Goal: Task Accomplishment & Management: Manage account settings

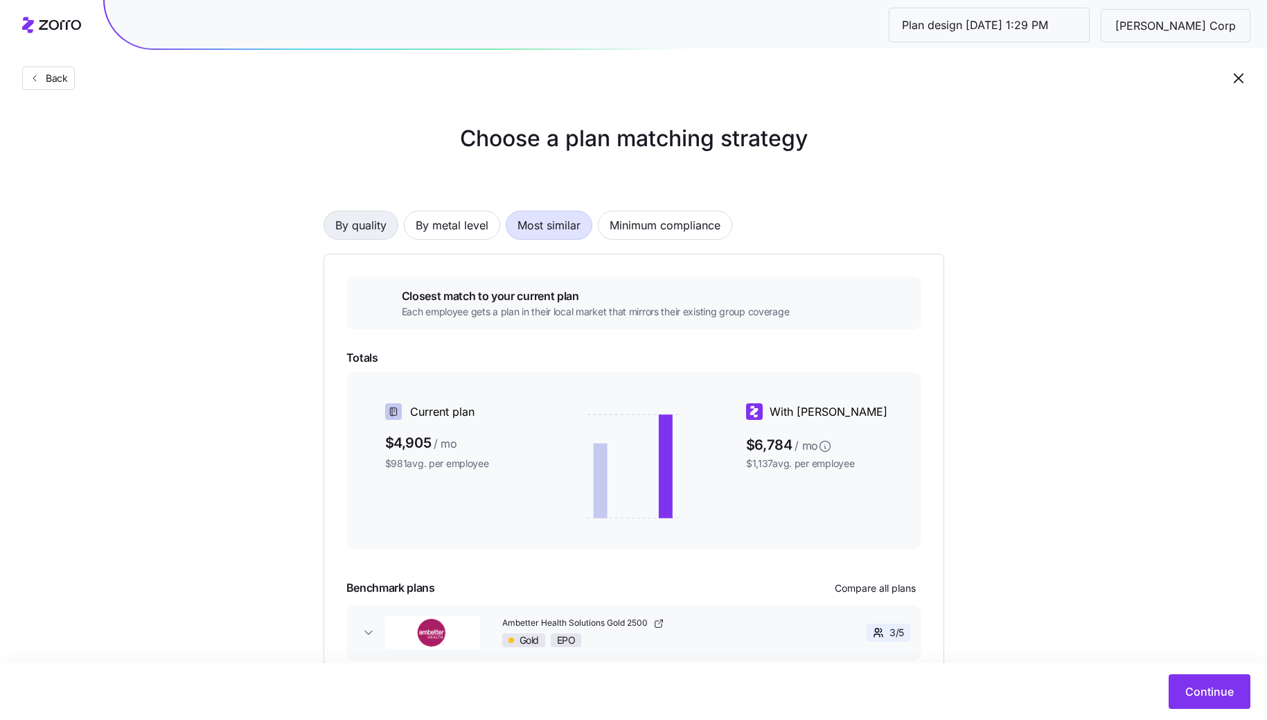
scroll to position [78, 0]
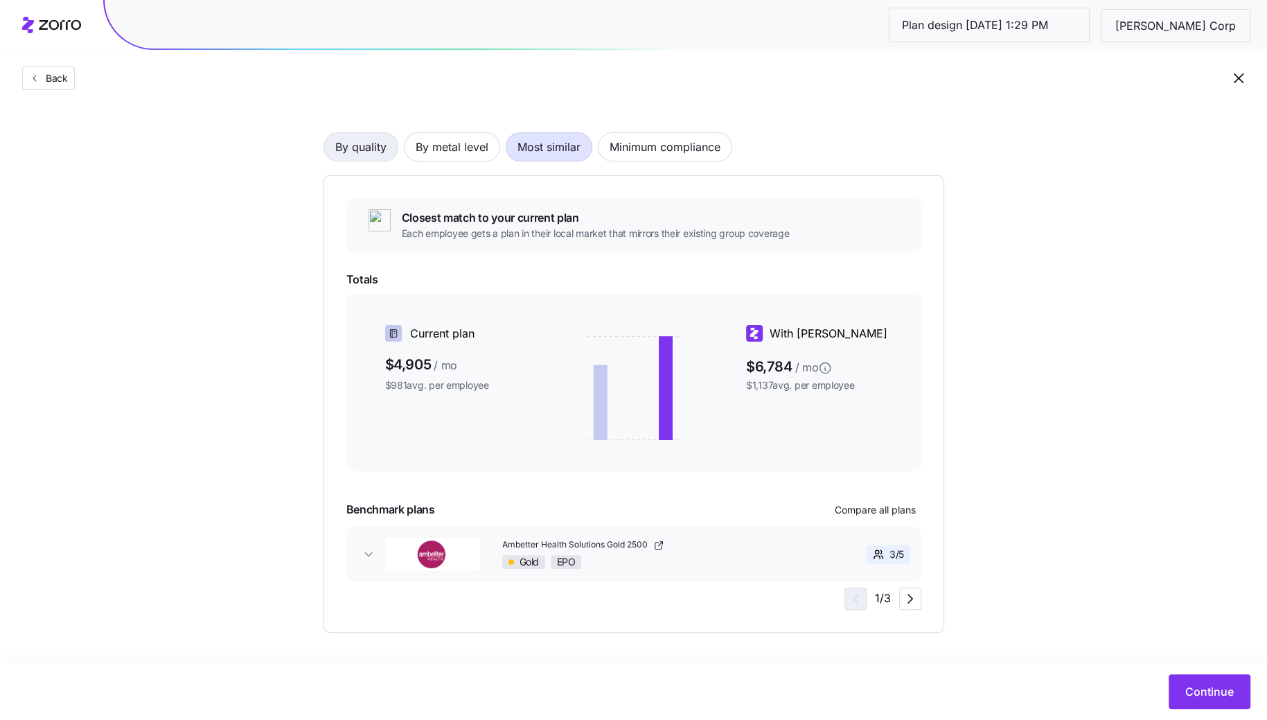
click at [368, 151] on span "By quality" at bounding box center [360, 147] width 51 height 28
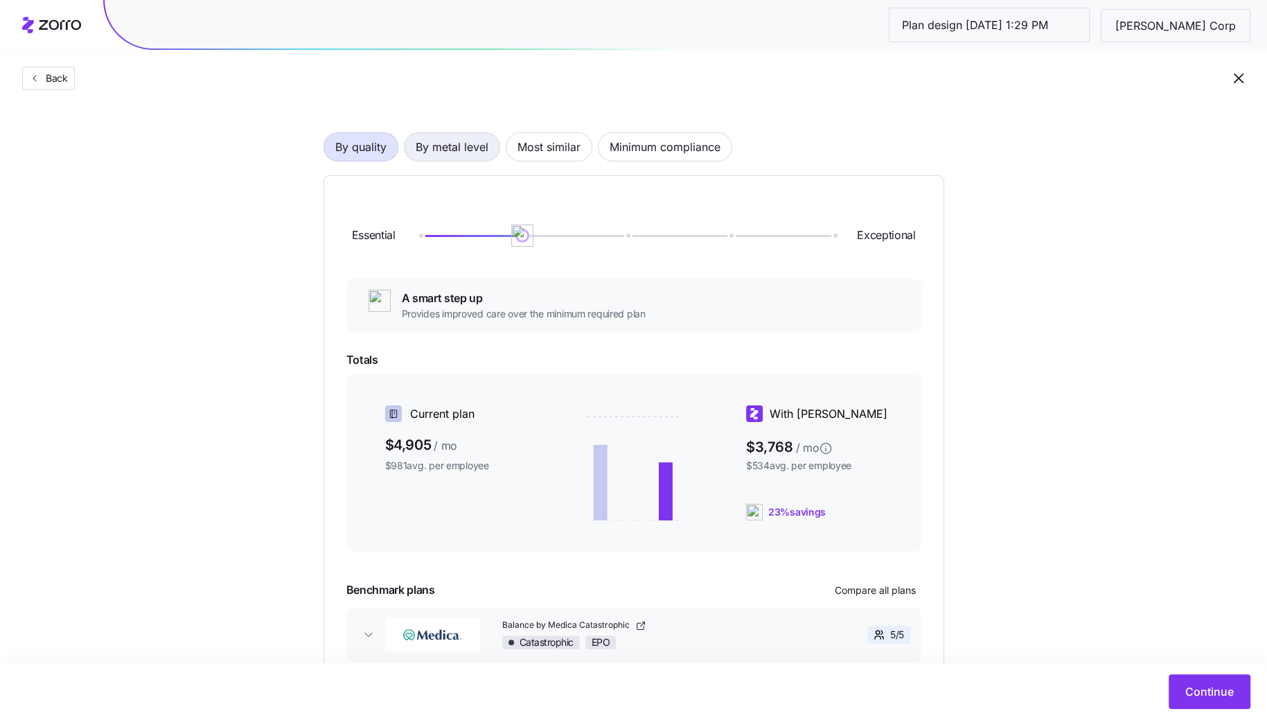
click at [460, 148] on span "By metal level" at bounding box center [452, 147] width 73 height 28
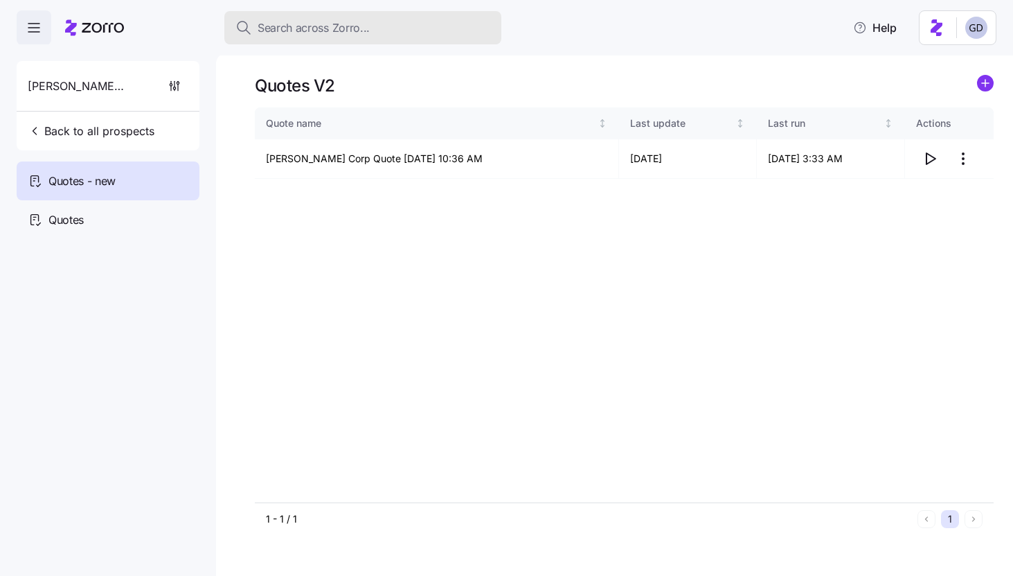
click at [366, 20] on span "Search across Zorro..." at bounding box center [314, 27] width 112 height 17
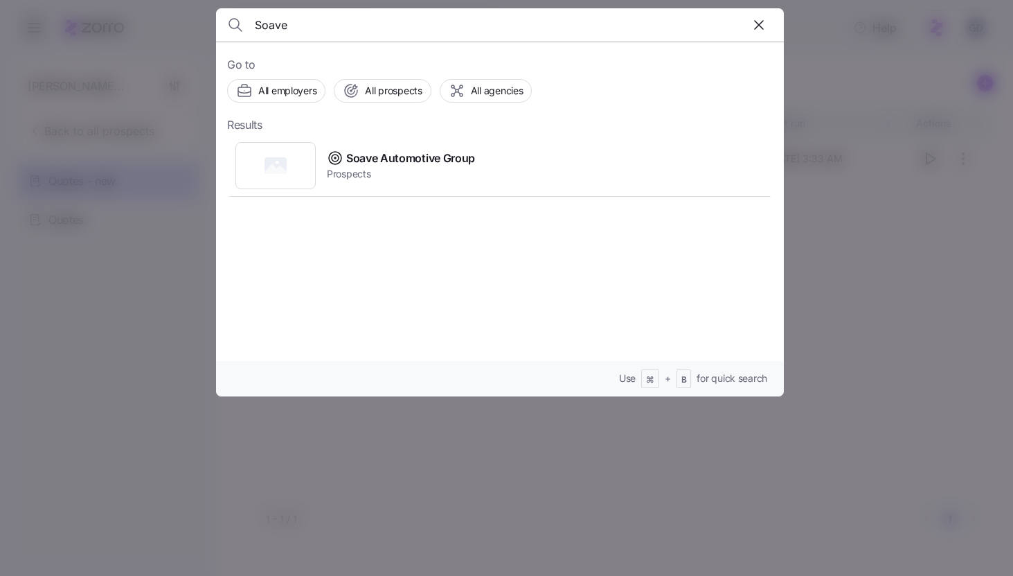
type input "Soave"
click at [367, 154] on span "Soave Automotive Group" at bounding box center [410, 158] width 129 height 17
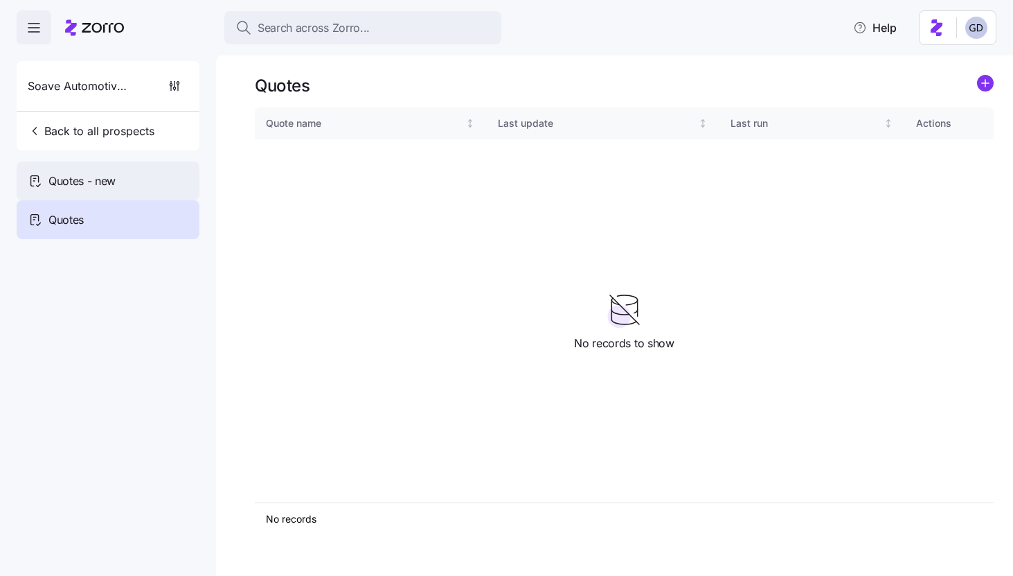
click at [101, 190] on div "Quotes - new" at bounding box center [108, 180] width 183 height 39
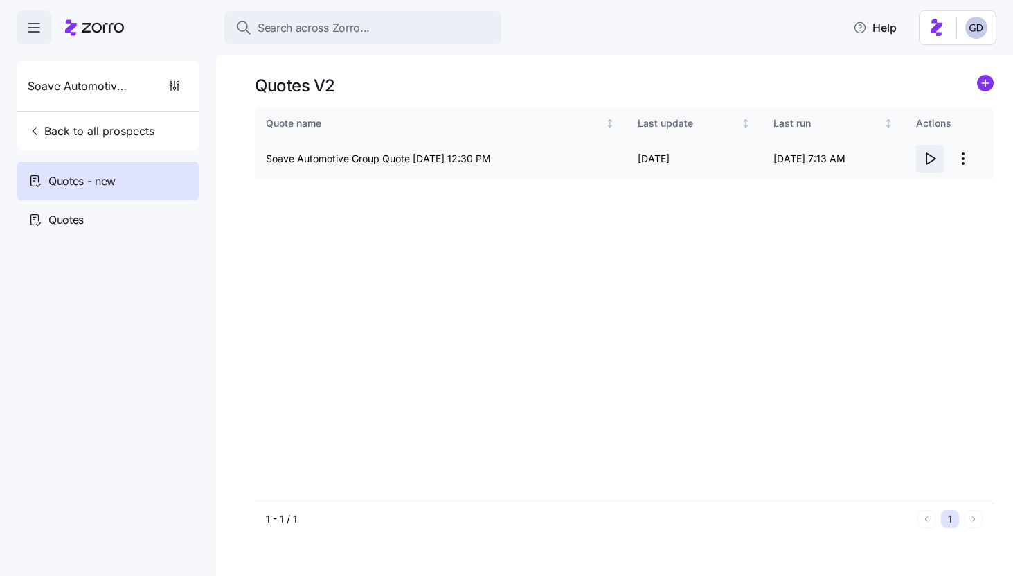
click at [931, 165] on icon "button" at bounding box center [930, 158] width 17 height 17
click at [928, 162] on icon "button" at bounding box center [930, 158] width 17 height 17
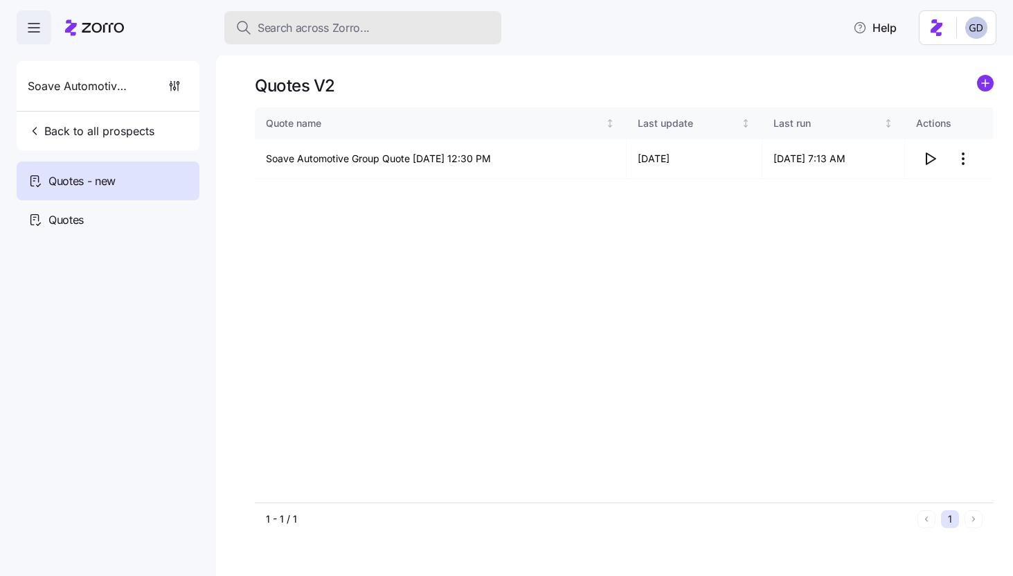
click at [325, 22] on span "Search across Zorro..." at bounding box center [314, 27] width 112 height 17
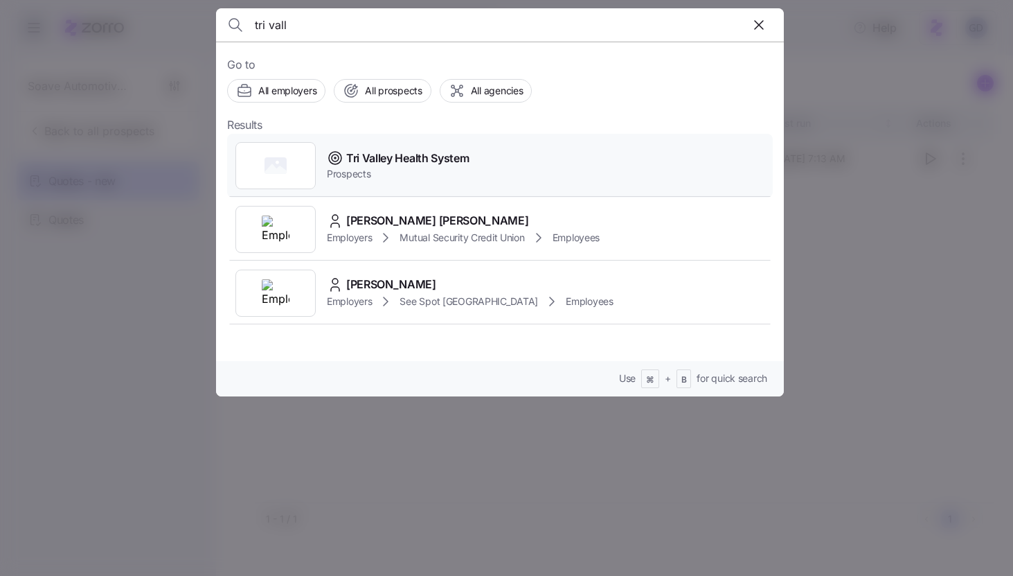
type input "tri vall"
click at [407, 160] on span "Tri Valley Health System" at bounding box center [407, 158] width 123 height 17
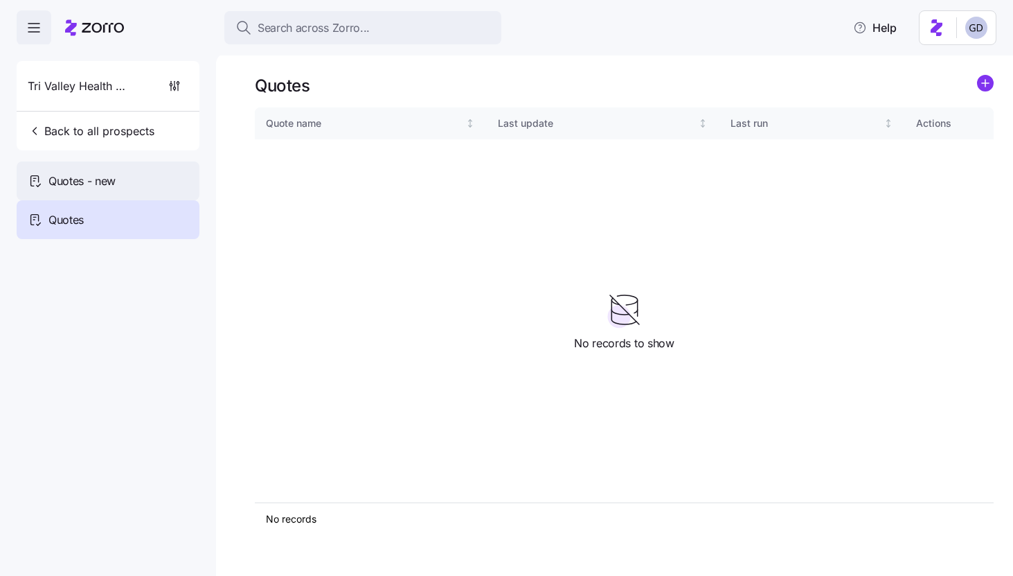
click at [71, 188] on span "Quotes - new" at bounding box center [81, 180] width 67 height 17
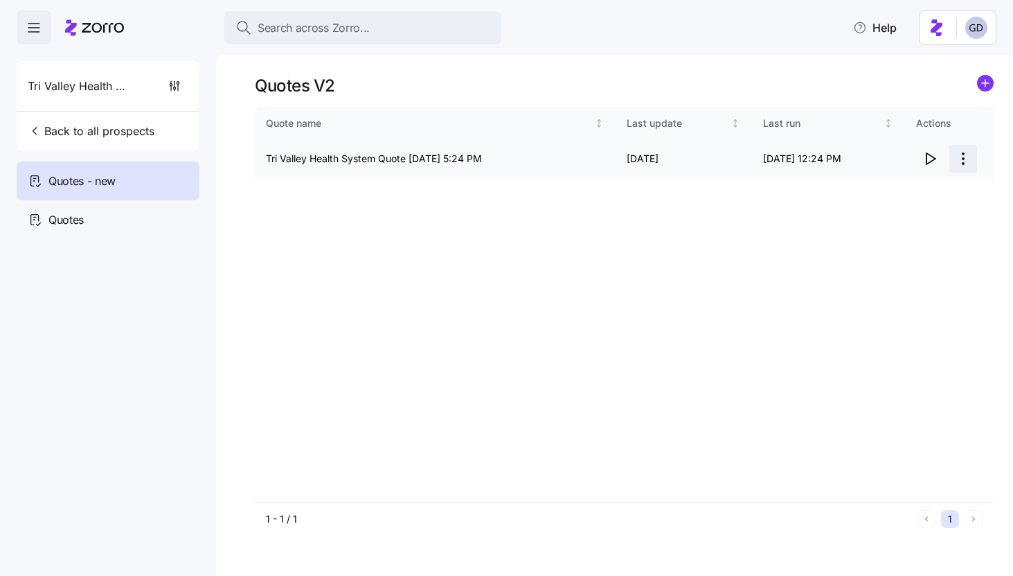
click at [955, 161] on html "Search across Zorro... Help Tri Valley Health System Back to all prospects Quot…" at bounding box center [506, 283] width 1013 height 567
click at [887, 188] on div "Edit quote" at bounding box center [873, 192] width 46 height 15
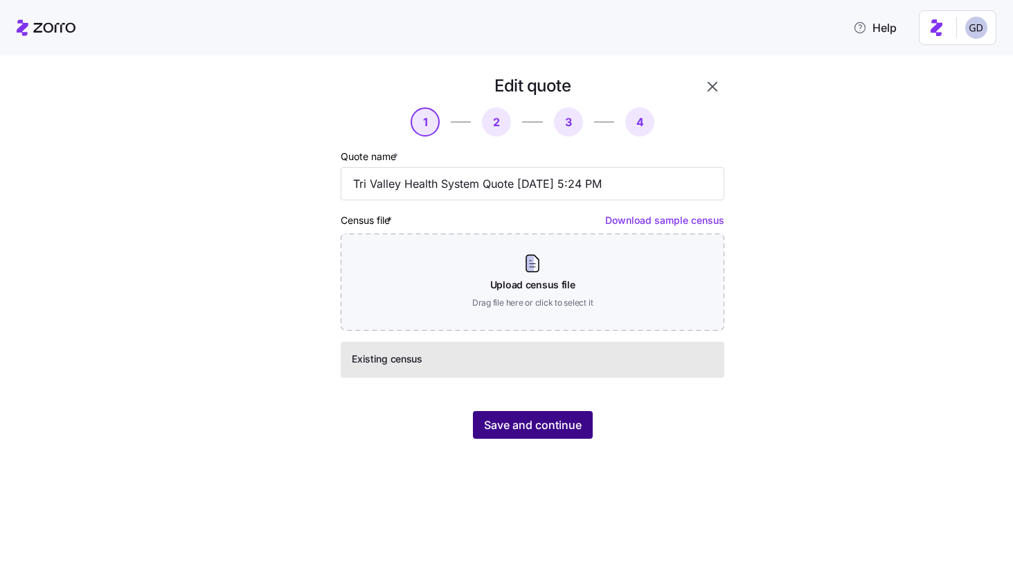
click at [529, 431] on span "Save and continue" at bounding box center [533, 424] width 98 height 17
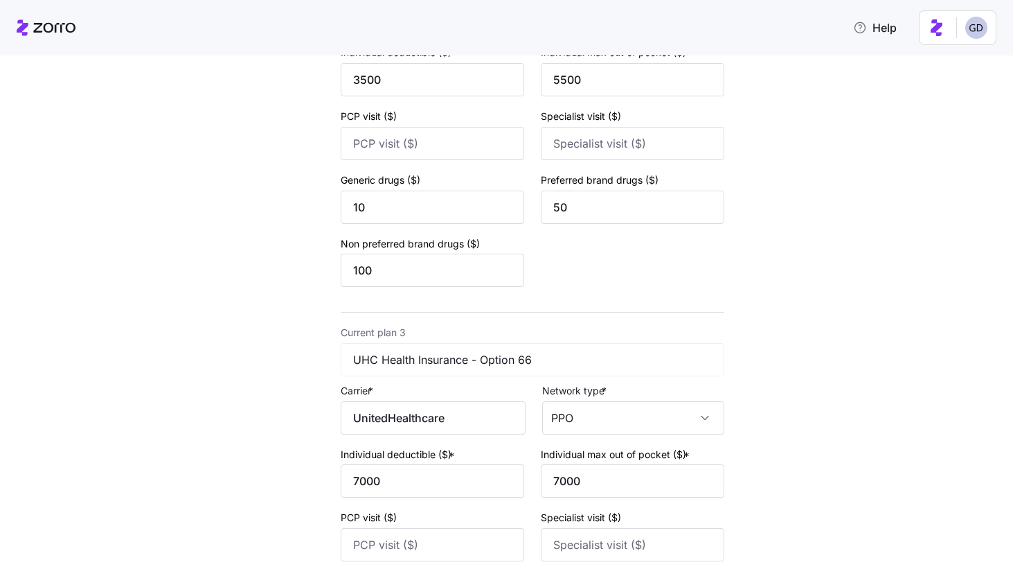
scroll to position [894, 0]
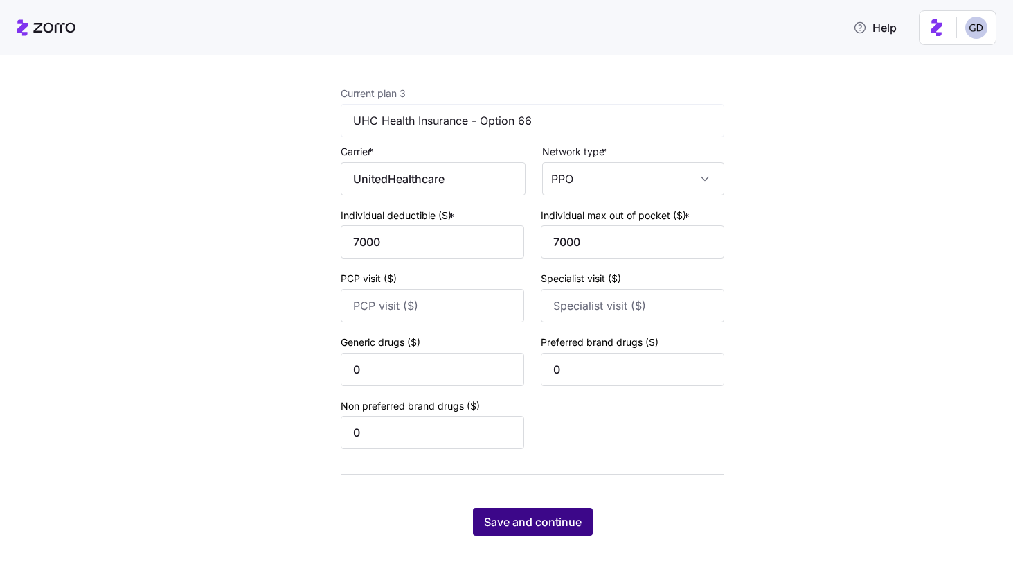
click at [529, 535] on button "Save and continue" at bounding box center [533, 522] width 120 height 28
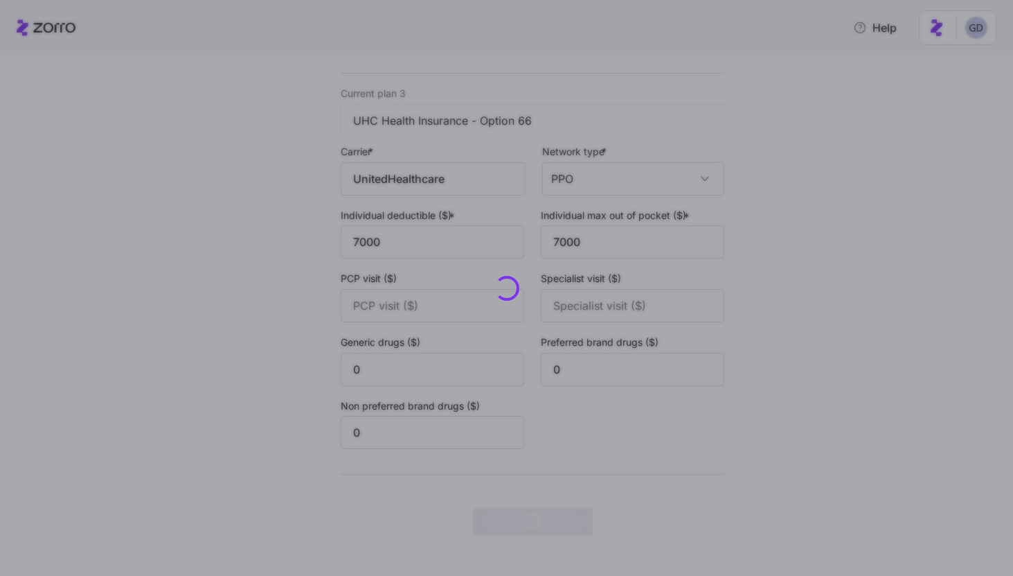
scroll to position [0, 0]
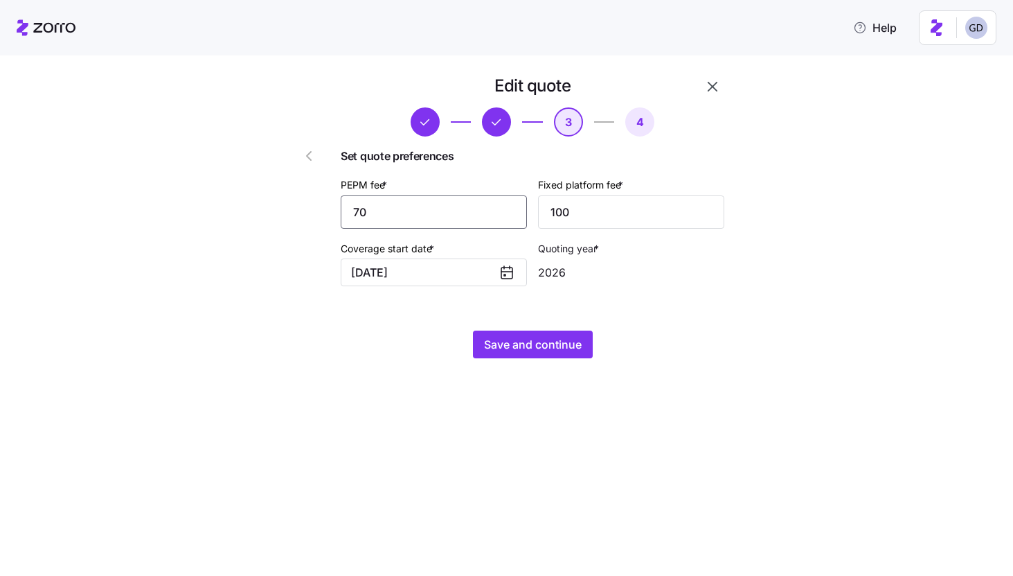
click at [434, 217] on input "70" at bounding box center [434, 211] width 186 height 33
type input "65"
click at [540, 346] on span "Save and continue" at bounding box center [533, 344] width 98 height 17
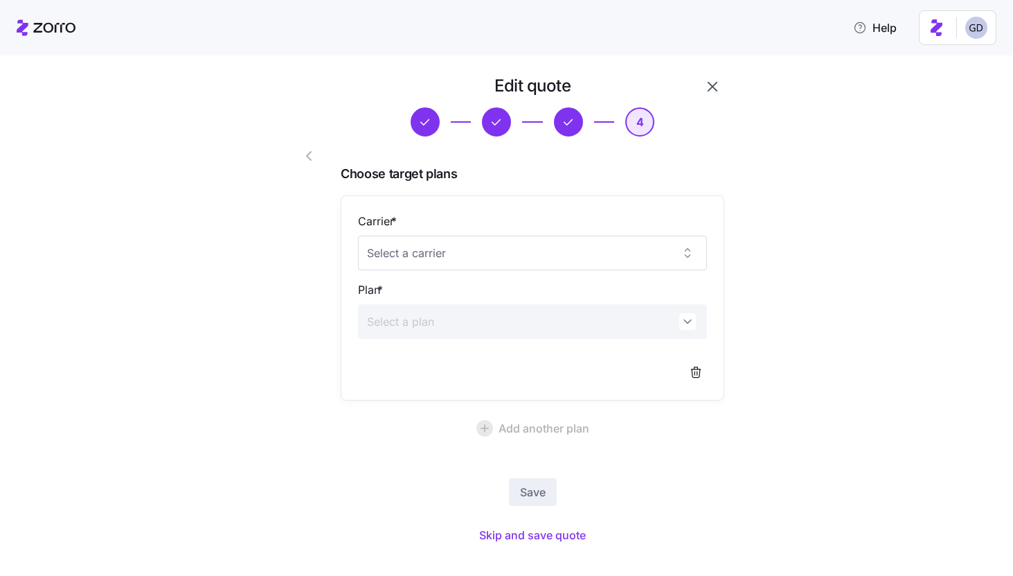
scroll to position [21, 0]
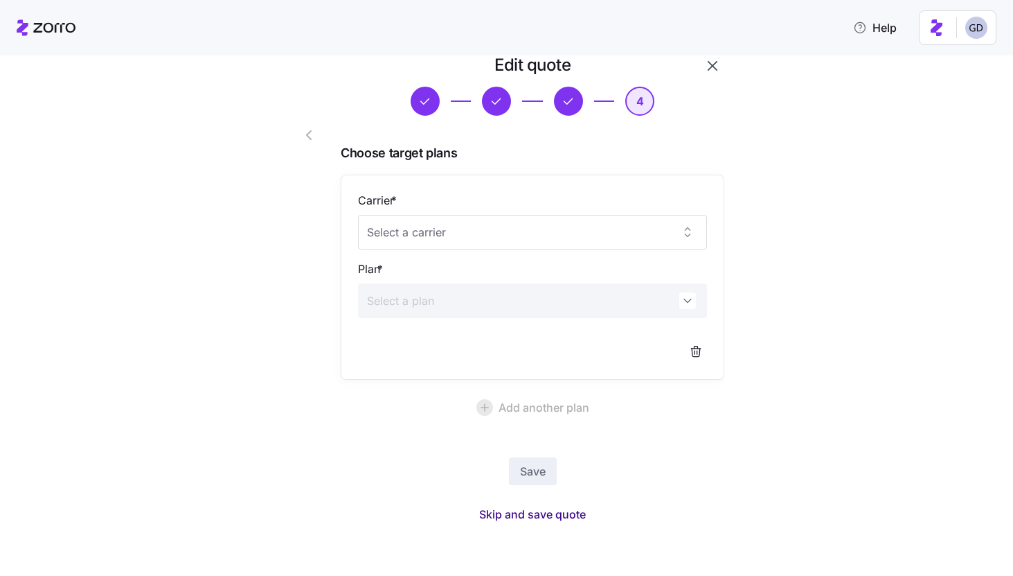
click at [533, 525] on button "Skip and save quote" at bounding box center [532, 514] width 129 height 25
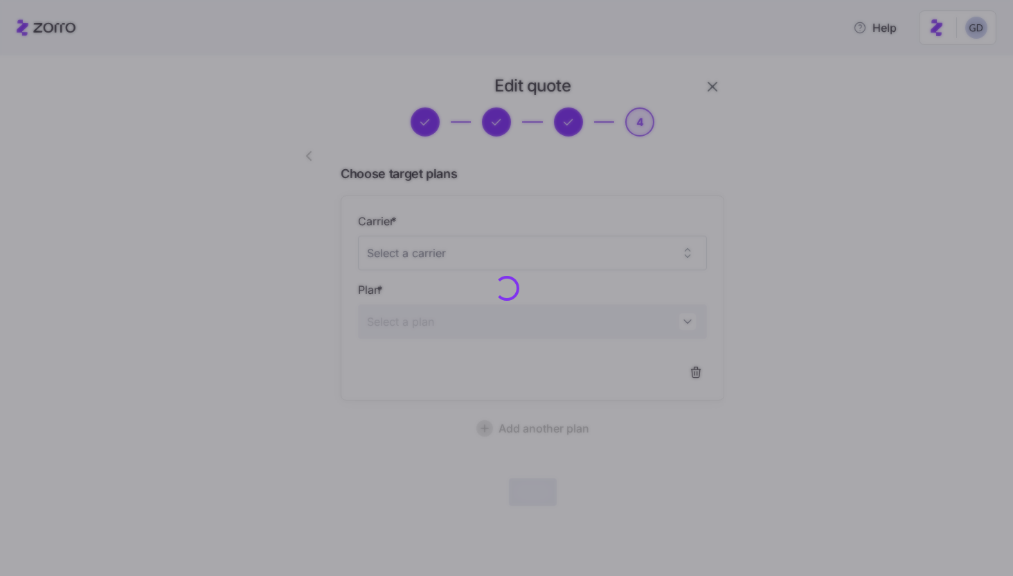
scroll to position [0, 0]
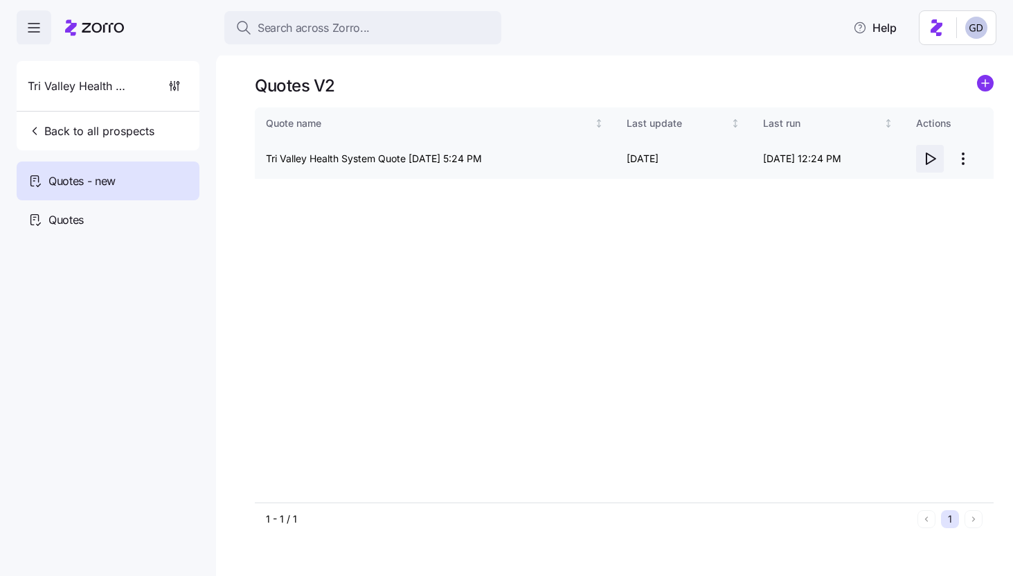
click at [927, 161] on icon "button" at bounding box center [931, 158] width 9 height 11
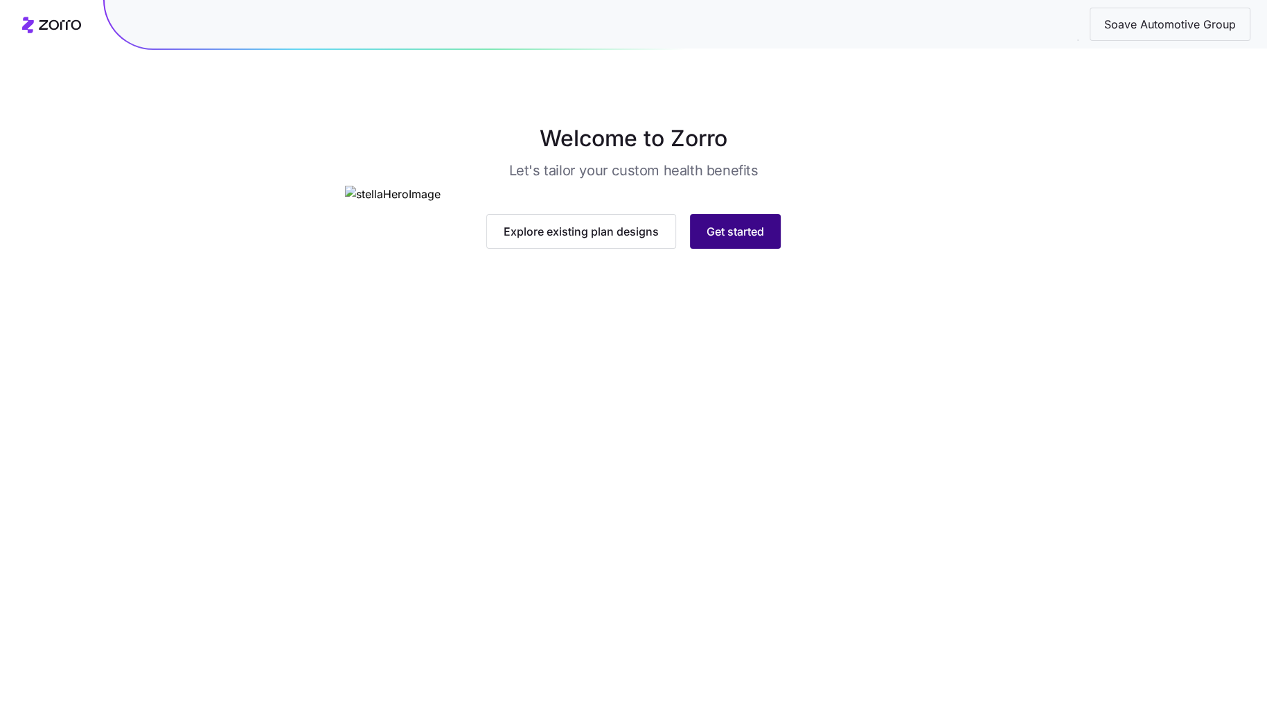
click at [724, 240] on span "Get started" at bounding box center [735, 231] width 57 height 17
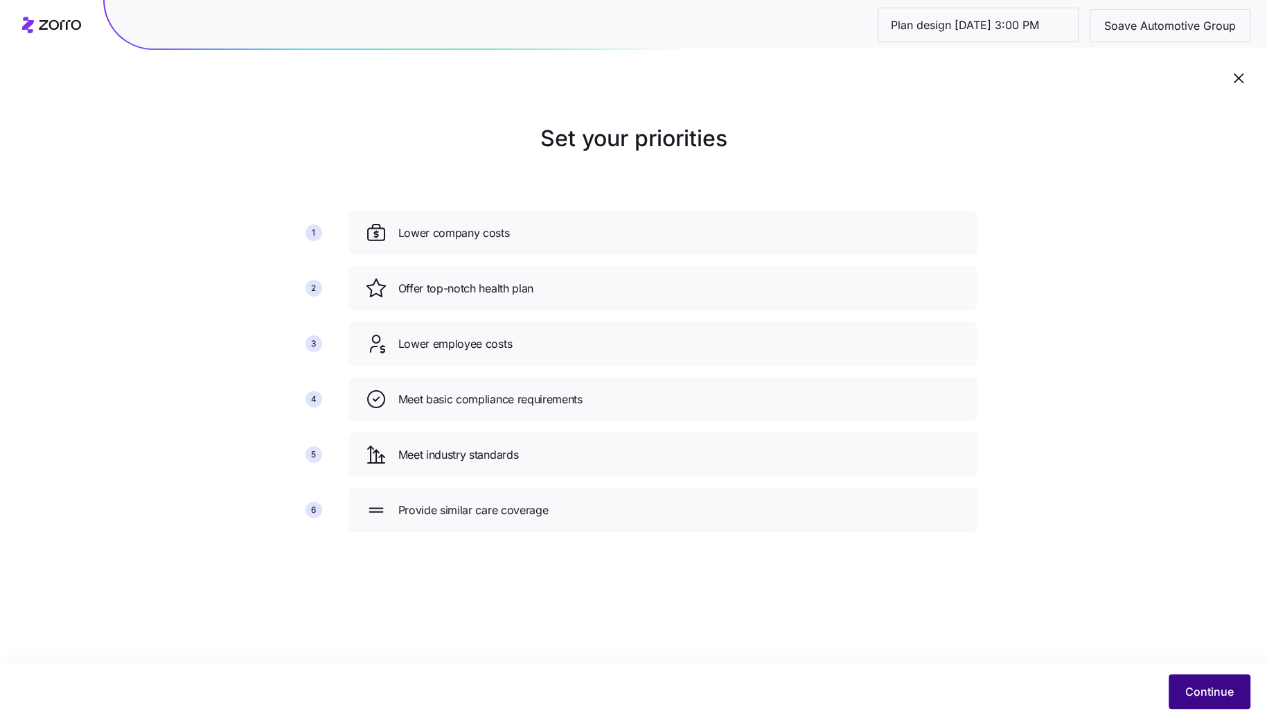
click at [1200, 691] on span "Continue" at bounding box center [1209, 691] width 48 height 17
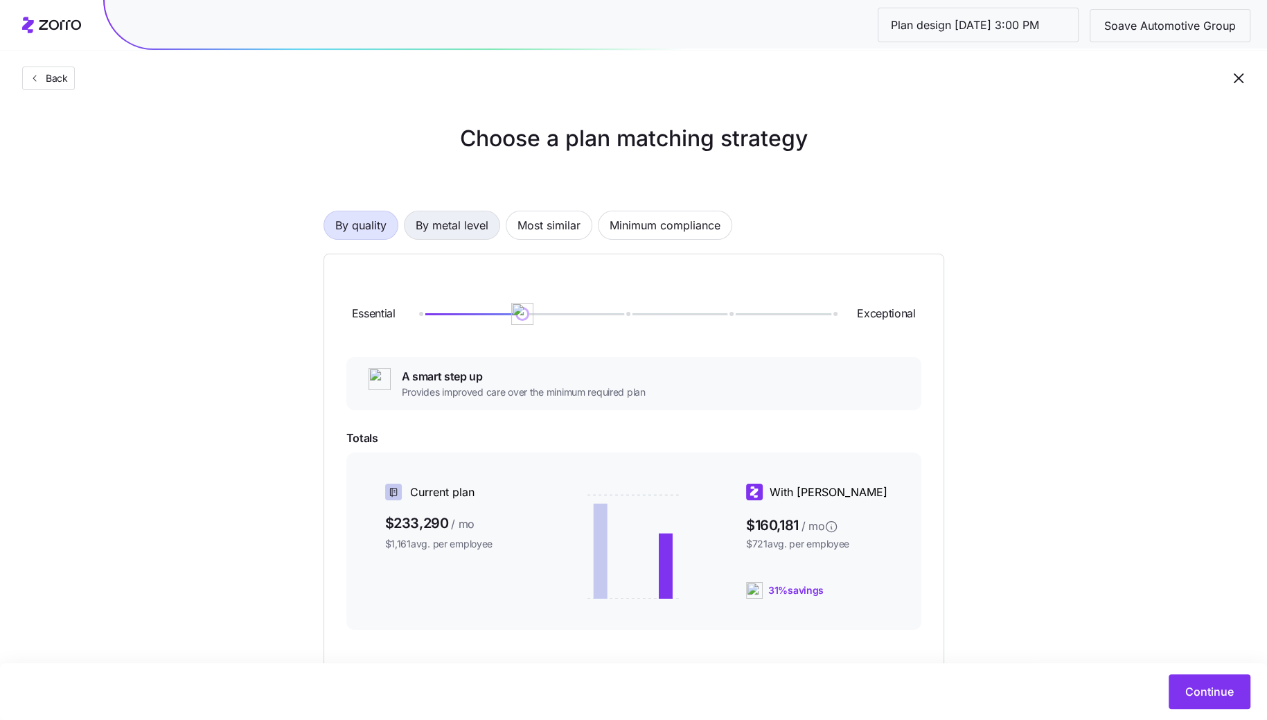
click at [420, 228] on span "By metal level" at bounding box center [452, 225] width 73 height 28
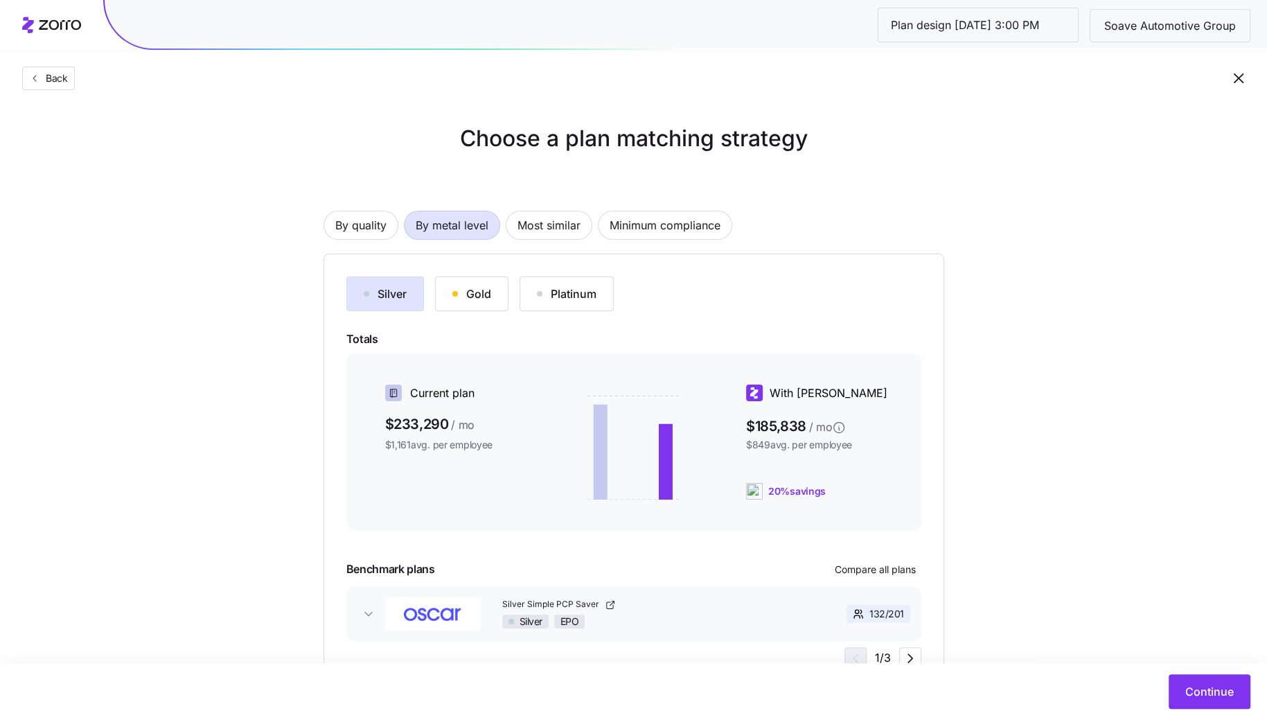
scroll to position [60, 0]
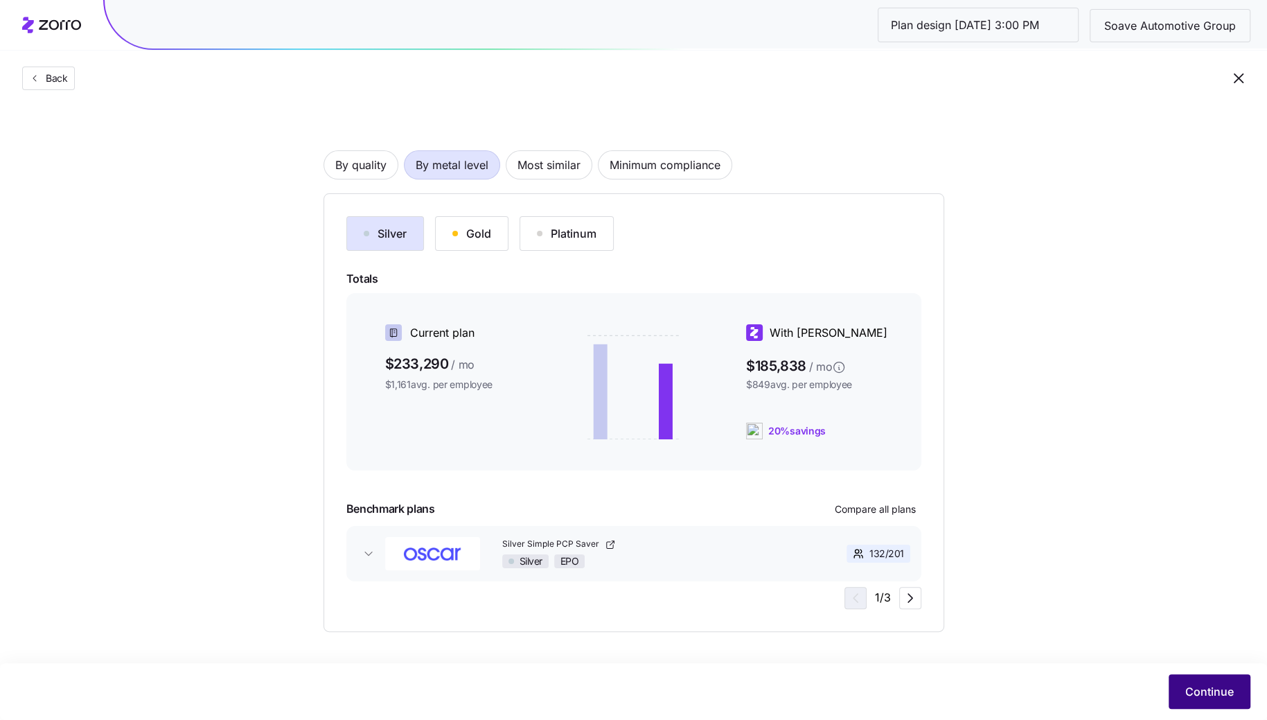
click at [1207, 693] on span "Continue" at bounding box center [1209, 691] width 48 height 17
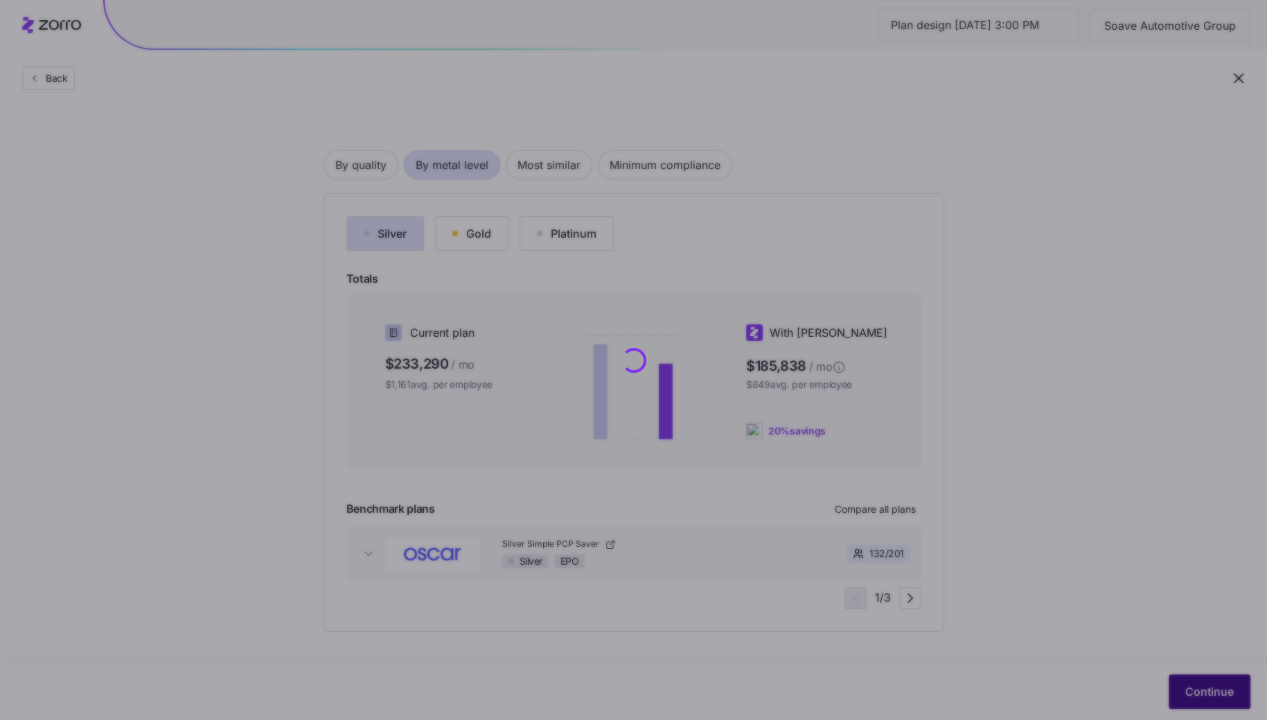
scroll to position [0, 0]
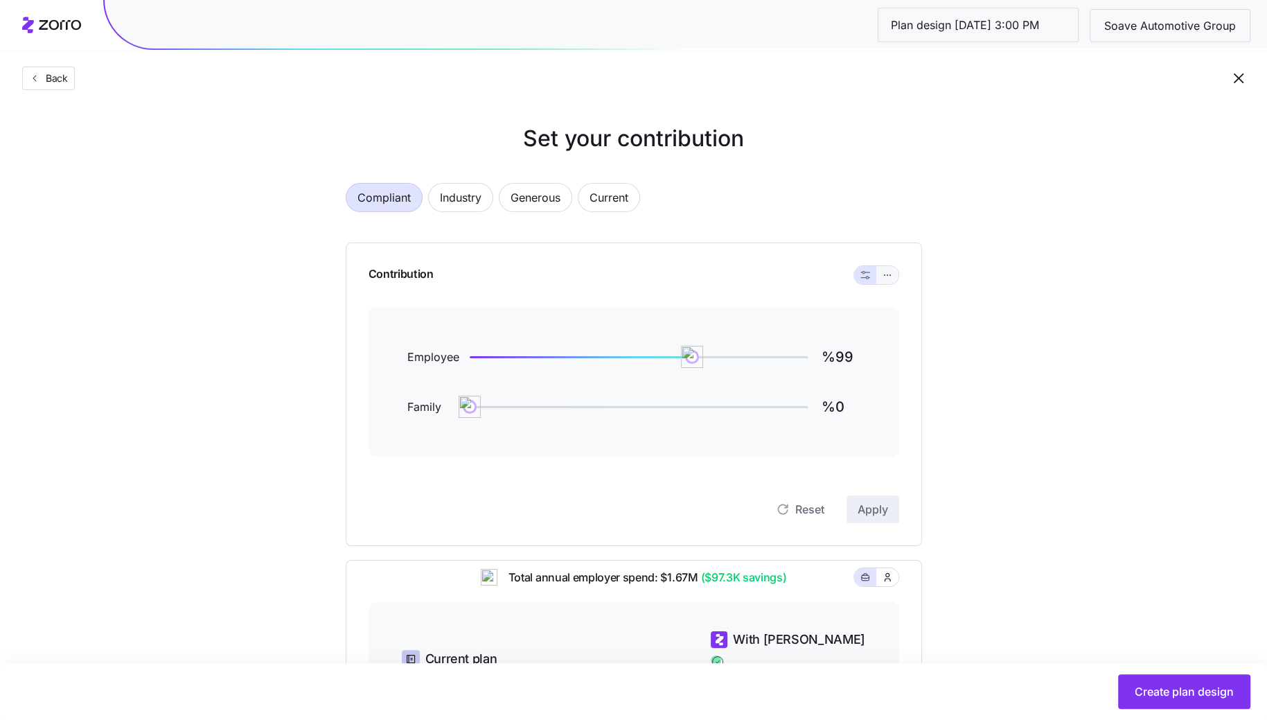
click at [889, 278] on icon "button" at bounding box center [888, 275] width 10 height 17
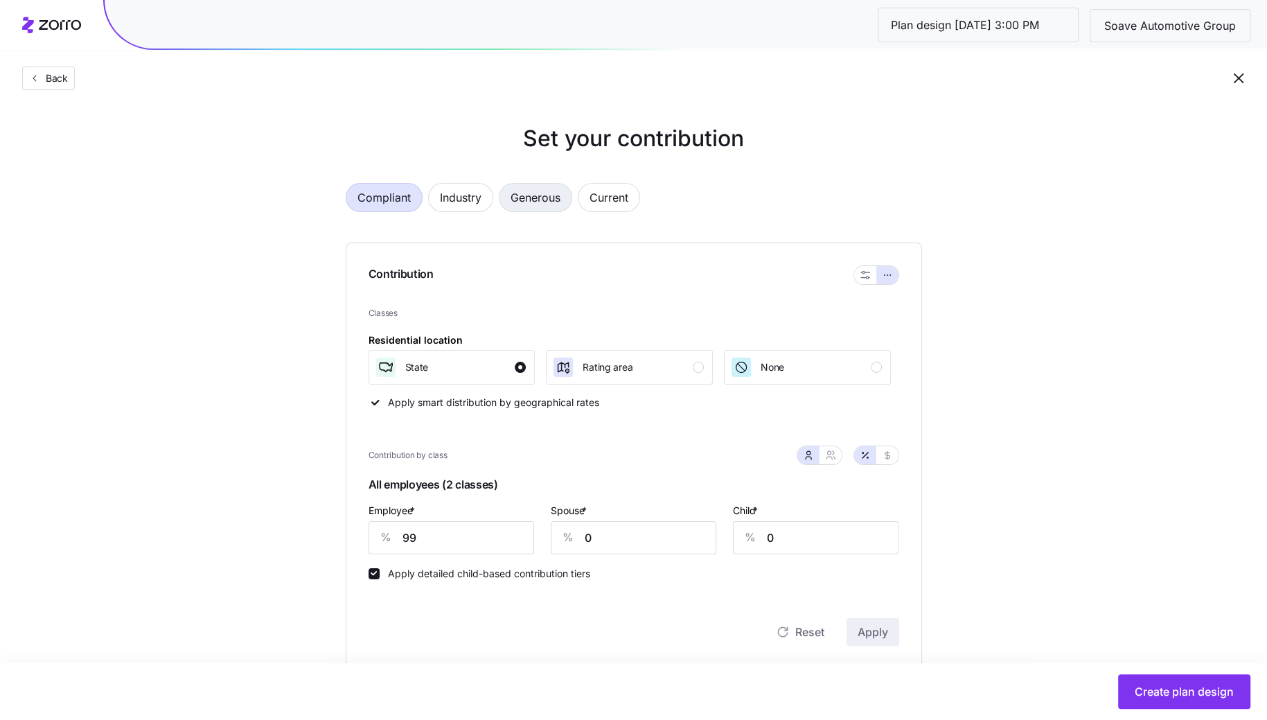
click at [540, 202] on span "Generous" at bounding box center [536, 198] width 50 height 28
click at [605, 205] on span "Current" at bounding box center [608, 198] width 39 height 28
type input "82"
type input "0"
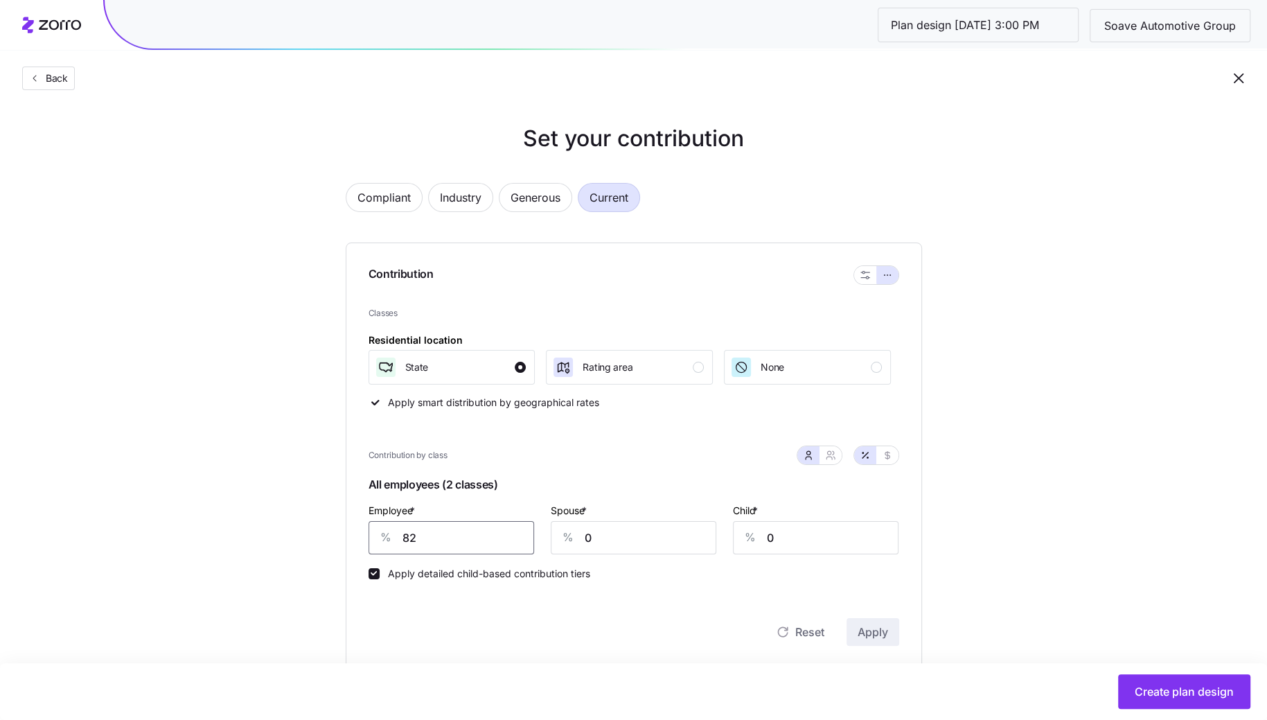
click at [451, 538] on input "82" at bounding box center [452, 537] width 166 height 33
type input "85"
click at [826, 457] on icon "button" at bounding box center [830, 455] width 11 height 11
type input "43"
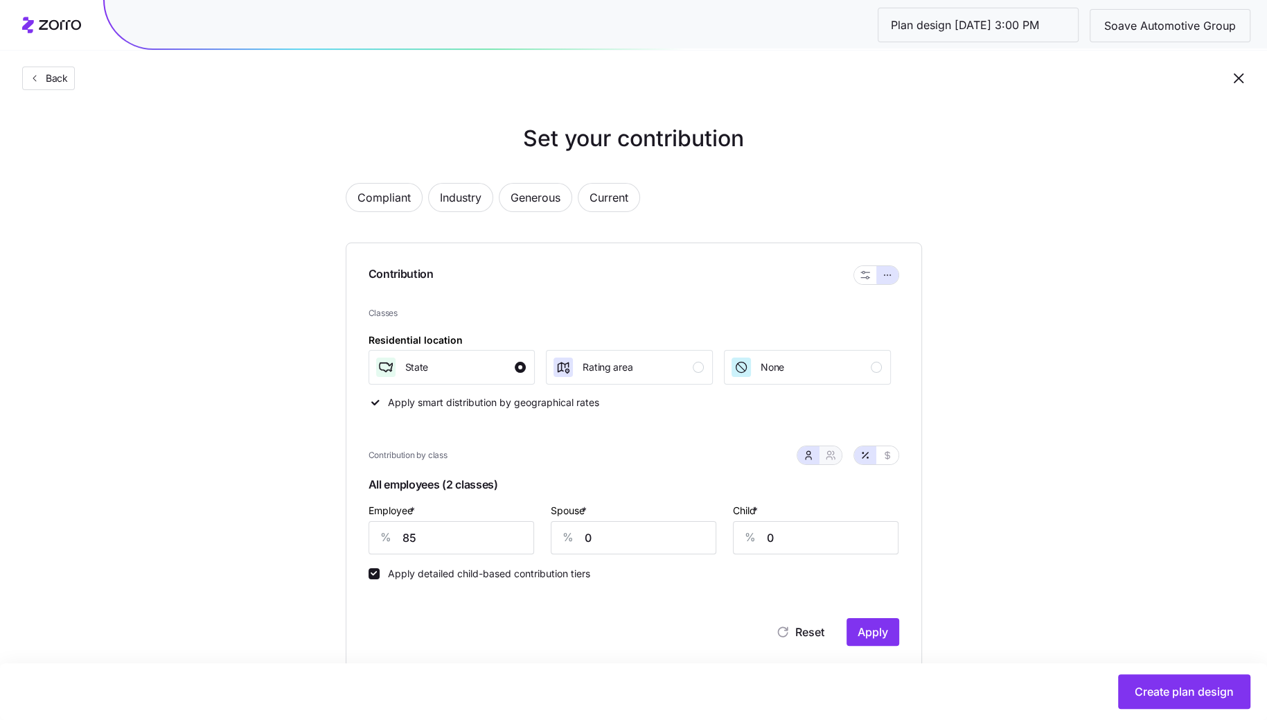
type input "50"
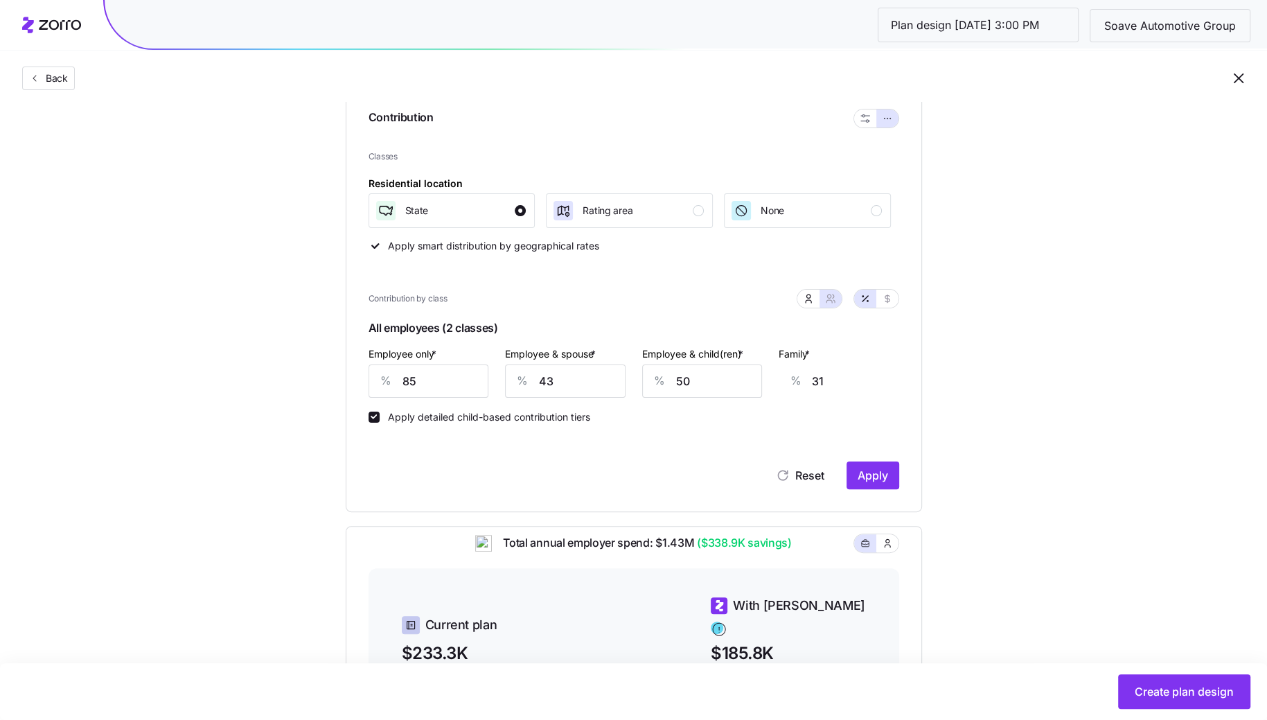
scroll to position [158, 0]
click at [877, 466] on span "Apply" at bounding box center [873, 474] width 30 height 17
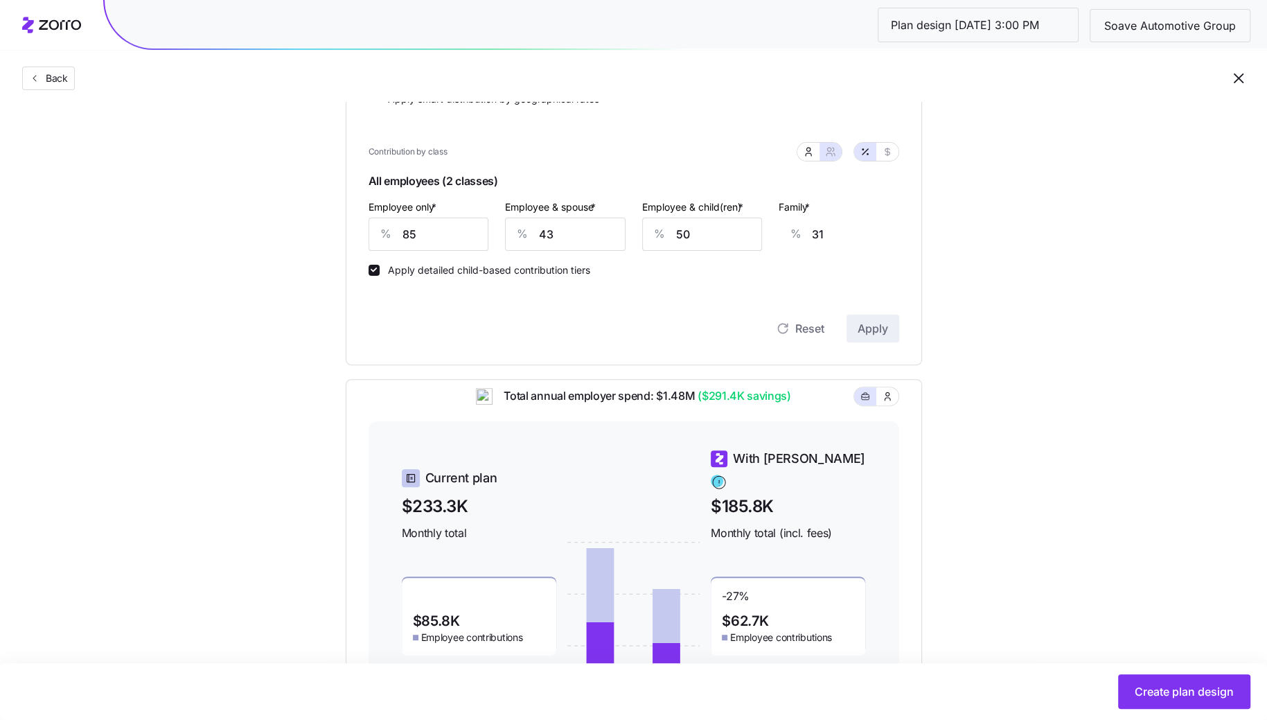
scroll to position [229, 0]
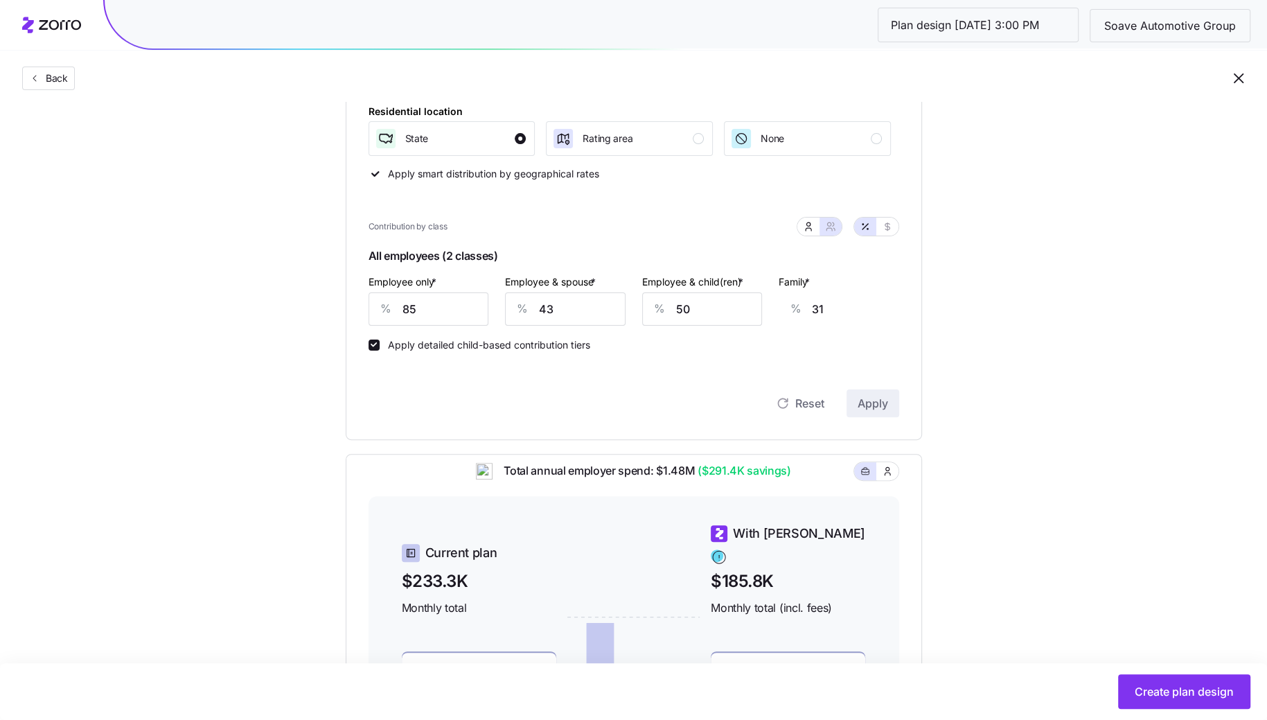
click at [387, 321] on div "%" at bounding box center [385, 309] width 33 height 32
click at [400, 313] on div "%" at bounding box center [385, 309] width 33 height 32
click at [409, 313] on input "85" at bounding box center [429, 308] width 121 height 33
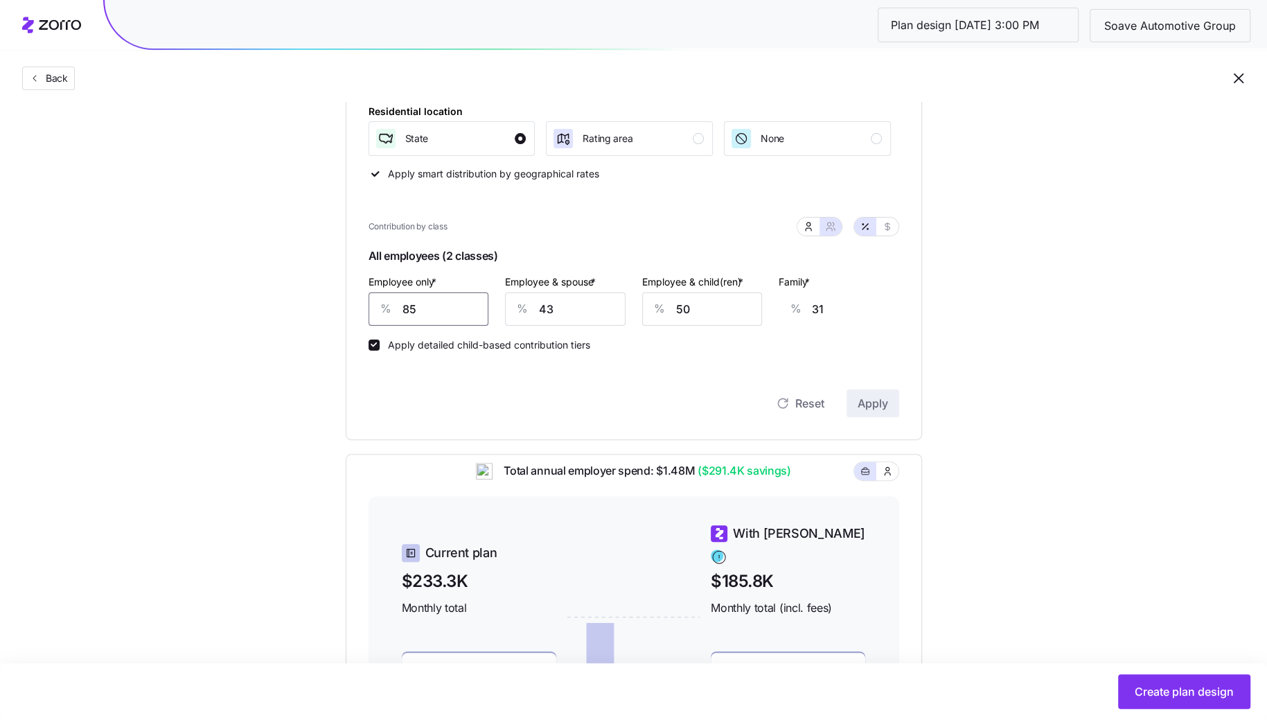
type input "6"
type input "60"
type input "65"
type input "39"
type input "65"
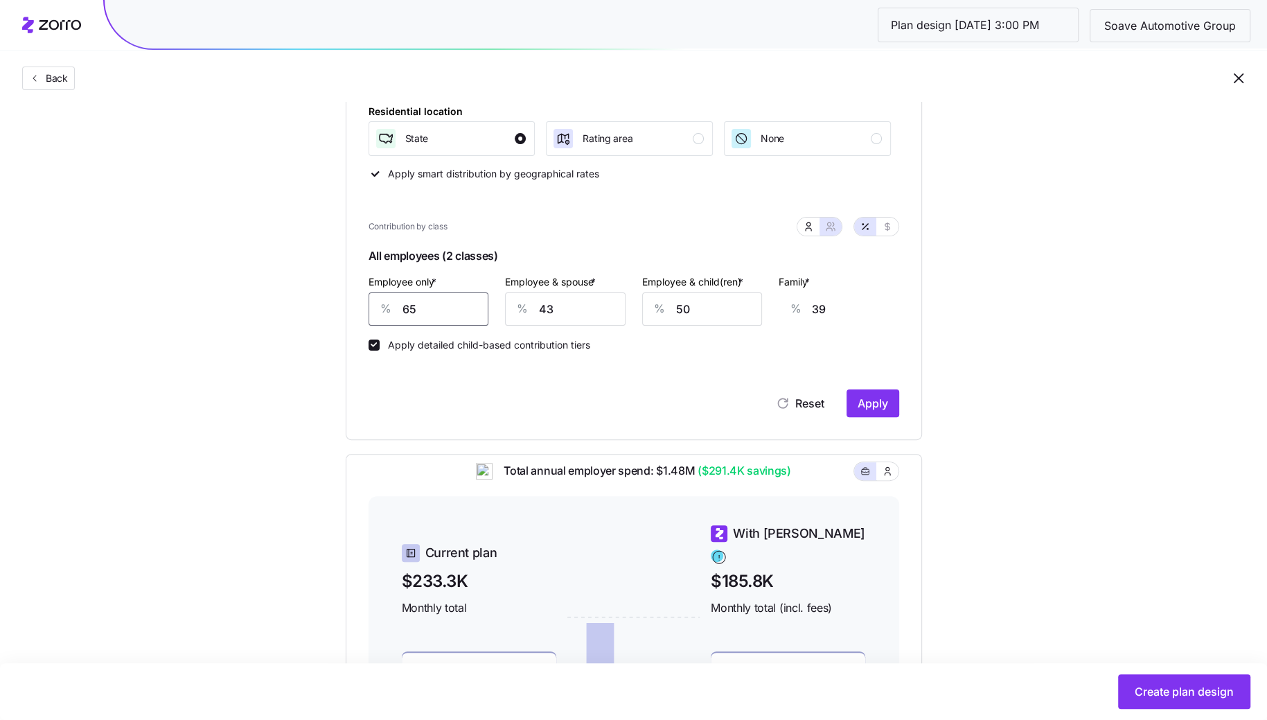
scroll to position [125, 0]
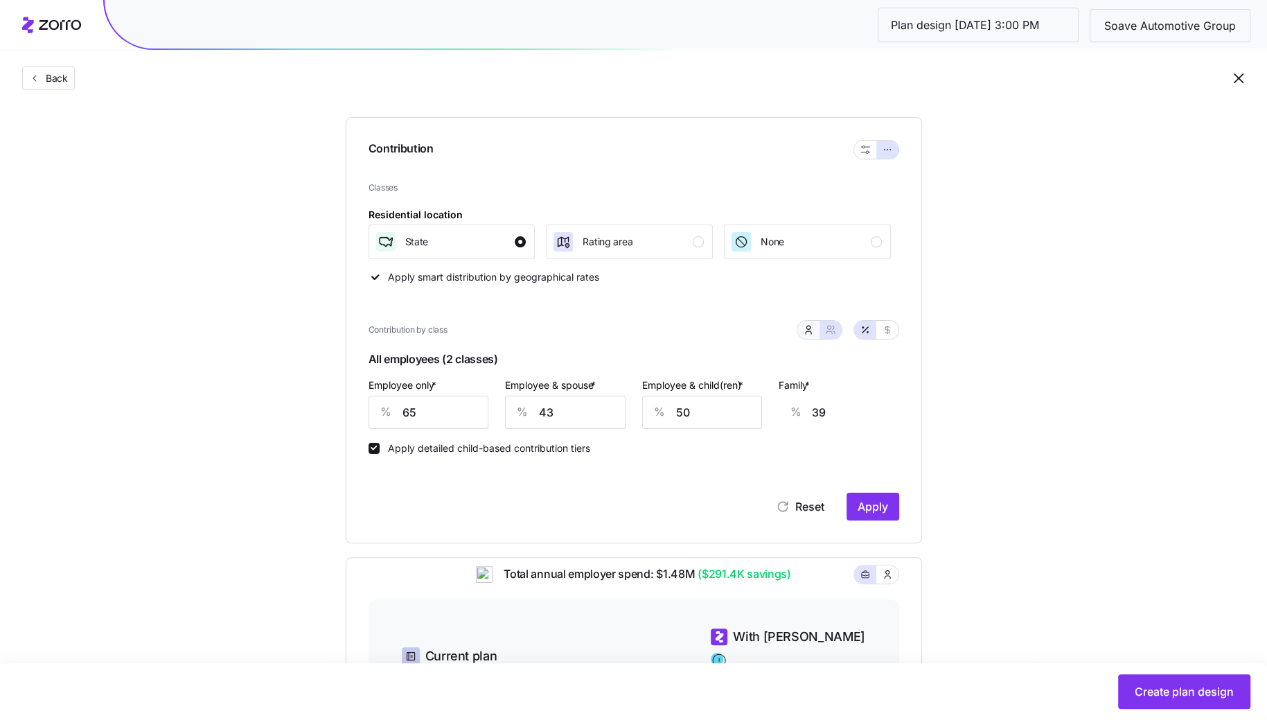
click at [812, 337] on button "button" at bounding box center [808, 330] width 22 height 18
type input "20"
type input "28"
click at [632, 411] on input "20" at bounding box center [634, 412] width 166 height 33
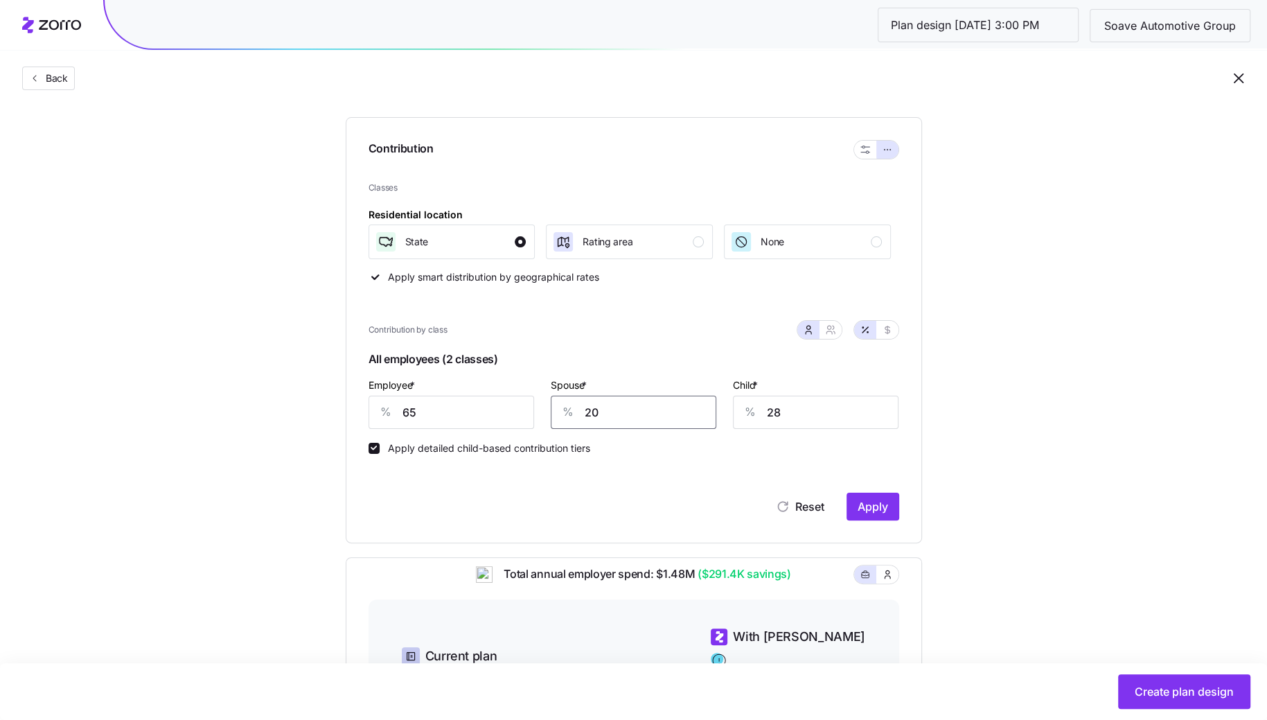
click at [632, 411] on input "20" at bounding box center [634, 412] width 166 height 33
type input "12"
click at [785, 409] on input "28" at bounding box center [816, 412] width 166 height 33
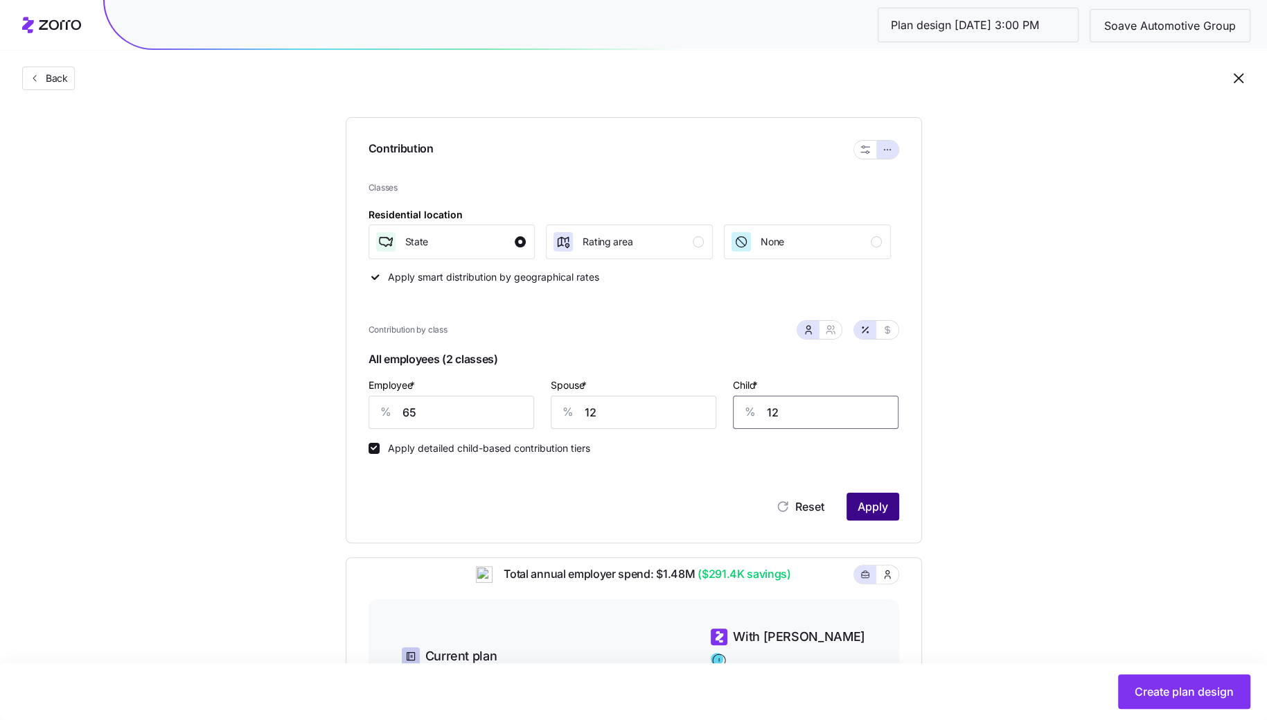
type input "12"
click at [880, 508] on span "Apply" at bounding box center [873, 506] width 30 height 17
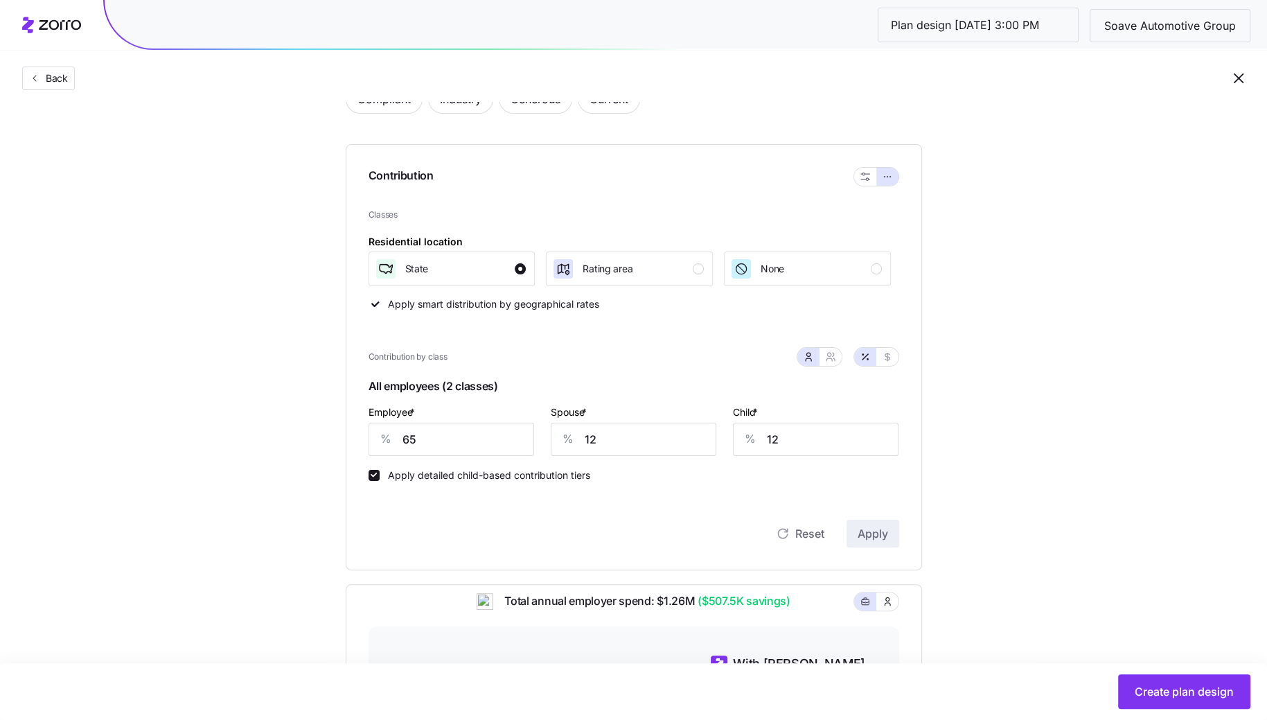
scroll to position [0, 0]
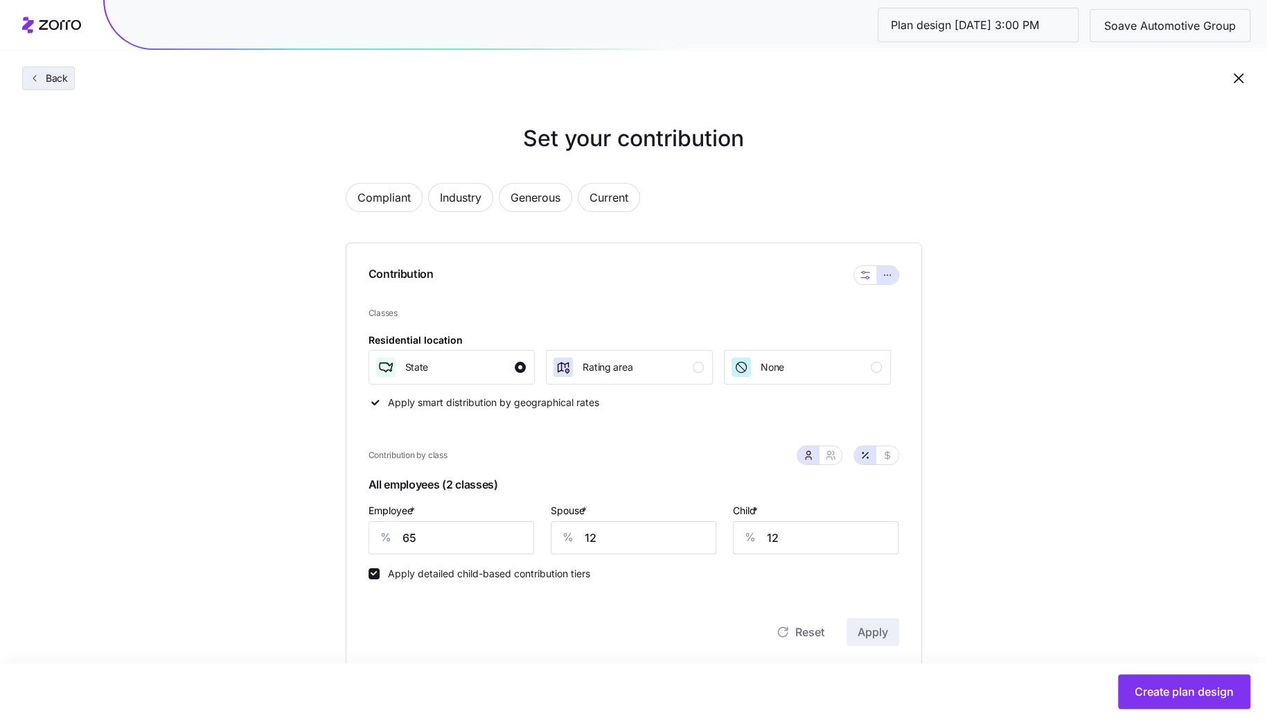
click at [43, 72] on span "Back" at bounding box center [54, 78] width 28 height 14
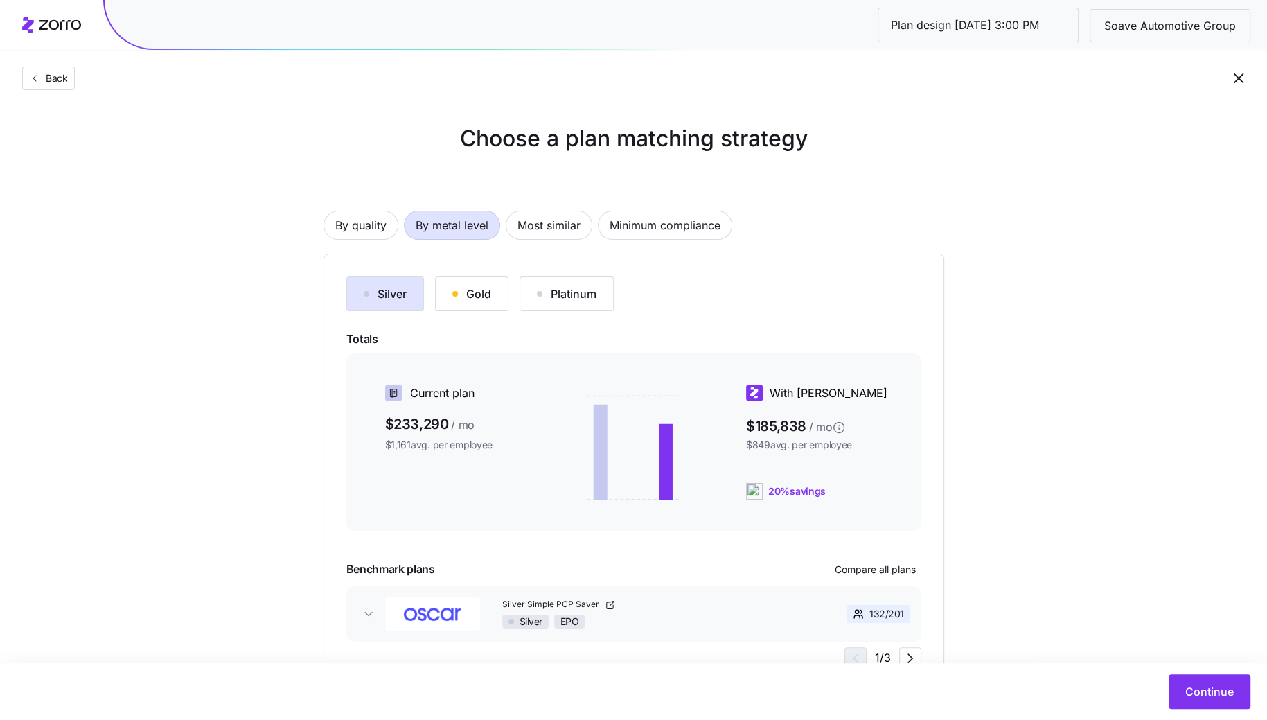
click at [486, 299] on div "Gold" at bounding box center [471, 293] width 39 height 17
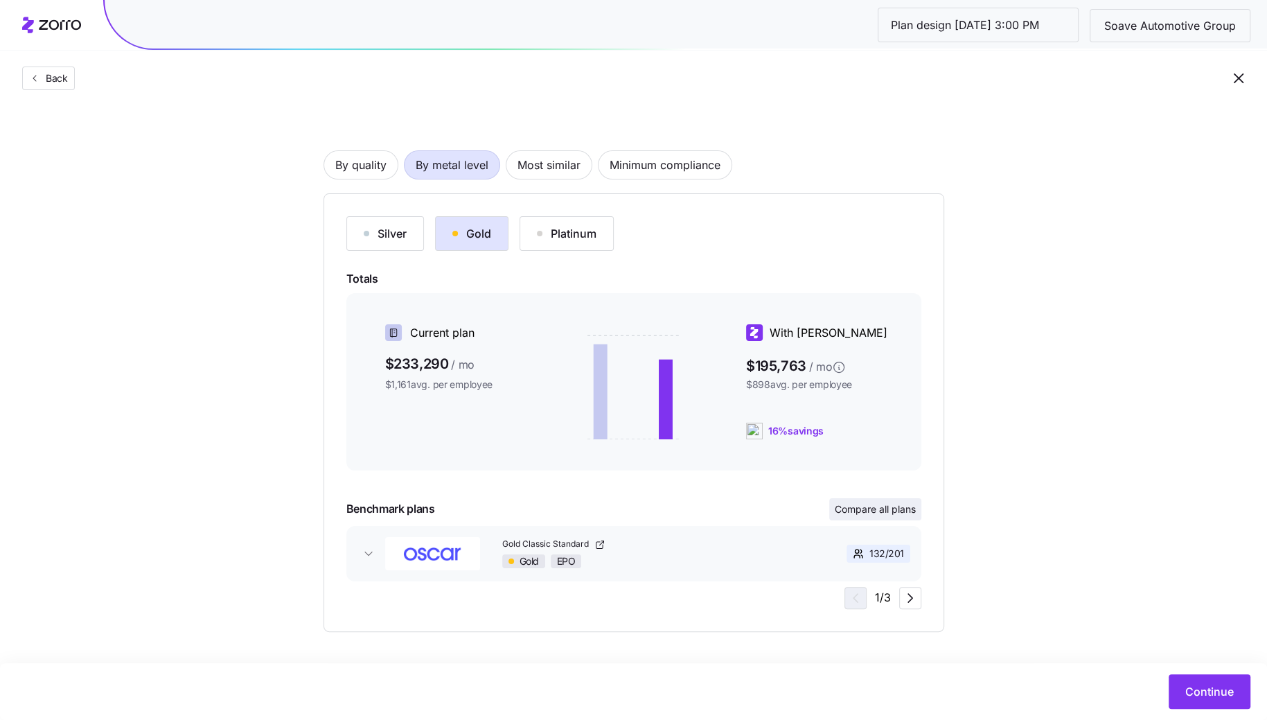
click at [872, 502] on span "Compare all plans" at bounding box center [875, 509] width 81 height 14
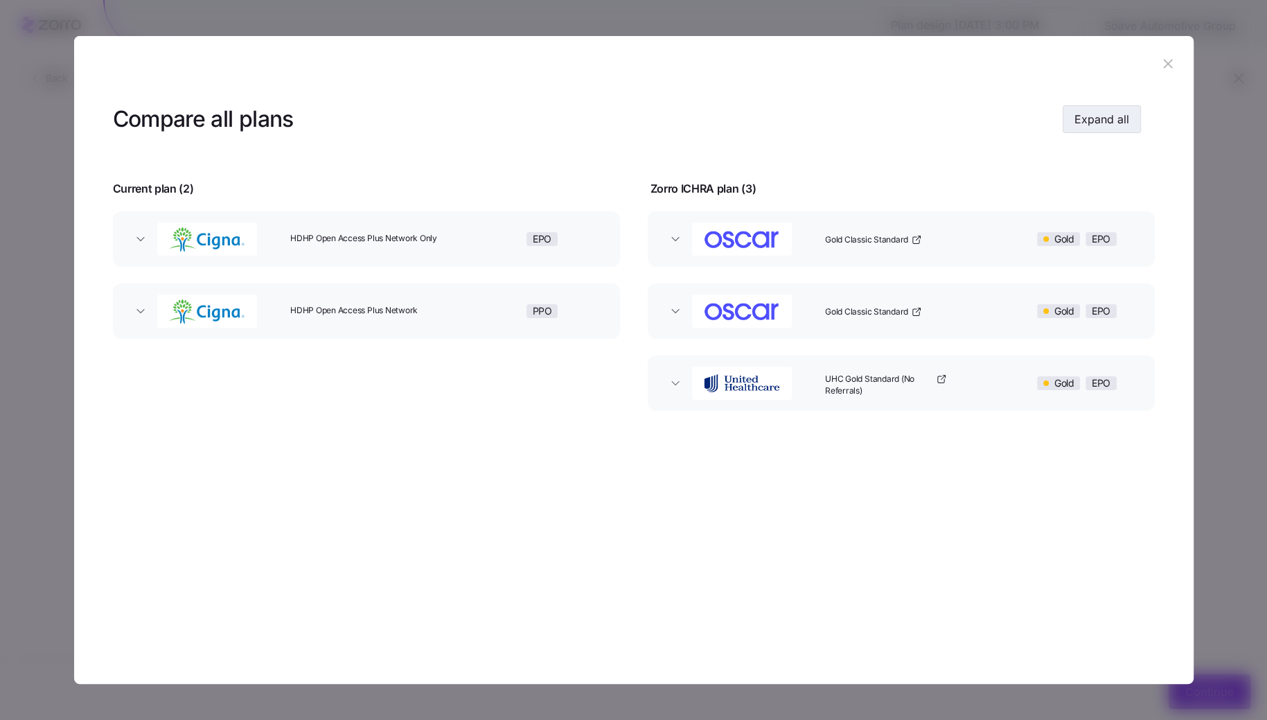
click at [1087, 112] on span "Expand all" at bounding box center [1101, 119] width 55 height 17
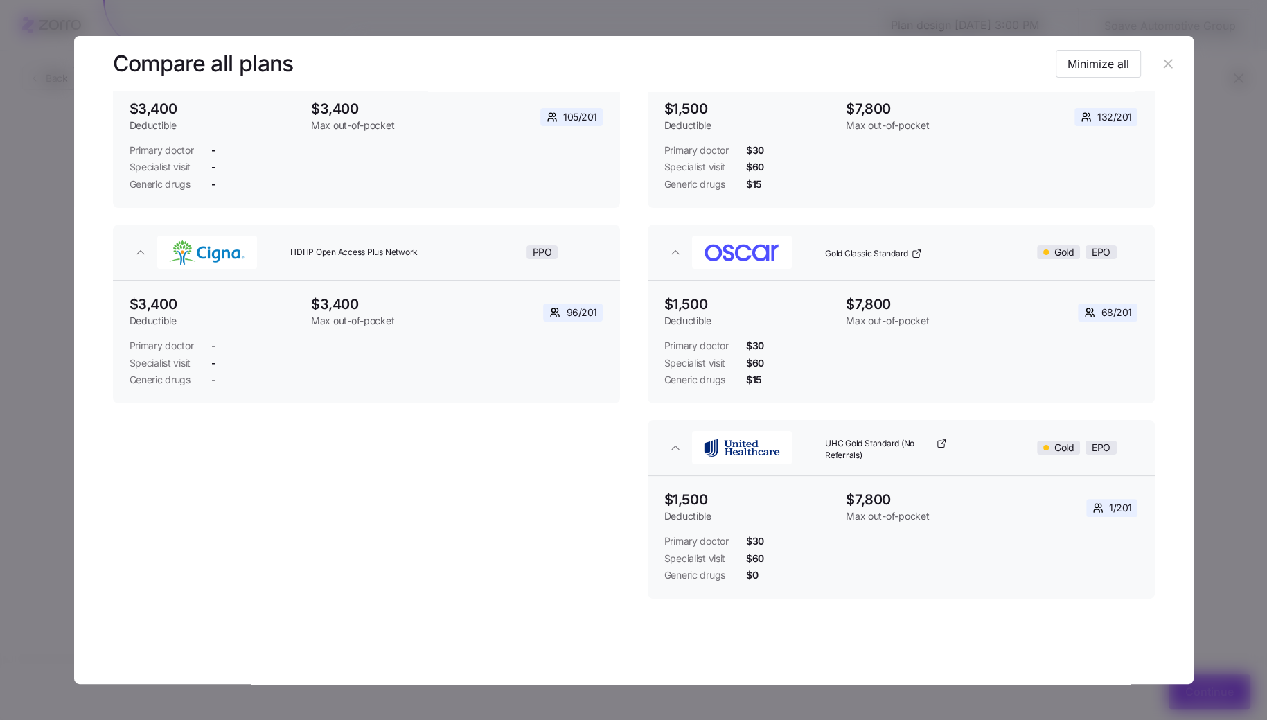
scroll to position [0, 0]
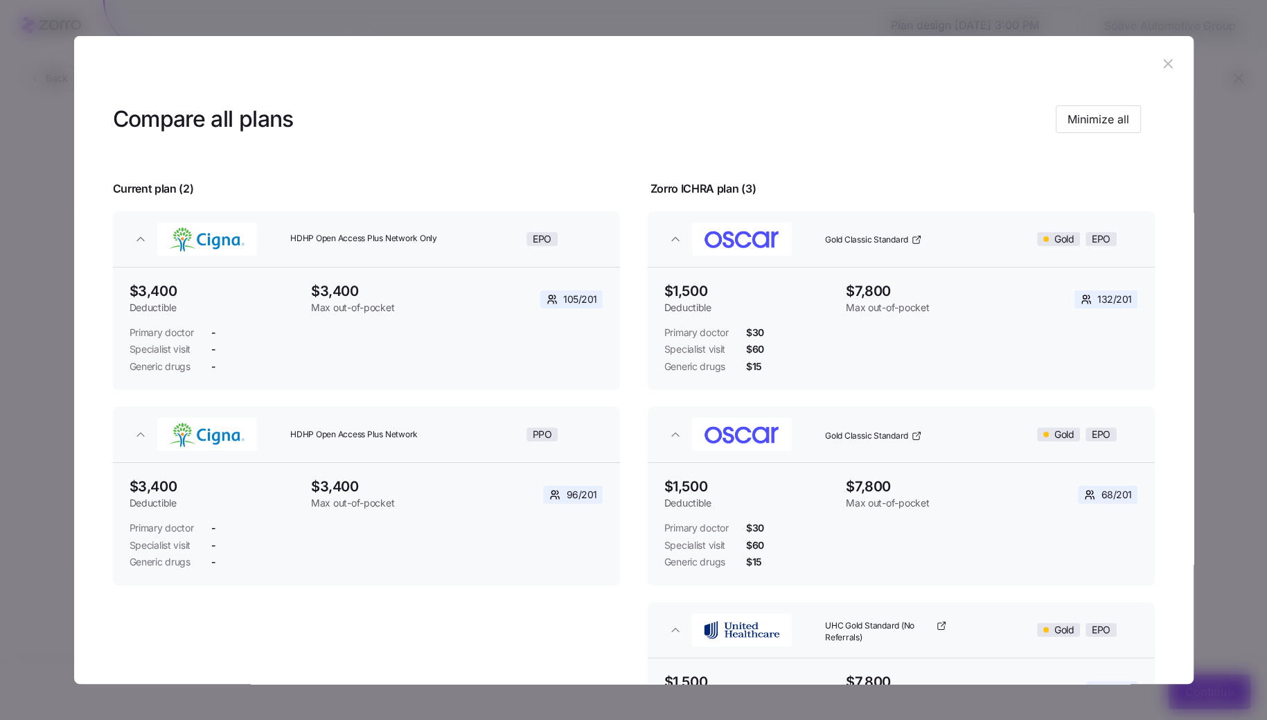
click at [1155, 75] on header at bounding box center [633, 63] width 1119 height 55
click at [1160, 62] on icon "button" at bounding box center [1167, 63] width 15 height 15
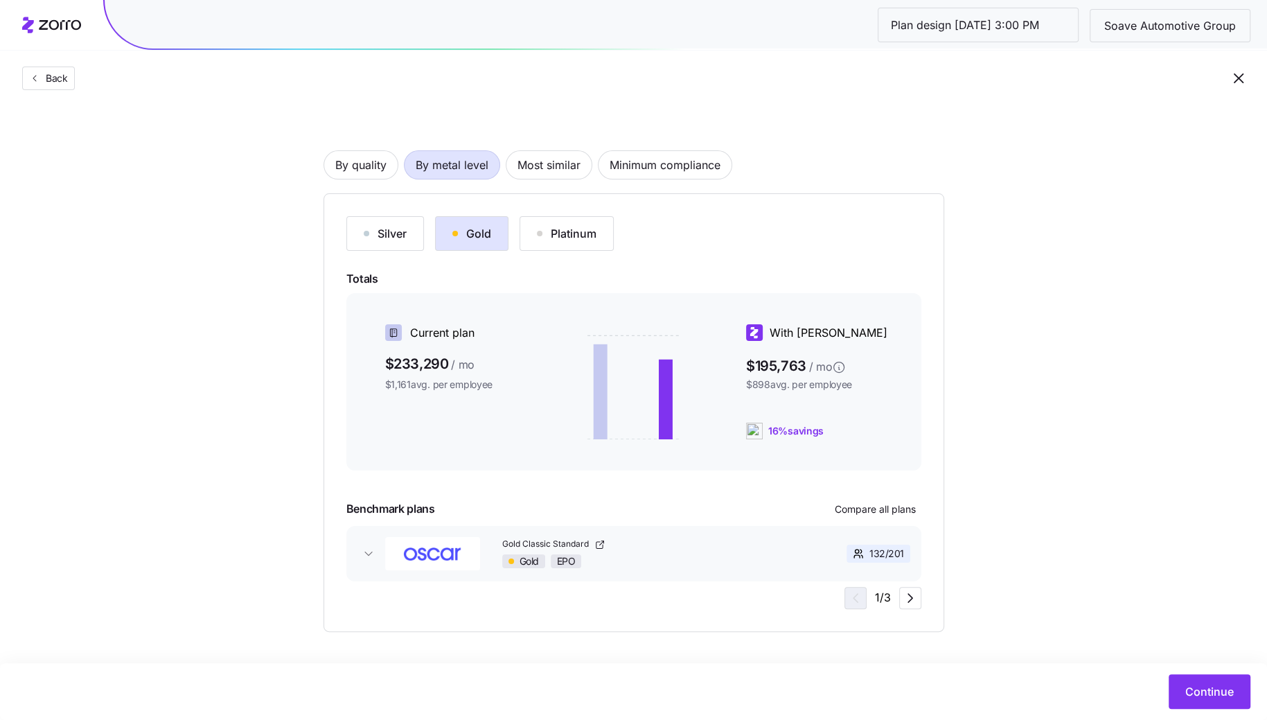
click at [398, 247] on button "Silver" at bounding box center [385, 233] width 78 height 35
click at [892, 512] on span "Compare all plans" at bounding box center [875, 509] width 81 height 14
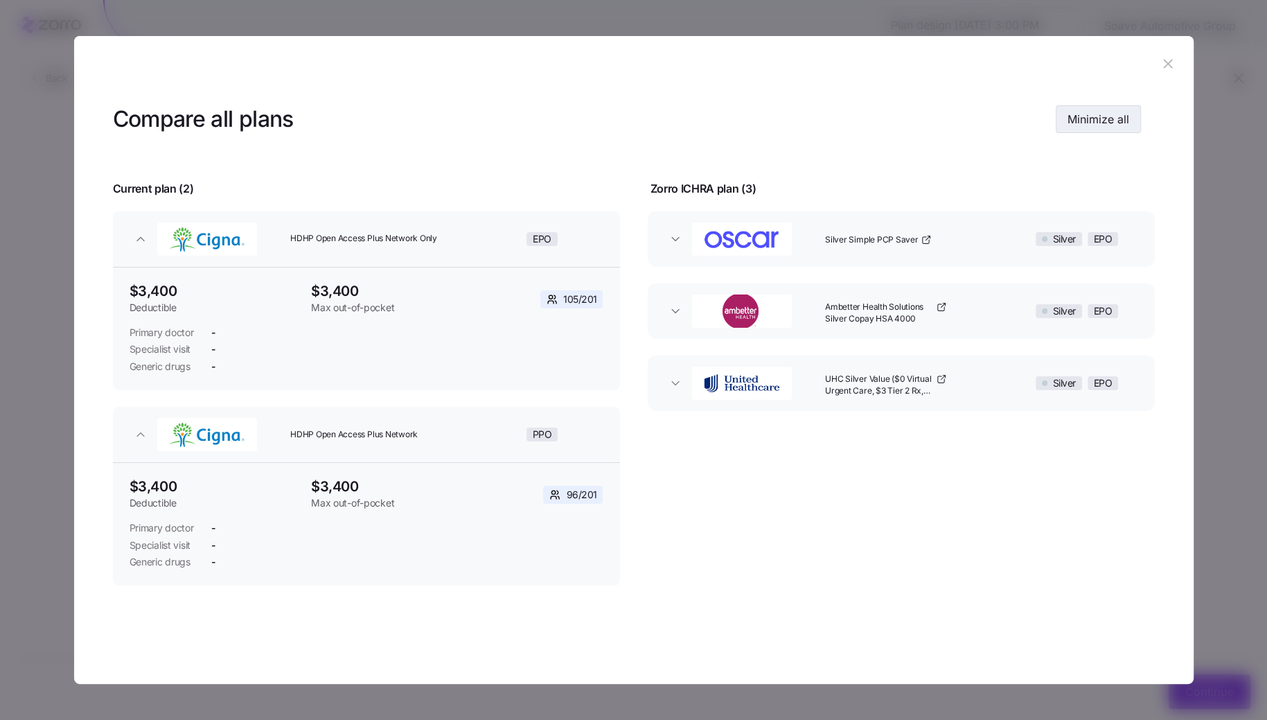
click at [1122, 105] on button "Minimize all" at bounding box center [1098, 119] width 85 height 28
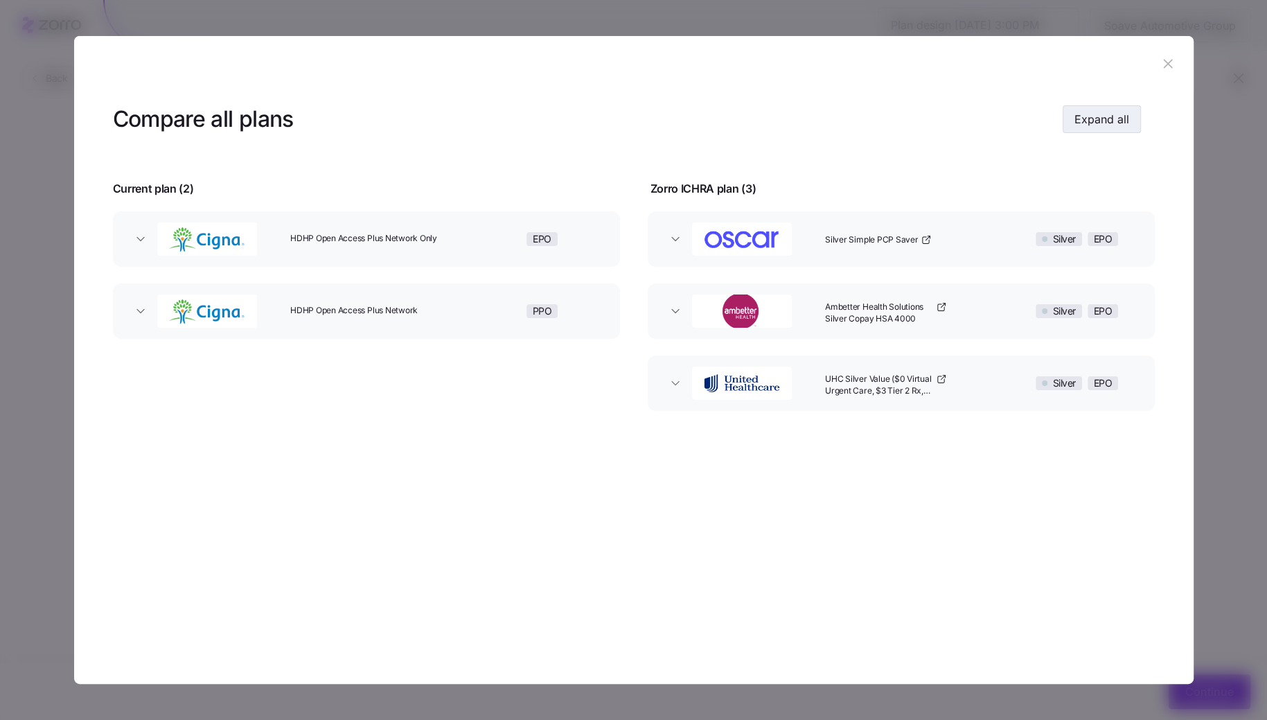
click at [1122, 105] on button "Expand all" at bounding box center [1102, 119] width 78 height 28
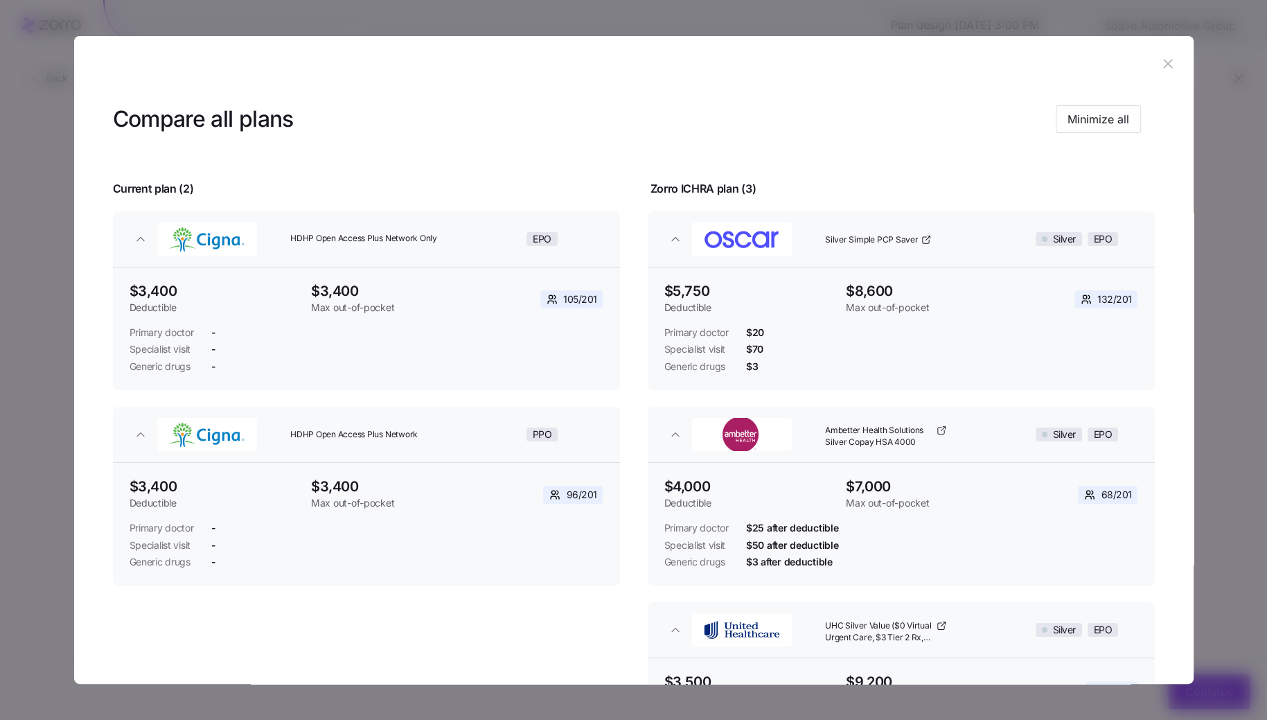
click at [1168, 63] on icon "button" at bounding box center [1167, 63] width 15 height 15
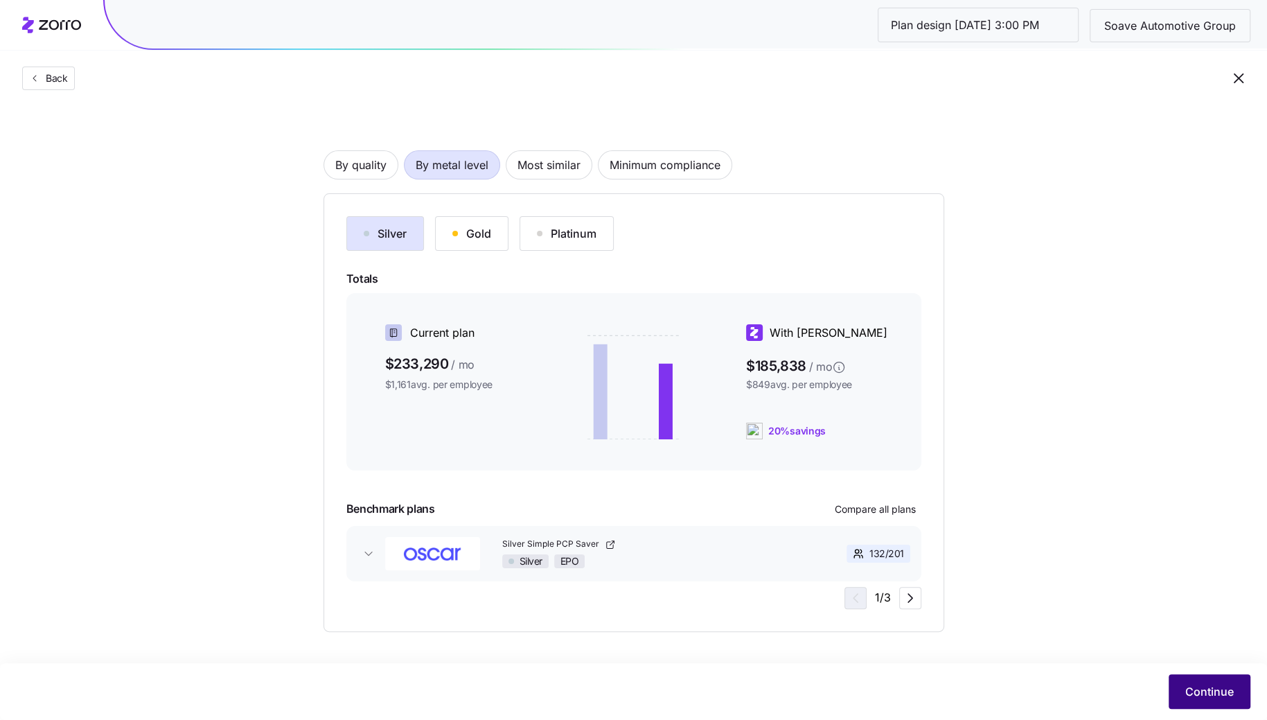
click at [1208, 692] on span "Continue" at bounding box center [1209, 691] width 48 height 17
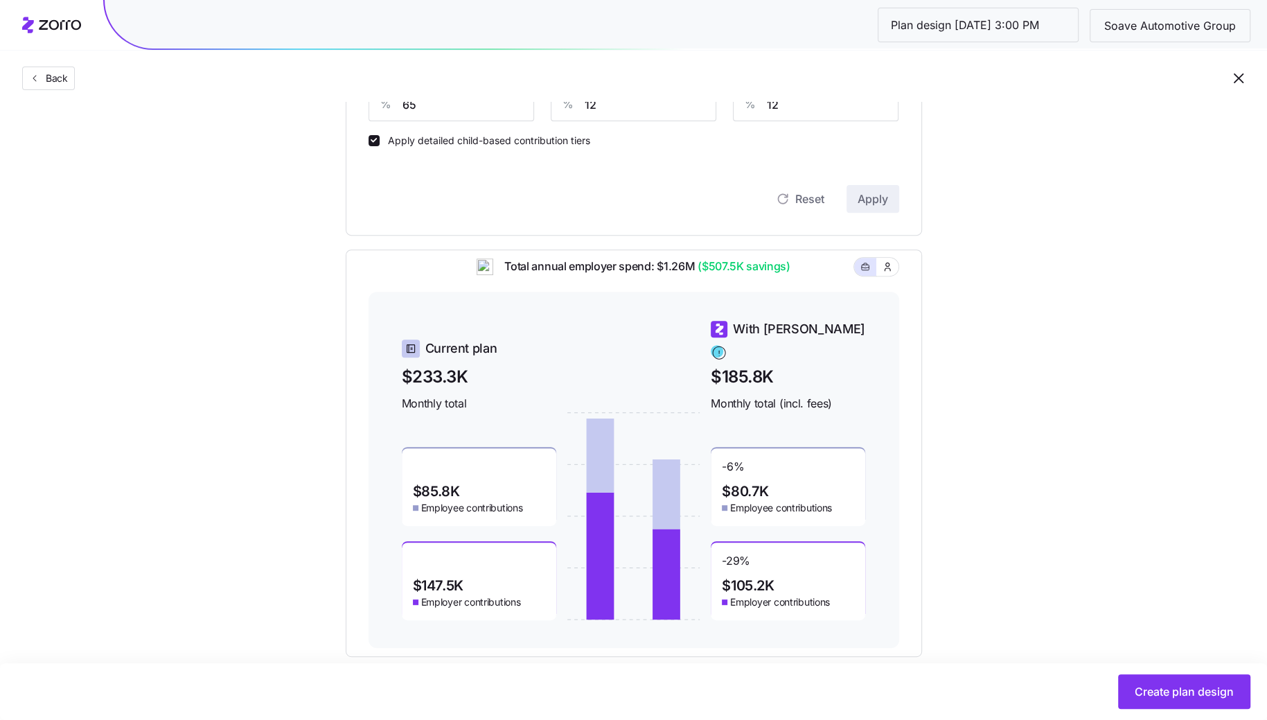
scroll to position [436, 0]
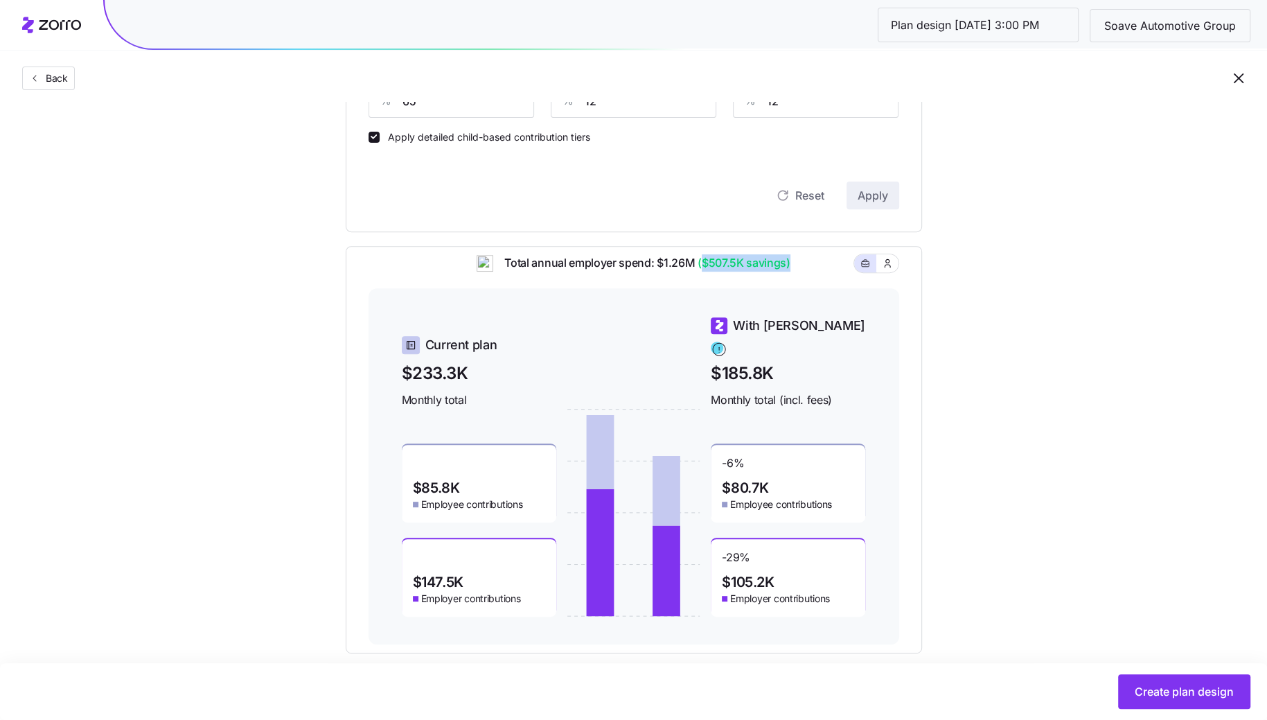
drag, startPoint x: 702, startPoint y: 273, endPoint x: 787, endPoint y: 272, distance: 84.5
click at [787, 272] on span "($507.5K savings)" at bounding box center [743, 262] width 96 height 17
drag, startPoint x: 778, startPoint y: 572, endPoint x: 716, endPoint y: 571, distance: 61.7
click at [716, 571] on div "-29 % $105.2K Employer contributions" at bounding box center [788, 578] width 154 height 78
click at [844, 575] on div "-29 % $105.2K Employer contributions" at bounding box center [788, 578] width 154 height 78
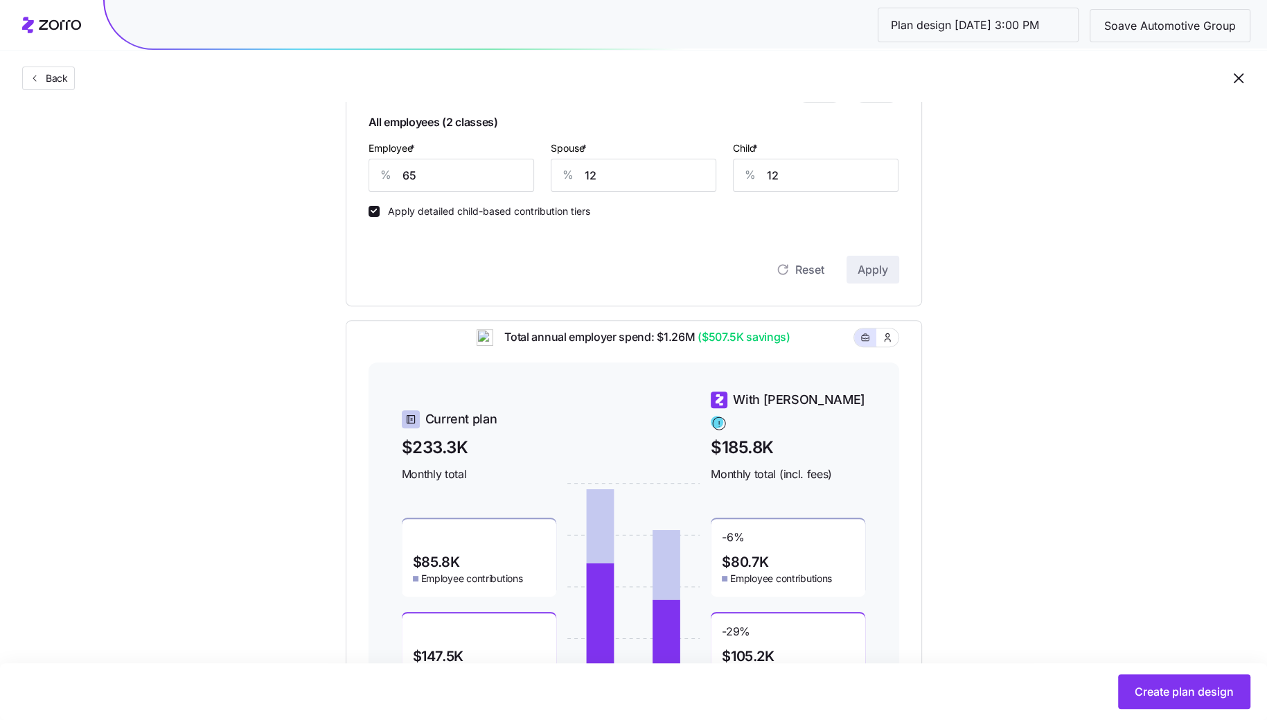
scroll to position [369, 0]
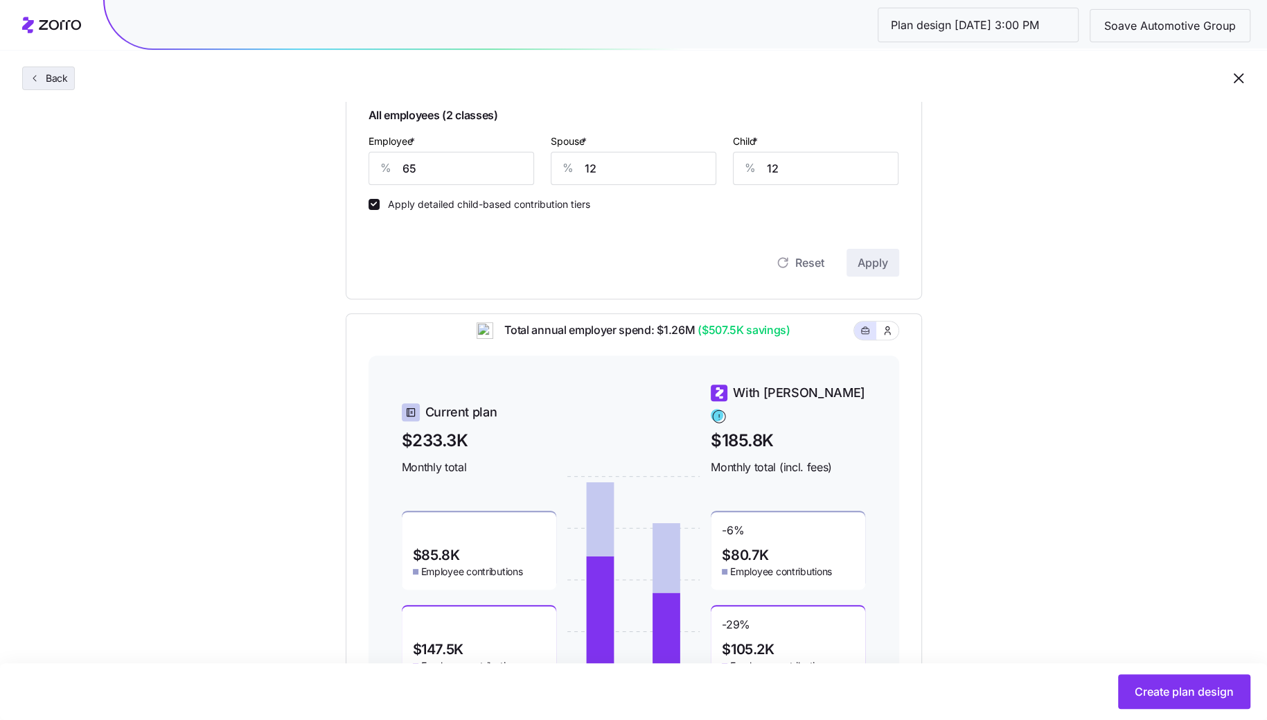
click at [48, 79] on span "Back" at bounding box center [54, 78] width 28 height 14
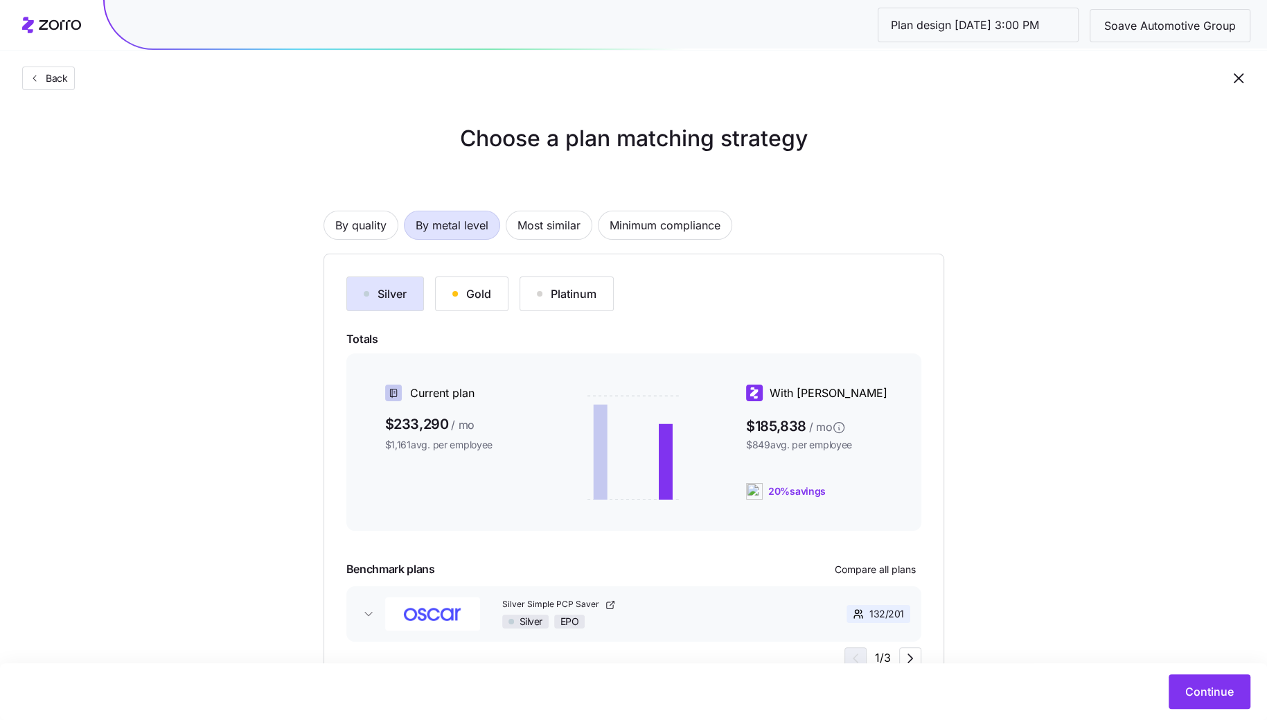
click at [465, 281] on button "Gold" at bounding box center [471, 293] width 73 height 35
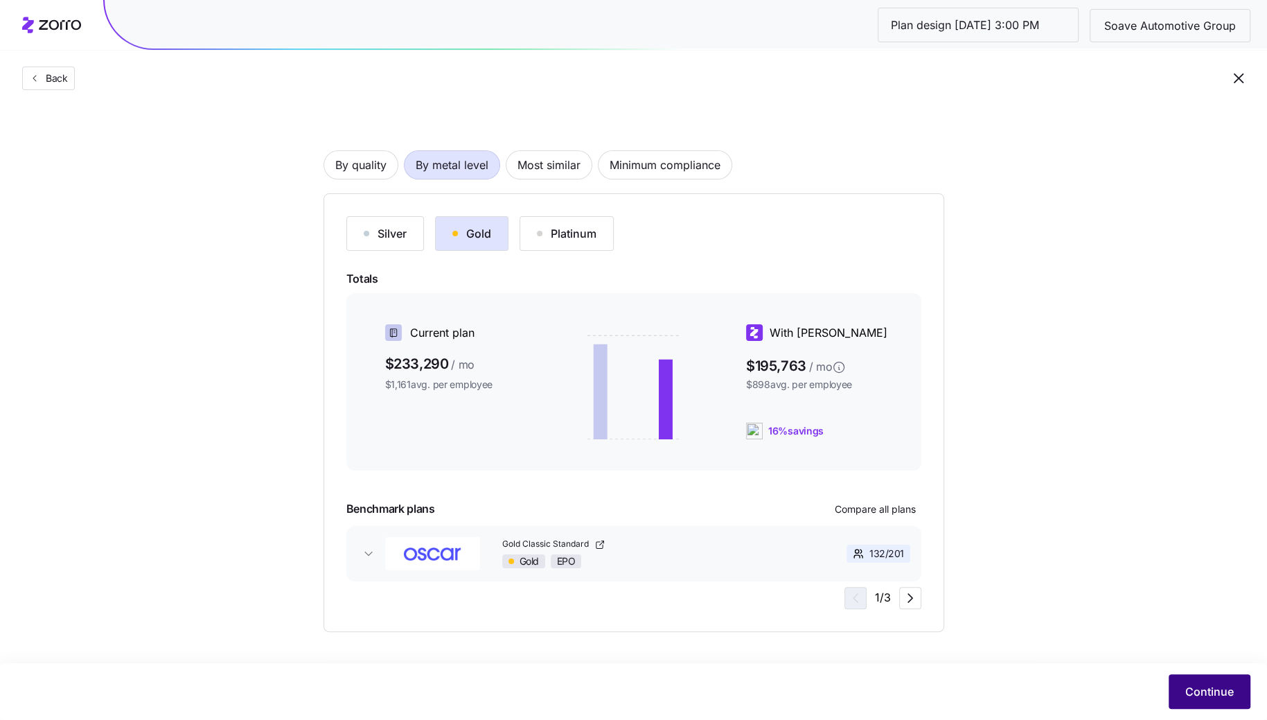
click at [1213, 707] on button "Continue" at bounding box center [1210, 691] width 82 height 35
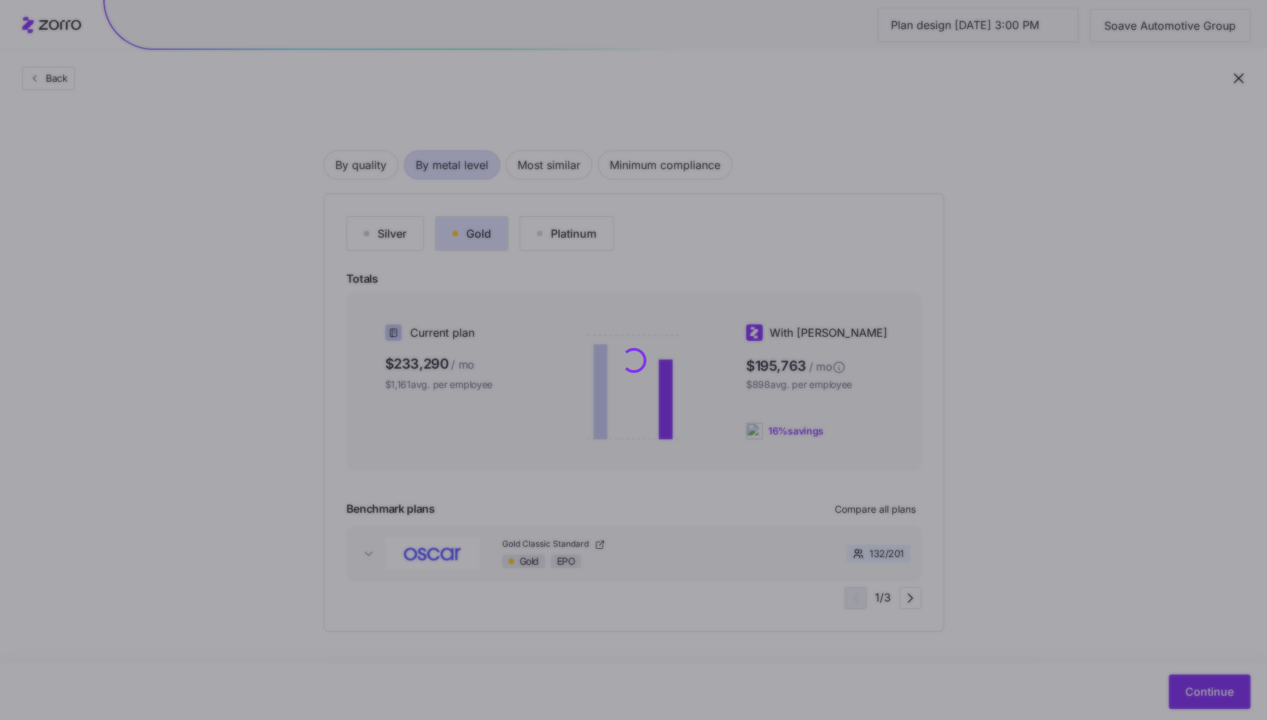
scroll to position [0, 0]
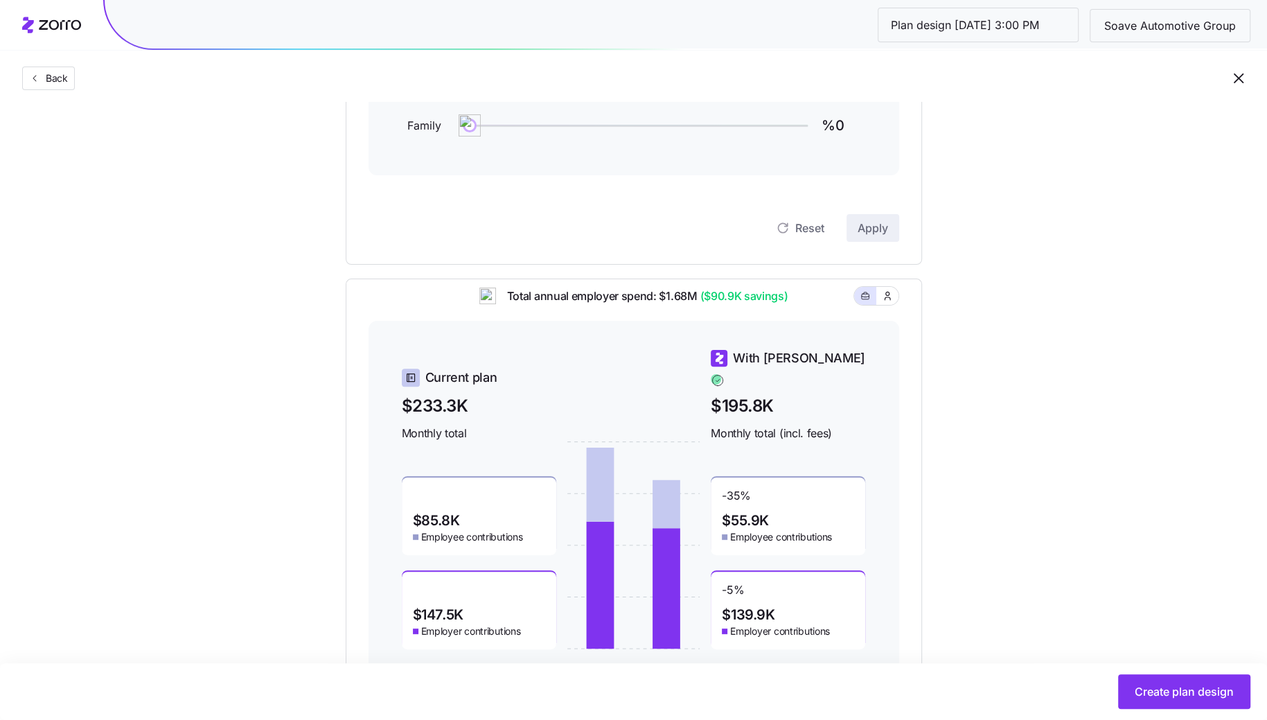
scroll to position [335, 0]
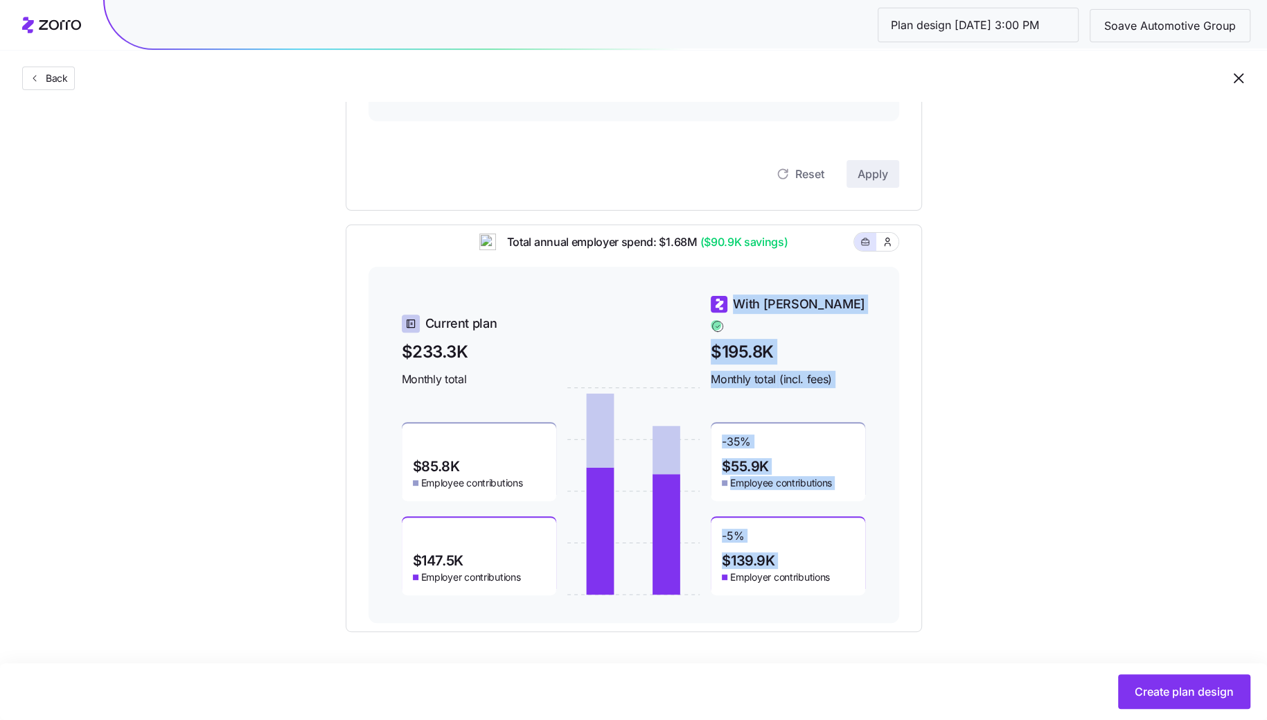
drag, startPoint x: 793, startPoint y: 554, endPoint x: 710, endPoint y: 553, distance: 83.1
click at [710, 553] on div "Current plan $233.3K Monthly total $85.8K Employee contributions $147.5K Employ…" at bounding box center [634, 444] width 464 height 301
click at [835, 500] on div "-35 % $55.9K Employee contributions -5 % $139.9K Employer contributions" at bounding box center [788, 491] width 154 height 208
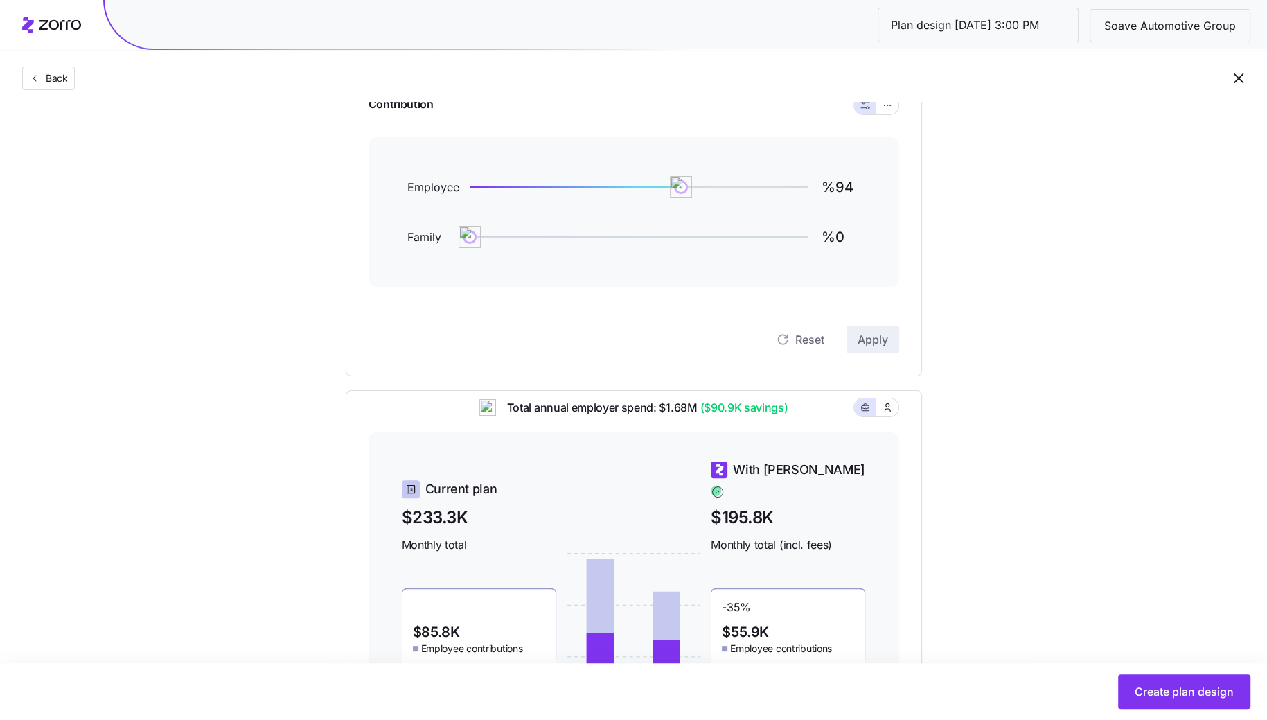
scroll to position [123, 0]
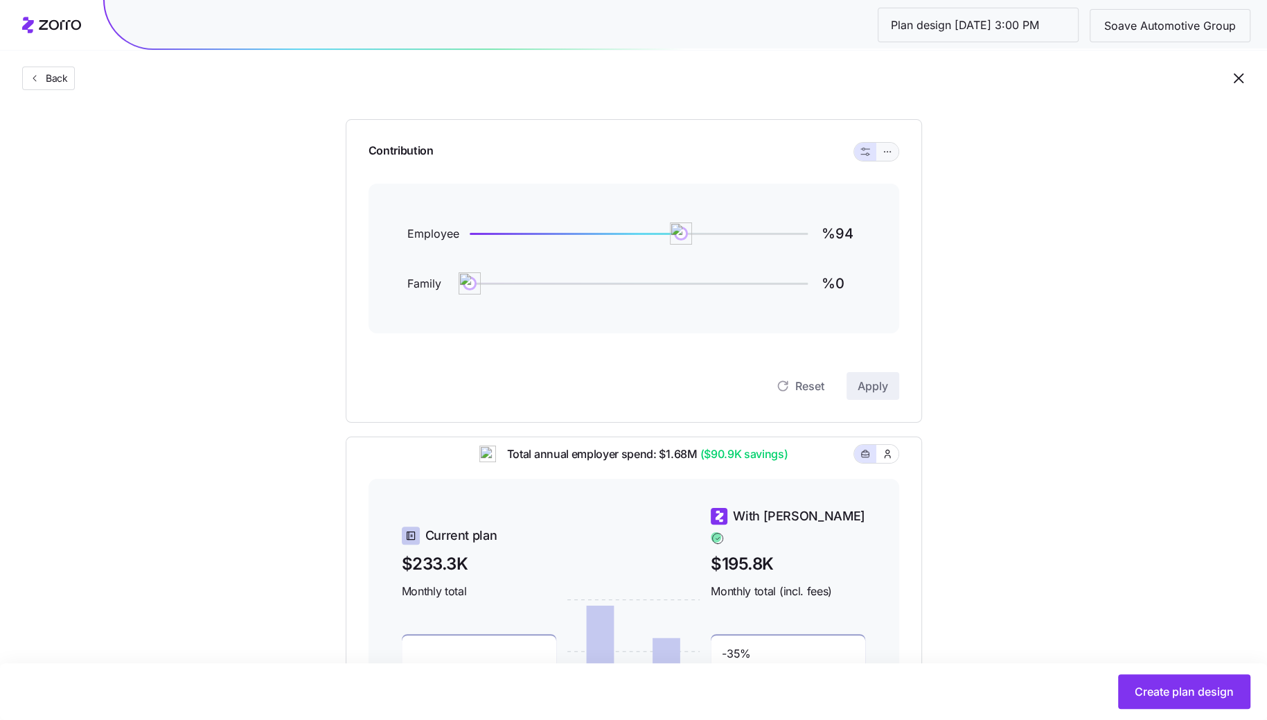
click at [886, 146] on icon "button" at bounding box center [888, 151] width 10 height 17
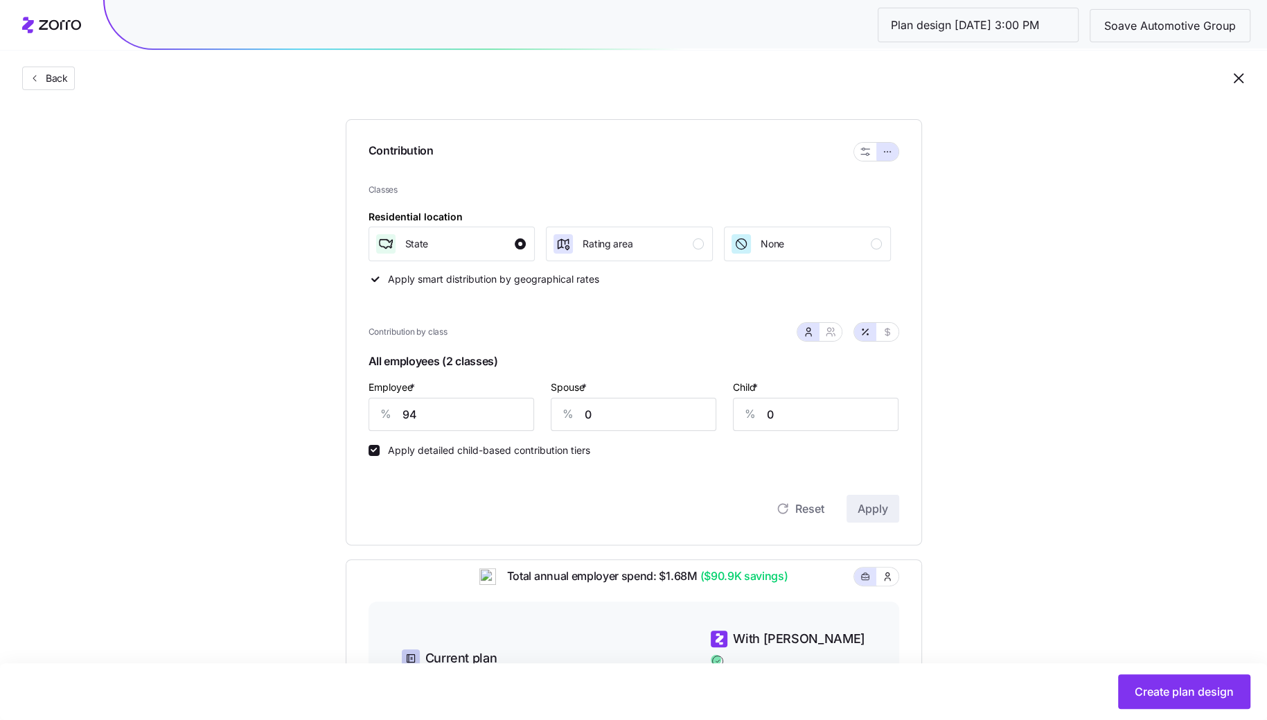
scroll to position [125, 0]
click at [444, 411] on input "94" at bounding box center [452, 412] width 166 height 33
type input "65"
click at [621, 419] on input "0" at bounding box center [634, 412] width 166 height 33
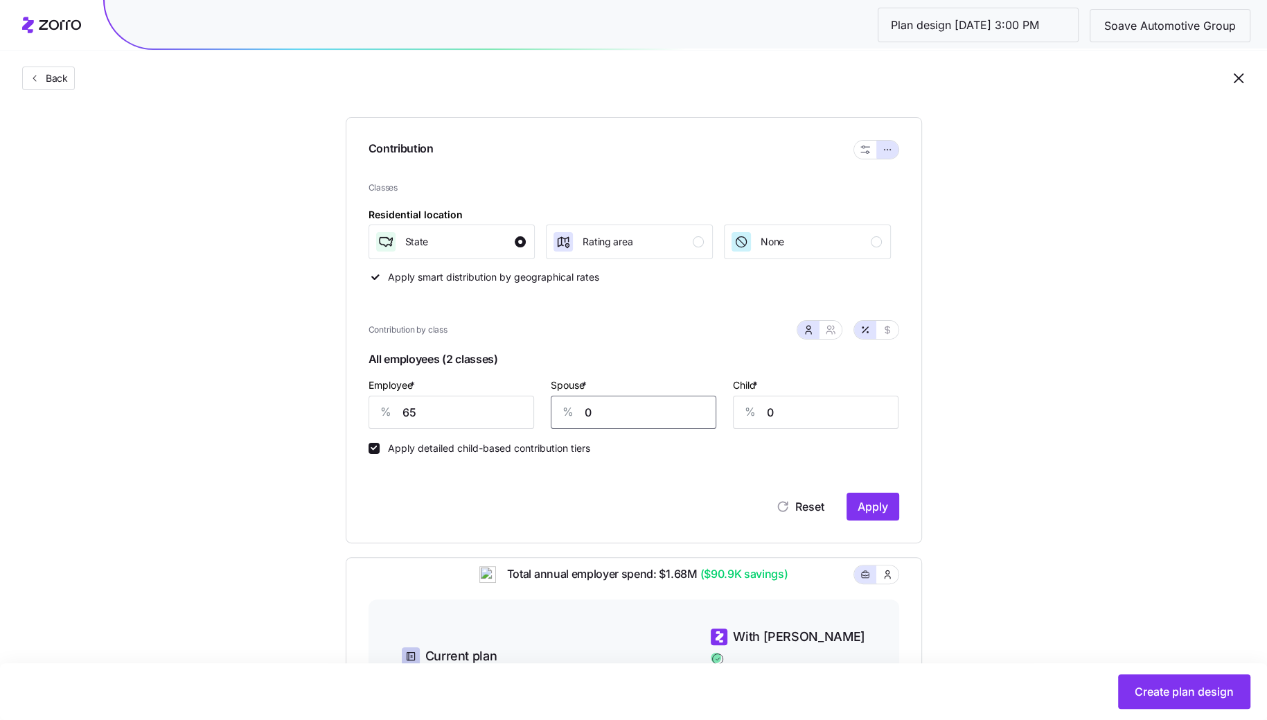
click at [621, 419] on input "0" at bounding box center [634, 412] width 166 height 33
type input "12"
click at [792, 423] on input "0" at bounding box center [816, 412] width 166 height 33
click at [792, 423] on input "1" at bounding box center [816, 412] width 166 height 33
type input "12"
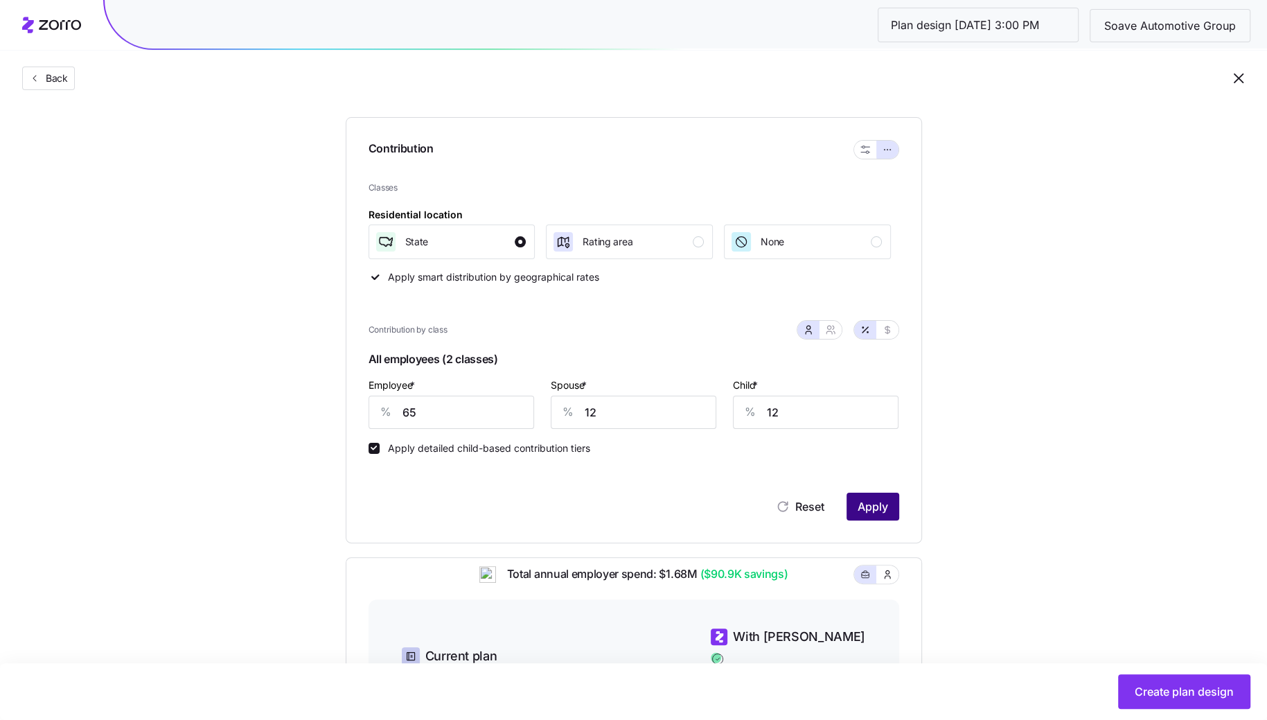
click at [890, 502] on button "Apply" at bounding box center [872, 507] width 53 height 28
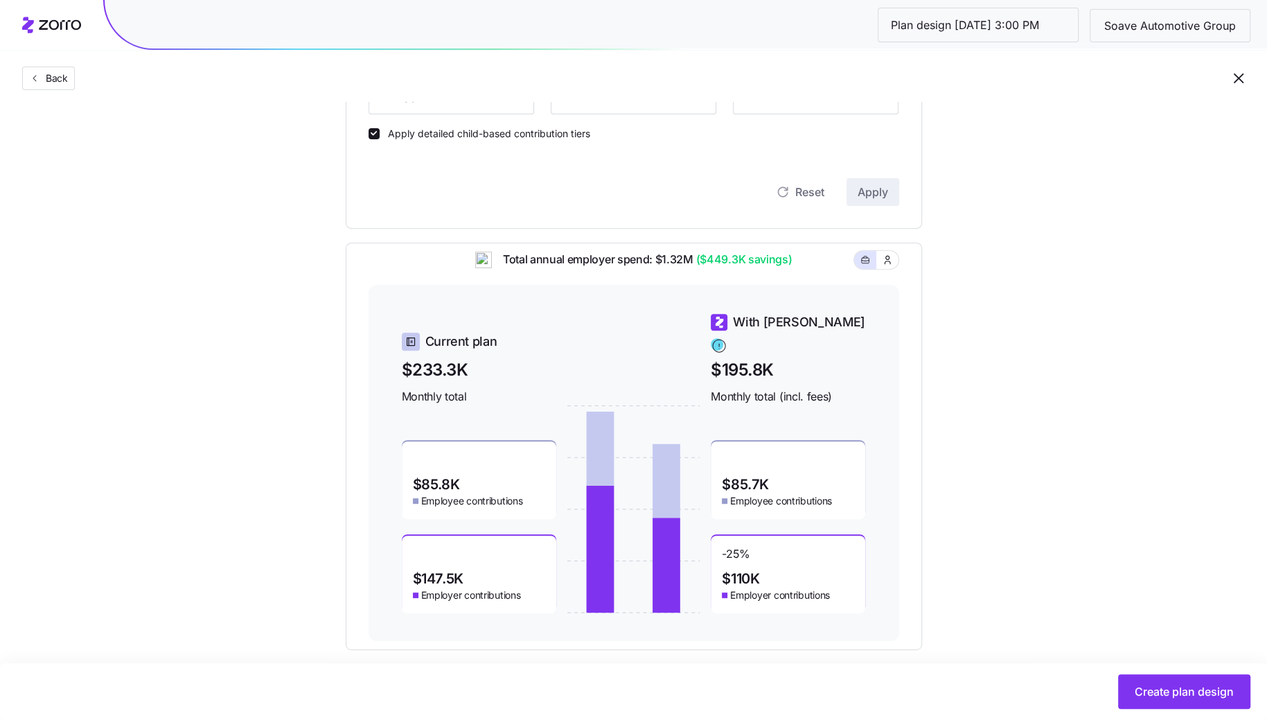
scroll to position [450, 0]
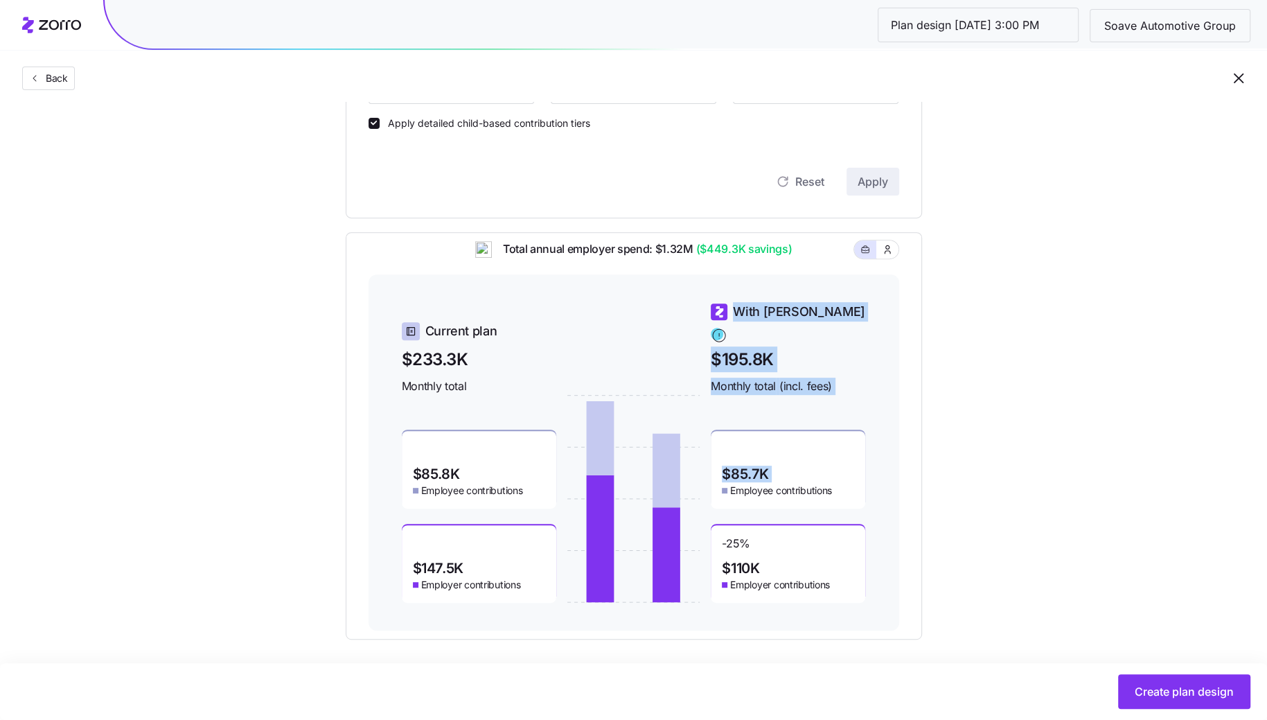
drag, startPoint x: 786, startPoint y: 462, endPoint x: 685, endPoint y: 462, distance: 100.4
click at [685, 462] on div "Current plan $233.3K Monthly total $85.8K Employee contributions $147.5K Employ…" at bounding box center [634, 452] width 464 height 301
click at [810, 455] on div "$85.7K Employee contributions" at bounding box center [788, 470] width 154 height 78
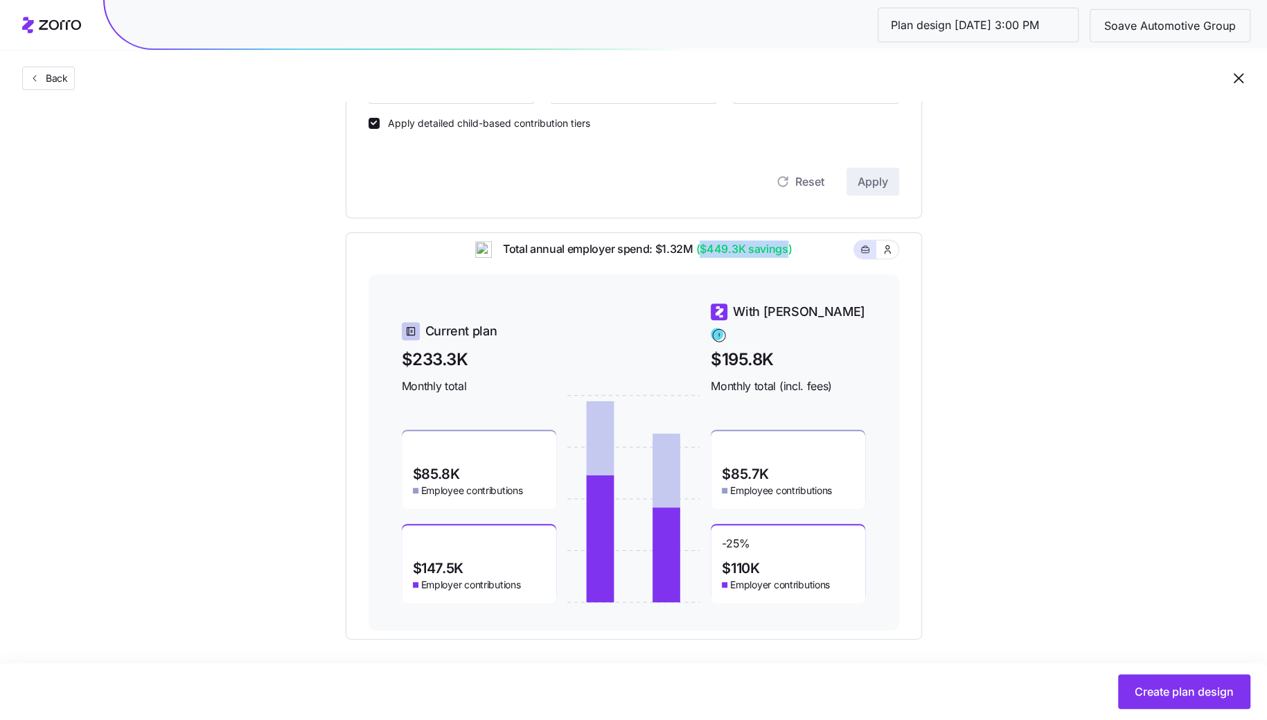
drag, startPoint x: 786, startPoint y: 258, endPoint x: 700, endPoint y: 259, distance: 85.2
click at [700, 258] on span "($449.3K savings)" at bounding box center [742, 248] width 99 height 17
click at [939, 335] on div "Compliant Industry Generous Current Contribution Classes Residential location S…" at bounding box center [633, 177] width 621 height 923
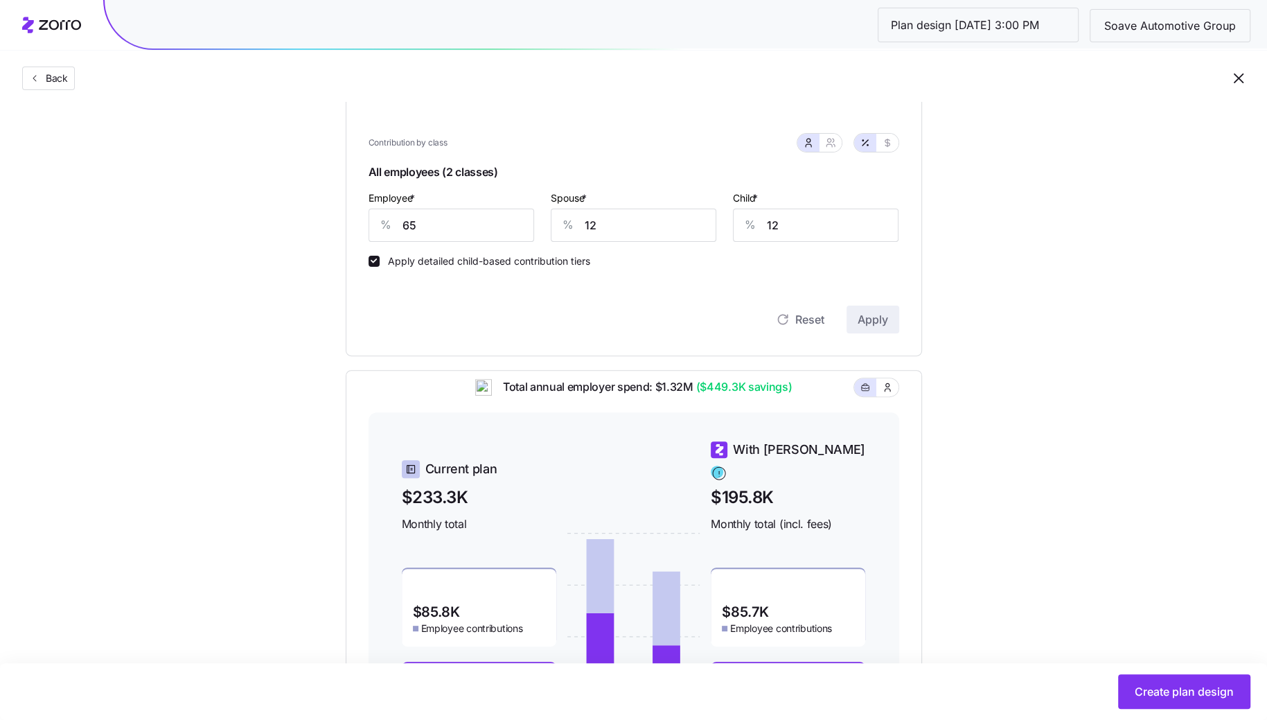
scroll to position [143, 0]
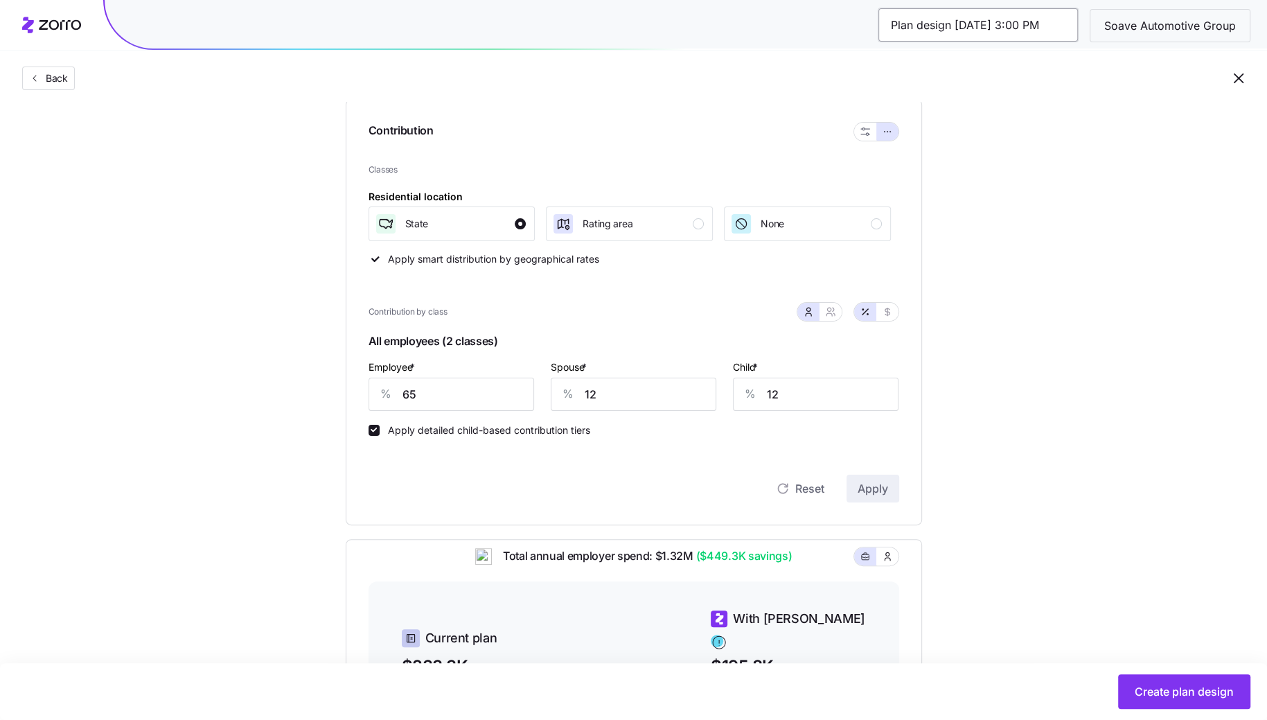
click at [1048, 27] on input "Plan design 10/13/2025 3:00 PM" at bounding box center [978, 24] width 200 height 33
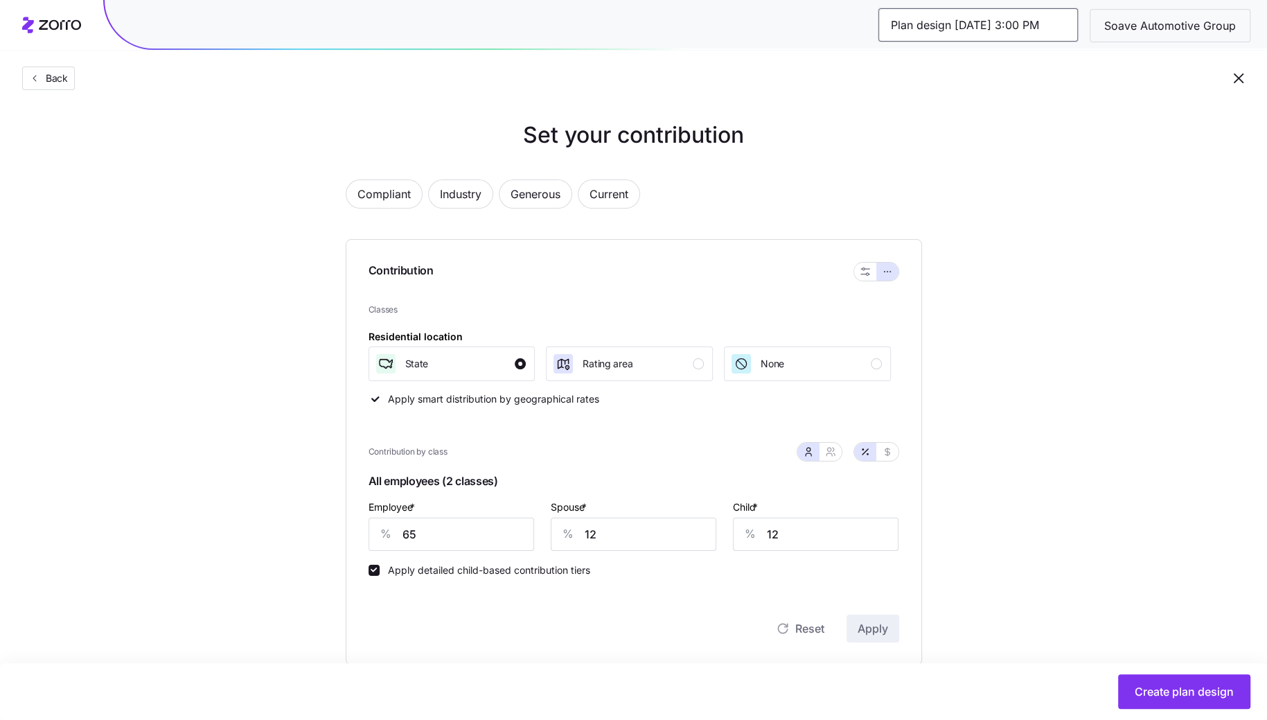
scroll to position [0, 0]
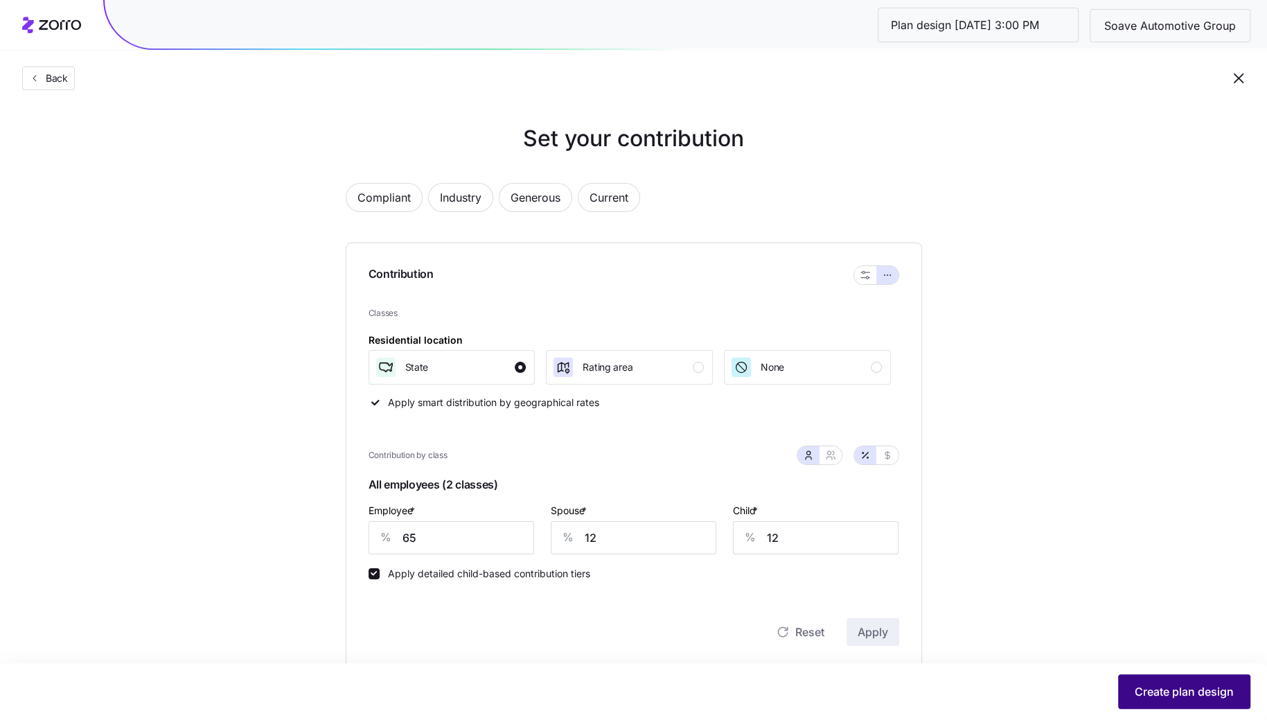
click at [1165, 686] on span "Create plan design" at bounding box center [1184, 691] width 99 height 17
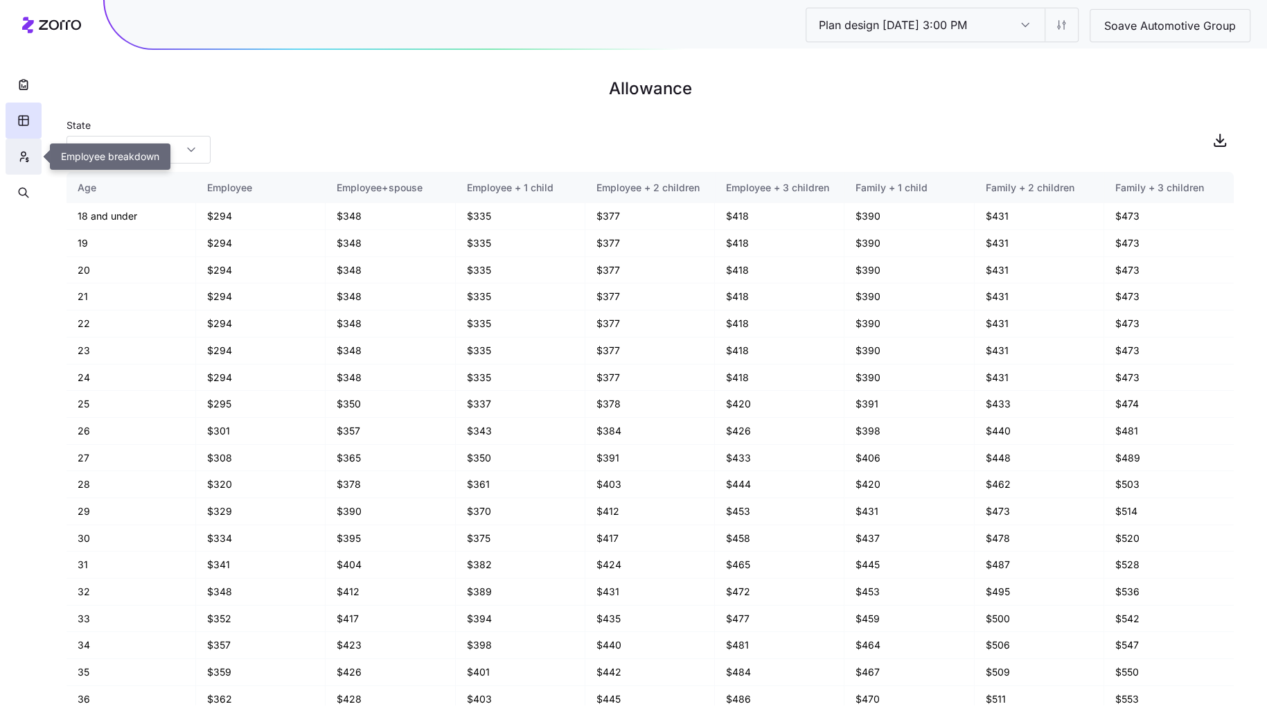
click at [19, 155] on icon "button" at bounding box center [23, 157] width 12 height 14
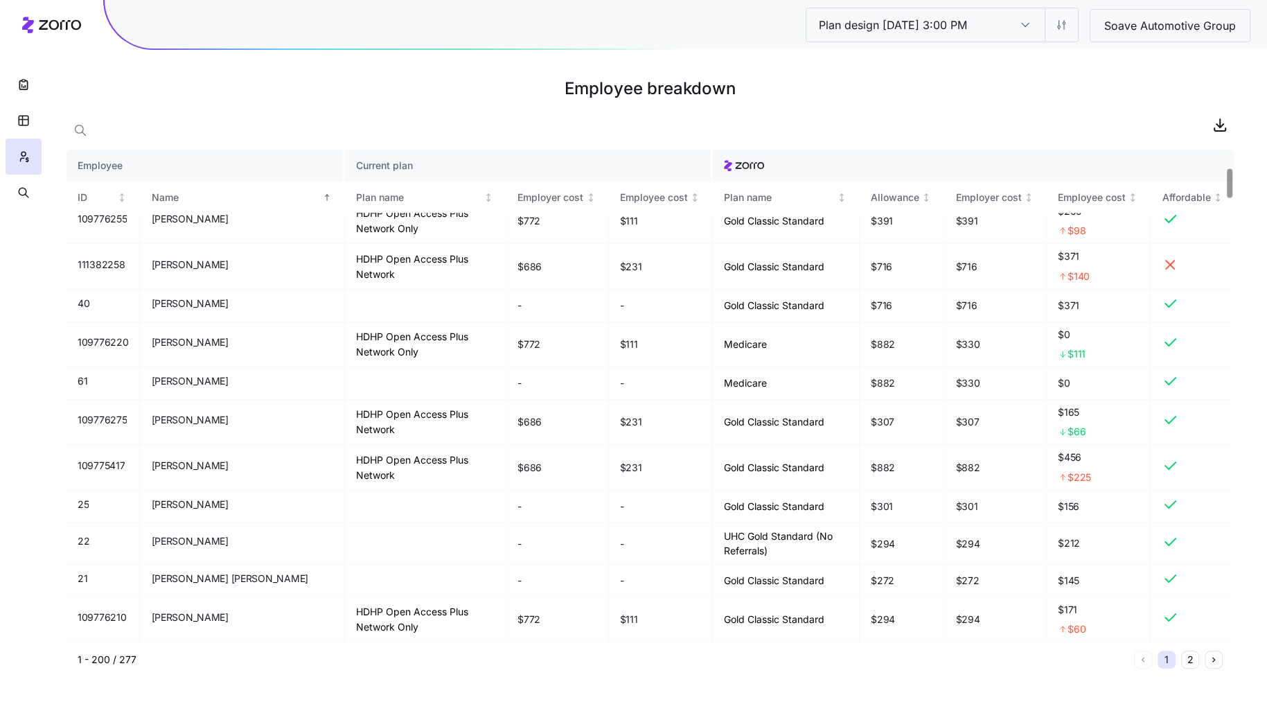
scroll to position [307, 0]
click at [1066, 30] on html "Plan design 10/13/2025 3:00 PM Plan design 10/13/2025 3:00 PM Soave Automotive …" at bounding box center [633, 360] width 1267 height 720
click at [1021, 64] on div "Edit contribution" at bounding box center [1007, 61] width 138 height 22
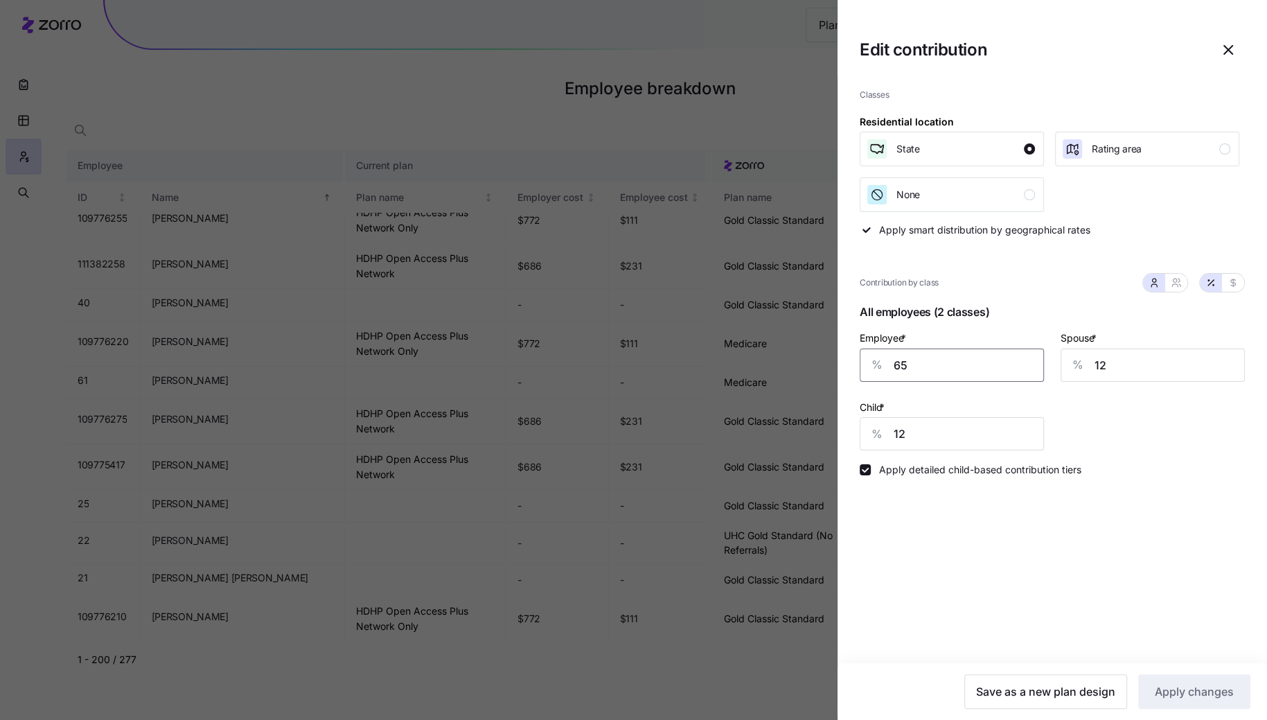
click at [968, 360] on input "65" at bounding box center [952, 364] width 184 height 33
type input "70"
click at [1120, 356] on input "12" at bounding box center [1153, 364] width 184 height 33
click at [1126, 364] on input "12" at bounding box center [1153, 364] width 184 height 33
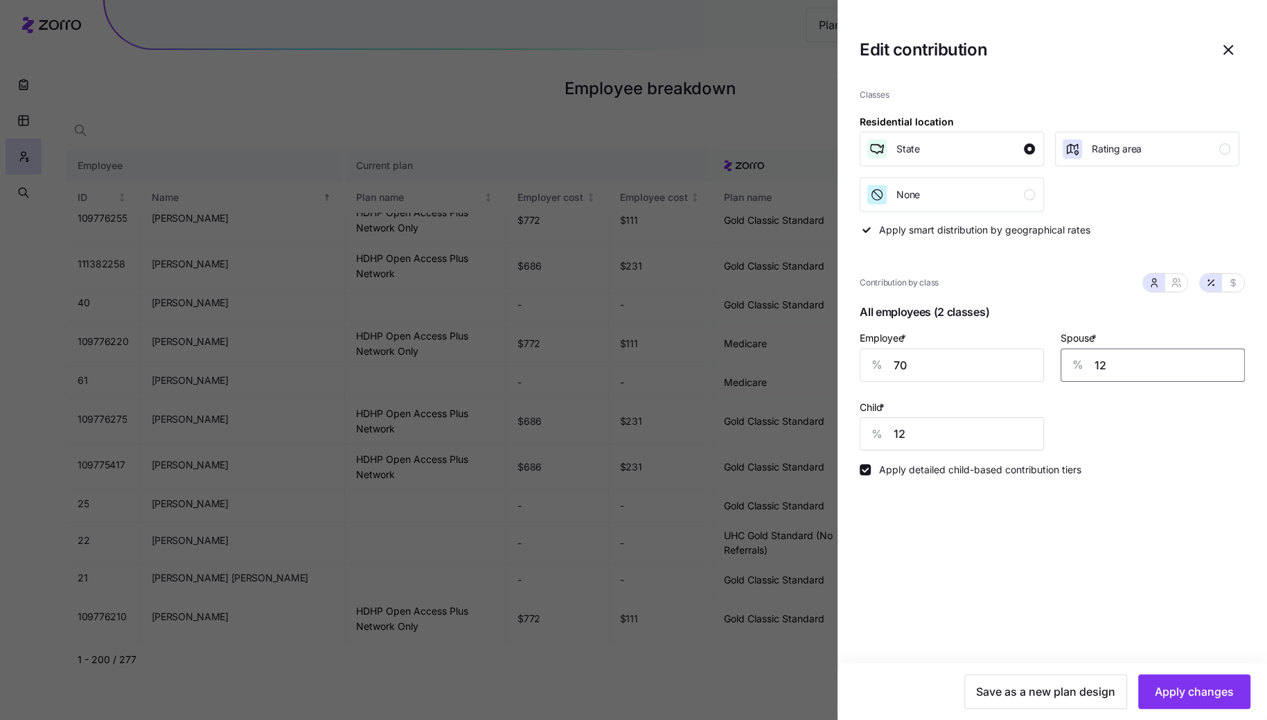
click at [1126, 364] on input "12" at bounding box center [1153, 364] width 184 height 33
type input "15"
click at [950, 425] on input "12" at bounding box center [952, 433] width 184 height 33
type input "15"
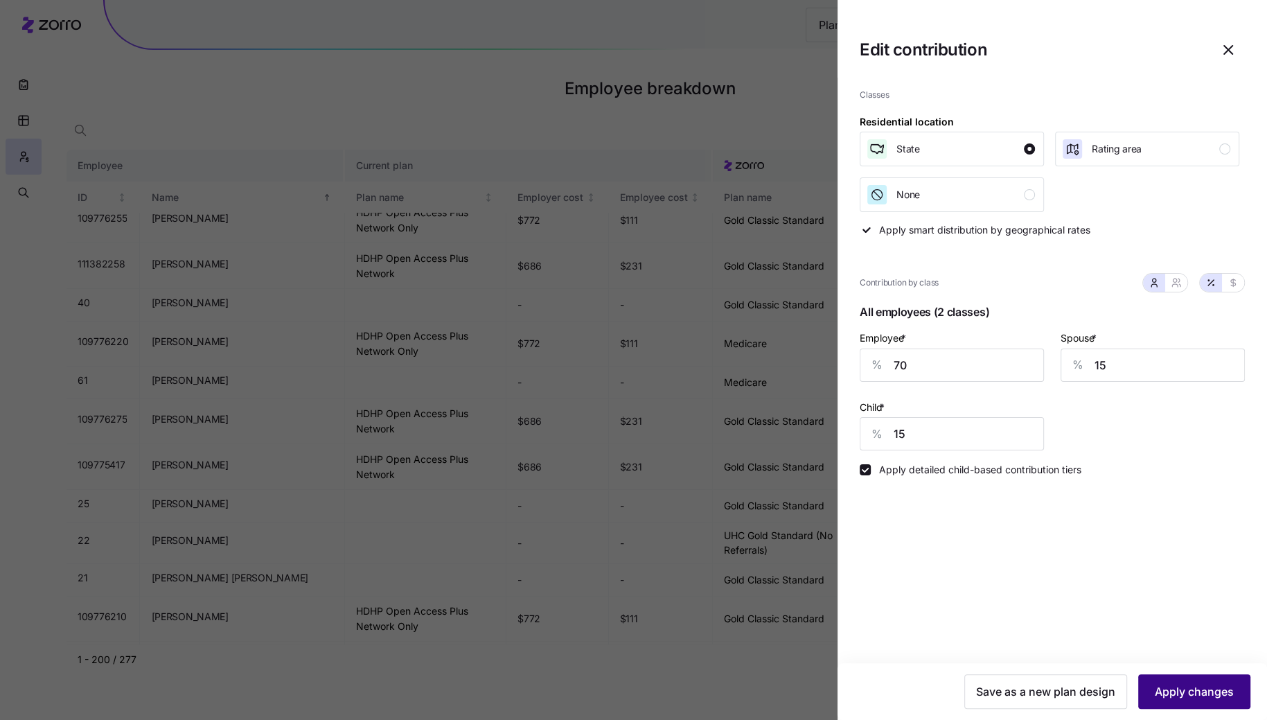
click at [1208, 702] on button "Apply changes" at bounding box center [1194, 691] width 112 height 35
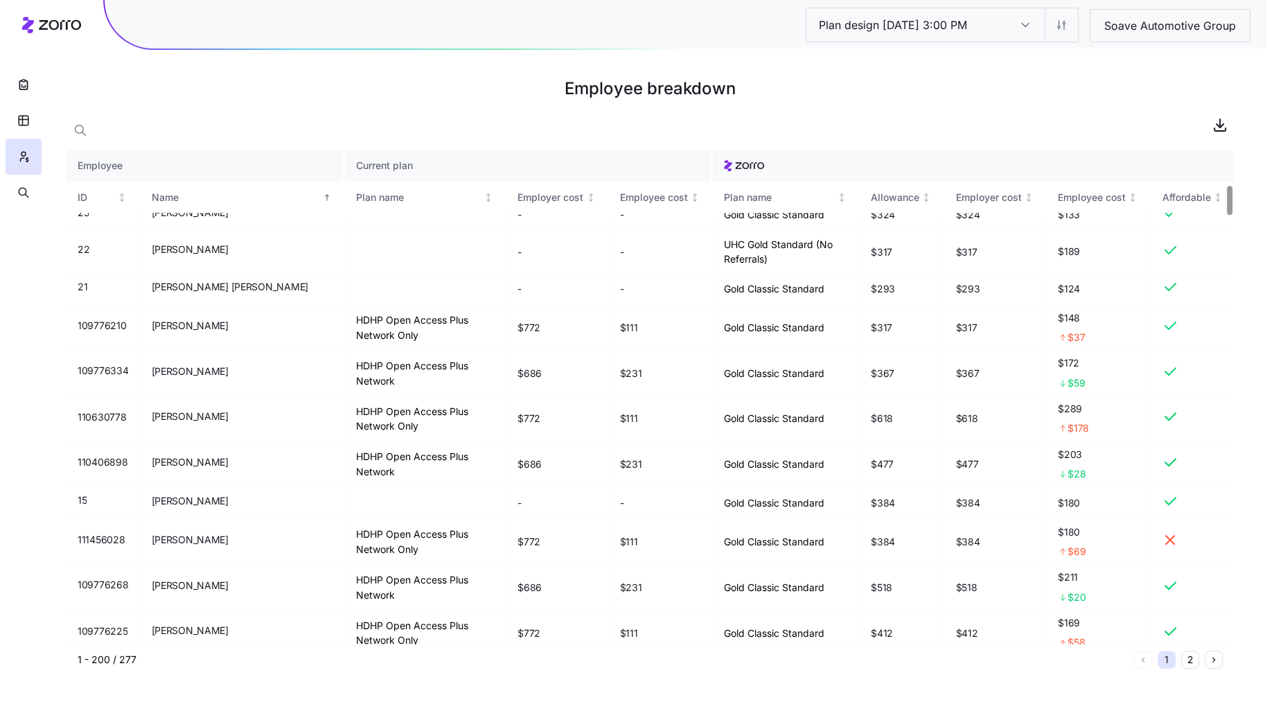
scroll to position [597, 0]
click at [559, 716] on main "Employee breakdown Employee Current plan ID Name Plan name Employer cost Employ…" at bounding box center [633, 360] width 1267 height 720
click at [25, 186] on icon "button" at bounding box center [23, 193] width 12 height 14
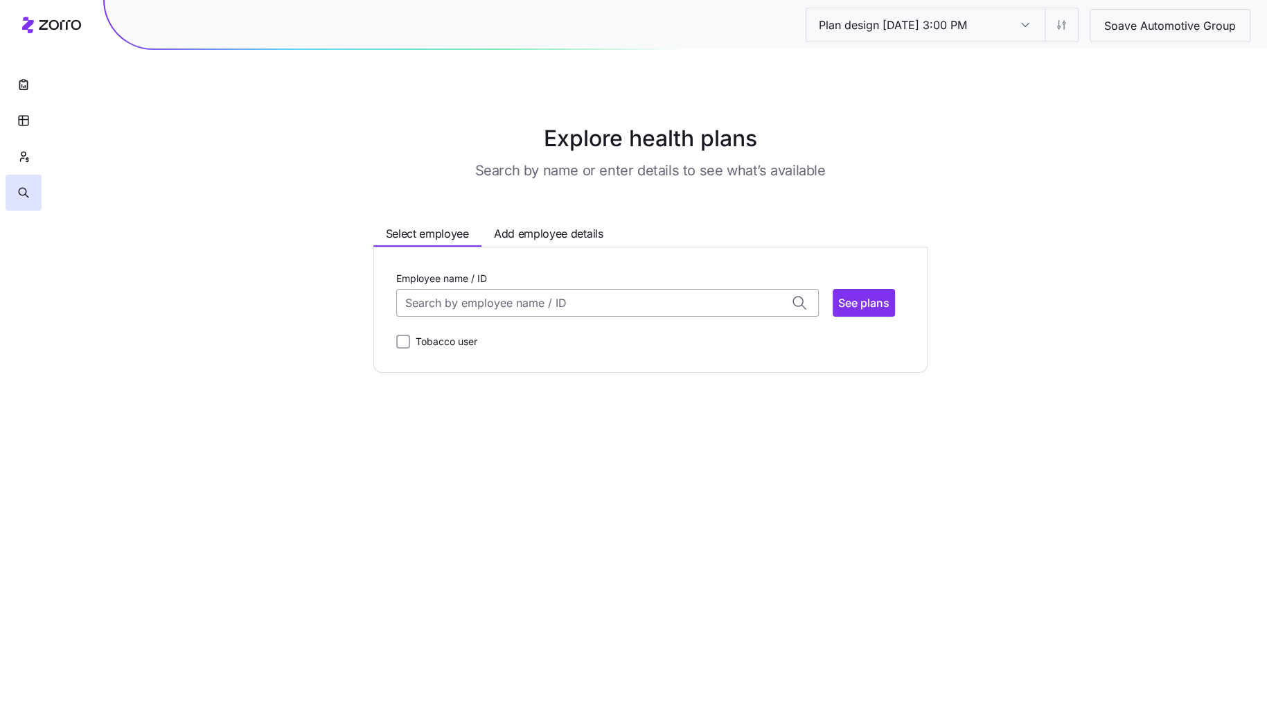
click at [511, 304] on input "Employee name / ID" at bounding box center [607, 303] width 423 height 28
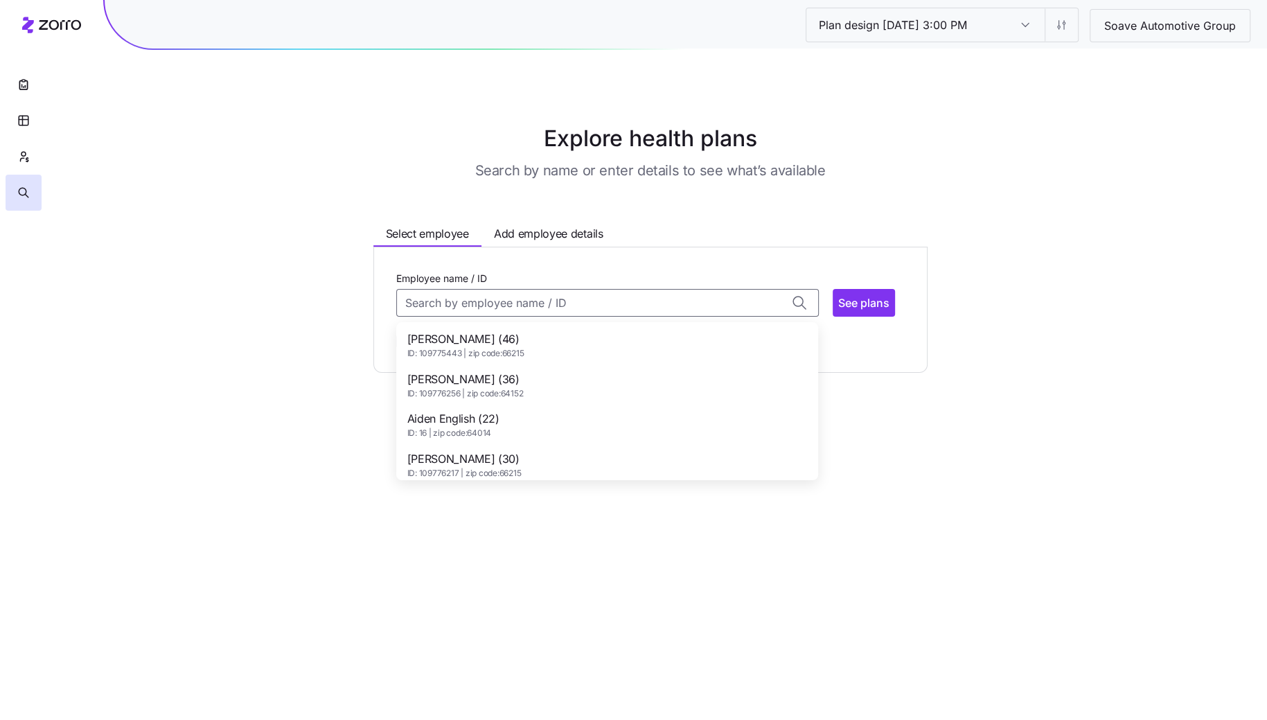
click at [511, 337] on span "Aaron Hunt (46)" at bounding box center [465, 338] width 117 height 17
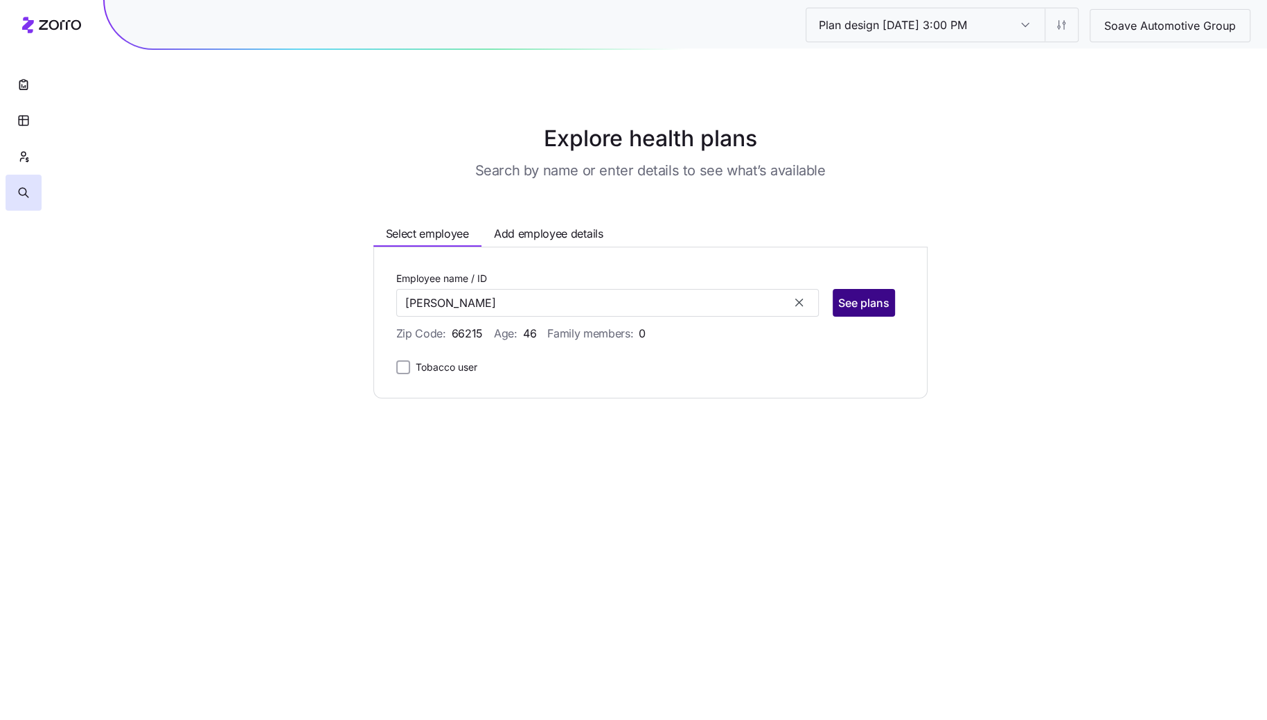
click at [860, 310] on button "See plans" at bounding box center [864, 303] width 62 height 28
type input "Aaron Hunt (ID: 109775443)"
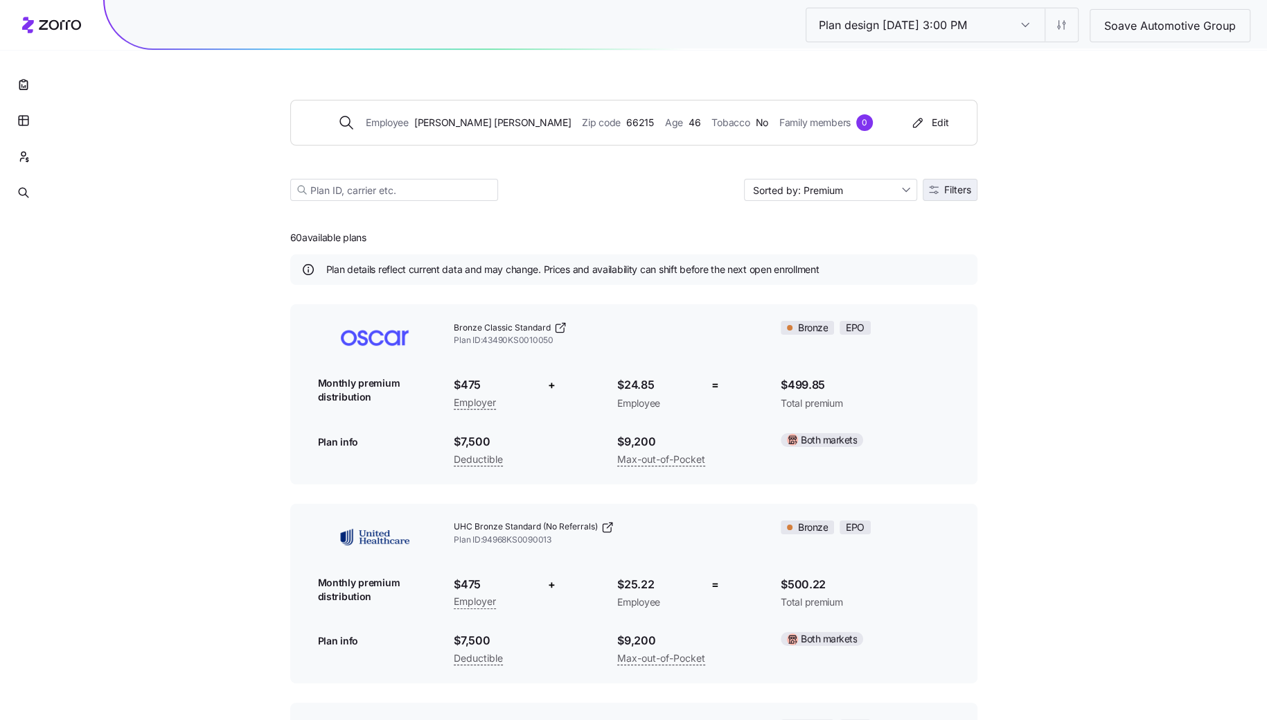
click at [968, 197] on button "Filters" at bounding box center [950, 190] width 55 height 22
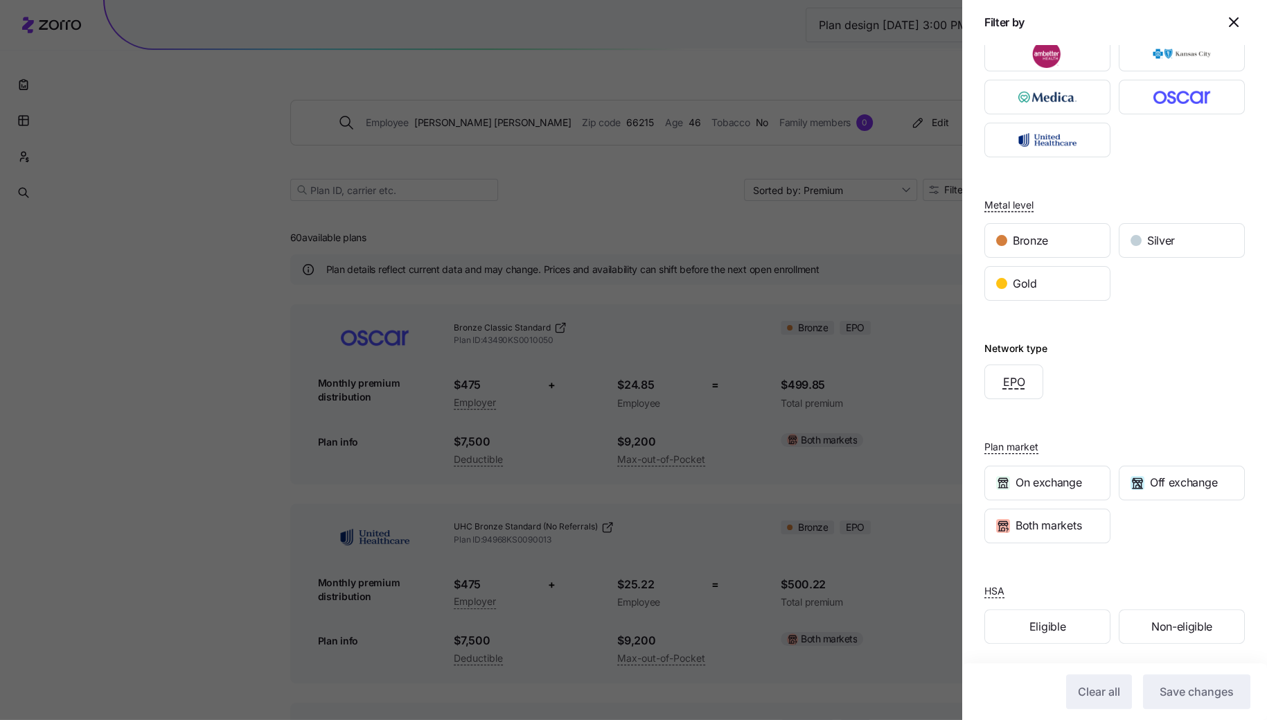
scroll to position [42, 0]
click at [1240, 22] on icon "button" at bounding box center [1233, 22] width 17 height 17
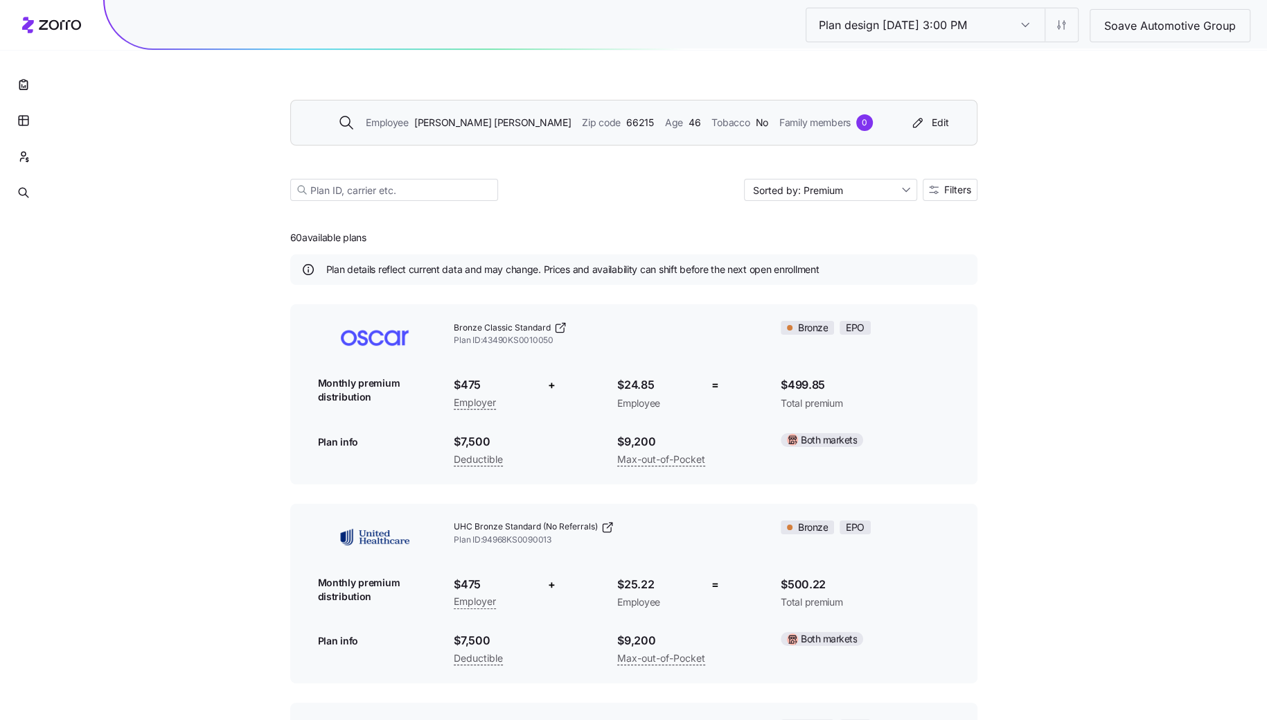
click at [502, 130] on span "Aaron Hunt" at bounding box center [492, 122] width 157 height 15
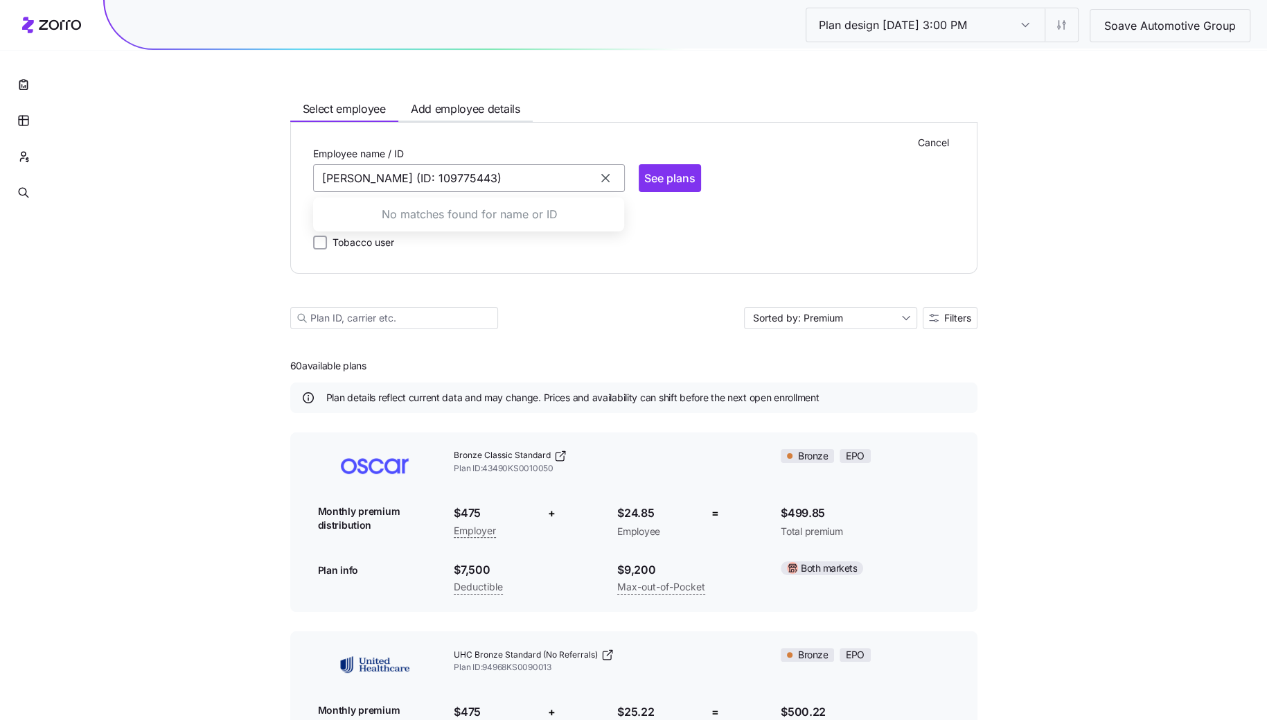
click at [432, 180] on input "Aaron Hunt (ID: 109775443)" at bounding box center [469, 178] width 312 height 28
click at [600, 176] on icon "button" at bounding box center [606, 178] width 14 height 14
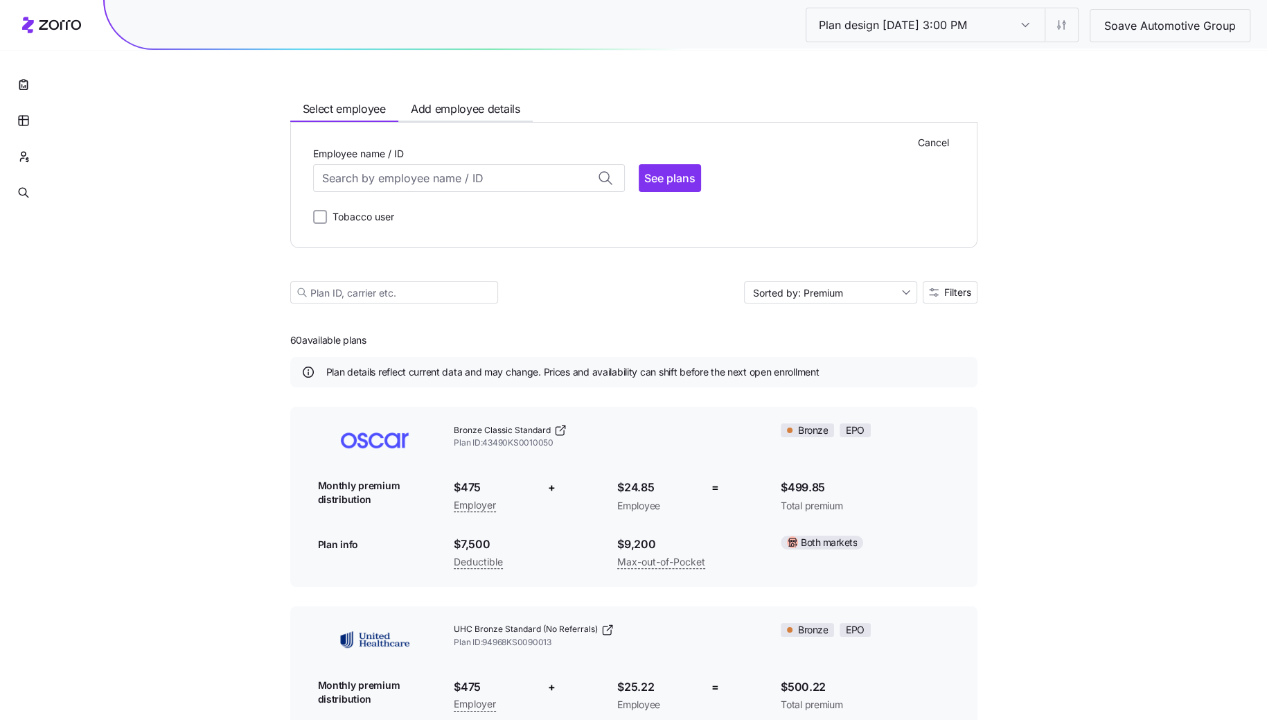
click at [432, 197] on div "Cancel Employee name / ID Aaron Hunt (46) ID: 109775443 | zip code: 66215 Ahman…" at bounding box center [633, 185] width 641 height 80
click at [432, 181] on input "Employee name / ID" at bounding box center [469, 178] width 312 height 28
click at [384, 299] on span "Aiden English (22)" at bounding box center [370, 293] width 92 height 17
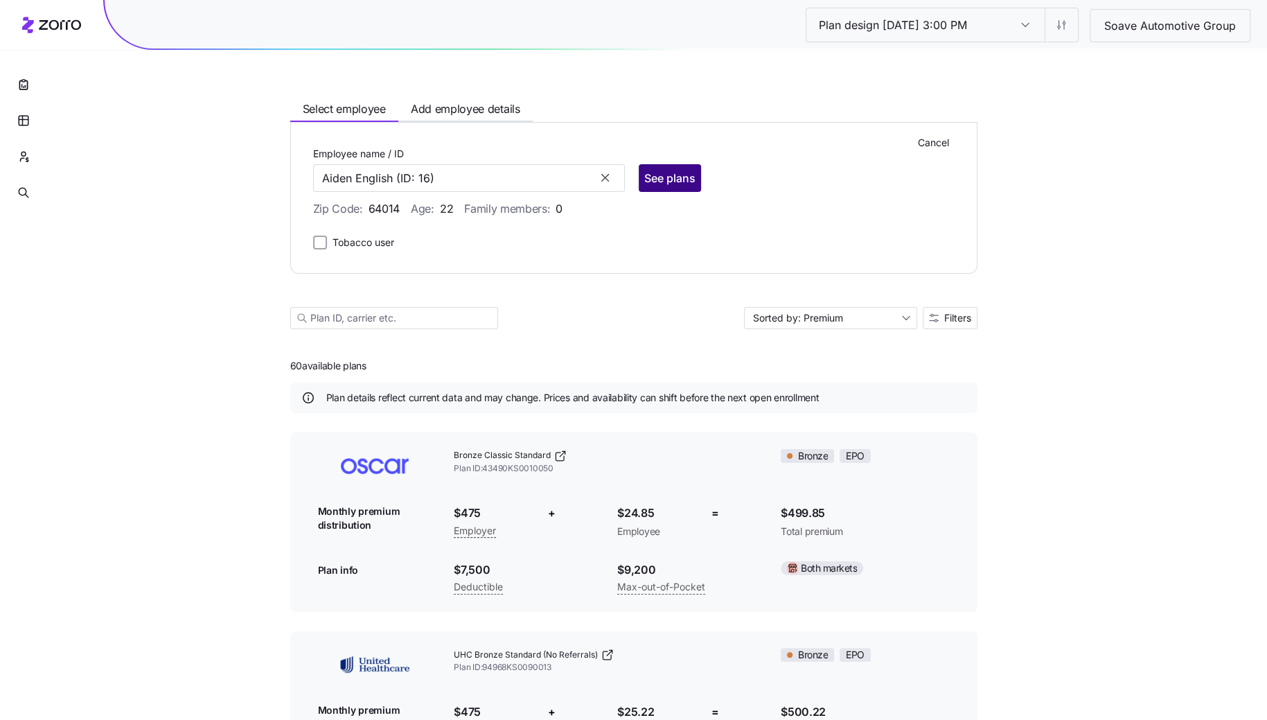
type input "Aiden English"
click at [675, 181] on span "See plans" at bounding box center [669, 178] width 51 height 17
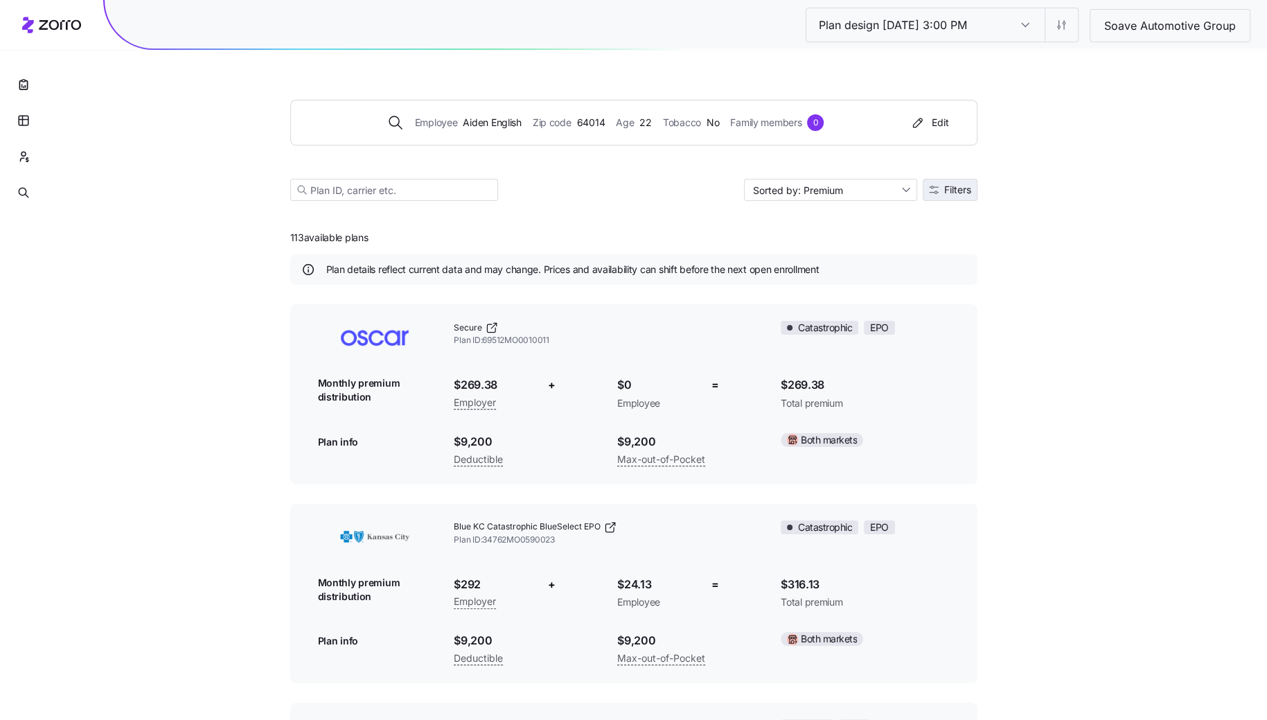
click at [963, 197] on button "Filters" at bounding box center [950, 190] width 55 height 22
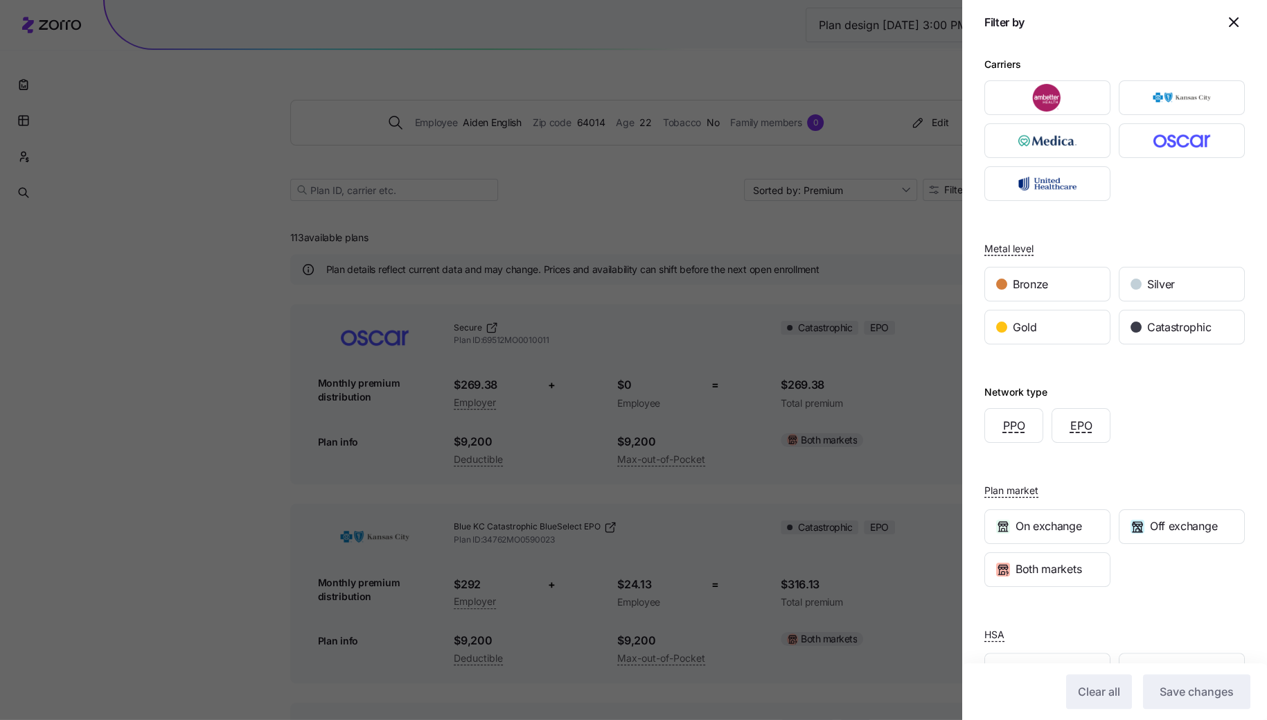
click at [1235, 28] on icon "button" at bounding box center [1233, 22] width 17 height 17
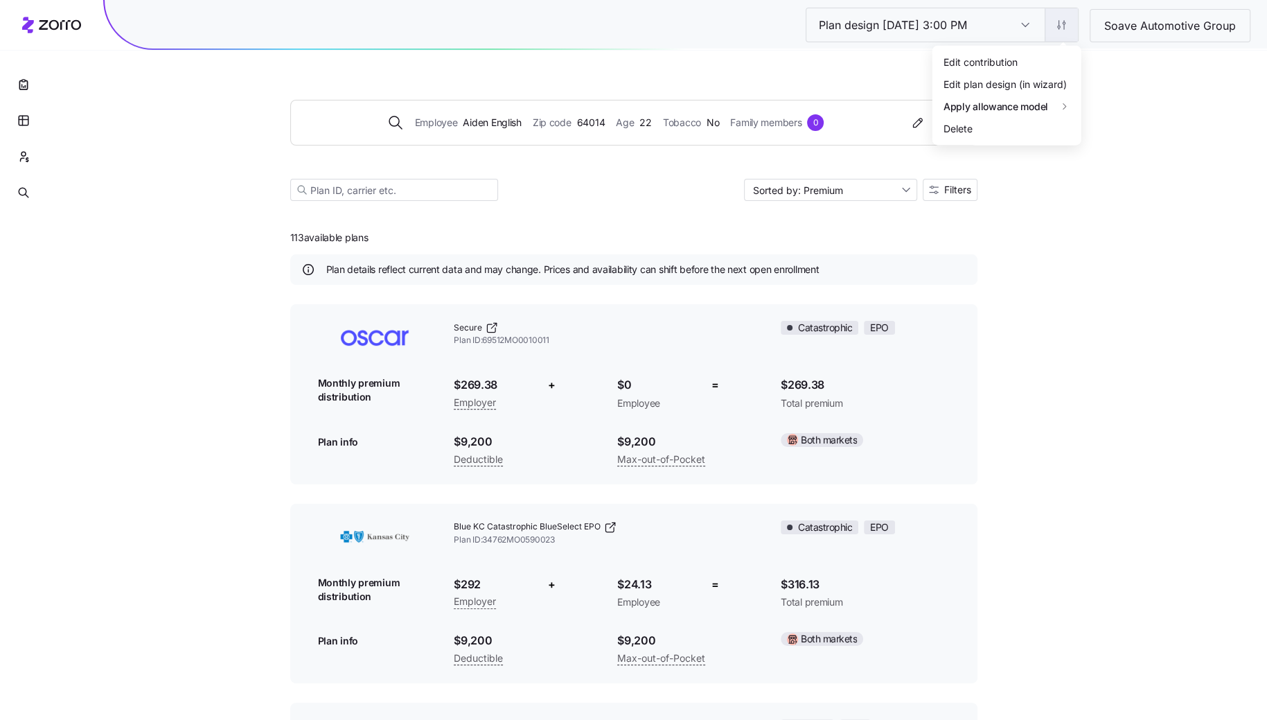
click at [1063, 21] on html "Plan design 10/13/2025 3:00 PM Plan design 10/13/2025 3:00 PM Soave Automotive …" at bounding box center [633, 650] width 1267 height 1300
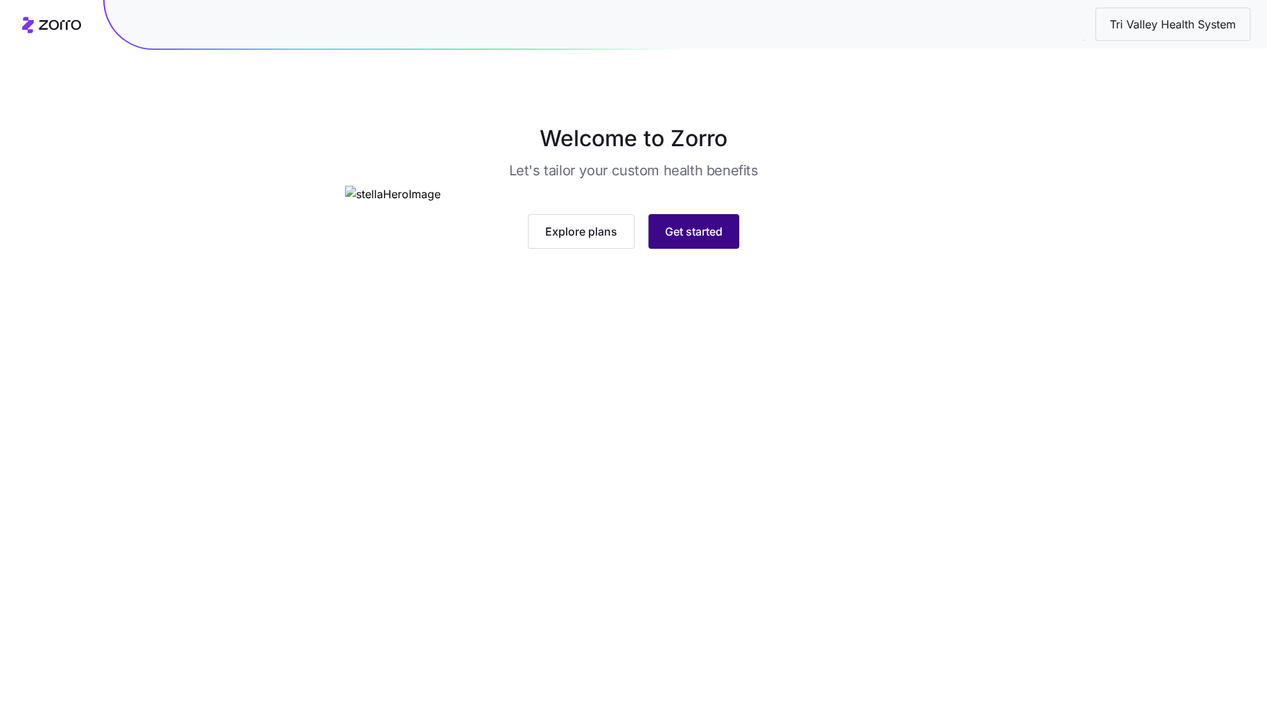
click at [709, 240] on span "Get started" at bounding box center [693, 231] width 57 height 17
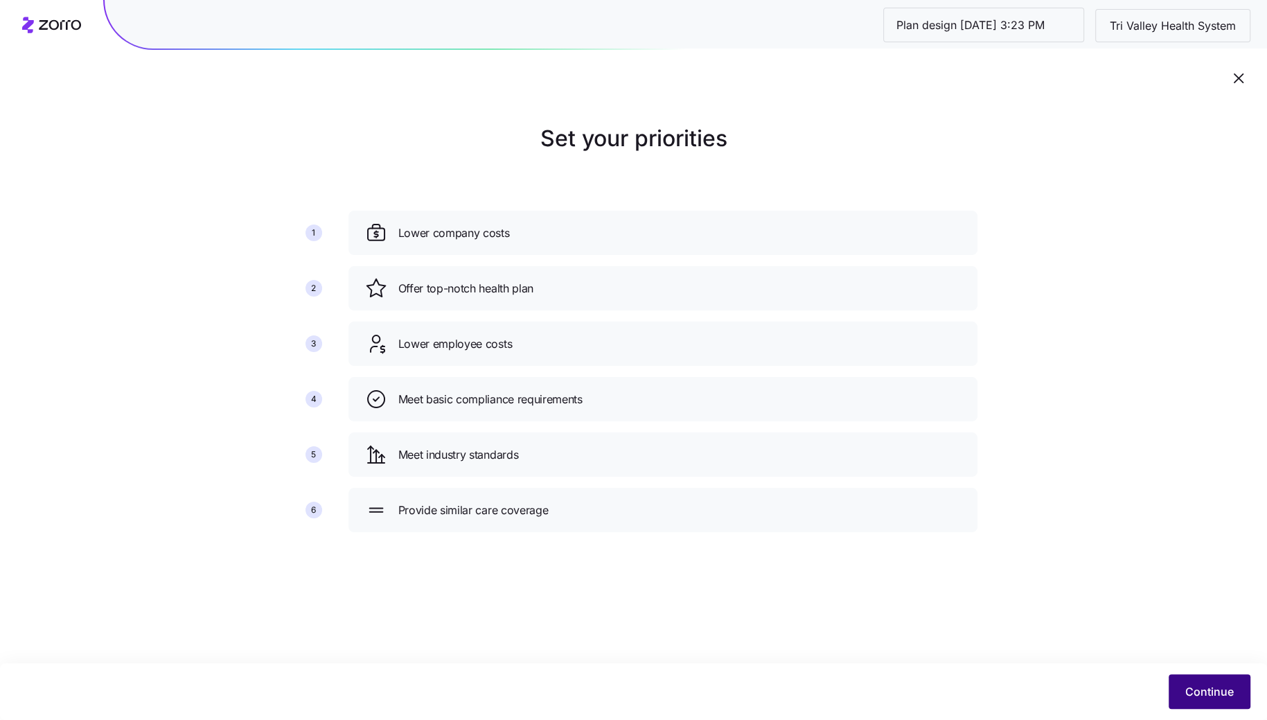
click at [1216, 691] on span "Continue" at bounding box center [1209, 691] width 48 height 17
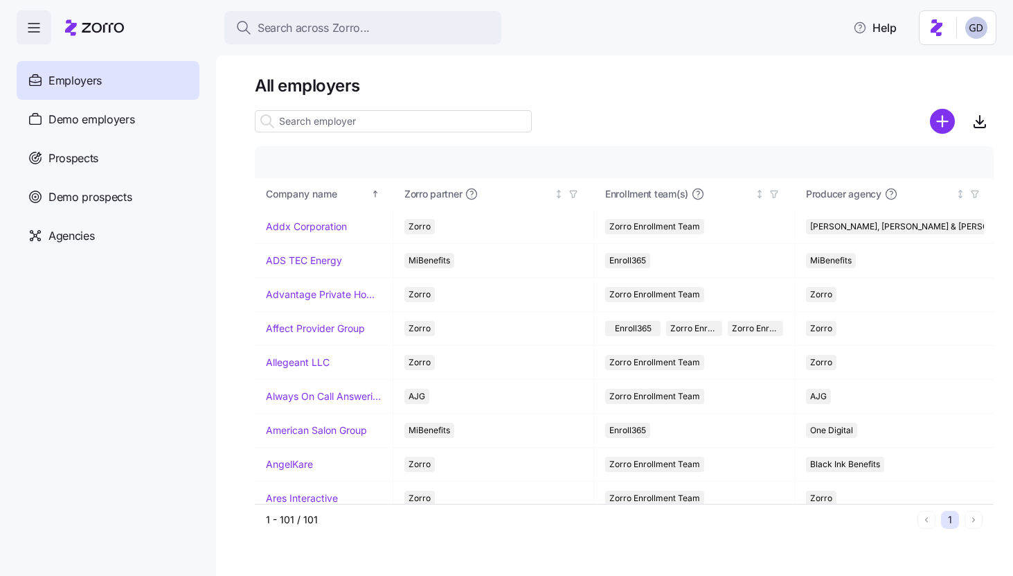
click at [721, 82] on h1 "All employers" at bounding box center [624, 85] width 739 height 21
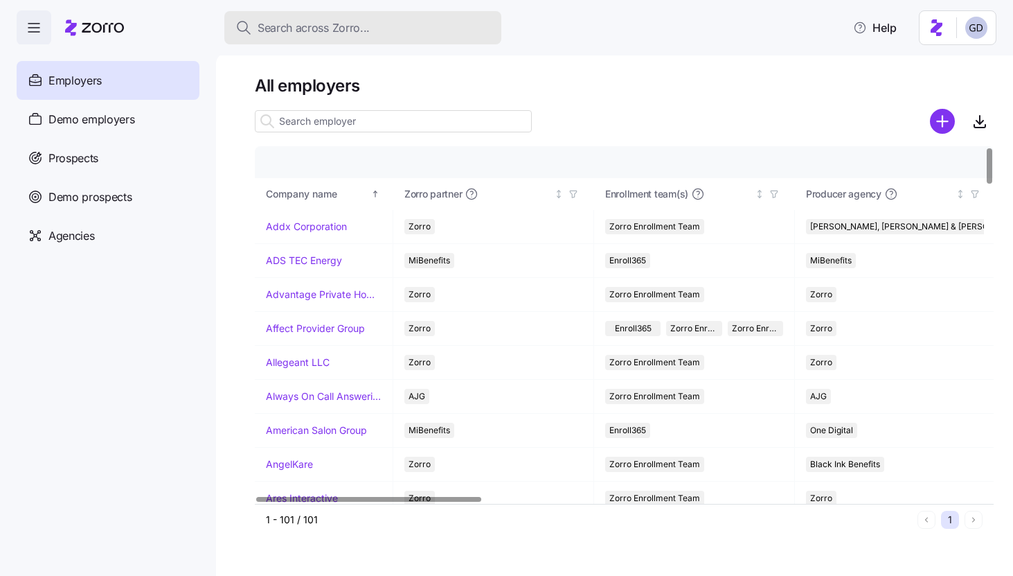
click at [303, 24] on span "Search across Zorro..." at bounding box center [314, 27] width 112 height 17
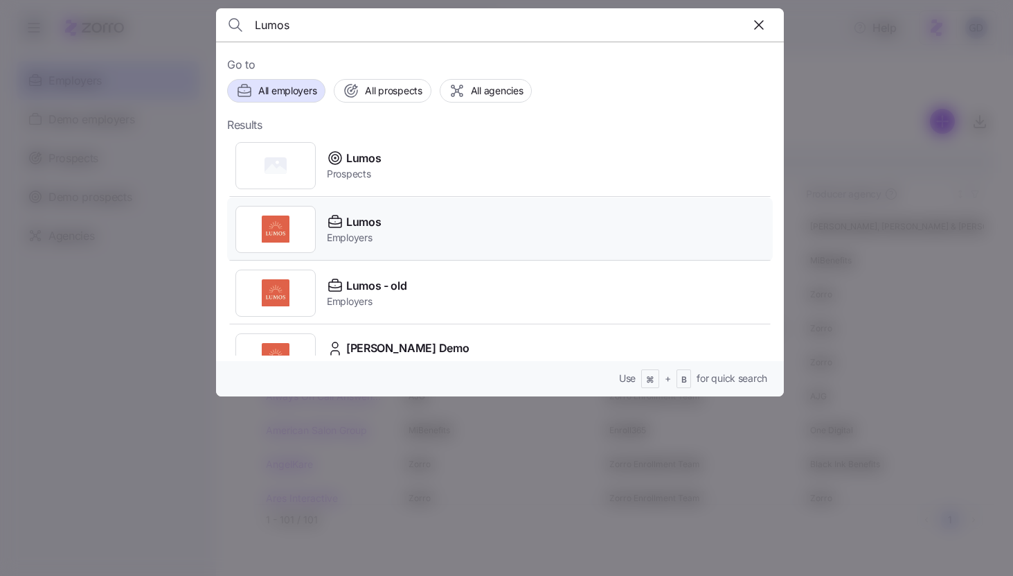
type input "Lumos"
click at [364, 224] on span "Lumos" at bounding box center [363, 221] width 35 height 17
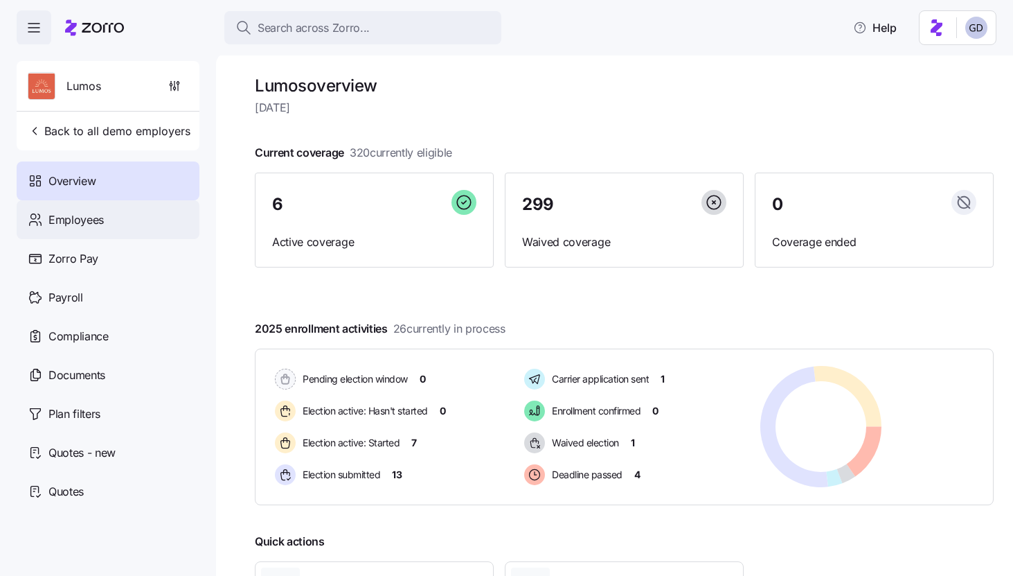
click at [101, 210] on div "Employees" at bounding box center [108, 219] width 183 height 39
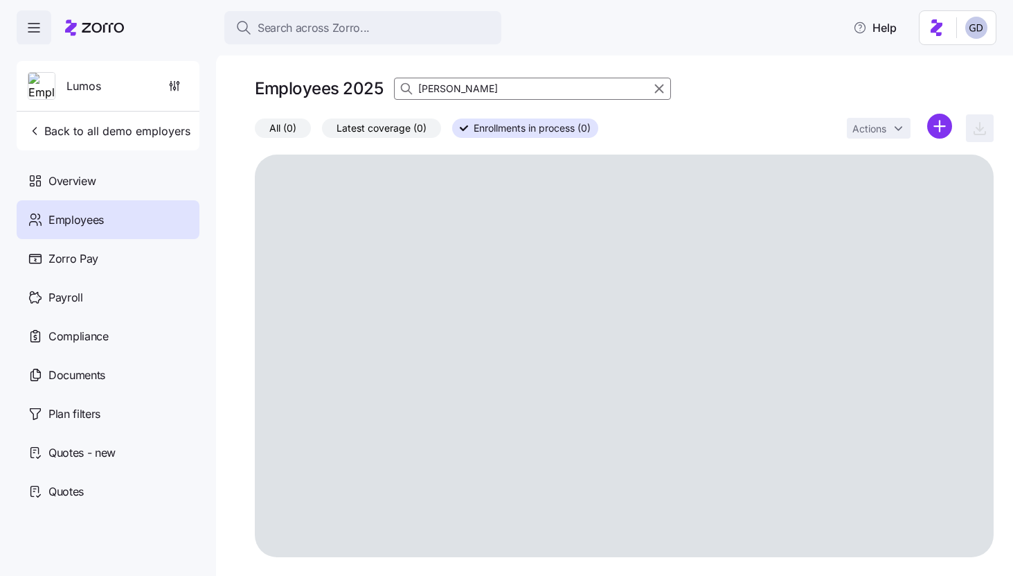
click at [485, 90] on input "Brock" at bounding box center [532, 89] width 277 height 22
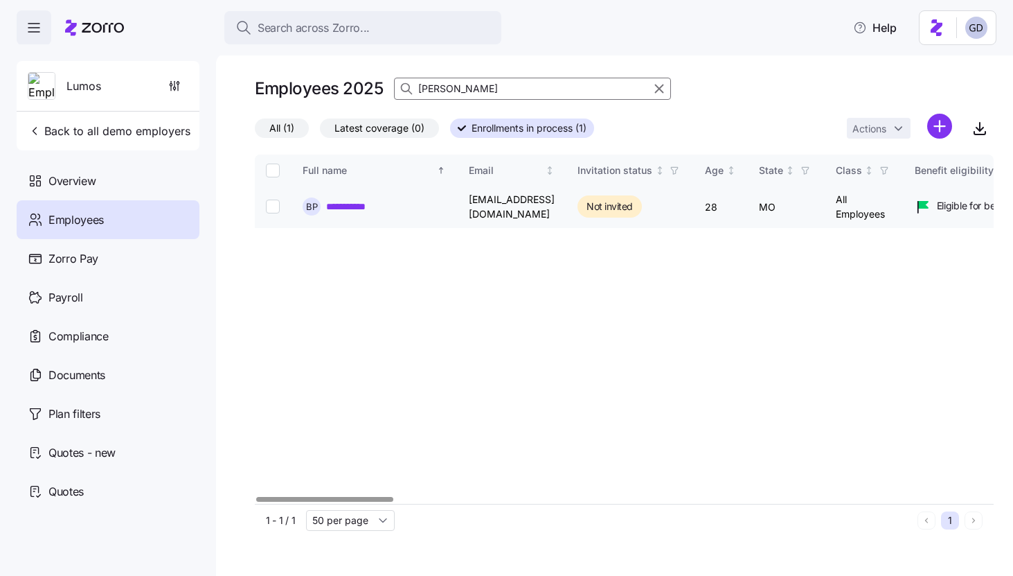
click at [346, 200] on link "**********" at bounding box center [354, 207] width 56 height 14
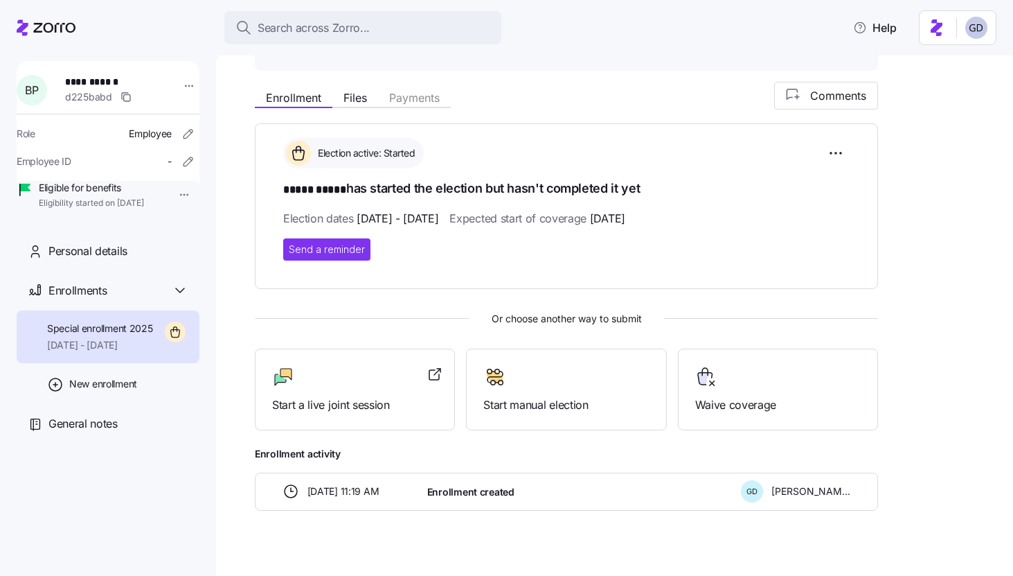
scroll to position [152, 0]
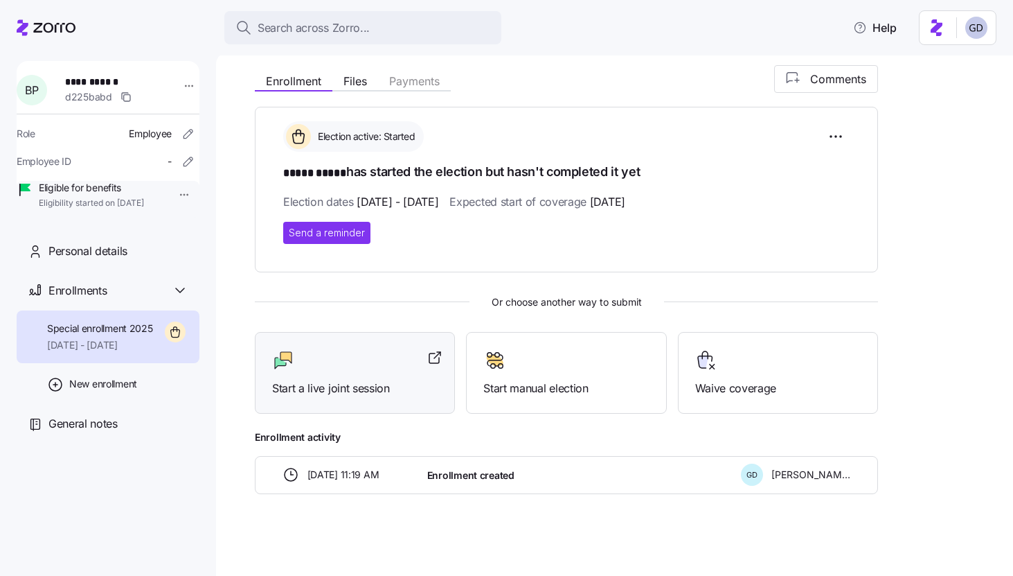
click at [319, 363] on div at bounding box center [355, 360] width 166 height 22
click at [319, 22] on span "Search across Zorro..." at bounding box center [314, 27] width 112 height 17
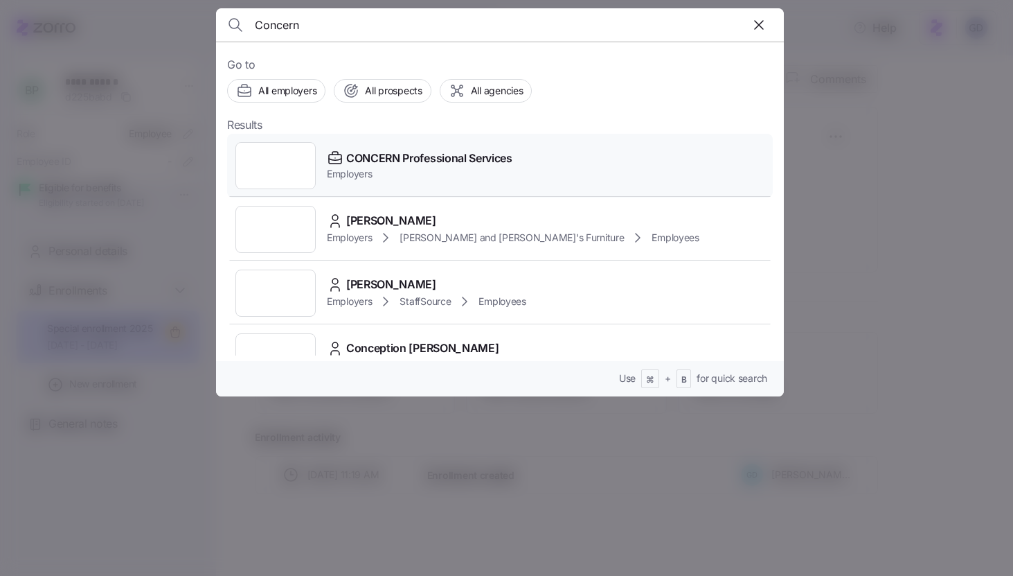
type input "Concern"
click at [382, 157] on span "CONCERN Professional Services" at bounding box center [429, 158] width 166 height 17
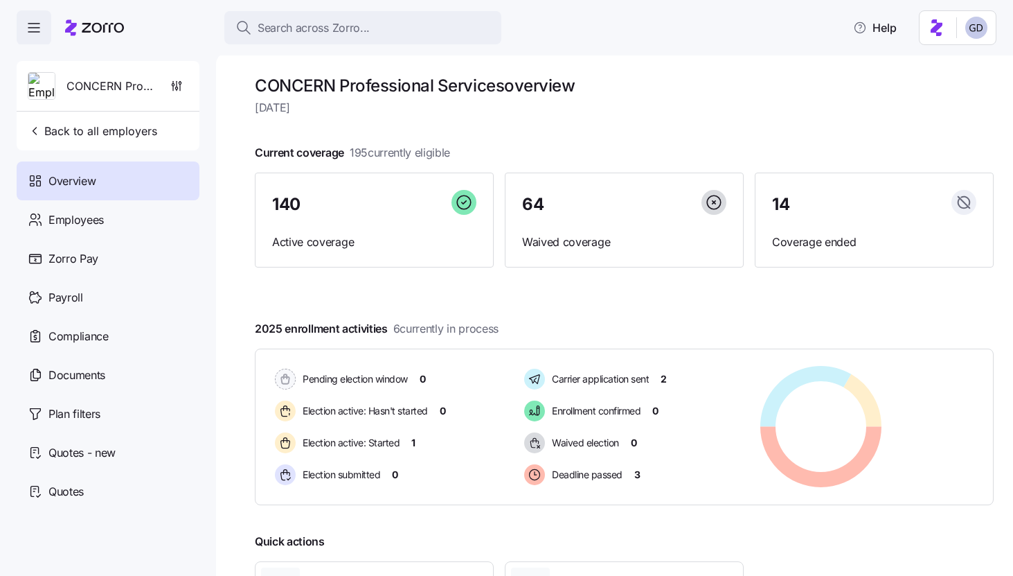
drag, startPoint x: 351, startPoint y: 153, endPoint x: 484, endPoint y: 153, distance: 133.7
click at [484, 153] on div "Current coverage 195 currently eligible 140 Active coverage 64 Waived coverage …" at bounding box center [624, 205] width 739 height 123
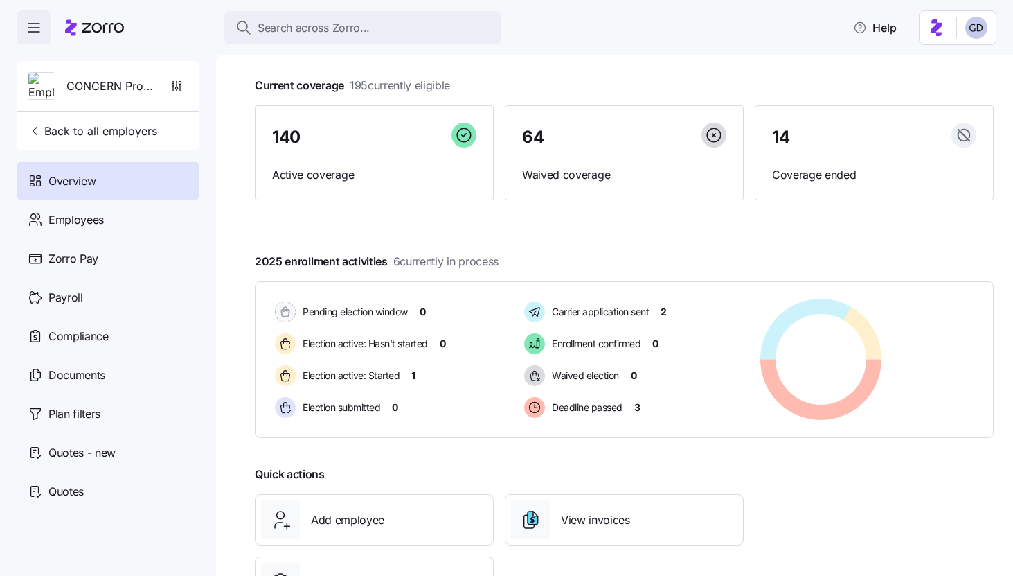
scroll to position [66, 0]
drag, startPoint x: 393, startPoint y: 262, endPoint x: 515, endPoint y: 262, distance: 121.2
click at [515, 262] on div "2025 enrollment activities 6 currently in process Pending election window 0 Ele…" at bounding box center [624, 346] width 739 height 185
click at [531, 262] on div "2025 enrollment activities 6 currently in process Pending election window 0 Ele…" at bounding box center [624, 346] width 739 height 185
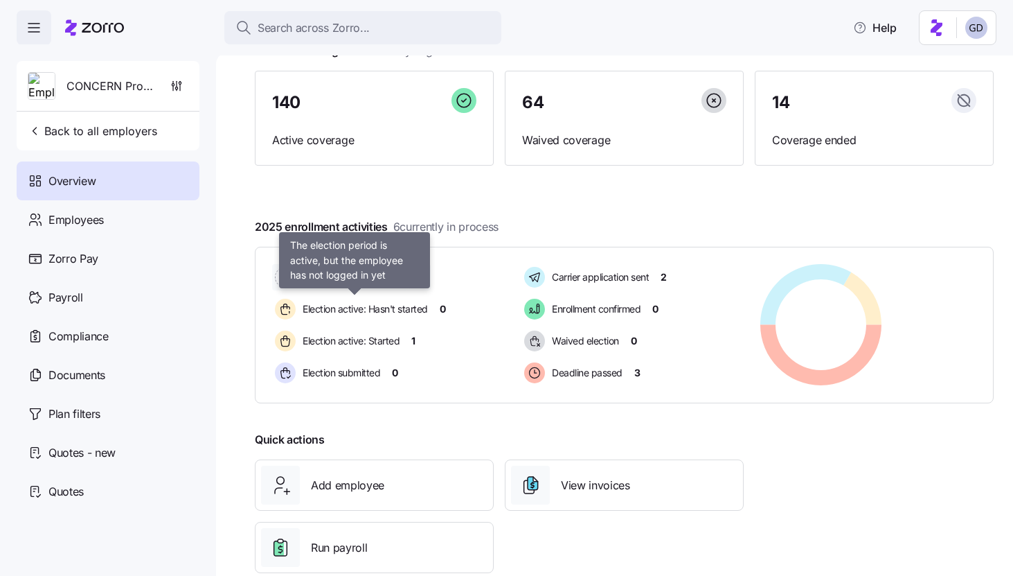
scroll to position [101, 0]
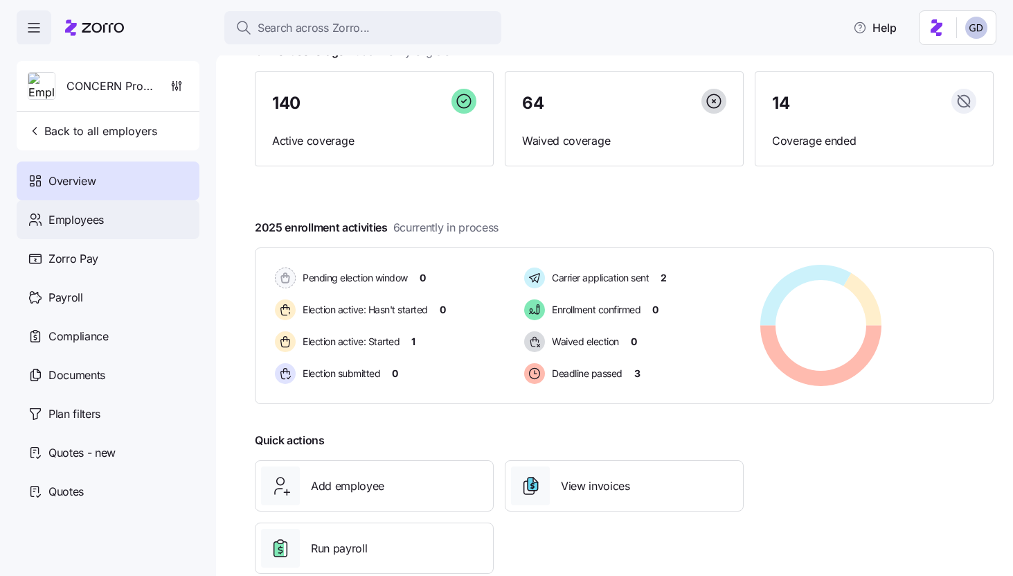
click at [125, 227] on div "Employees" at bounding box center [108, 219] width 183 height 39
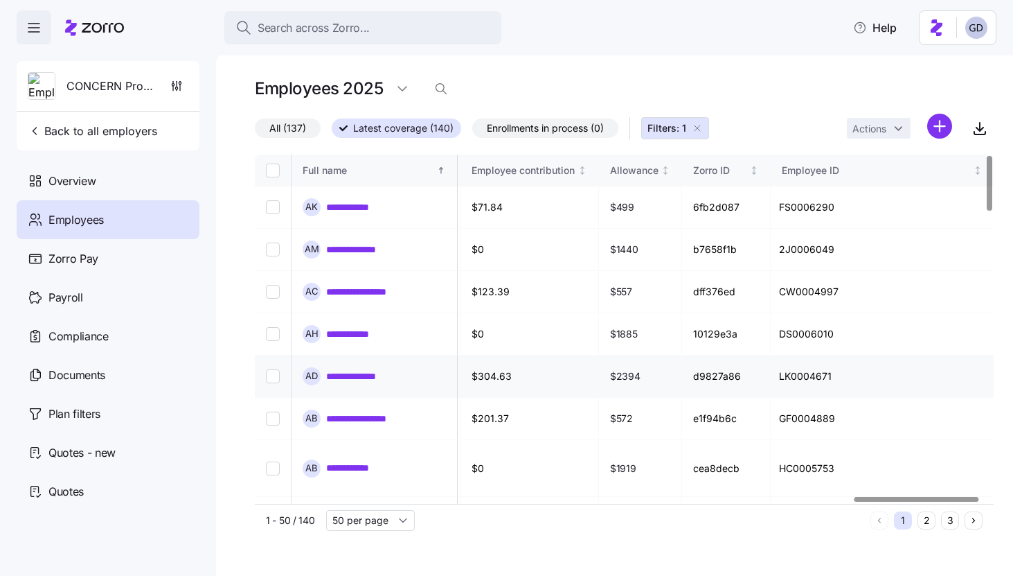
scroll to position [0, 3576]
click at [353, 210] on link "**********" at bounding box center [356, 207] width 61 height 14
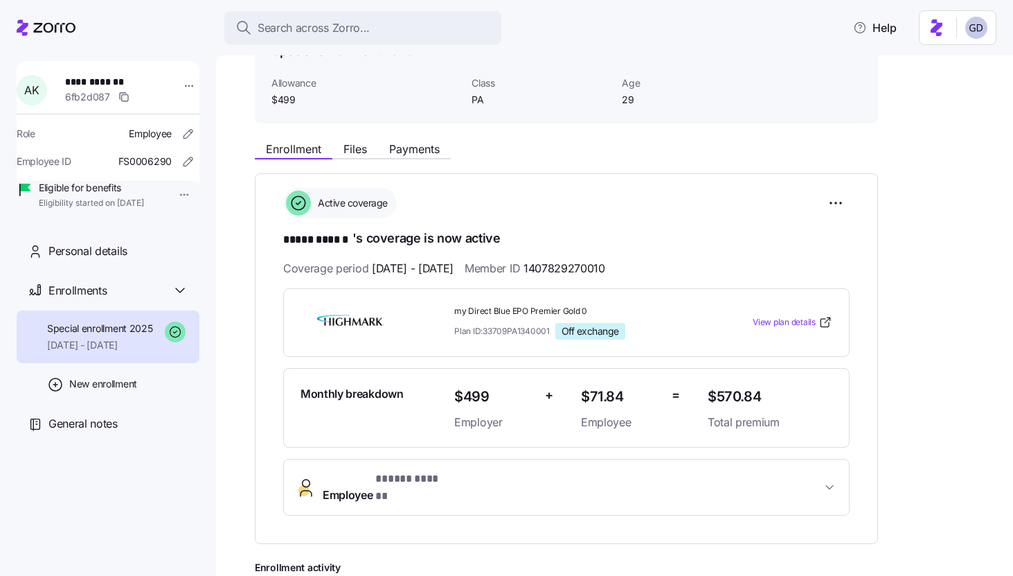
scroll to position [80, 0]
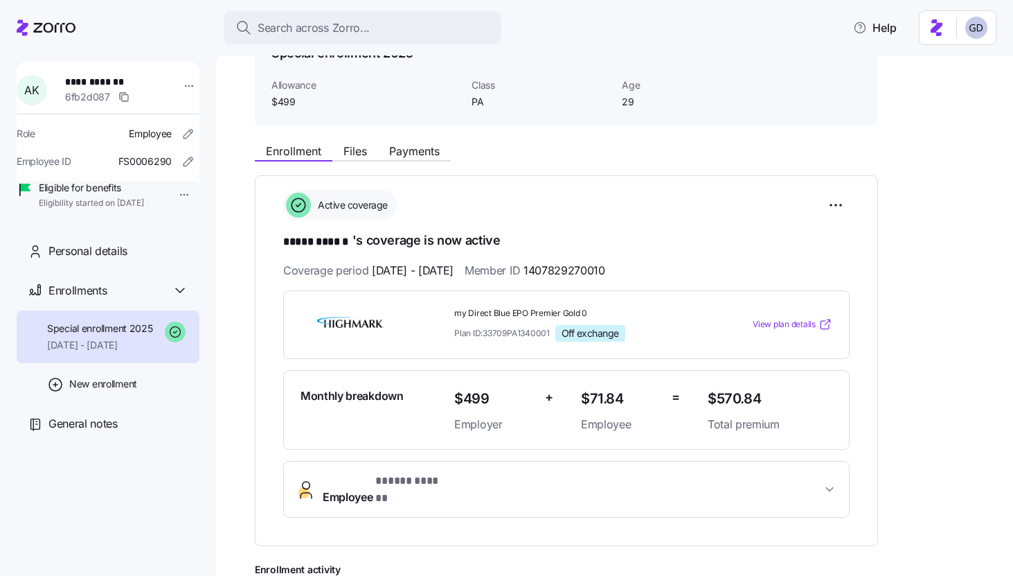
click at [789, 323] on span "View plan details" at bounding box center [784, 324] width 63 height 13
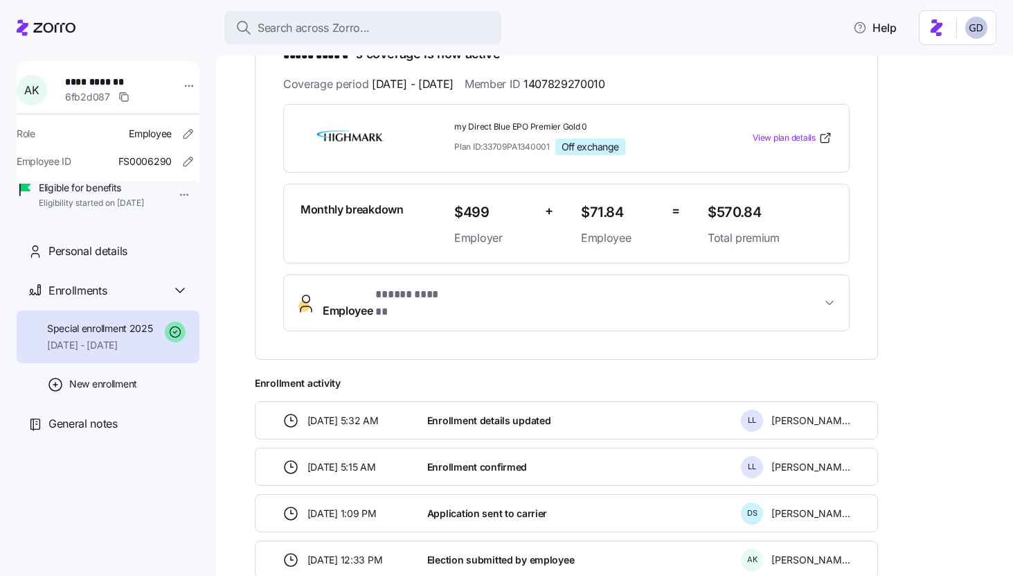
scroll to position [387, 0]
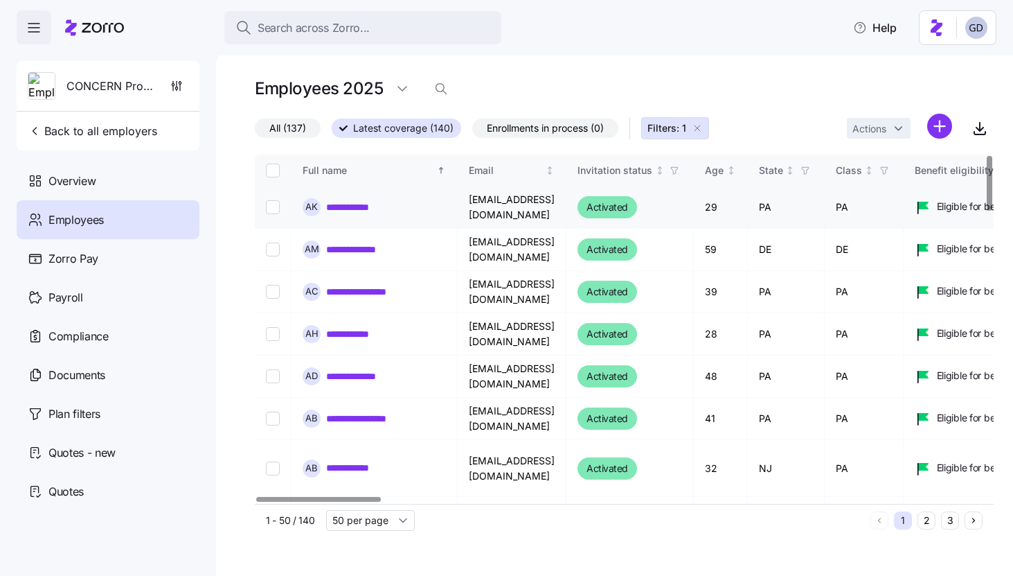
click at [356, 206] on link "**********" at bounding box center [356, 207] width 61 height 14
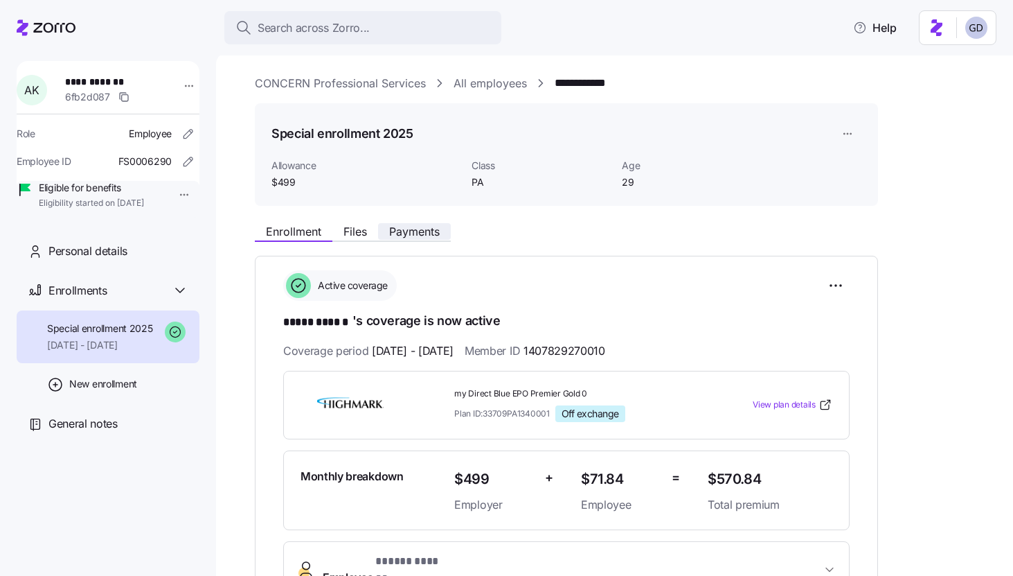
click at [395, 236] on span "Payments" at bounding box center [414, 231] width 51 height 11
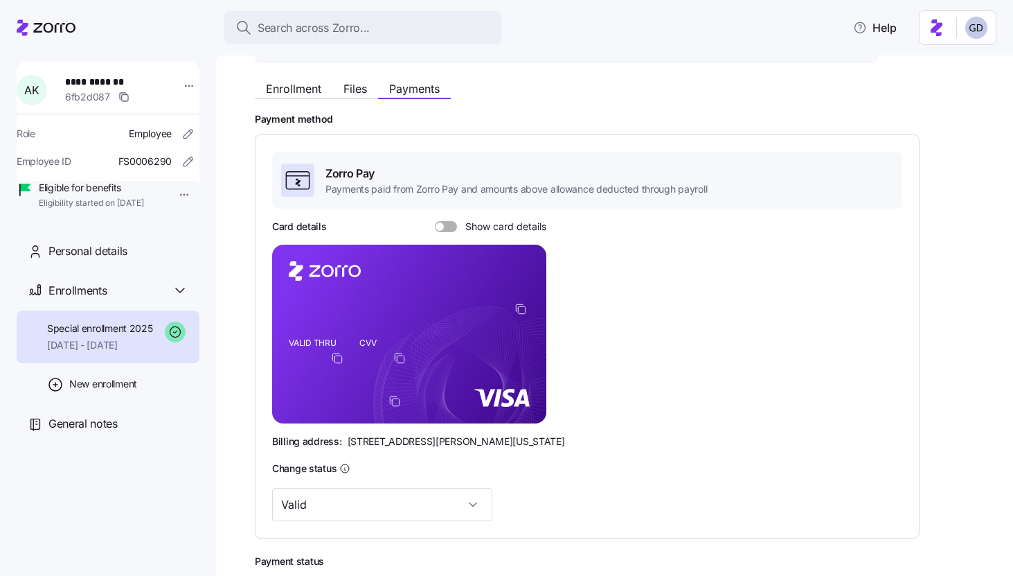
scroll to position [144, 0]
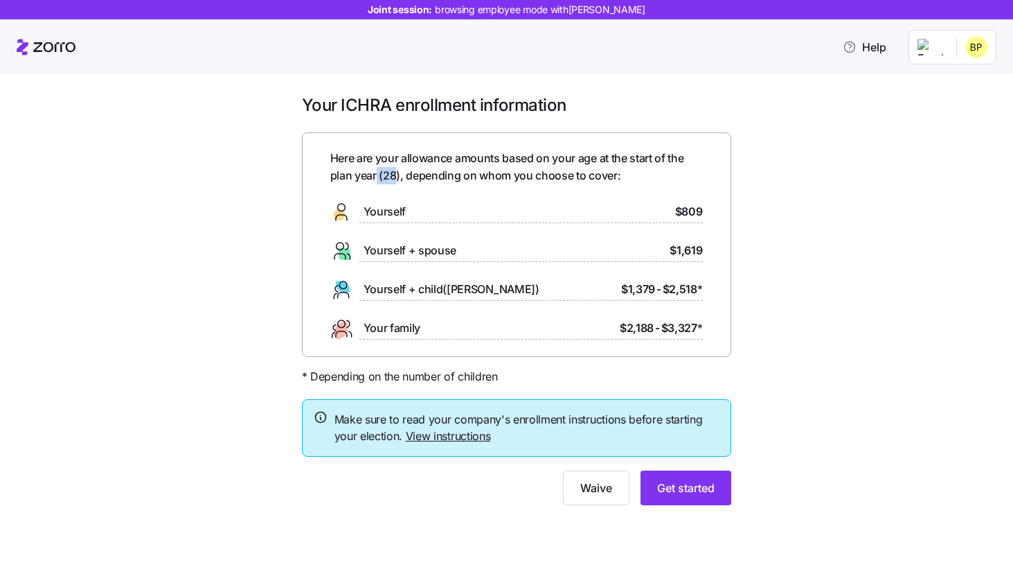
drag, startPoint x: 398, startPoint y: 175, endPoint x: 373, endPoint y: 175, distance: 24.2
click at [373, 175] on span "Here are your allowance amounts based on your age at the start of the plan year…" at bounding box center [516, 167] width 373 height 35
click at [421, 187] on div "Here are your allowance amounts based on your age at the start of the plan year…" at bounding box center [516, 245] width 373 height 190
drag, startPoint x: 704, startPoint y: 207, endPoint x: 670, endPoint y: 207, distance: 33.9
click at [670, 207] on div "Here are your allowance amounts based on your age at the start of the plan year…" at bounding box center [516, 244] width 429 height 224
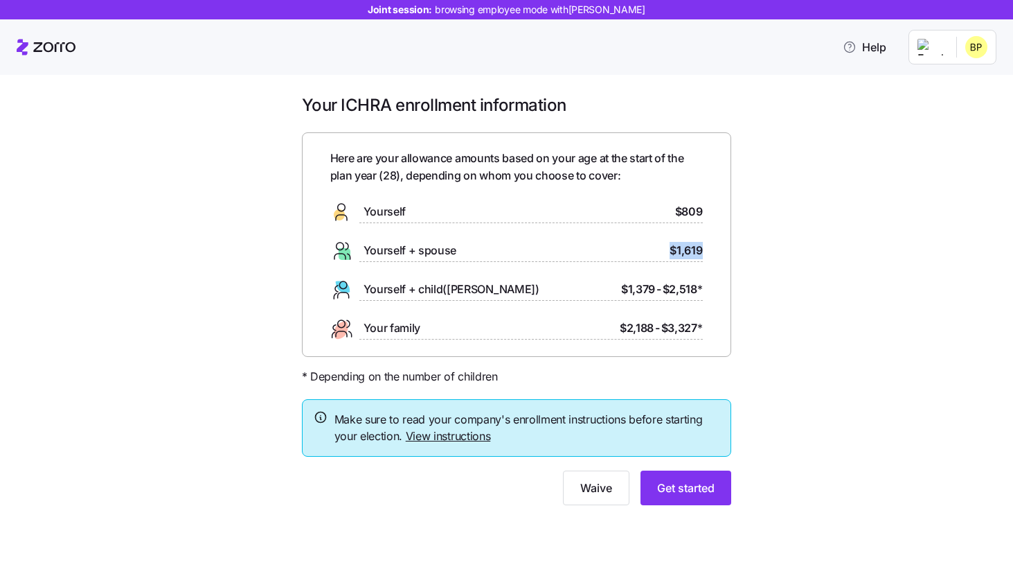
drag, startPoint x: 704, startPoint y: 249, endPoint x: 658, endPoint y: 249, distance: 46.4
click at [658, 249] on div "Here are your allowance amounts based on your age at the start of the plan year…" at bounding box center [516, 244] width 429 height 224
drag, startPoint x: 697, startPoint y: 287, endPoint x: 620, endPoint y: 287, distance: 76.9
click at [621, 287] on div "$1,379 - $2,518 *" at bounding box center [662, 289] width 82 height 17
drag, startPoint x: 707, startPoint y: 332, endPoint x: 592, endPoint y: 333, distance: 114.3
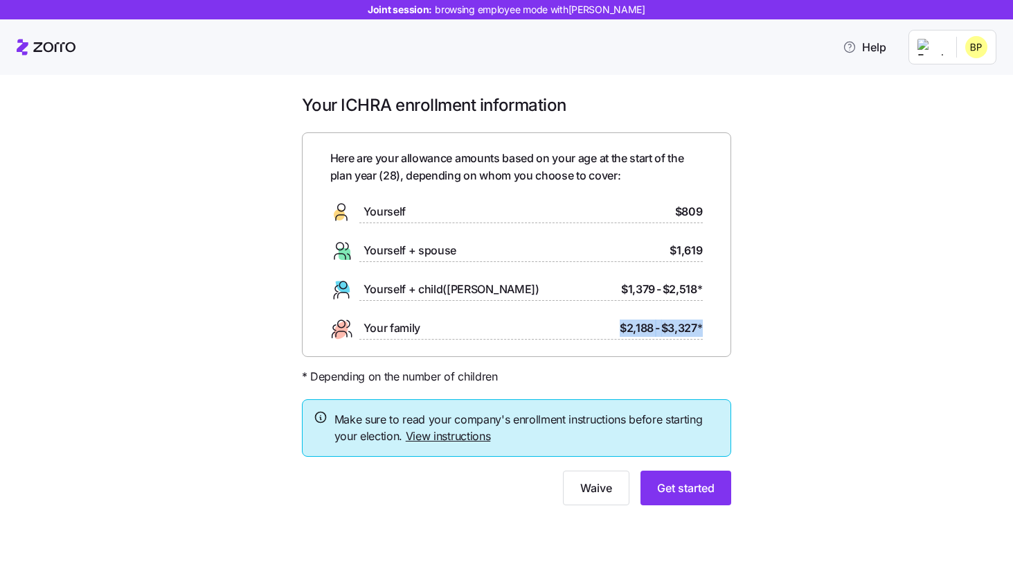
click at [592, 333] on div "Here are your allowance amounts based on your age at the start of the plan year…" at bounding box center [516, 244] width 429 height 224
click at [592, 333] on div "Your family $2,188 - $3,327 *" at bounding box center [516, 328] width 373 height 22
click at [697, 486] on span "Get started" at bounding box center [685, 487] width 57 height 17
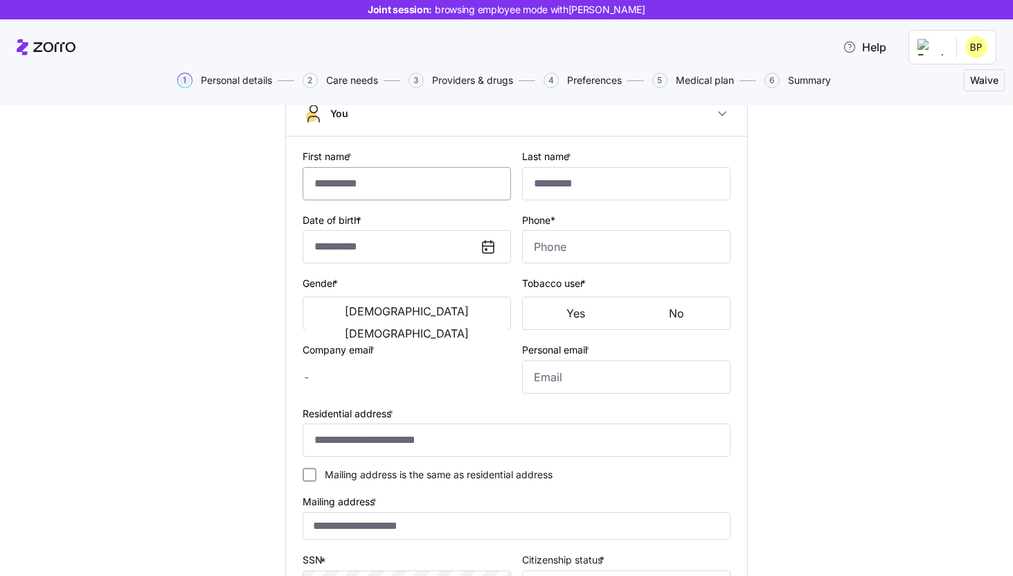
scroll to position [105, 0]
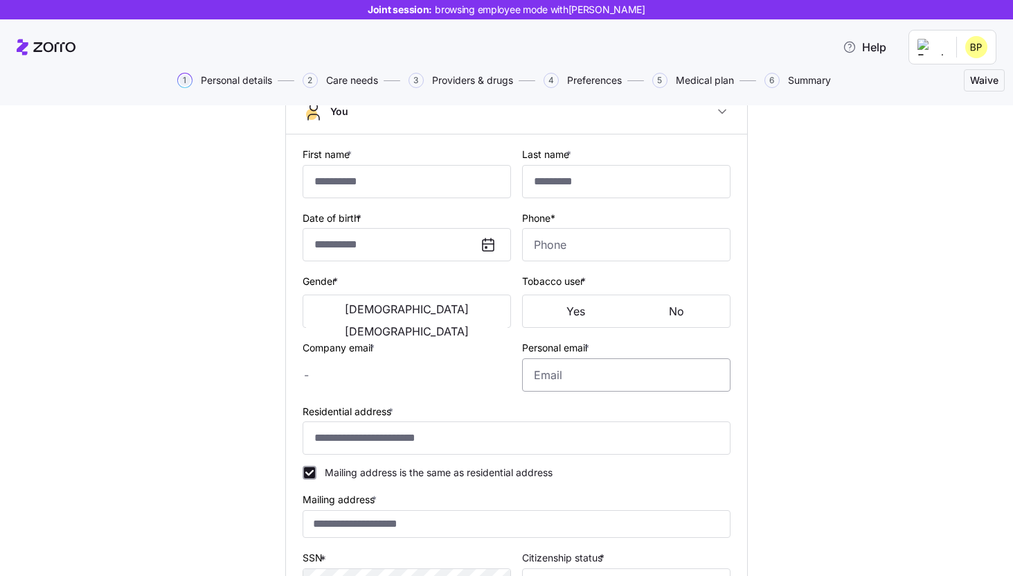
type input "*****"
type input "[EMAIL_ADDRESS][DOMAIN_NAME]"
type input "**********"
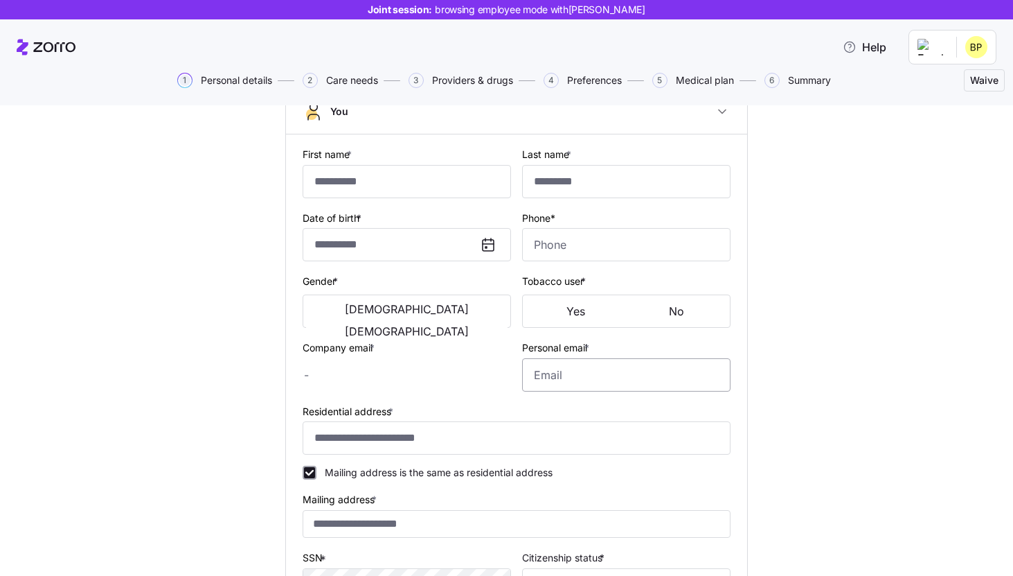
checkbox input "true"
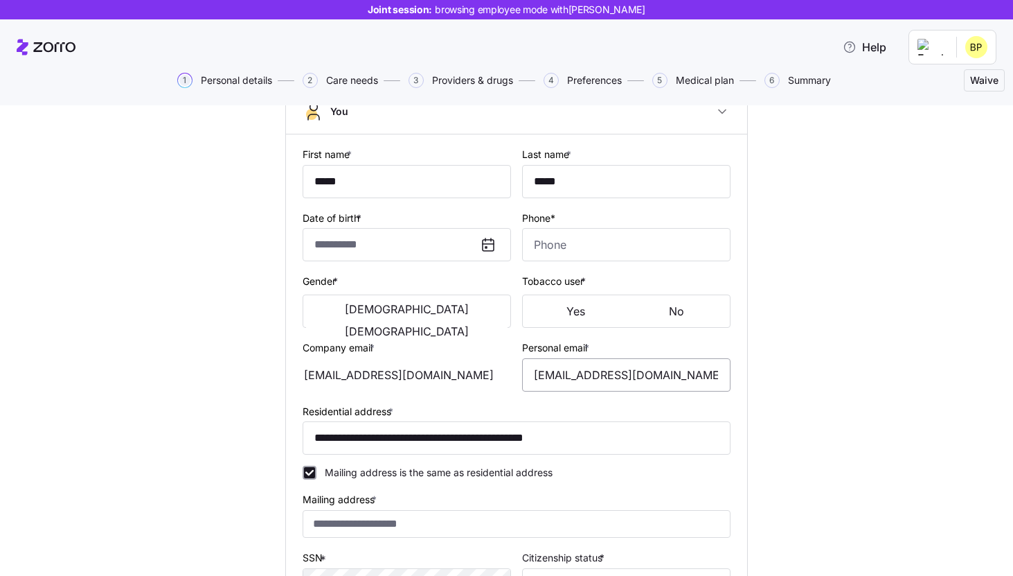
type input "**********"
type input "(417) 840-3737"
type input "US citizen"
type input "Single"
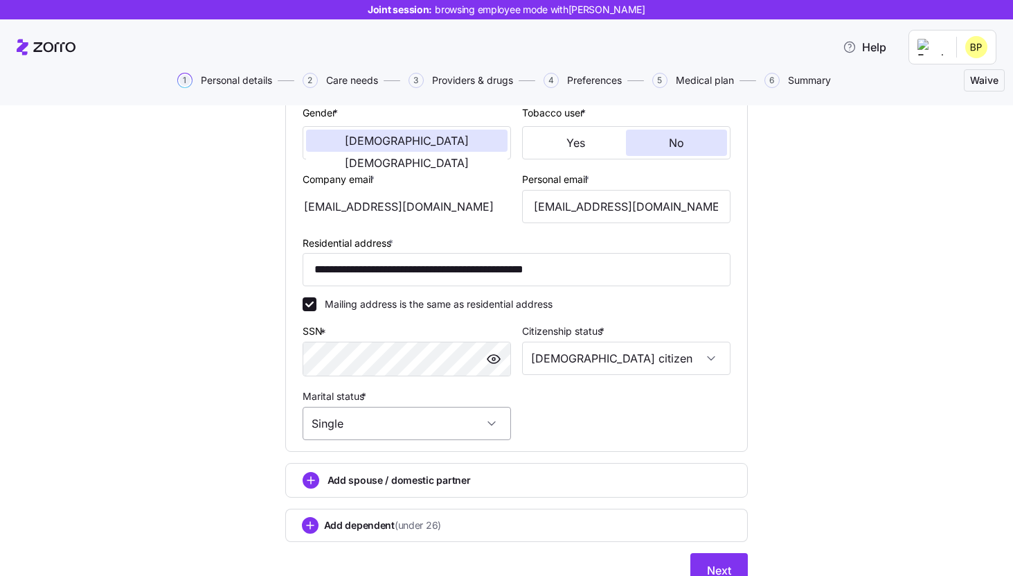
scroll to position [337, 0]
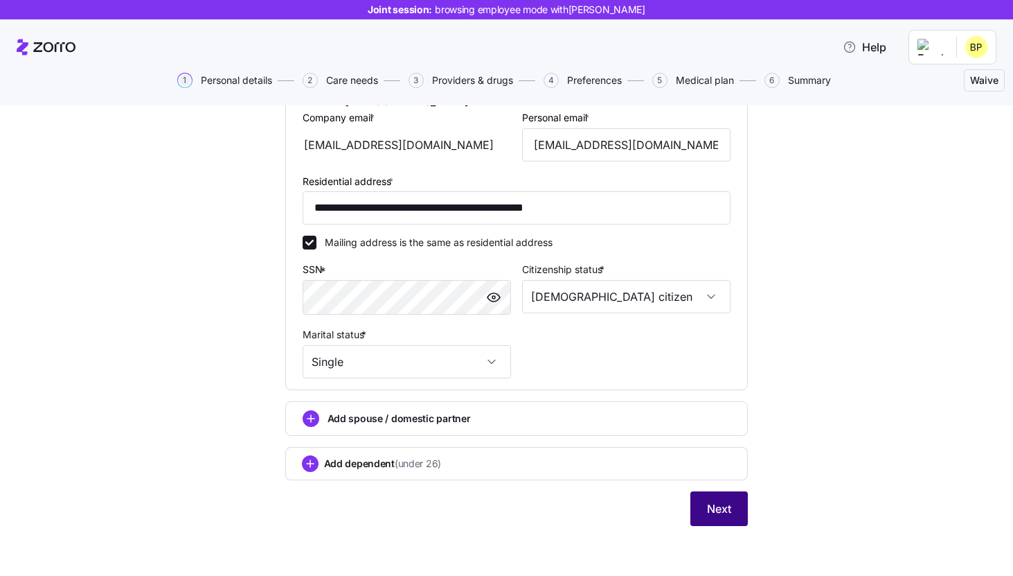
click at [711, 513] on span "Next" at bounding box center [719, 508] width 24 height 17
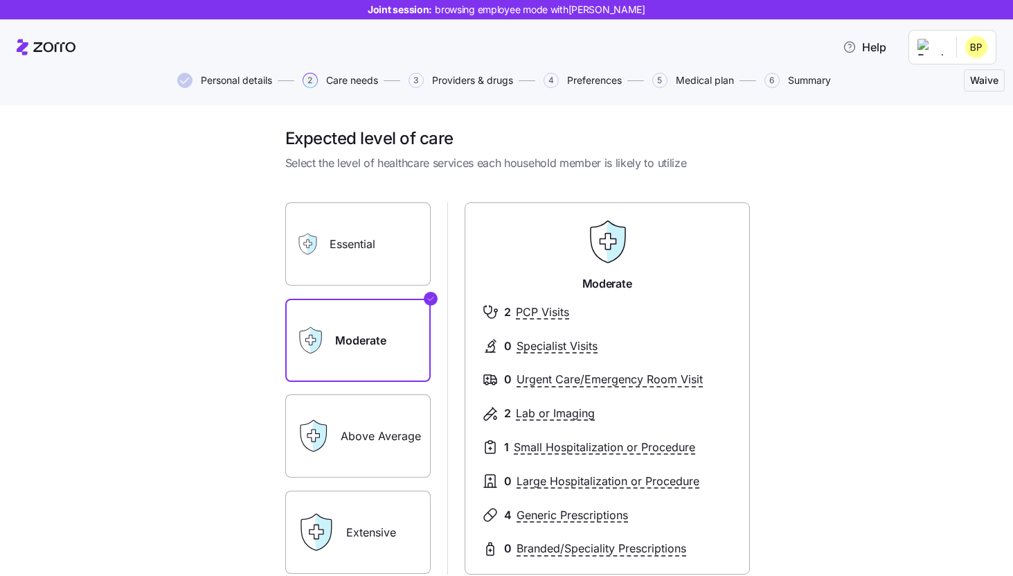
click at [390, 229] on label "Essential" at bounding box center [357, 243] width 145 height 83
click at [0, 0] on input "Essential" at bounding box center [0, 0] width 0 height 0
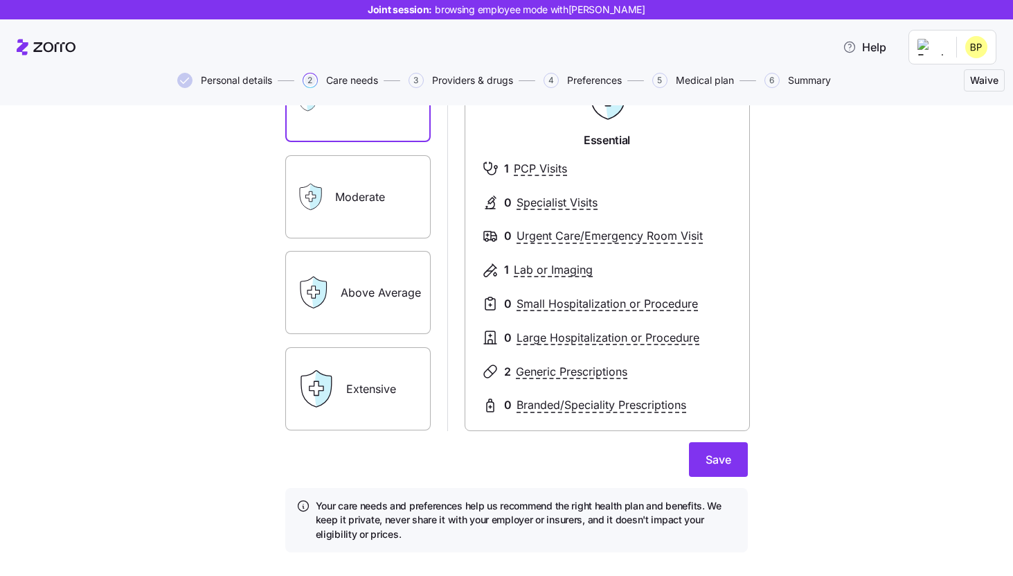
scroll to position [170, 0]
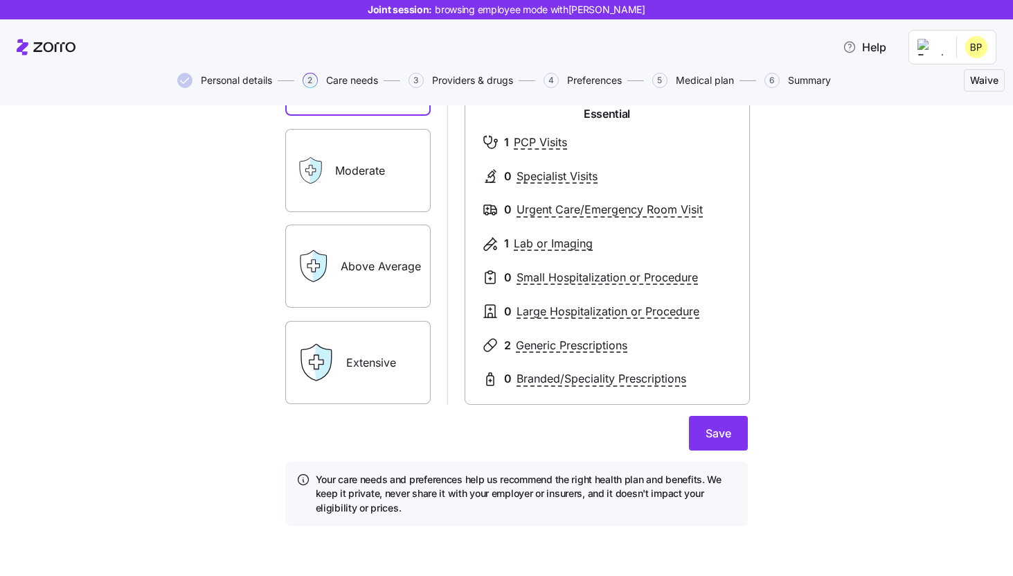
click at [377, 273] on label "Above Average" at bounding box center [357, 265] width 145 height 83
click at [0, 0] on input "Above Average" at bounding box center [0, 0] width 0 height 0
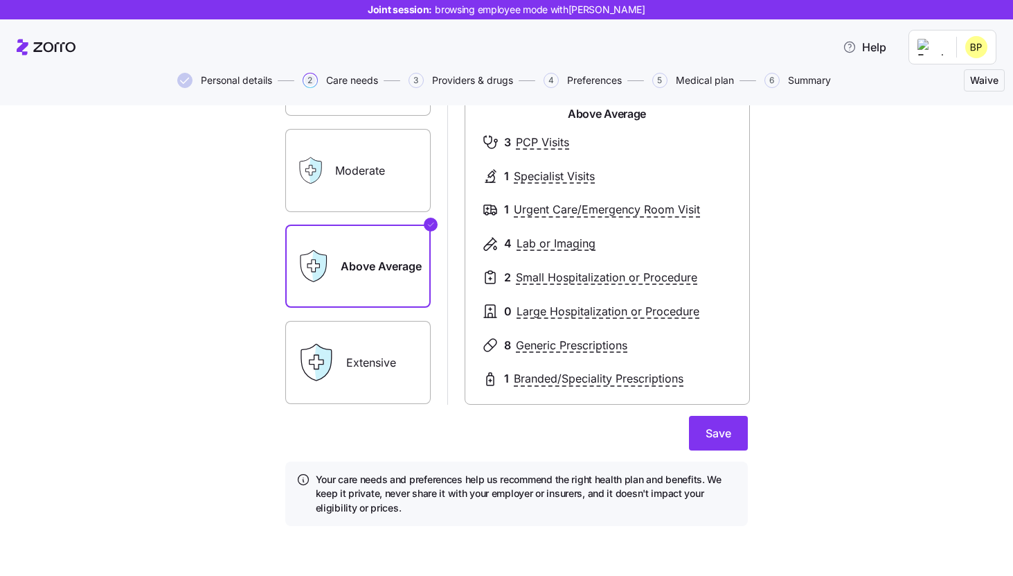
click at [306, 348] on icon at bounding box center [316, 362] width 30 height 36
click at [400, 366] on label "Extensive" at bounding box center [357, 362] width 145 height 83
click at [0, 0] on input "Extensive" at bounding box center [0, 0] width 0 height 0
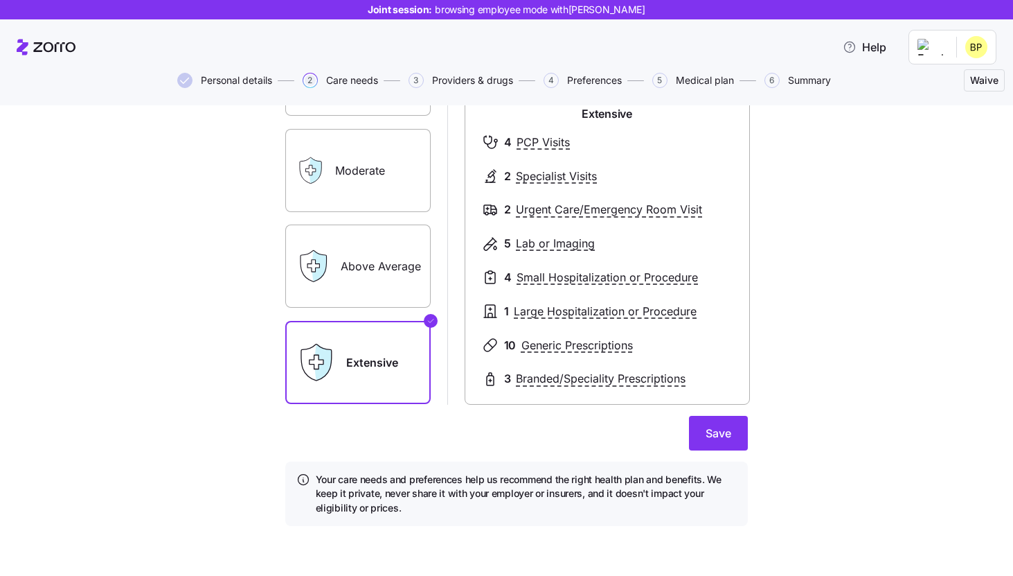
click at [443, 364] on div "Essential Moderate Above Average Extensive Extensive 4 PCP Visits 2 Specialist …" at bounding box center [516, 219] width 463 height 372
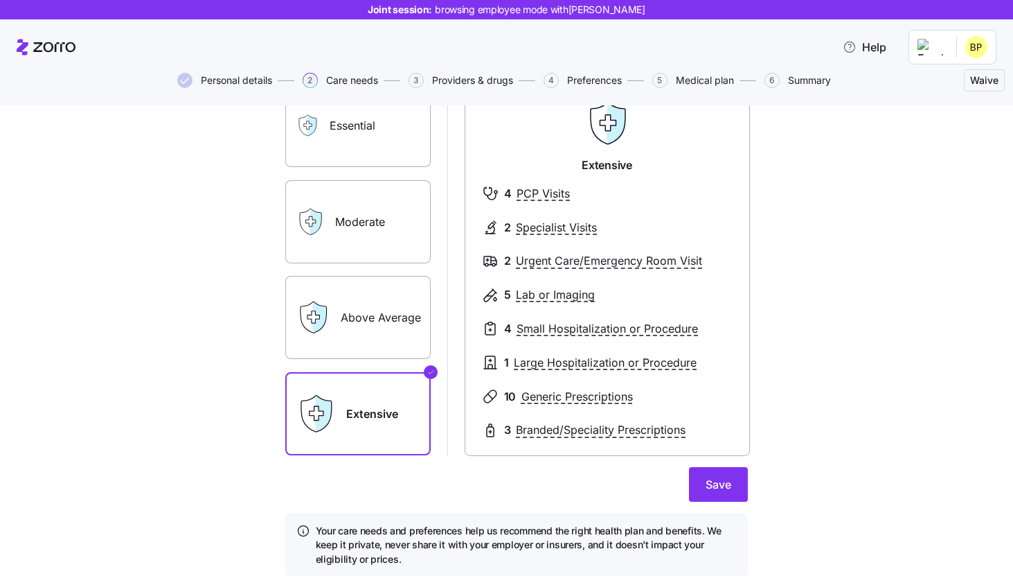
scroll to position [117, 0]
click at [378, 316] on label "Above Average" at bounding box center [357, 318] width 145 height 83
click at [0, 0] on input "Above Average" at bounding box center [0, 0] width 0 height 0
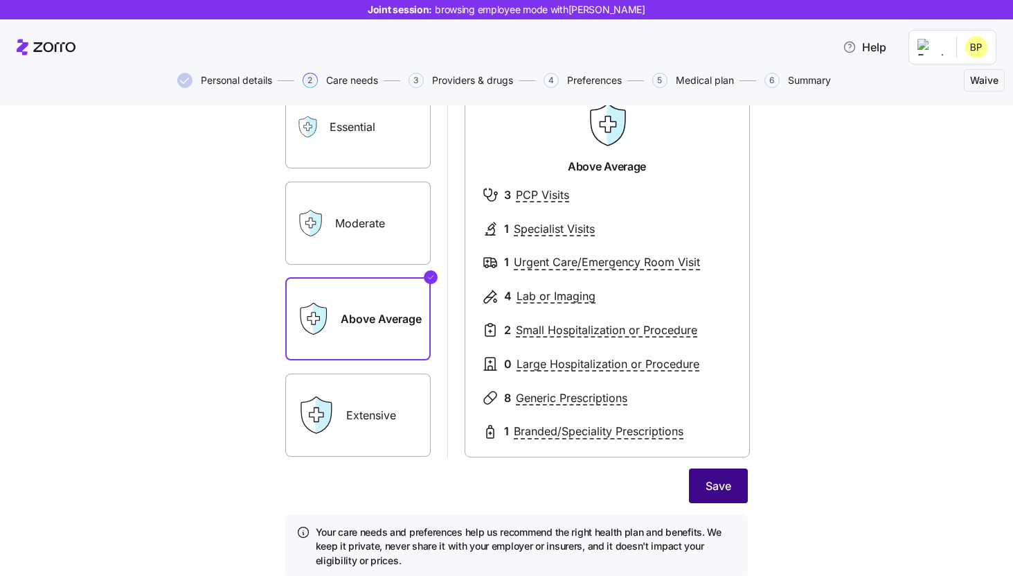
click at [729, 489] on span "Save" at bounding box center [719, 485] width 26 height 17
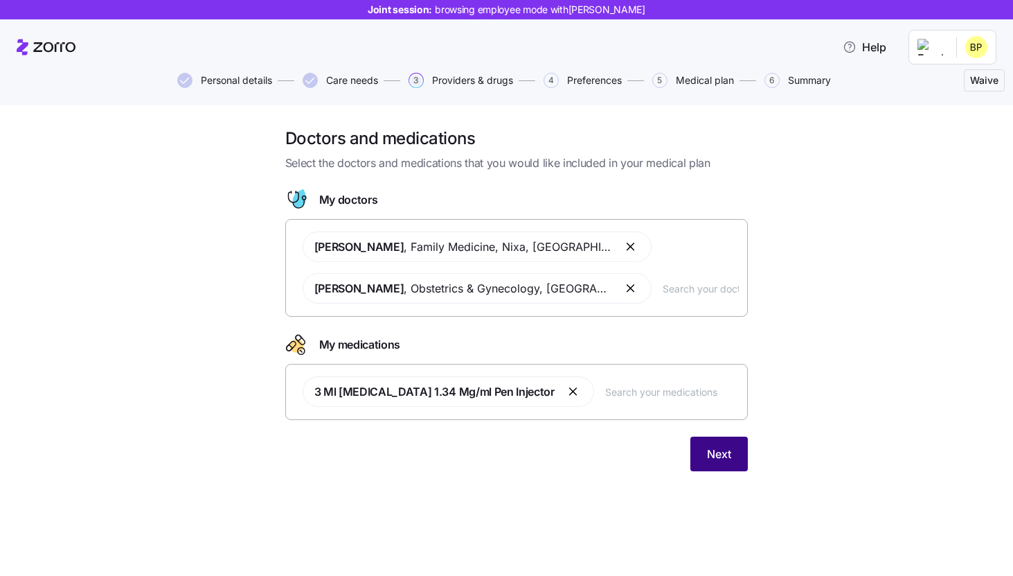
click at [721, 462] on button "Next" at bounding box center [719, 453] width 57 height 35
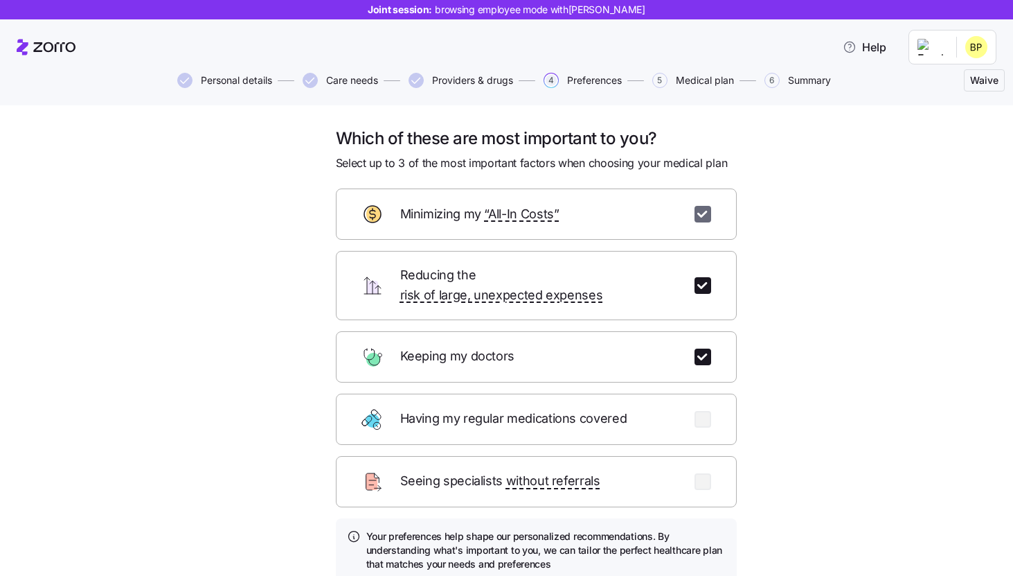
click at [704, 213] on input "checkbox" at bounding box center [703, 214] width 17 height 17
checkbox input "false"
click at [704, 281] on input "checkbox" at bounding box center [703, 285] width 17 height 17
checkbox input "false"
click at [702, 348] on input "checkbox" at bounding box center [703, 356] width 17 height 17
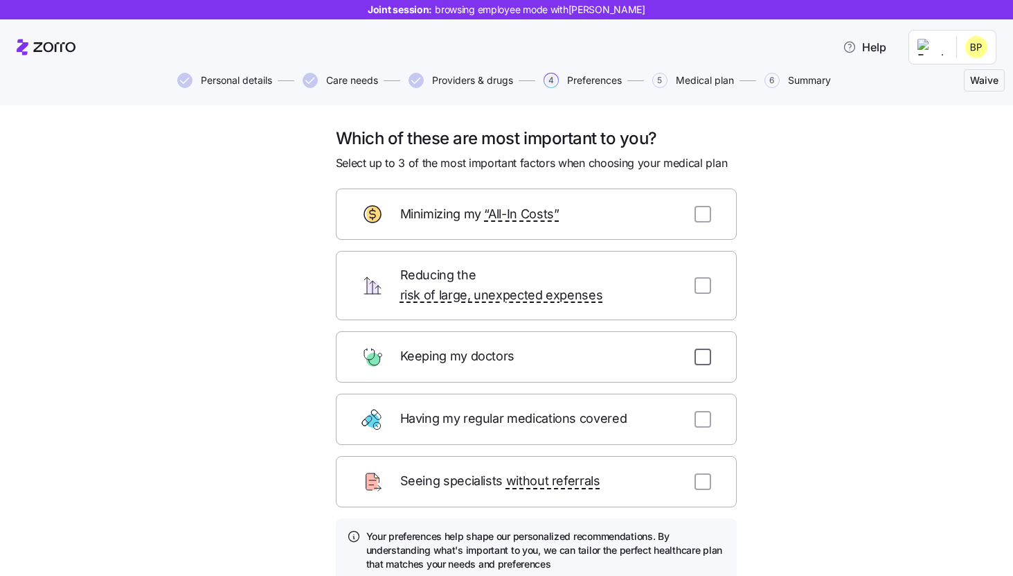
click at [706, 348] on input "checkbox" at bounding box center [703, 356] width 17 height 17
checkbox input "true"
click at [706, 393] on div "Having my regular medications covered" at bounding box center [536, 418] width 401 height 51
click at [706, 411] on input "checkbox" at bounding box center [703, 419] width 17 height 17
checkbox input "true"
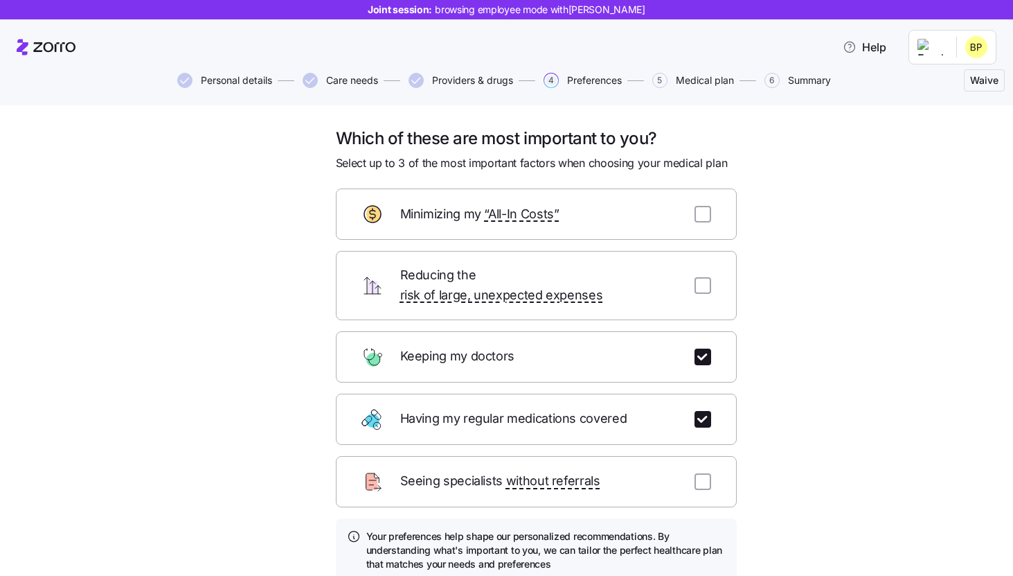
click at [706, 456] on div "Seeing specialists without referrals" at bounding box center [536, 481] width 401 height 51
click at [706, 473] on input "checkbox" at bounding box center [703, 481] width 17 height 17
checkbox input "false"
click at [706, 411] on input "checkbox" at bounding box center [703, 419] width 17 height 17
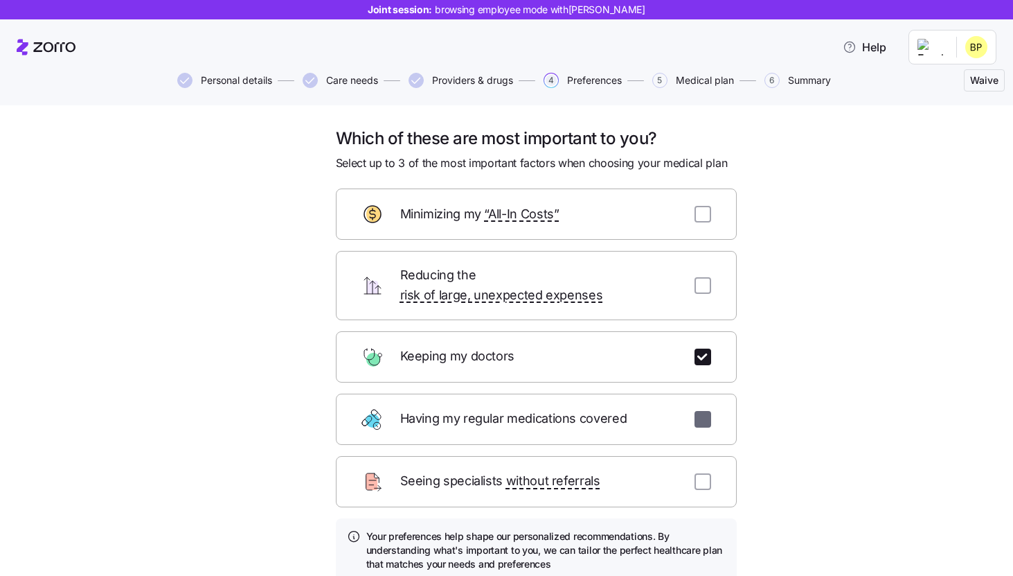
checkbox input "false"
click at [704, 280] on input "checkbox" at bounding box center [703, 285] width 17 height 17
checkbox input "true"
click at [704, 224] on div "Minimizing my “All-In Costs”" at bounding box center [536, 213] width 401 height 51
click at [704, 218] on input "checkbox" at bounding box center [703, 214] width 17 height 17
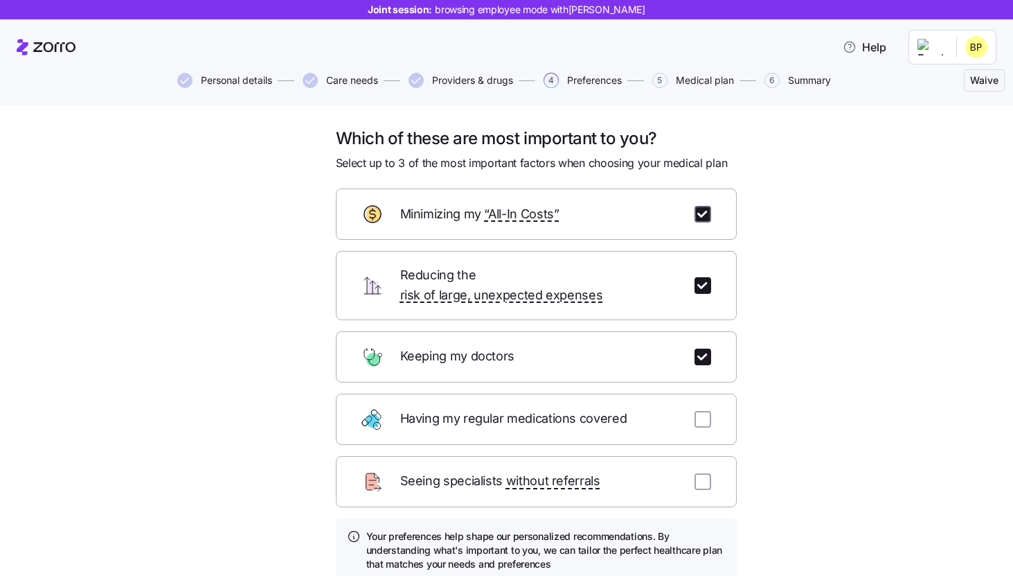
checkbox input "true"
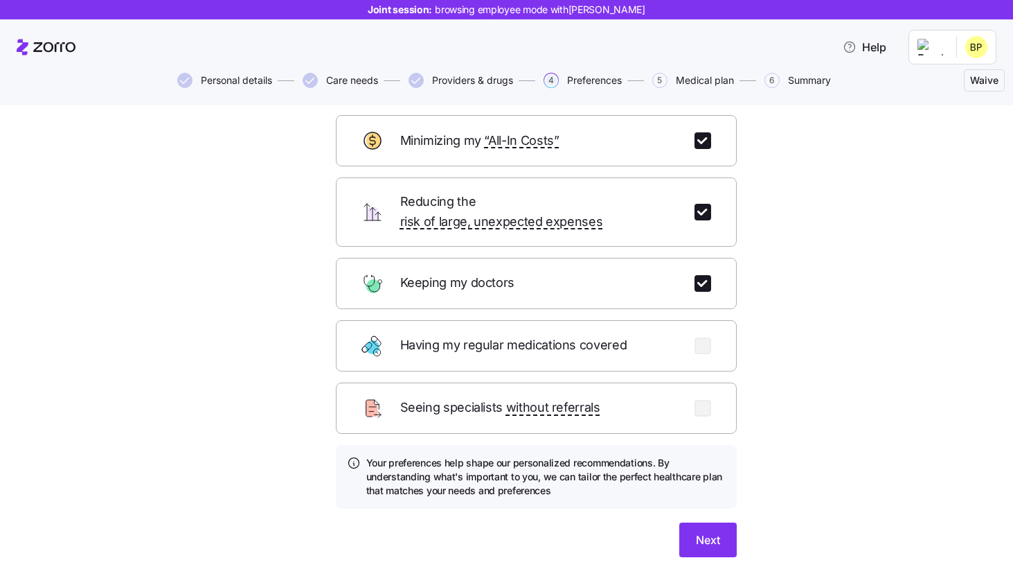
scroll to position [104, 0]
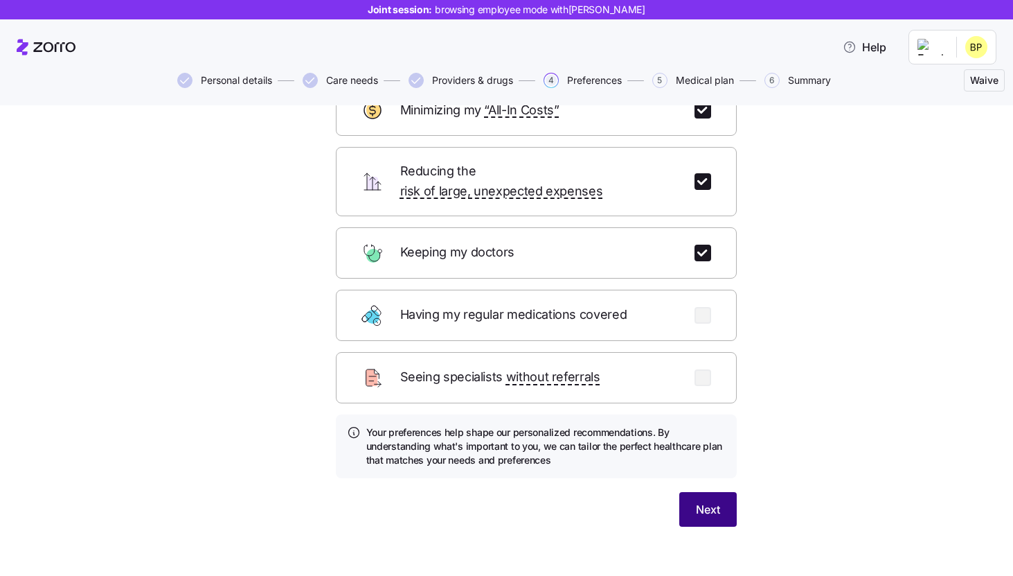
click at [710, 492] on button "Next" at bounding box center [708, 509] width 57 height 35
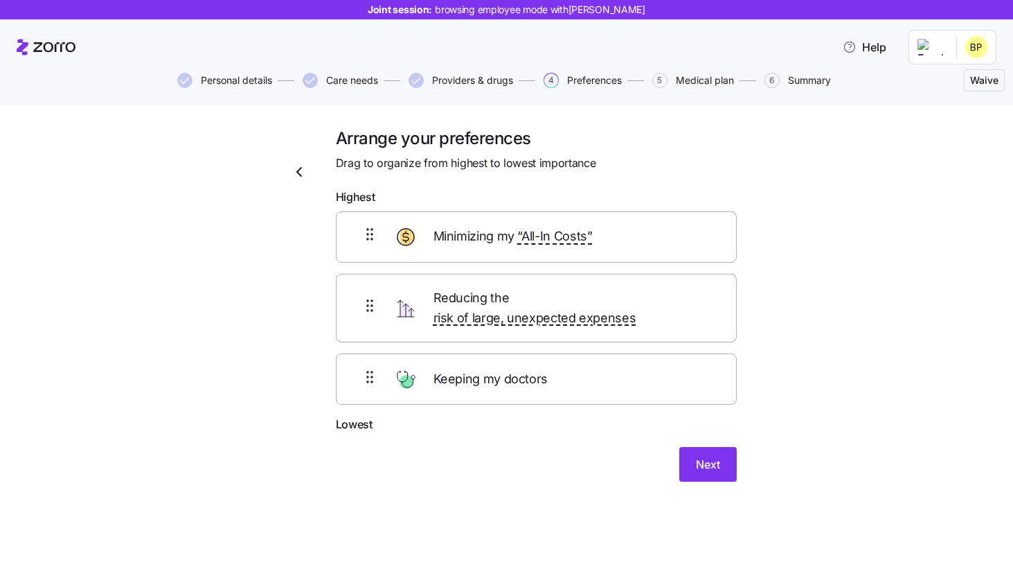
scroll to position [0, 0]
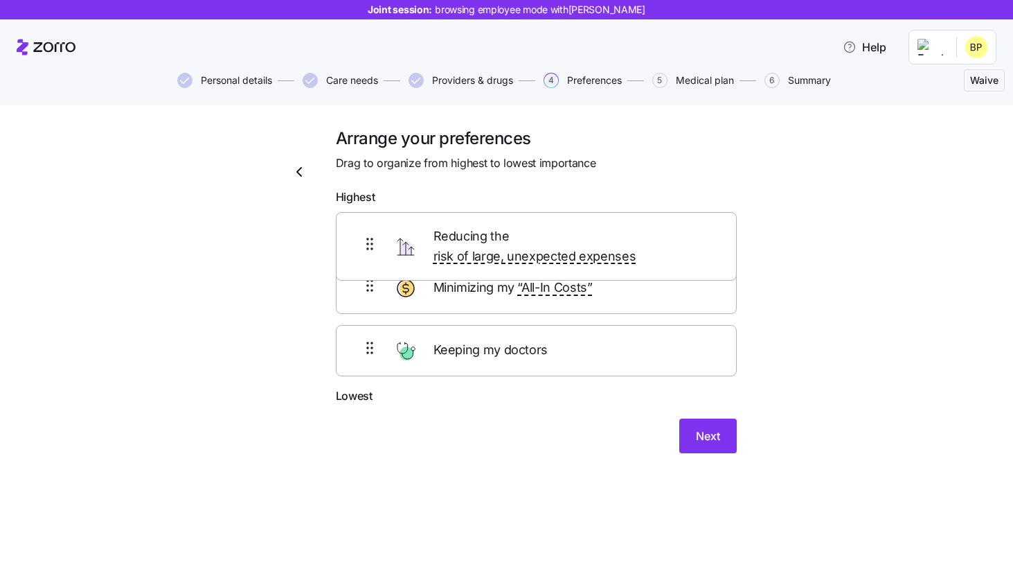
drag, startPoint x: 434, startPoint y: 301, endPoint x: 434, endPoint y: 236, distance: 65.8
click at [434, 236] on div "Minimizing my “All-In Costs” Reducing the risk of large, unexpected expenses Ke…" at bounding box center [536, 299] width 401 height 176
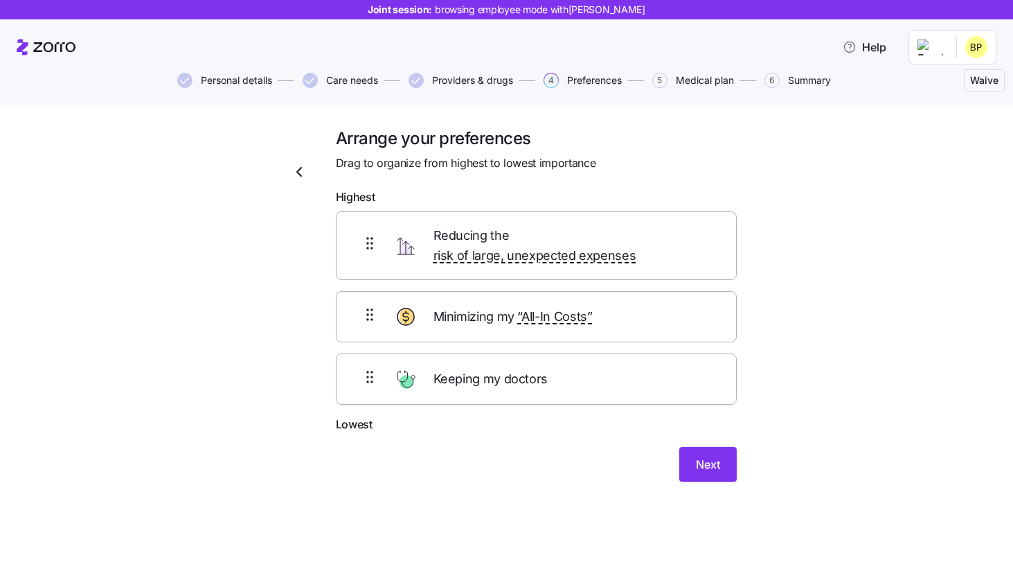
drag, startPoint x: 492, startPoint y: 302, endPoint x: 492, endPoint y: 222, distance: 80.4
click at [492, 223] on div "Reducing the risk of large, unexpected expenses Minimizing my “All-In Costs” Ke…" at bounding box center [536, 308] width 401 height 194
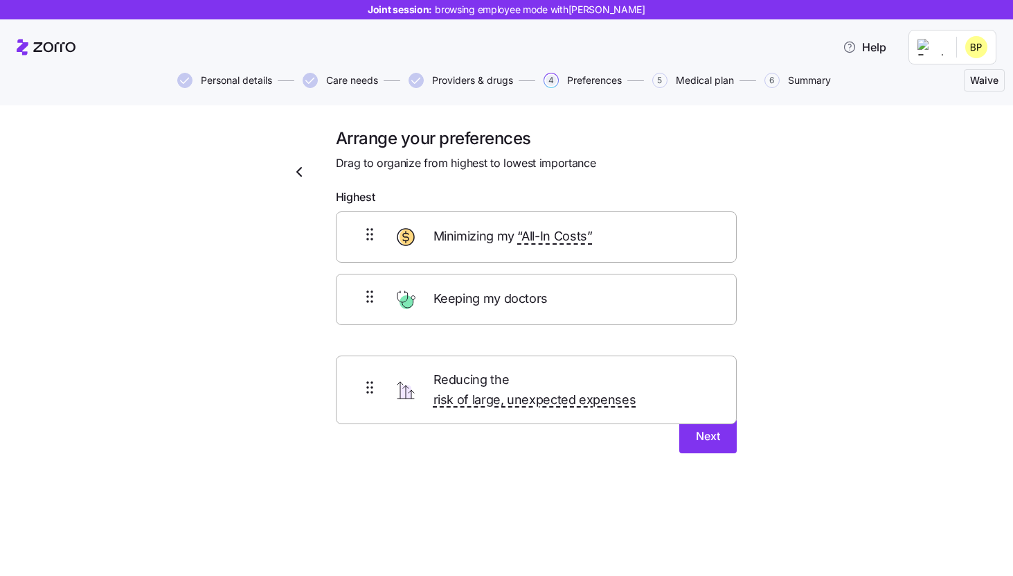
drag, startPoint x: 513, startPoint y: 299, endPoint x: 513, endPoint y: 387, distance: 88.0
click at [513, 387] on form "Highest Minimizing my “All-In Costs” Reducing the risk of large, unexpected exp…" at bounding box center [536, 320] width 401 height 265
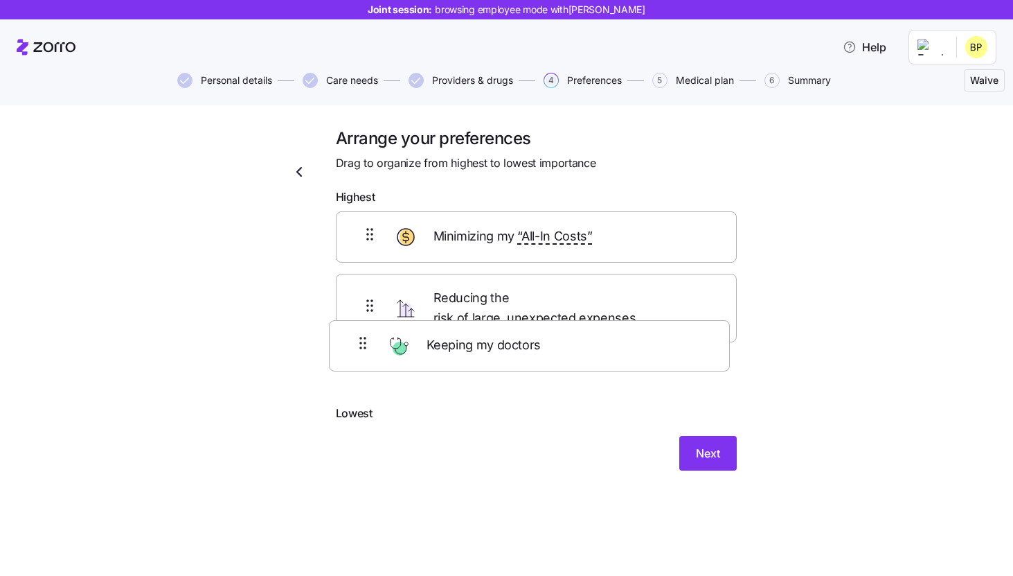
drag, startPoint x: 529, startPoint y: 303, endPoint x: 520, endPoint y: 369, distance: 66.4
click at [520, 369] on div "Minimizing my “All-In Costs” Keeping my doctors Reducing the risk of large, une…" at bounding box center [536, 308] width 401 height 194
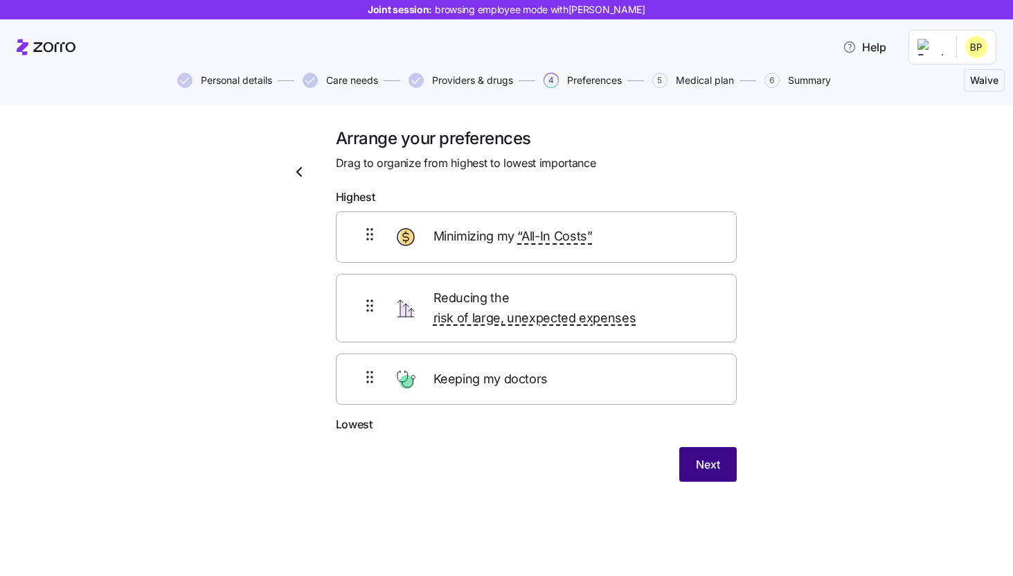
click at [705, 456] on span "Next" at bounding box center [708, 464] width 24 height 17
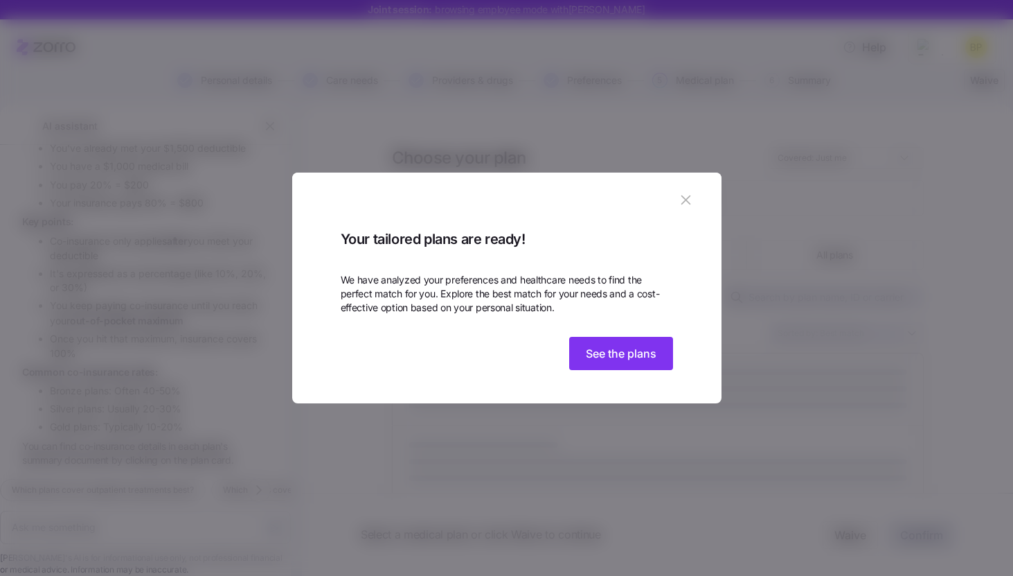
scroll to position [1795, 0]
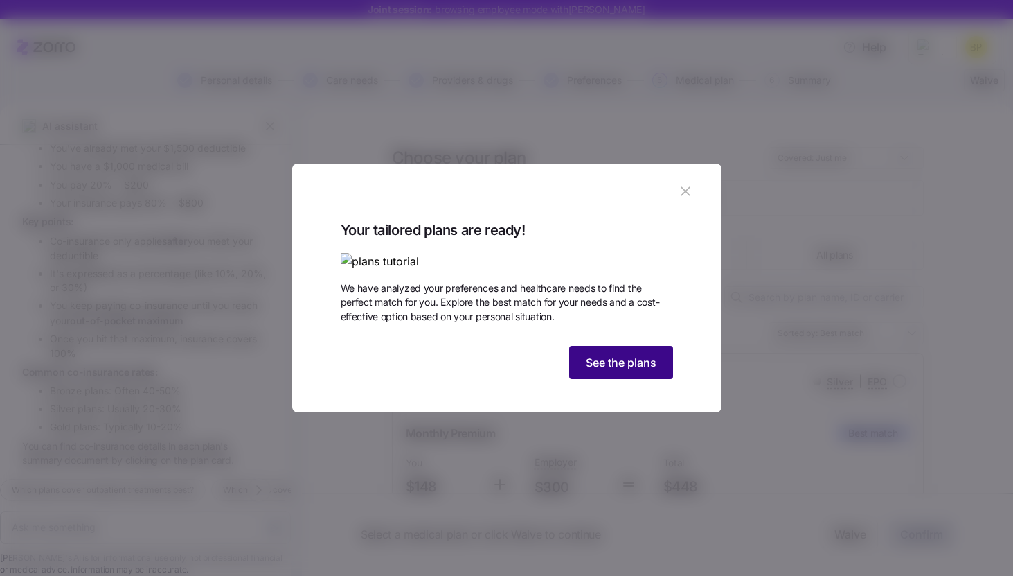
click at [633, 371] on span "See the plans" at bounding box center [621, 362] width 71 height 17
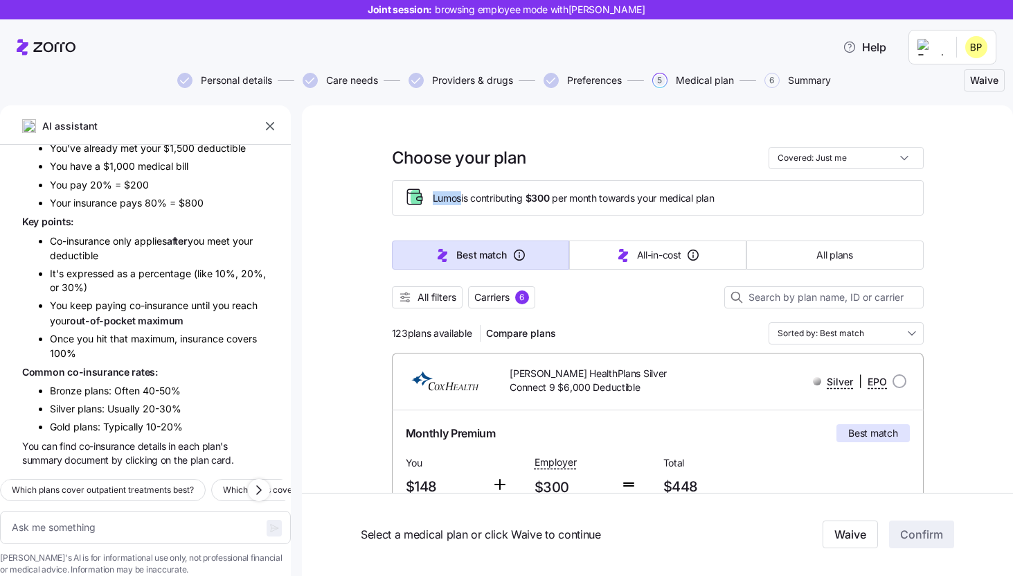
drag, startPoint x: 430, startPoint y: 198, endPoint x: 460, endPoint y: 198, distance: 29.8
click at [460, 198] on div "Lumos is contributing $300 per month towards your medical plan" at bounding box center [658, 197] width 508 height 23
drag, startPoint x: 528, startPoint y: 195, endPoint x: 562, endPoint y: 195, distance: 34.6
click at [562, 195] on span "Lumos is contributing $300 per month towards your medical plan" at bounding box center [574, 198] width 282 height 14
click at [594, 201] on span "Lumos is contributing $300 per month towards your medical plan" at bounding box center [574, 198] width 282 height 14
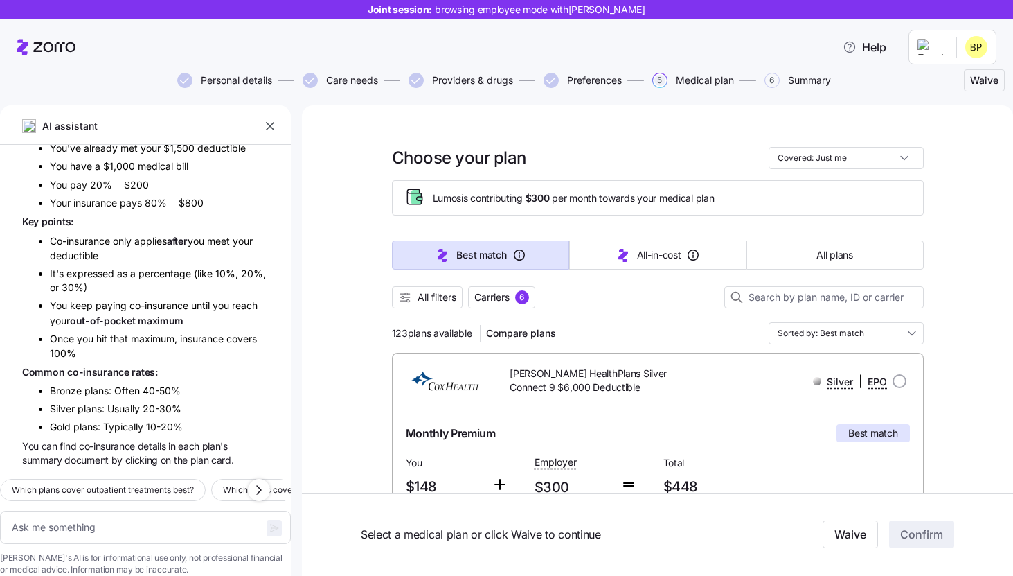
scroll to position [29, 0]
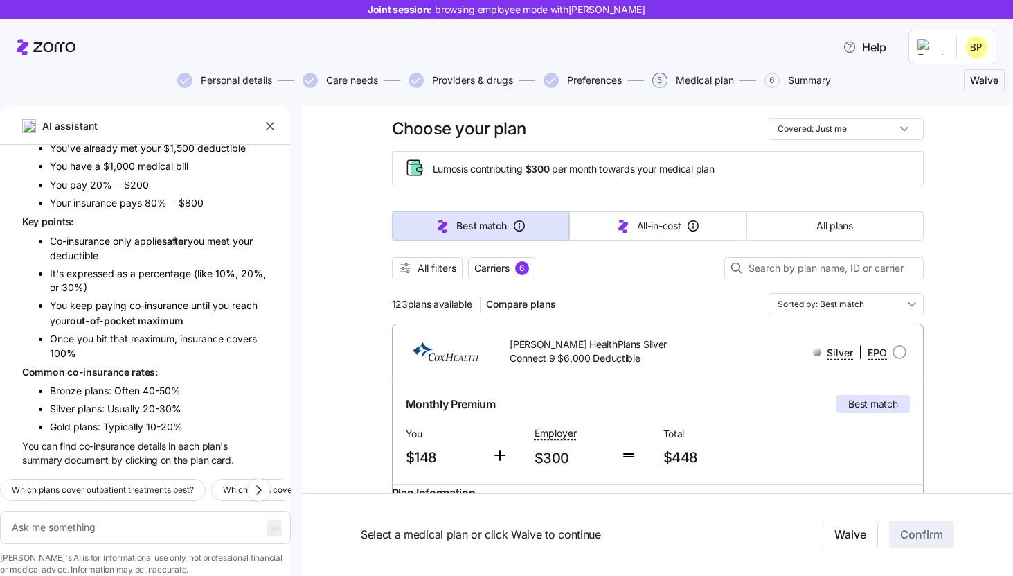
click at [618, 293] on div "123 plans available Compare plans Sorted by: Best match" at bounding box center [658, 304] width 532 height 22
click at [434, 271] on span "All filters" at bounding box center [437, 268] width 39 height 14
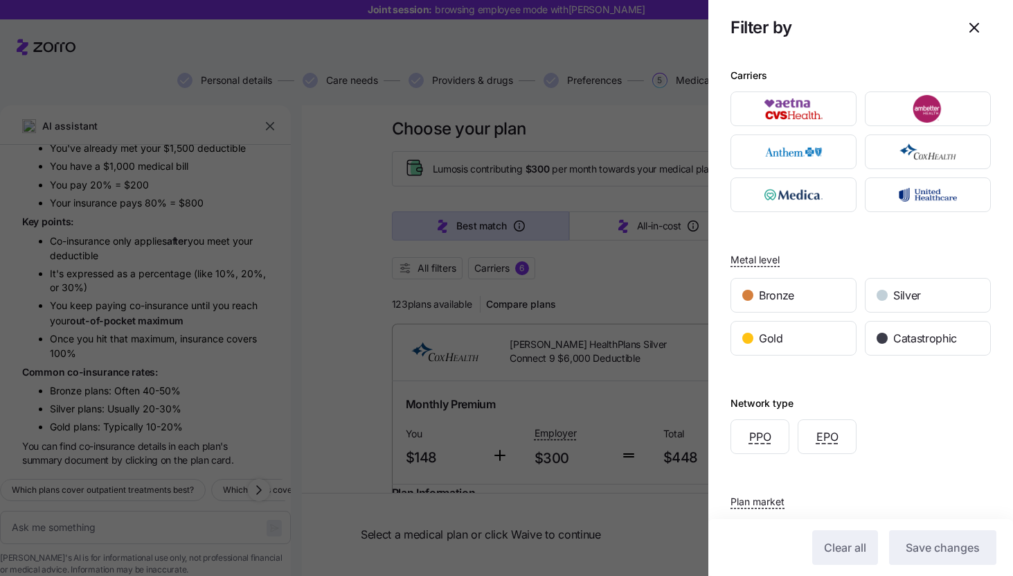
click at [971, 26] on icon "button" at bounding box center [974, 27] width 17 height 17
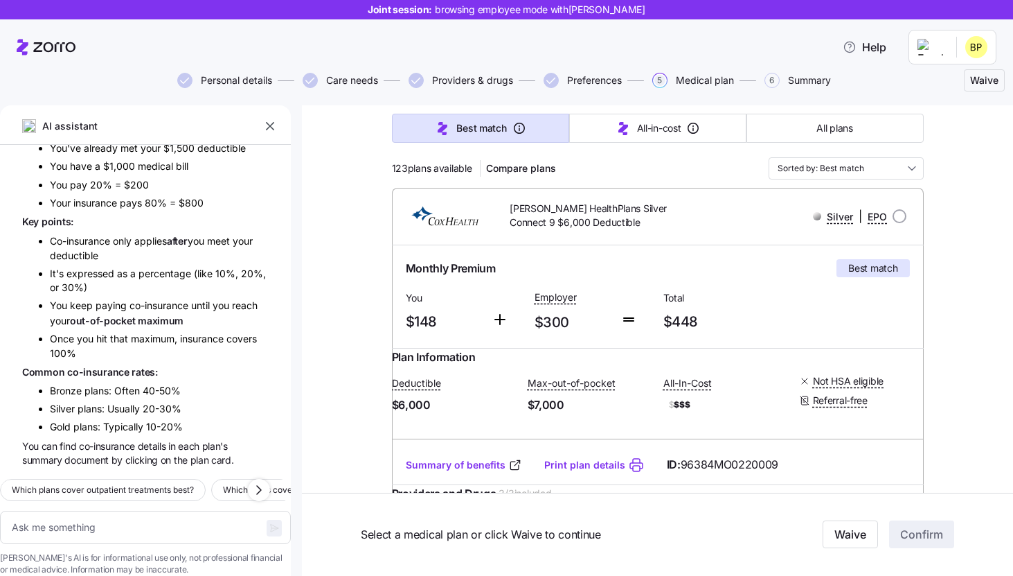
scroll to position [168, 0]
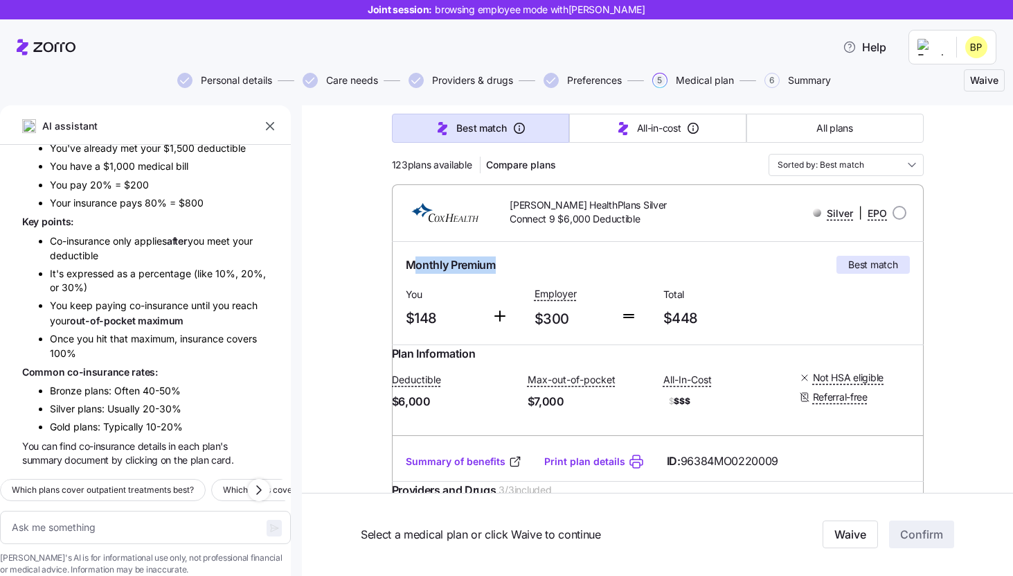
drag, startPoint x: 498, startPoint y: 261, endPoint x: 414, endPoint y: 261, distance: 84.5
click at [414, 261] on div "Monthly Premium Best match" at bounding box center [658, 265] width 504 height 18
click at [508, 264] on div "Monthly Premium Best match" at bounding box center [658, 265] width 504 height 18
drag, startPoint x: 441, startPoint y: 319, endPoint x: 399, endPoint y: 318, distance: 42.3
click at [399, 318] on div "Monthly Premium Best match You $148 Employer $300 Total $448" at bounding box center [658, 293] width 532 height 103
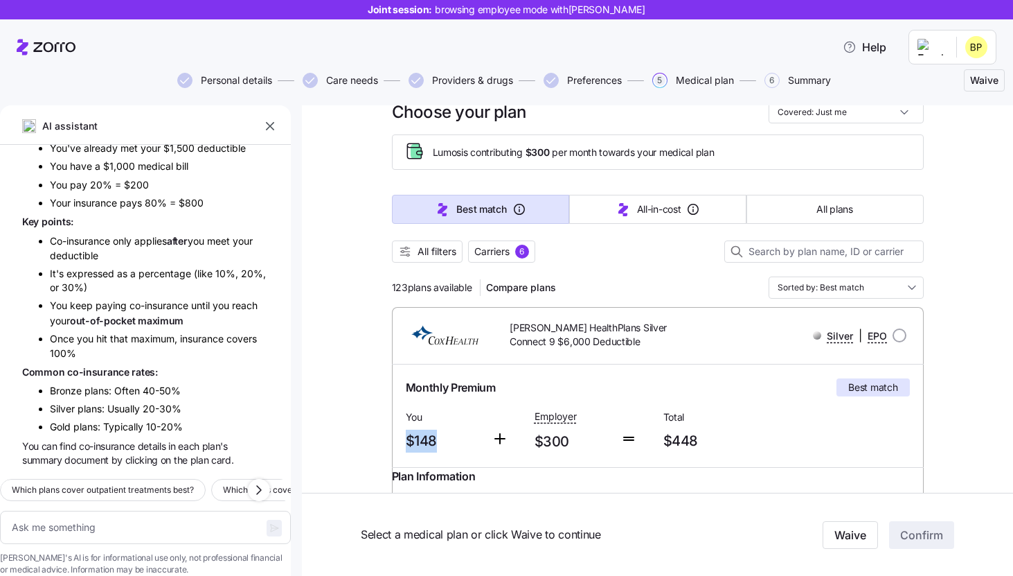
scroll to position [48, 0]
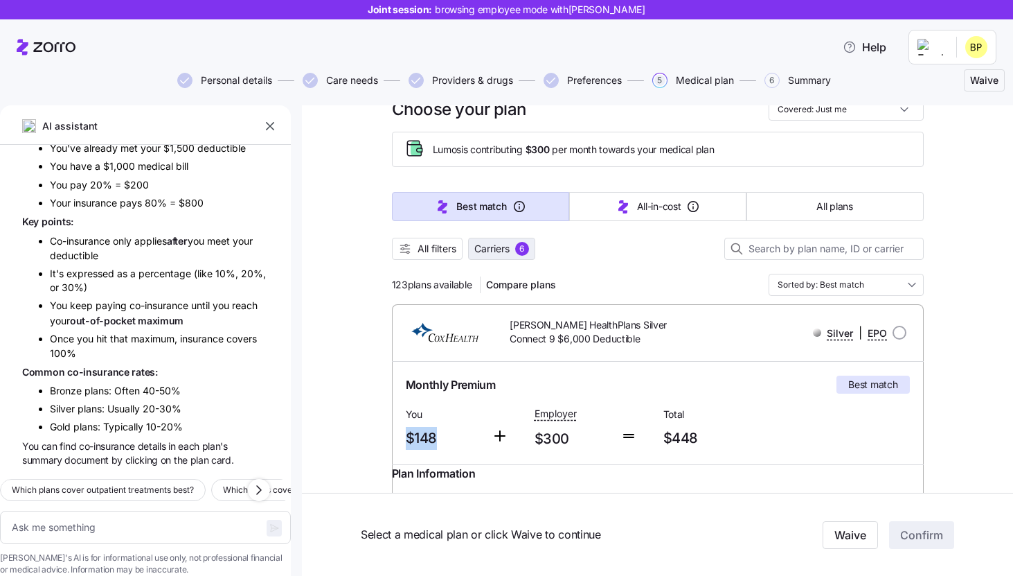
click at [517, 250] on span "6" at bounding box center [522, 249] width 14 height 14
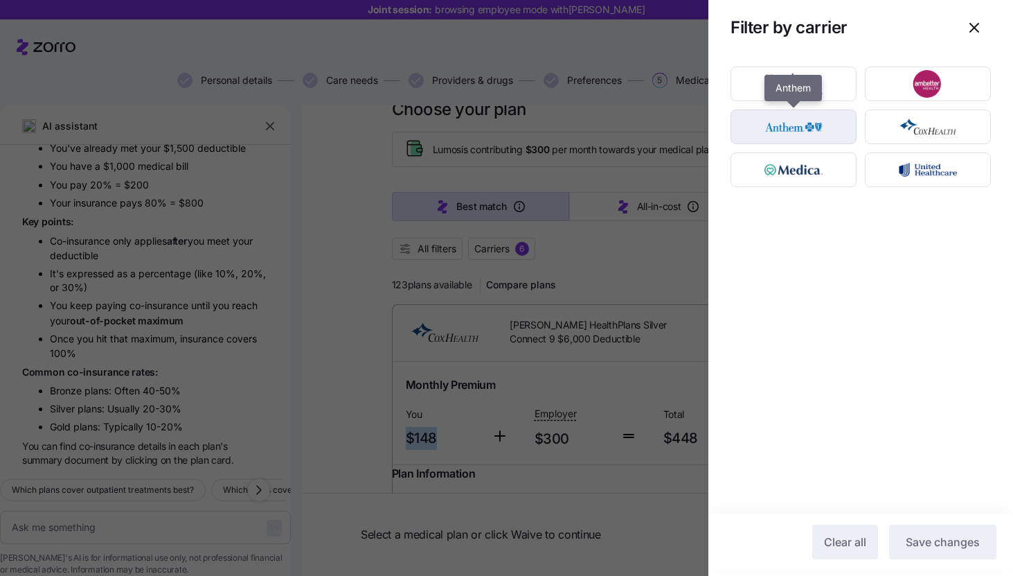
click at [817, 130] on img "button" at bounding box center [794, 127] width 102 height 28
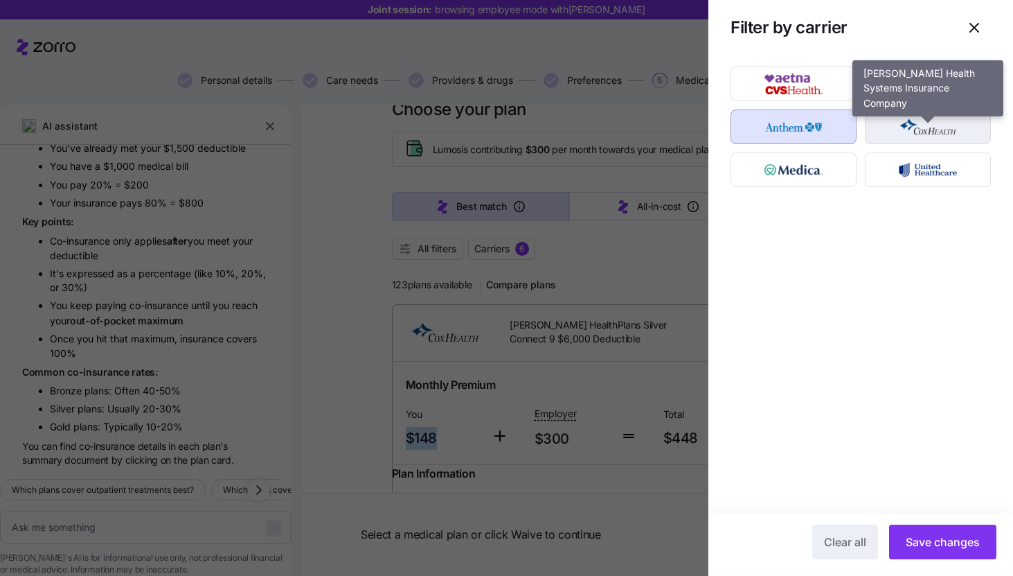
click at [946, 135] on img "button" at bounding box center [929, 127] width 102 height 28
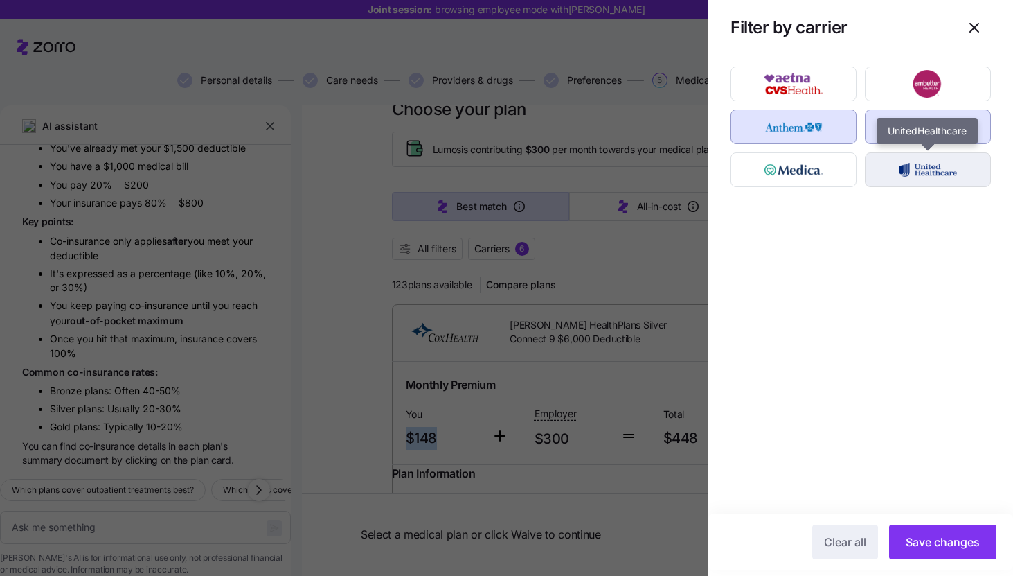
click at [917, 172] on img "button" at bounding box center [929, 170] width 102 height 28
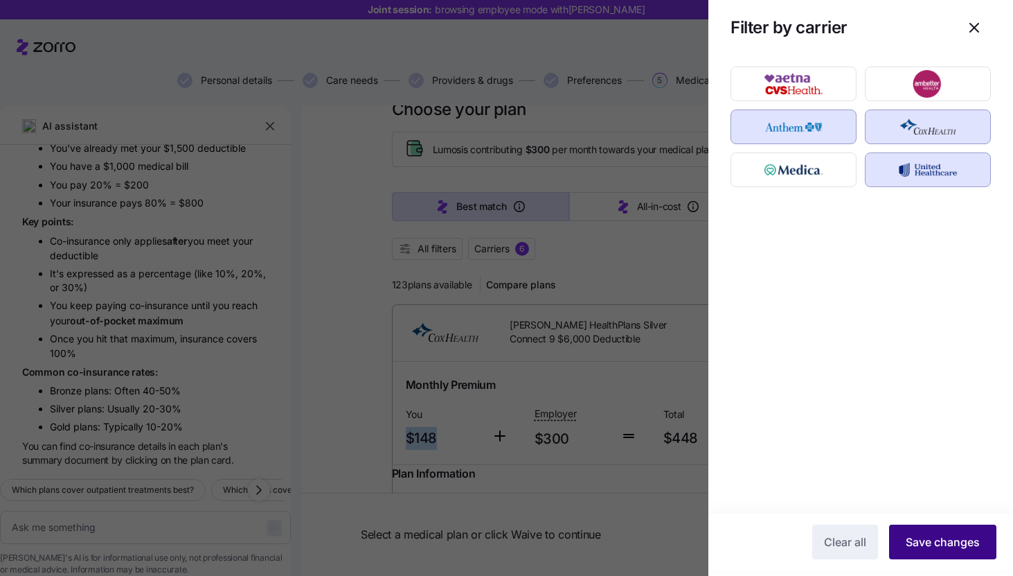
click at [951, 545] on span "Save changes" at bounding box center [943, 541] width 74 height 17
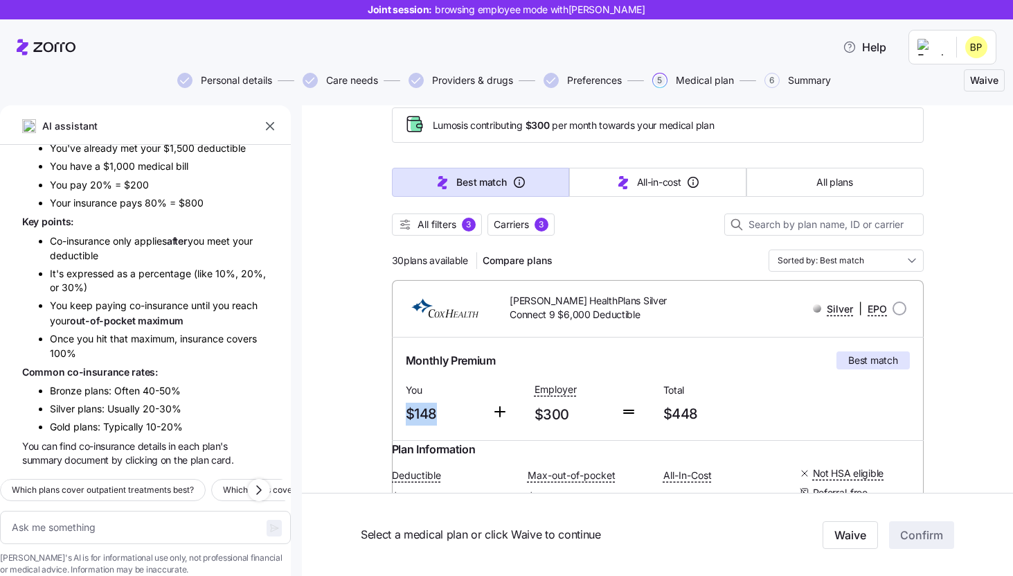
scroll to position [75, 0]
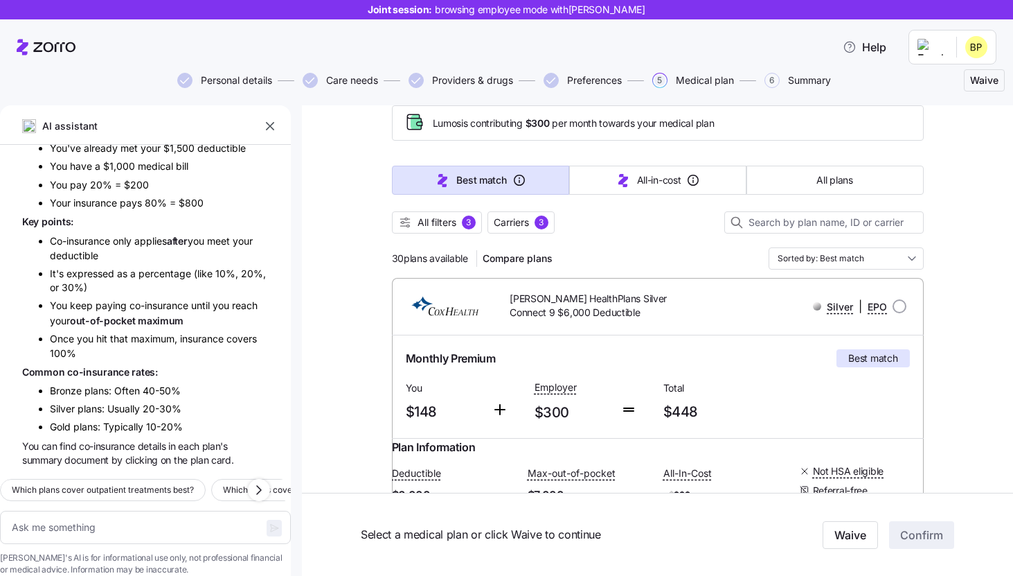
click at [627, 227] on div "All filters 3 Carriers 3" at bounding box center [658, 222] width 532 height 22
drag, startPoint x: 403, startPoint y: 258, endPoint x: 372, endPoint y: 258, distance: 31.2
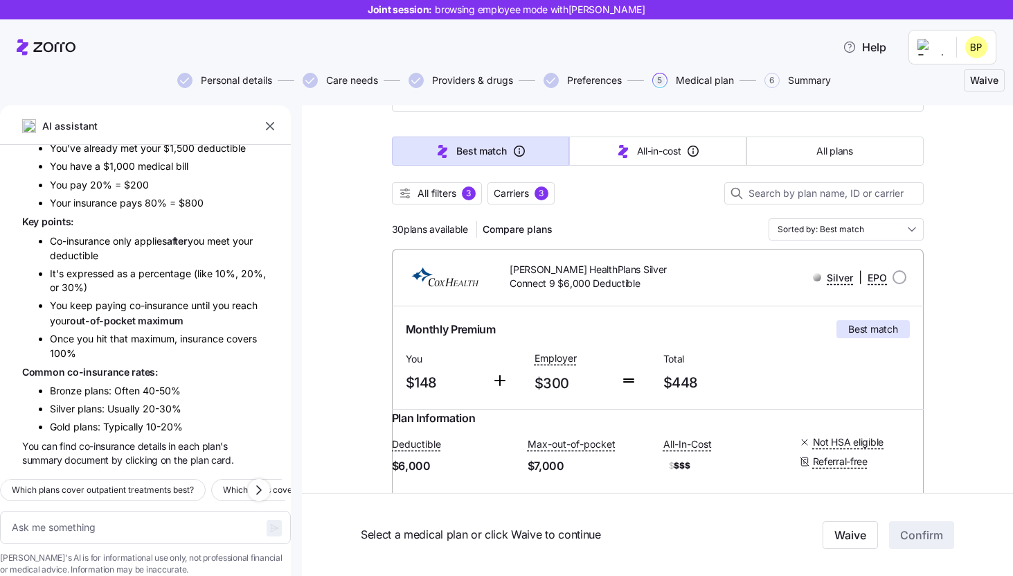
scroll to position [121, 0]
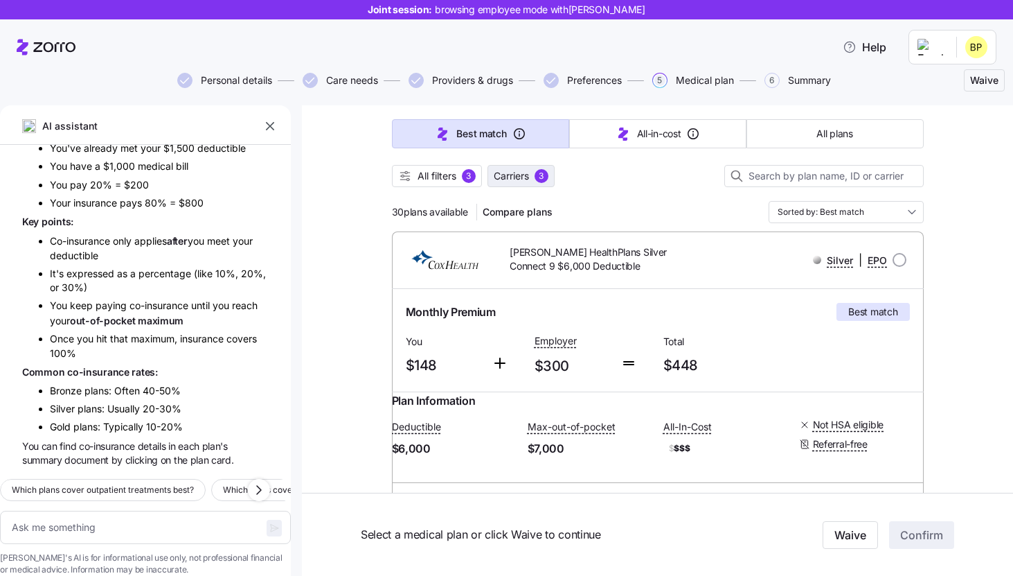
click at [513, 181] on span "Carriers" at bounding box center [511, 176] width 35 height 14
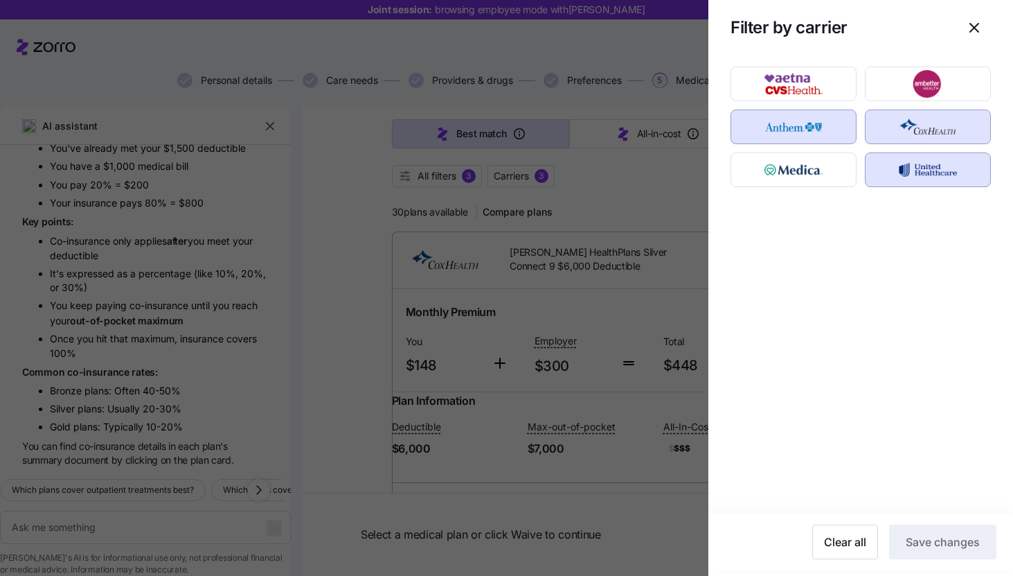
click at [930, 134] on img "button" at bounding box center [929, 127] width 102 height 28
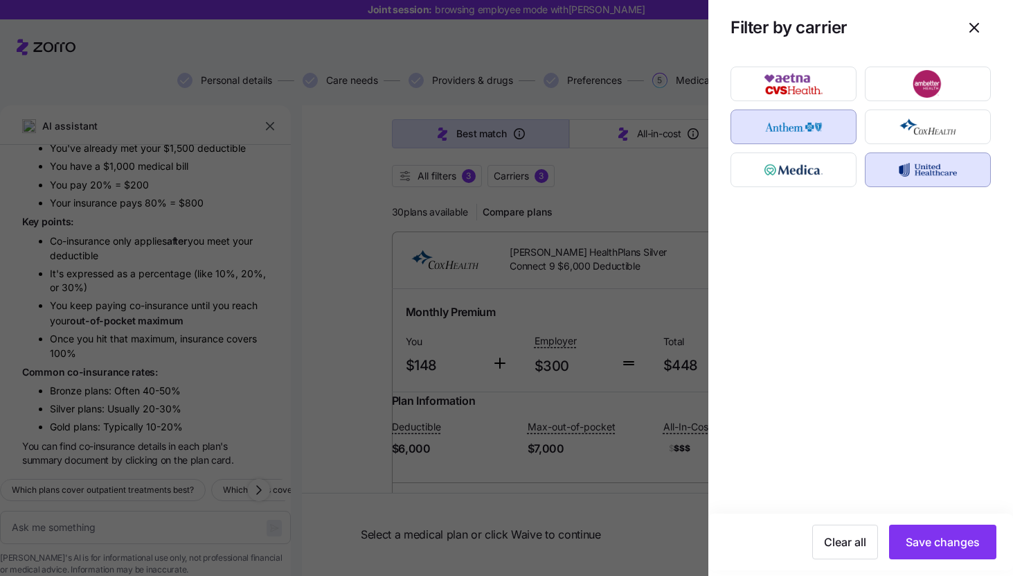
click at [930, 187] on div "UnitedHealthcare" at bounding box center [861, 284] width 305 height 458
click at [931, 178] on img "button" at bounding box center [929, 170] width 102 height 28
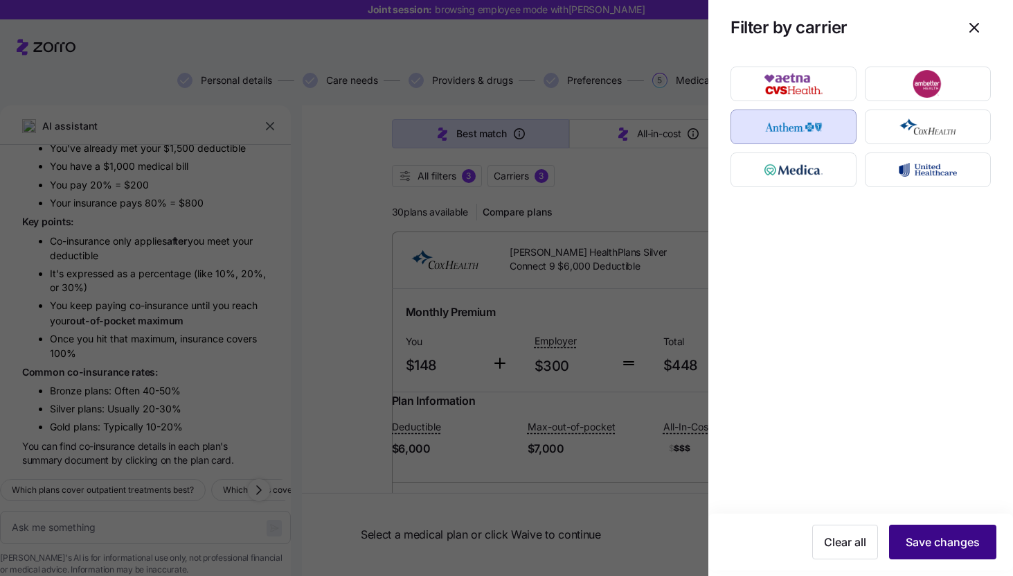
click at [973, 550] on button "Save changes" at bounding box center [942, 541] width 107 height 35
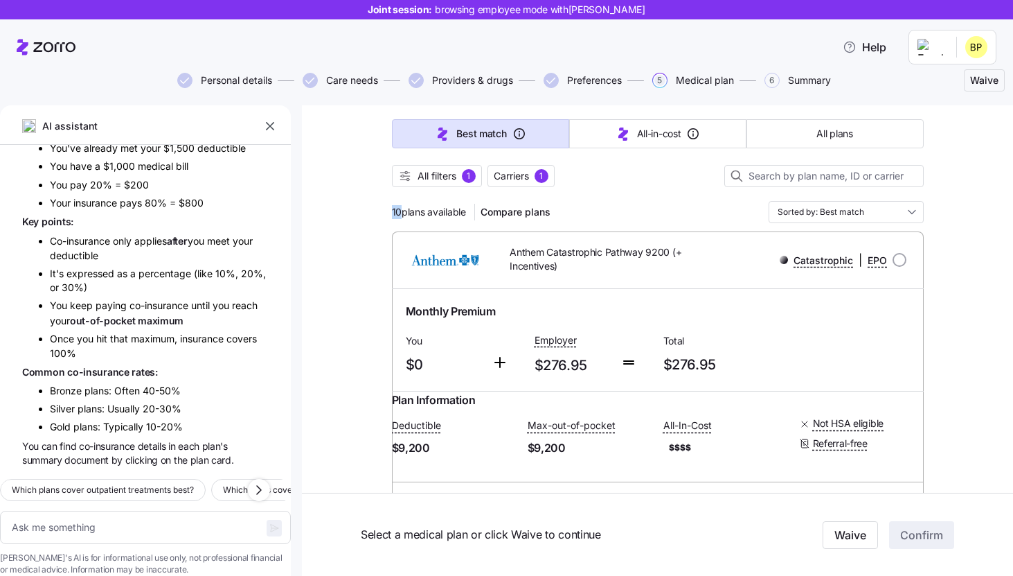
drag, startPoint x: 399, startPoint y: 215, endPoint x: 384, endPoint y: 215, distance: 15.2
click at [880, 209] on input "Sorted by: Best match" at bounding box center [846, 212] width 155 height 22
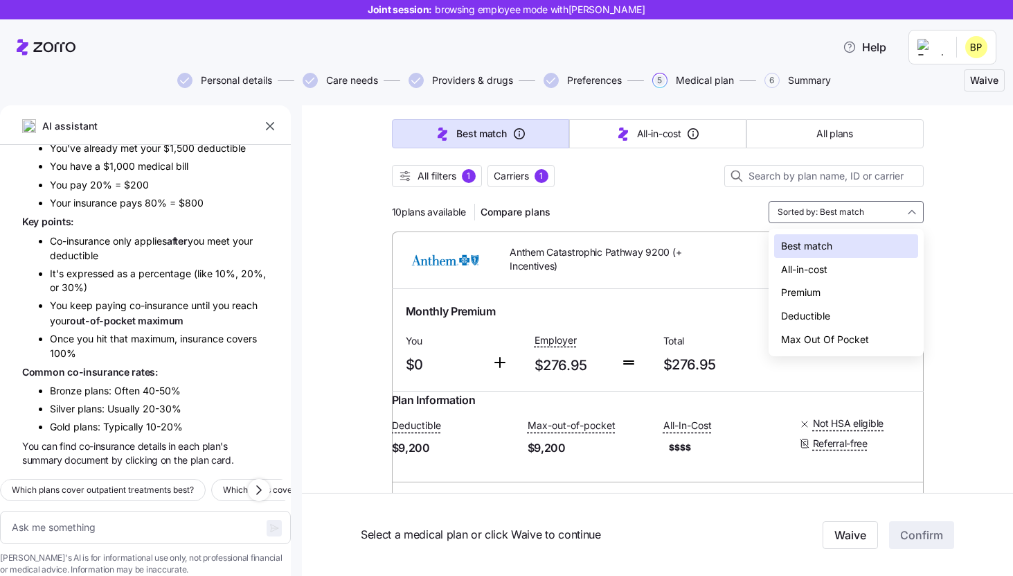
click at [813, 313] on div "Deductible" at bounding box center [846, 316] width 144 height 24
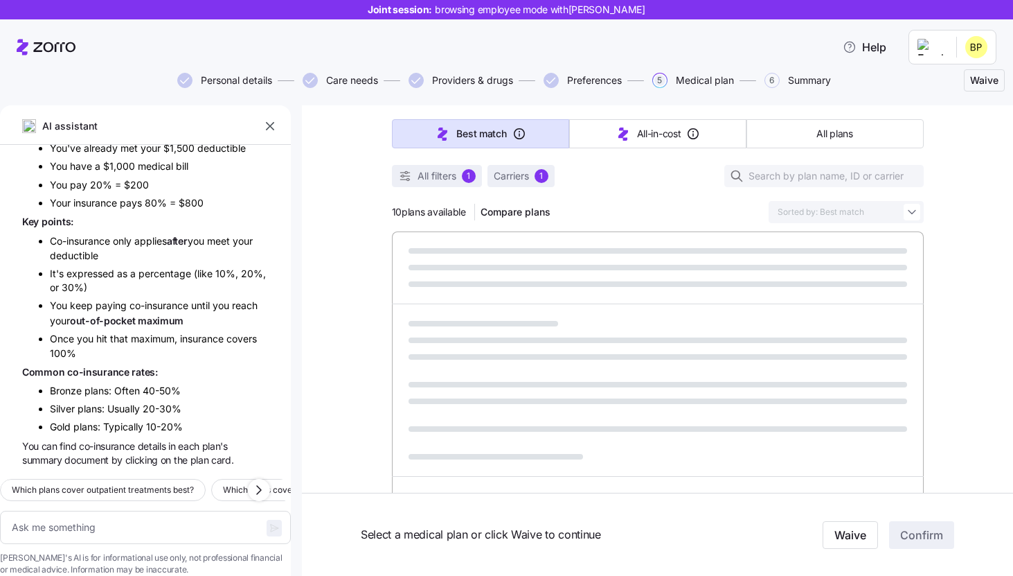
type textarea "x"
type input "Sorted by: Deductible"
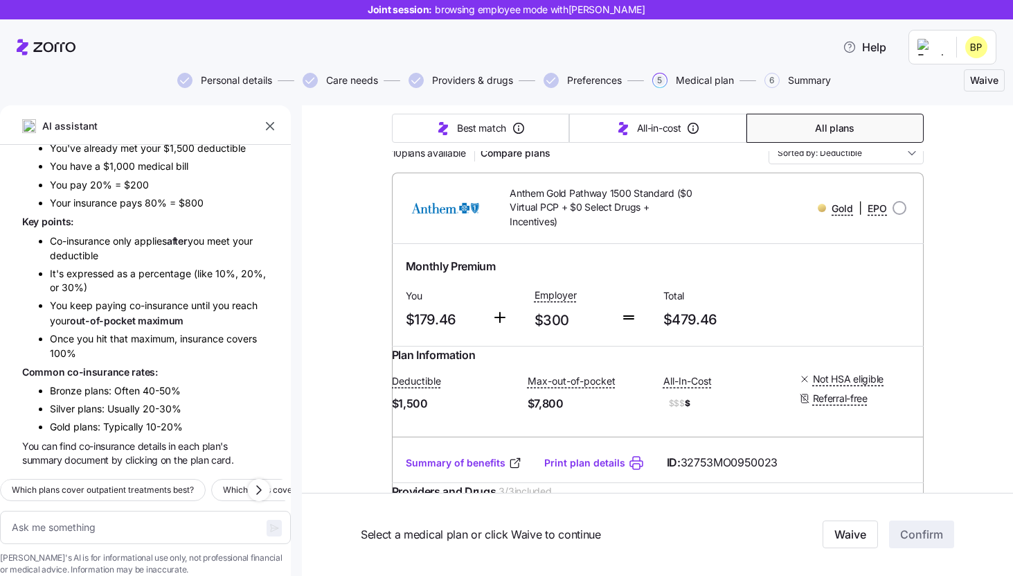
scroll to position [190, 0]
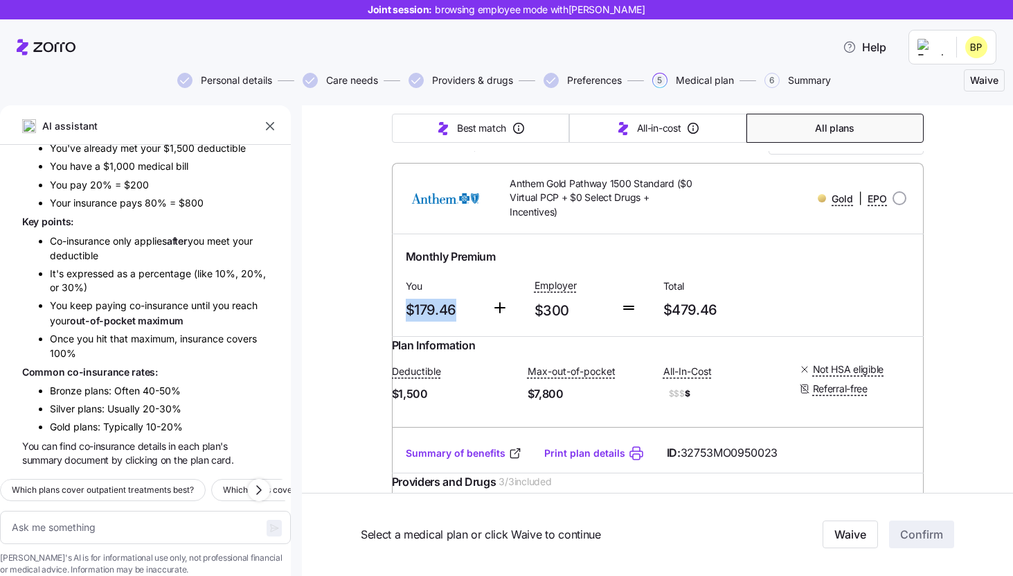
drag, startPoint x: 461, startPoint y: 311, endPoint x: 359, endPoint y: 311, distance: 101.8
drag, startPoint x: 453, startPoint y: 409, endPoint x: 402, endPoint y: 409, distance: 50.6
click at [402, 409] on div "Plan Information Deductible $1,500 Max-out-of-pocket $7,800 All-In-Cost $$$ $ N…" at bounding box center [658, 385] width 532 height 96
click at [475, 402] on span "$1,500" at bounding box center [454, 393] width 125 height 17
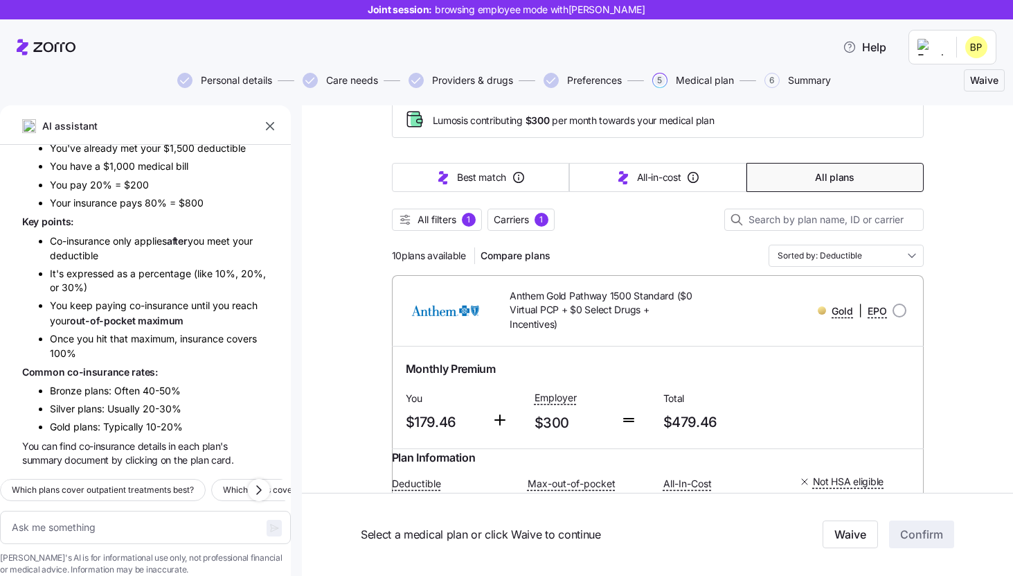
scroll to position [0, 0]
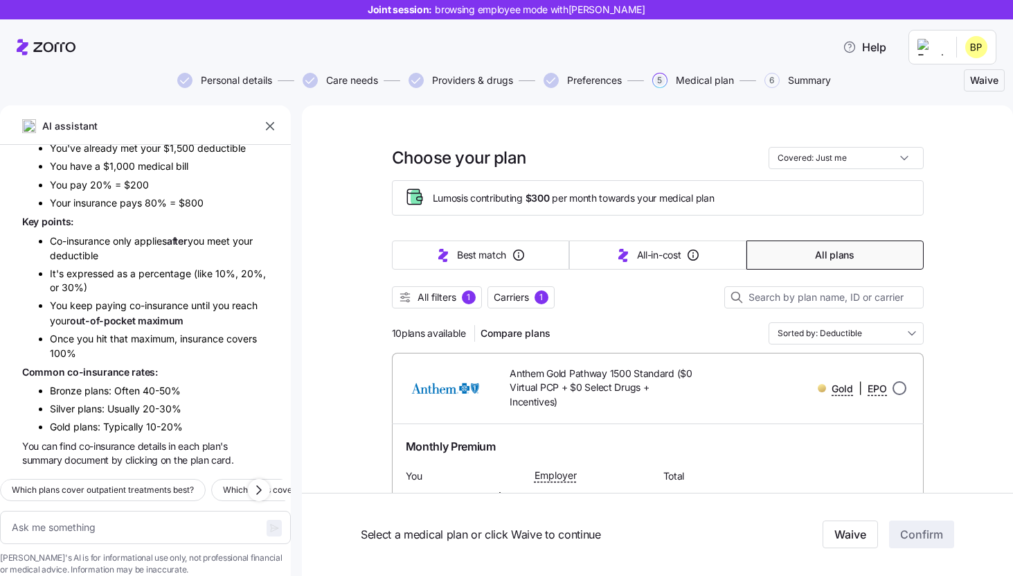
click at [901, 384] on input "radio" at bounding box center [900, 388] width 14 height 14
radio input "true"
type textarea "x"
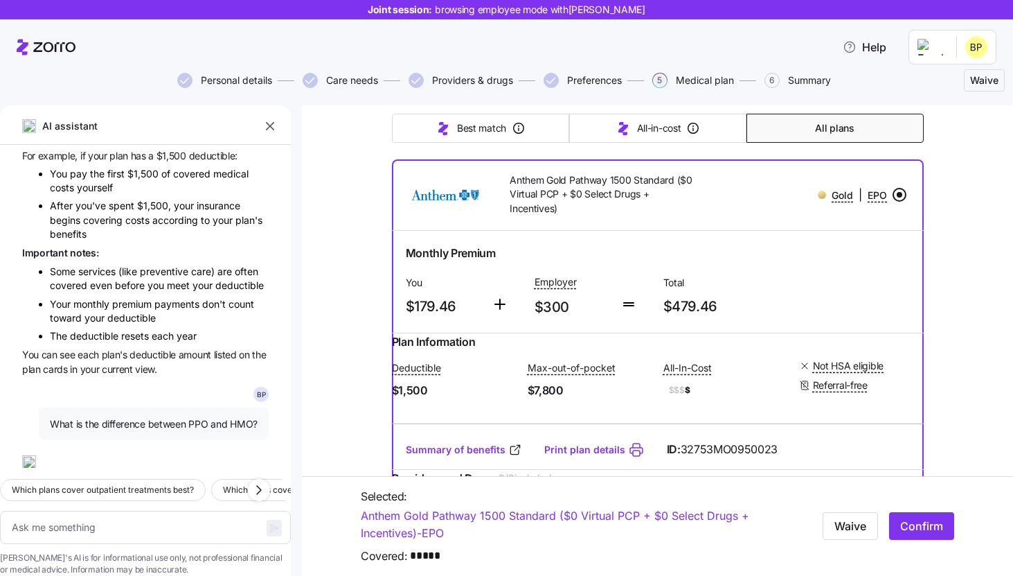
scroll to position [198, 0]
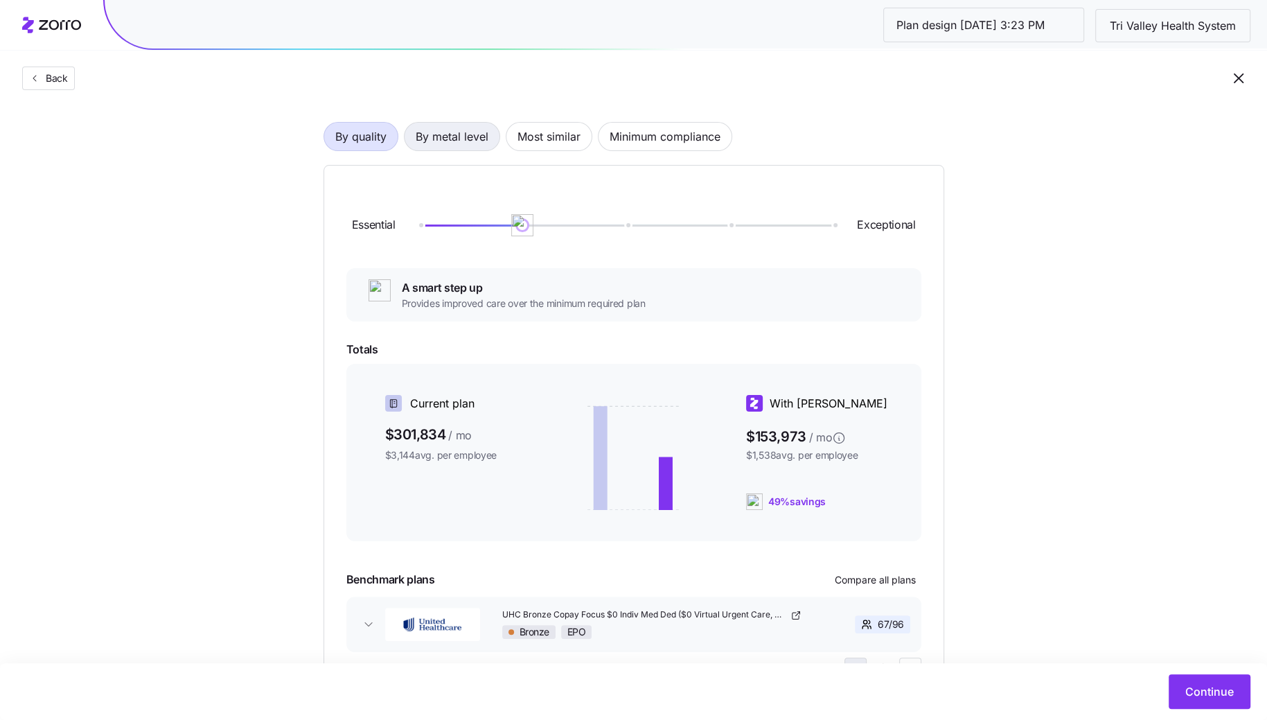
click at [435, 141] on span "By metal level" at bounding box center [452, 137] width 73 height 28
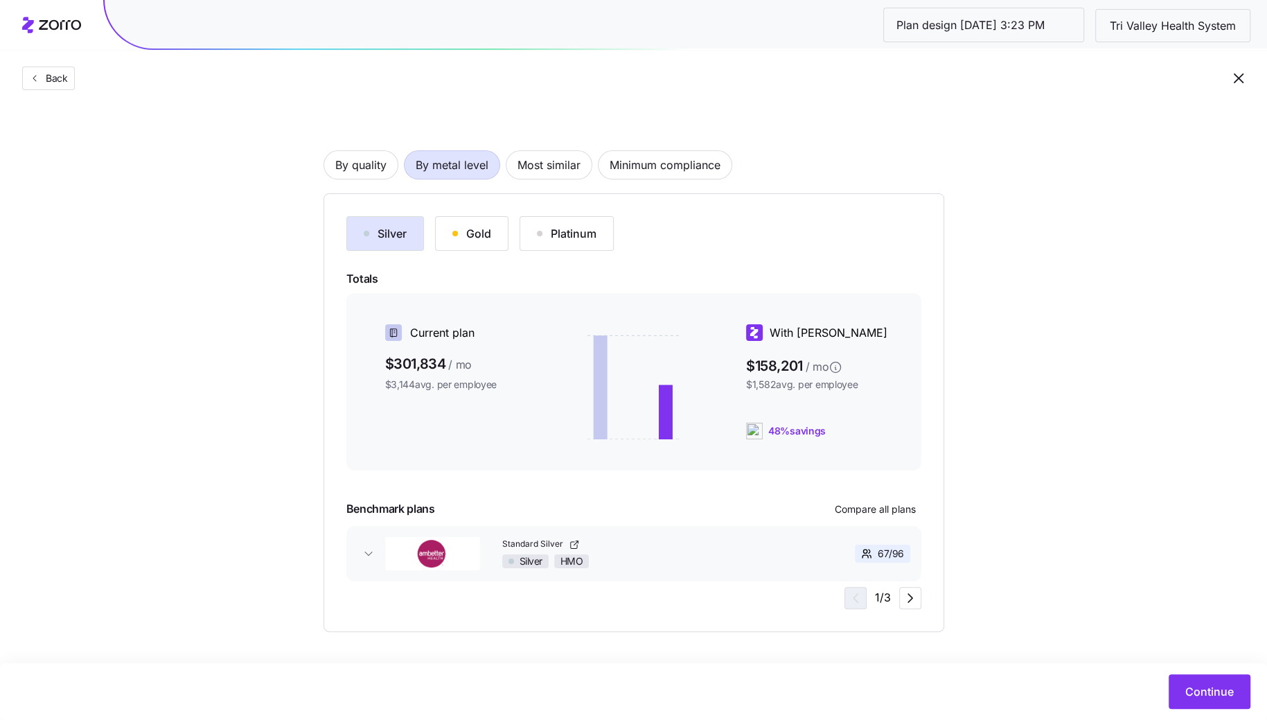
click at [492, 236] on button "Gold" at bounding box center [471, 233] width 73 height 35
click at [380, 178] on div "By quality By metal level Most similar Minimum compliance Silver Gold Platinum …" at bounding box center [633, 369] width 621 height 526
click at [380, 175] on span "By quality" at bounding box center [360, 165] width 51 height 28
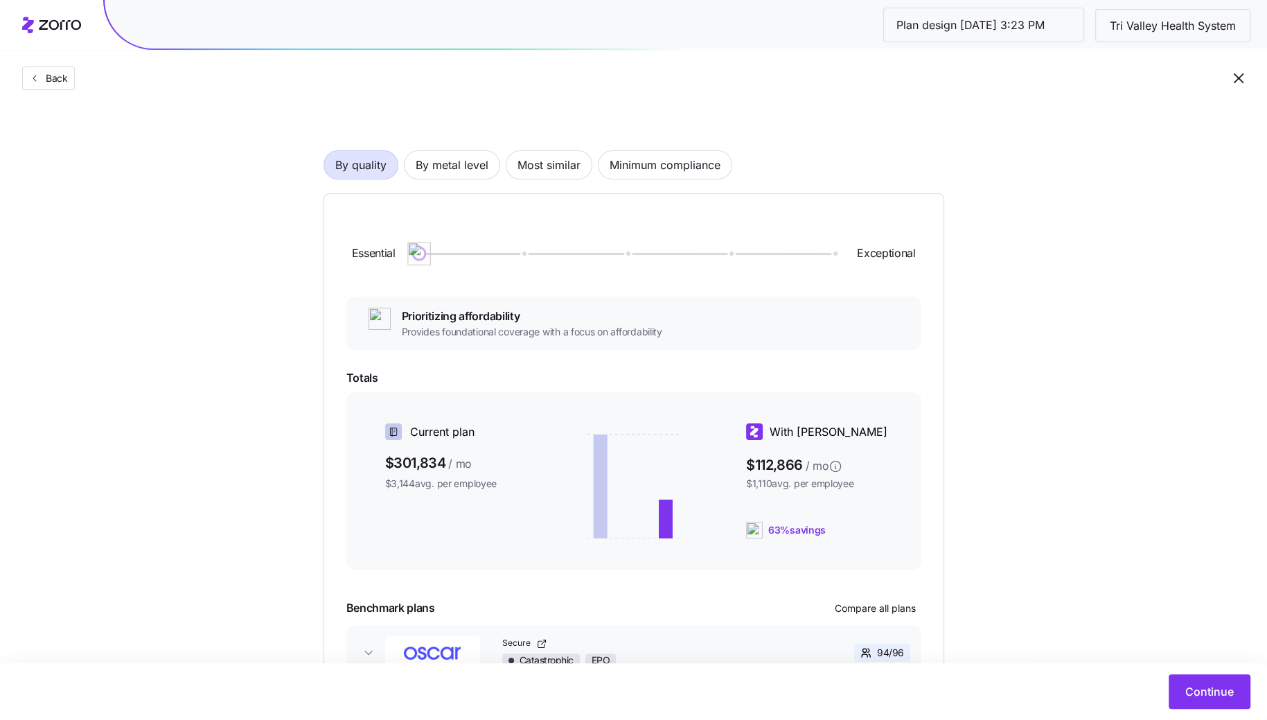
drag, startPoint x: 515, startPoint y: 255, endPoint x: 406, endPoint y: 255, distance: 108.8
click at [405, 255] on div "Essential Exceptional" at bounding box center [633, 253] width 575 height 75
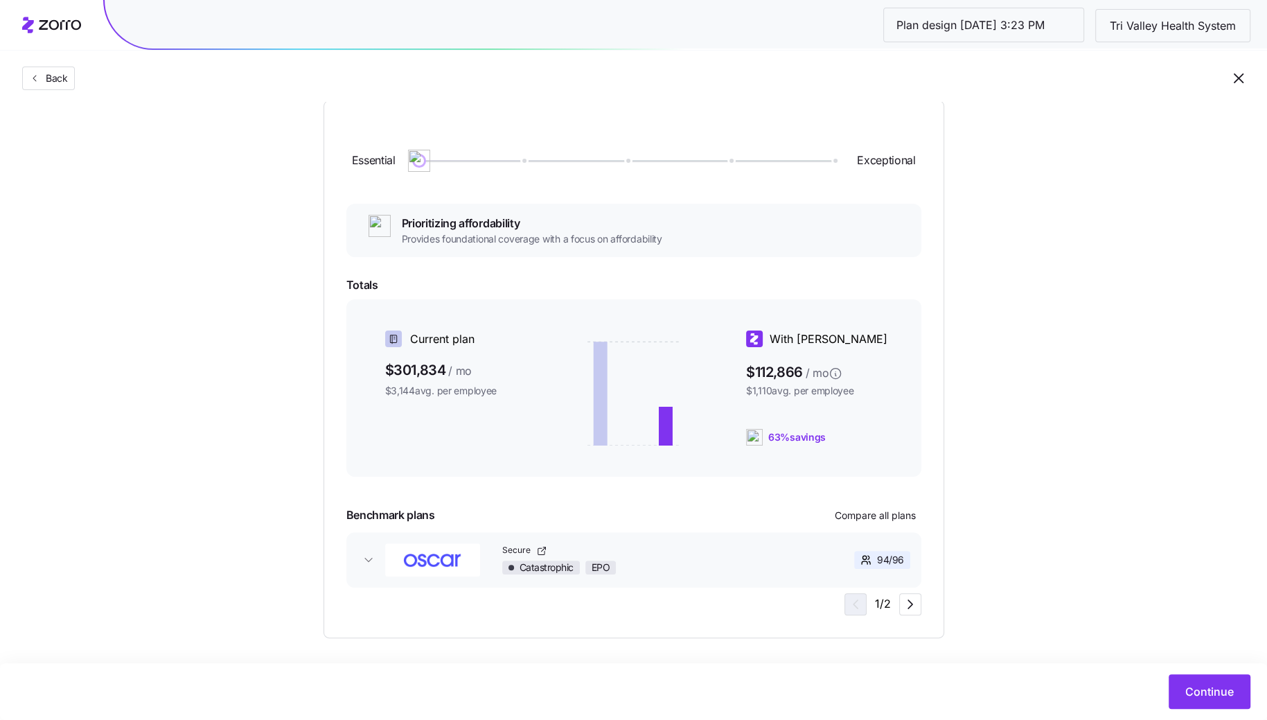
scroll to position [159, 0]
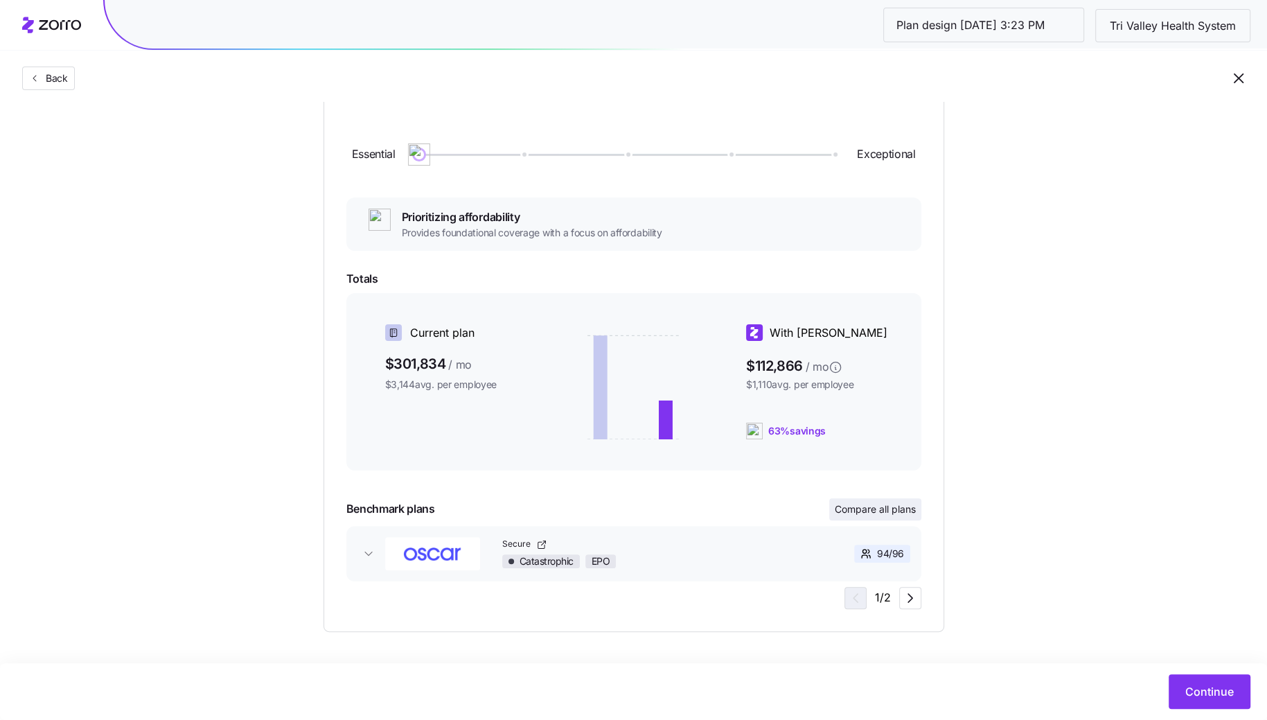
click at [889, 517] on button "Compare all plans" at bounding box center [875, 509] width 92 height 22
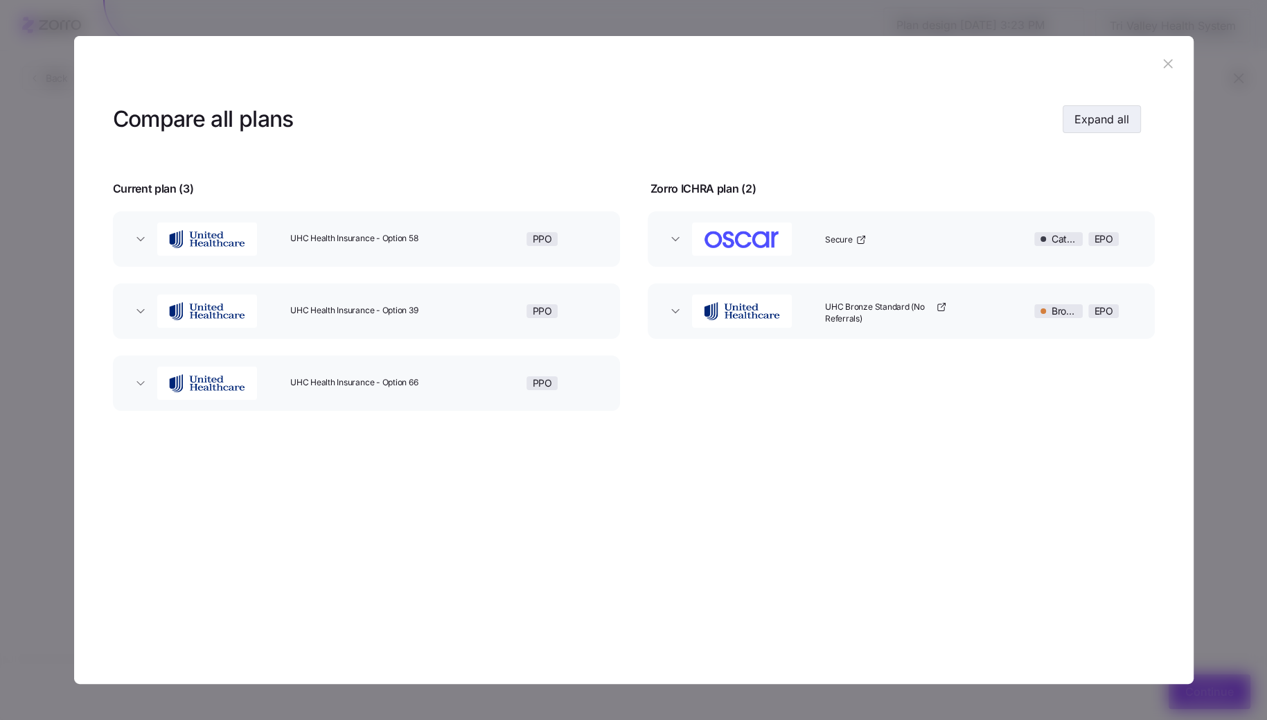
click at [1108, 126] on span "Expand all" at bounding box center [1101, 119] width 55 height 17
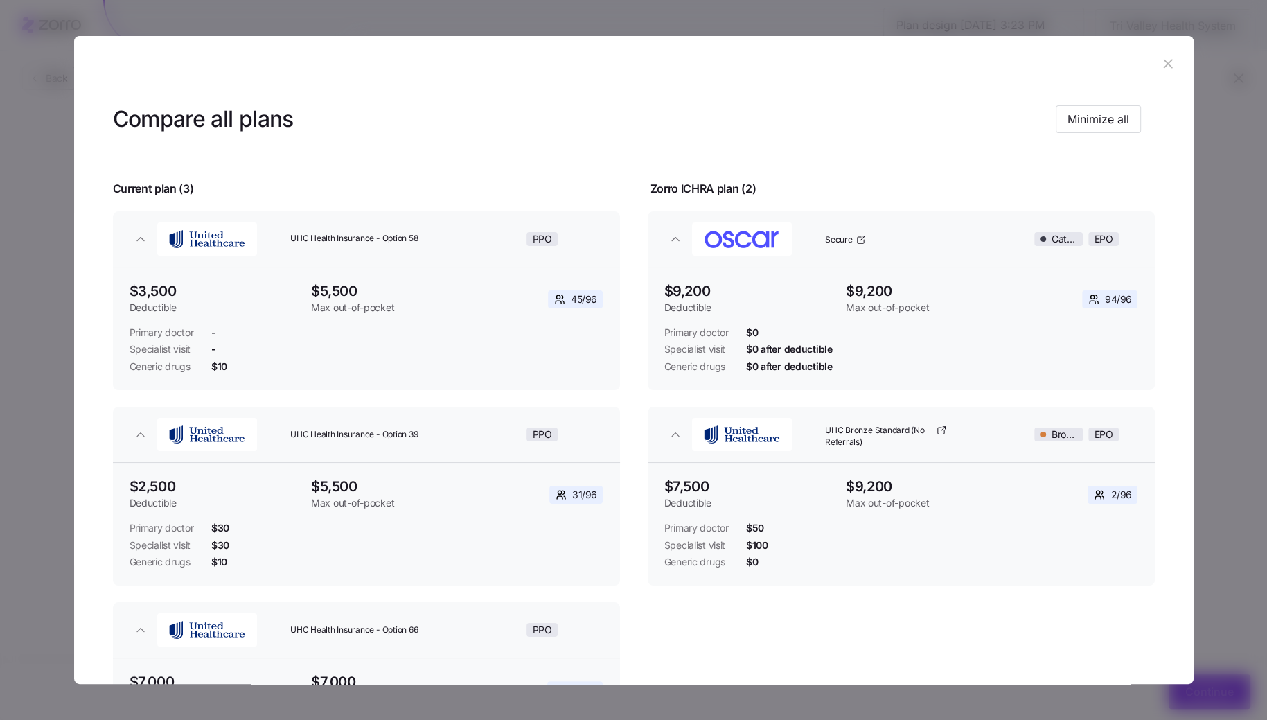
click at [1166, 60] on icon "button" at bounding box center [1167, 63] width 15 height 15
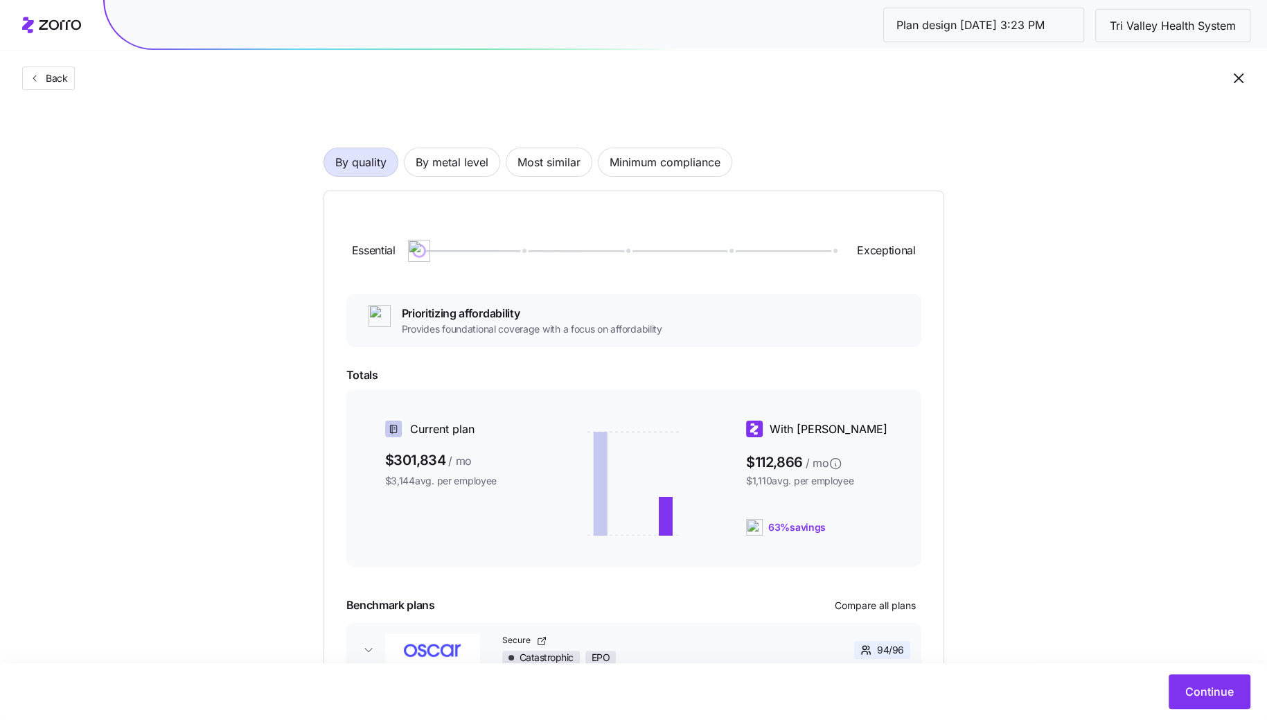
scroll to position [35, 0]
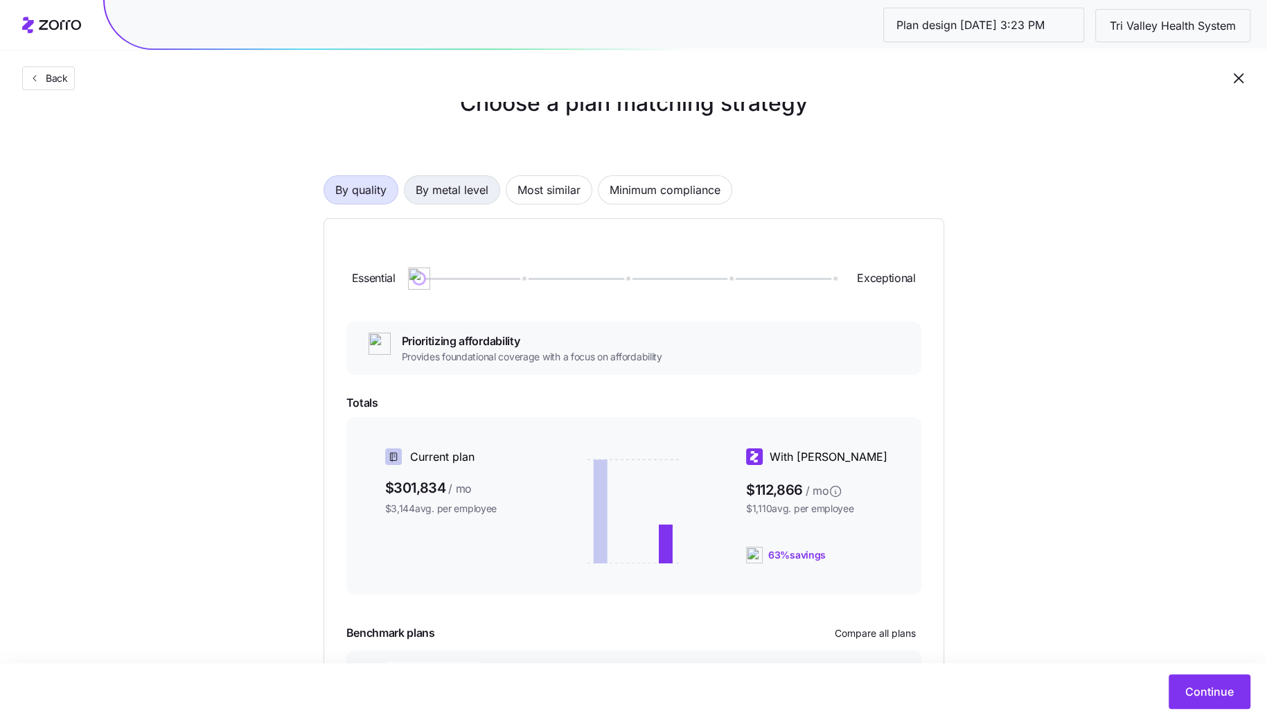
click at [452, 195] on span "By metal level" at bounding box center [452, 190] width 73 height 28
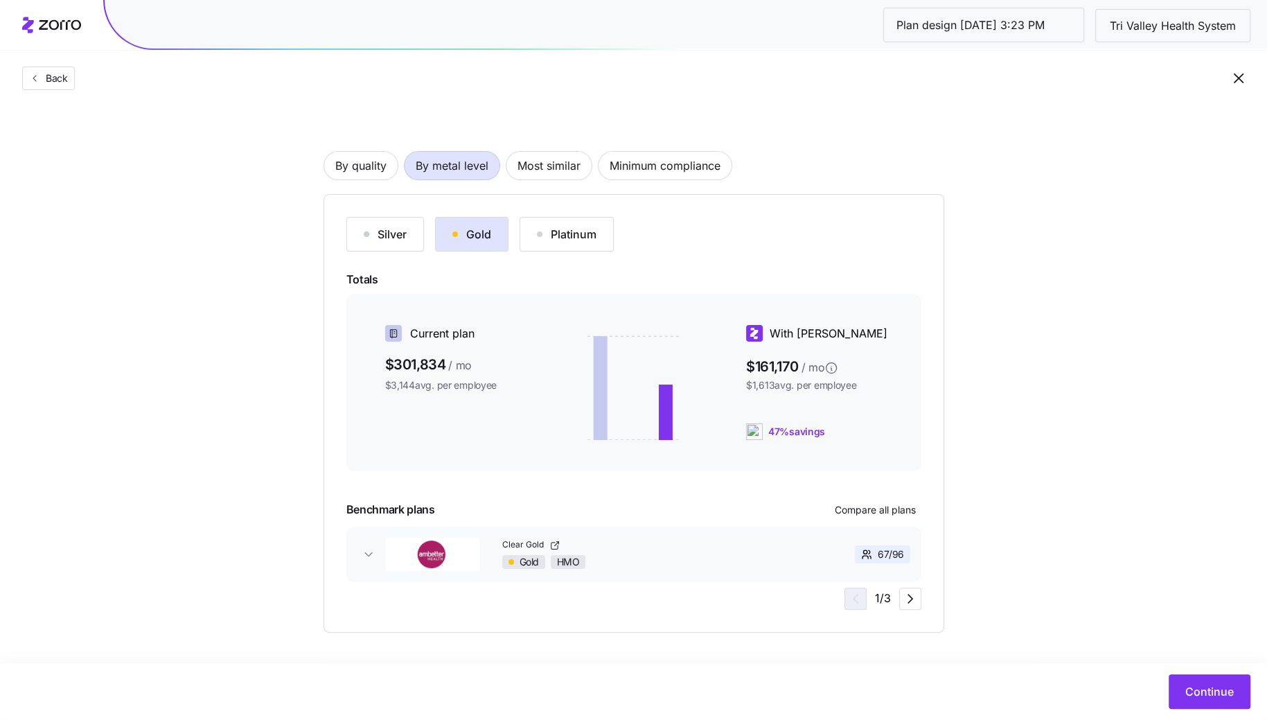
scroll to position [60, 0]
click at [874, 508] on span "Compare all plans" at bounding box center [875, 509] width 81 height 14
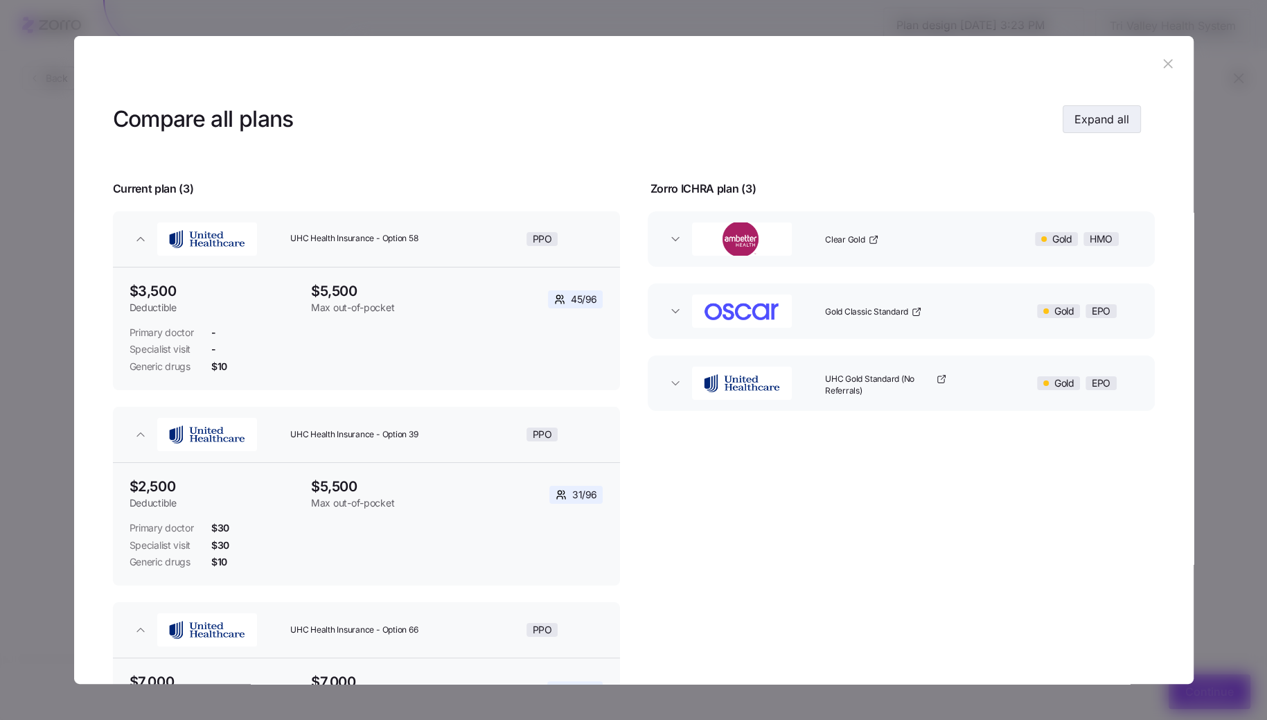
click at [1102, 123] on span "Expand all" at bounding box center [1101, 119] width 55 height 17
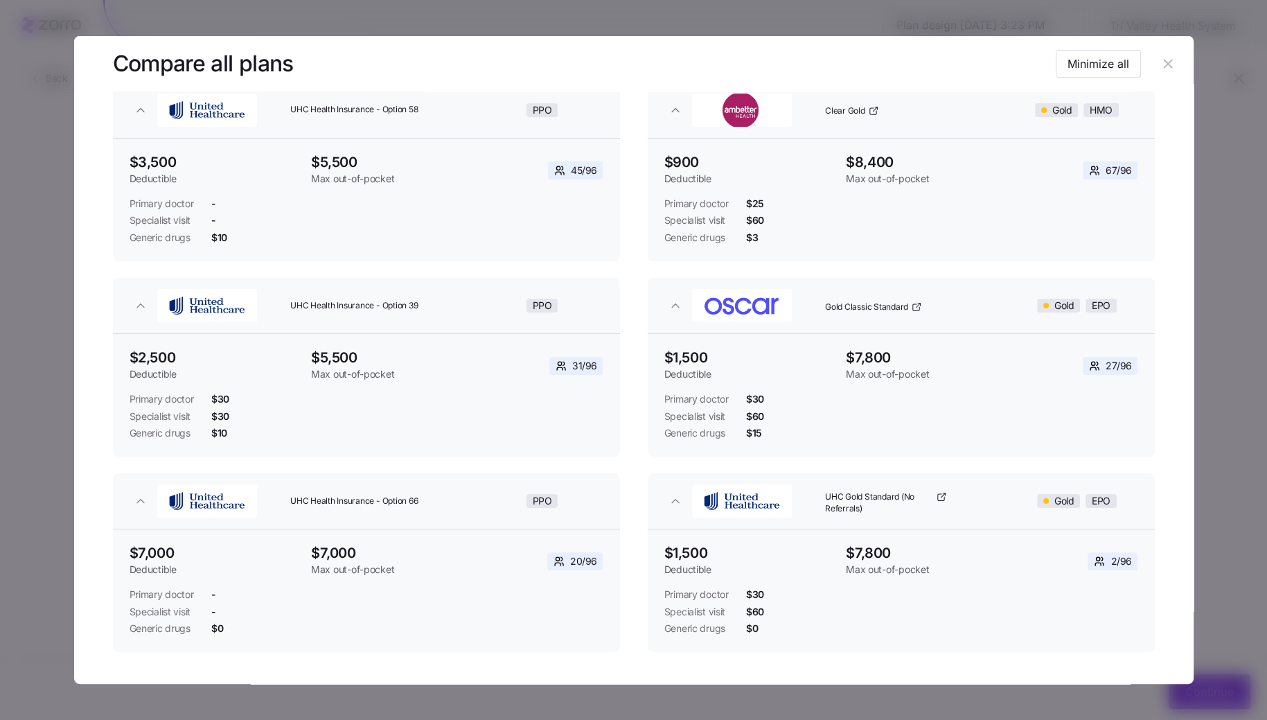
scroll to position [182, 0]
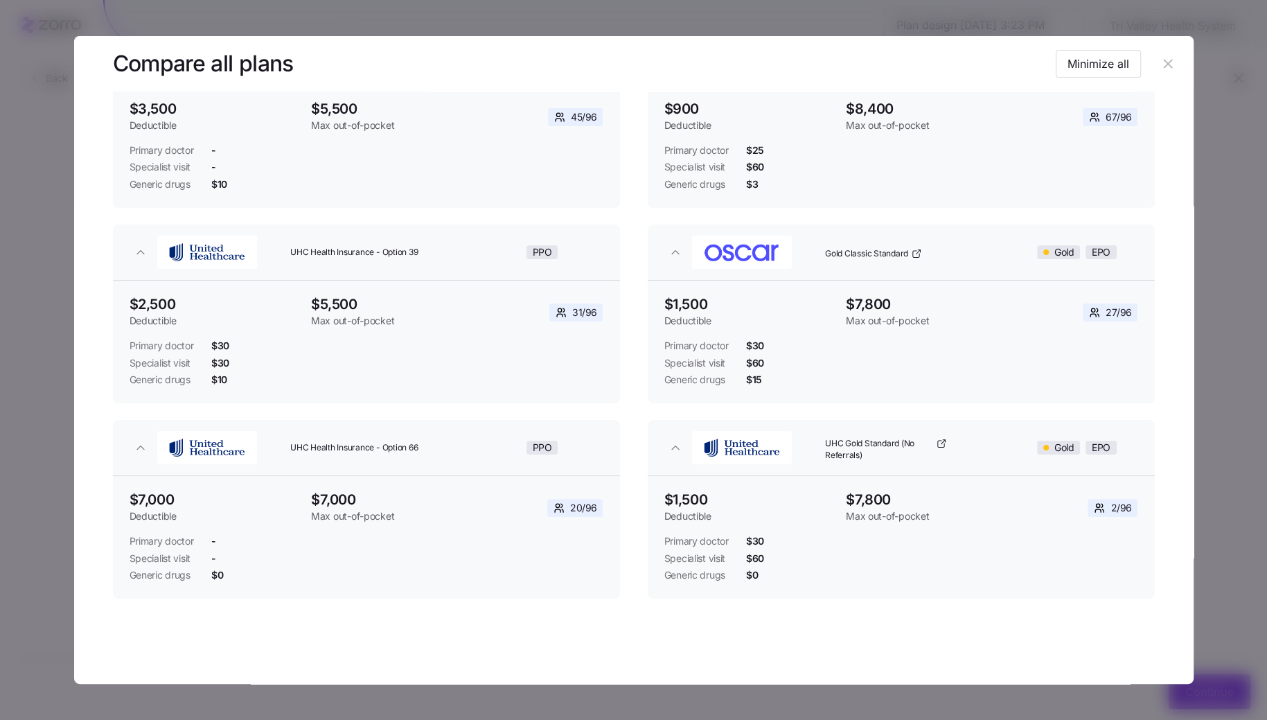
click at [1170, 60] on button "button" at bounding box center [1169, 64] width 22 height 22
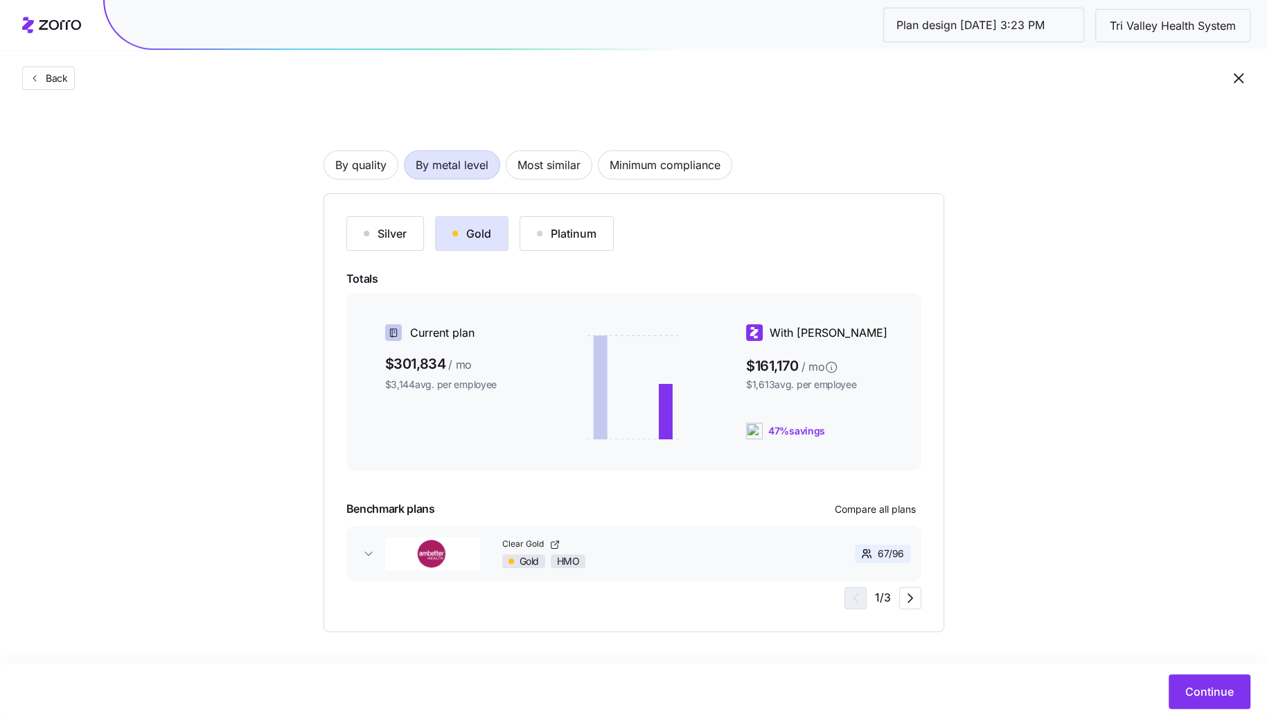
click at [1159, 66] on div "Back" at bounding box center [633, 50] width 1267 height 101
click at [1205, 683] on span "Continue" at bounding box center [1209, 691] width 48 height 17
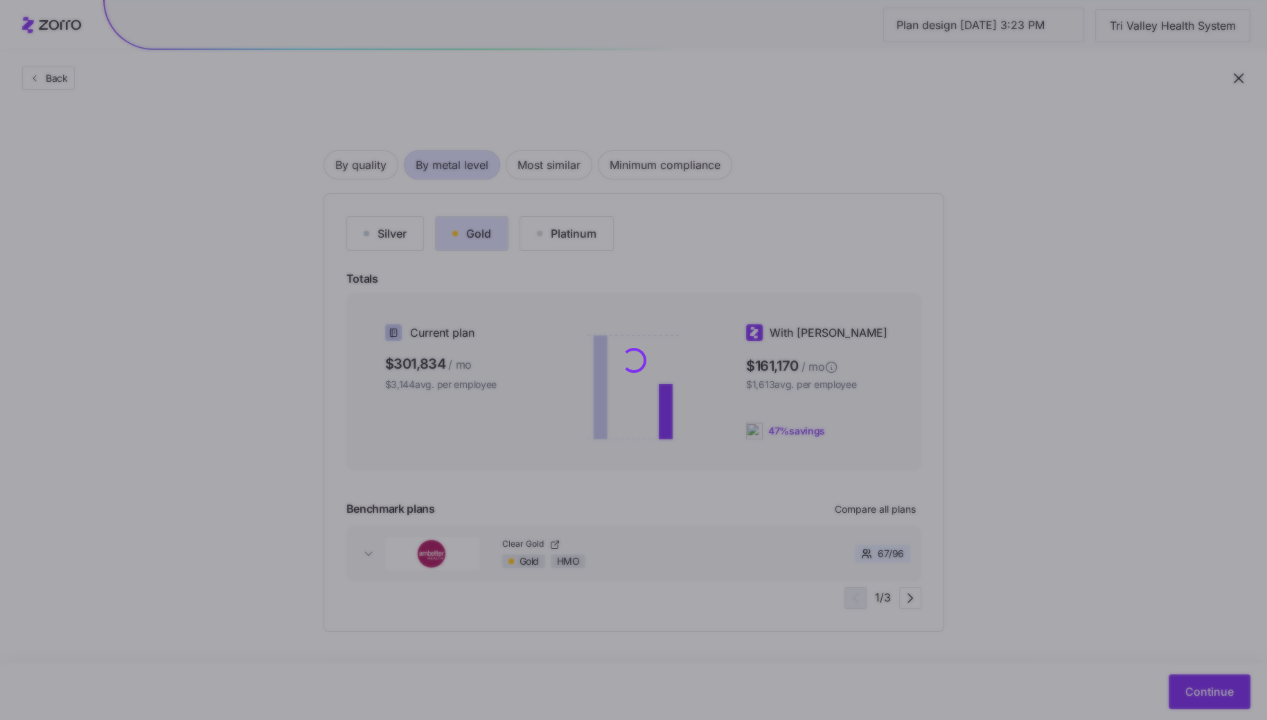
scroll to position [0, 0]
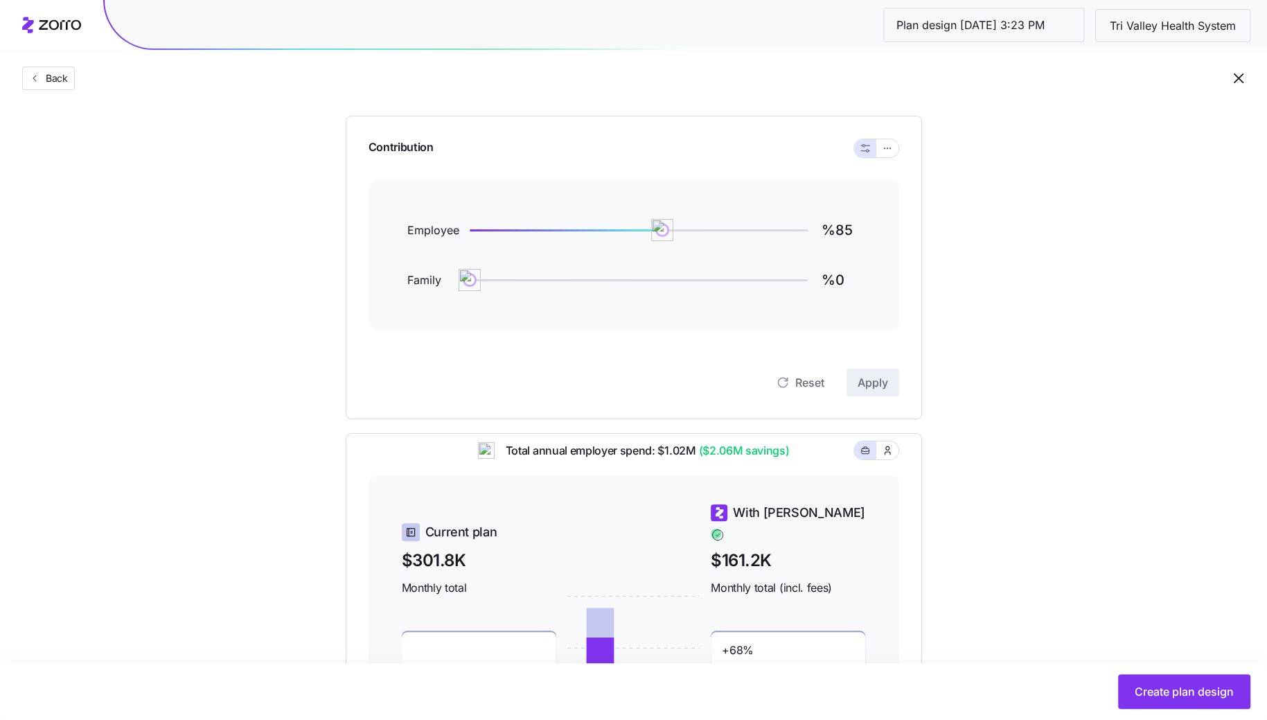
scroll to position [146, 0]
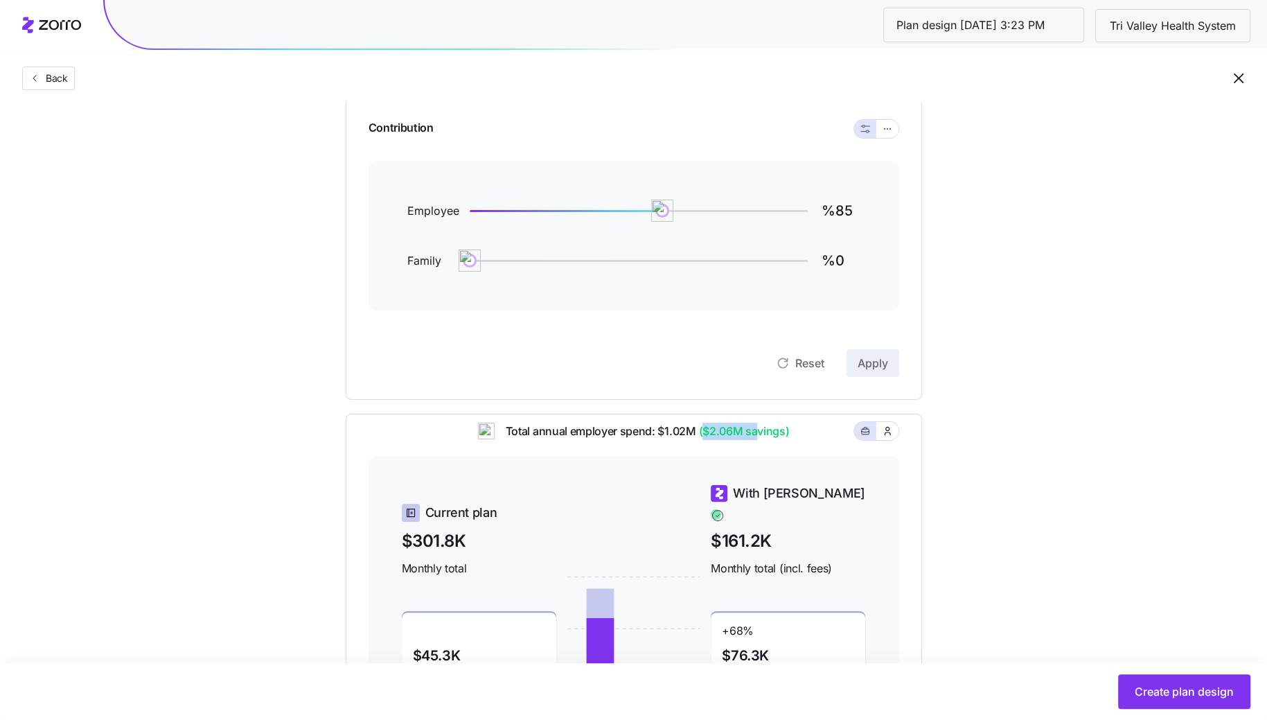
drag, startPoint x: 702, startPoint y: 442, endPoint x: 758, endPoint y: 442, distance: 56.1
click at [757, 440] on span "($2.06M savings)" at bounding box center [742, 431] width 94 height 17
click at [883, 126] on icon "button" at bounding box center [888, 129] width 10 height 17
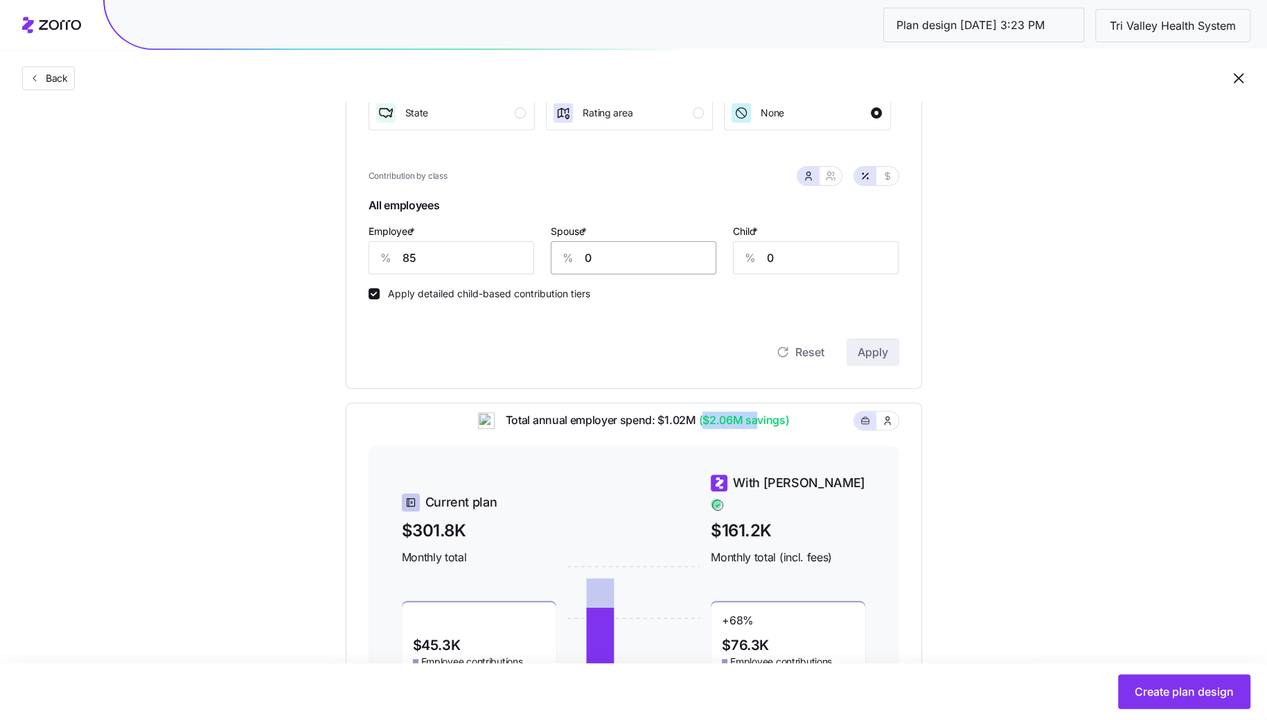
scroll to position [348, 0]
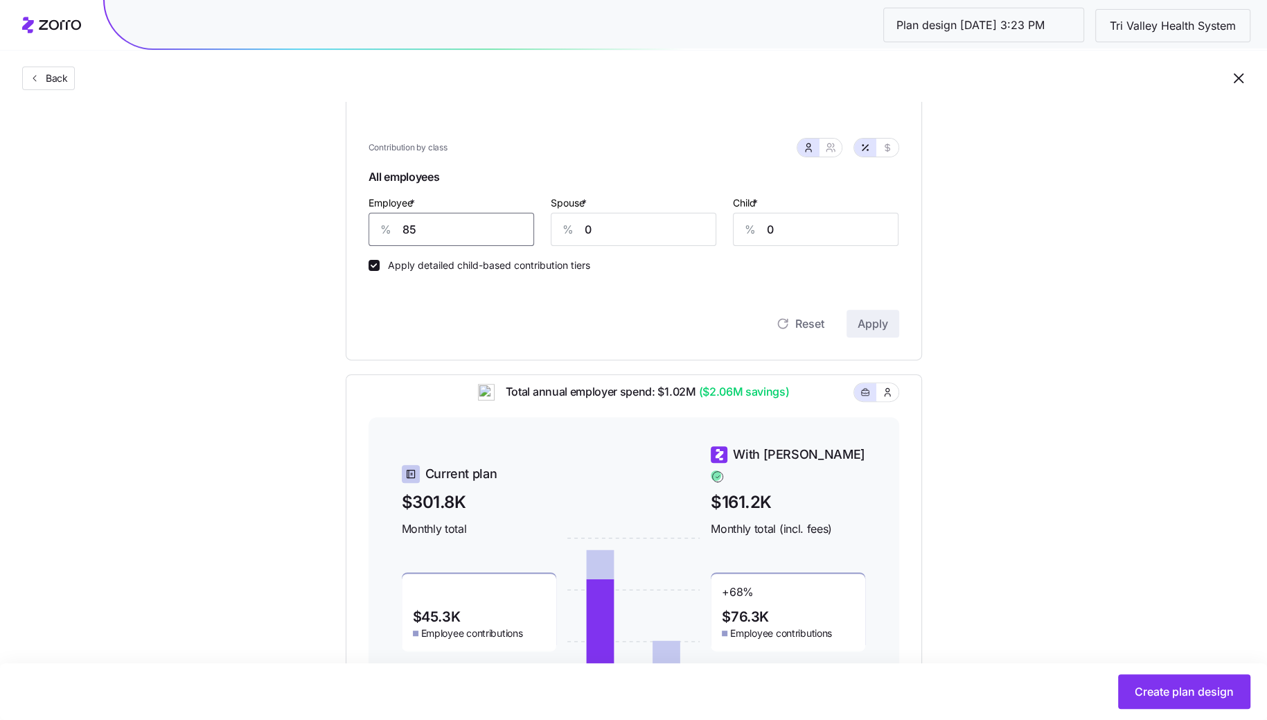
click at [423, 231] on input "85" at bounding box center [452, 229] width 166 height 33
click at [826, 150] on icon "button" at bounding box center [830, 147] width 11 height 11
type input "43"
type input "50"
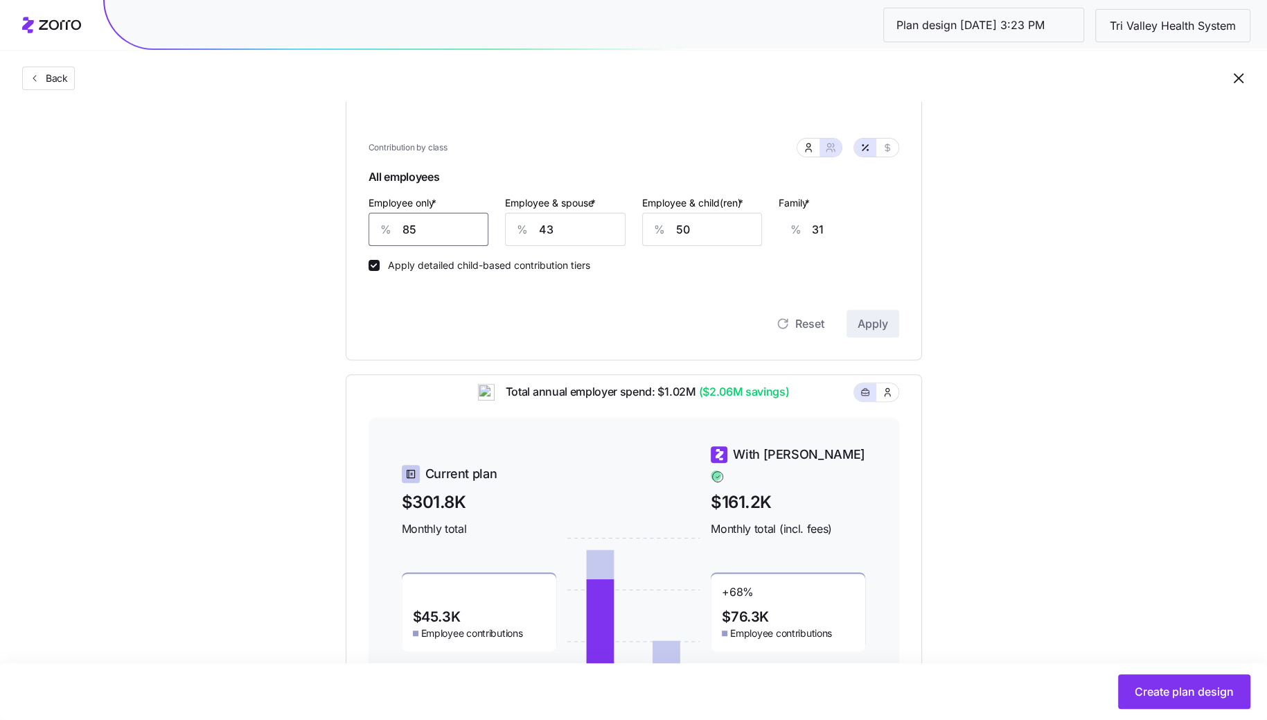
click at [430, 218] on input "85" at bounding box center [429, 229] width 121 height 33
type input "1"
type input "63"
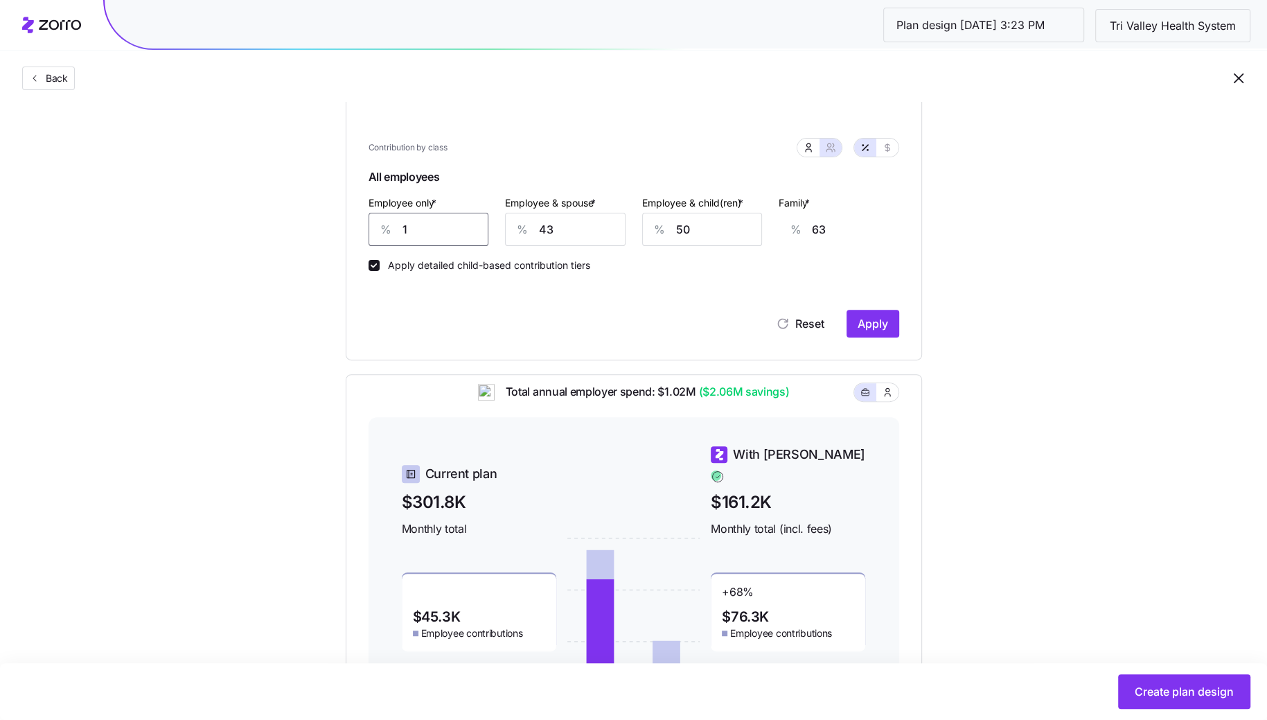
type input "10"
type input "59"
type input "100"
type input "26"
type input "100"
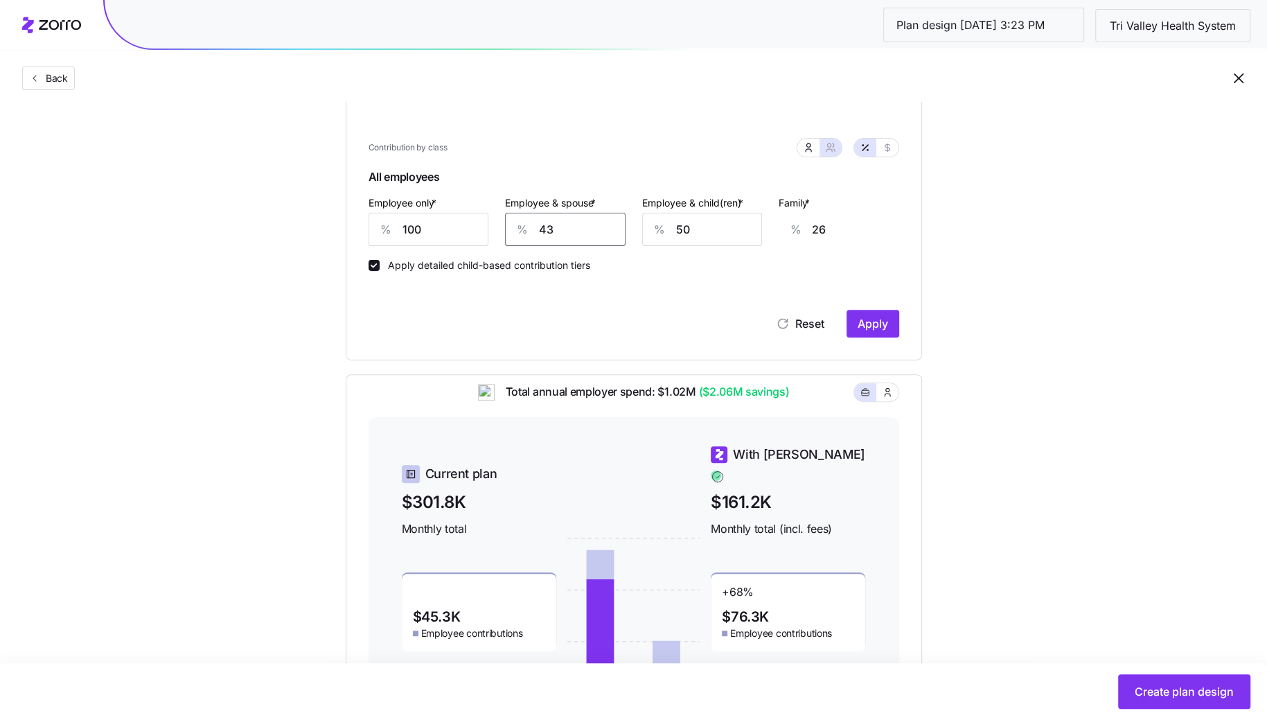
click at [556, 227] on input "43" at bounding box center [565, 229] width 121 height 33
type input "1"
type input "0"
type input "10"
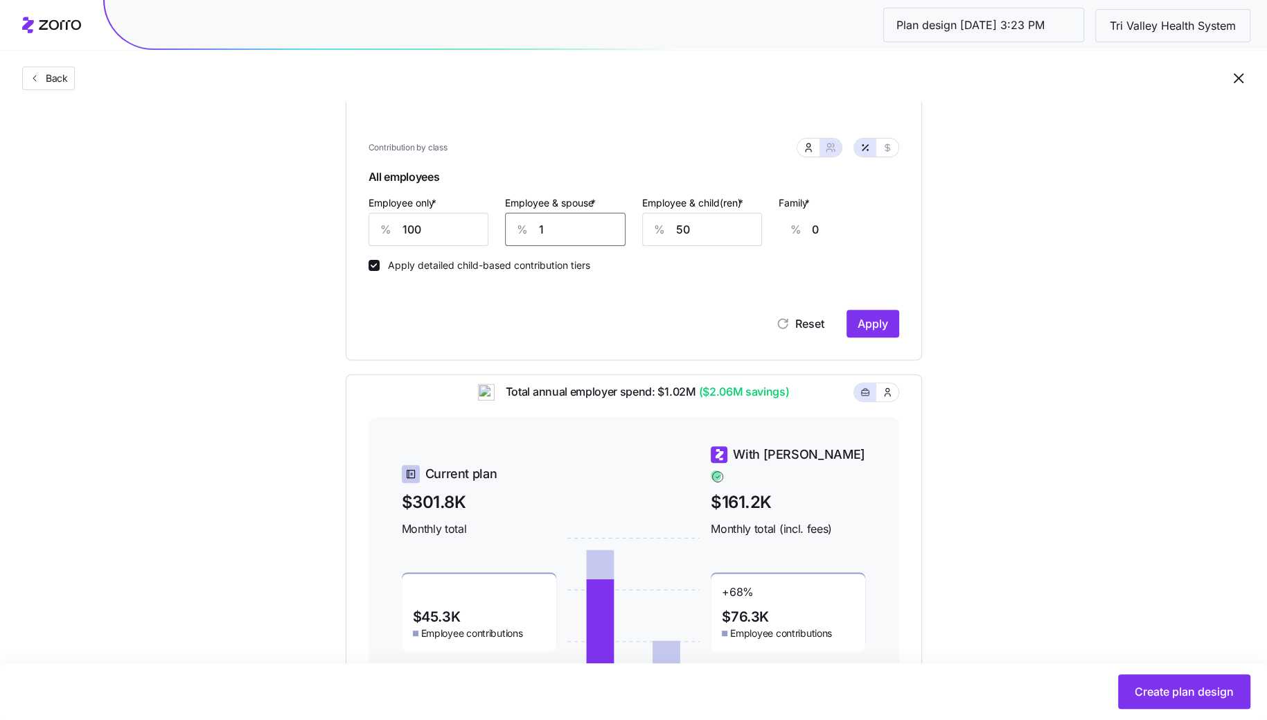
type input "2"
type input "100"
type input "68"
type input "100"
click at [680, 217] on input "50" at bounding box center [702, 229] width 121 height 33
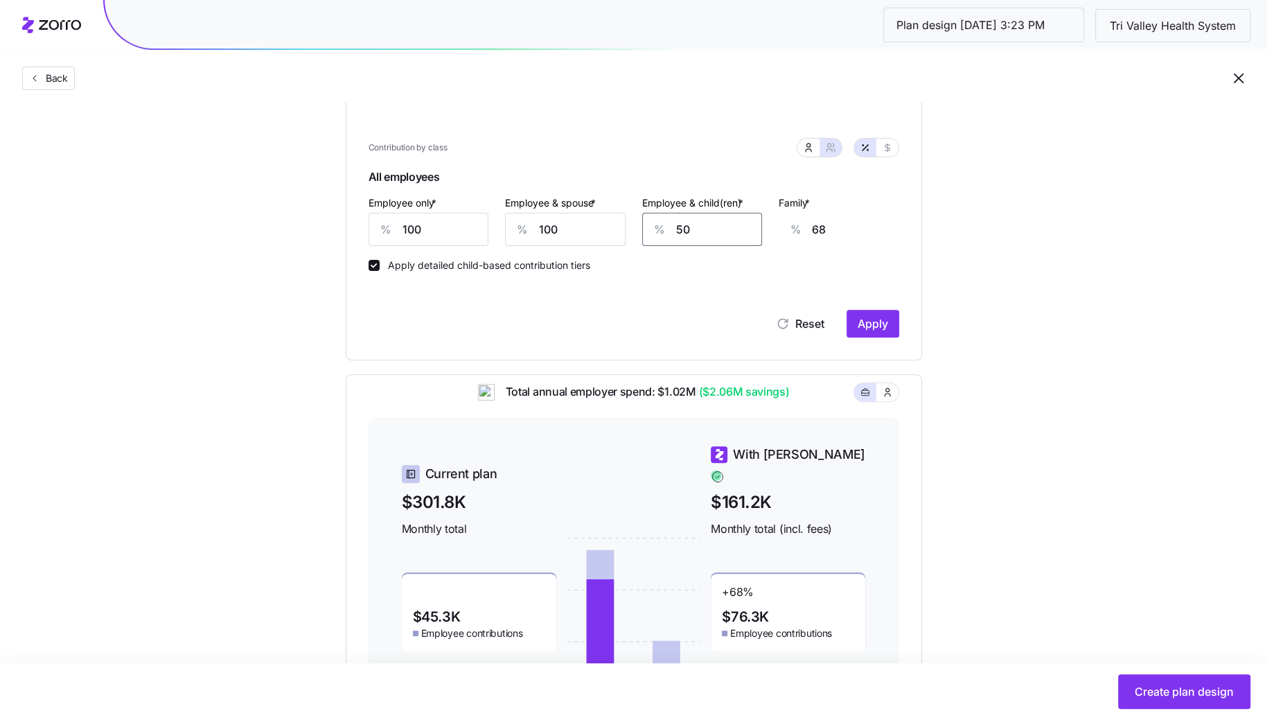
click at [680, 217] on input "50" at bounding box center [702, 229] width 121 height 33
type input "1"
type input "37"
type input "109"
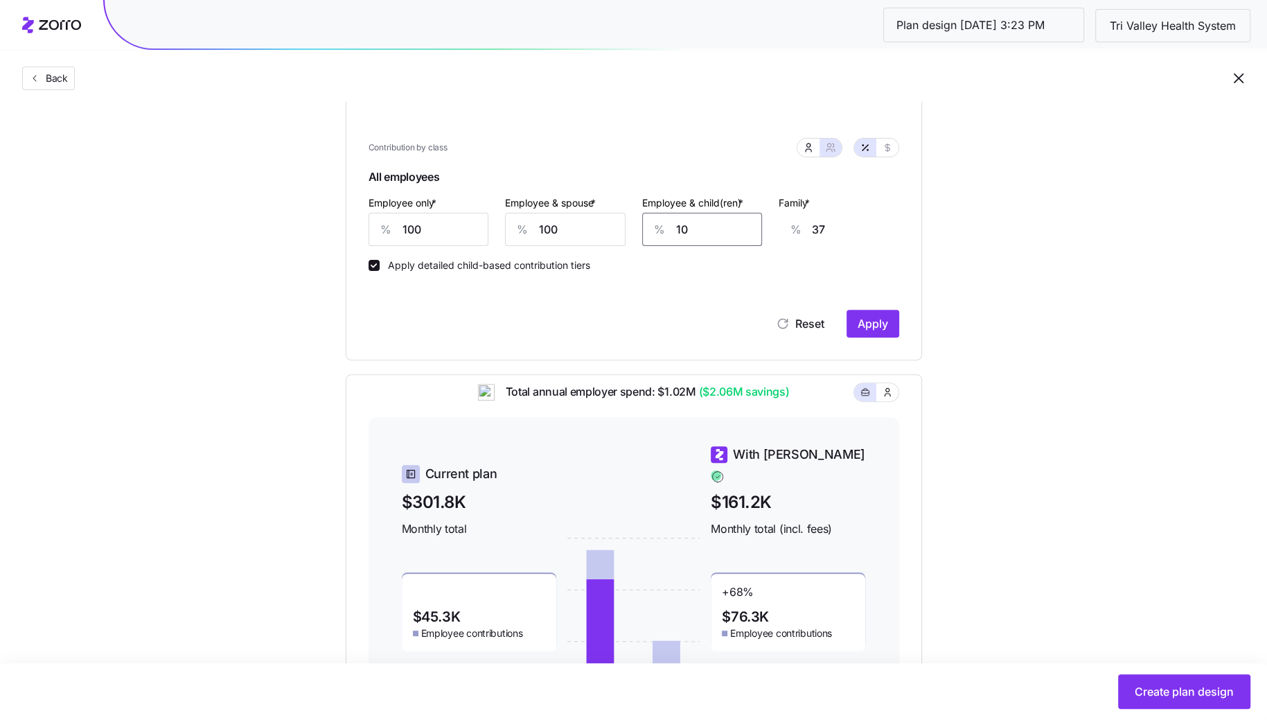
type input "106"
type input "1090"
type input "725"
type input "109"
type input "106"
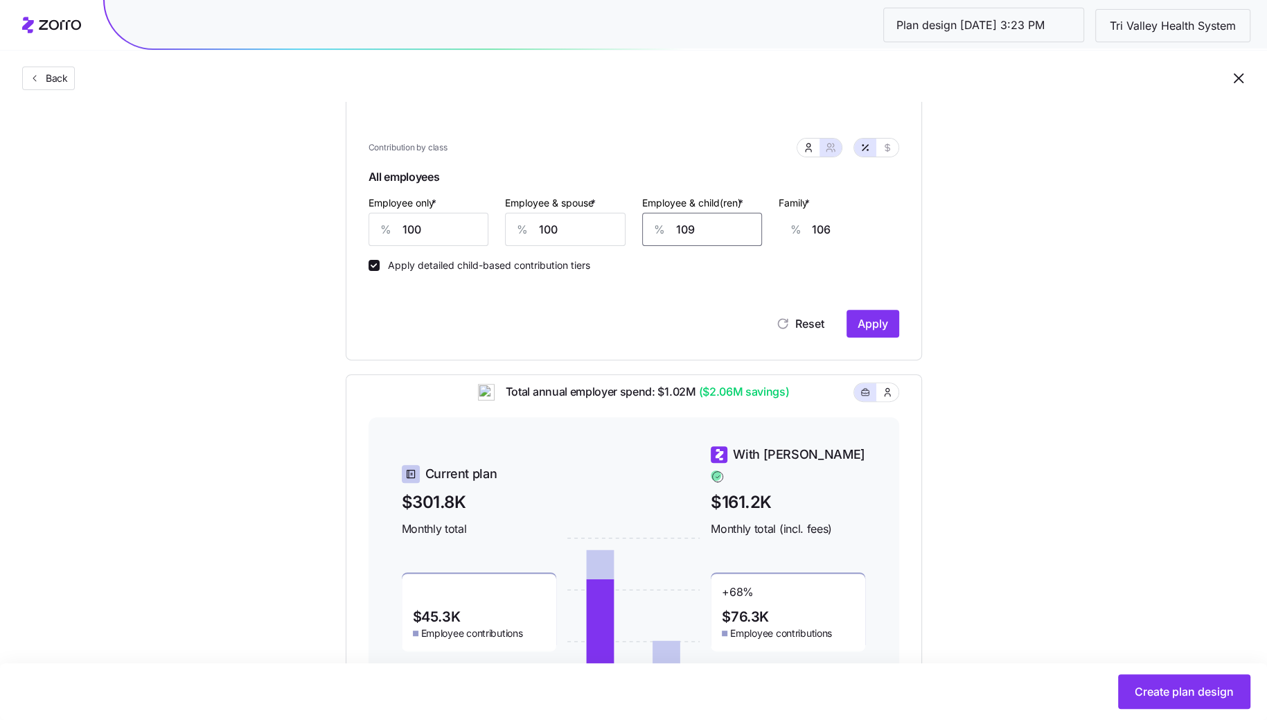
type input "10"
type input "43"
type input "100"
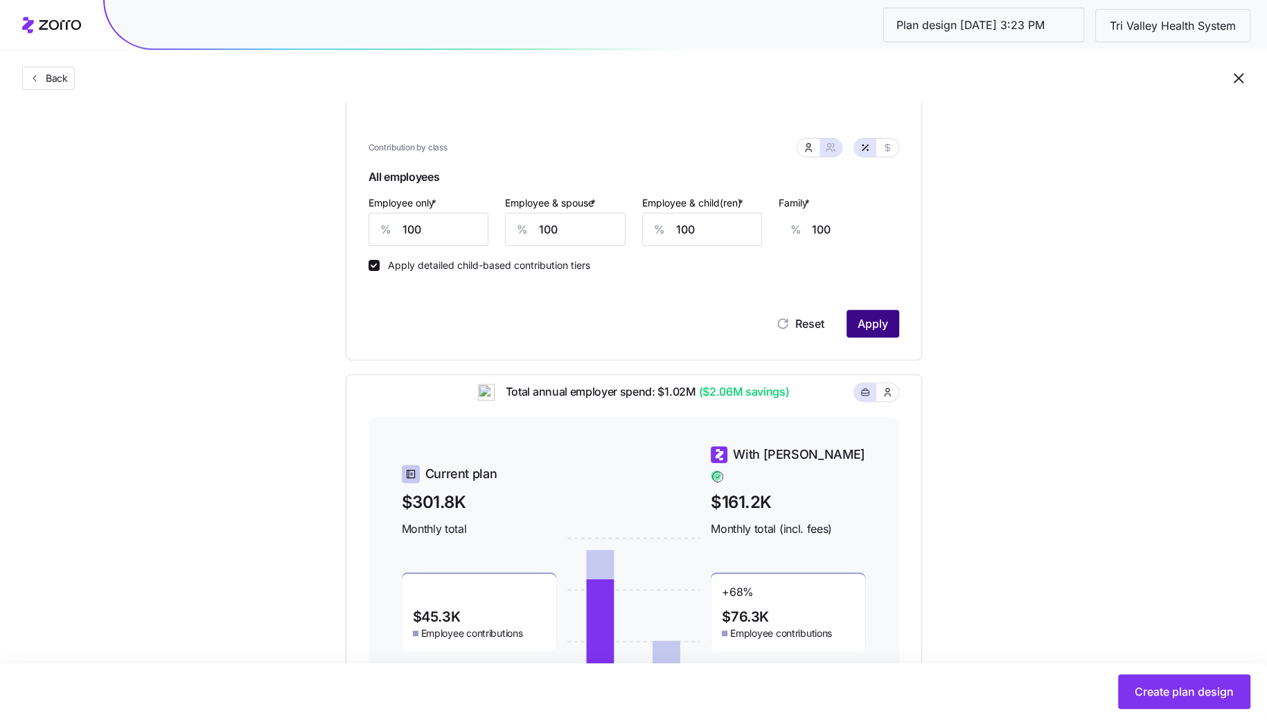
click at [873, 321] on span "Apply" at bounding box center [873, 323] width 30 height 17
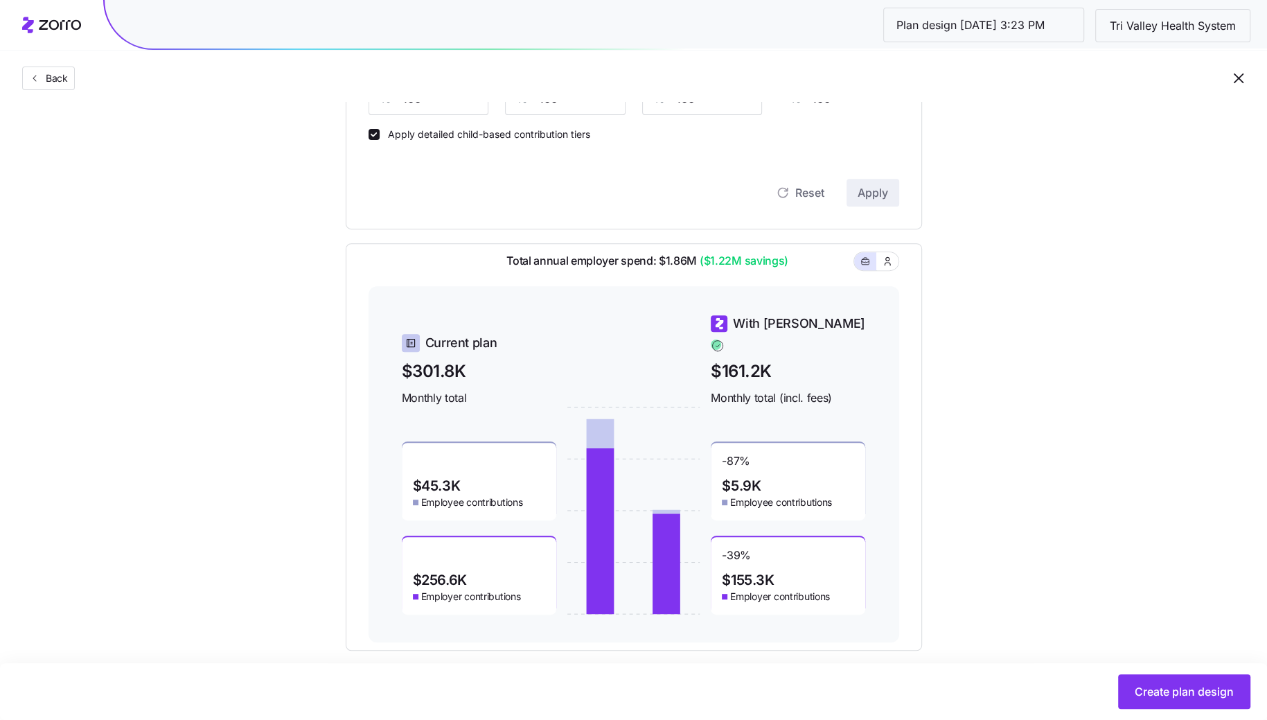
scroll to position [497, 0]
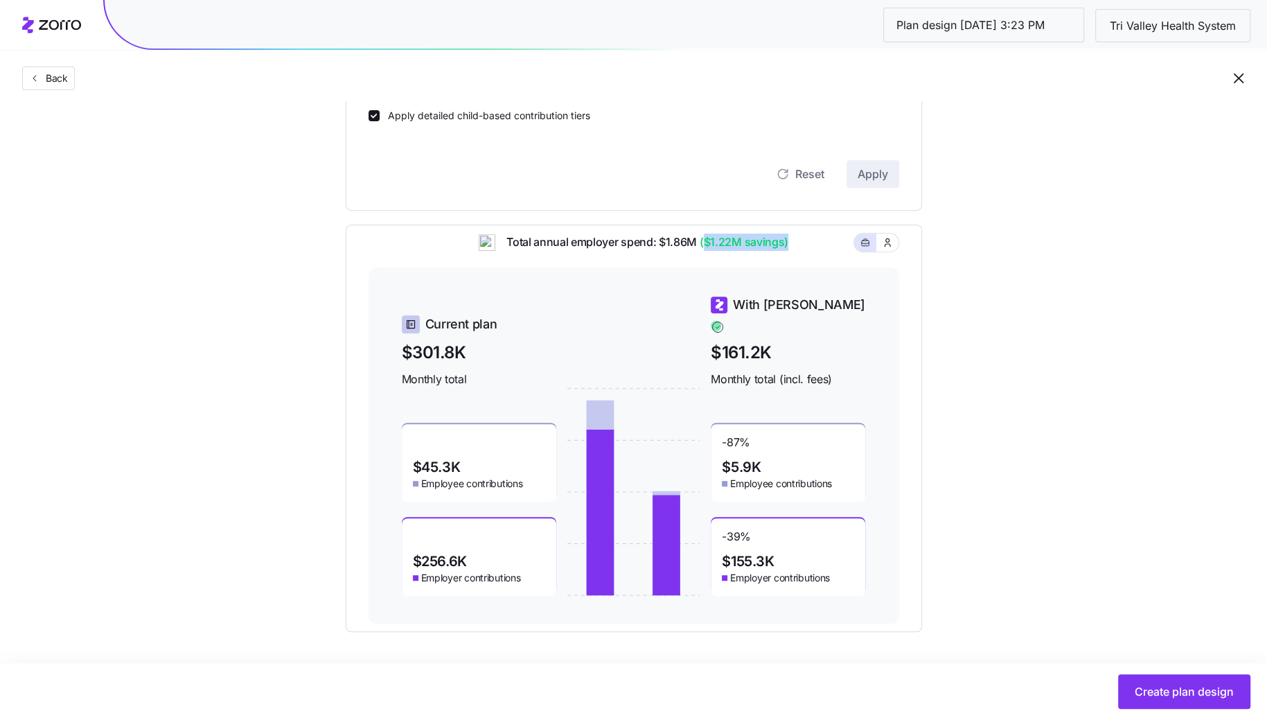
drag, startPoint x: 707, startPoint y: 251, endPoint x: 794, endPoint y: 250, distance: 87.3
click at [795, 250] on div "Total annual employer spend: $1.86M ($1.22M savings)" at bounding box center [634, 250] width 531 height 34
click at [805, 254] on div "Total annual employer spend: $1.86M ($1.22M savings)" at bounding box center [634, 250] width 531 height 34
drag, startPoint x: 781, startPoint y: 557, endPoint x: 718, endPoint y: 556, distance: 63.0
click at [718, 556] on div "-39 % $155.3K Employer contributions" at bounding box center [788, 557] width 154 height 78
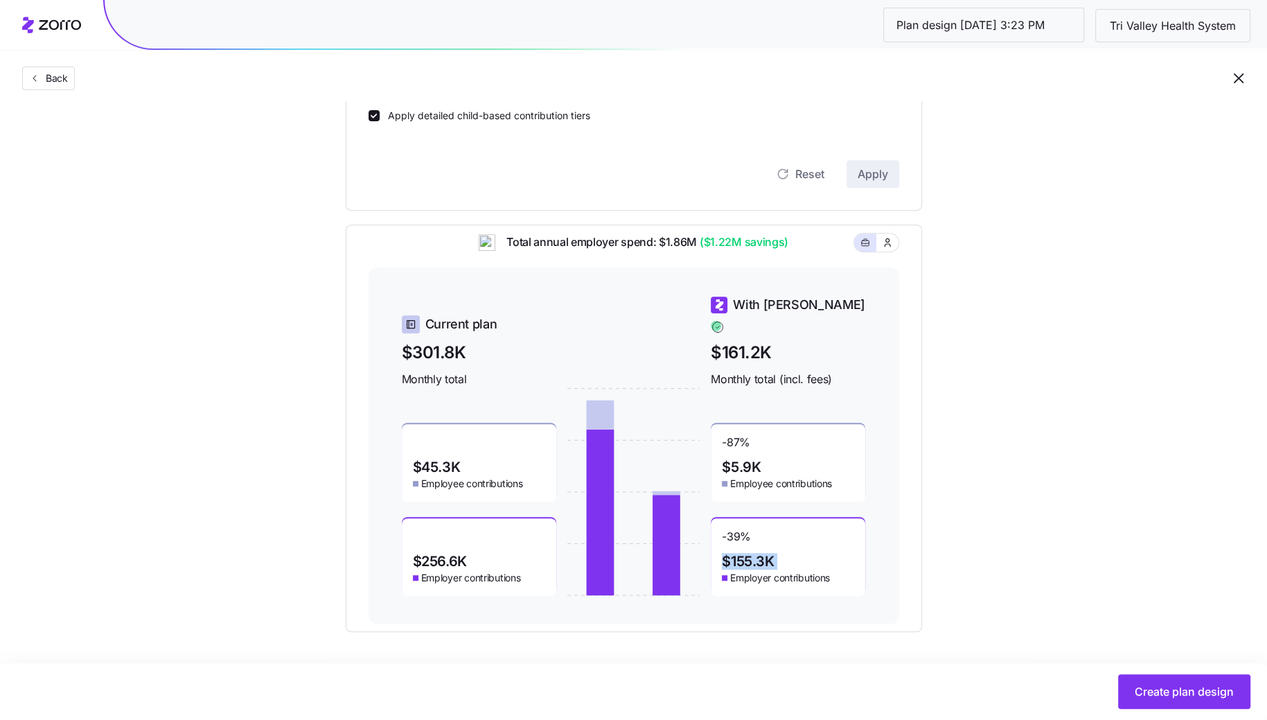
click at [1044, 506] on div "Set your contribution Compliant Industry Generous Current Contribution Classes …" at bounding box center [633, 128] width 1267 height 1007
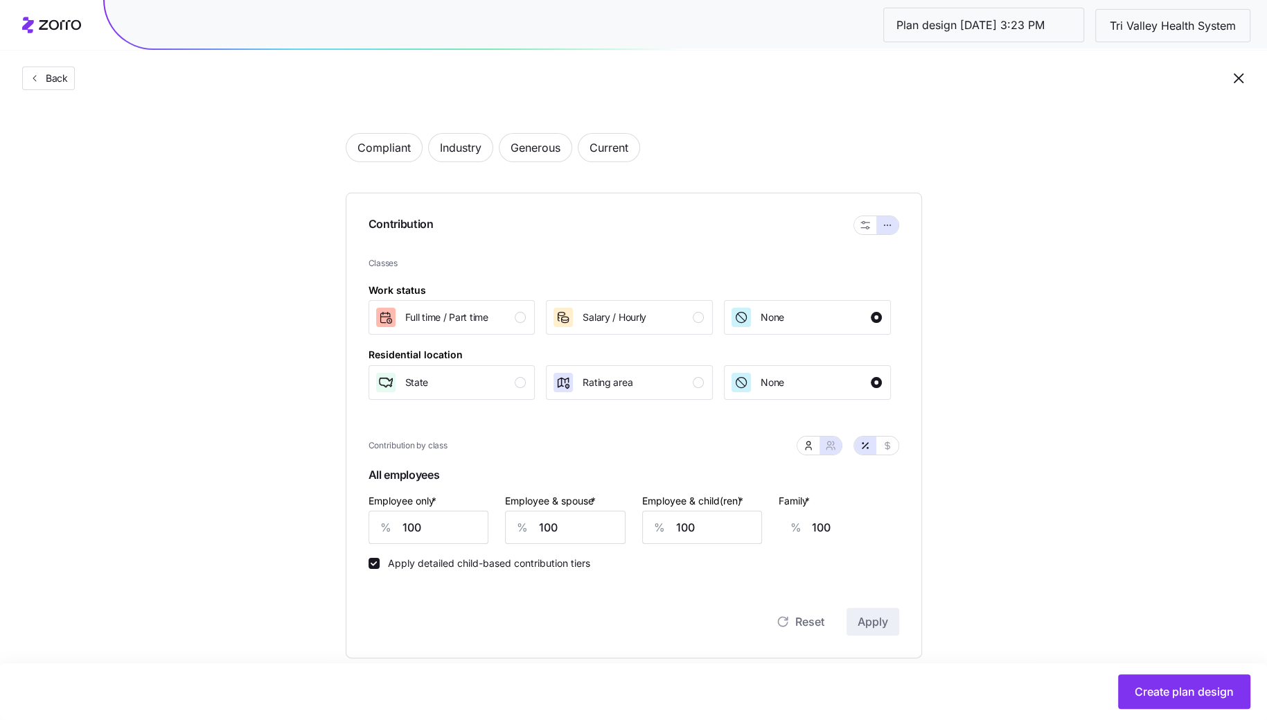
scroll to position [49, 0]
click at [28, 82] on span "Back" at bounding box center [48, 78] width 40 height 14
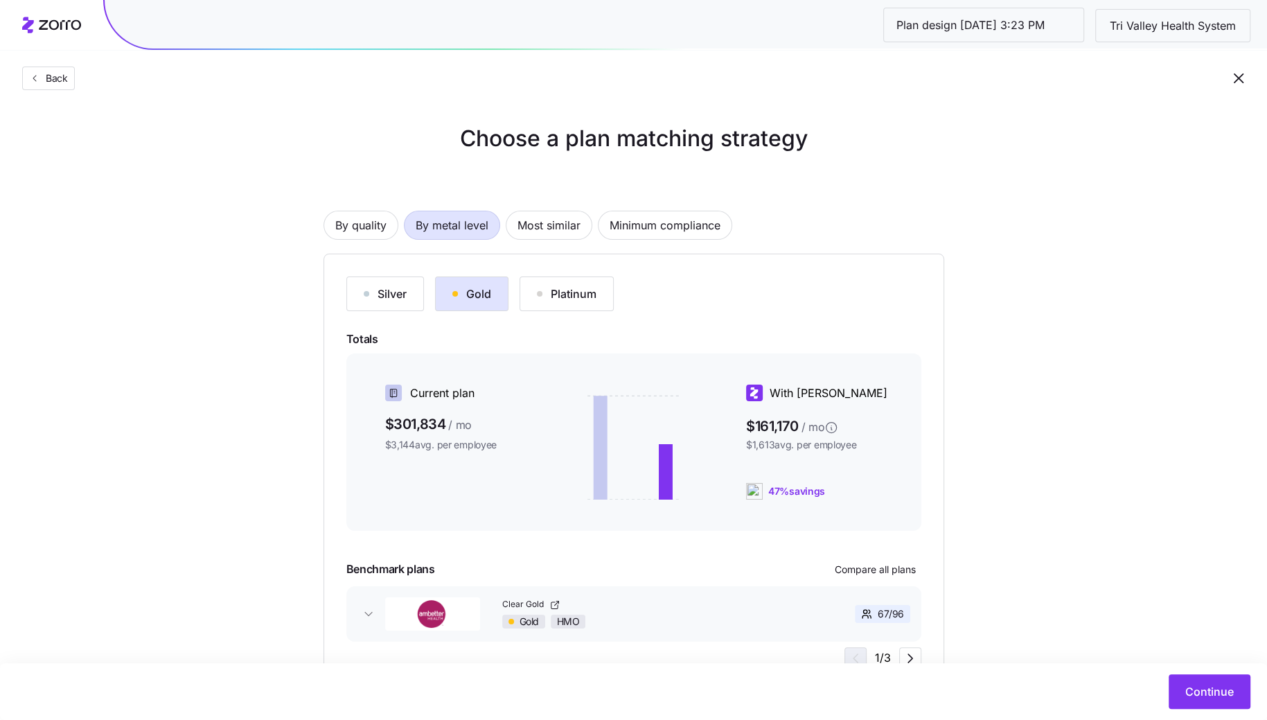
click at [579, 290] on div "Platinum" at bounding box center [567, 293] width 60 height 17
click at [461, 290] on div "Gold" at bounding box center [471, 293] width 39 height 17
click at [553, 297] on div "Platinum" at bounding box center [567, 293] width 60 height 17
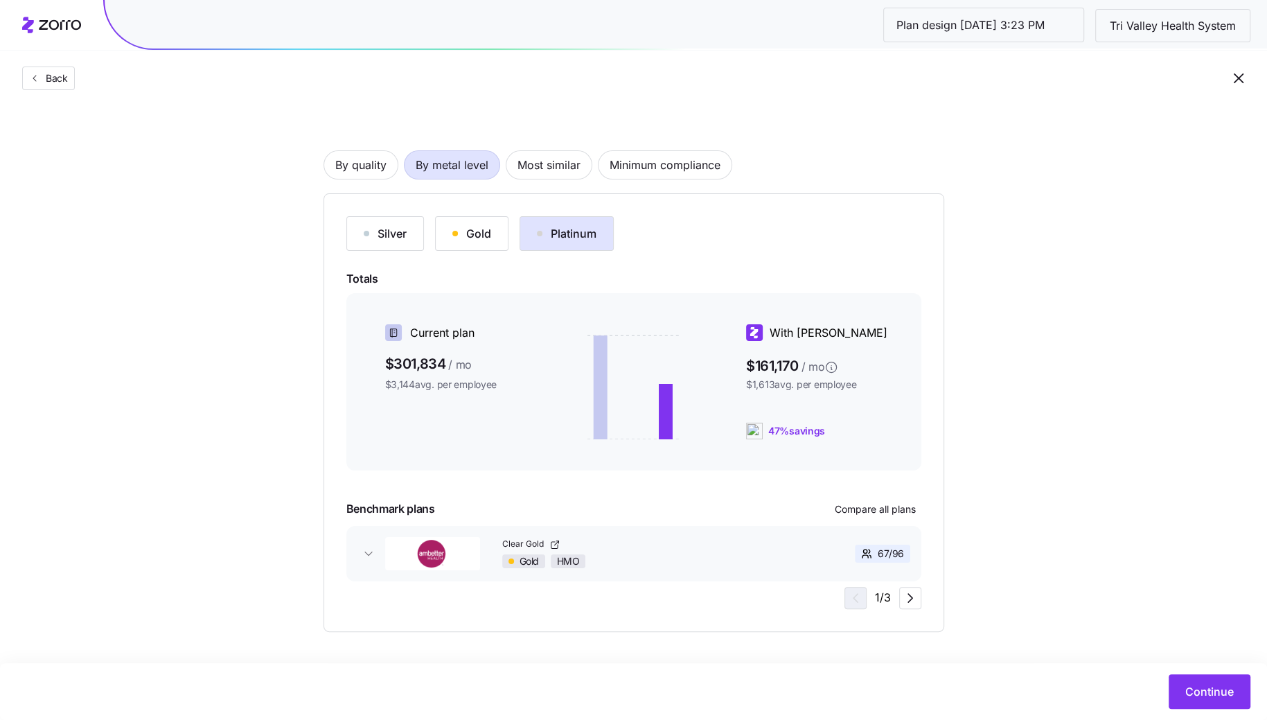
click at [466, 233] on div "Gold" at bounding box center [471, 233] width 39 height 17
click at [1192, 689] on span "Continue" at bounding box center [1209, 691] width 48 height 17
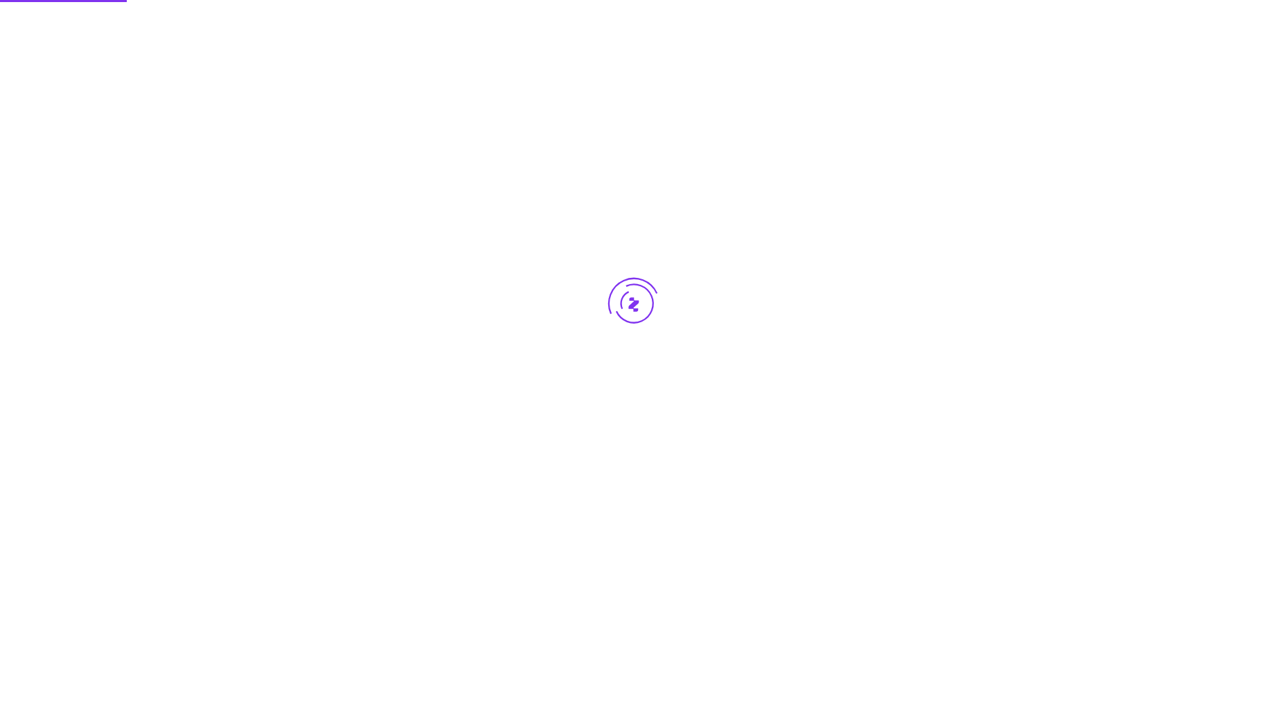
scroll to position [0, 0]
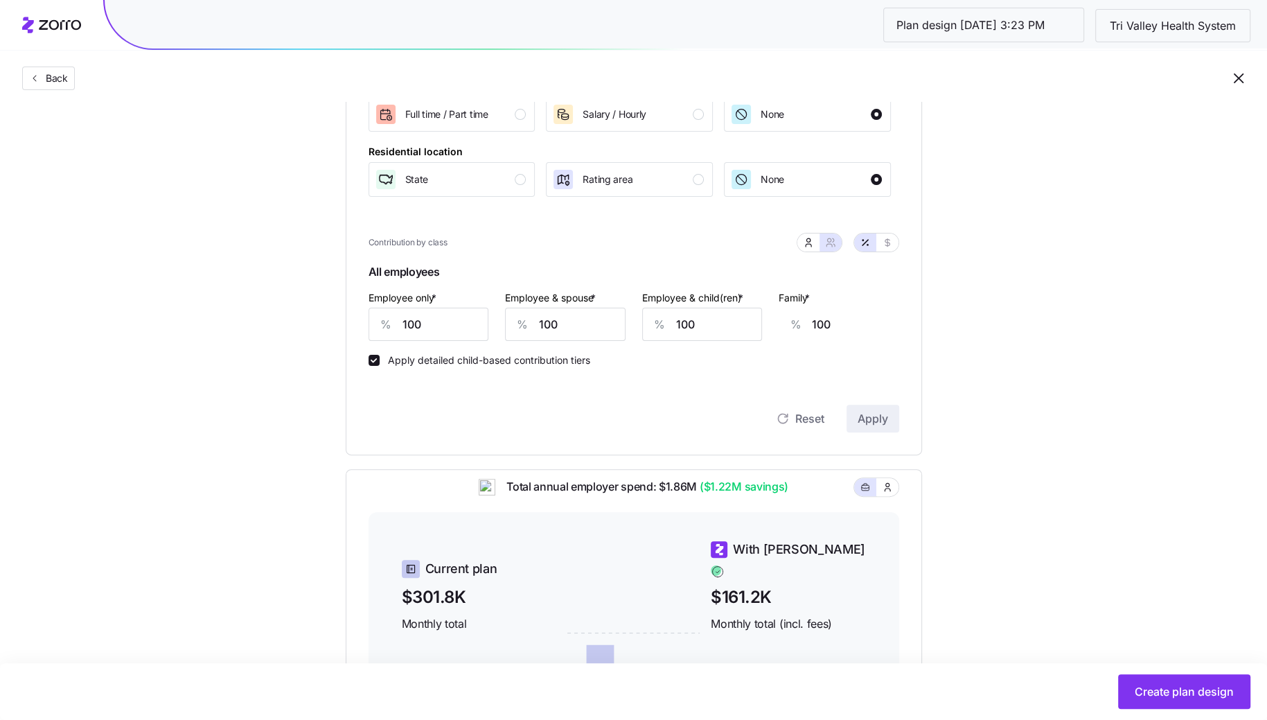
scroll to position [251, 0]
click at [37, 78] on icon "button" at bounding box center [34, 78] width 11 height 11
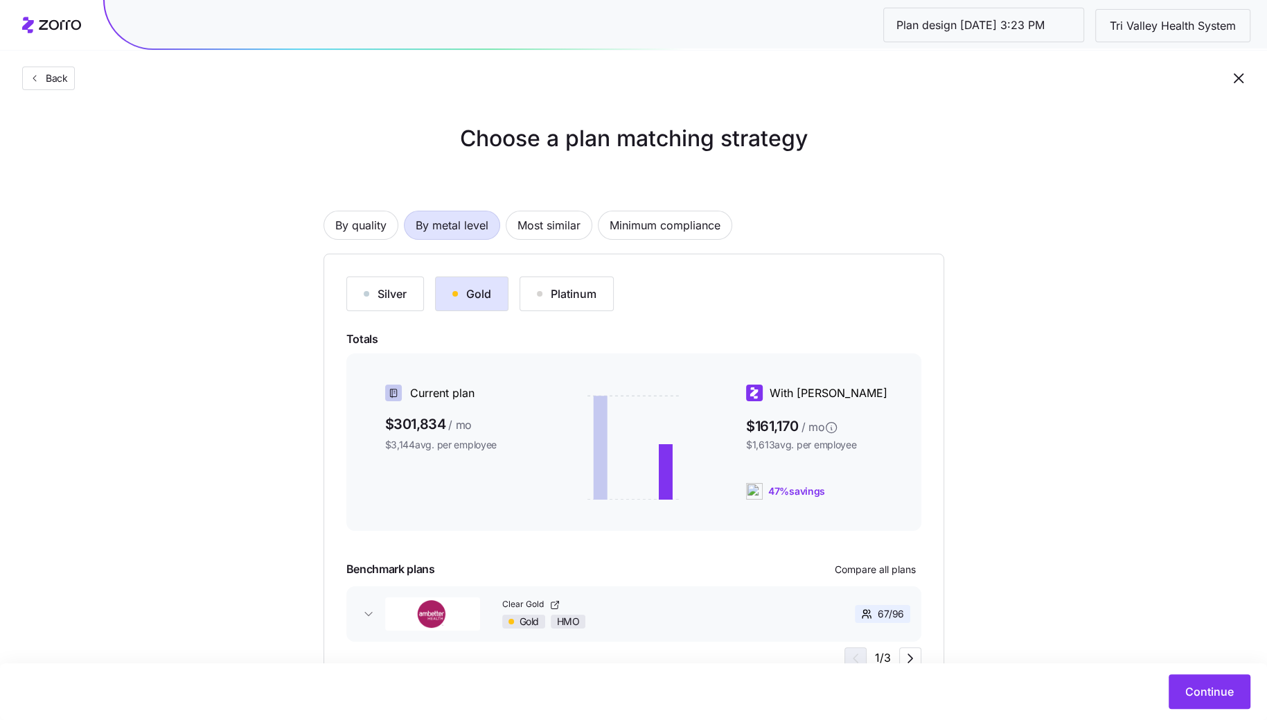
click at [393, 297] on div "Silver" at bounding box center [385, 293] width 43 height 17
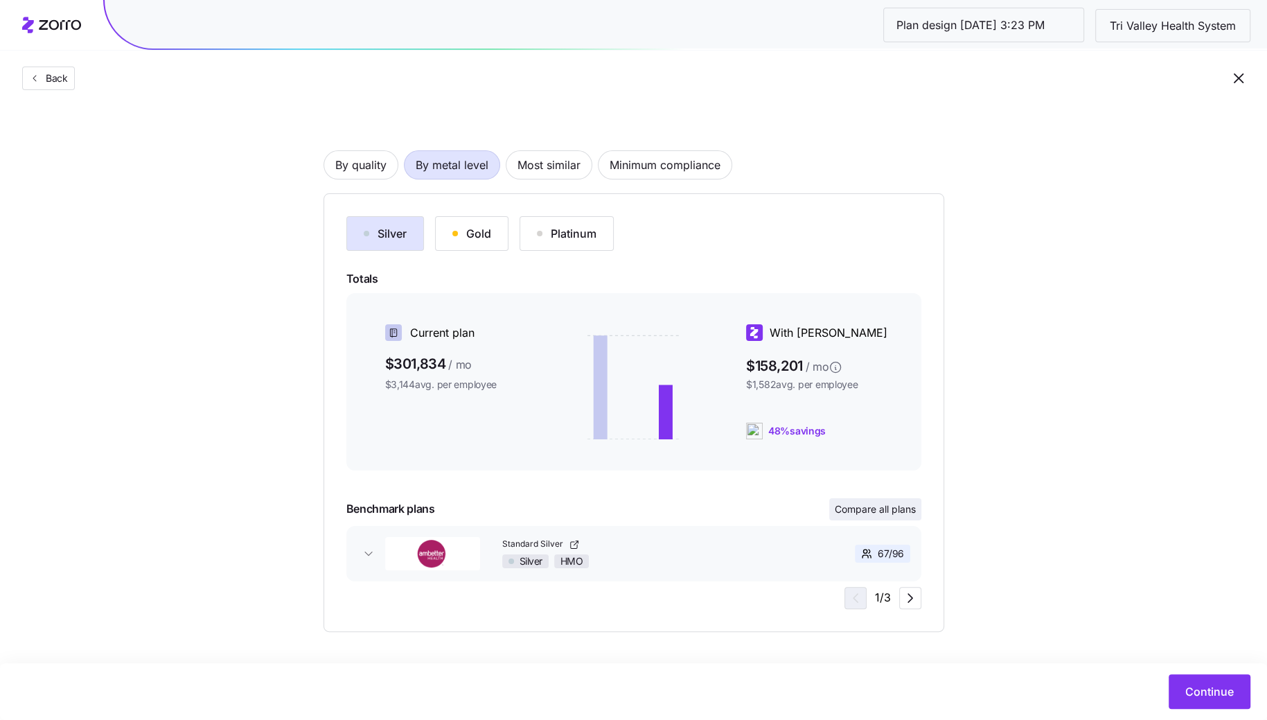
click at [888, 502] on span "Compare all plans" at bounding box center [875, 509] width 81 height 14
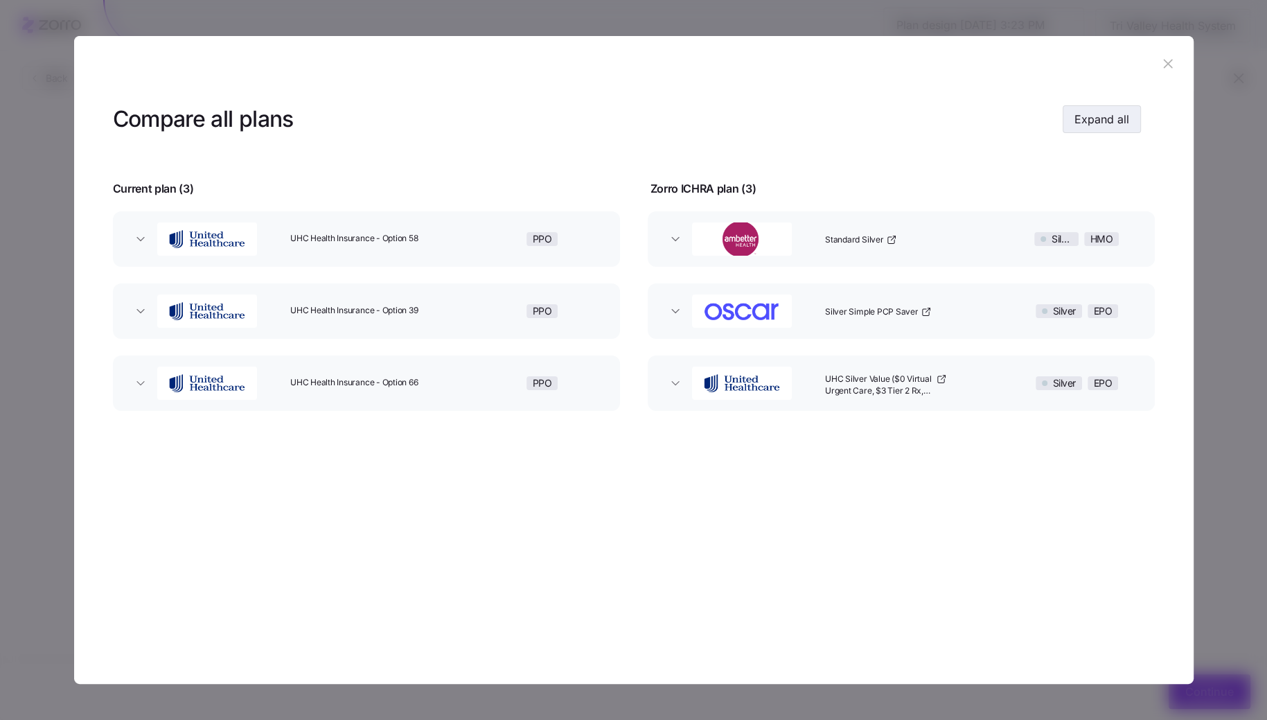
click at [1098, 114] on span "Expand all" at bounding box center [1101, 119] width 55 height 17
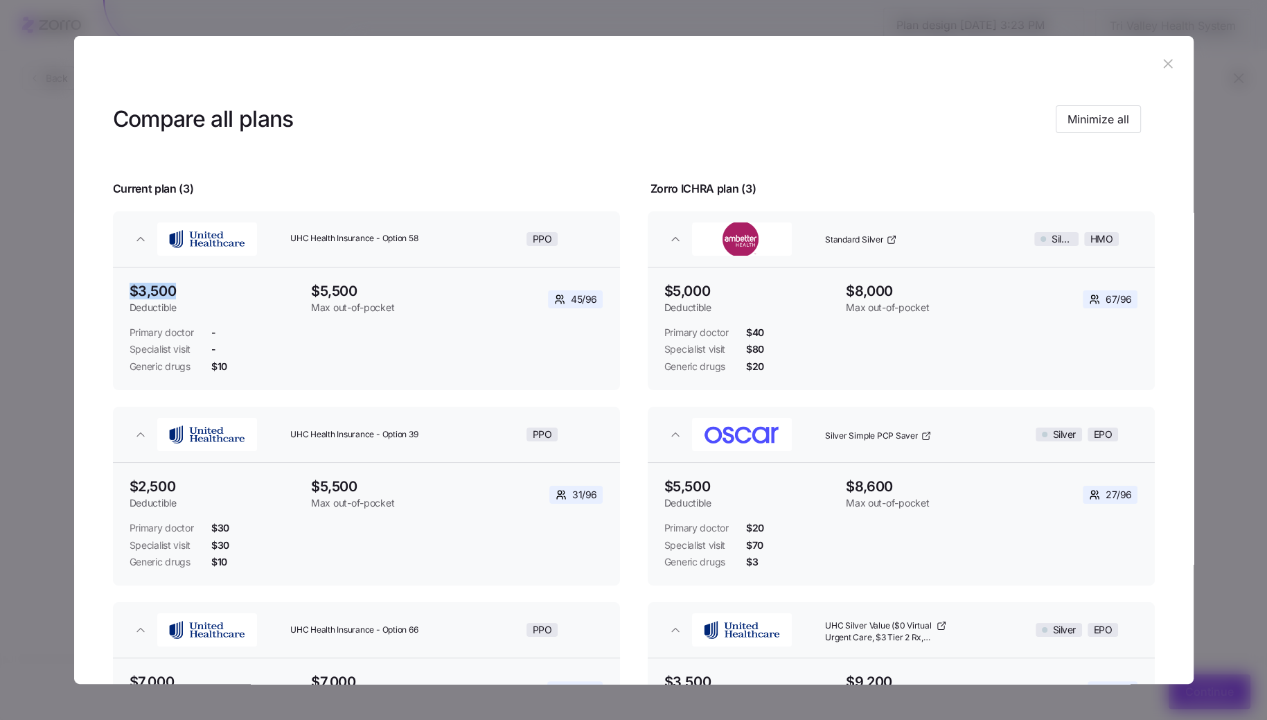
drag, startPoint x: 187, startPoint y: 298, endPoint x: 82, endPoint y: 292, distance: 104.7
click at [82, 292] on div "Compare all plans Minimize all Current plan ( 3 ) Zorro ICHRA plan ( 3 ) UHC He…" at bounding box center [633, 478] width 1119 height 775
click at [234, 326] on div "Primary doctor -" at bounding box center [367, 333] width 474 height 14
drag, startPoint x: 726, startPoint y: 291, endPoint x: 650, endPoint y: 291, distance: 76.2
click at [650, 291] on div "$5,000 Deductible $8,000 Max out-of-pocket 67 / 96 Primary doctor $40 Specialis…" at bounding box center [901, 323] width 507 height 112
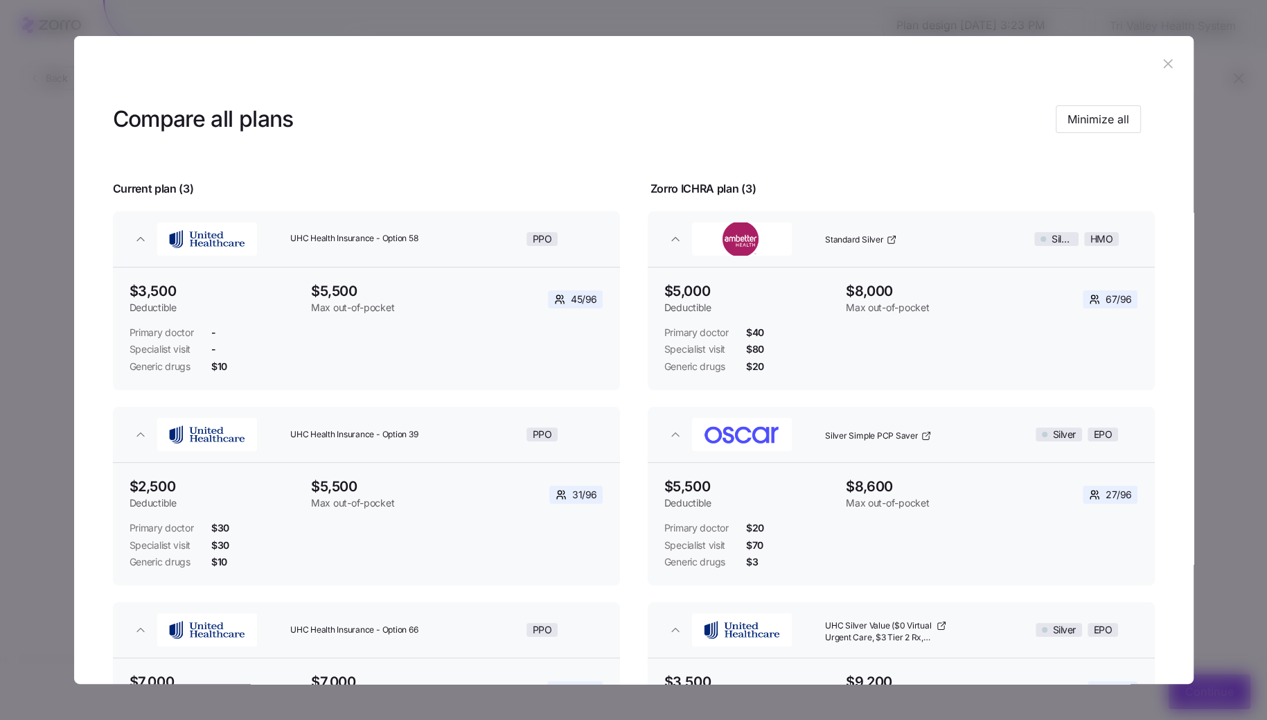
click at [1147, 69] on header at bounding box center [633, 63] width 1119 height 55
click at [1173, 60] on header at bounding box center [633, 63] width 1119 height 55
click at [1158, 61] on button "button" at bounding box center [1169, 64] width 22 height 22
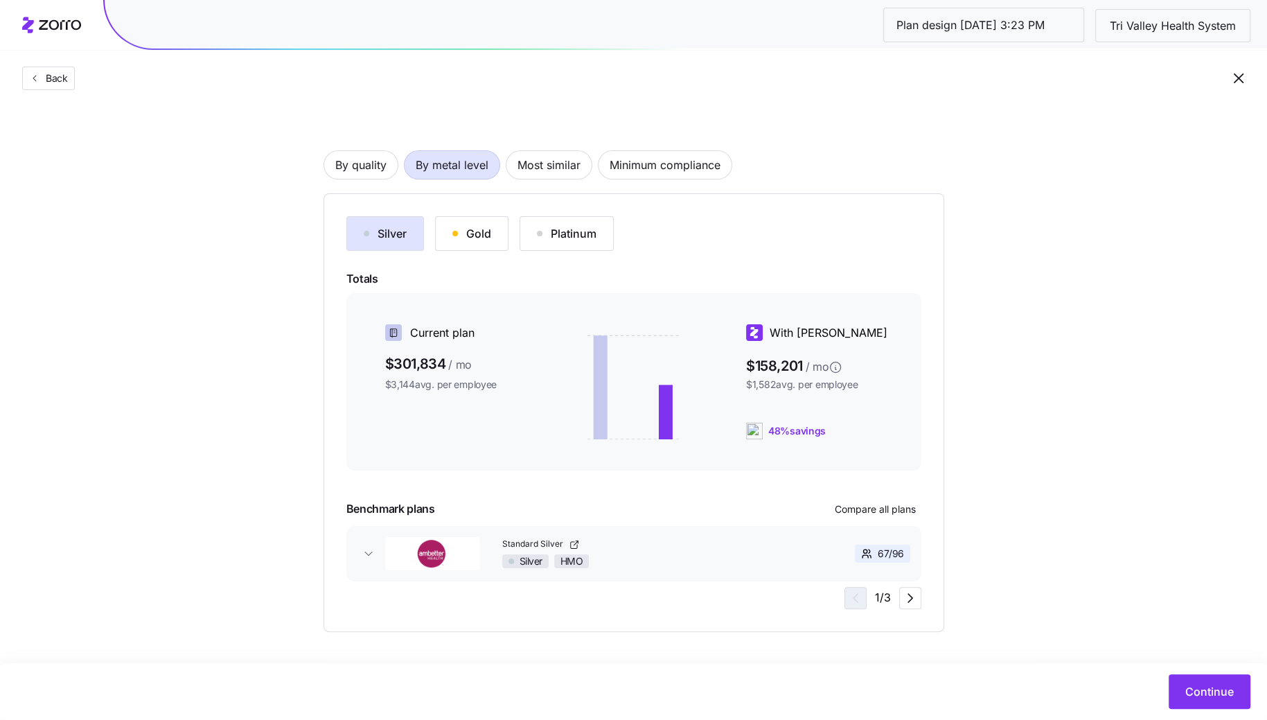
click at [461, 232] on div "Gold" at bounding box center [471, 233] width 39 height 17
click at [1221, 709] on div "Continue" at bounding box center [633, 691] width 1267 height 57
click at [1221, 691] on span "Continue" at bounding box center [1209, 691] width 48 height 17
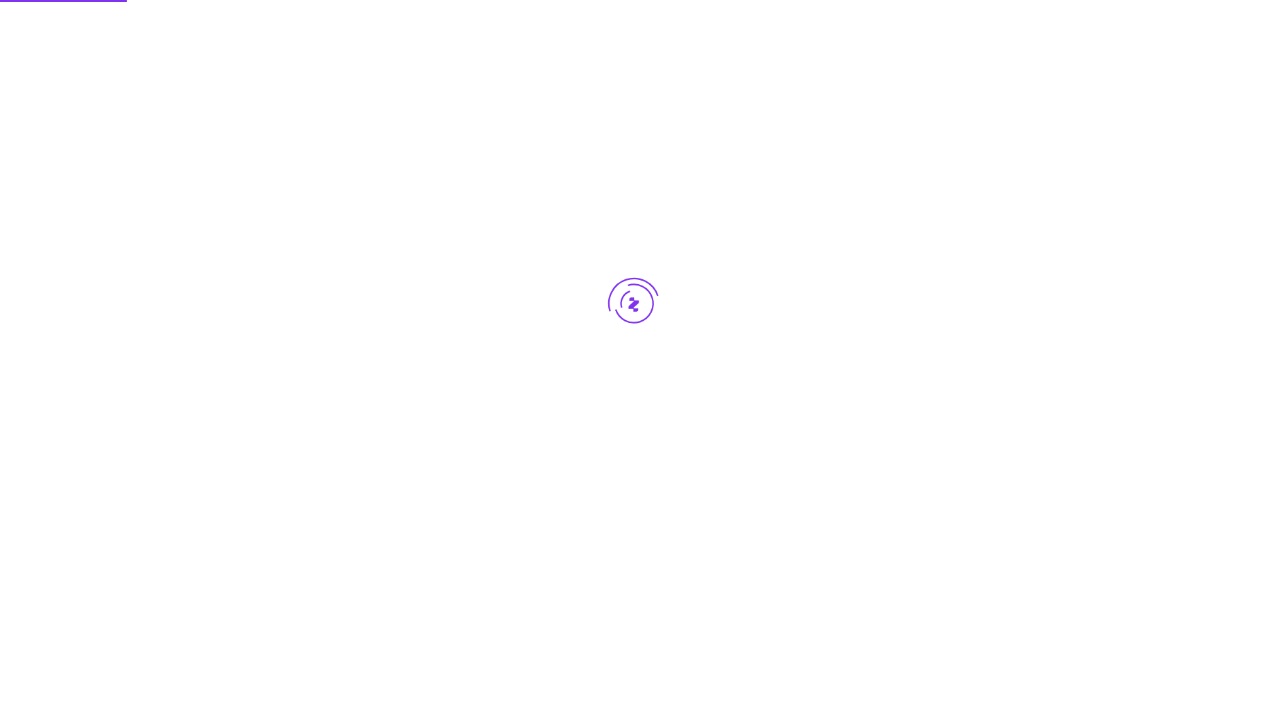
scroll to position [0, 0]
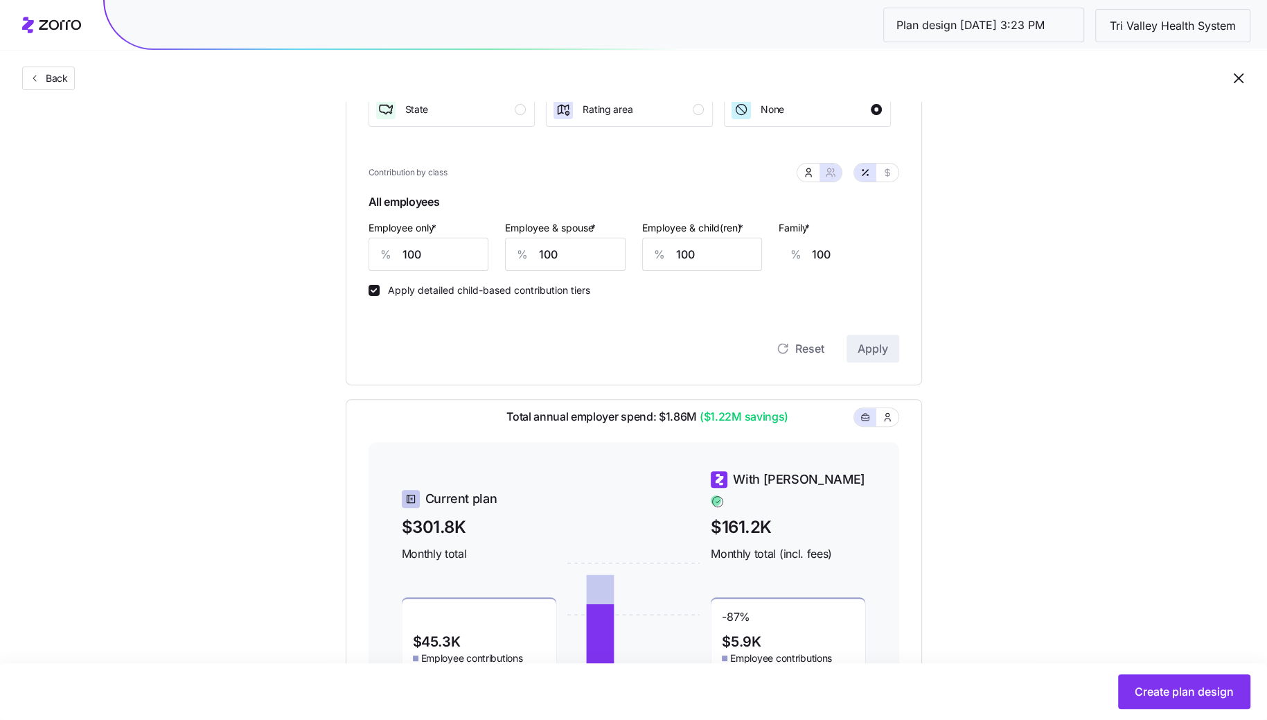
scroll to position [321, 0]
click at [452, 256] on input "100" at bounding box center [429, 255] width 121 height 33
type input "9"
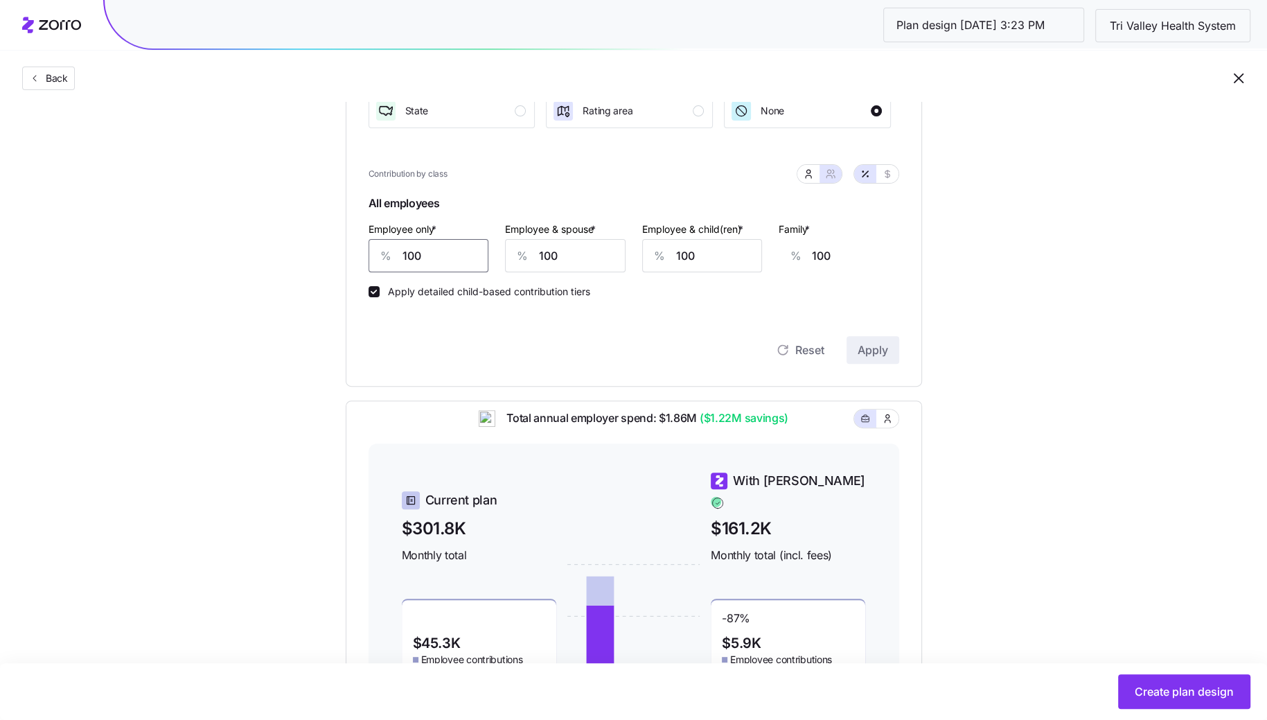
type input "134"
type input "90"
type input "104"
type input "90"
click at [543, 251] on input "100" at bounding box center [565, 255] width 121 height 33
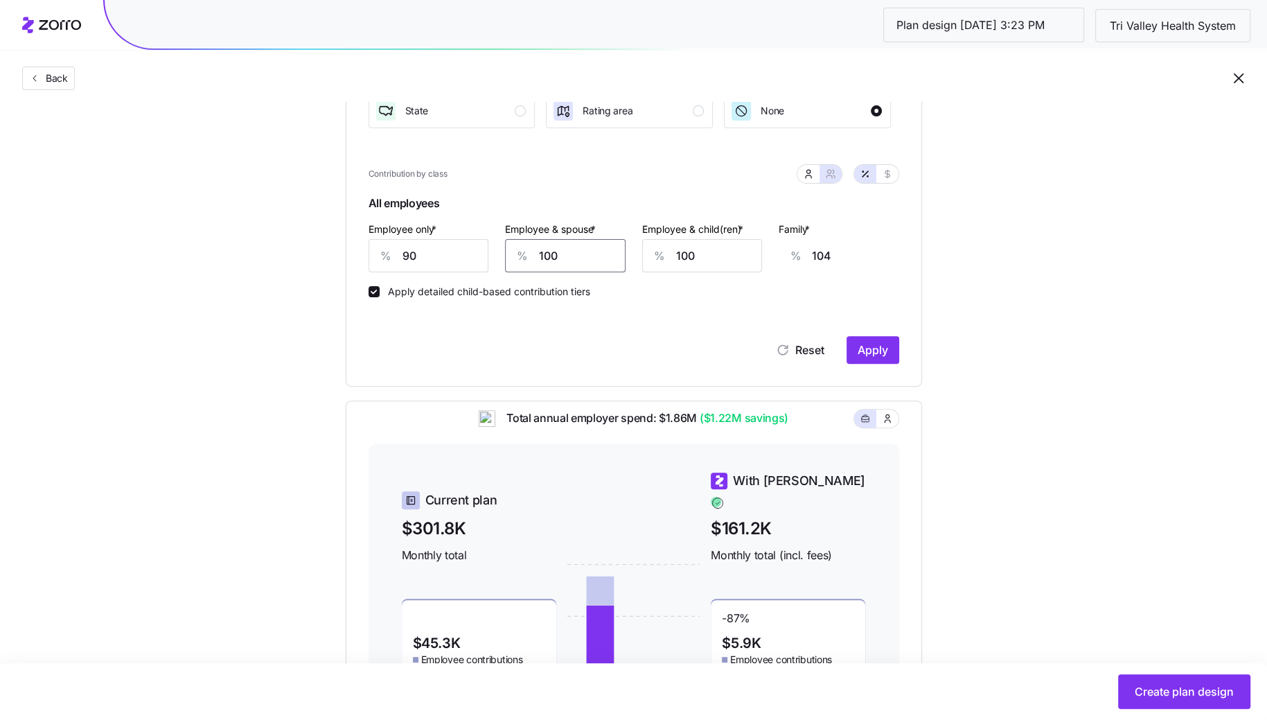
click at [543, 251] on input "100" at bounding box center [565, 255] width 121 height 33
type input "8"
type input "36"
type input "85"
type input "93"
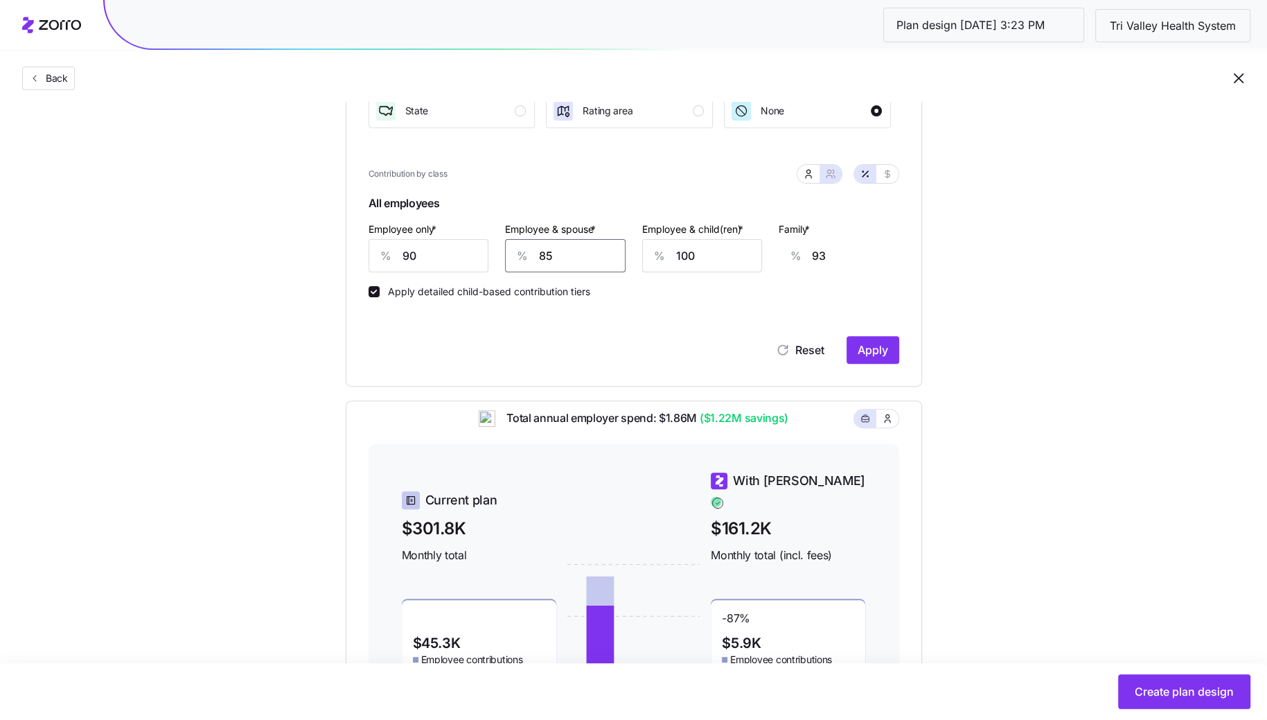
type input "85"
click at [673, 251] on div "%" at bounding box center [659, 256] width 33 height 32
click at [684, 254] on input "100" at bounding box center [702, 255] width 121 height 33
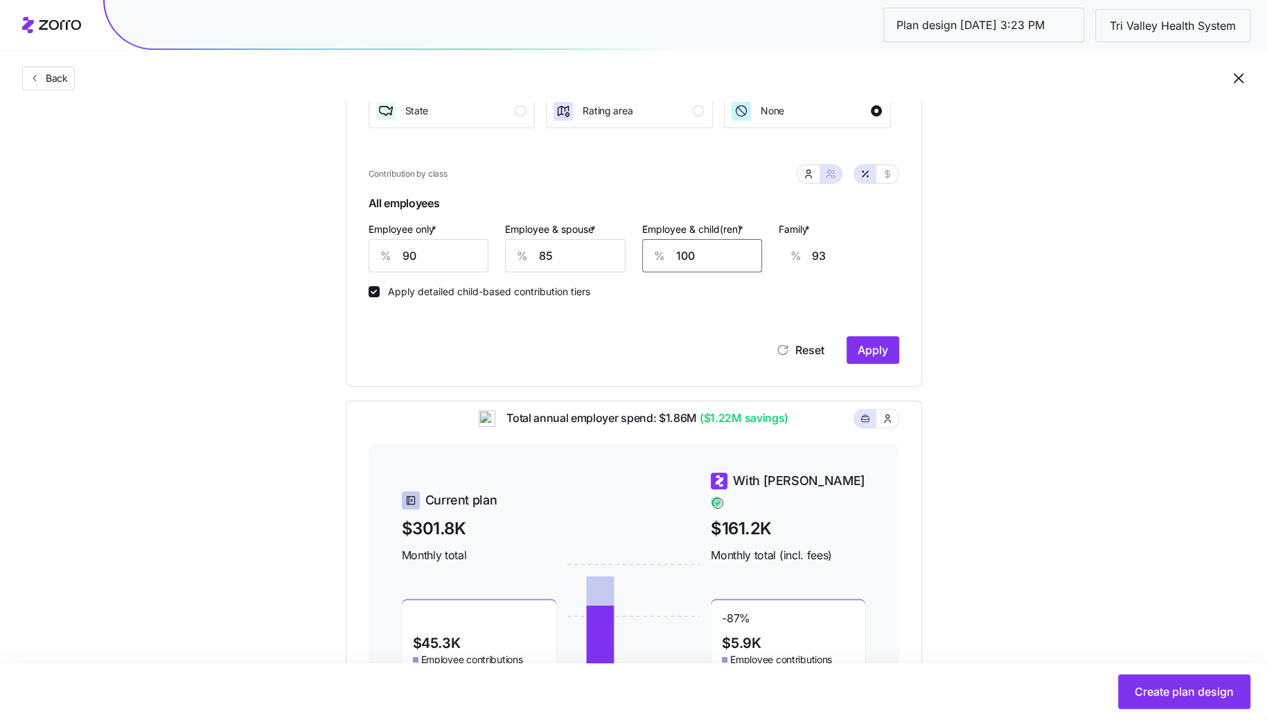
type input "8"
type input "35"
type input "85"
type input "83"
type input "85"
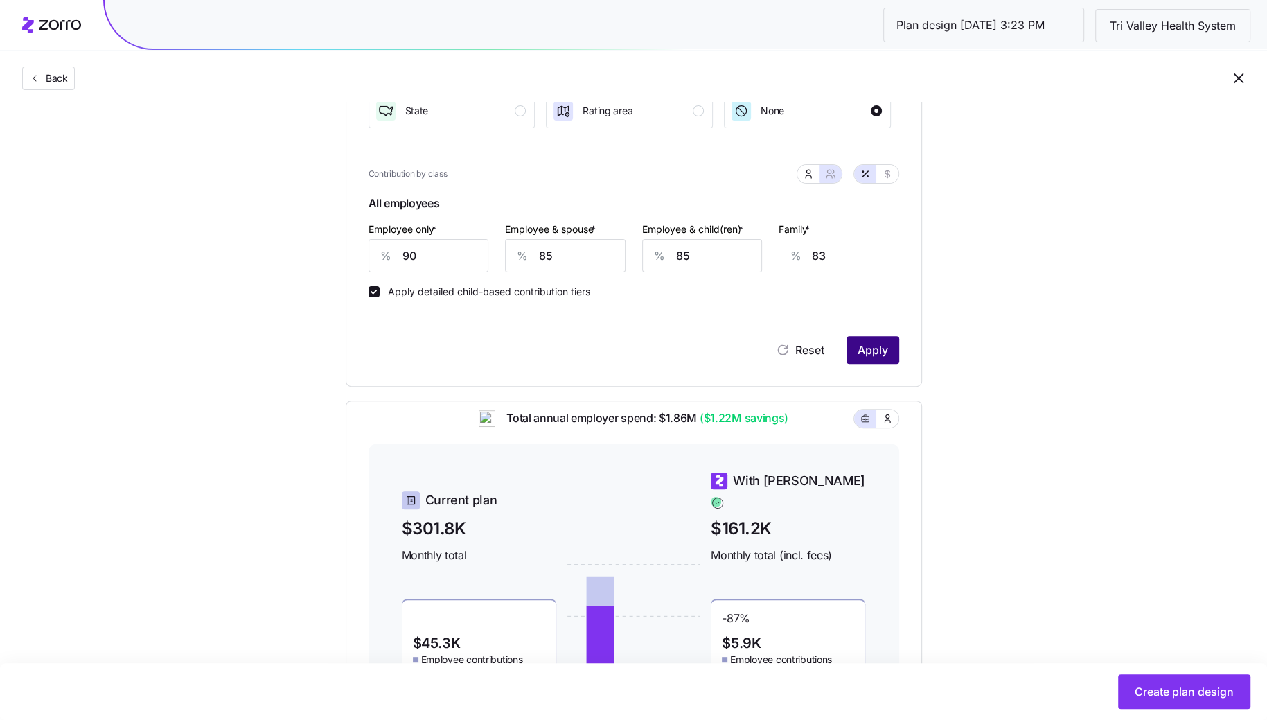
click at [880, 344] on span "Apply" at bounding box center [873, 350] width 30 height 17
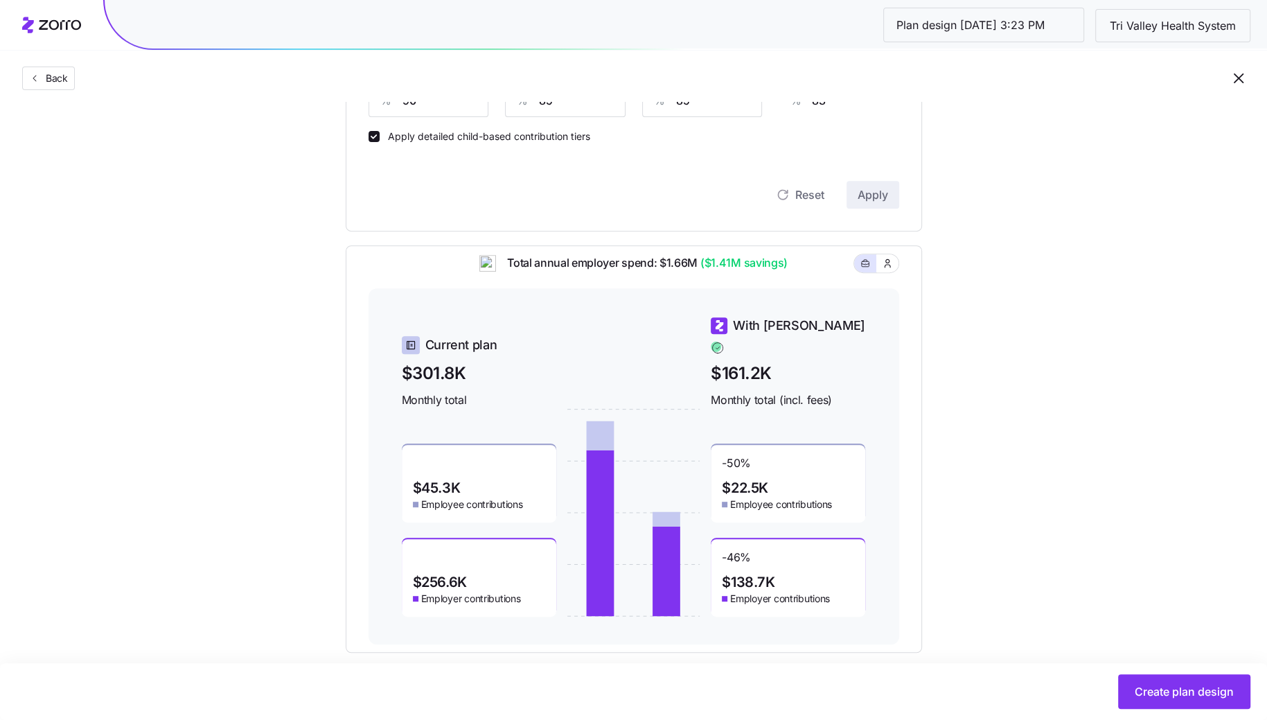
scroll to position [497, 0]
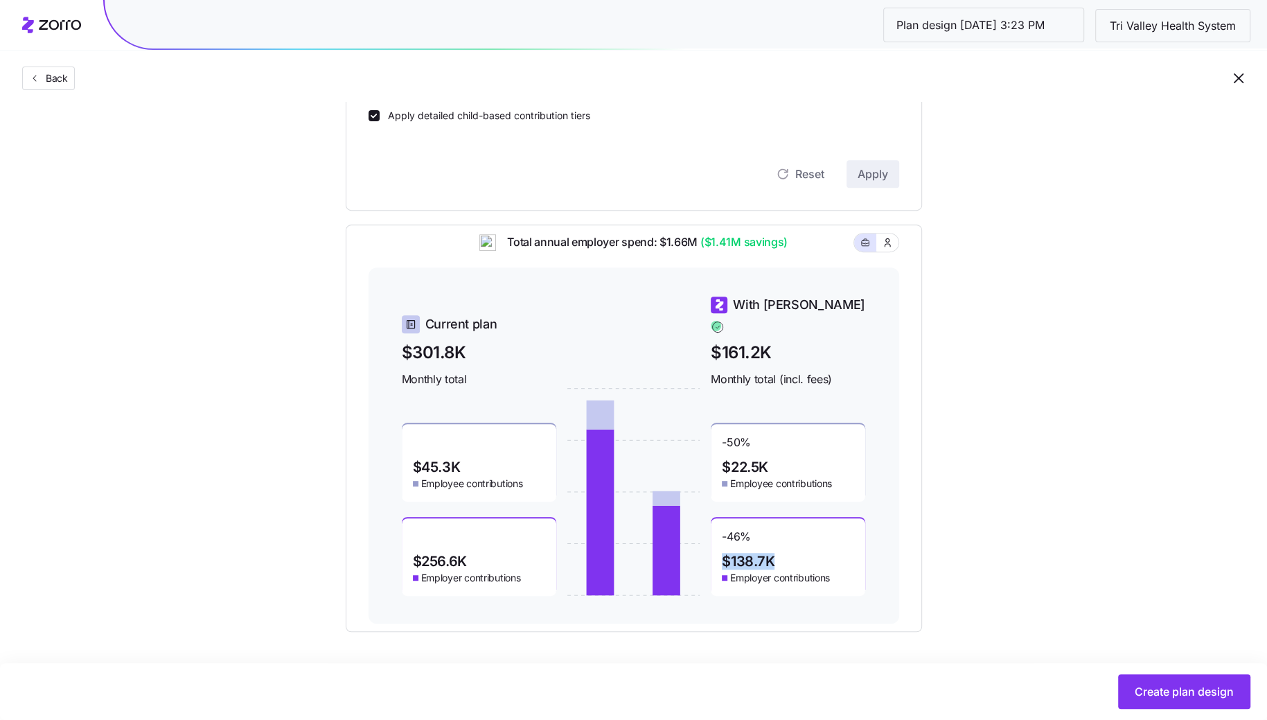
drag, startPoint x: 778, startPoint y: 553, endPoint x: 720, endPoint y: 553, distance: 58.2
click at [720, 553] on div "-46 % $138.7K Employer contributions" at bounding box center [788, 557] width 154 height 78
click at [910, 548] on div "Total annual employer spend: $1.66M ($1.41M savings) Current plan $301.8K Month…" at bounding box center [634, 427] width 576 height 407
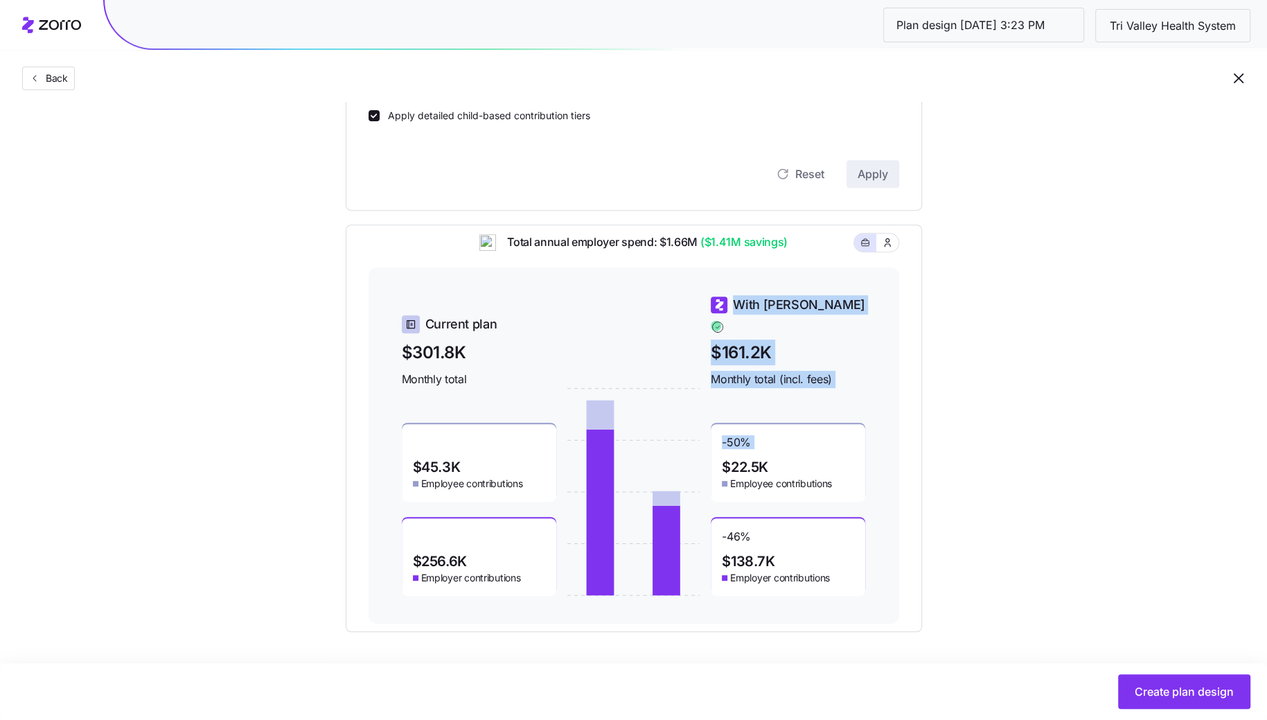
drag, startPoint x: 776, startPoint y: 435, endPoint x: 690, endPoint y: 434, distance: 85.9
click at [690, 434] on div "Current plan $301.8K Monthly total $45.3K Employee contributions $256.6K Employ…" at bounding box center [634, 445] width 464 height 301
click at [896, 447] on div "Current plan $301.8K Monthly total $45.3K Employee contributions $256.6K Employ…" at bounding box center [634, 445] width 531 height 356
drag, startPoint x: 777, startPoint y: 454, endPoint x: 737, endPoint y: 454, distance: 39.5
click at [737, 454] on div "-50 % $22.5K Employee contributions" at bounding box center [788, 463] width 154 height 78
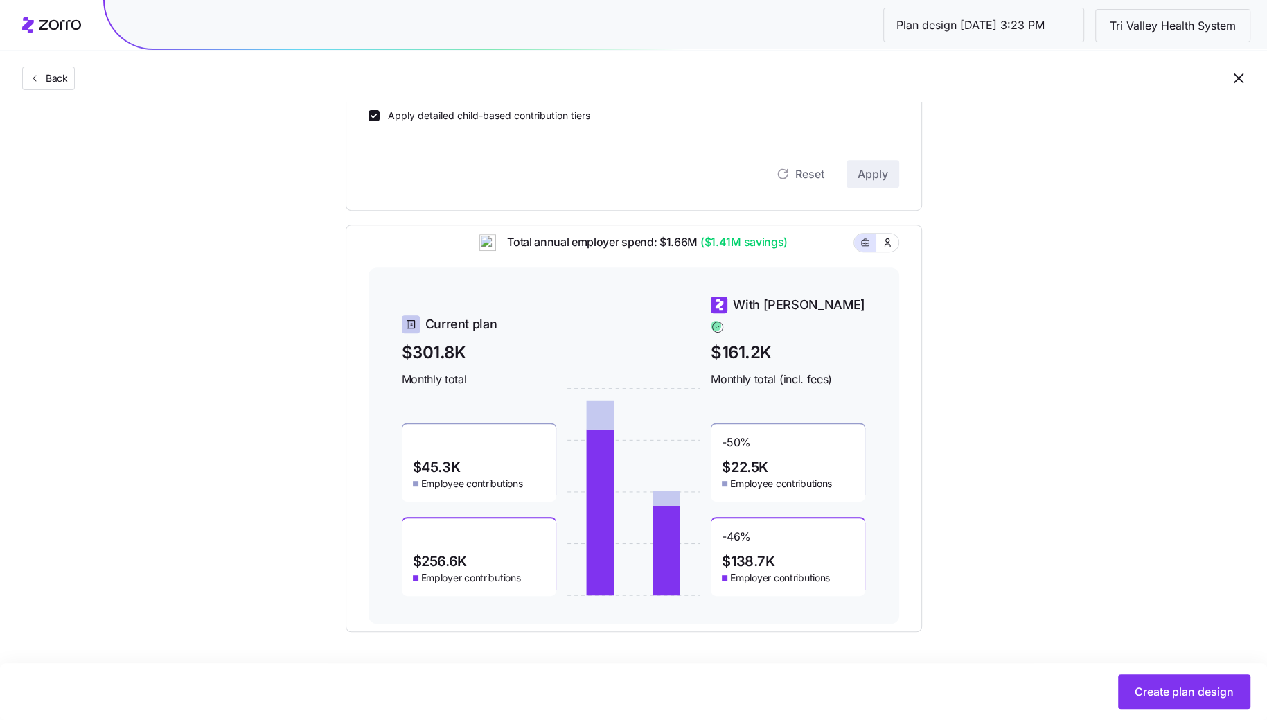
click at [880, 460] on div "Current plan $301.8K Monthly total $45.3K Employee contributions $256.6K Employ…" at bounding box center [634, 445] width 531 height 356
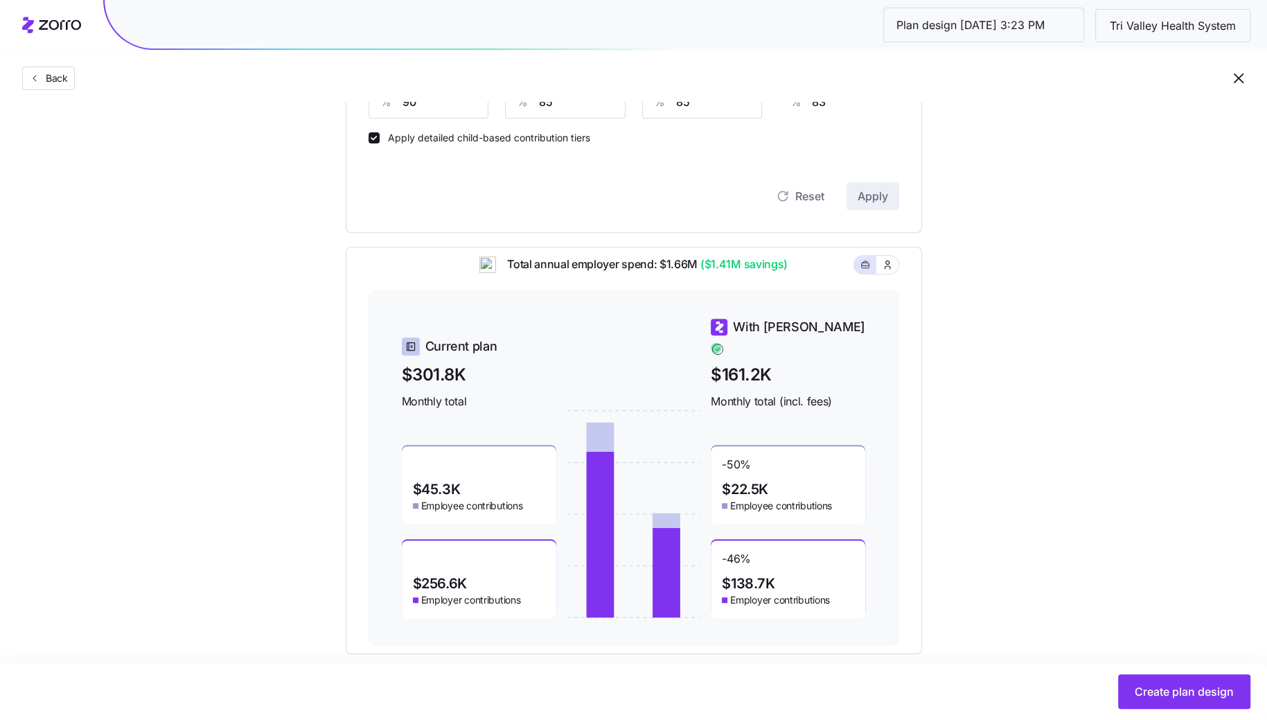
scroll to position [490, 0]
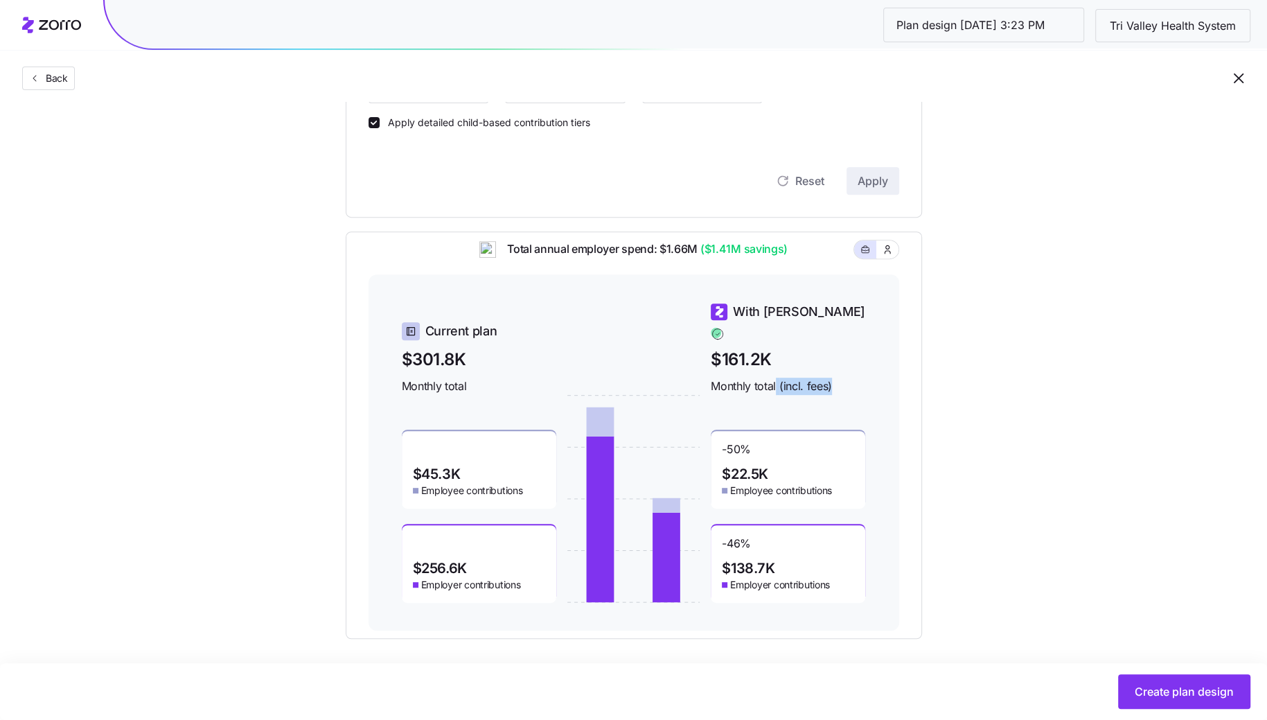
drag, startPoint x: 826, startPoint y: 379, endPoint x: 777, endPoint y: 378, distance: 49.9
click at [777, 378] on span "Monthly total (incl. fees)" at bounding box center [788, 386] width 154 height 17
click at [995, 291] on div "Set your contribution Compliant Industry Generous Current Contribution Classes …" at bounding box center [633, 134] width 1267 height 1007
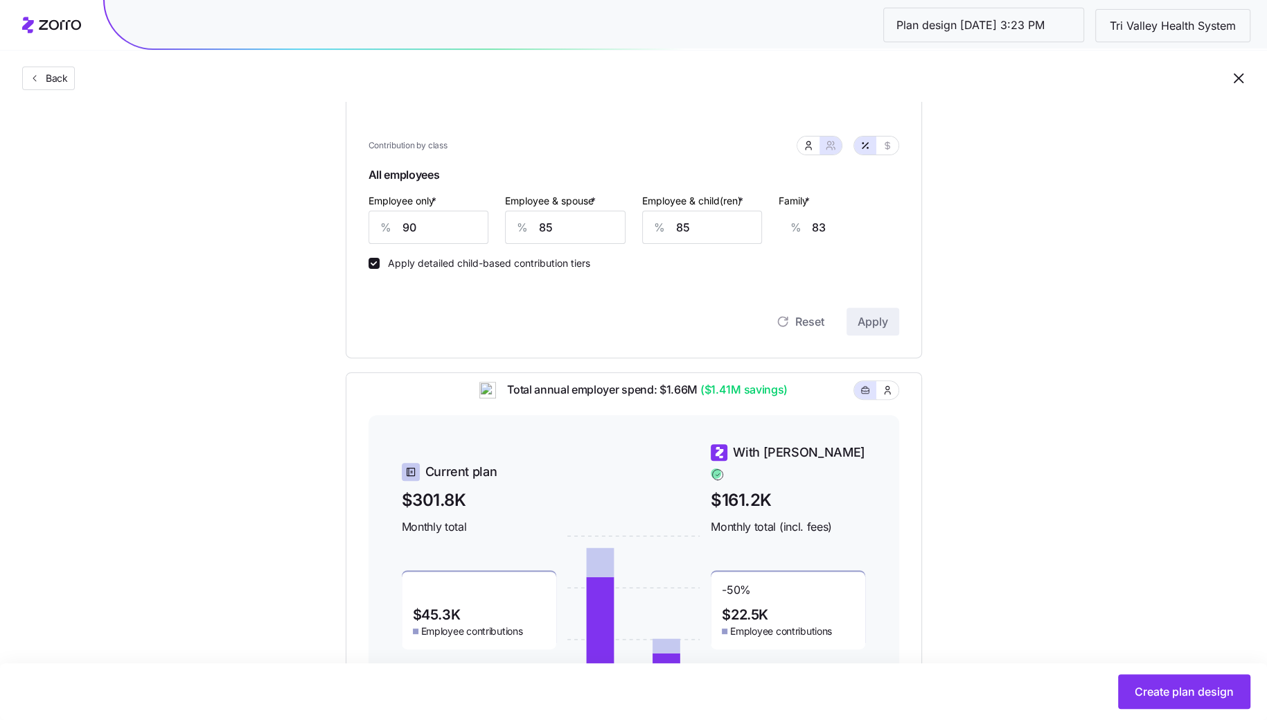
scroll to position [348, 0]
click at [1165, 694] on span "Create plan design" at bounding box center [1184, 691] width 99 height 17
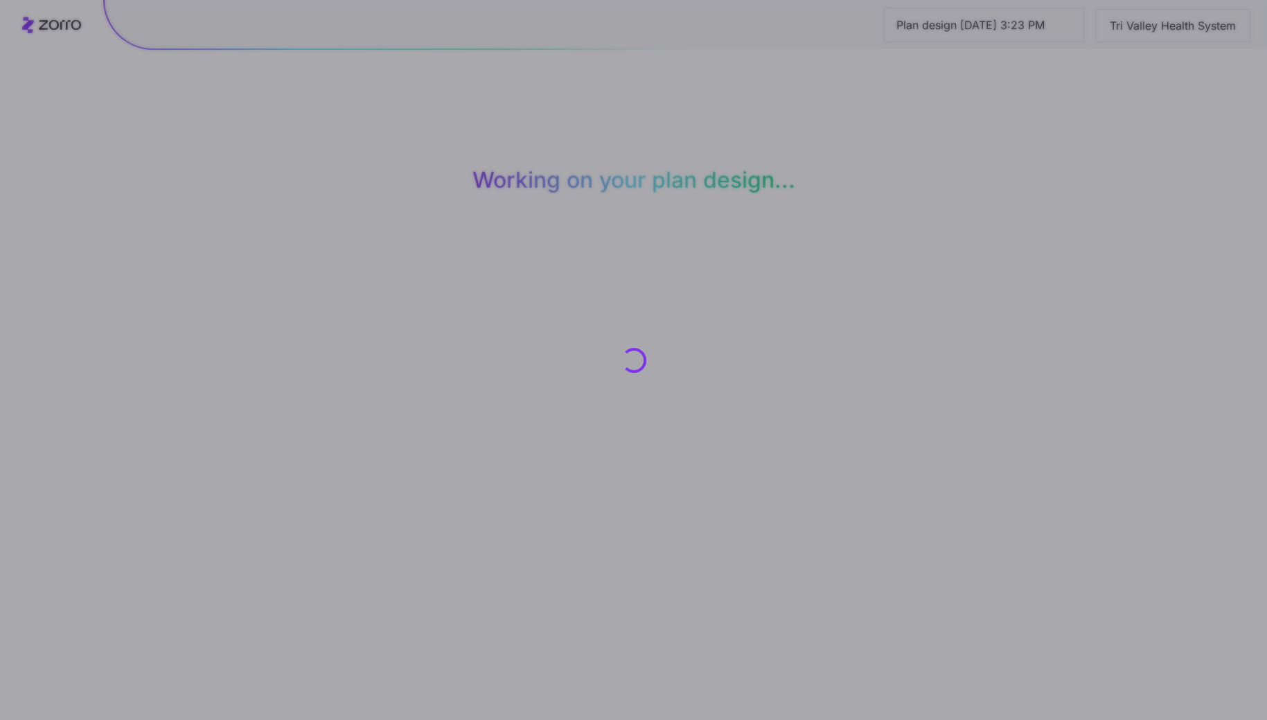
scroll to position [0, 0]
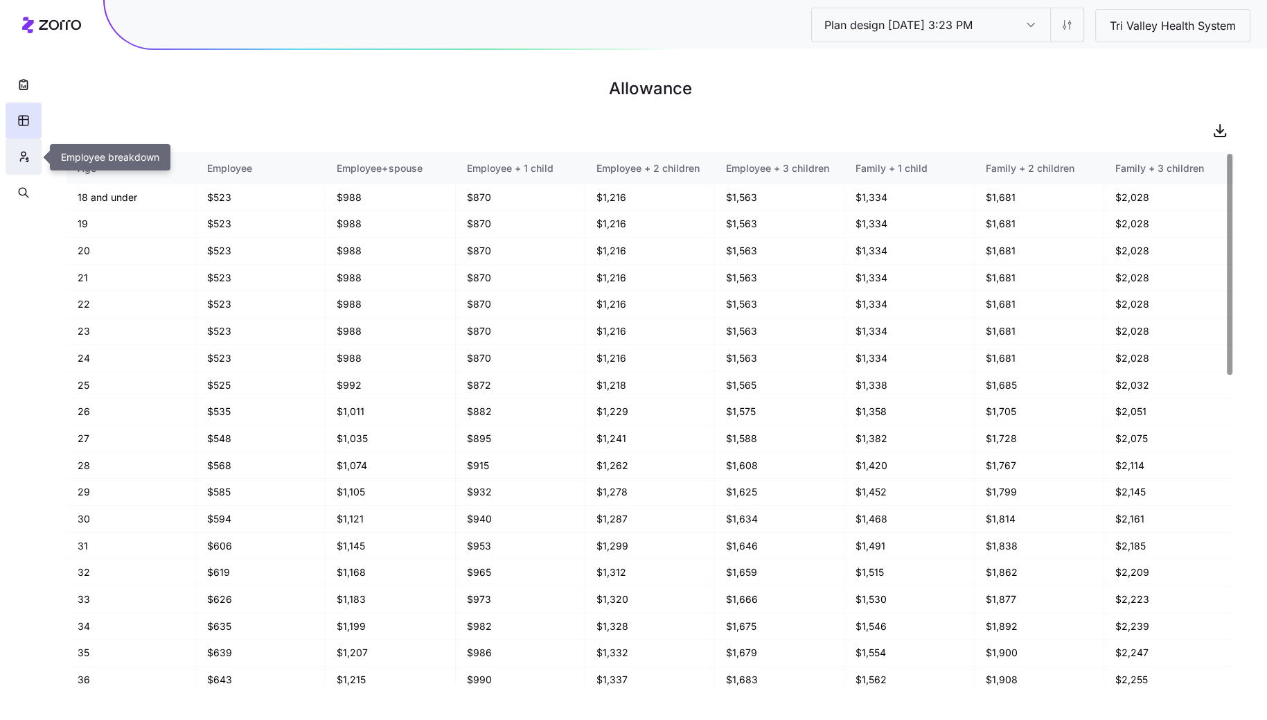
click at [26, 147] on button "button" at bounding box center [24, 157] width 36 height 36
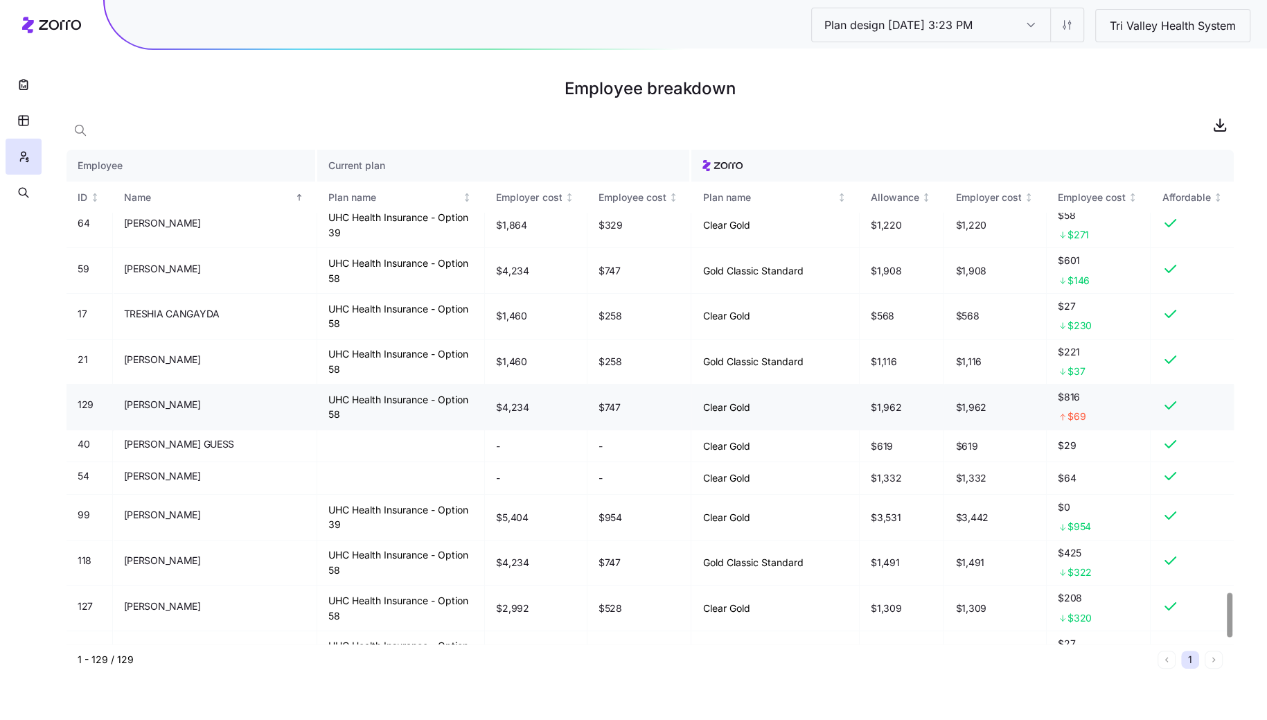
scroll to position [4916, 0]
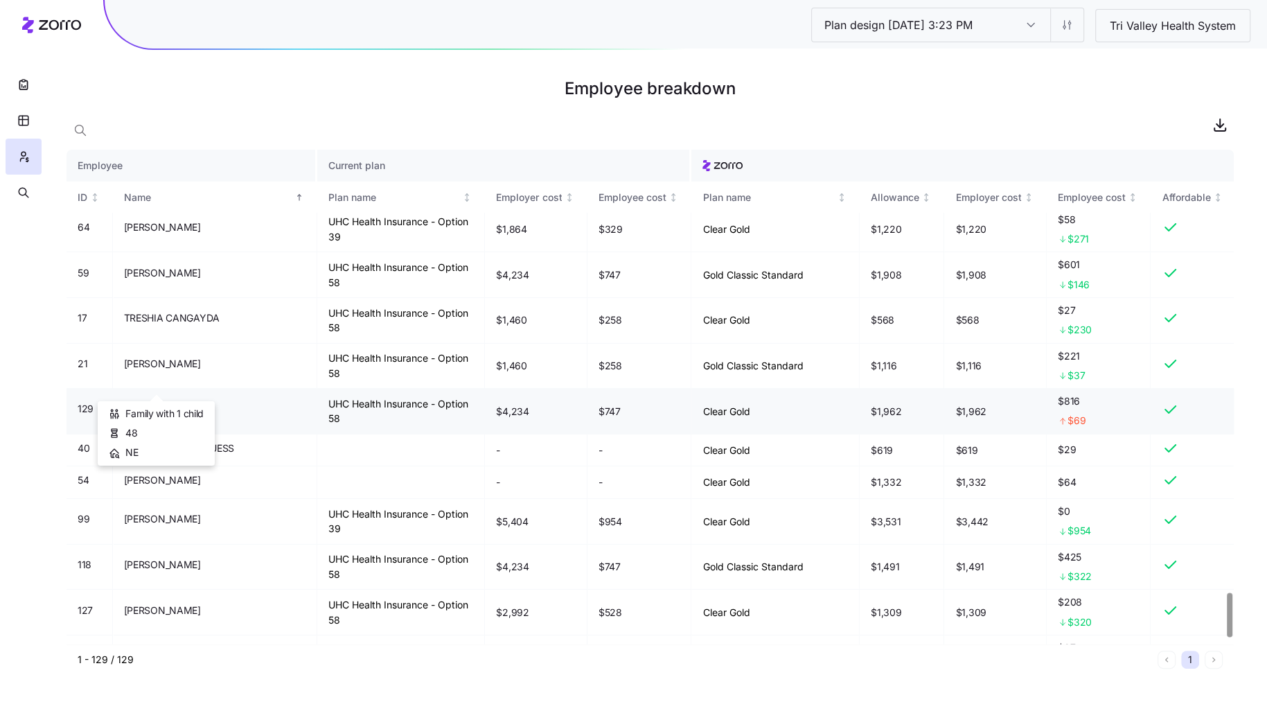
click at [167, 402] on span "TRISHA WULF" at bounding box center [162, 409] width 77 height 14
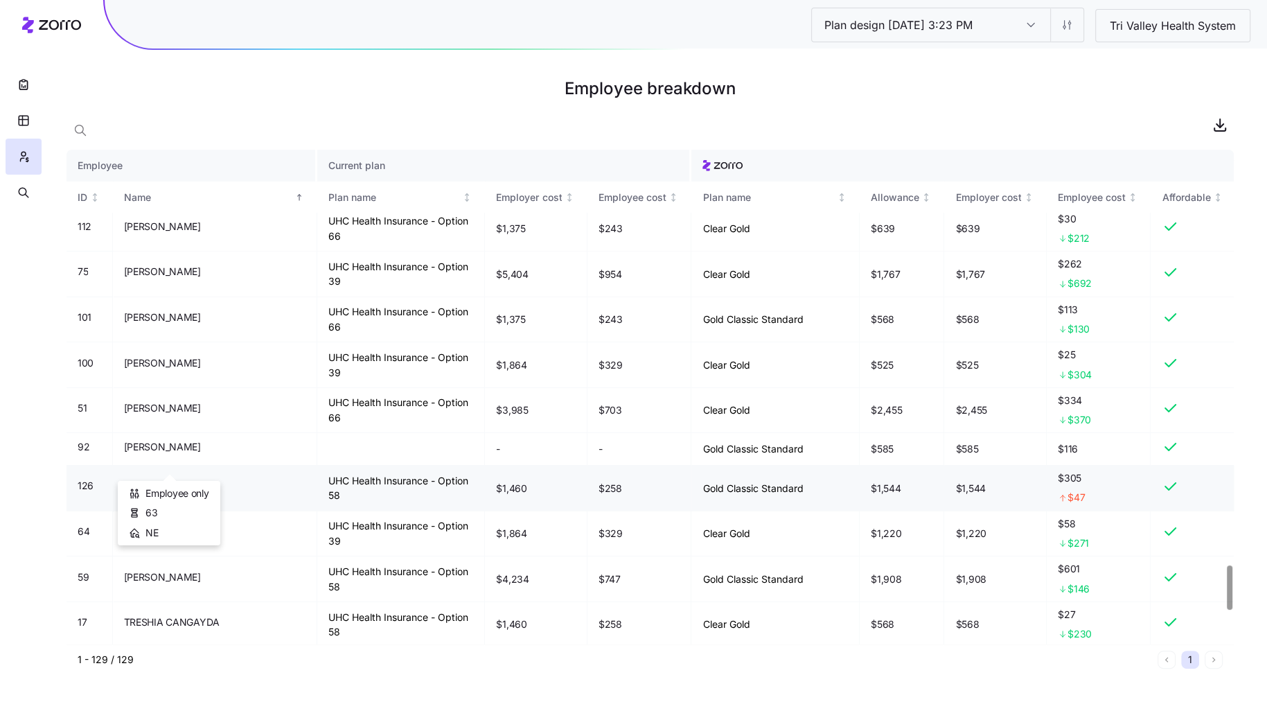
scroll to position [4604, 0]
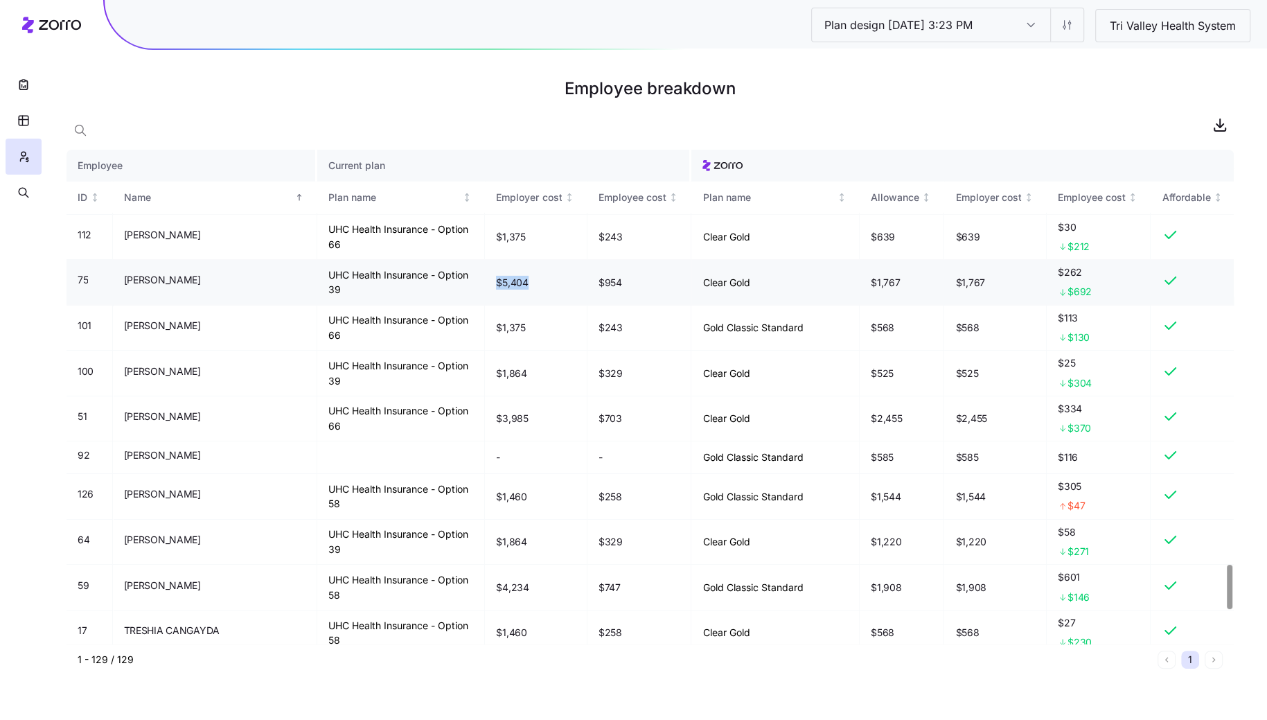
drag, startPoint x: 491, startPoint y: 260, endPoint x: 455, endPoint y: 260, distance: 36.0
click at [485, 260] on td "$5,404" at bounding box center [536, 283] width 103 height 46
drag, startPoint x: 601, startPoint y: 260, endPoint x: 549, endPoint y: 260, distance: 52.0
click at [549, 260] on tr "75 SHAUNA MARSHALL UHC Health Insurance - Option 39 $5,404 $954 Clear Gold $1,7…" at bounding box center [650, 283] width 1167 height 46
click at [617, 269] on td "$954" at bounding box center [639, 283] width 105 height 46
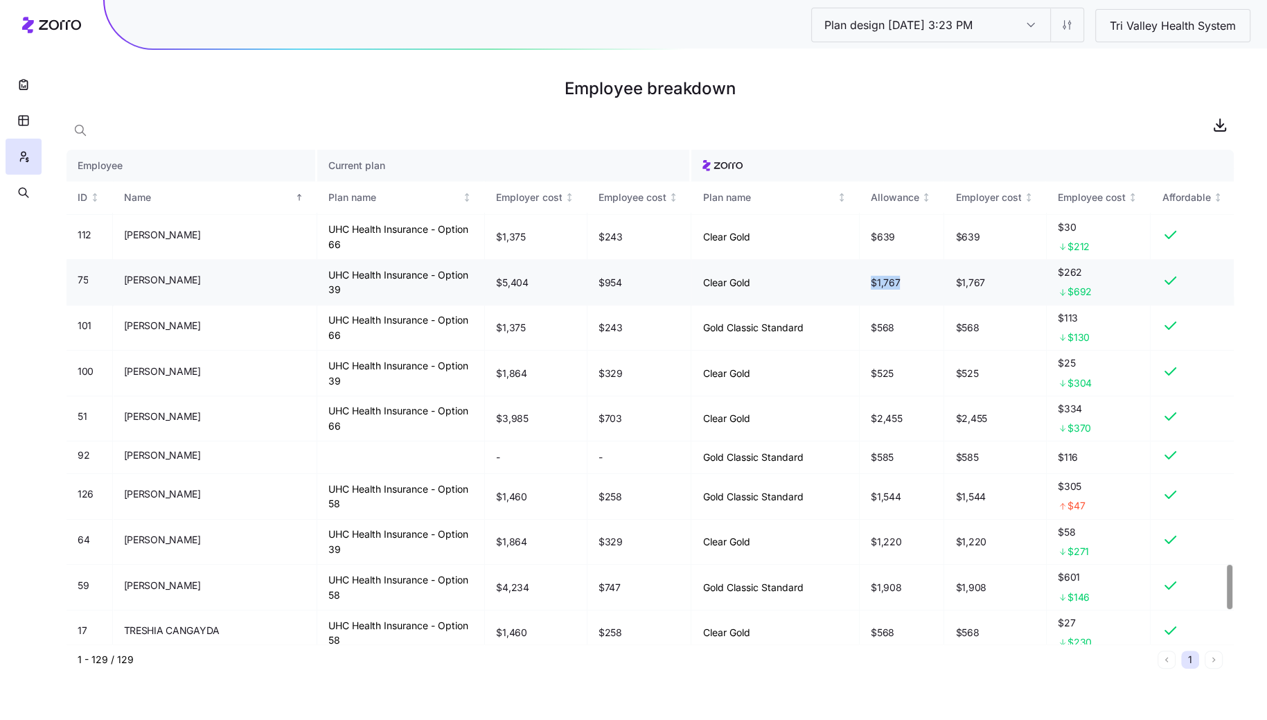
drag, startPoint x: 901, startPoint y: 260, endPoint x: 822, endPoint y: 260, distance: 78.3
click at [822, 260] on tr "75 SHAUNA MARSHALL UHC Health Insurance - Option 39 $5,404 $954 Clear Gold $1,7…" at bounding box center [650, 283] width 1167 height 46
click at [968, 276] on span "$1,767" at bounding box center [969, 283] width 29 height 14
drag, startPoint x: 599, startPoint y: 259, endPoint x: 541, endPoint y: 259, distance: 57.5
click at [541, 260] on tr "75 SHAUNA MARSHALL UHC Health Insurance - Option 39 $5,404 $954 Clear Gold $1,7…" at bounding box center [650, 283] width 1167 height 46
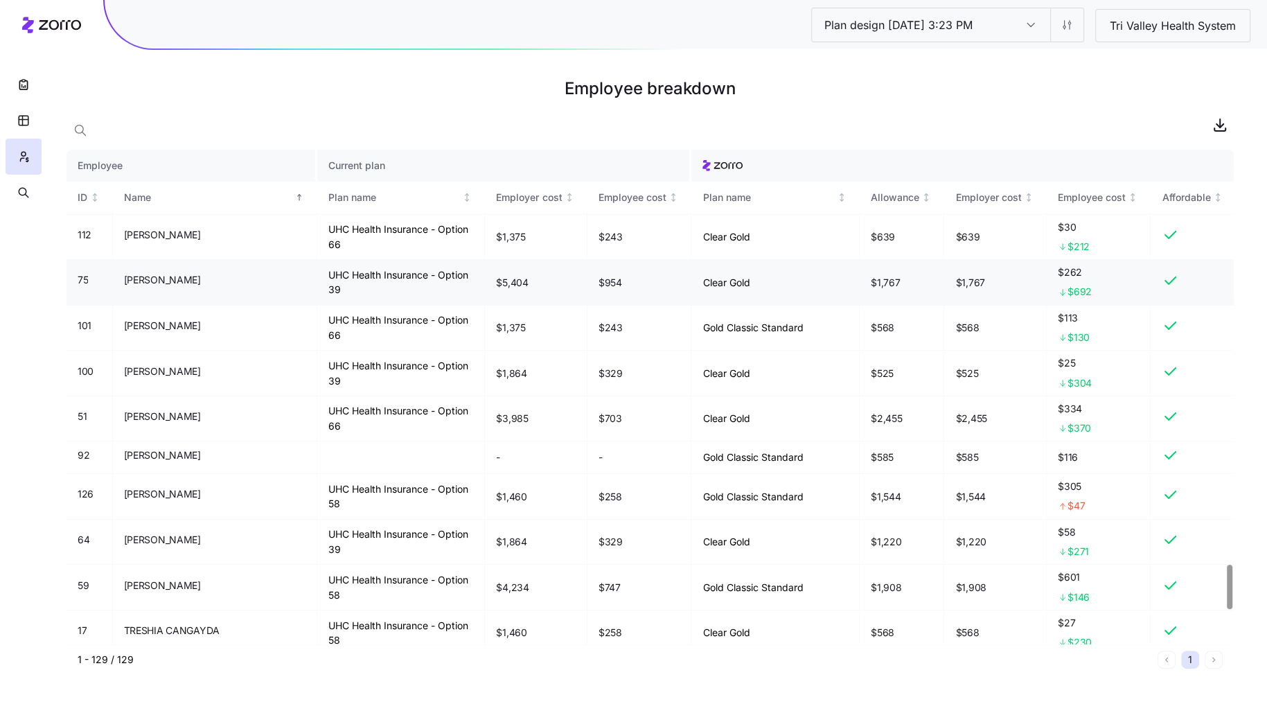
click at [597, 262] on td "$954" at bounding box center [639, 283] width 105 height 46
drag, startPoint x: 1094, startPoint y: 248, endPoint x: 1030, endPoint y: 248, distance: 63.7
click at [1030, 260] on tr "75 SHAUNA MARSHALL UHC Health Insurance - Option 39 $5,404 $954 Clear Gold $1,7…" at bounding box center [650, 283] width 1167 height 46
click at [1110, 265] on span "$262" at bounding box center [1099, 272] width 82 height 14
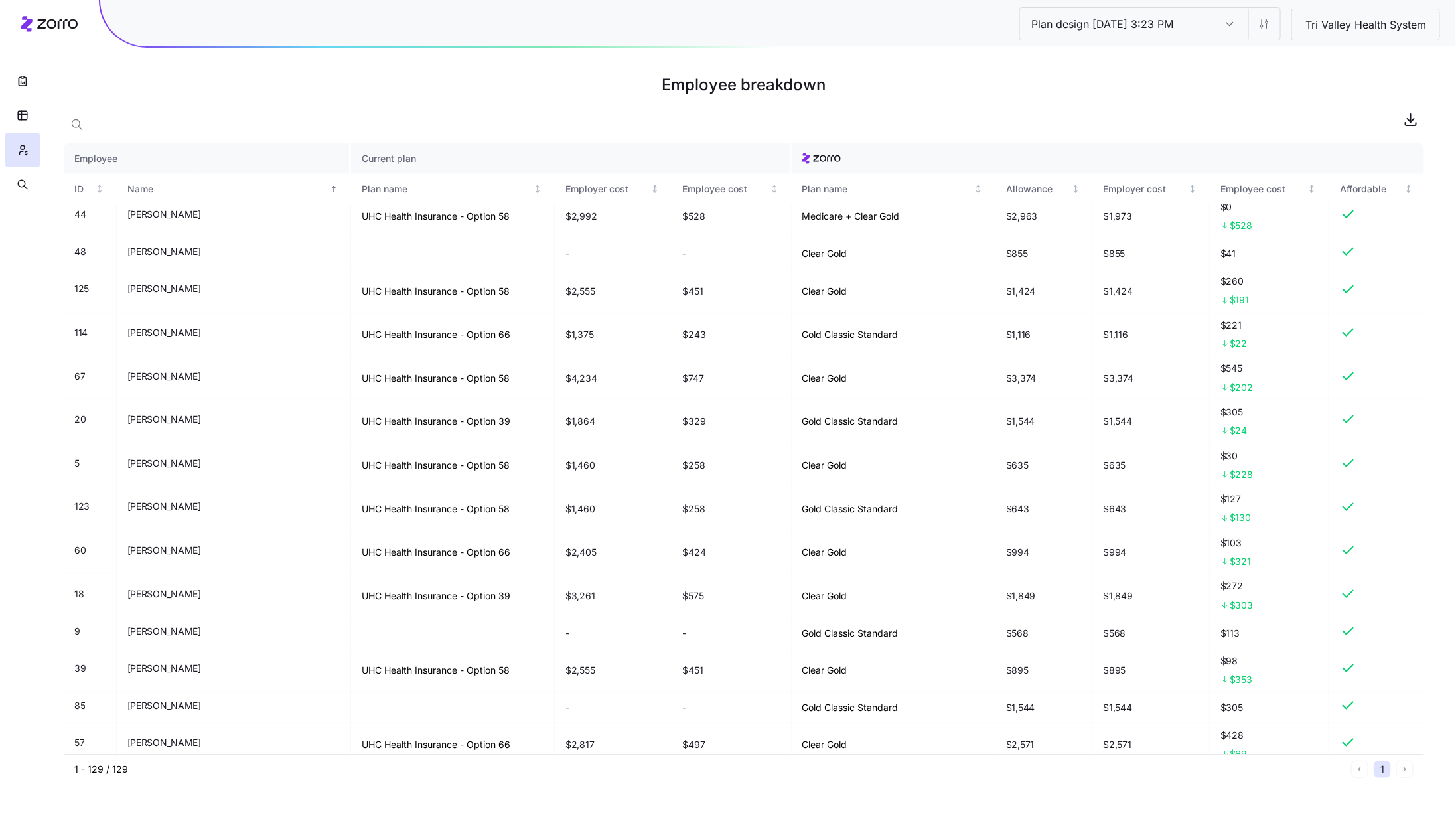
scroll to position [3645, 0]
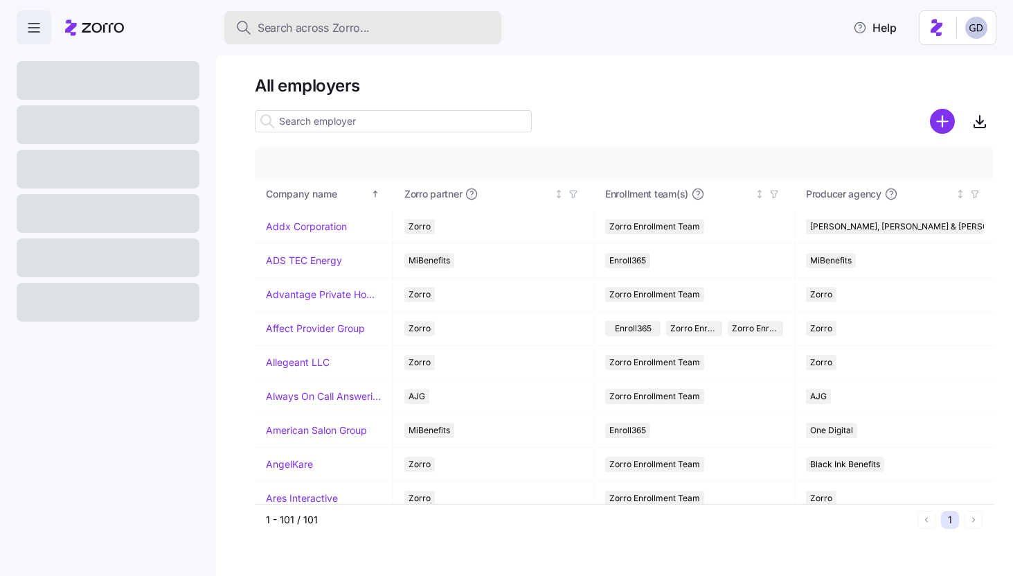
click at [335, 28] on span "Search across Zorro..." at bounding box center [314, 27] width 112 height 17
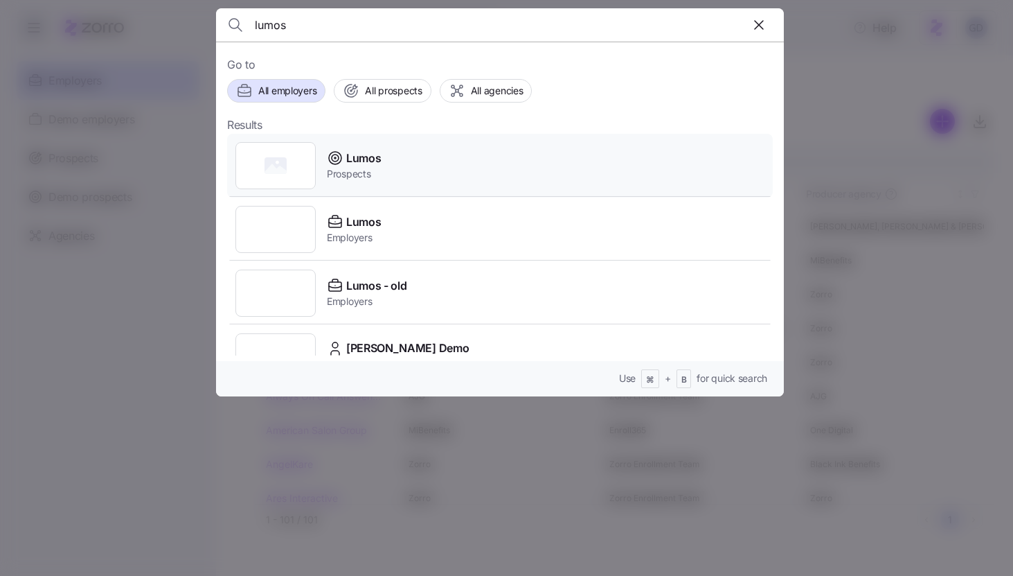
type input "lumos"
click at [347, 177] on span "Prospects" at bounding box center [354, 174] width 54 height 14
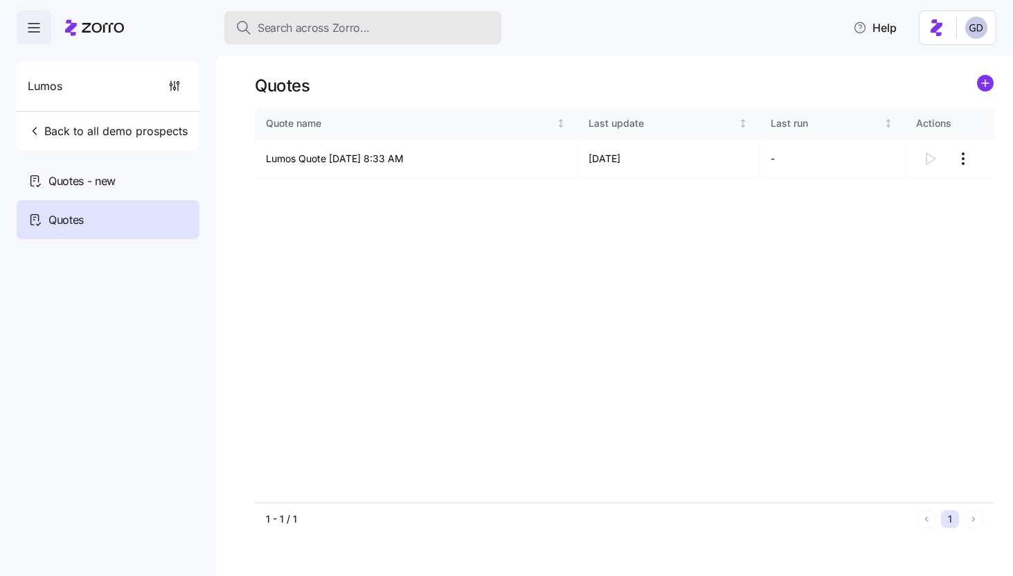
click at [301, 33] on span "Search across Zorro..." at bounding box center [314, 27] width 112 height 17
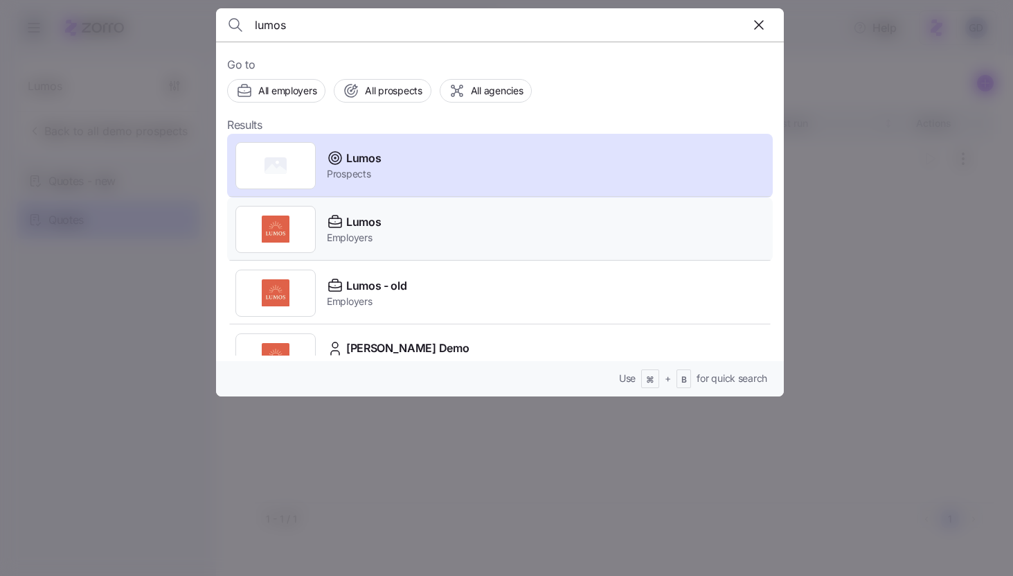
type input "lumos"
click at [339, 236] on span "Employers" at bounding box center [354, 238] width 54 height 14
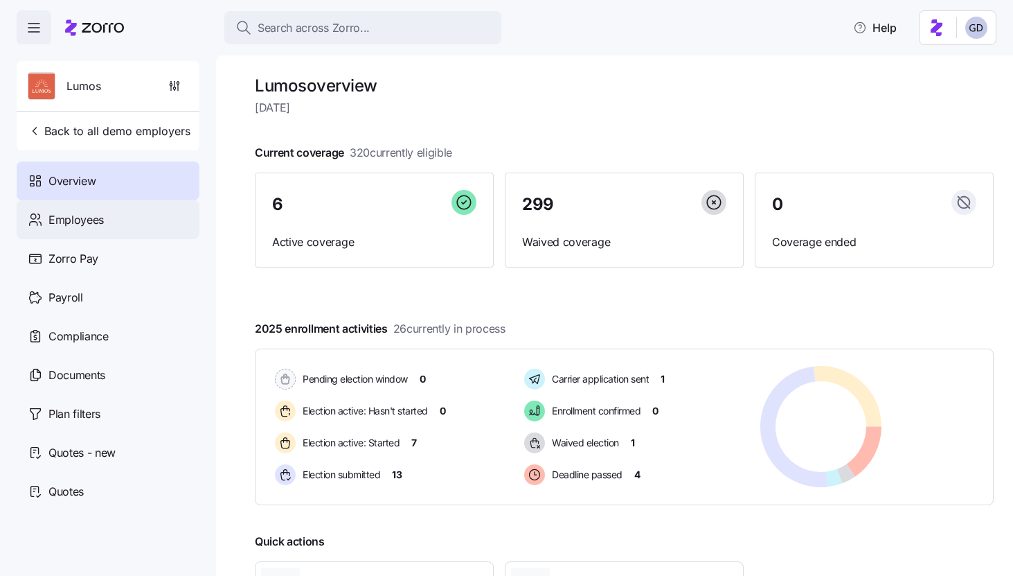
click at [94, 214] on span "Employees" at bounding box center [75, 219] width 55 height 17
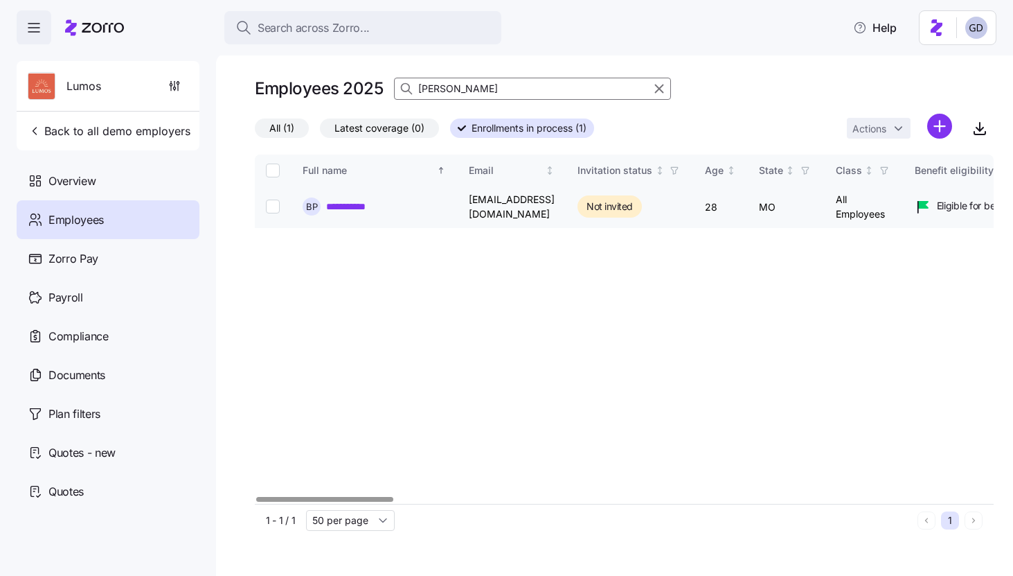
click at [352, 204] on link "**********" at bounding box center [354, 207] width 56 height 14
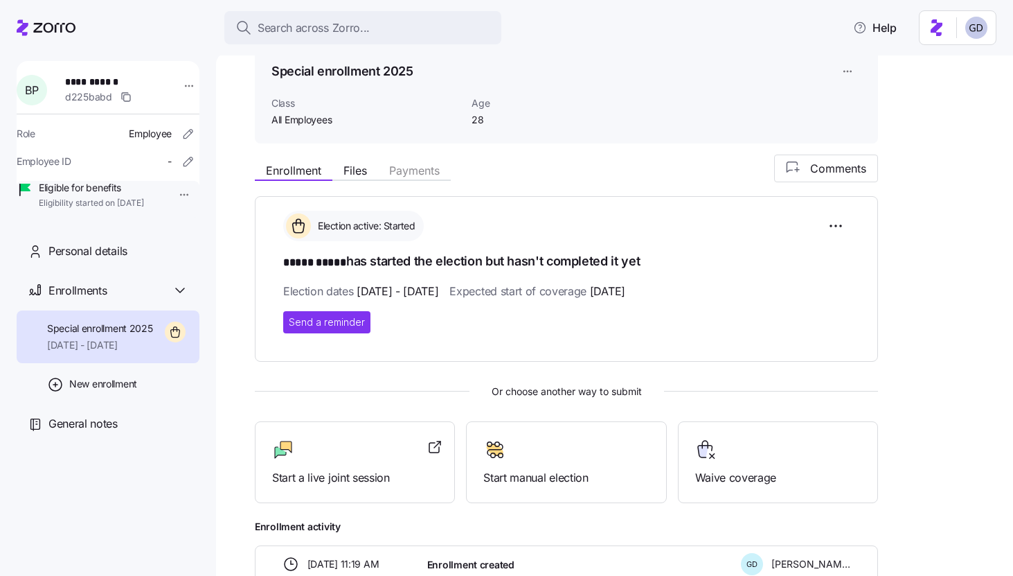
scroll to position [101, 0]
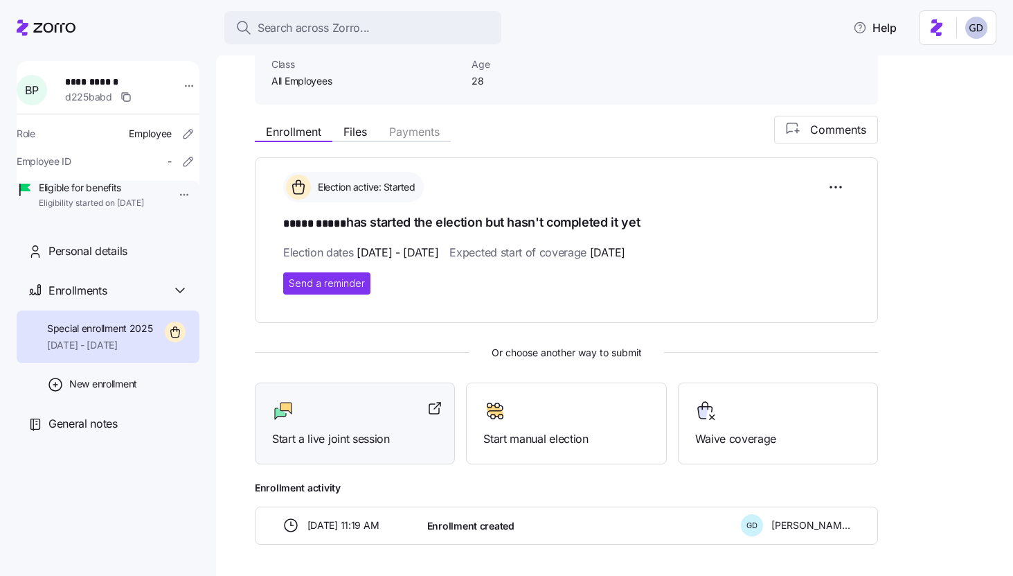
click at [342, 421] on div "Start a live joint session" at bounding box center [355, 424] width 166 height 48
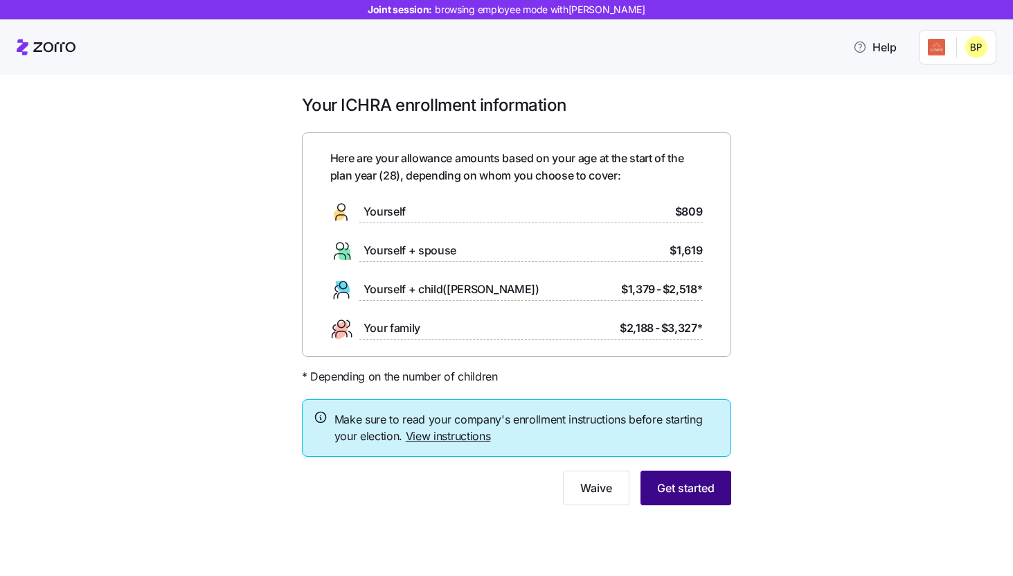
click at [670, 471] on button "Get started" at bounding box center [686, 487] width 91 height 35
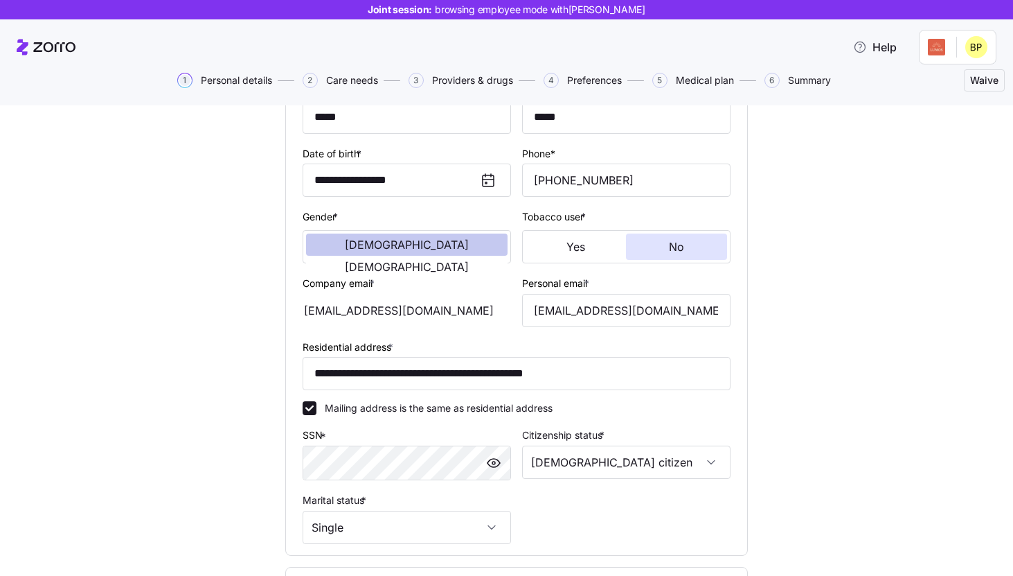
scroll to position [191, 0]
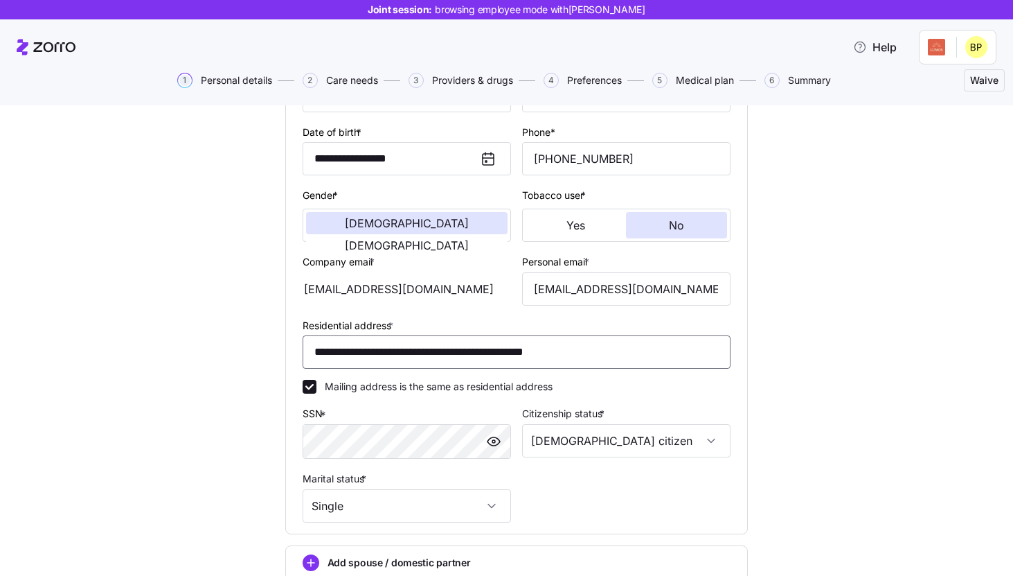
click at [441, 344] on input "**********" at bounding box center [517, 351] width 428 height 33
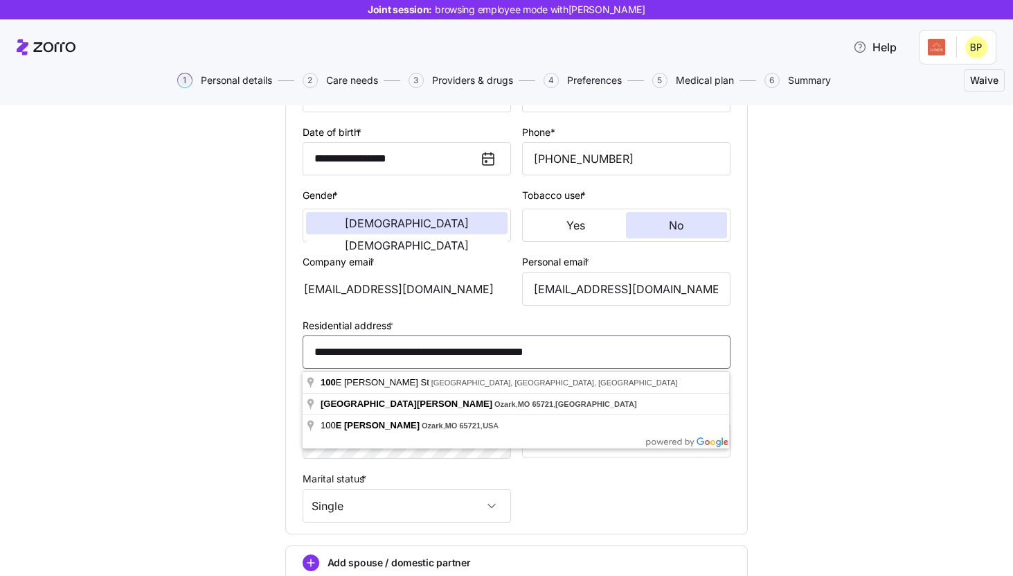
paste input
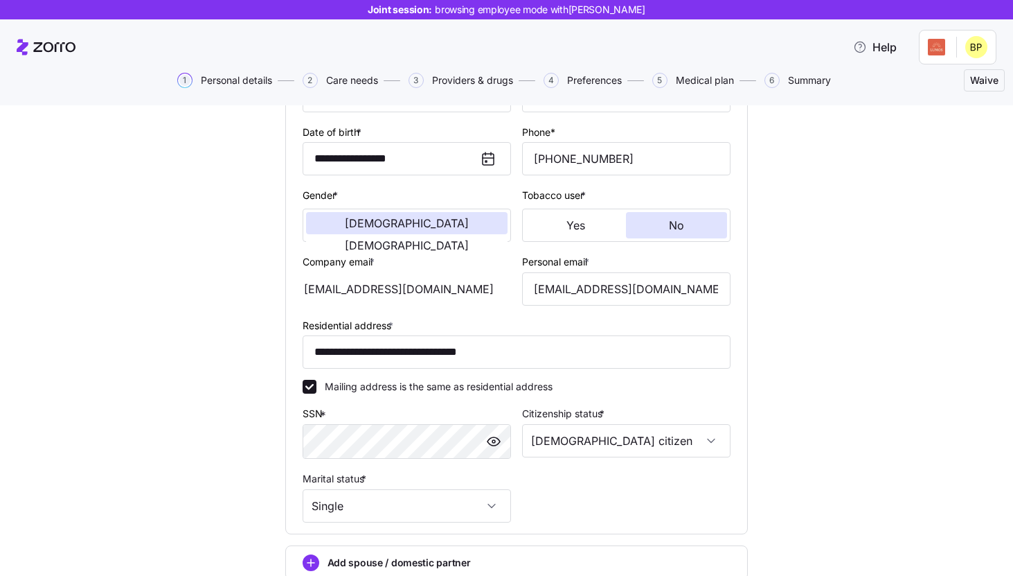
type input "**********"
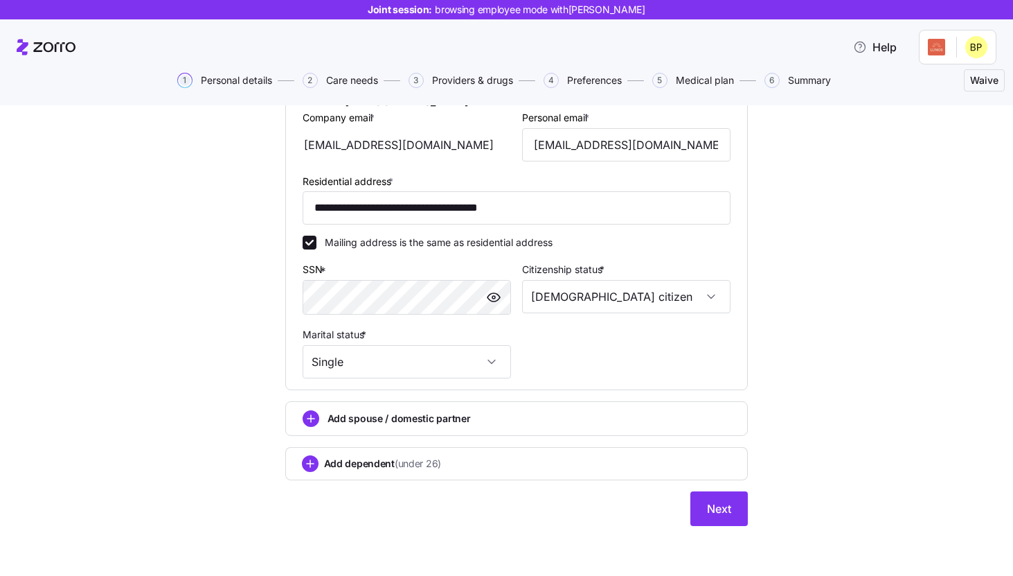
click at [675, 508] on div "**********" at bounding box center [516, 192] width 463 height 667
click at [719, 508] on span "Next" at bounding box center [719, 508] width 24 height 17
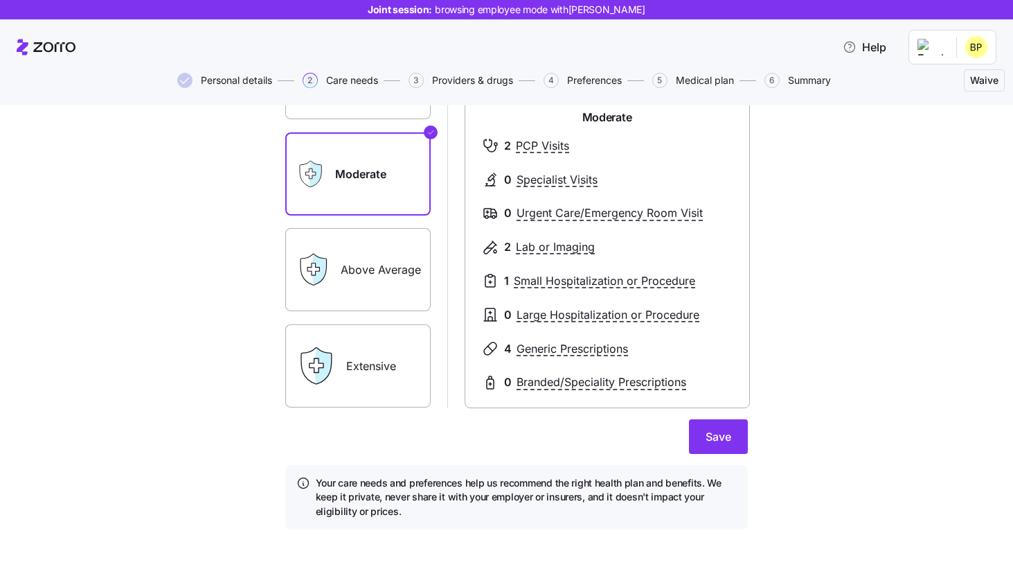
scroll to position [168, 0]
click at [731, 428] on span "Save" at bounding box center [719, 435] width 26 height 17
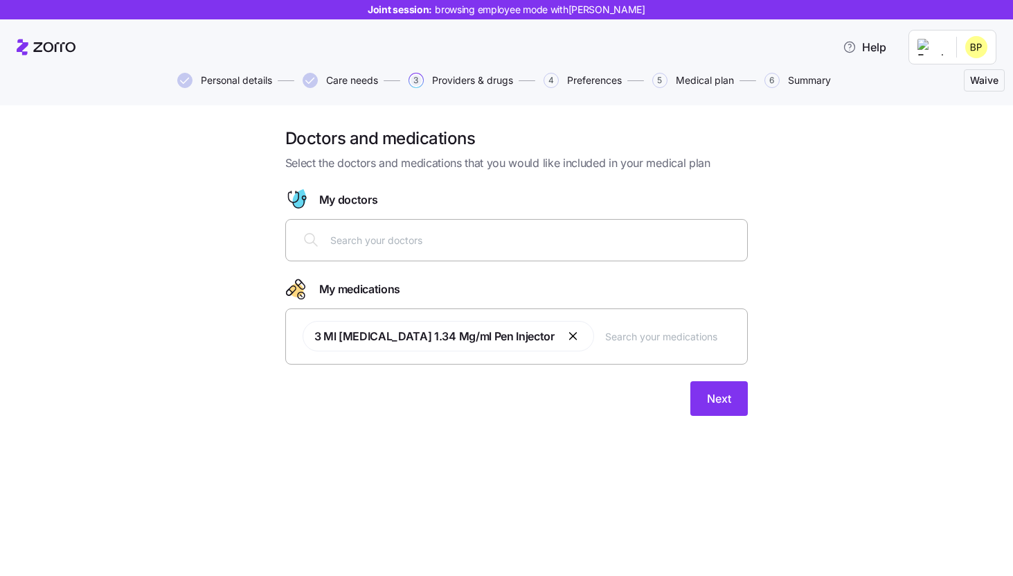
click at [408, 236] on input "text" at bounding box center [534, 239] width 409 height 15
type input "[PERSON_NAME]"
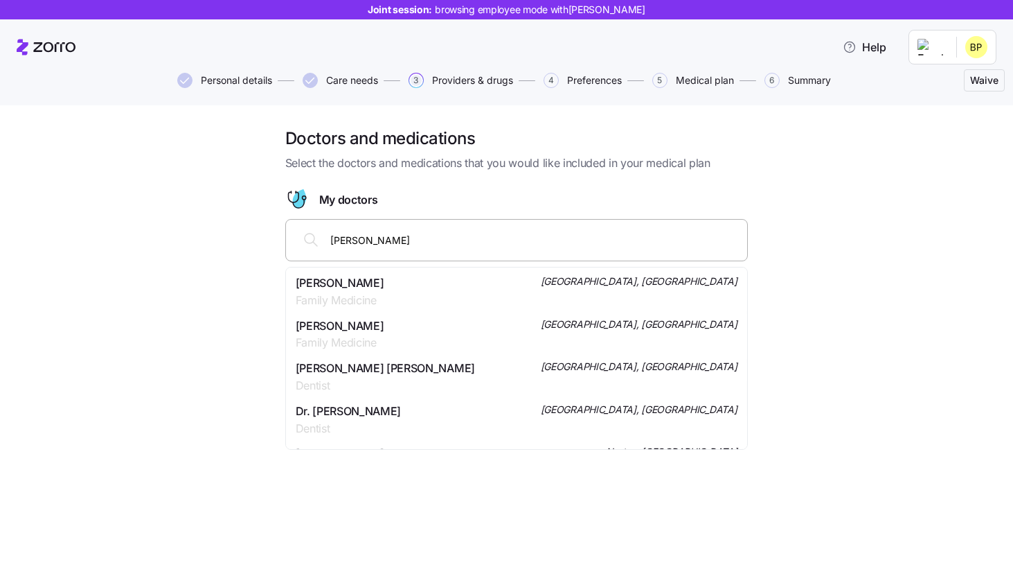
click at [378, 287] on span "[PERSON_NAME]" at bounding box center [340, 282] width 89 height 17
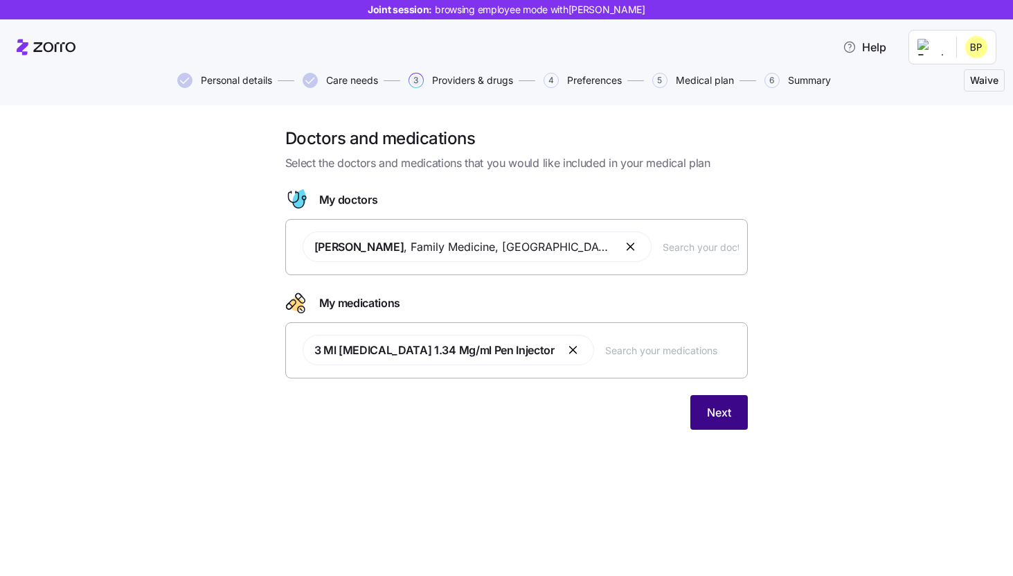
click at [711, 418] on span "Next" at bounding box center [719, 412] width 24 height 17
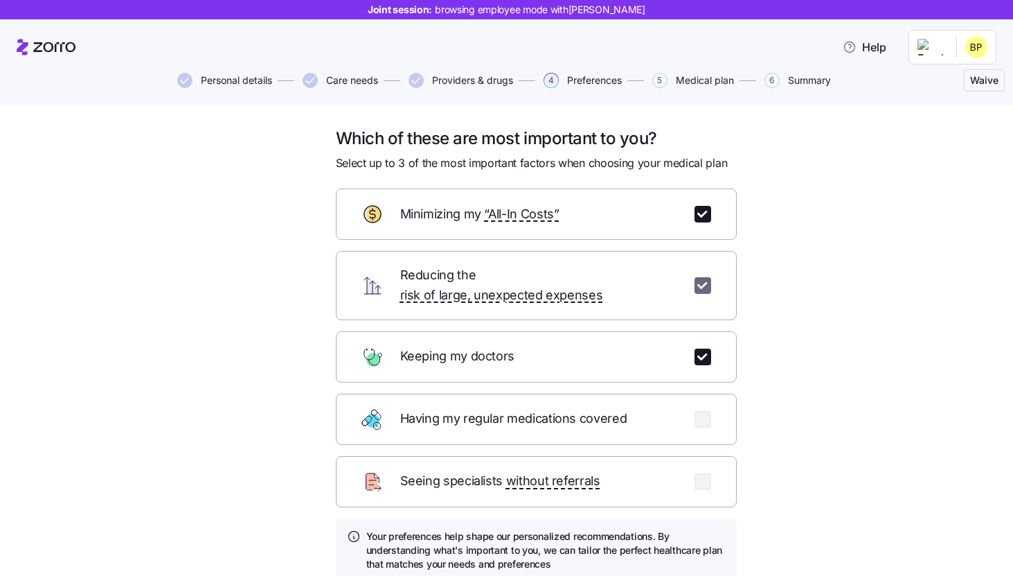
click at [702, 277] on input "checkbox" at bounding box center [703, 285] width 17 height 17
checkbox input "false"
click at [702, 218] on input "checkbox" at bounding box center [703, 214] width 17 height 17
checkbox input "false"
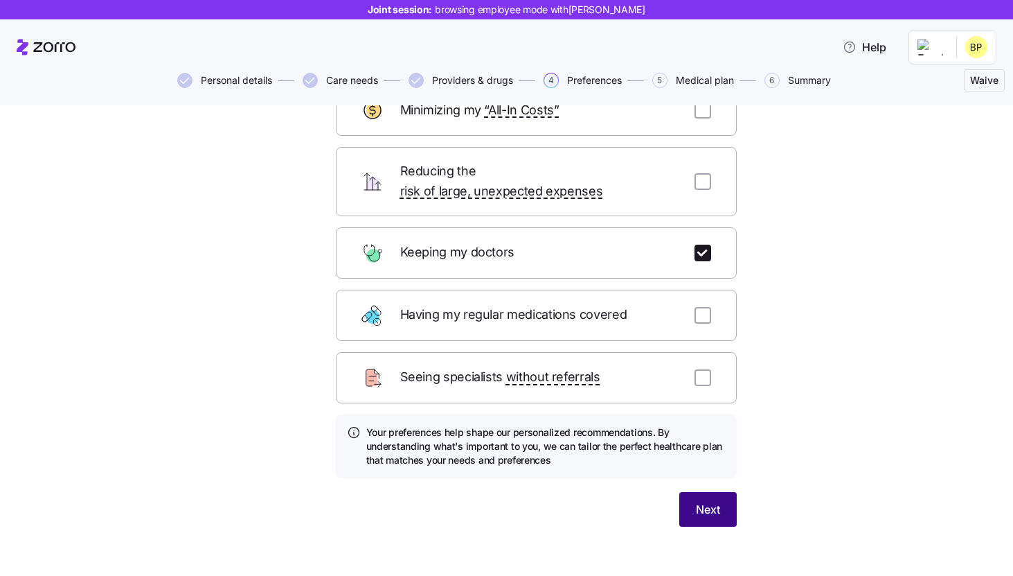
click at [713, 501] on span "Next" at bounding box center [708, 509] width 24 height 17
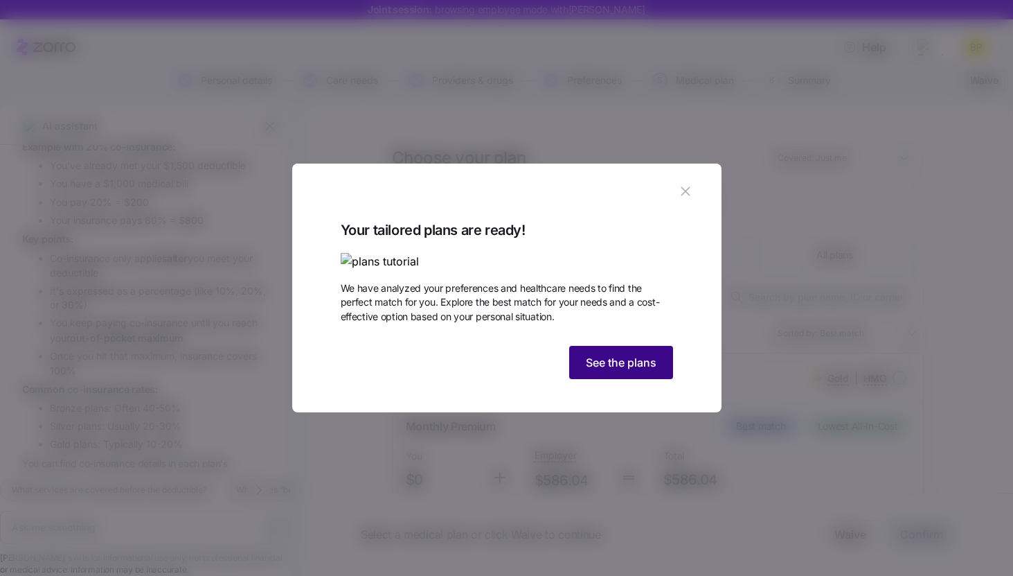
click at [629, 371] on span "See the plans" at bounding box center [621, 362] width 71 height 17
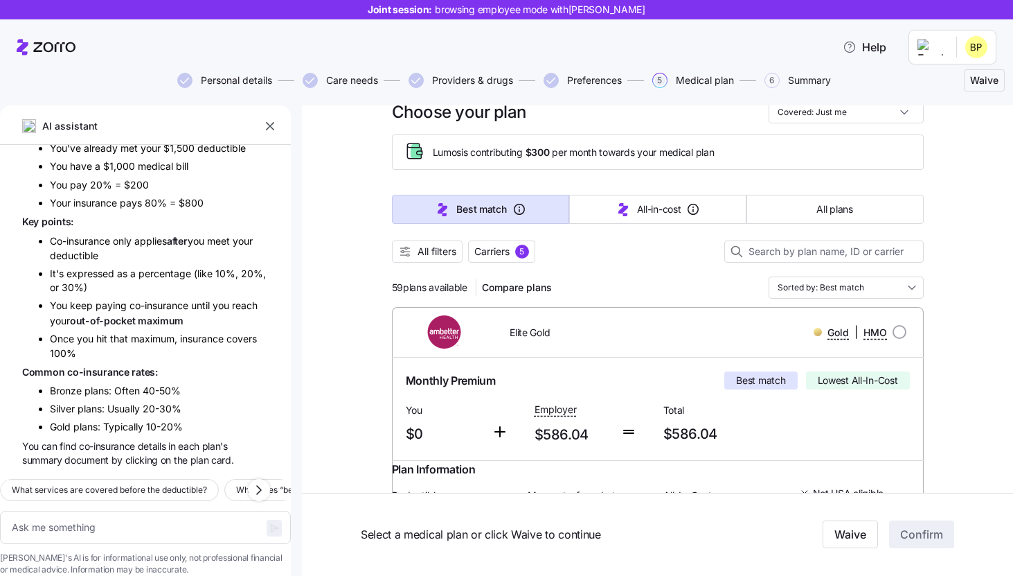
scroll to position [45, 0]
drag, startPoint x: 397, startPoint y: 287, endPoint x: 376, endPoint y: 287, distance: 20.8
click at [522, 254] on div "5" at bounding box center [522, 252] width 14 height 14
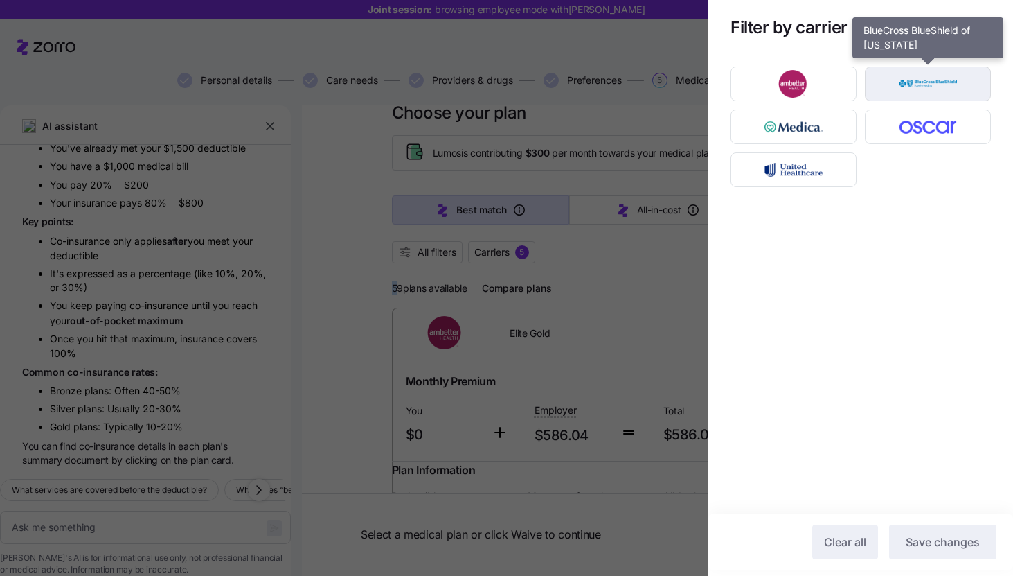
click at [924, 84] on img "button" at bounding box center [929, 84] width 102 height 28
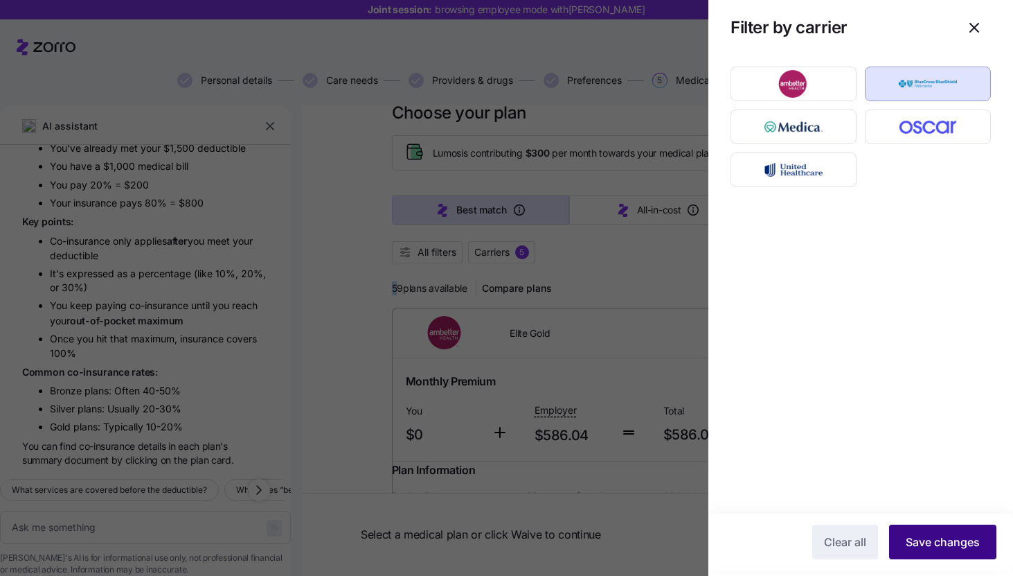
click at [939, 553] on button "Save changes" at bounding box center [942, 541] width 107 height 35
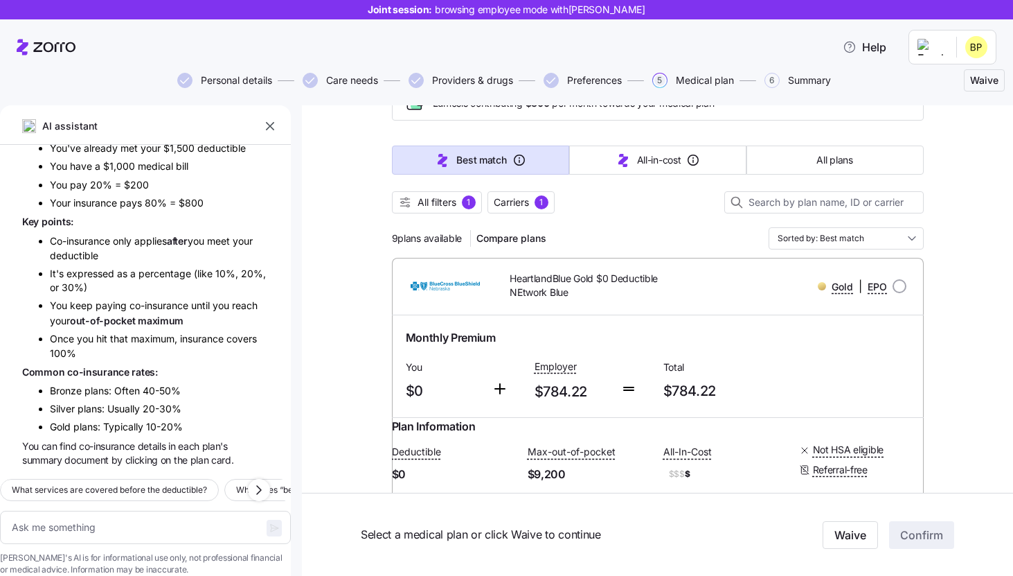
scroll to position [75, 0]
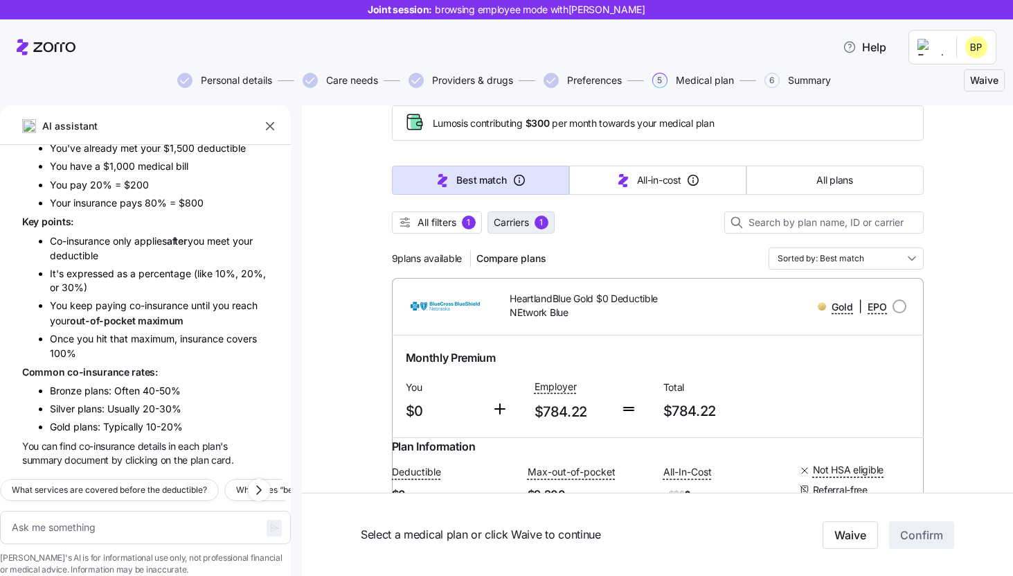
click at [529, 229] on span "Carriers" at bounding box center [511, 222] width 35 height 14
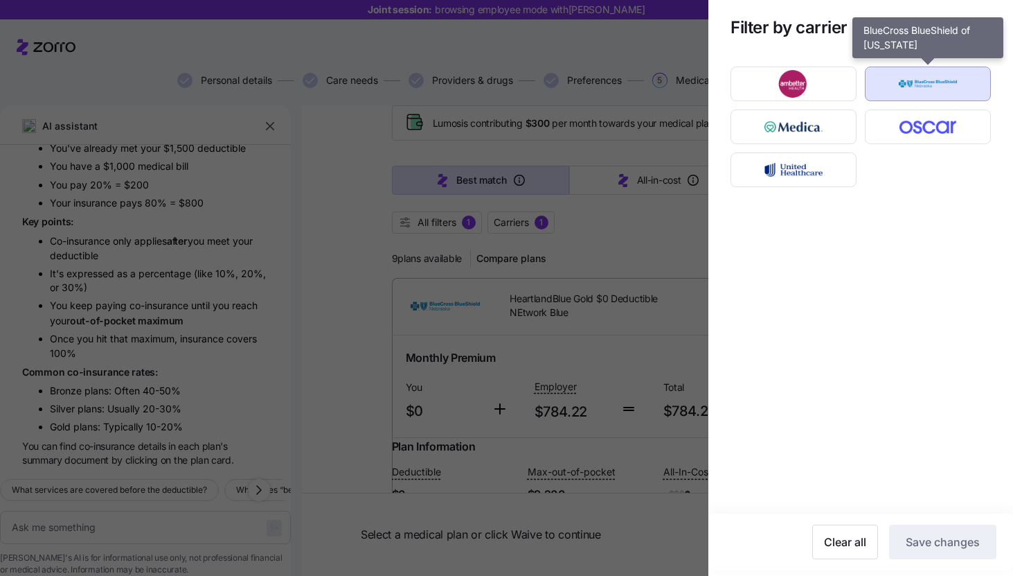
click at [933, 94] on img "button" at bounding box center [929, 84] width 102 height 28
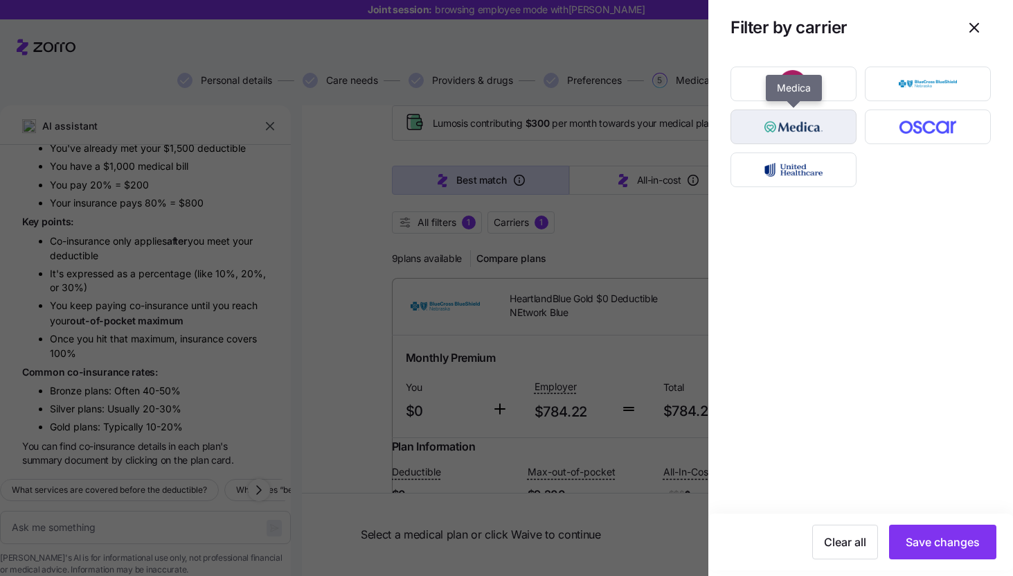
click at [828, 131] on img "button" at bounding box center [794, 127] width 102 height 28
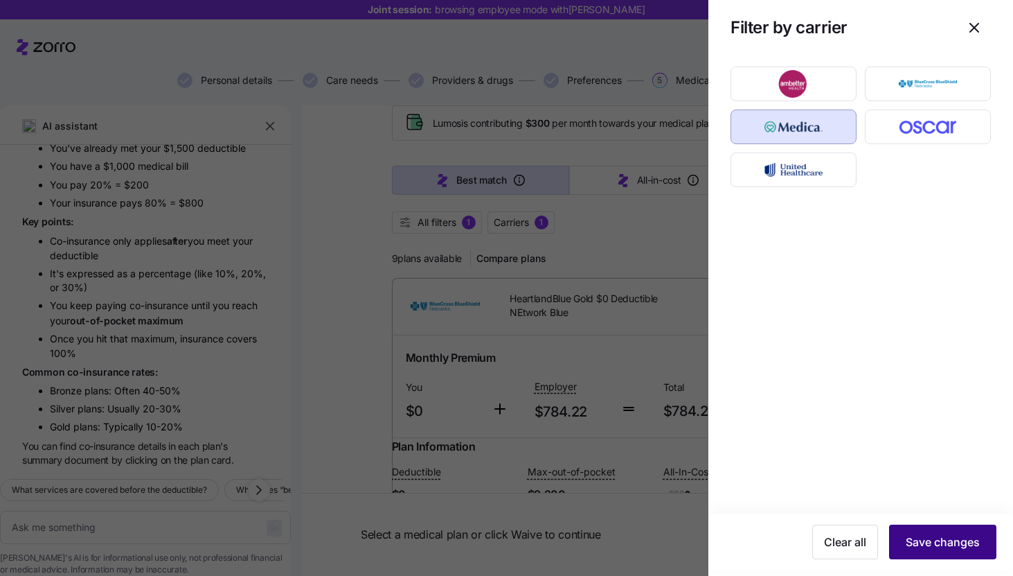
click at [923, 534] on span "Save changes" at bounding box center [943, 541] width 74 height 17
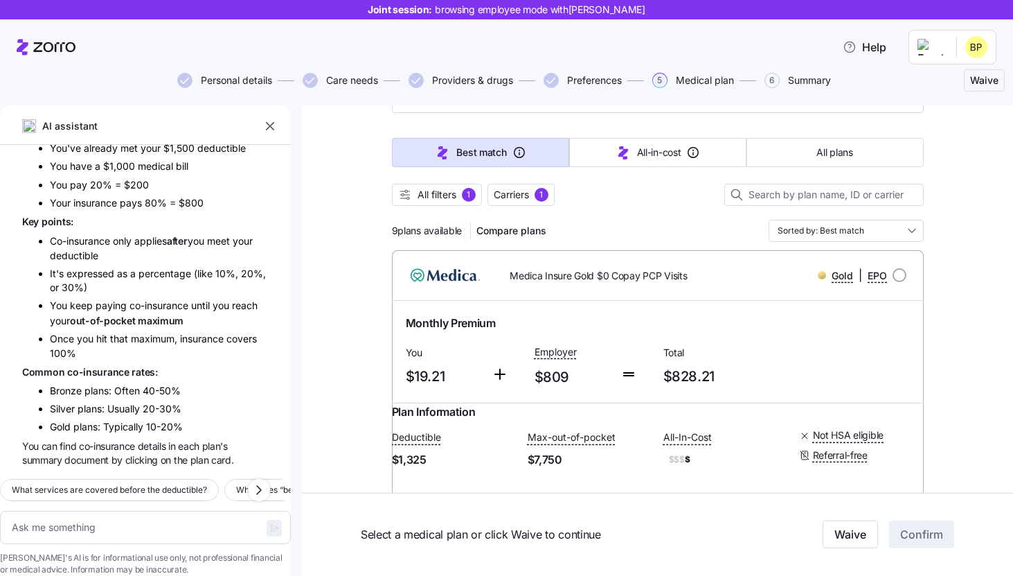
scroll to position [85, 0]
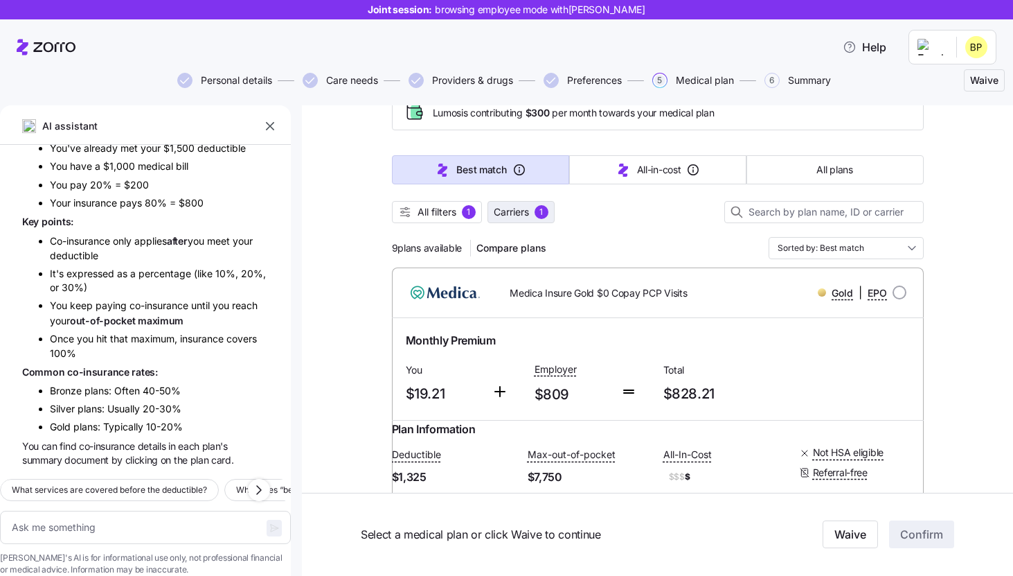
click at [529, 205] on button "Carriers 1" at bounding box center [521, 212] width 67 height 22
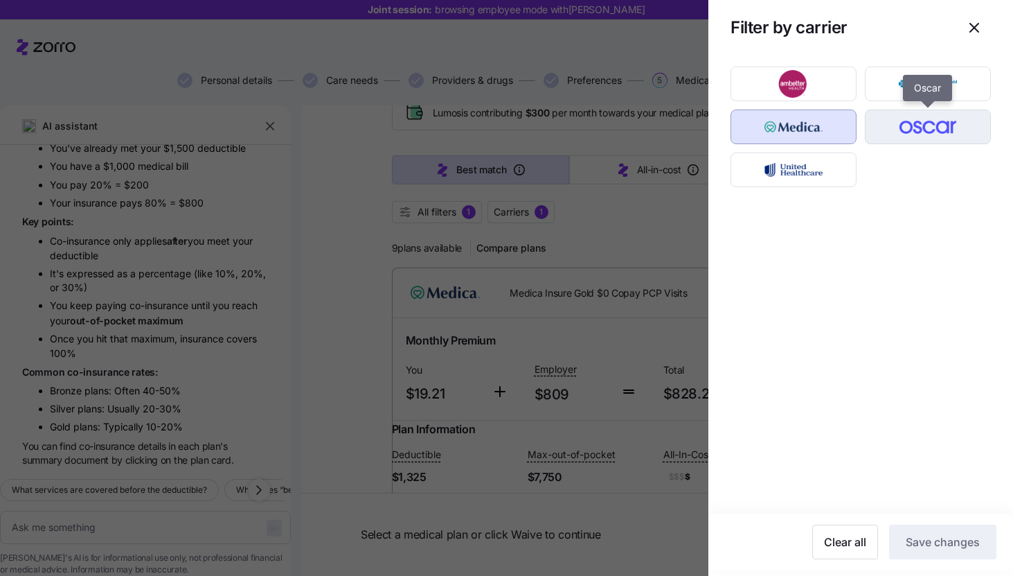
click at [912, 127] on img "button" at bounding box center [929, 127] width 102 height 28
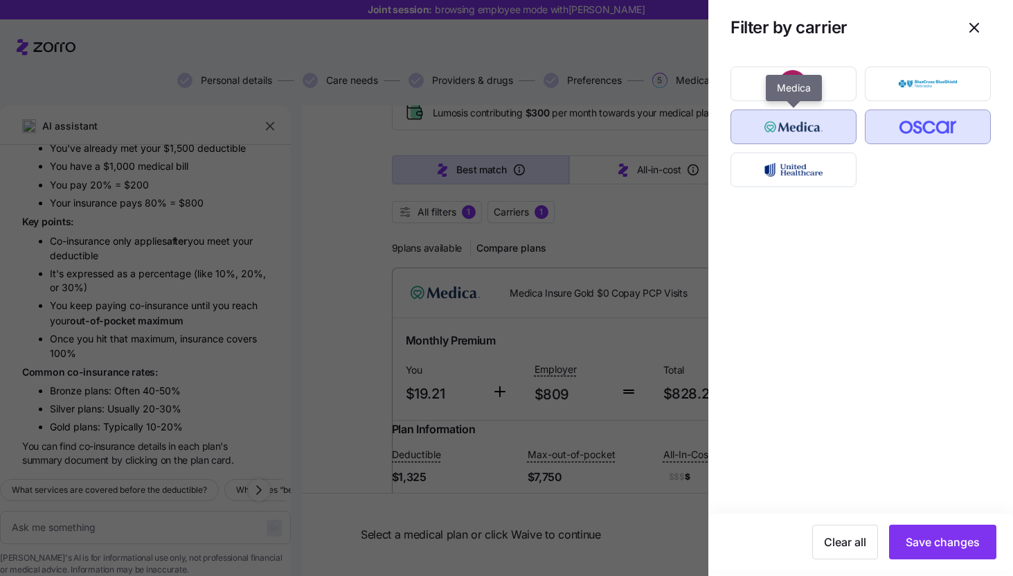
click at [837, 135] on img "button" at bounding box center [794, 127] width 102 height 28
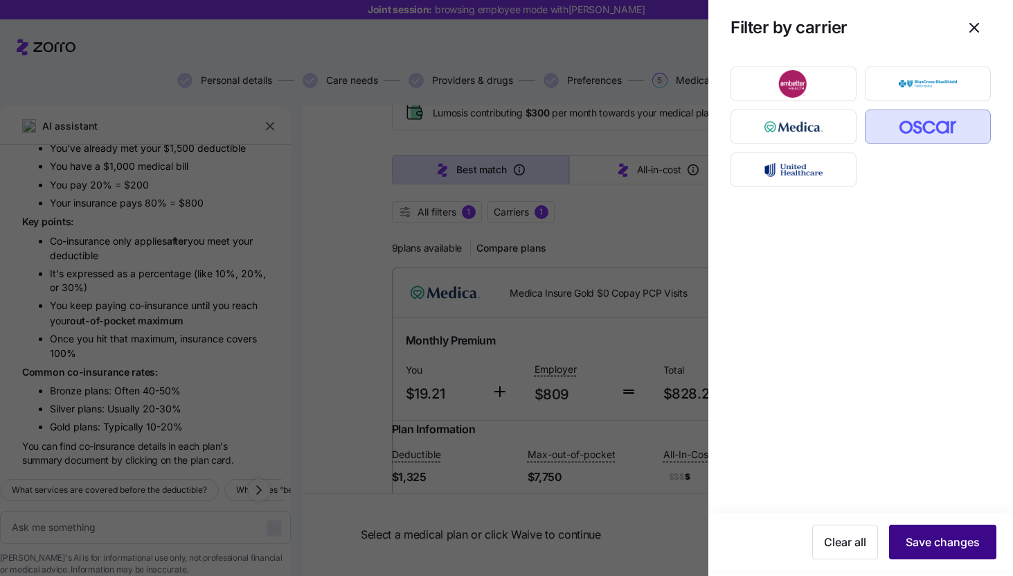
click at [946, 556] on button "Save changes" at bounding box center [942, 541] width 107 height 35
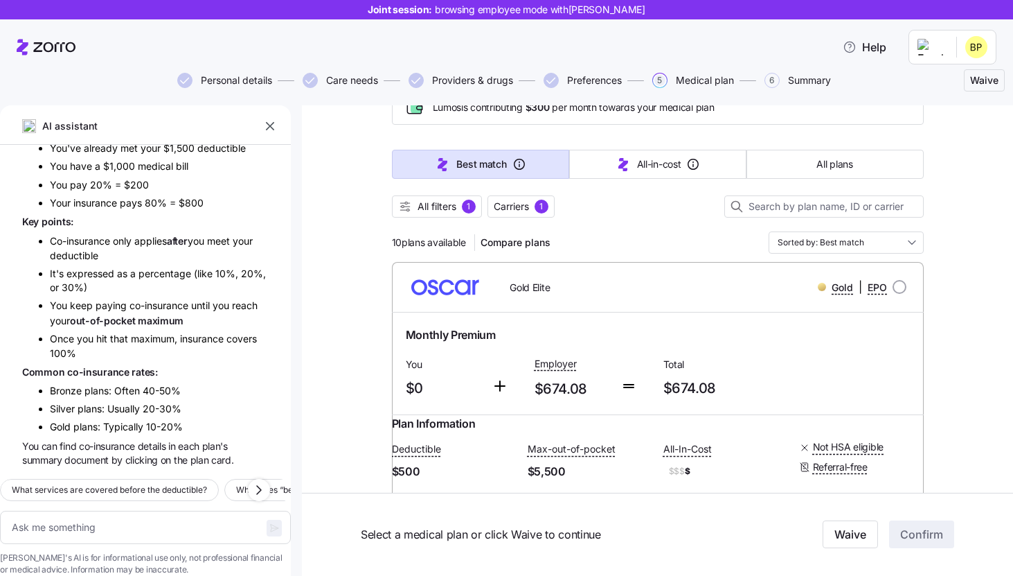
scroll to position [0, 0]
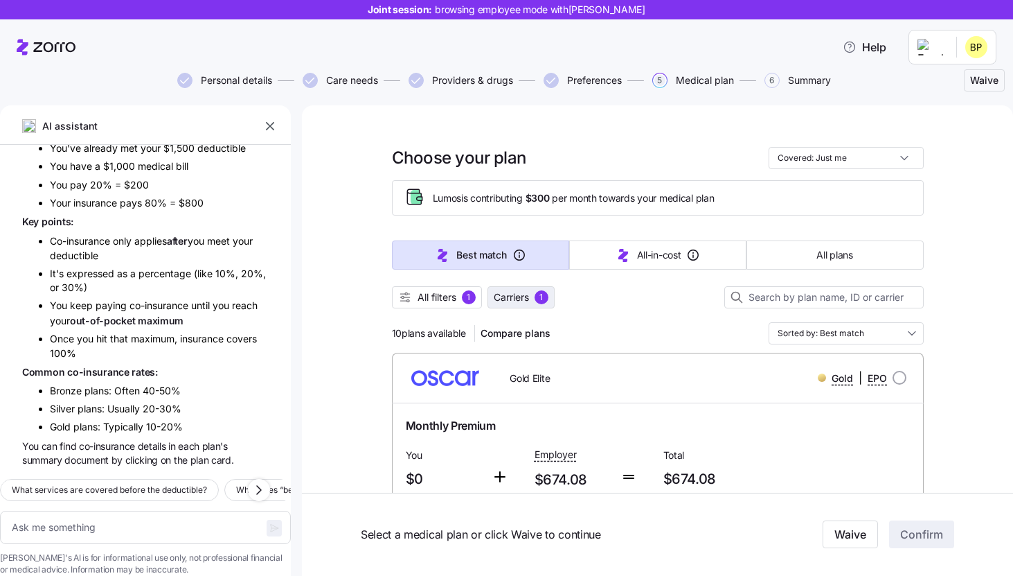
click at [526, 287] on button "Carriers 1" at bounding box center [521, 297] width 67 height 22
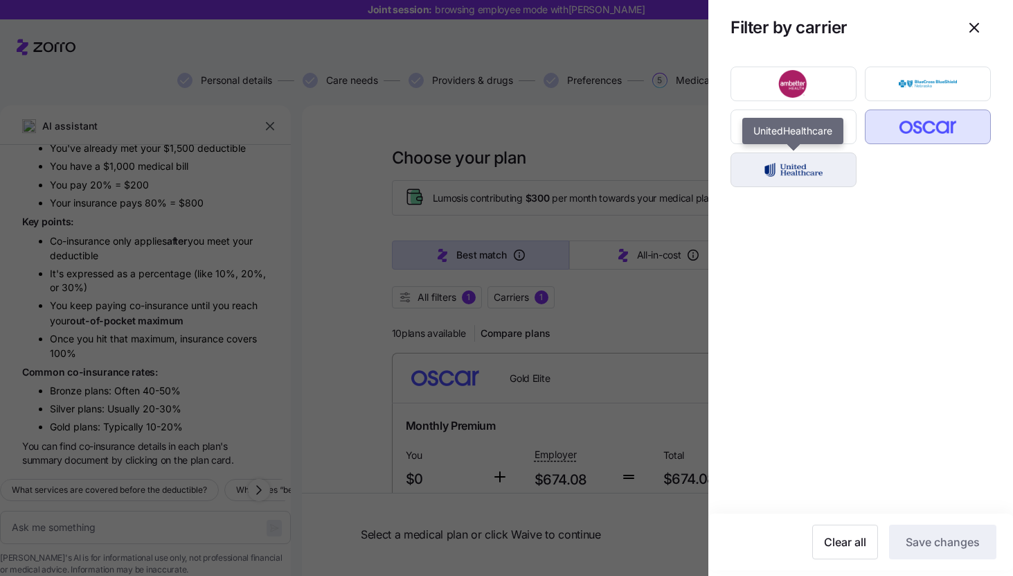
click at [796, 158] on img "button" at bounding box center [794, 170] width 102 height 28
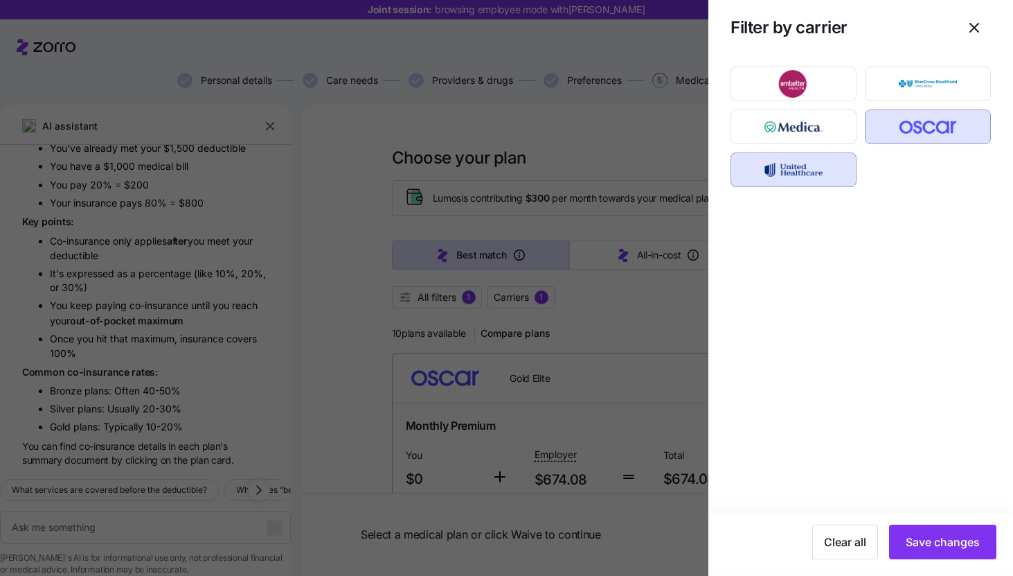
click at [905, 125] on img "button" at bounding box center [929, 127] width 102 height 28
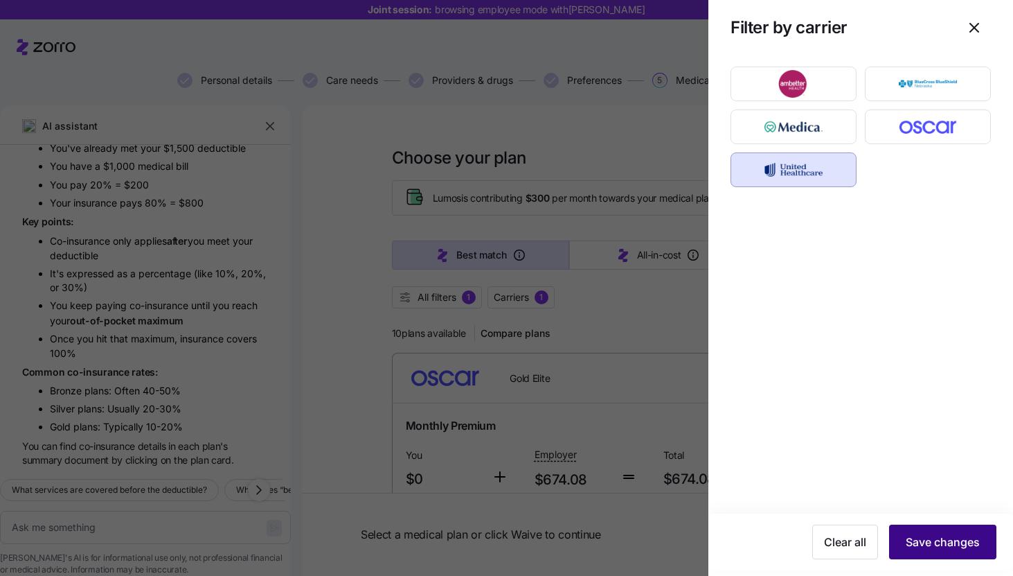
click at [936, 545] on span "Save changes" at bounding box center [943, 541] width 74 height 17
type textarea "x"
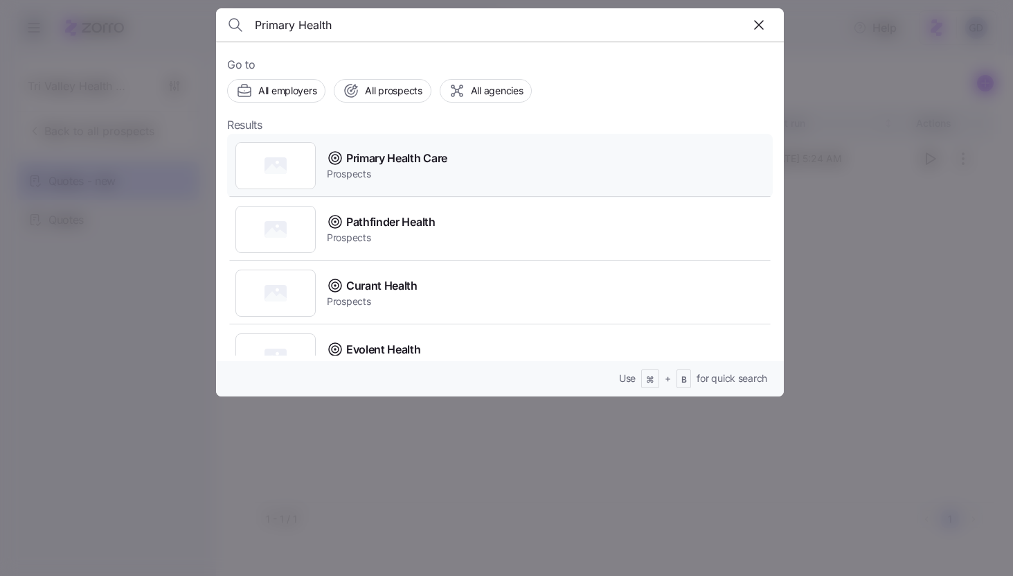
type input "Primary Health"
click at [392, 170] on span "Prospects" at bounding box center [387, 174] width 121 height 14
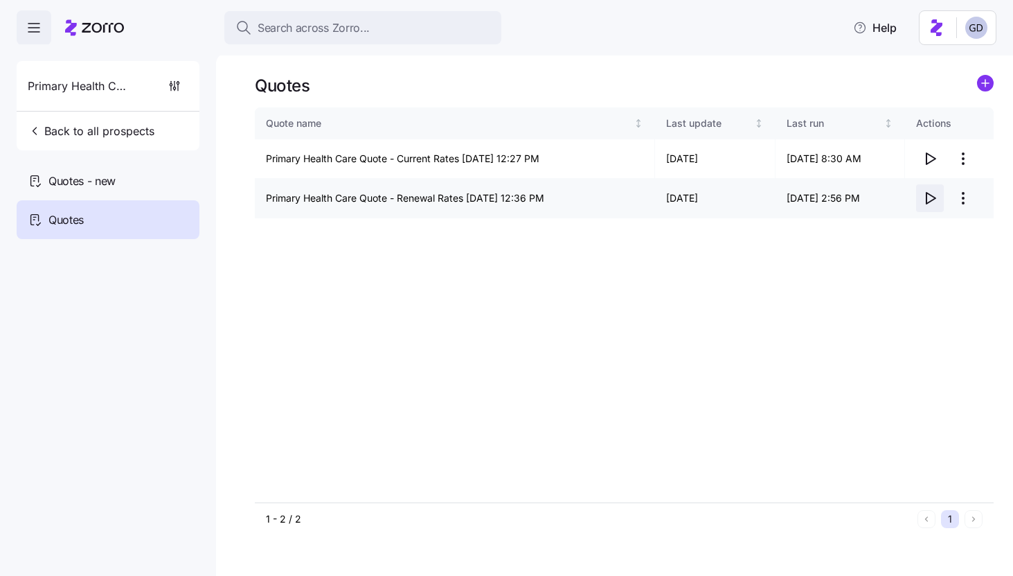
click at [930, 201] on icon "button" at bounding box center [931, 198] width 9 height 11
click at [145, 183] on div "Quotes - new" at bounding box center [108, 180] width 183 height 39
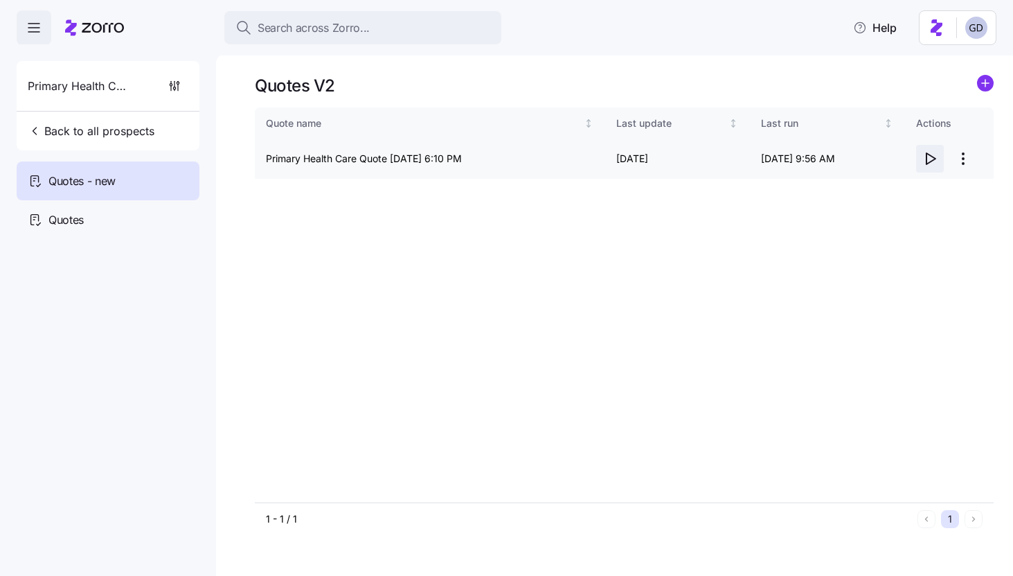
click at [928, 162] on icon "button" at bounding box center [930, 158] width 17 height 17
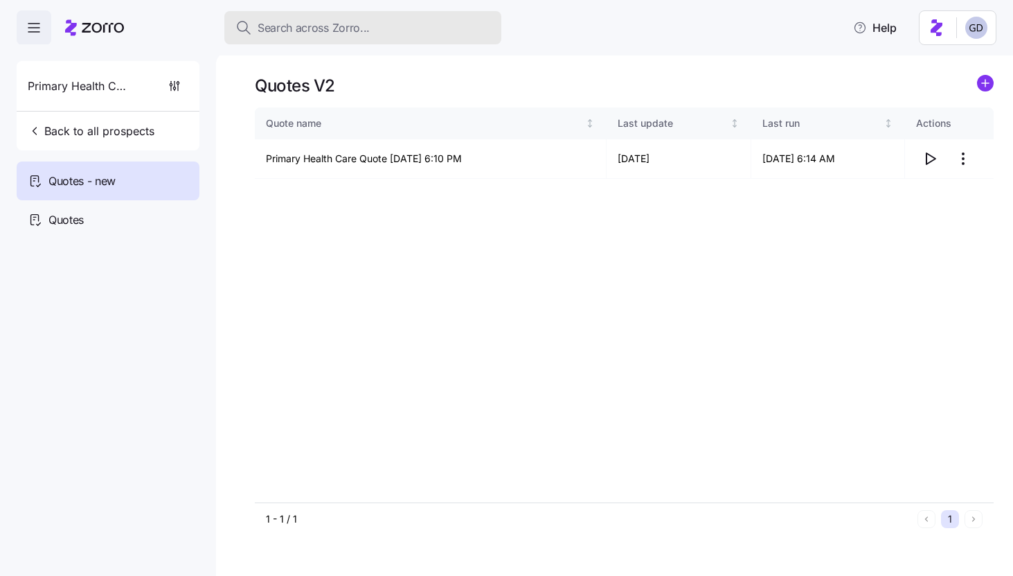
click at [411, 38] on button "Search across Zorro..." at bounding box center [362, 27] width 277 height 33
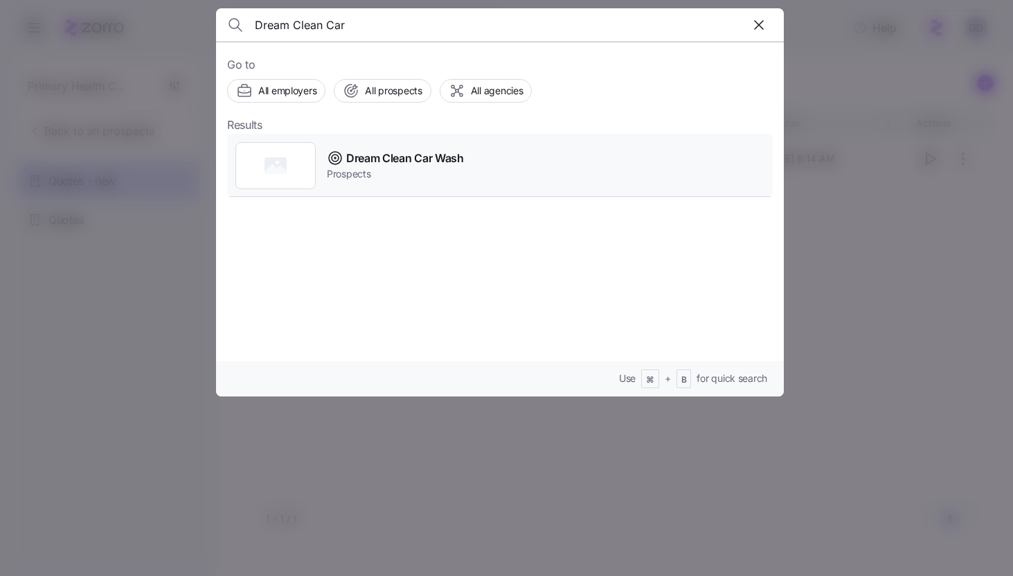
type input "Dream Clean Car"
click at [379, 167] on span "Prospects" at bounding box center [395, 174] width 137 height 14
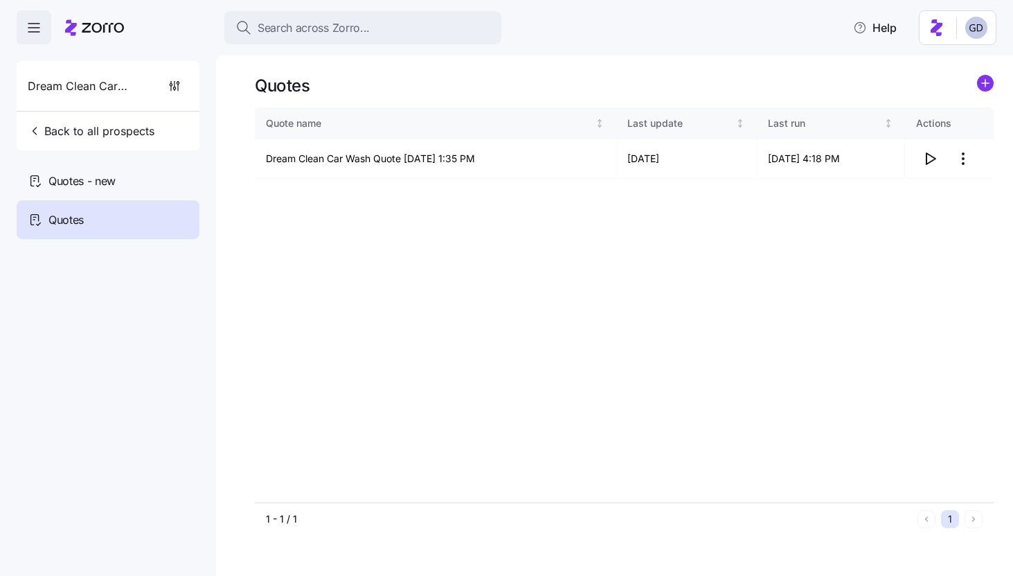
click at [116, 183] on span "Quotes - new" at bounding box center [81, 180] width 67 height 17
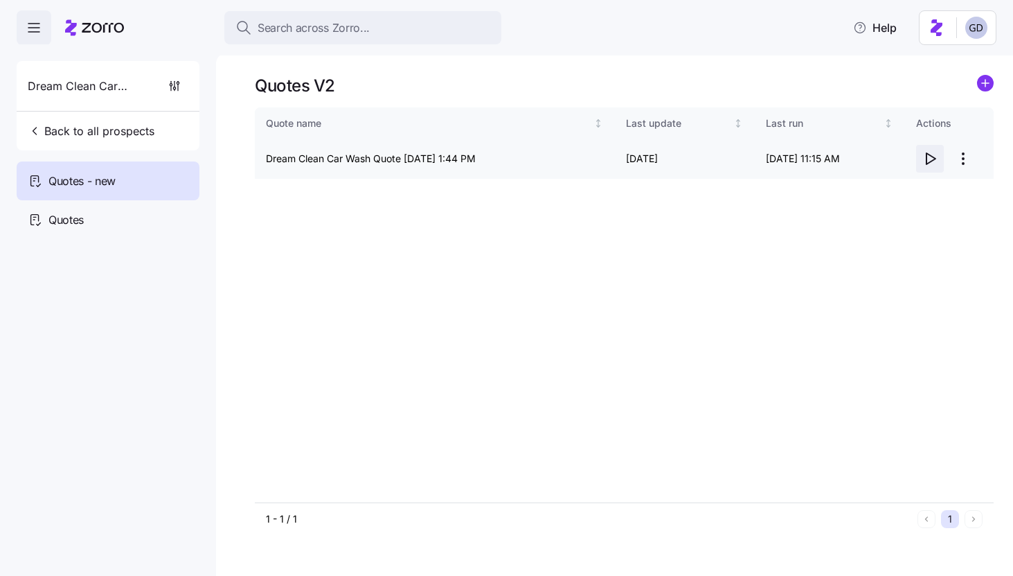
click at [927, 157] on icon "button" at bounding box center [931, 158] width 9 height 11
click at [969, 157] on html "Search across Zorro... Help Dream Clean Car Wash Back to all prospects Quotes -…" at bounding box center [506, 283] width 1013 height 567
click at [910, 193] on div "Edit quote" at bounding box center [907, 192] width 127 height 22
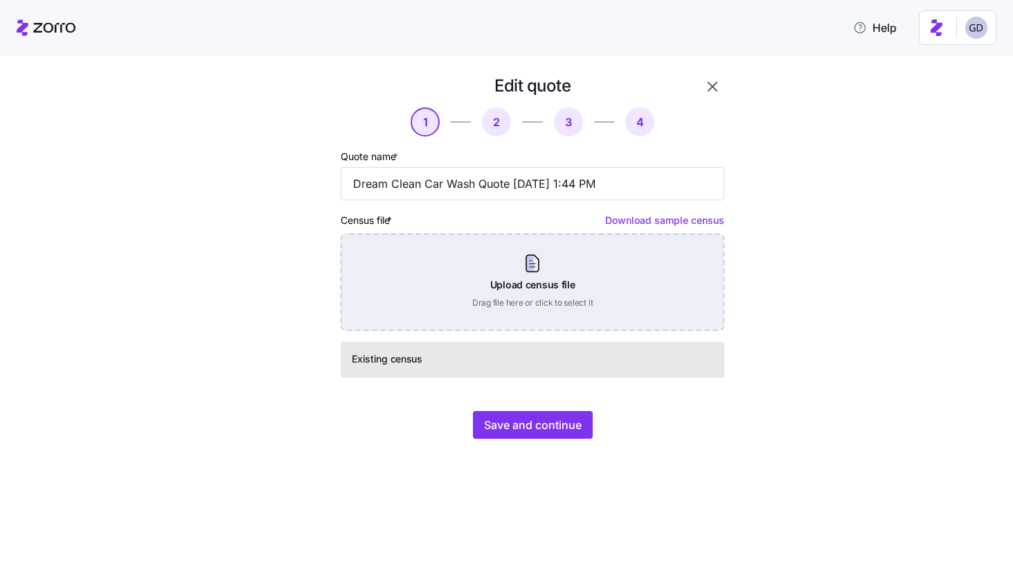
click at [526, 319] on div "Upload census file Drag file here or click to select it" at bounding box center [533, 281] width 384 height 97
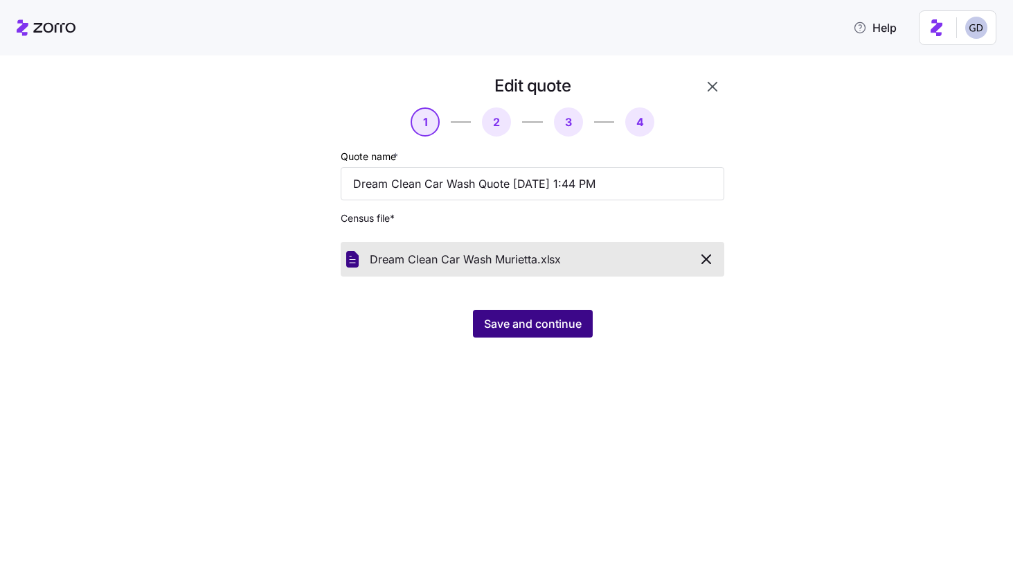
click at [544, 316] on span "Save and continue" at bounding box center [533, 323] width 98 height 17
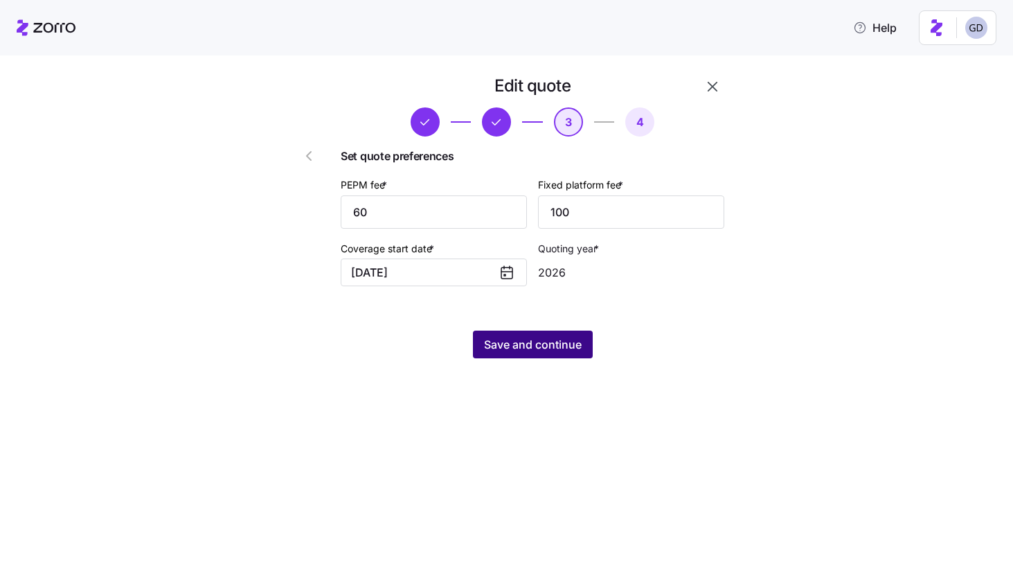
click at [533, 350] on span "Save and continue" at bounding box center [533, 344] width 98 height 17
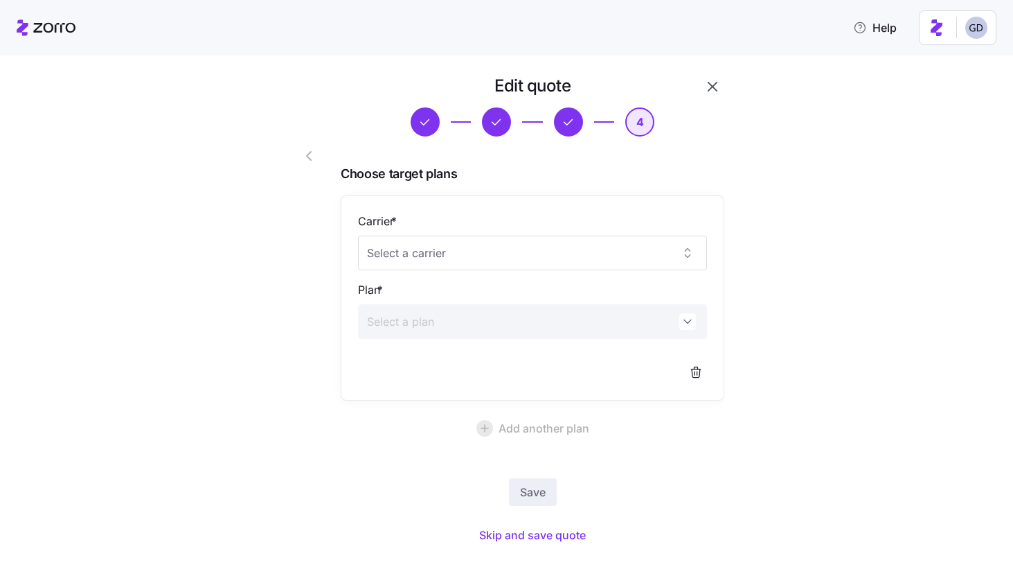
scroll to position [21, 0]
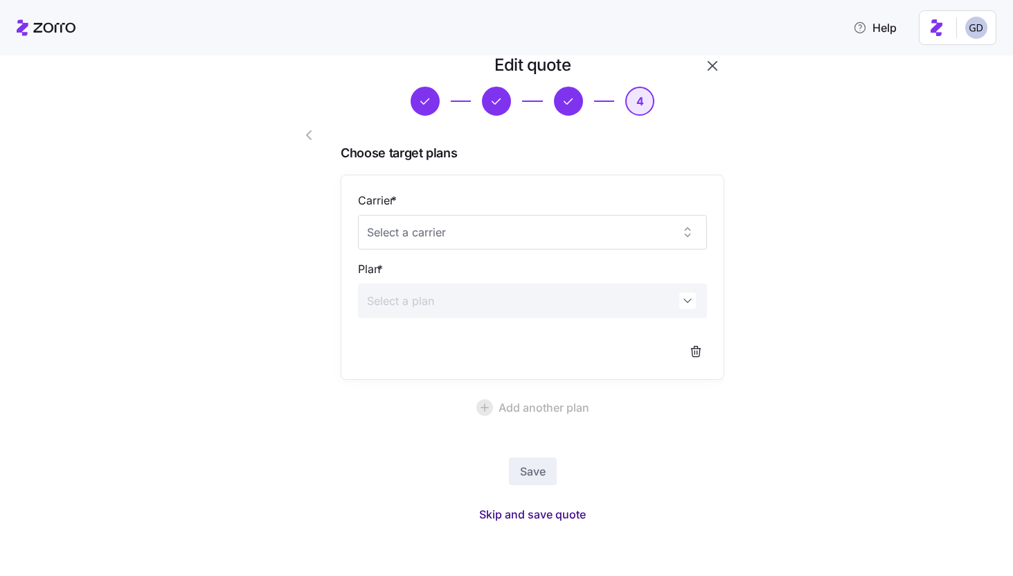
click at [532, 513] on span "Skip and save quote" at bounding box center [532, 514] width 107 height 17
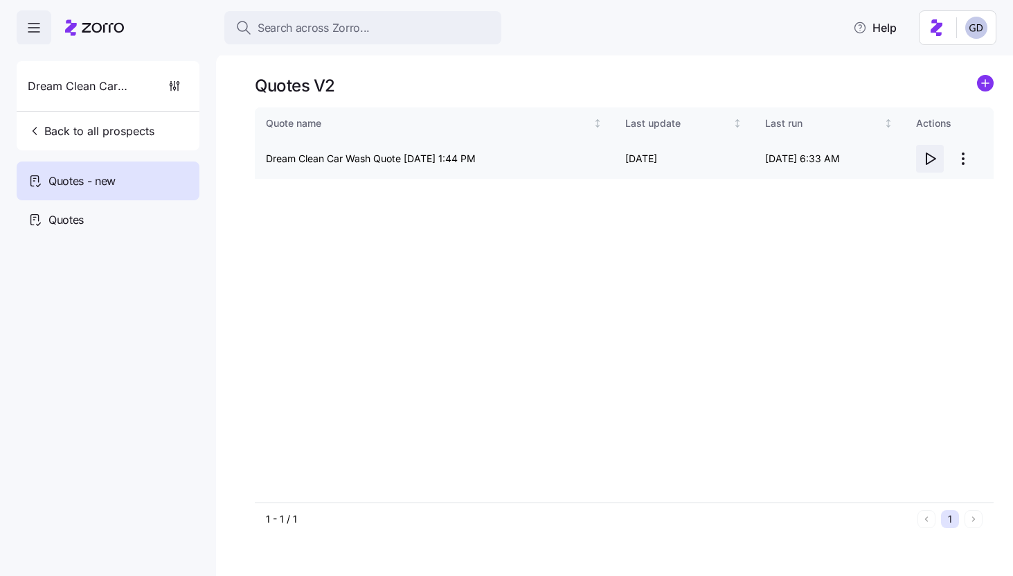
click at [928, 164] on icon "button" at bounding box center [931, 158] width 9 height 11
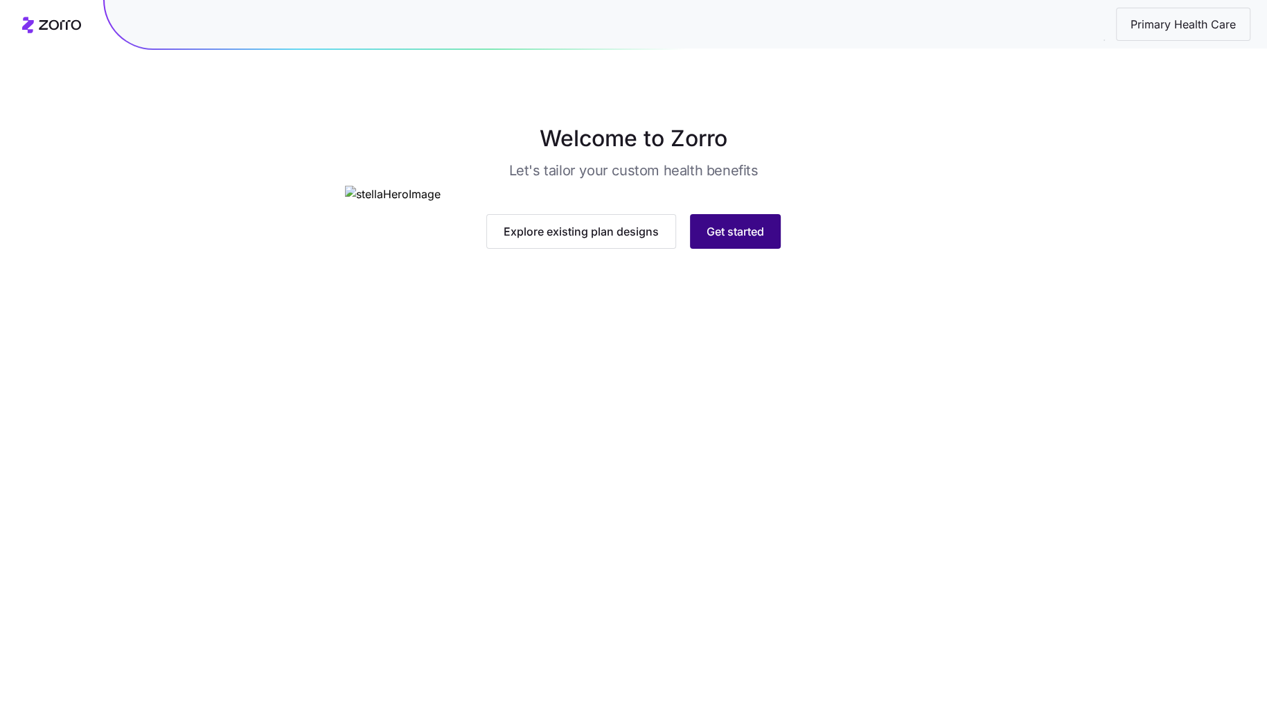
click at [738, 240] on span "Get started" at bounding box center [735, 231] width 57 height 17
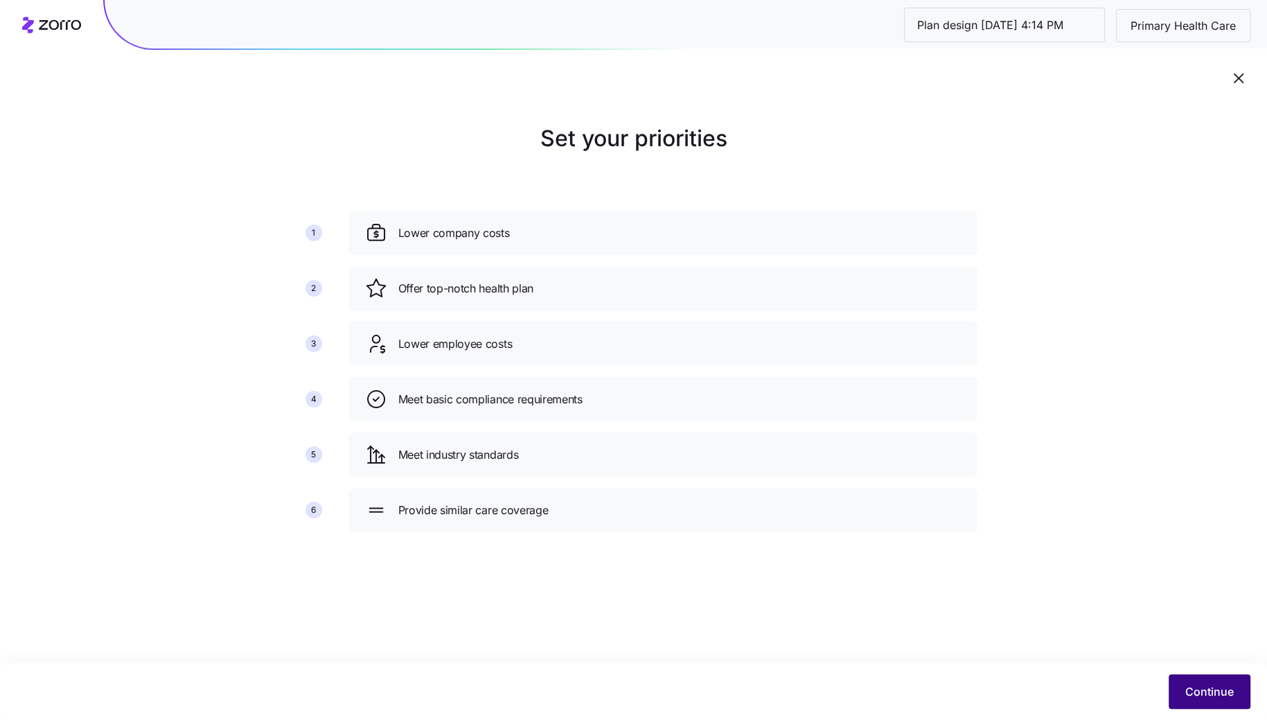
click at [1212, 692] on span "Continue" at bounding box center [1209, 691] width 48 height 17
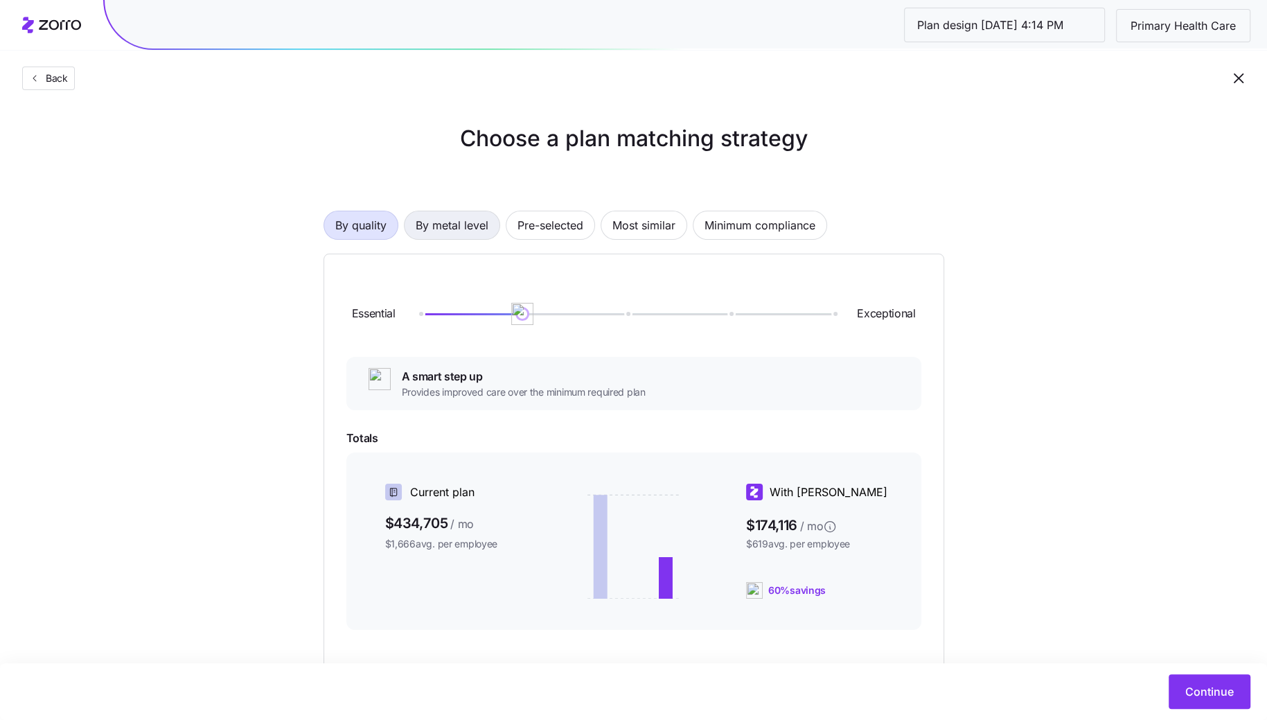
click at [458, 231] on span "By metal level" at bounding box center [452, 225] width 73 height 28
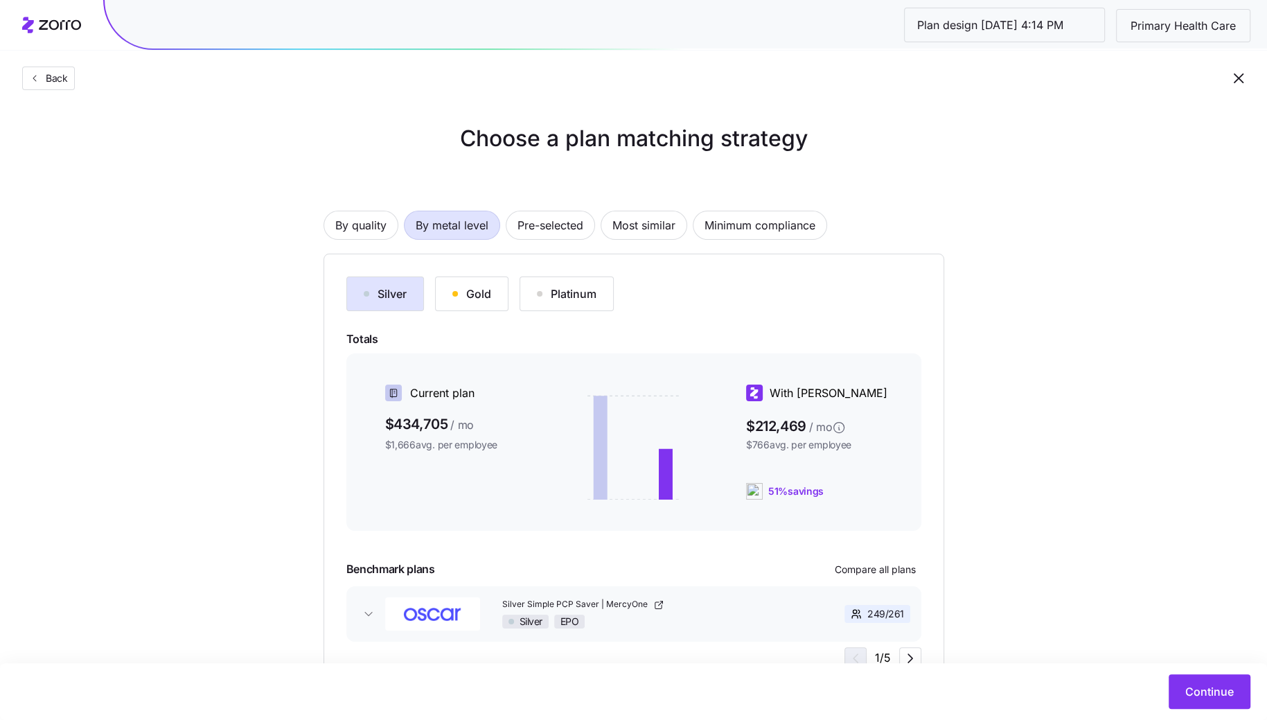
click at [493, 308] on button "Gold" at bounding box center [471, 293] width 73 height 35
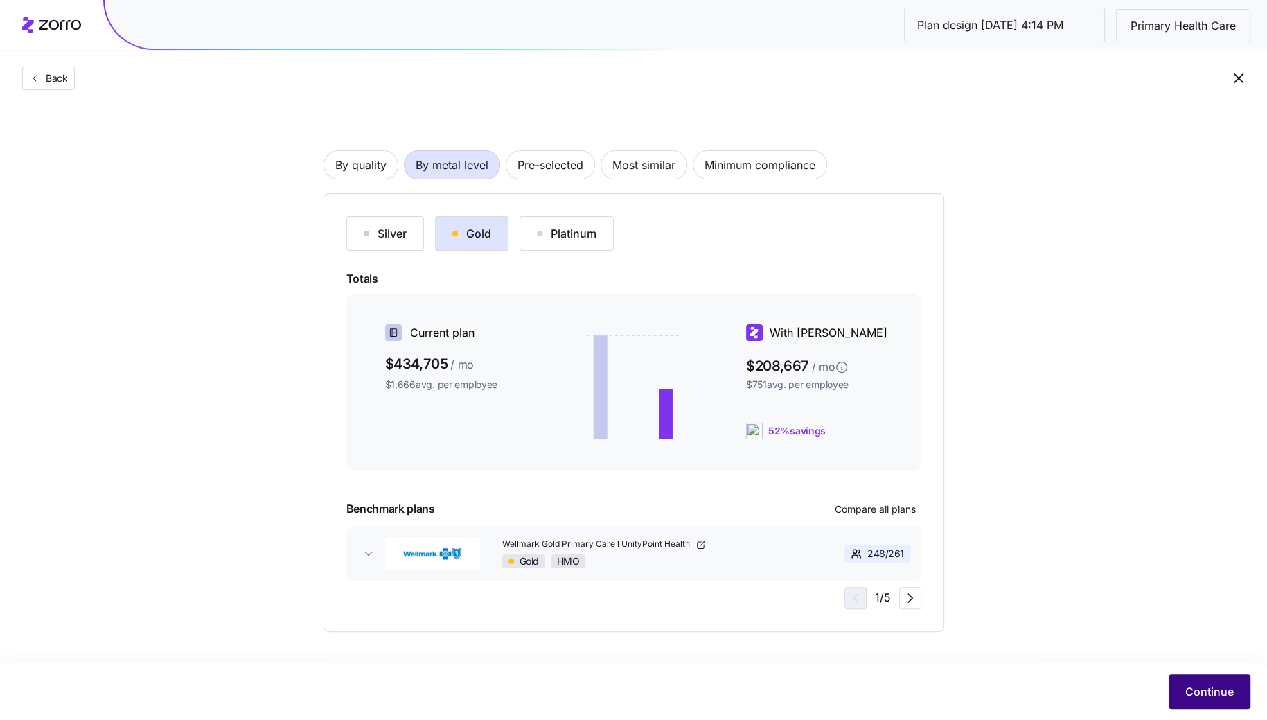
click at [1203, 700] on button "Continue" at bounding box center [1210, 691] width 82 height 35
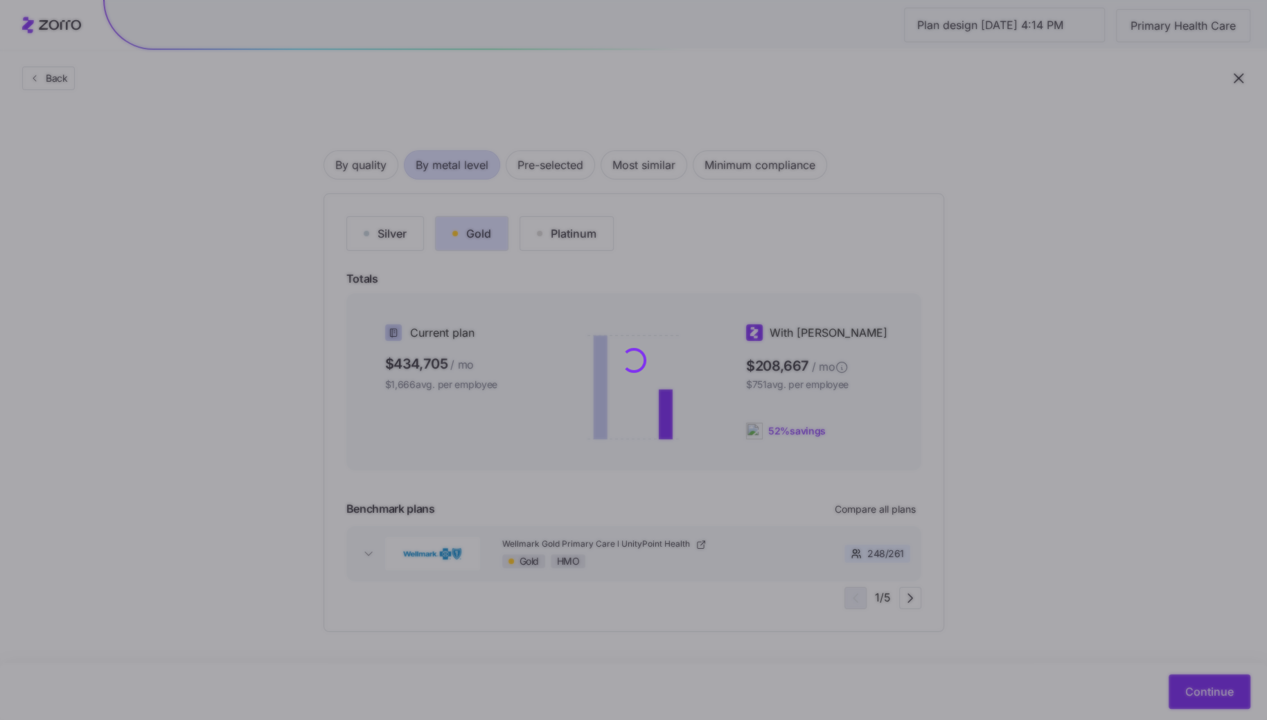
scroll to position [0, 0]
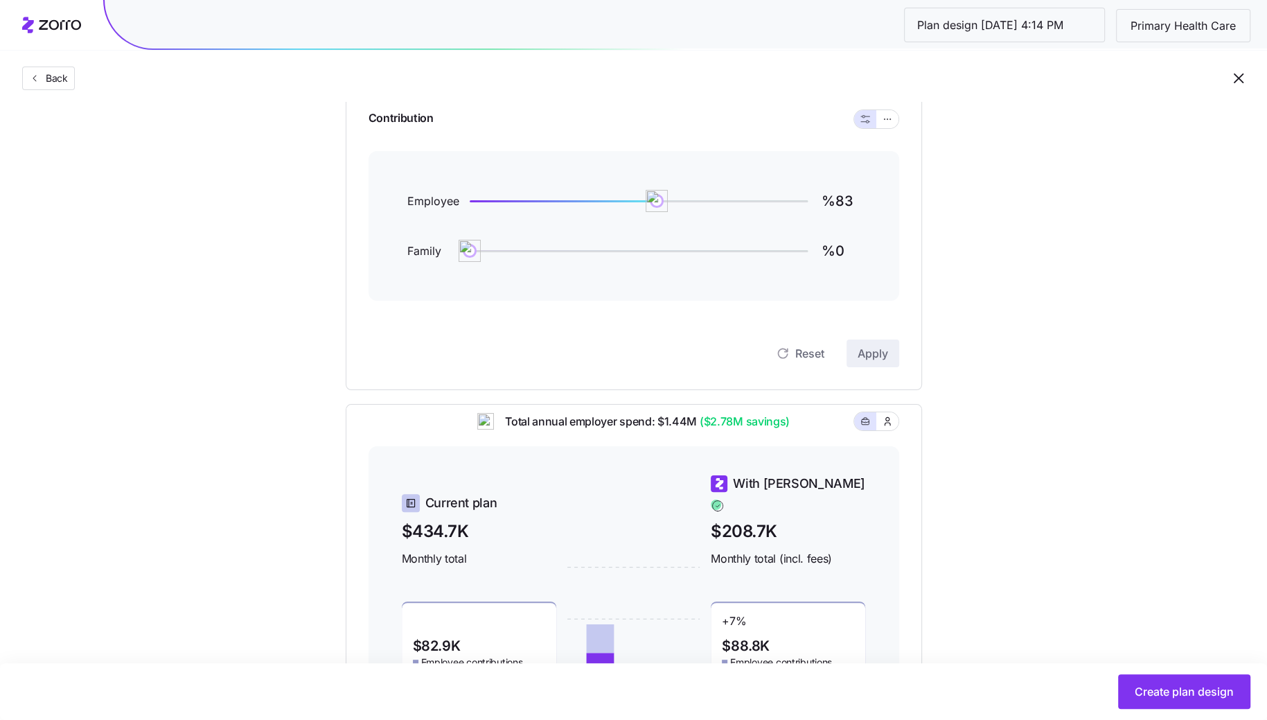
scroll to position [146, 0]
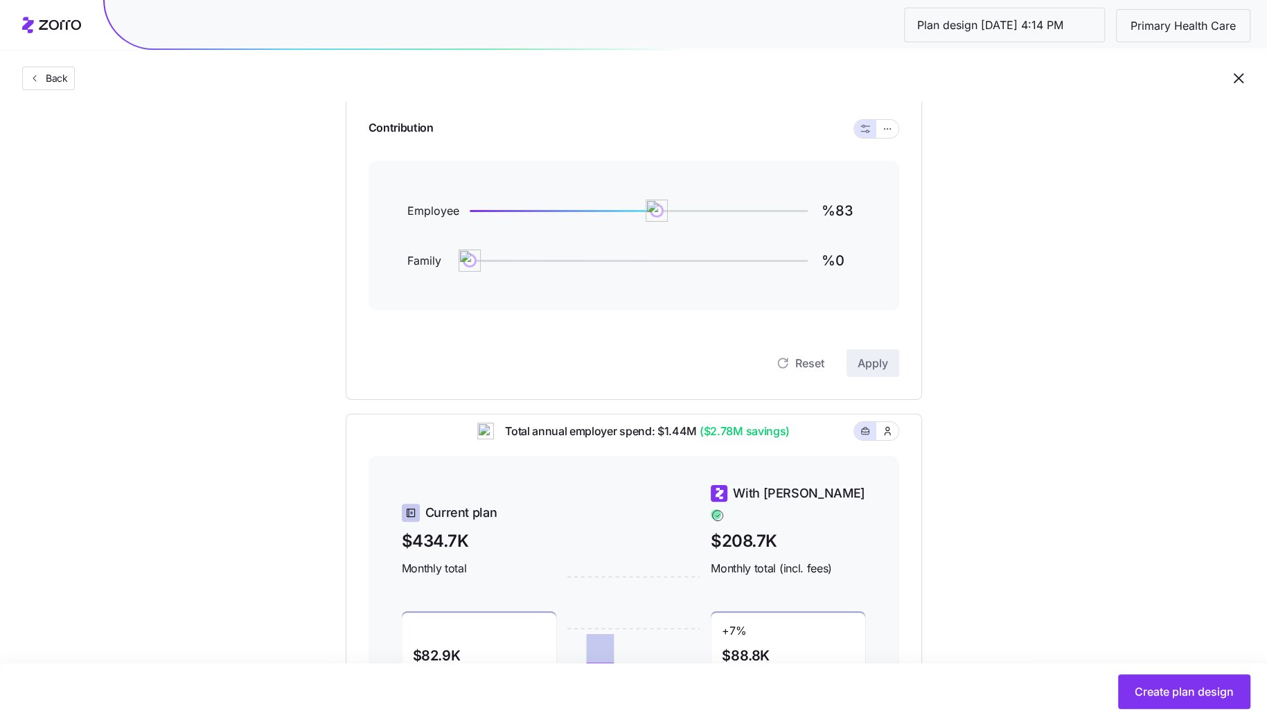
click at [889, 138] on div at bounding box center [876, 128] width 46 height 19
click at [887, 130] on icon "button" at bounding box center [888, 129] width 10 height 17
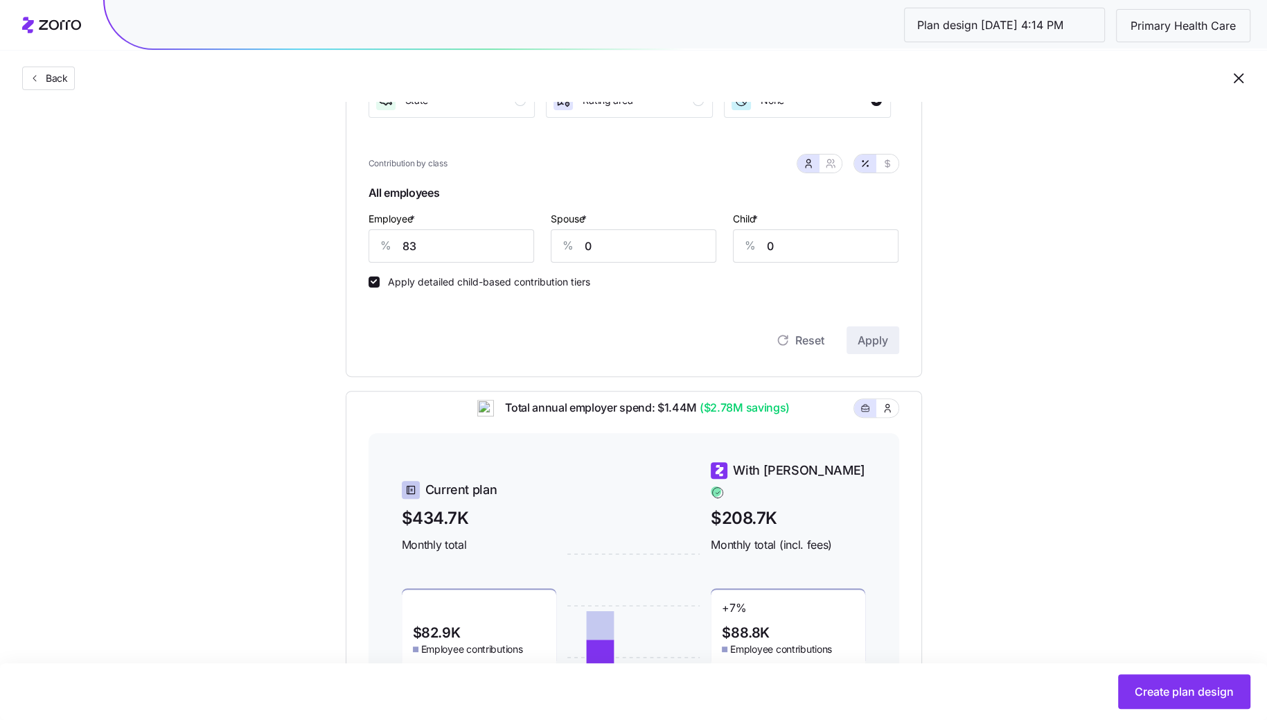
scroll to position [253, 0]
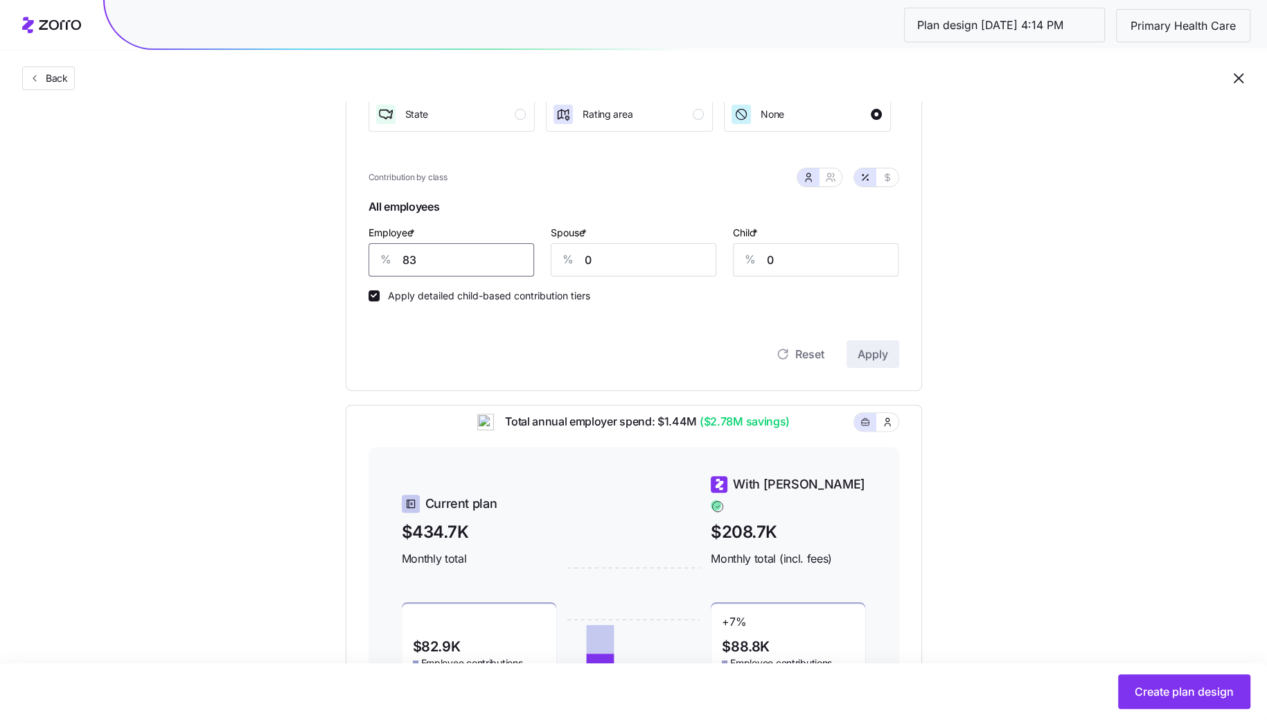
click at [487, 257] on input "83" at bounding box center [452, 259] width 166 height 33
type input "85"
click at [643, 256] on input "0" at bounding box center [634, 259] width 166 height 33
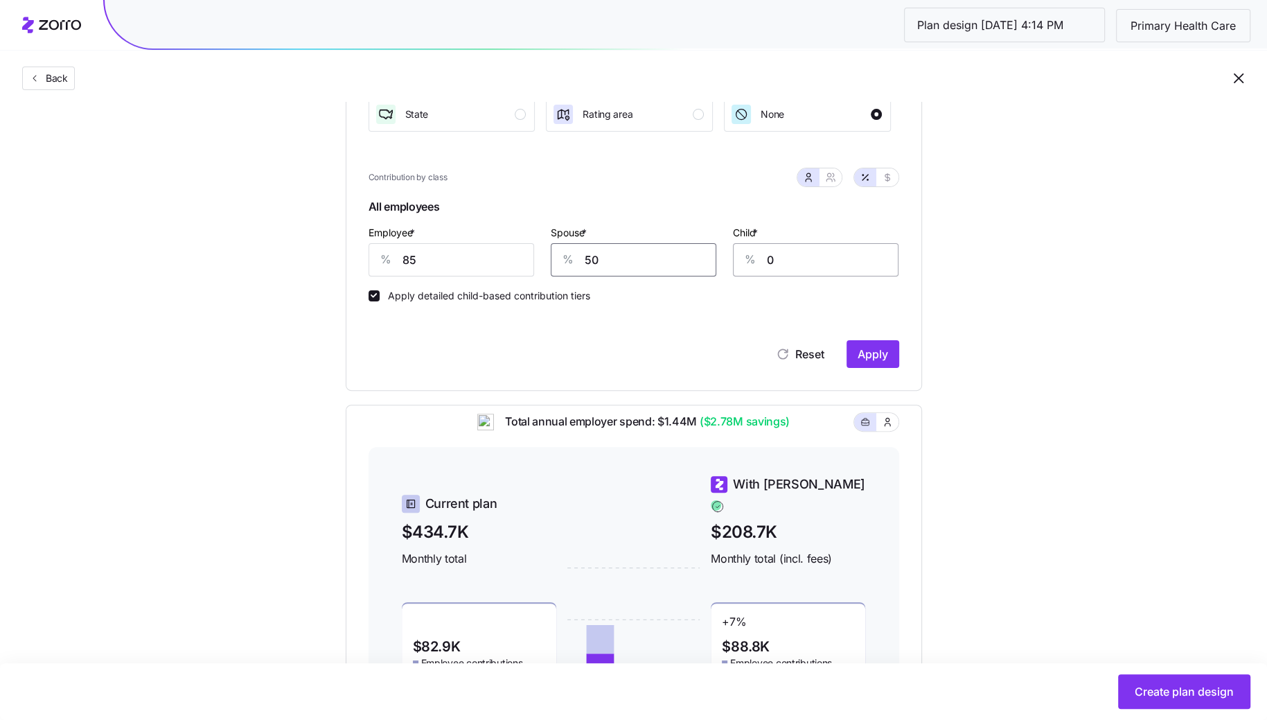
type input "50"
click at [779, 260] on input "0" at bounding box center [816, 259] width 166 height 33
type input "50"
click at [872, 348] on span "Apply" at bounding box center [873, 354] width 30 height 17
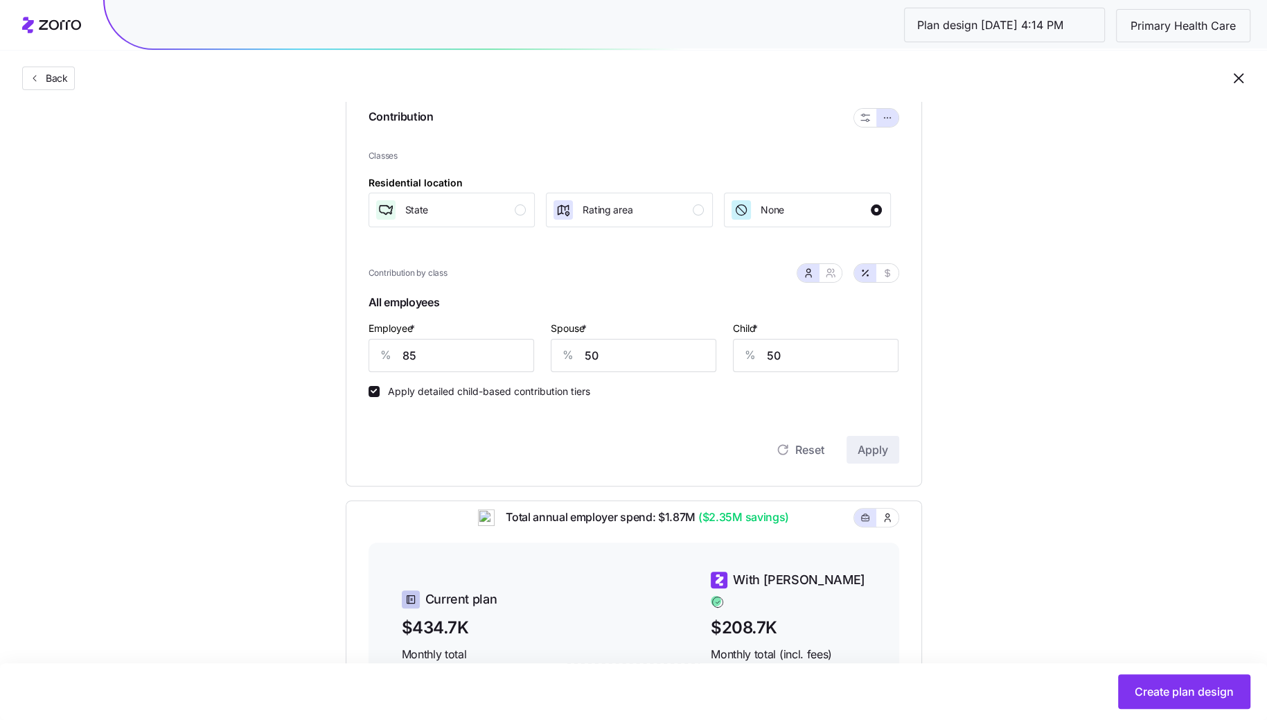
scroll to position [223, 0]
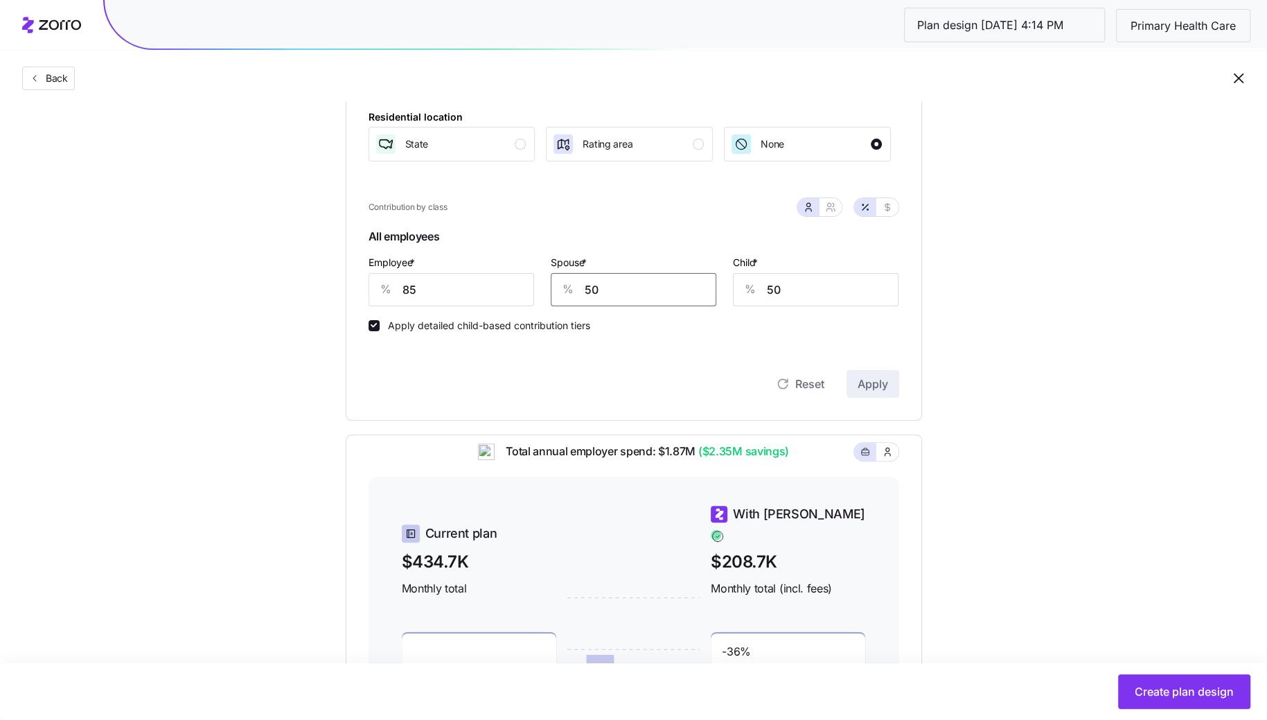
click at [639, 297] on input "50" at bounding box center [634, 289] width 166 height 33
type input "75"
click at [852, 290] on input "50" at bounding box center [816, 289] width 166 height 33
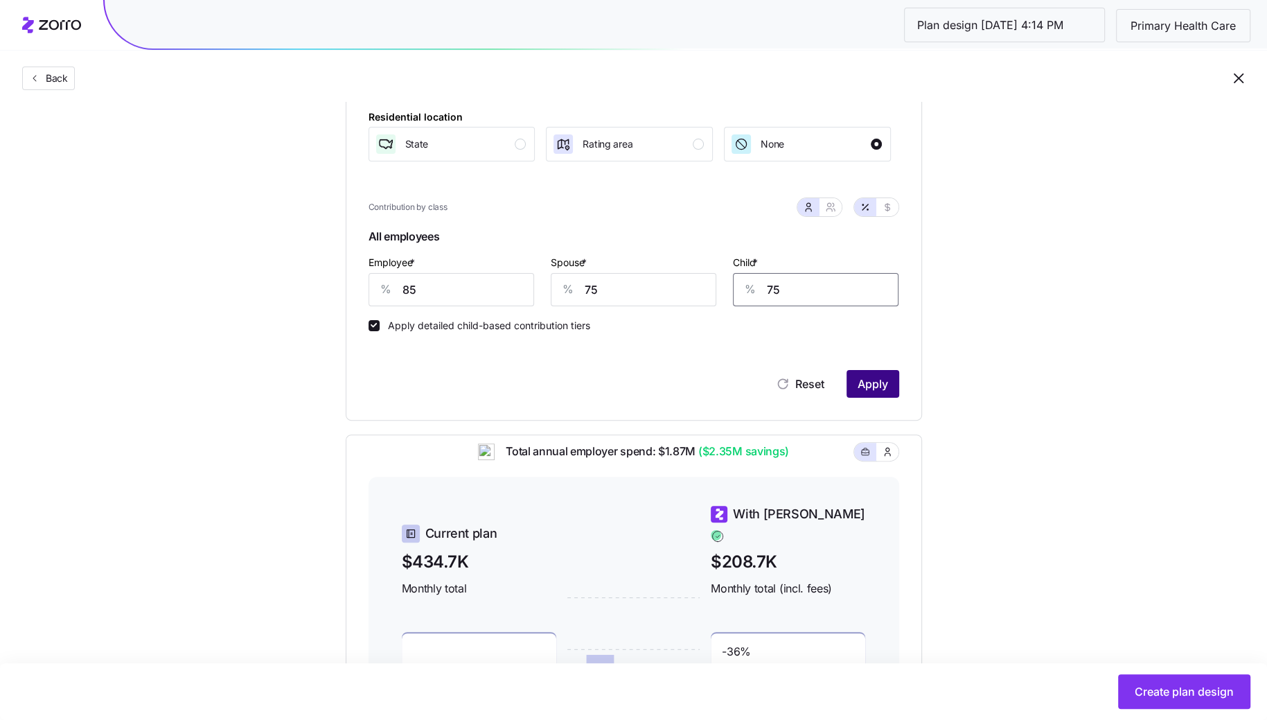
type input "75"
click at [885, 379] on span "Apply" at bounding box center [873, 383] width 30 height 17
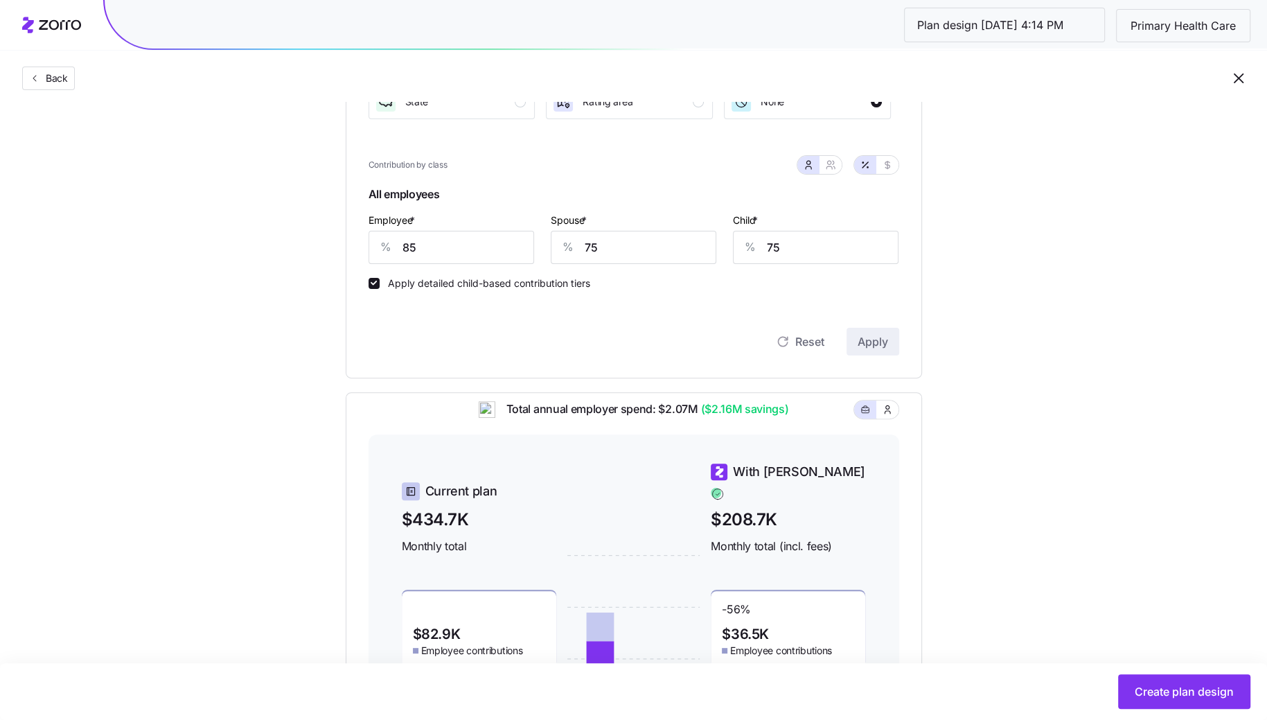
scroll to position [267, 0]
click at [616, 250] on input "75" at bounding box center [634, 245] width 166 height 33
type input "85"
click at [780, 237] on input "75" at bounding box center [816, 245] width 166 height 33
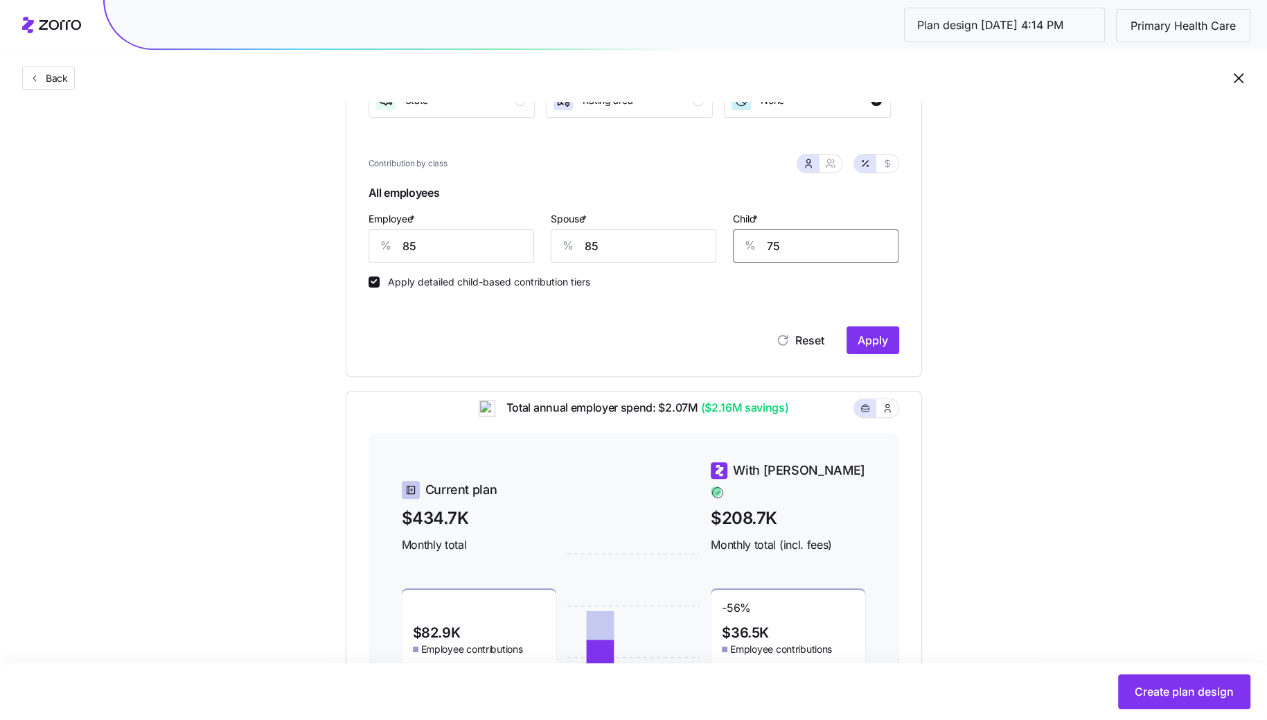
click at [780, 237] on input "75" at bounding box center [816, 245] width 166 height 33
type input "85"
click at [416, 253] on input "85" at bounding box center [452, 245] width 166 height 33
type input "100"
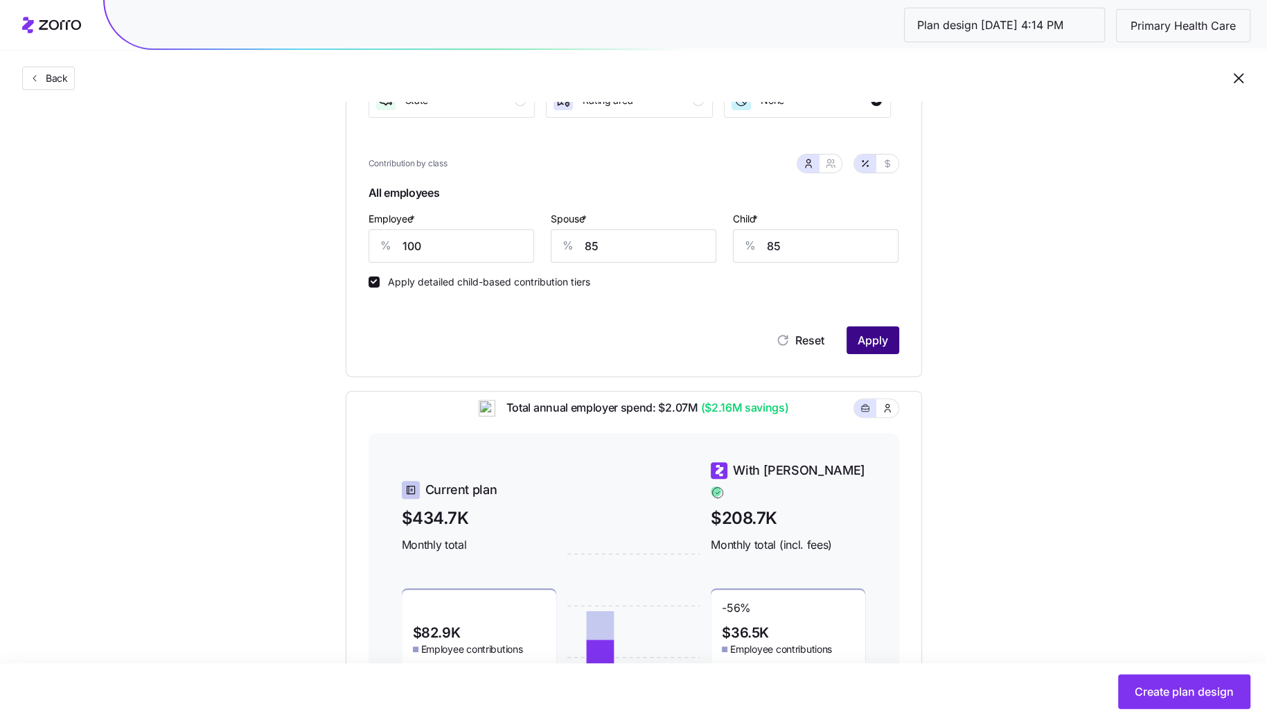
click at [881, 335] on span "Apply" at bounding box center [873, 340] width 30 height 17
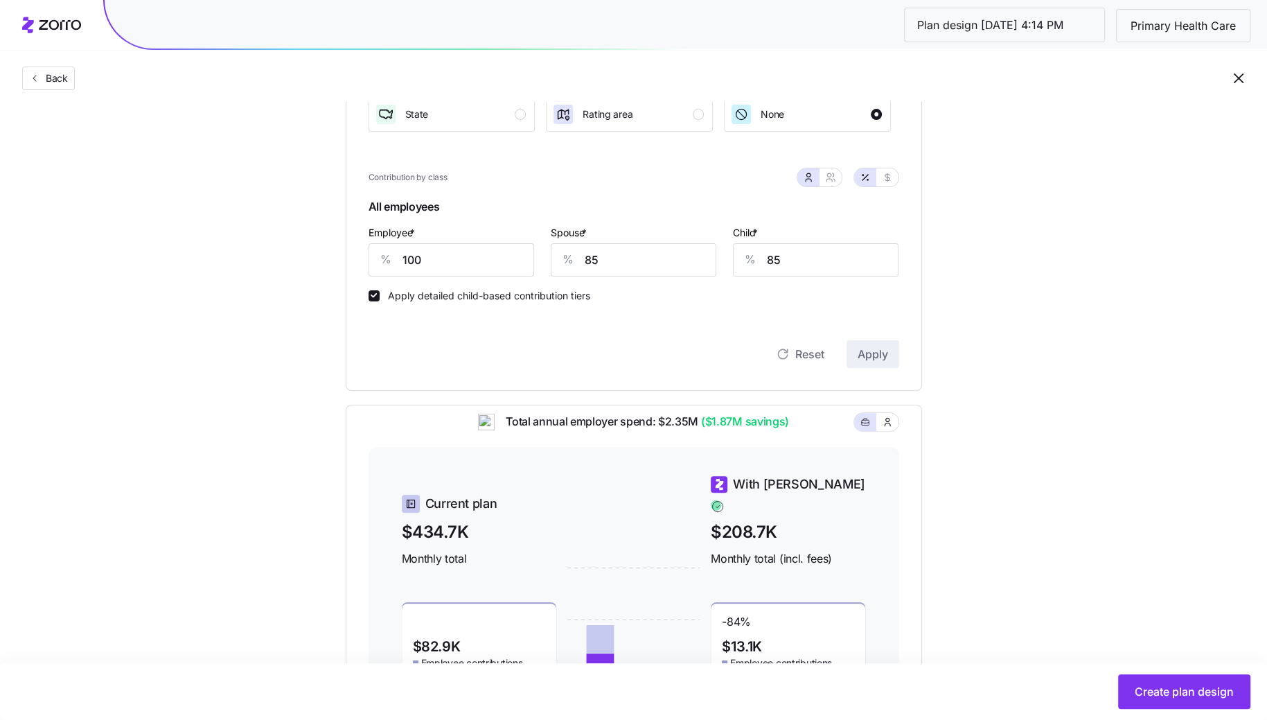
scroll to position [255, 0]
click at [666, 256] on input "85" at bounding box center [634, 257] width 166 height 33
type input "80"
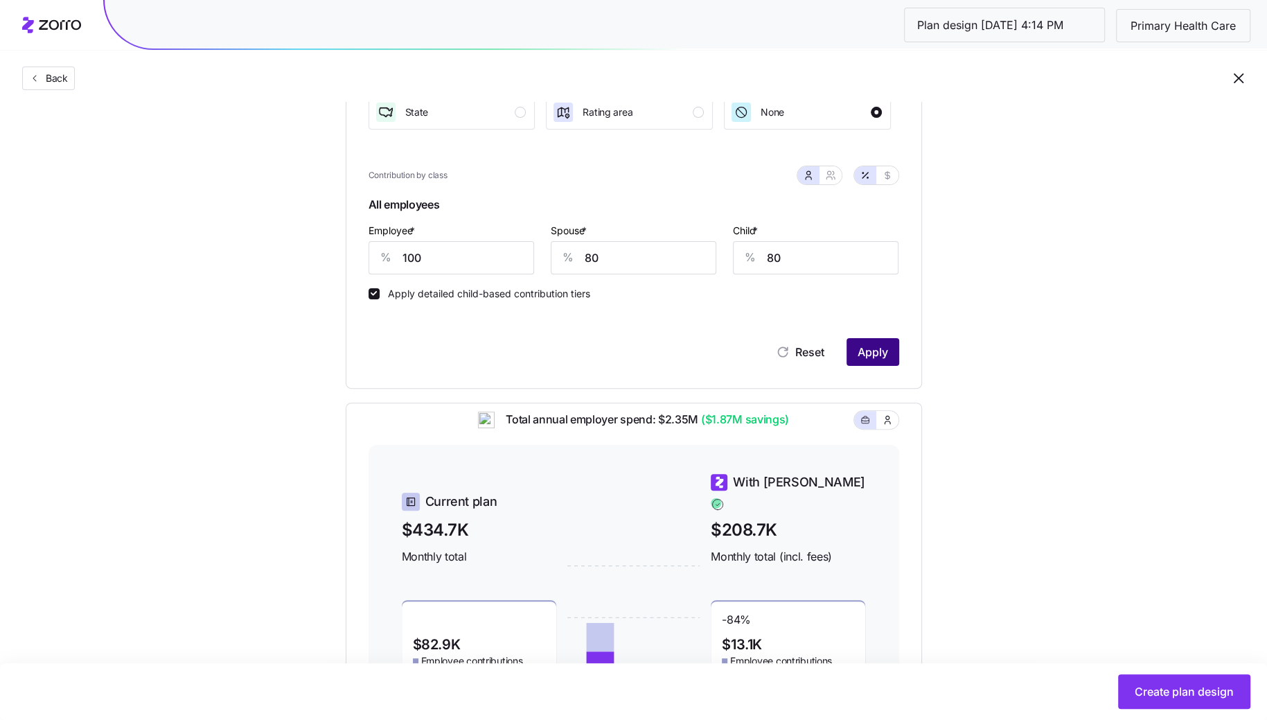
click at [885, 362] on button "Apply" at bounding box center [872, 352] width 53 height 28
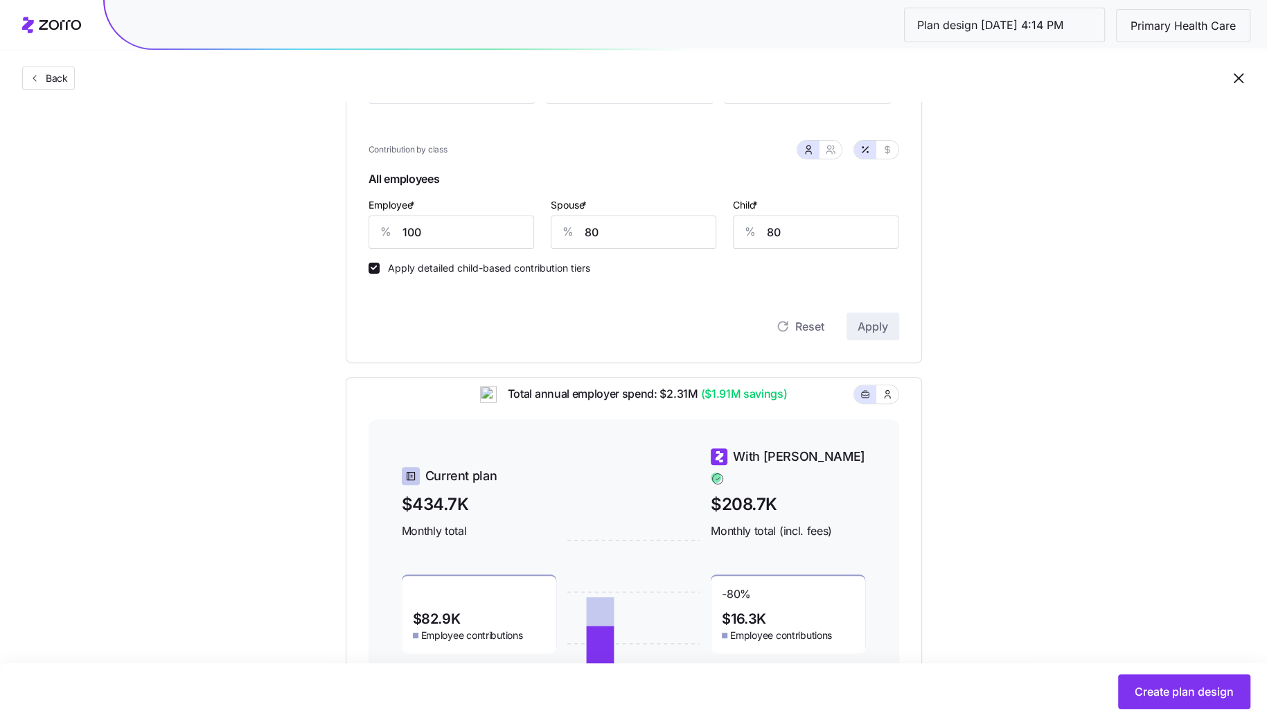
scroll to position [277, 0]
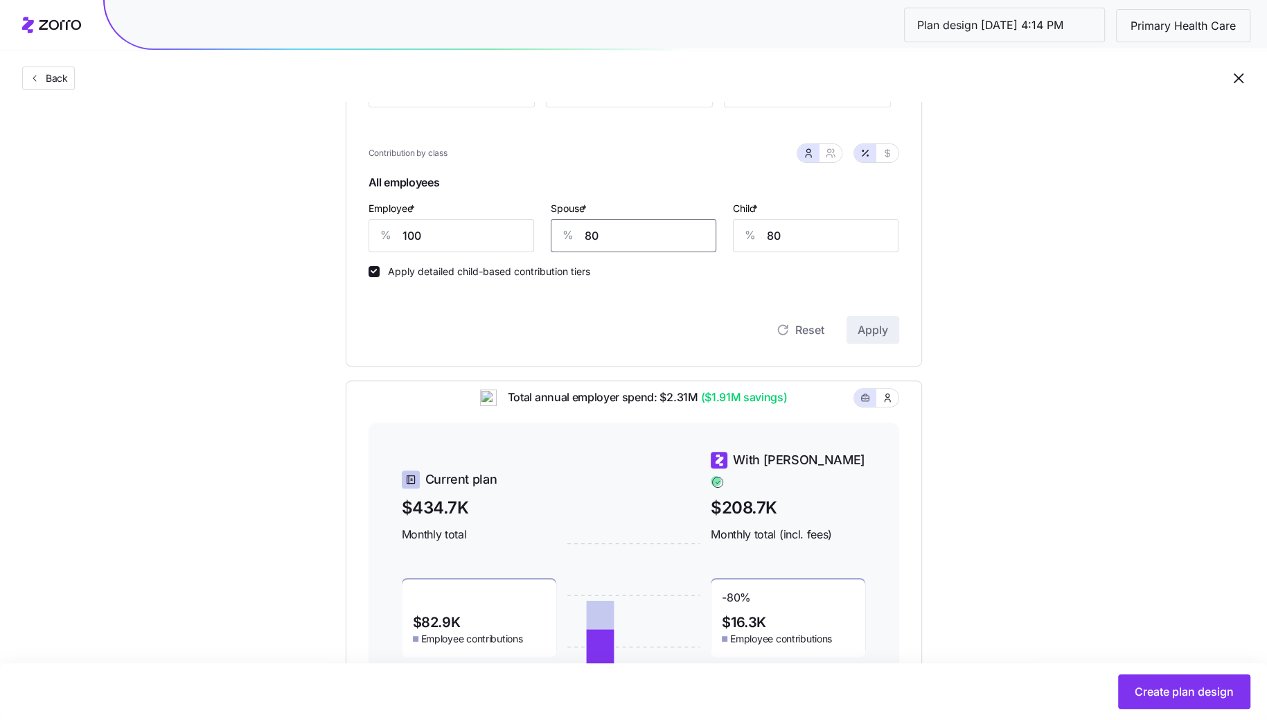
click at [630, 236] on input "80" at bounding box center [634, 235] width 166 height 33
type input "75"
click at [860, 319] on button "Apply" at bounding box center [872, 330] width 53 height 28
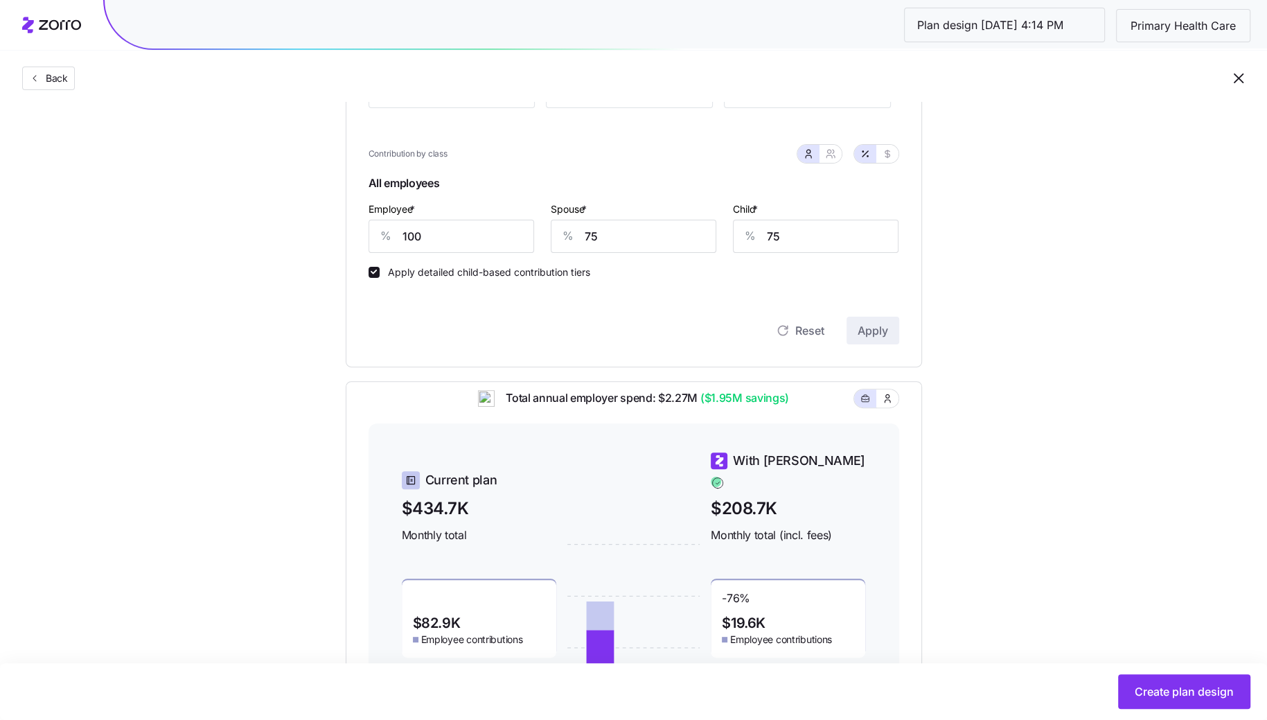
scroll to position [276, 0]
click at [835, 156] on icon "button" at bounding box center [830, 154] width 11 height 11
type input "88"
type input "89"
click at [813, 157] on icon "button" at bounding box center [808, 154] width 11 height 11
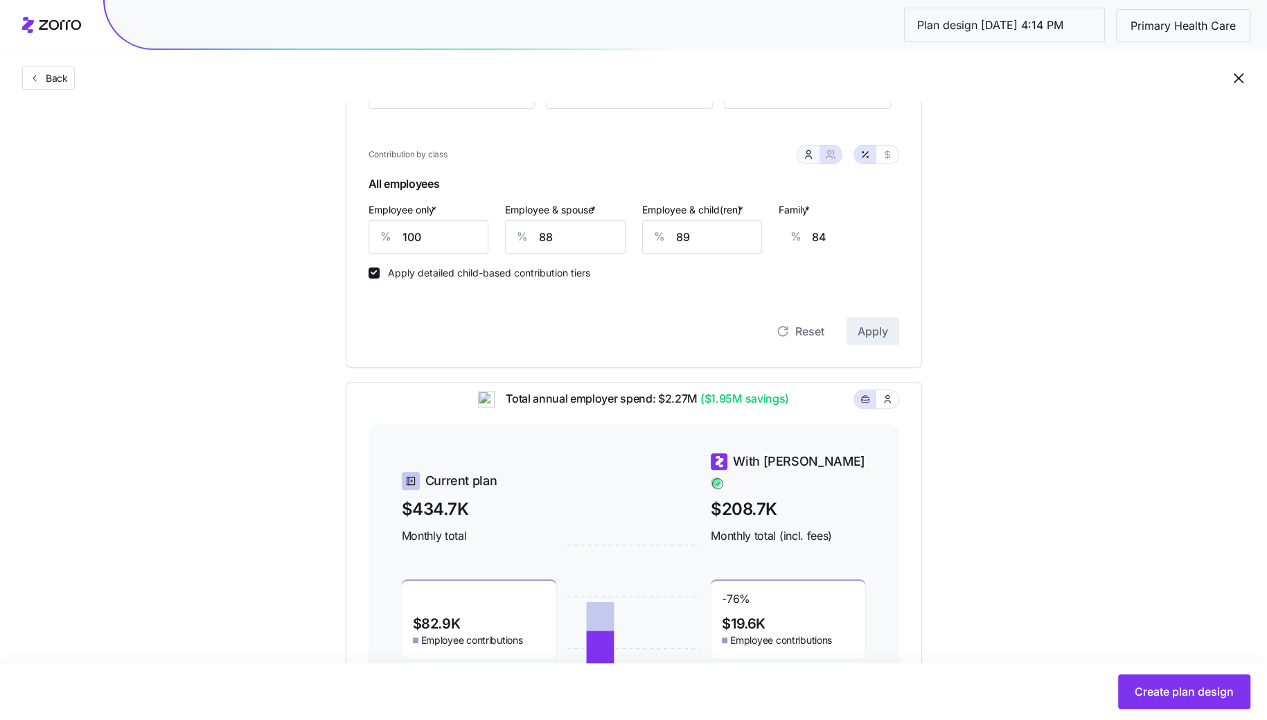
type input "75"
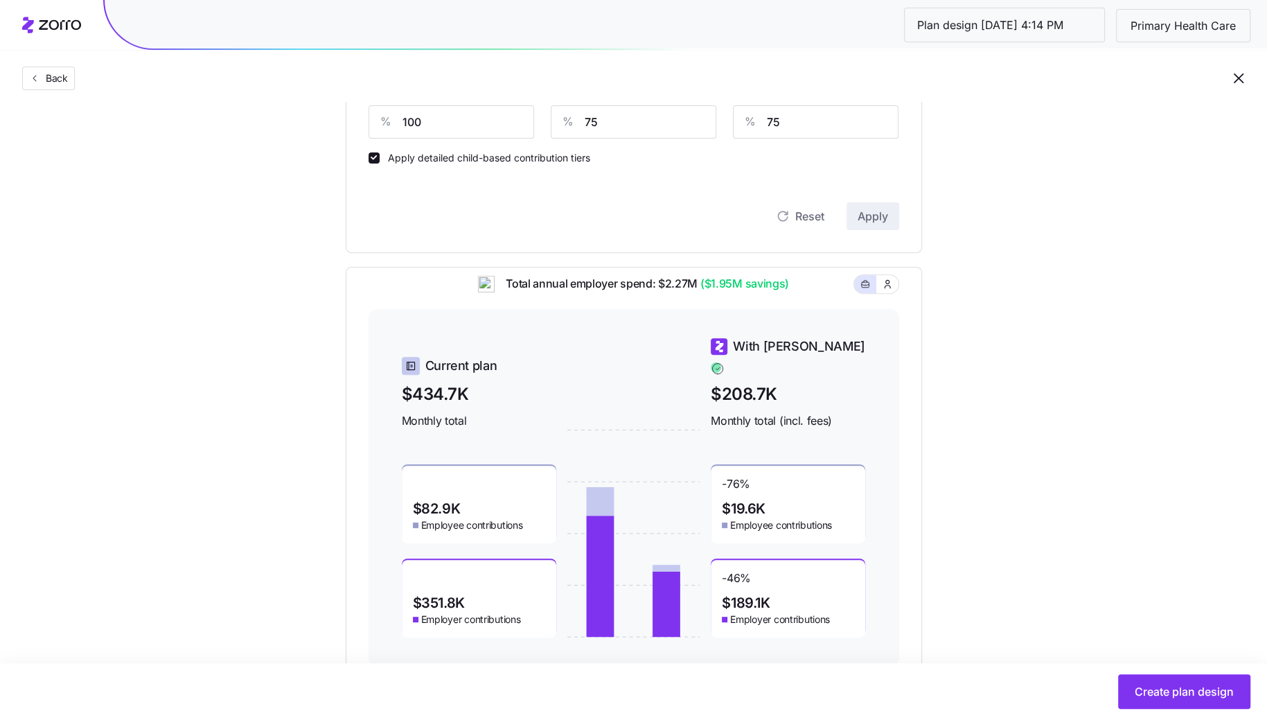
scroll to position [407, 0]
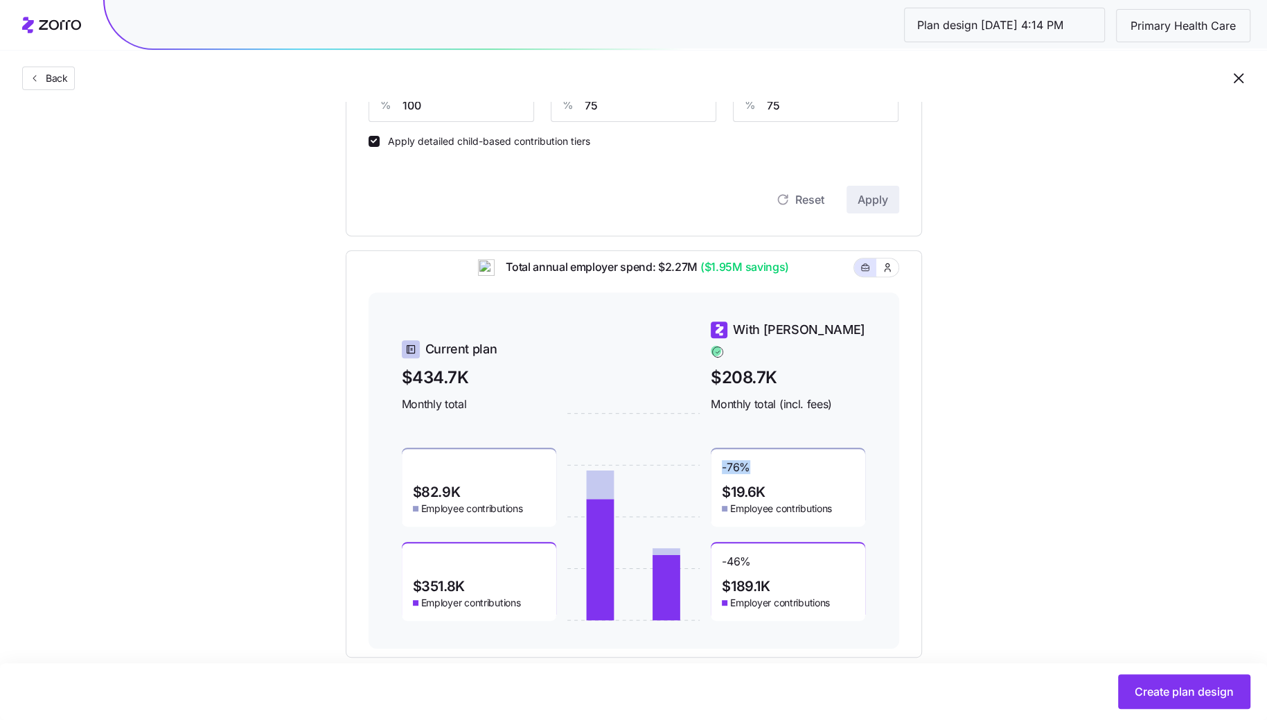
drag, startPoint x: 756, startPoint y: 460, endPoint x: 720, endPoint y: 460, distance: 36.0
click at [720, 460] on div "-76 % $19.6K Employee contributions" at bounding box center [788, 488] width 154 height 78
click at [788, 460] on div "-76 % $19.6K Employee contributions" at bounding box center [788, 488] width 154 height 78
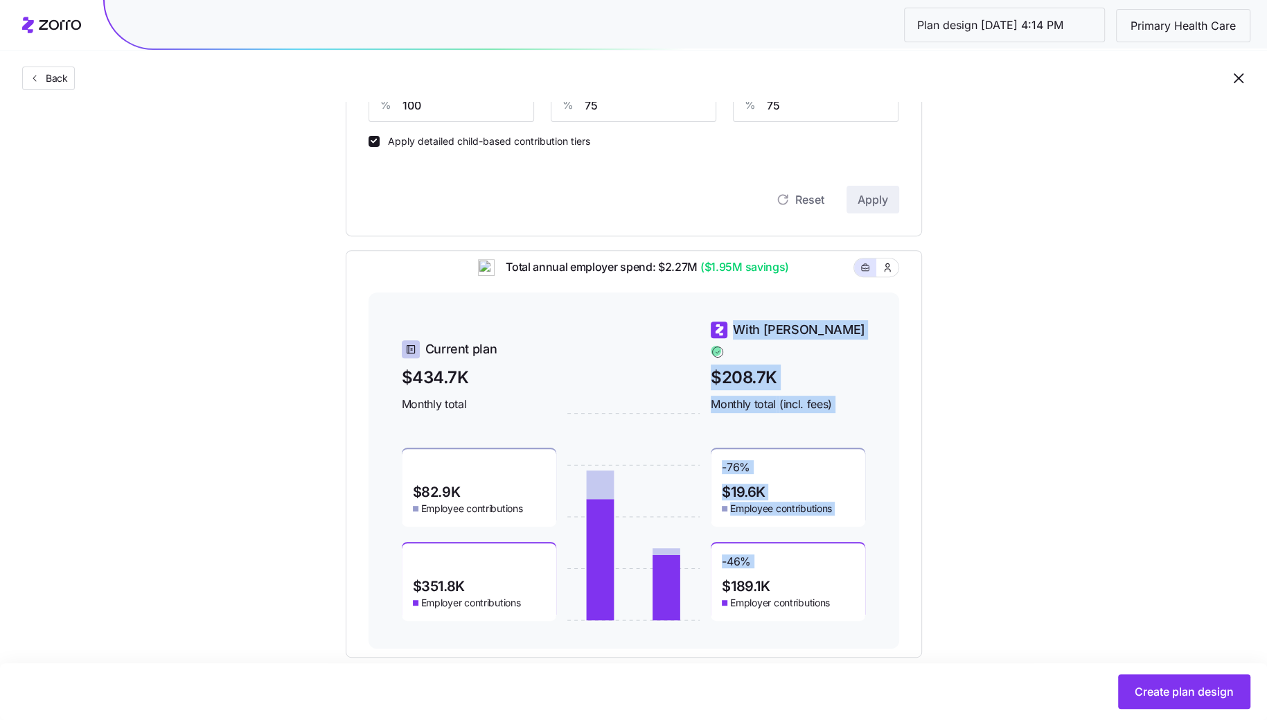
drag, startPoint x: 772, startPoint y: 551, endPoint x: 705, endPoint y: 550, distance: 66.5
click at [705, 550] on div "Current plan $434.7K Monthly total $82.9K Employee contributions $351.8K Employ…" at bounding box center [634, 470] width 464 height 301
click at [774, 553] on div "-46 % $189.1K Employer contributions" at bounding box center [788, 582] width 154 height 78
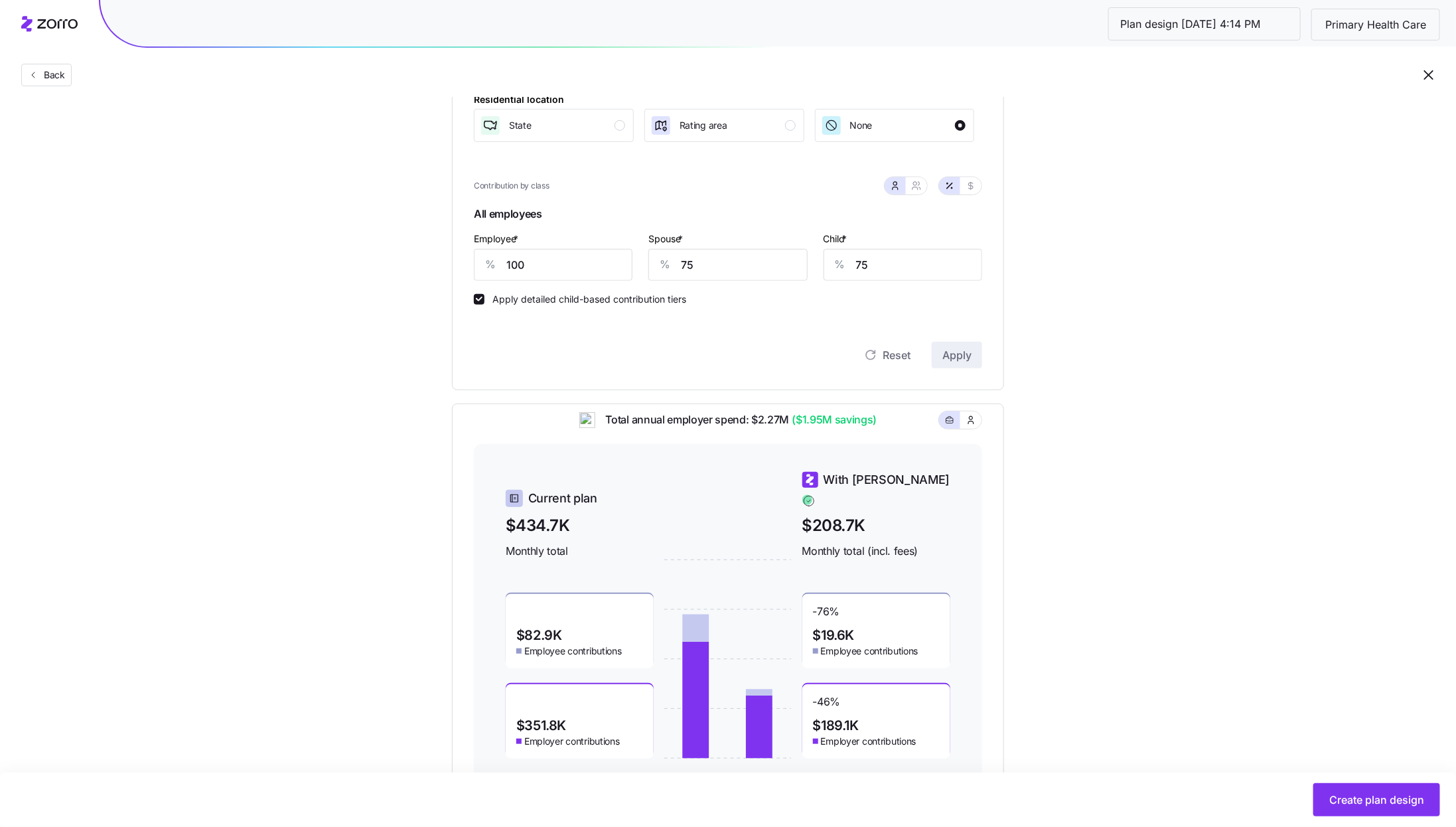
scroll to position [278, 0]
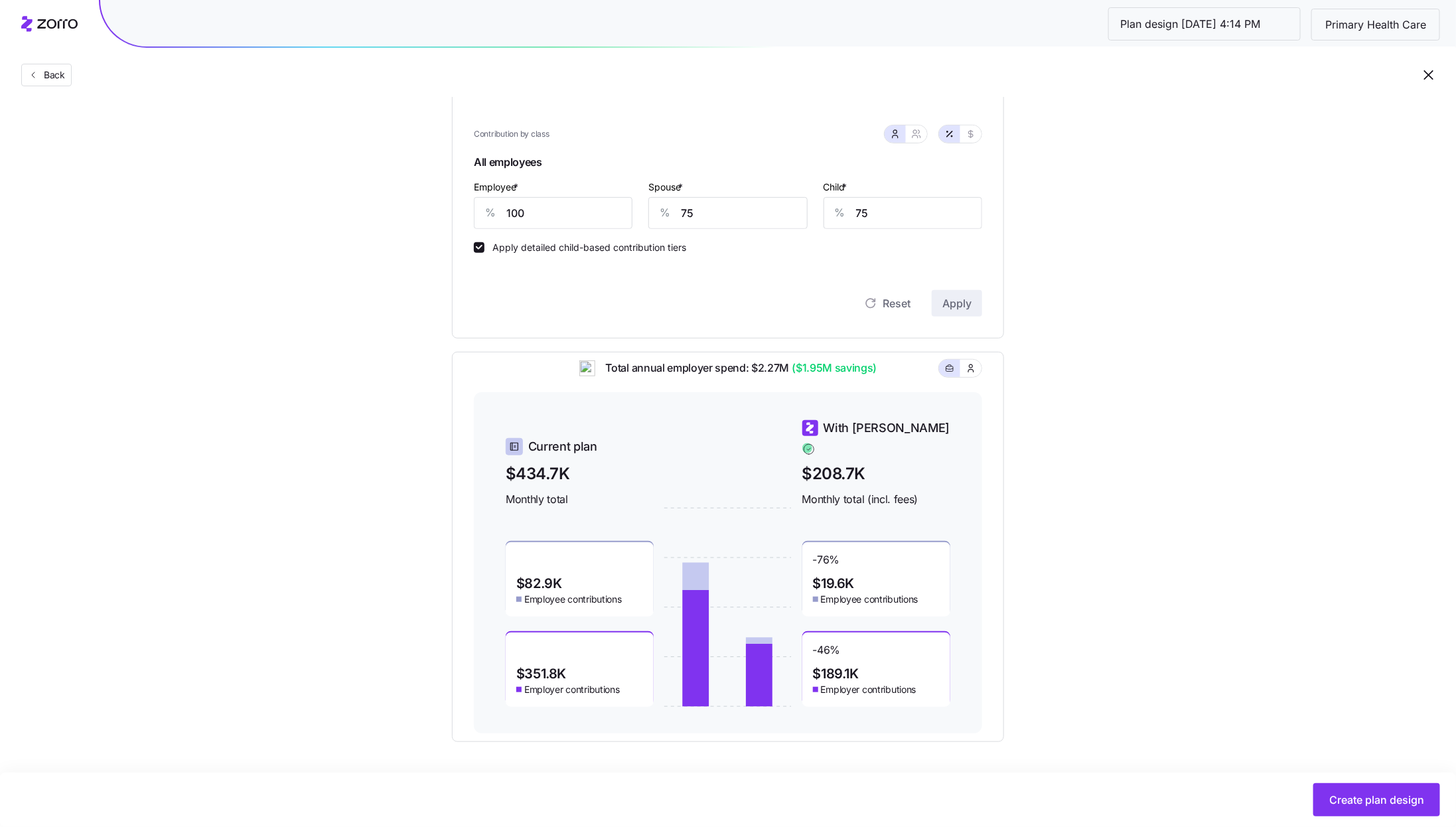
click at [1085, 249] on div "Set your contribution Compliant Industry Generous Current Contribution Classes …" at bounding box center [728, 290] width 1456 height 904
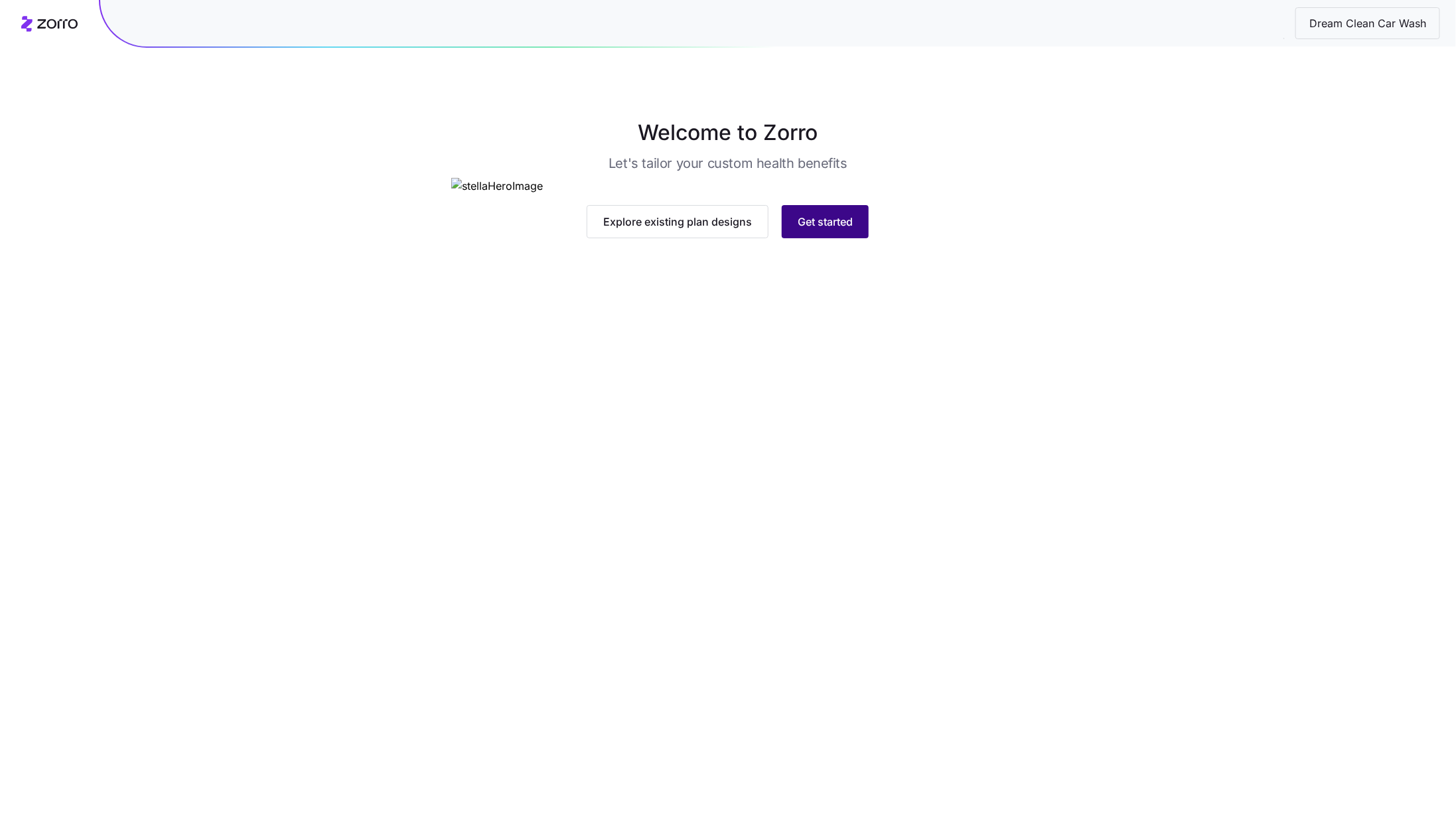
click at [829, 230] on span "Get started" at bounding box center [825, 221] width 55 height 16
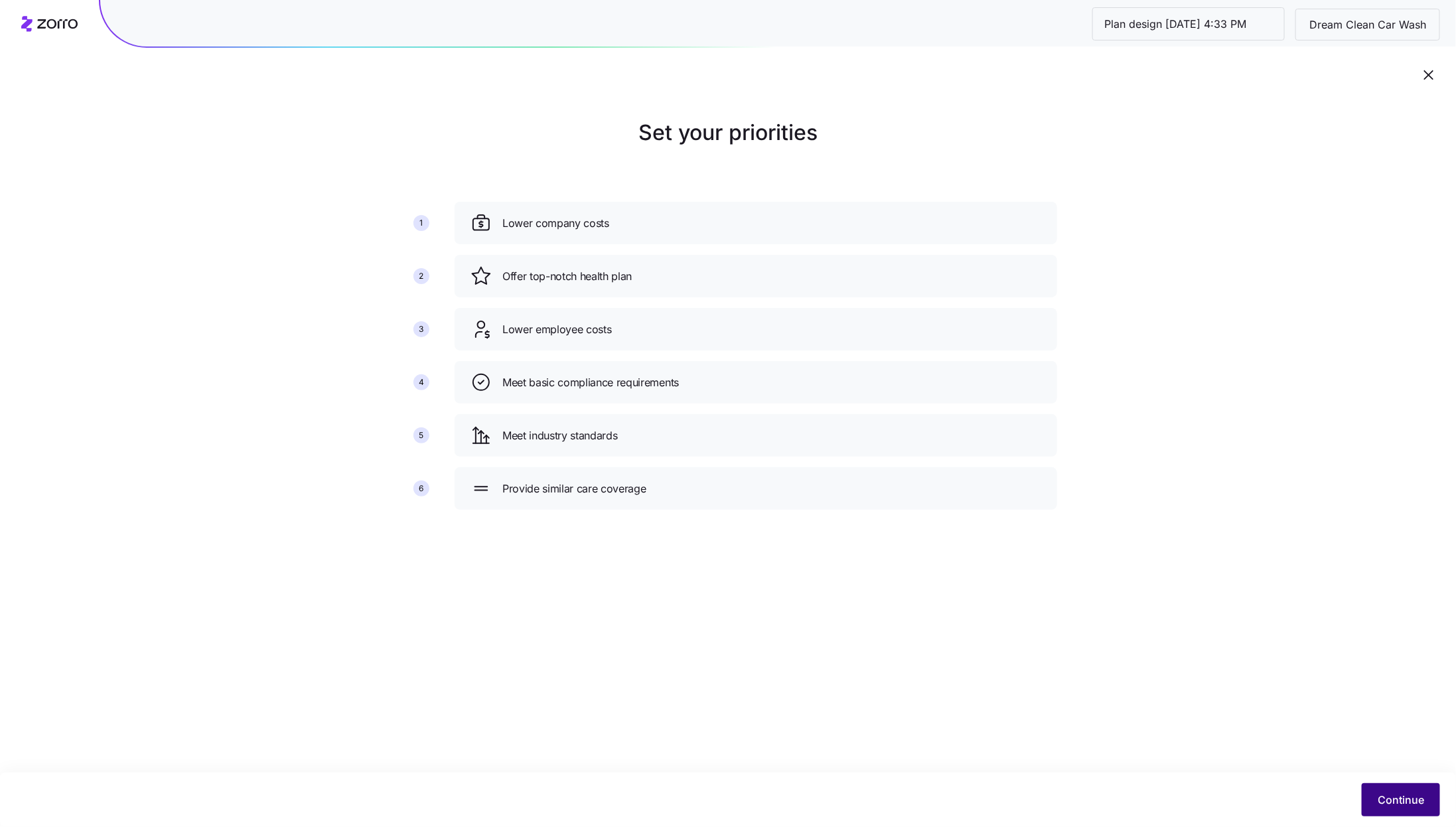
click at [1416, 800] on span "Continue" at bounding box center [1400, 799] width 46 height 16
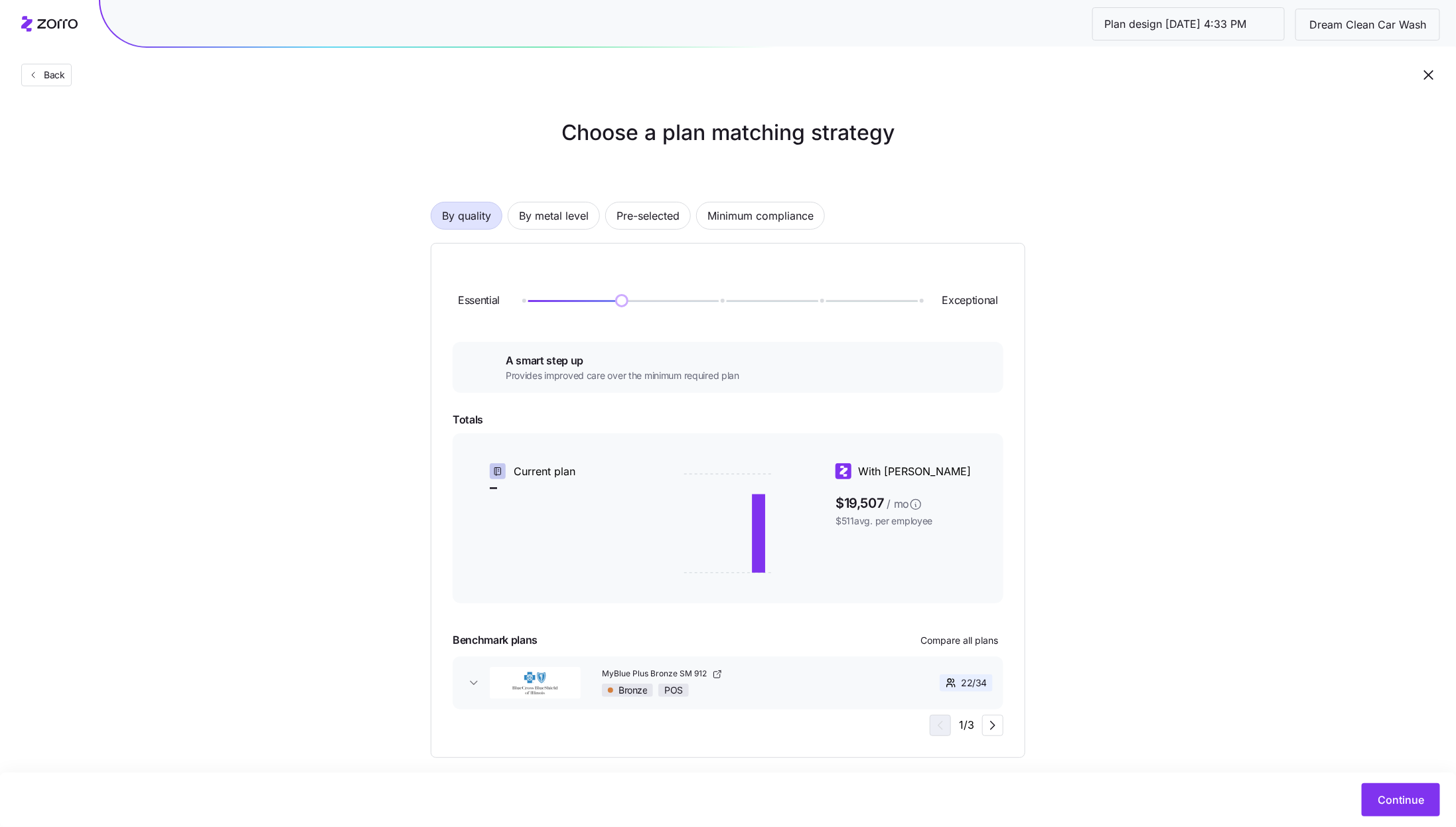
scroll to position [14, 0]
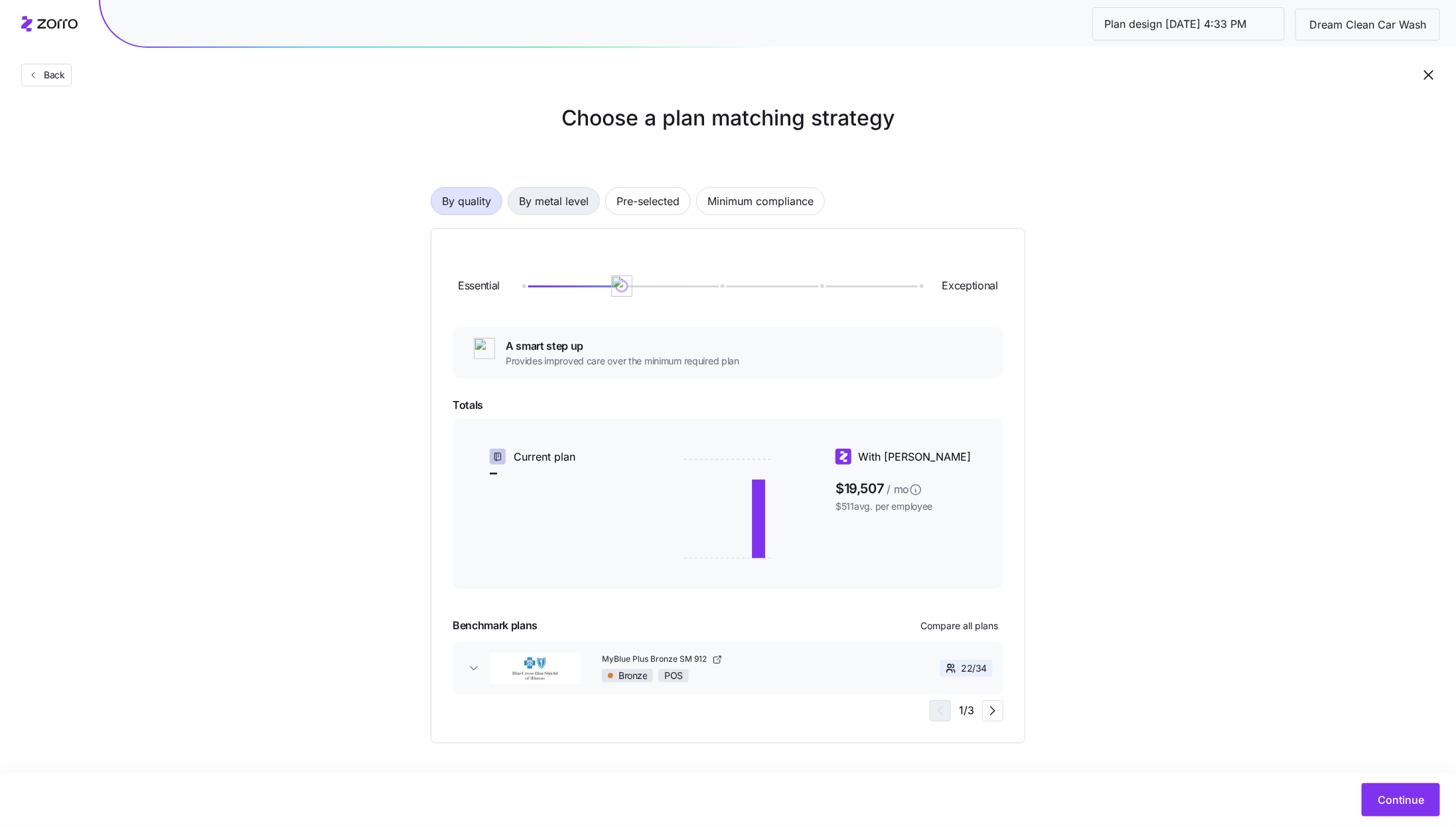
click at [537, 206] on span "By metal level" at bounding box center [554, 201] width 70 height 27
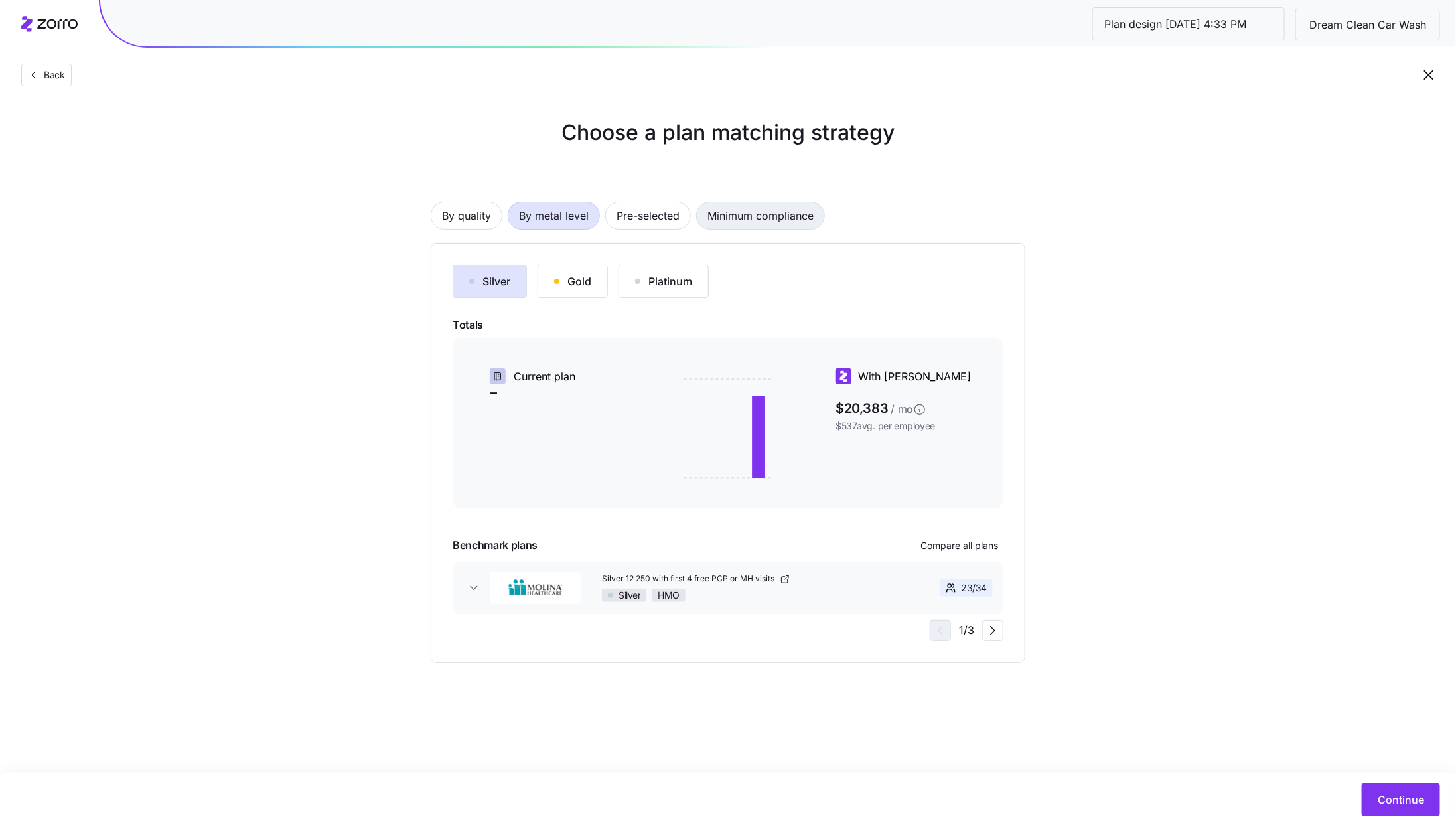
click at [781, 221] on span "Minimum compliance" at bounding box center [760, 216] width 106 height 27
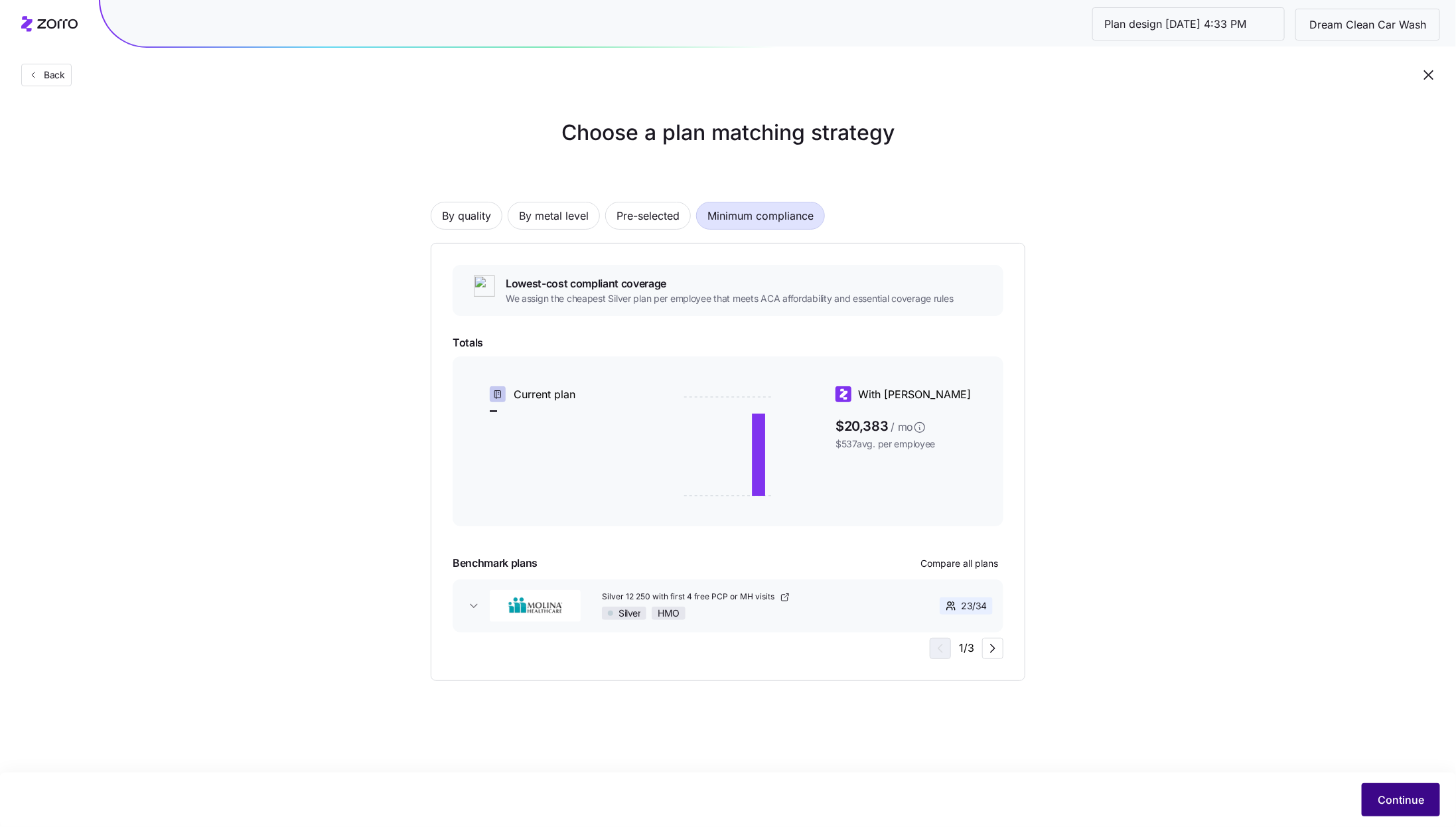
click at [1413, 810] on button "Continue" at bounding box center [1400, 799] width 79 height 34
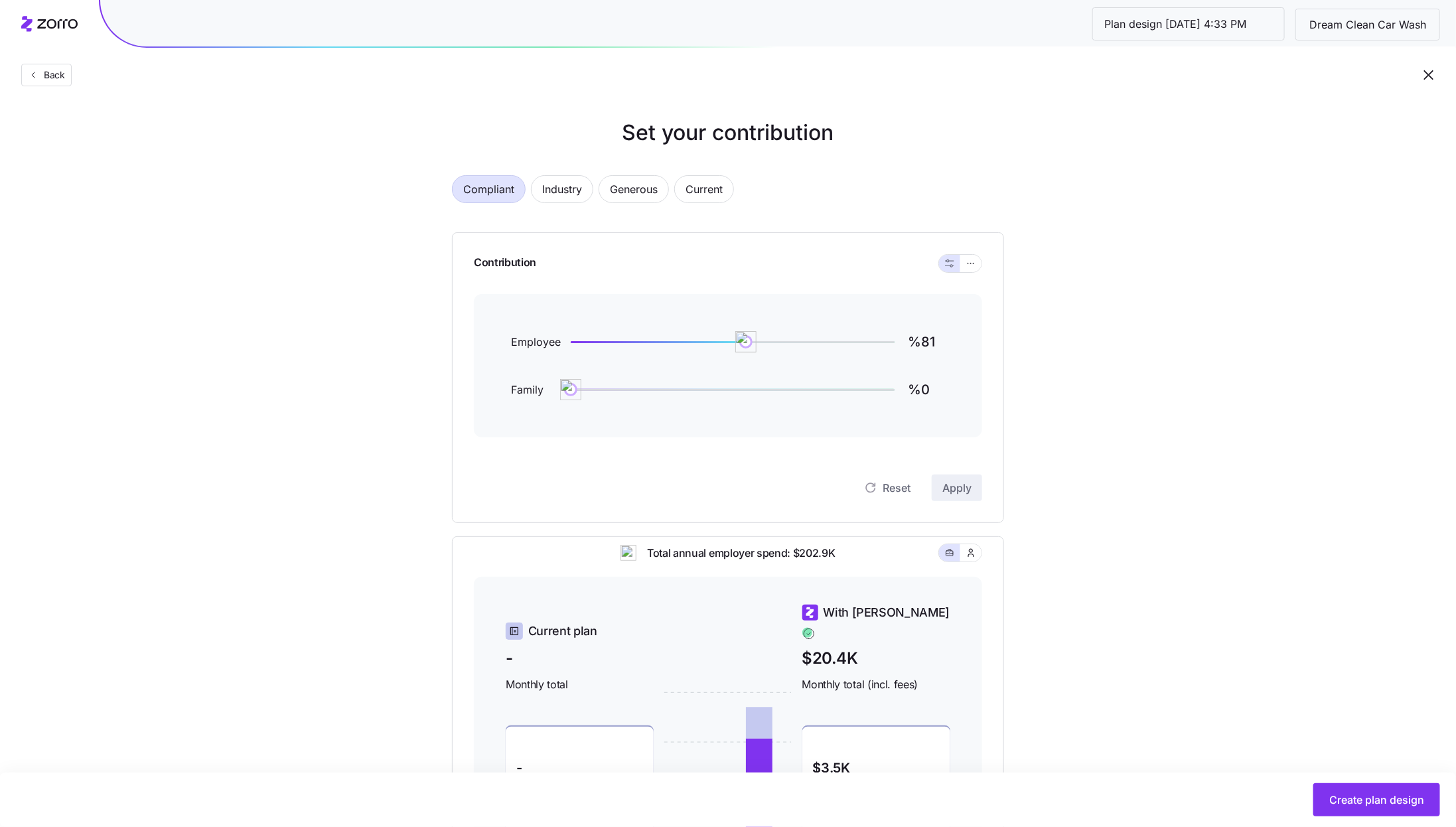
click at [489, 192] on span "Compliant" at bounding box center [489, 190] width 51 height 27
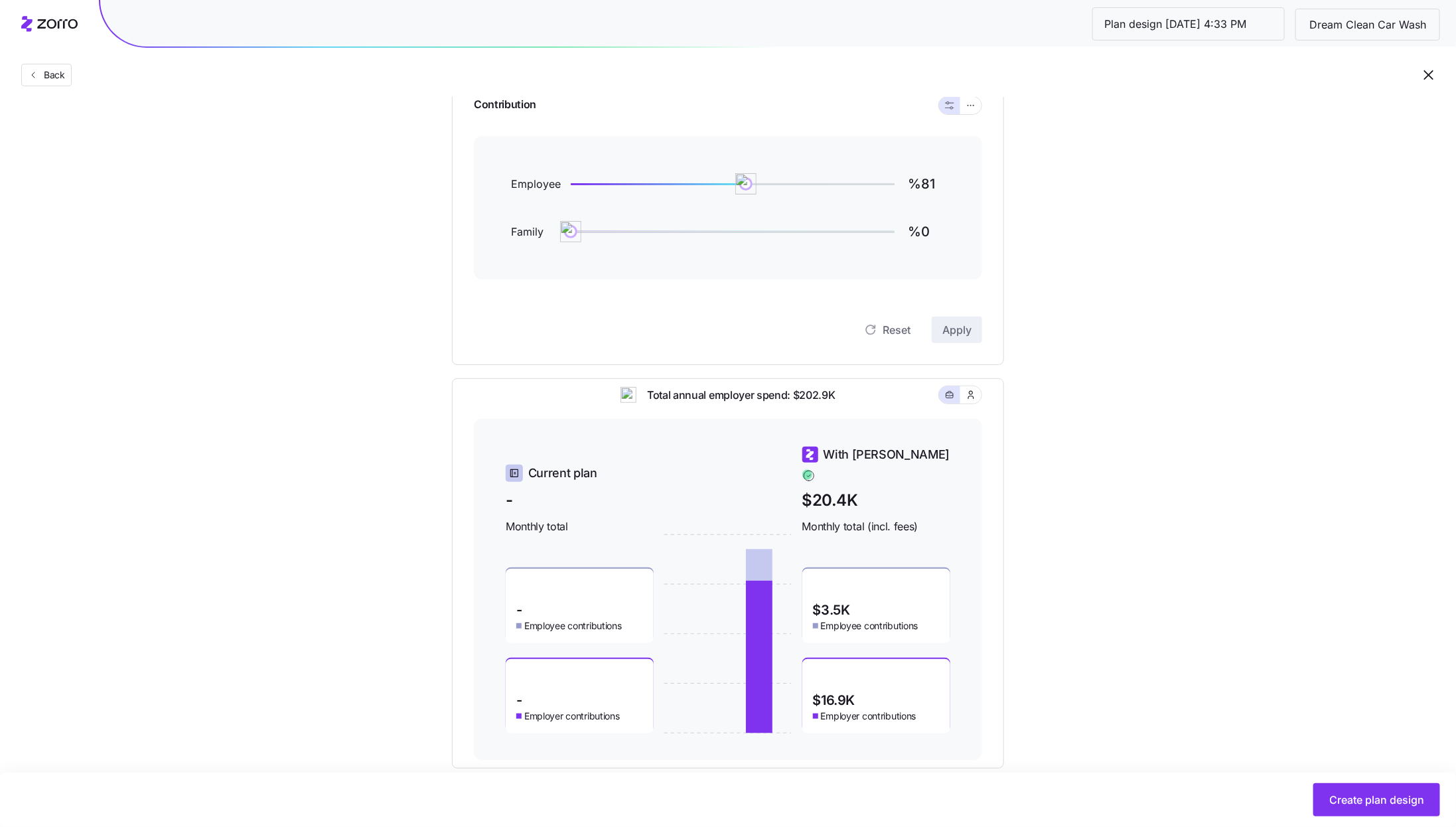
scroll to position [132, 0]
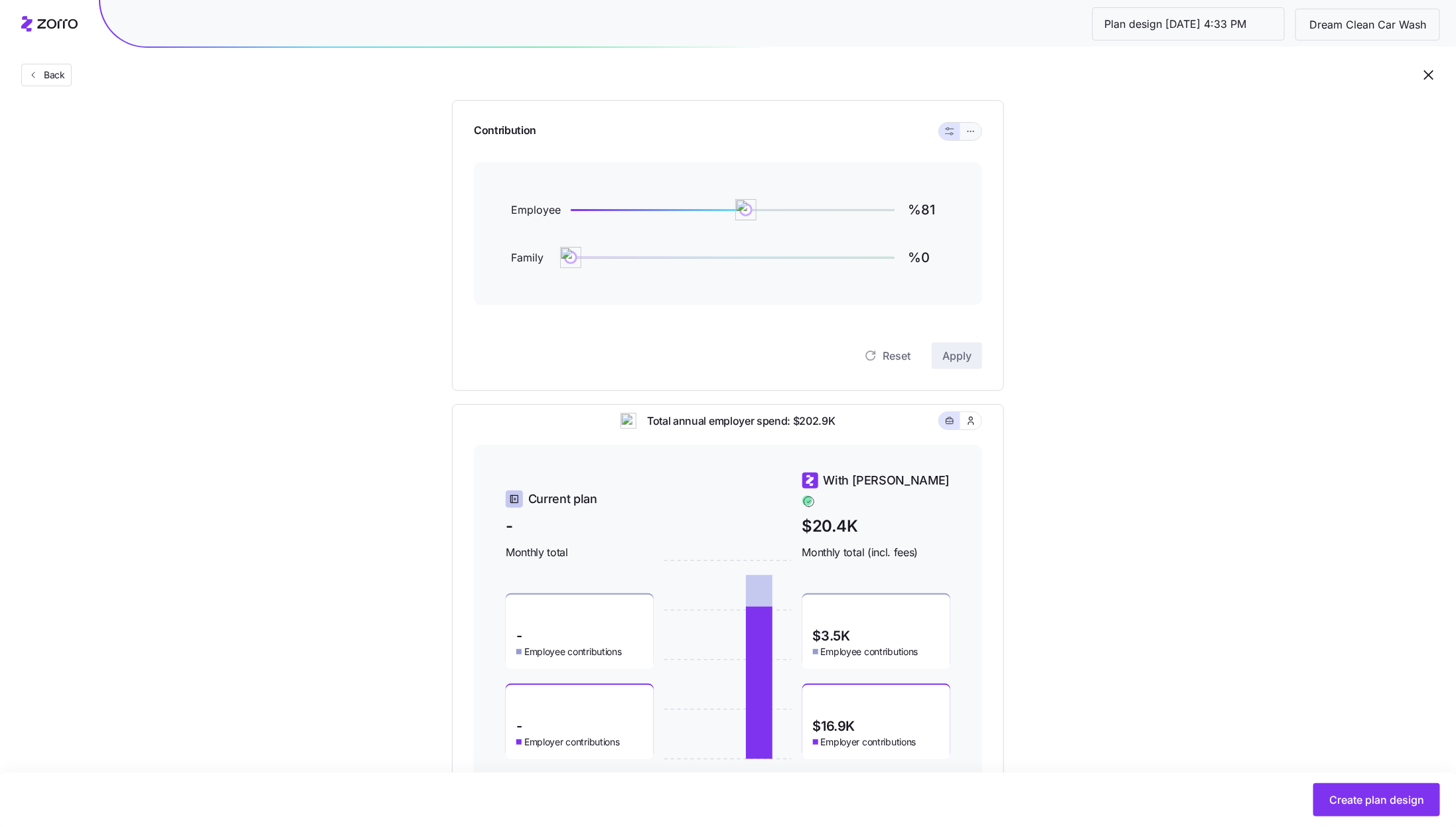
click at [970, 126] on icon "button" at bounding box center [971, 131] width 10 height 16
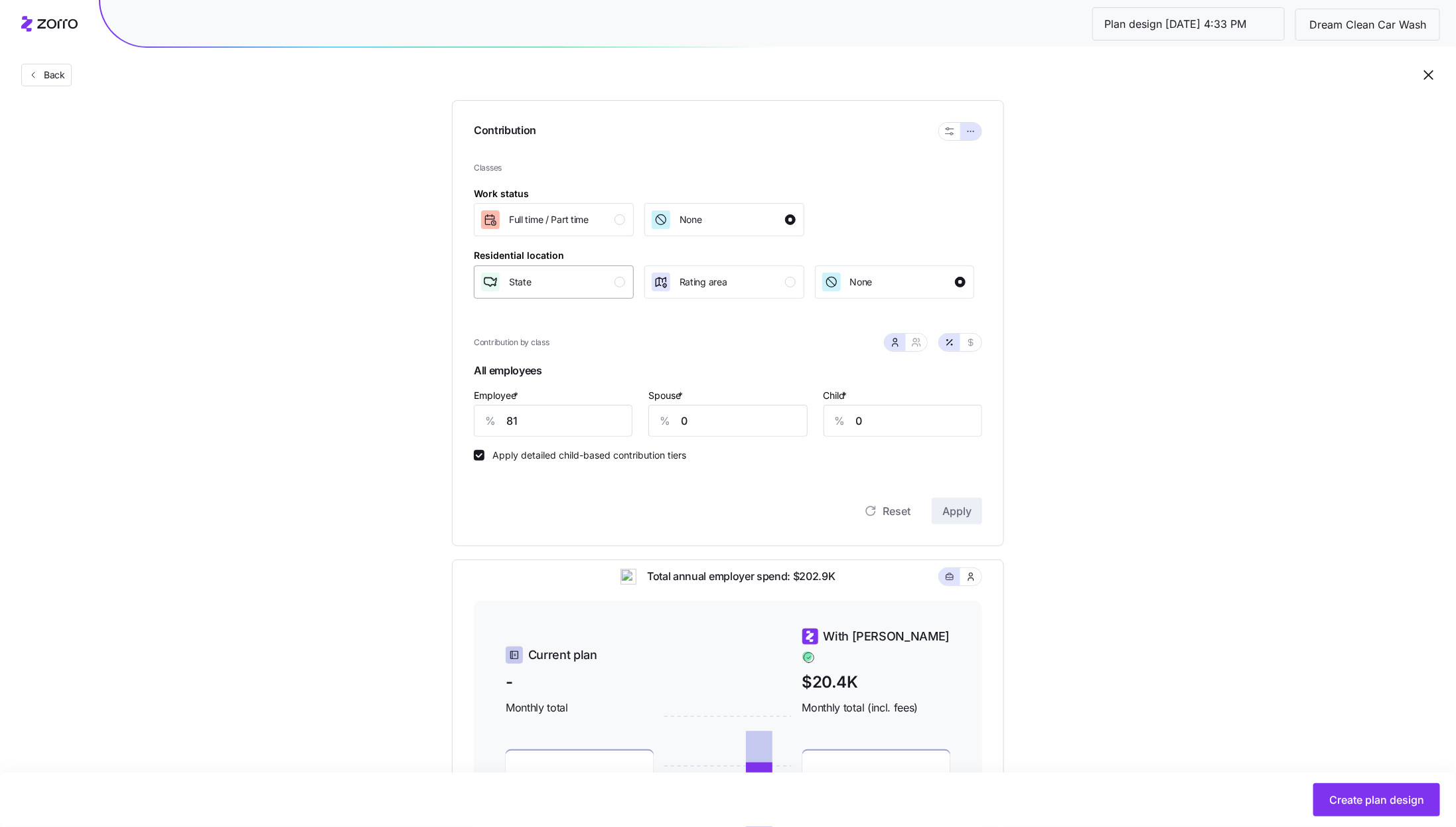
click at [610, 284] on div "State" at bounding box center [553, 282] width 146 height 21
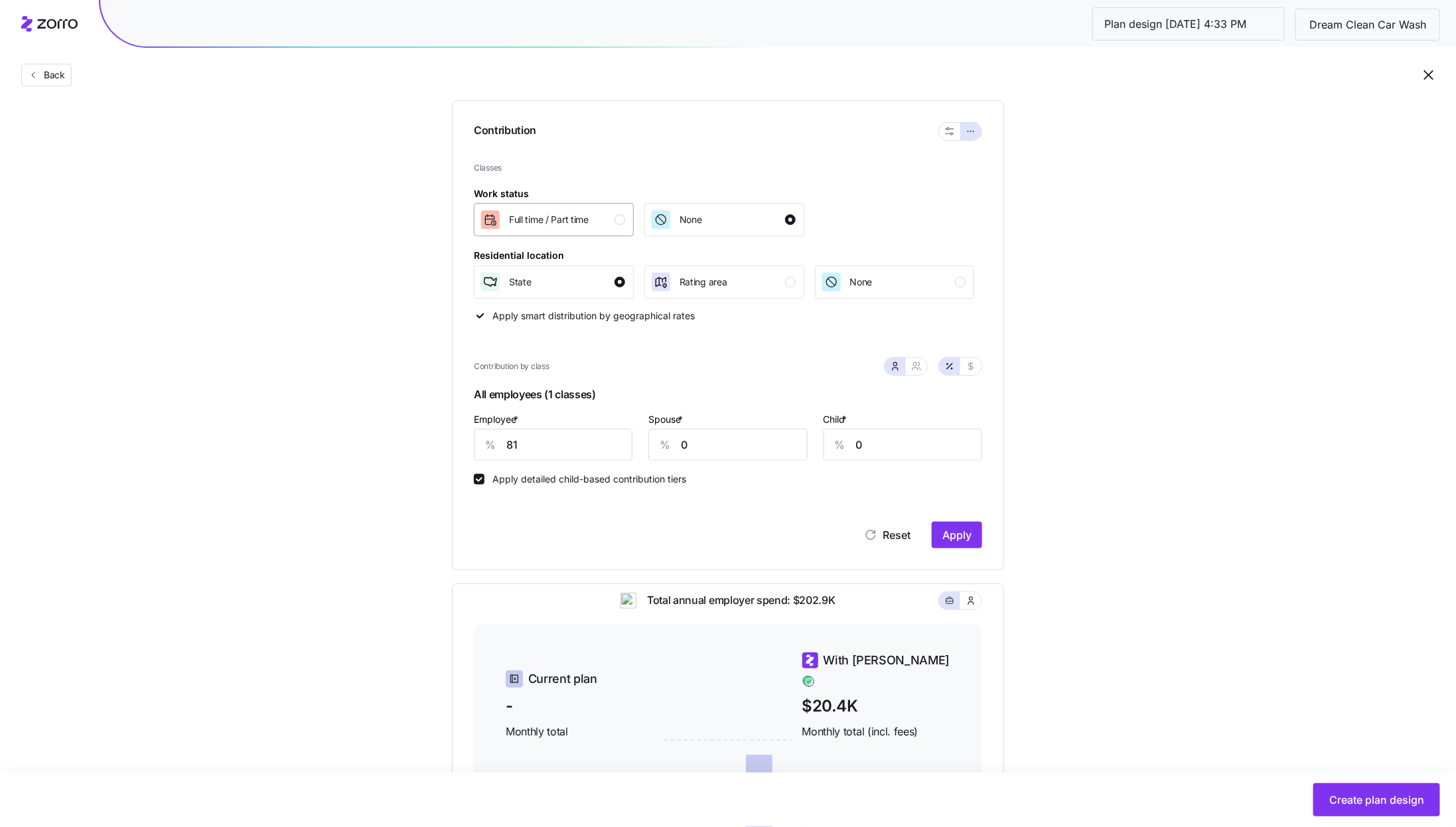
click at [607, 216] on div "Full time / Part time" at bounding box center [553, 219] width 146 height 21
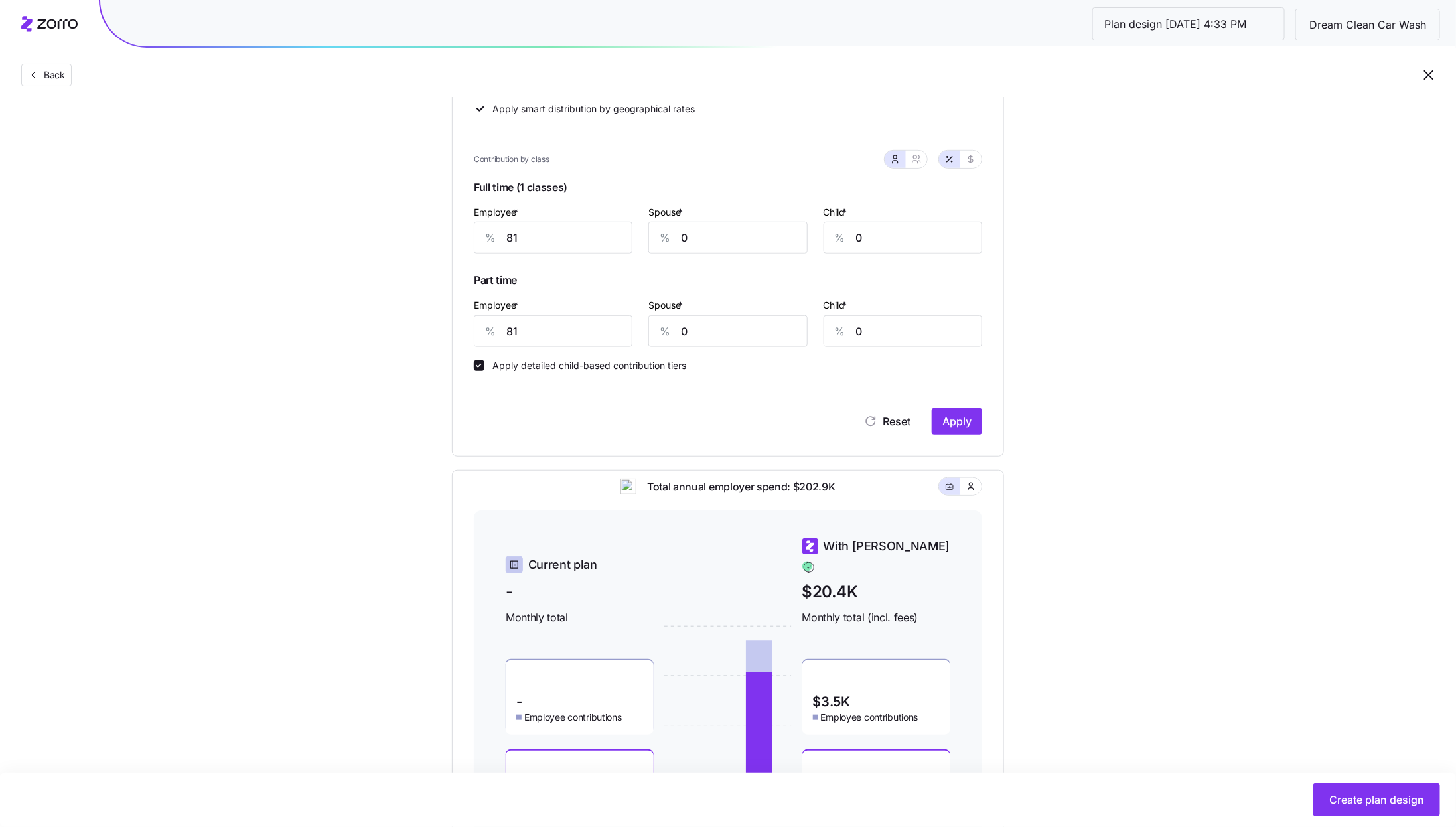
scroll to position [356, 0]
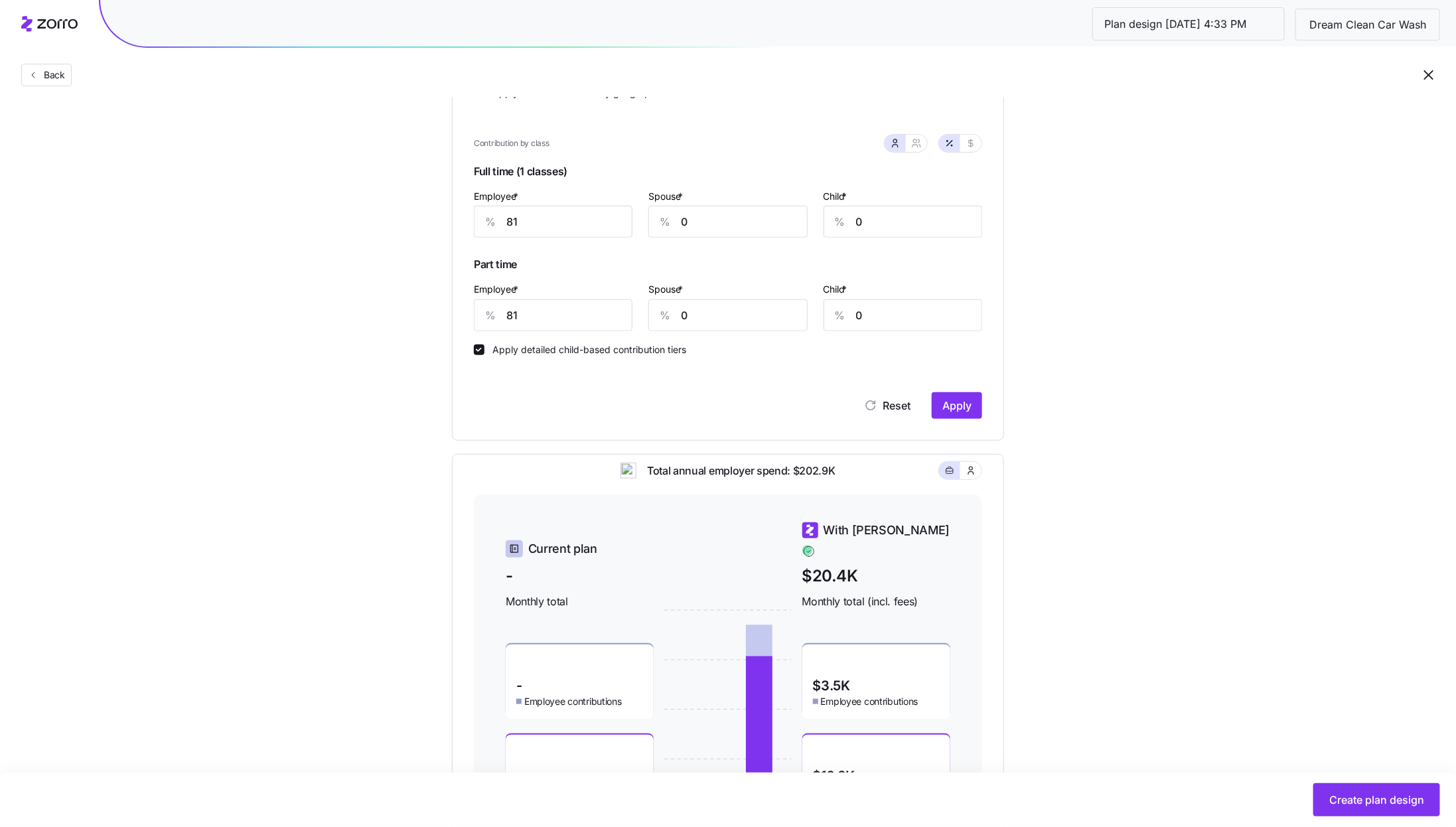
click at [1051, 562] on div "Set your contribution Compliant Industry Generous Current Contribution Classes …" at bounding box center [727, 303] width 658 height 1083
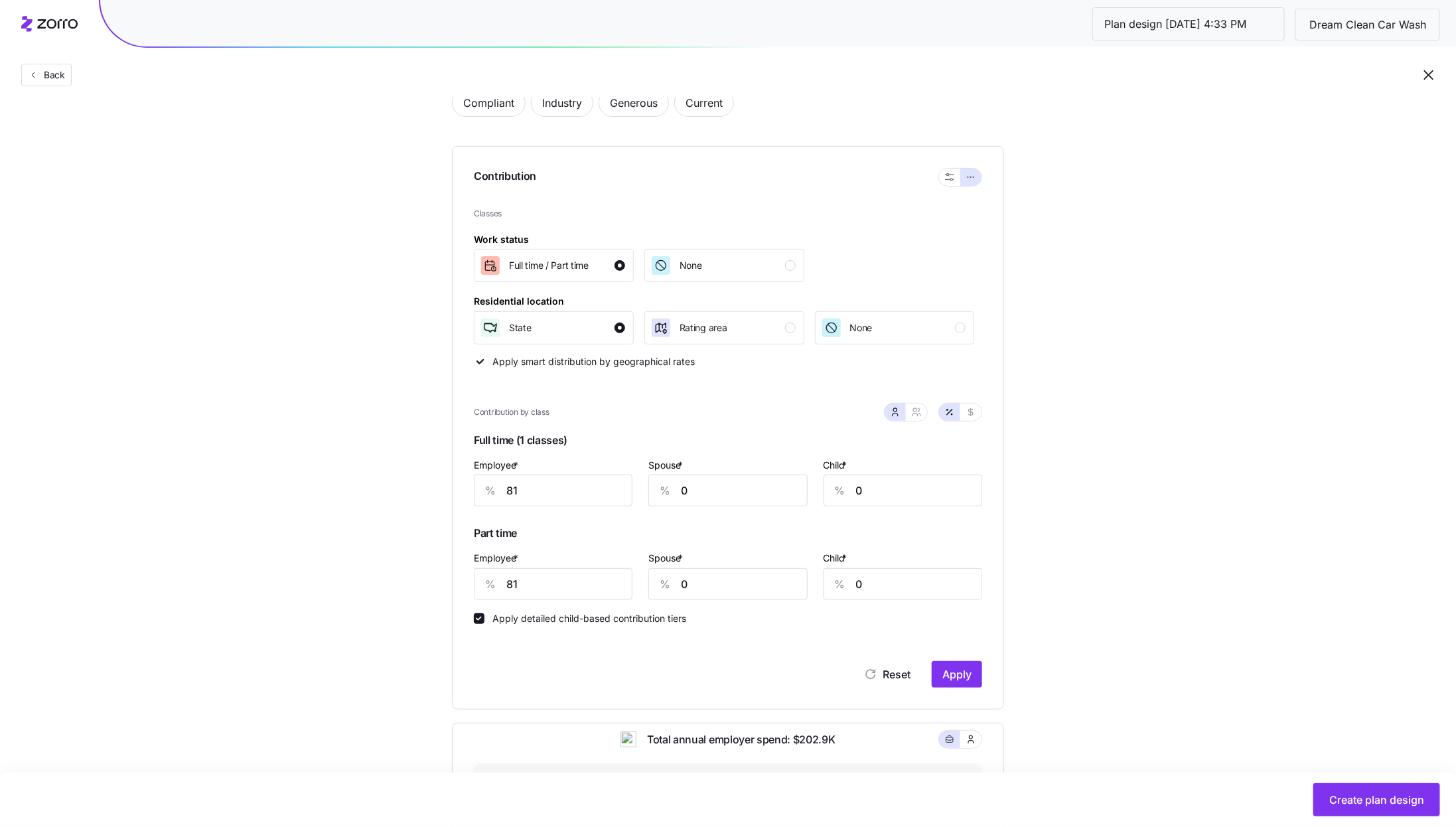
scroll to position [50, 0]
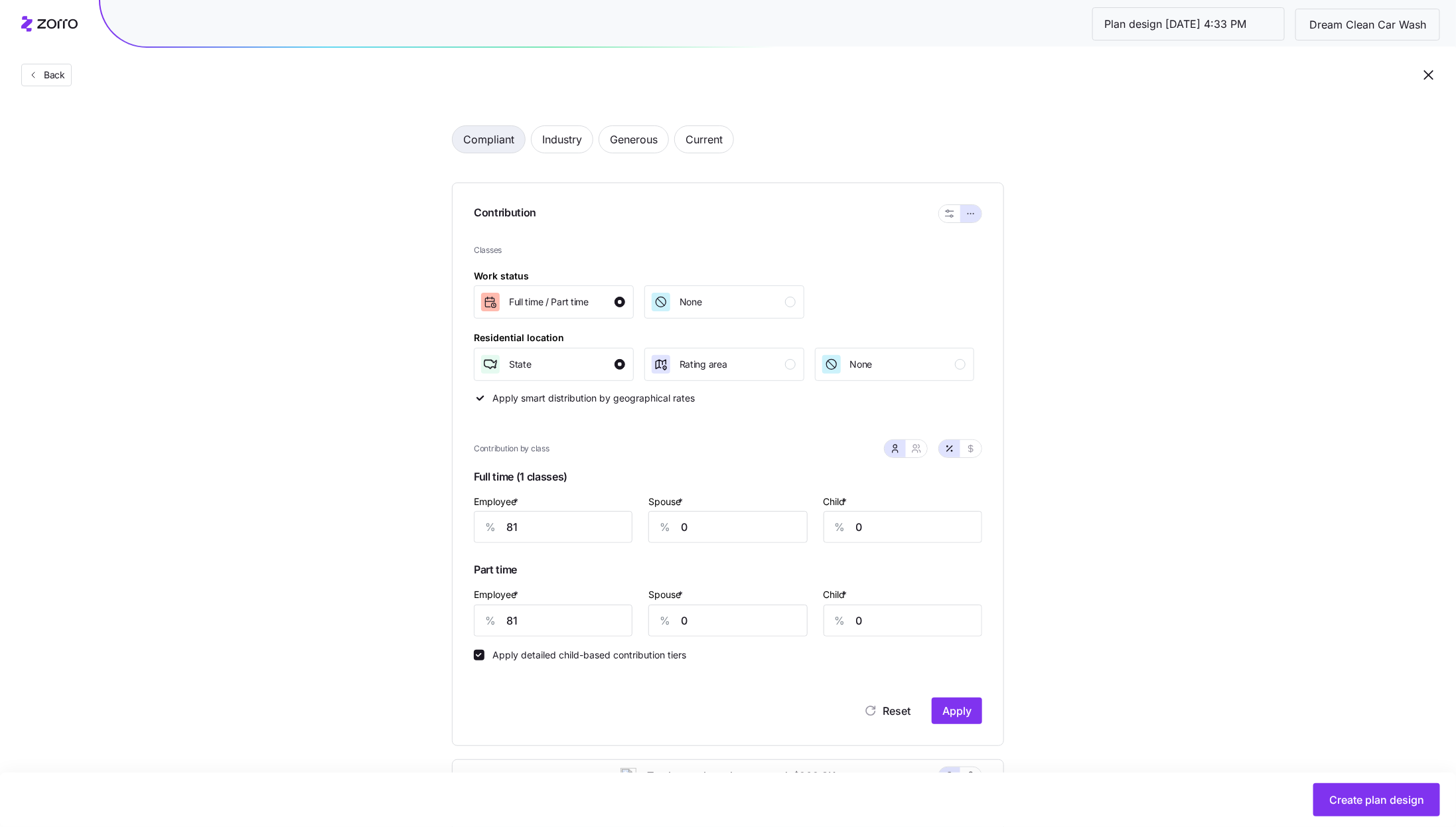
click at [476, 131] on span "Compliant" at bounding box center [489, 140] width 51 height 27
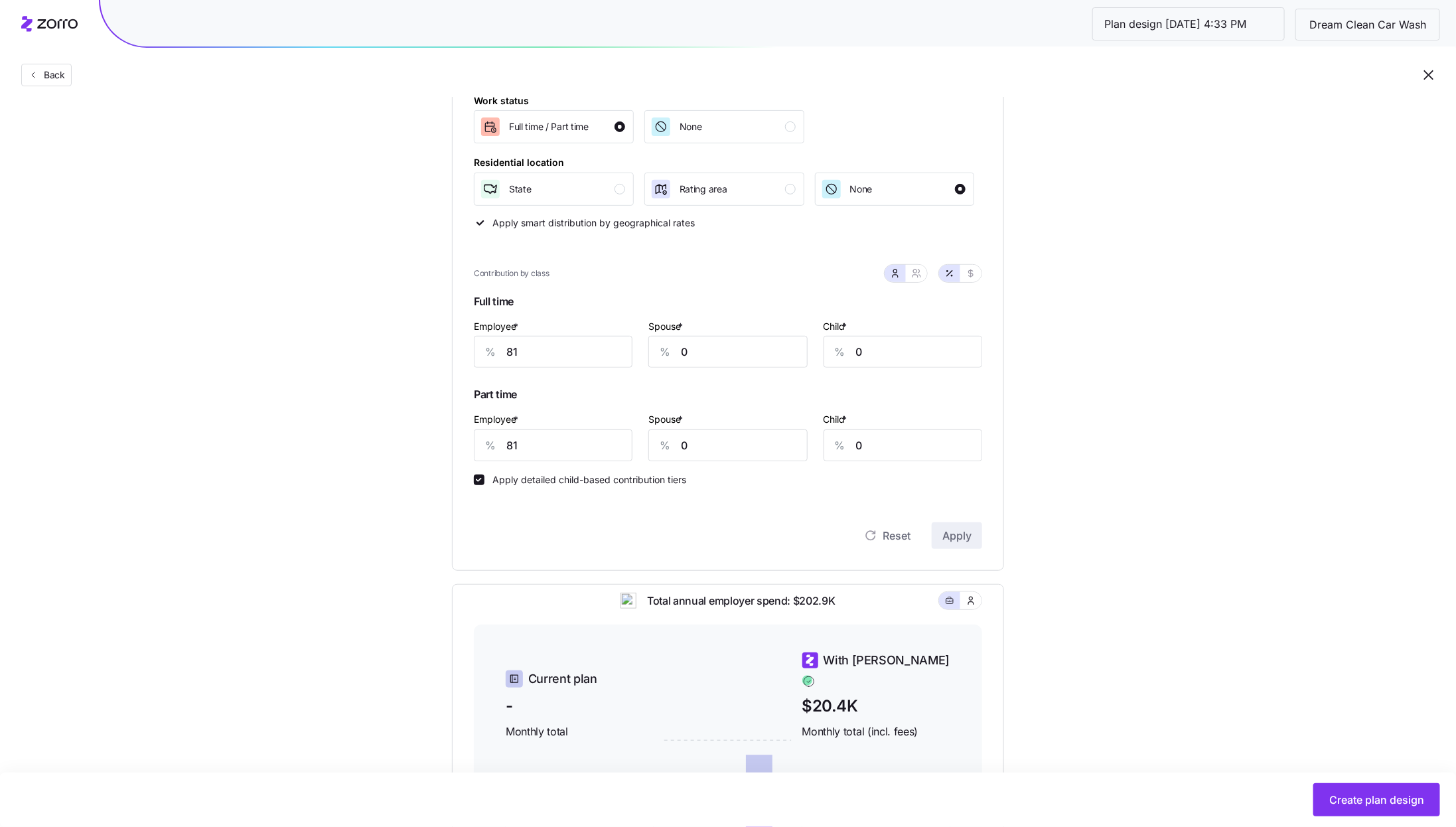
scroll to position [405, 0]
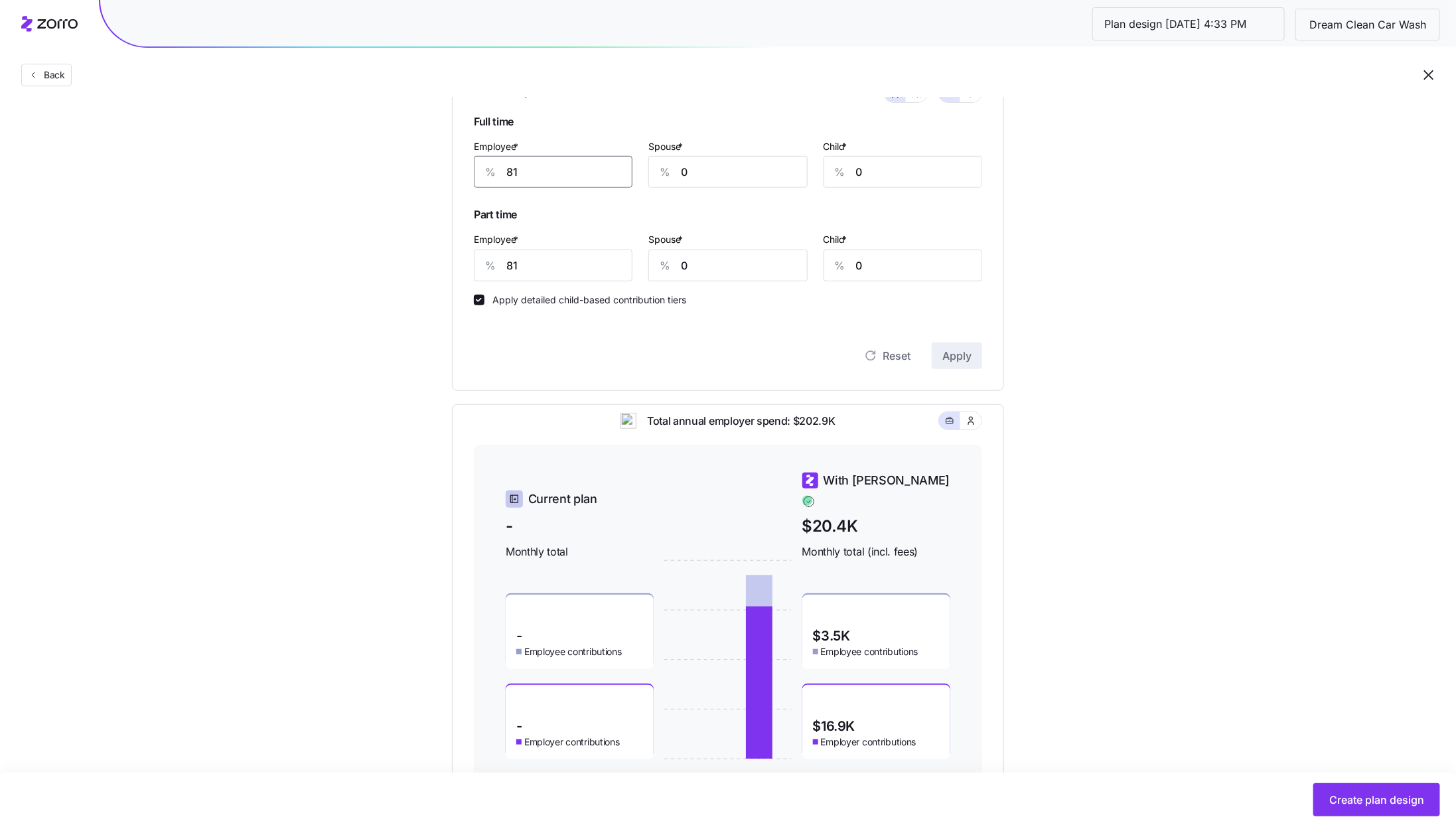
click at [529, 172] on input "81" at bounding box center [554, 172] width 159 height 32
type input "75"
click at [568, 263] on input "81" at bounding box center [554, 264] width 159 height 32
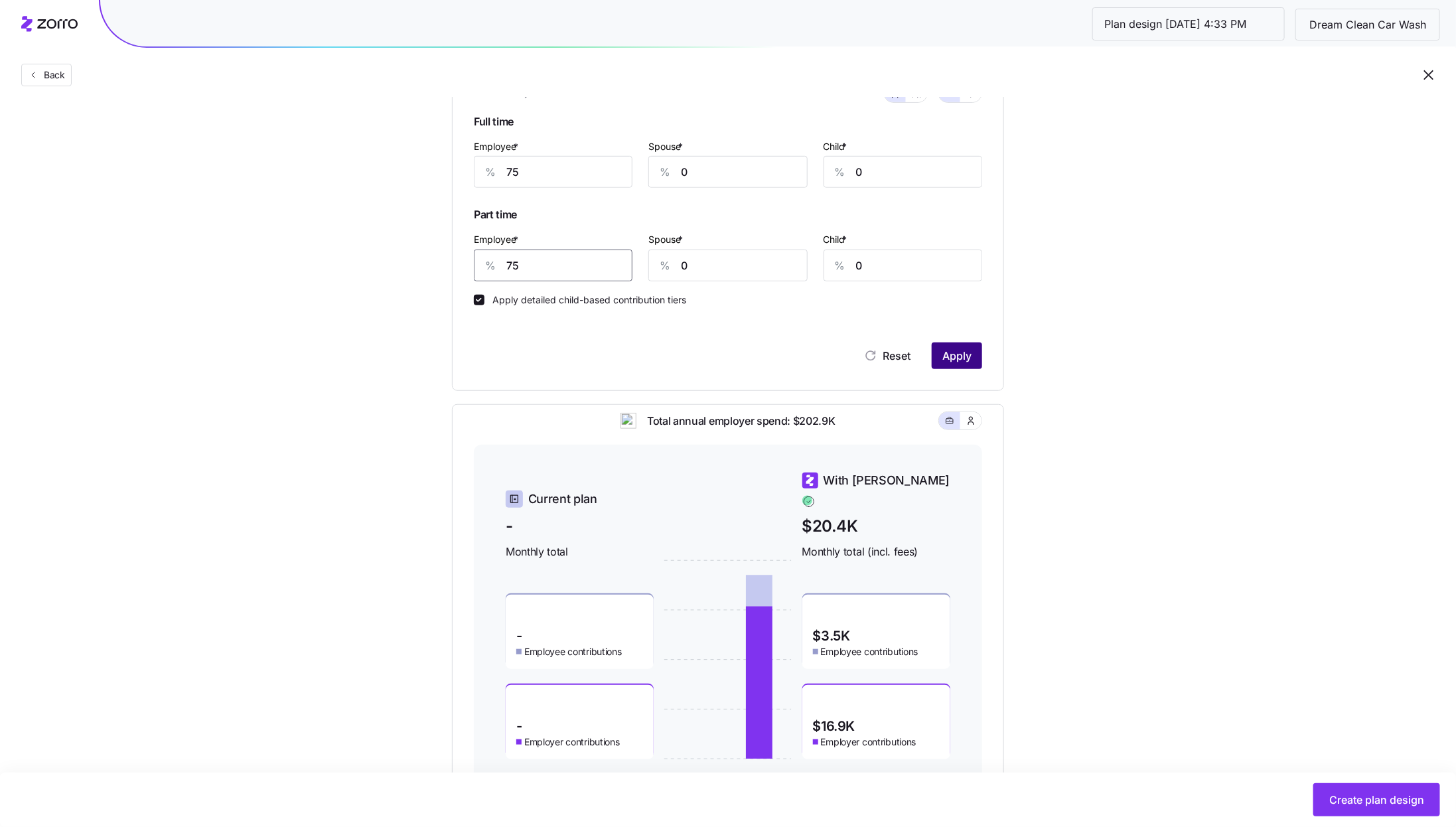
type input "75"
click at [966, 351] on span "Apply" at bounding box center [957, 356] width 29 height 16
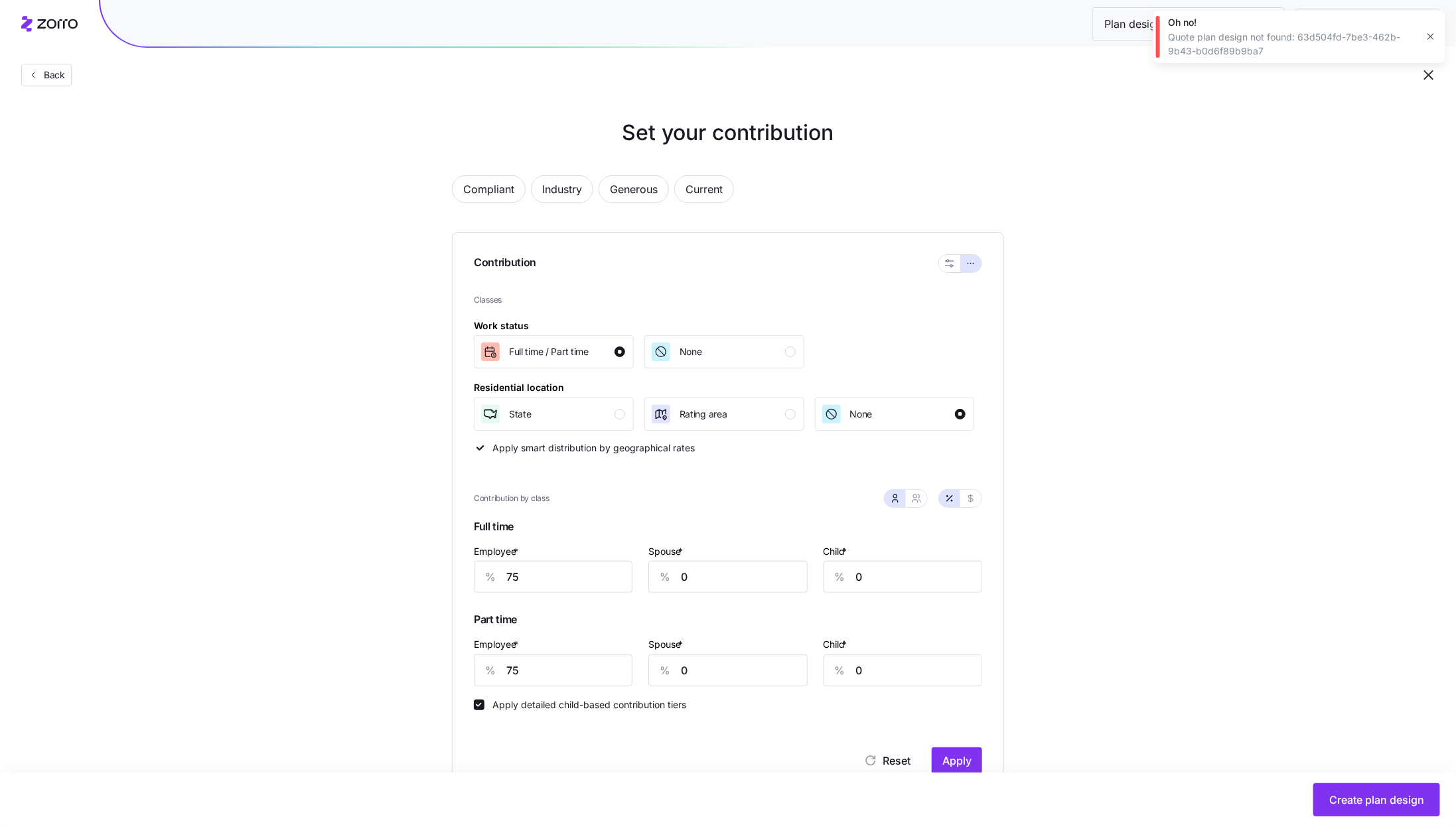
scroll to position [55, 0]
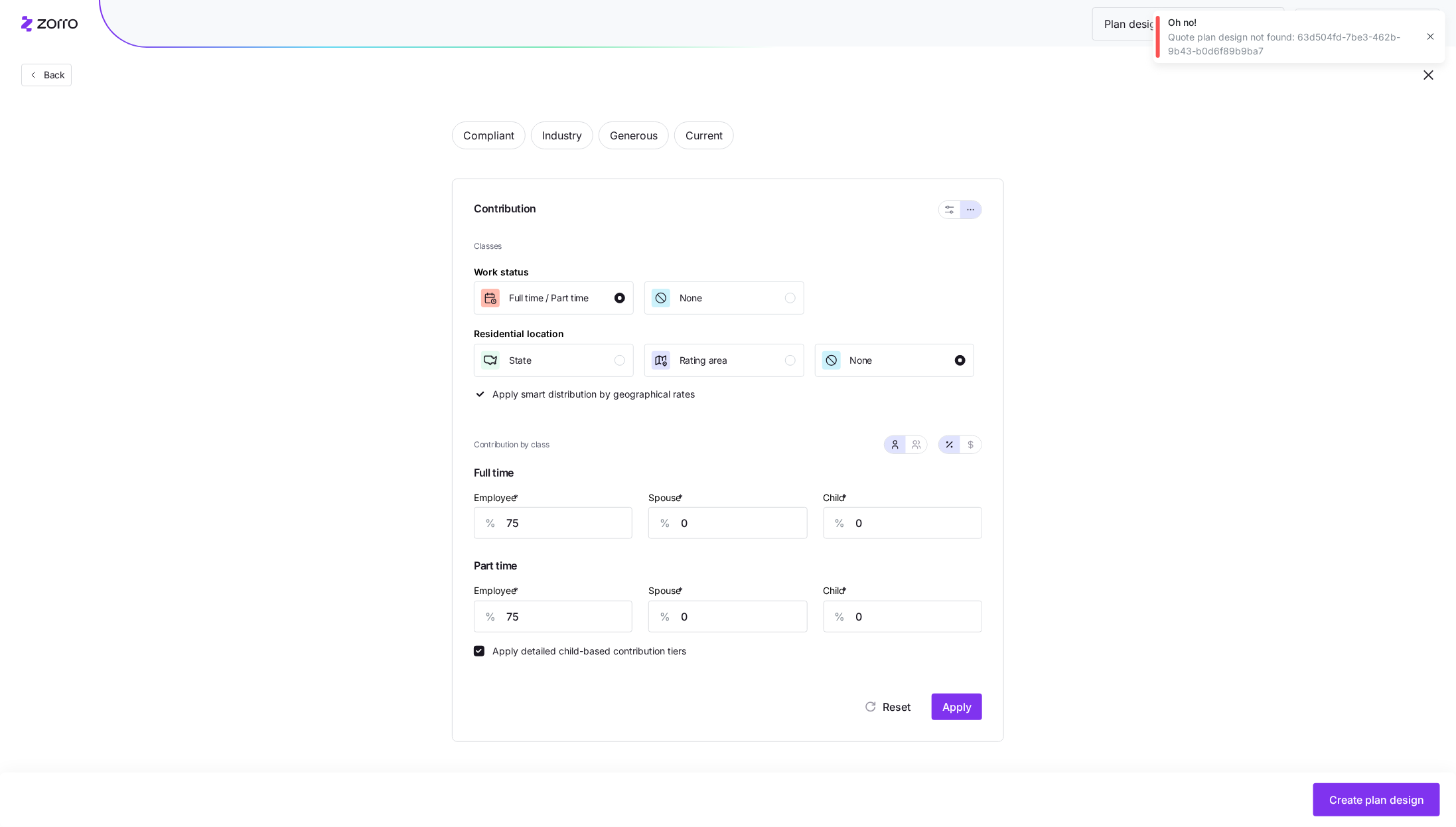
click at [1432, 34] on icon "button" at bounding box center [1430, 36] width 11 height 11
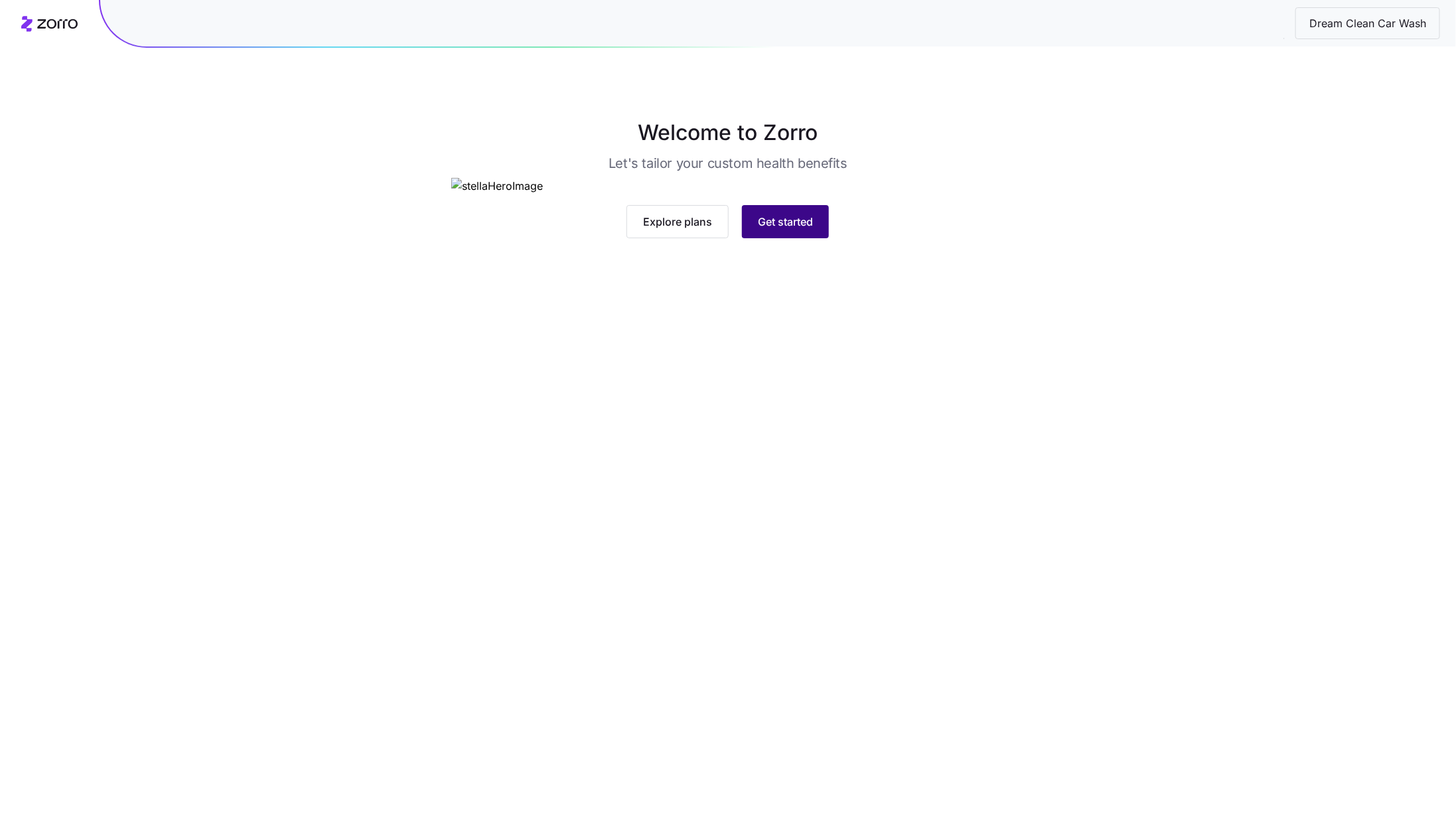
click at [779, 230] on span "Get started" at bounding box center [785, 221] width 55 height 16
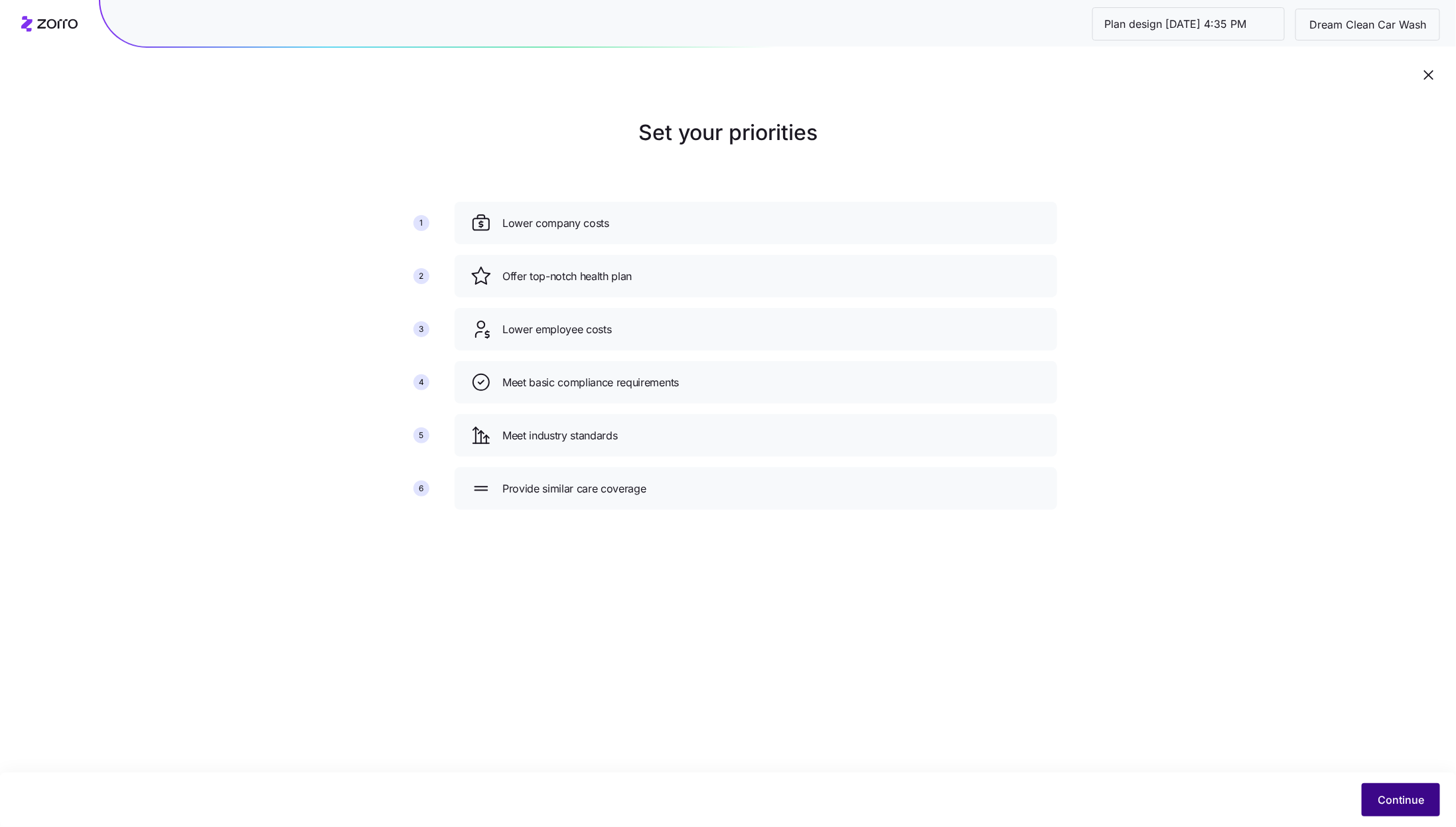
click at [1398, 813] on button "Continue" at bounding box center [1400, 799] width 79 height 34
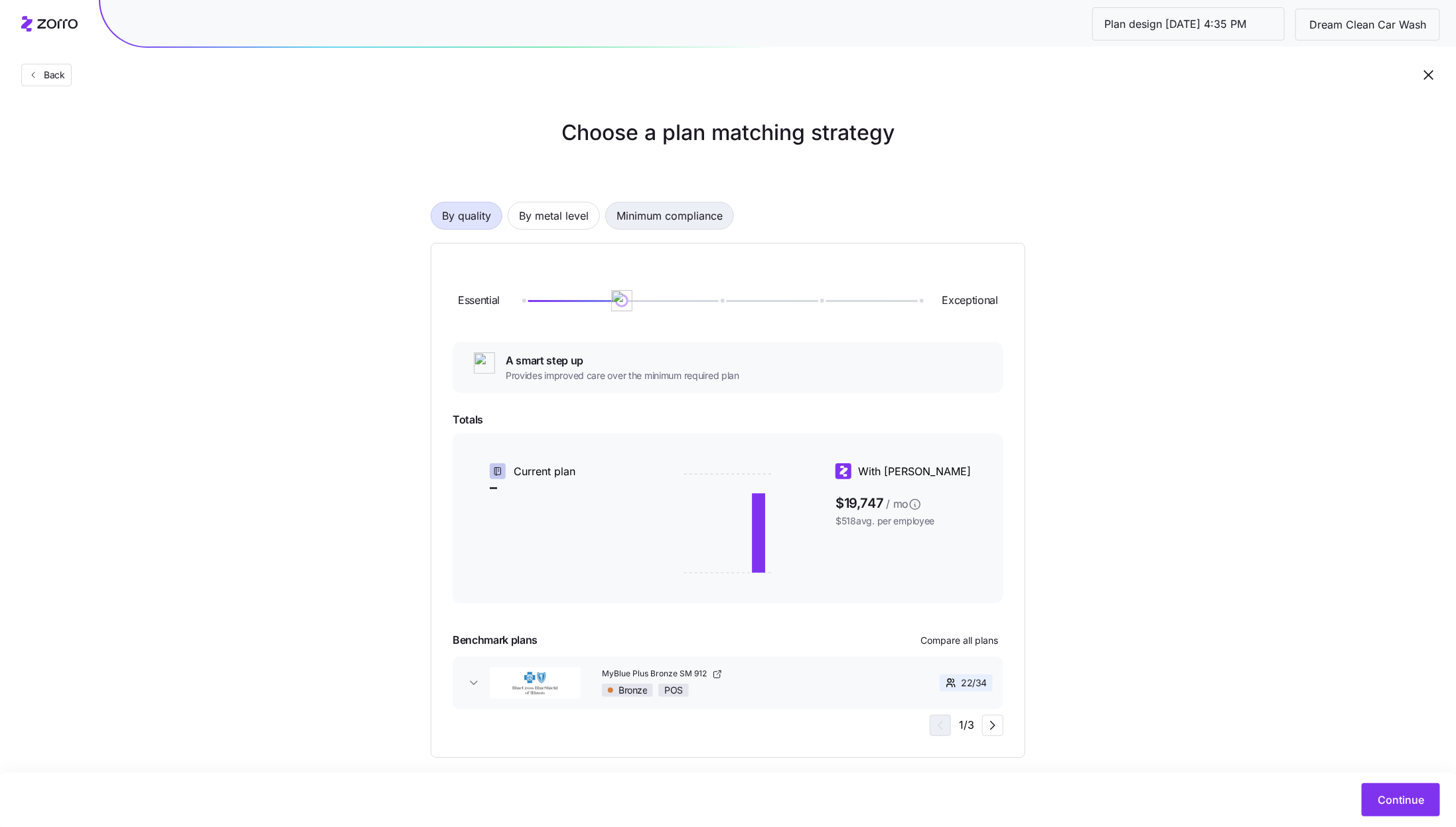
click at [675, 216] on span "Minimum compliance" at bounding box center [670, 216] width 106 height 27
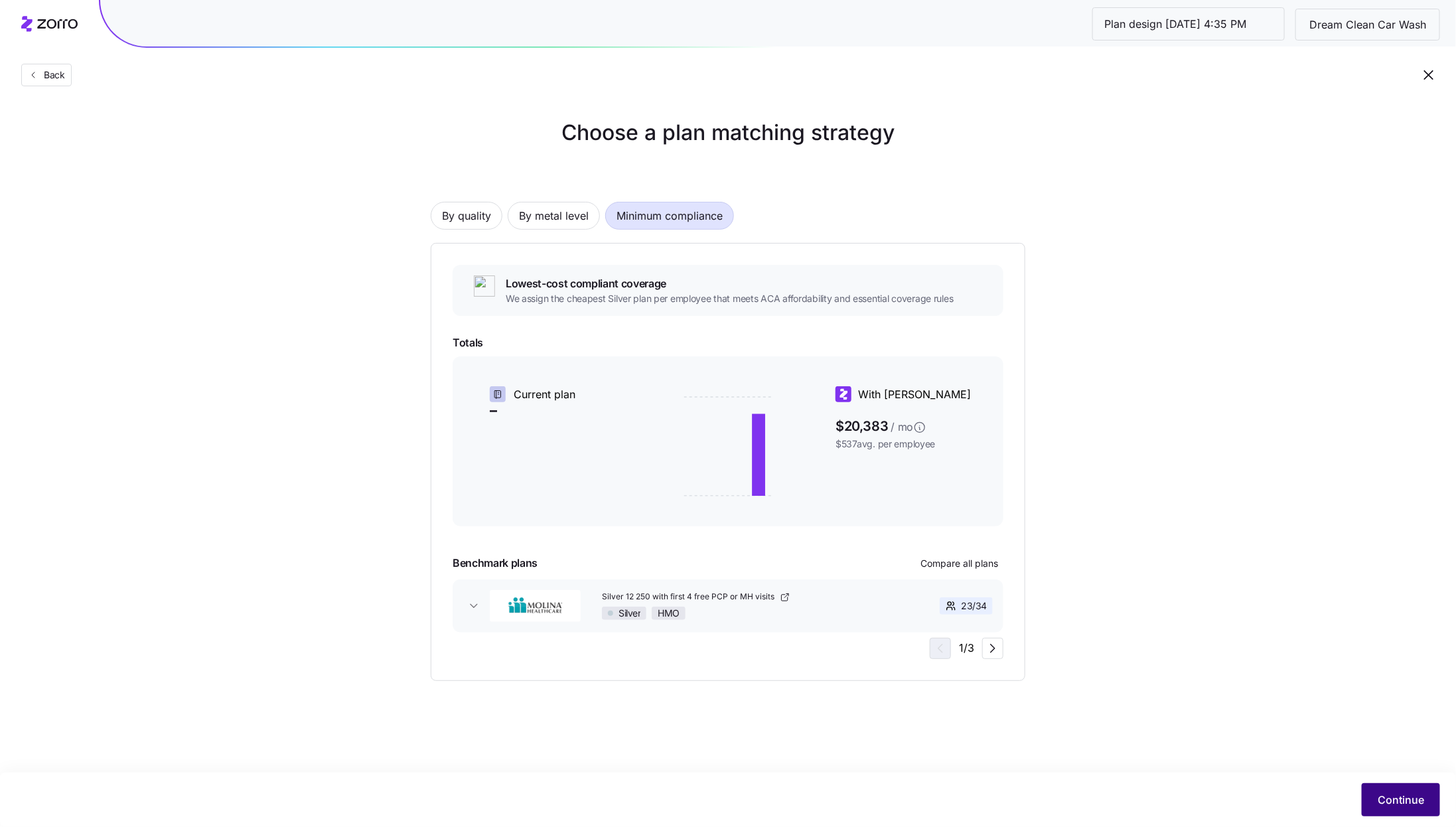
click at [1390, 798] on span "Continue" at bounding box center [1400, 799] width 46 height 16
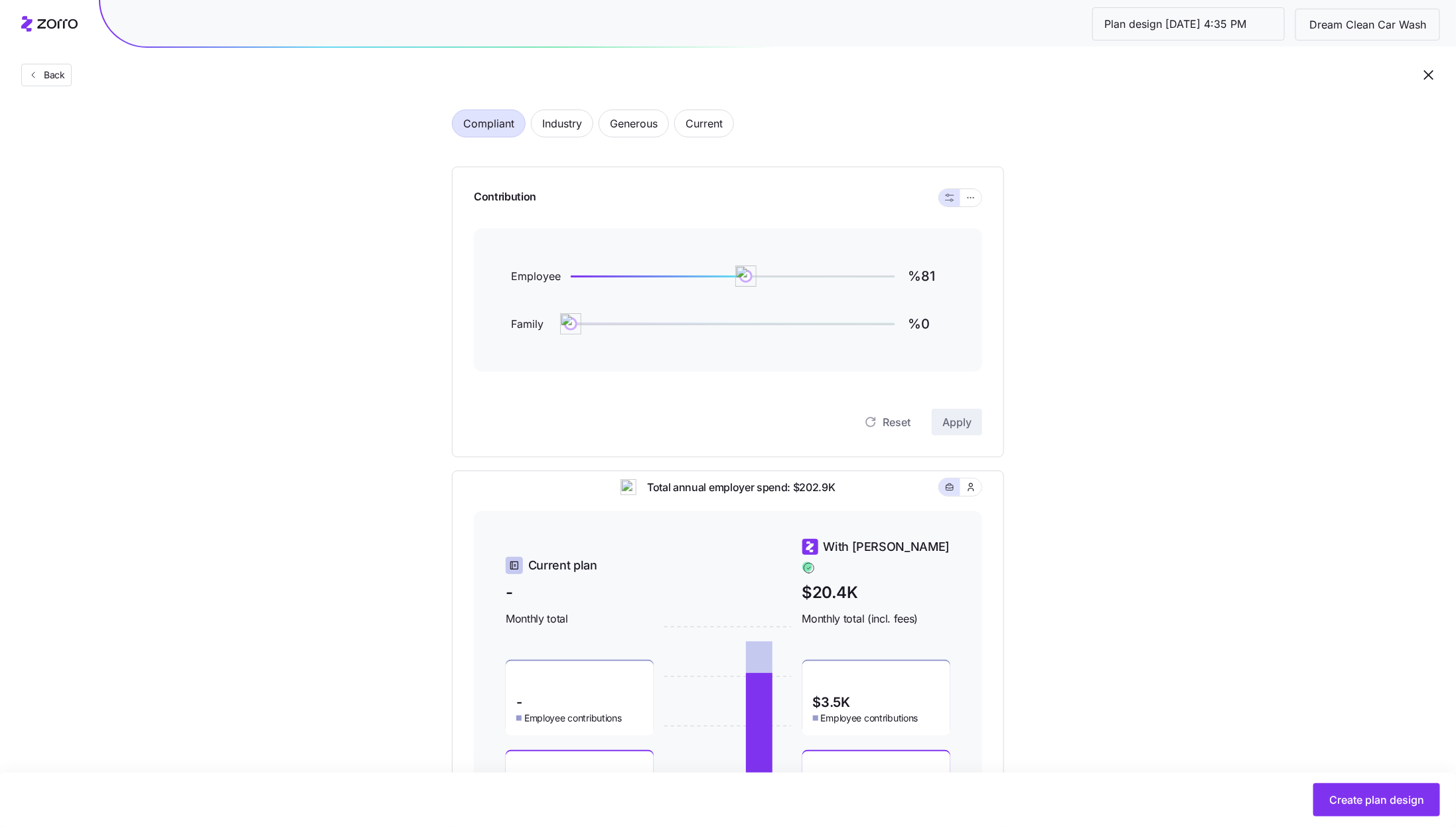
scroll to position [70, 0]
click at [971, 200] on button "button" at bounding box center [970, 194] width 21 height 17
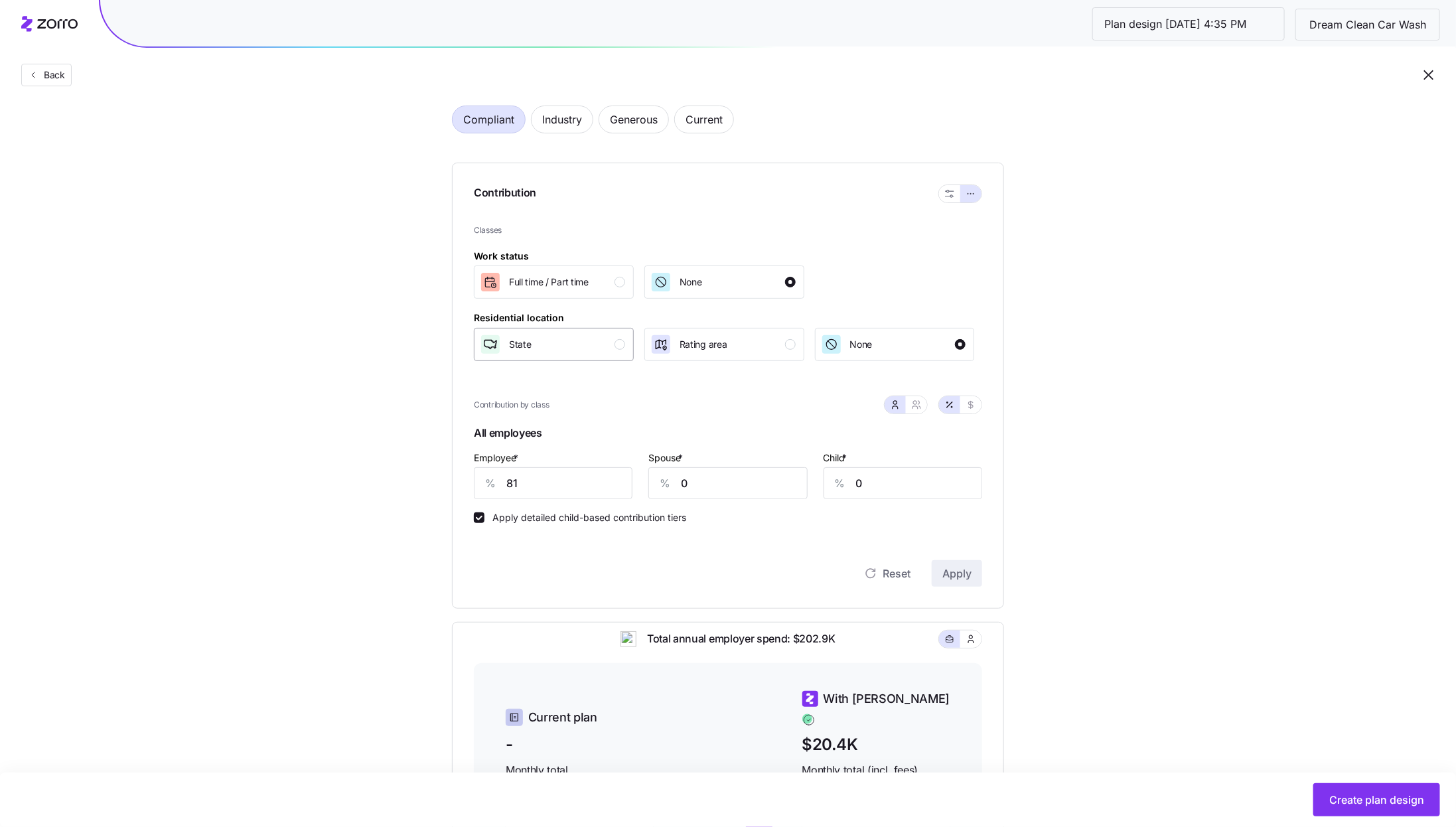
click at [593, 340] on div "State" at bounding box center [553, 344] width 146 height 21
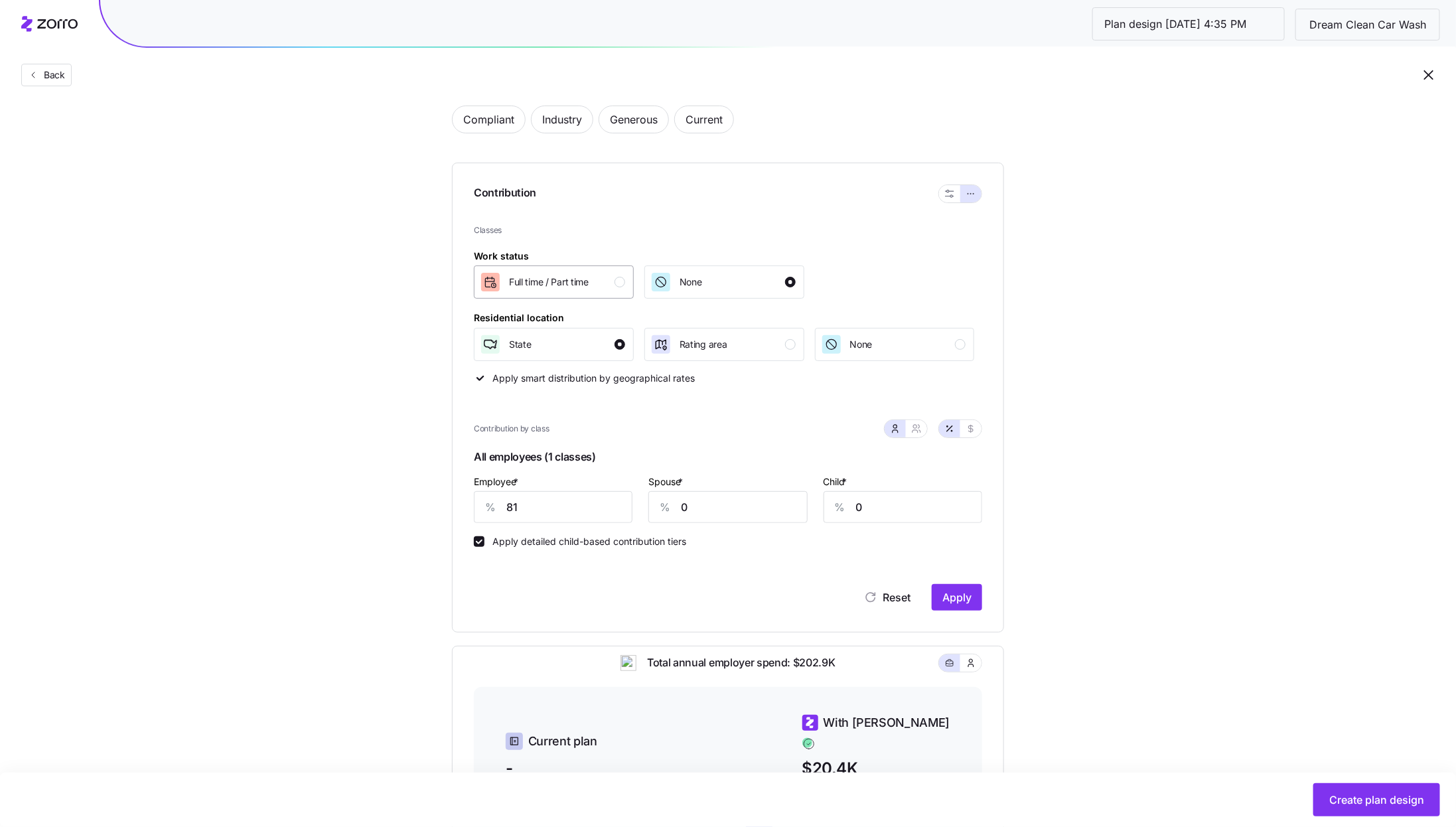
click at [599, 277] on div "Full time / Part time" at bounding box center [553, 282] width 146 height 21
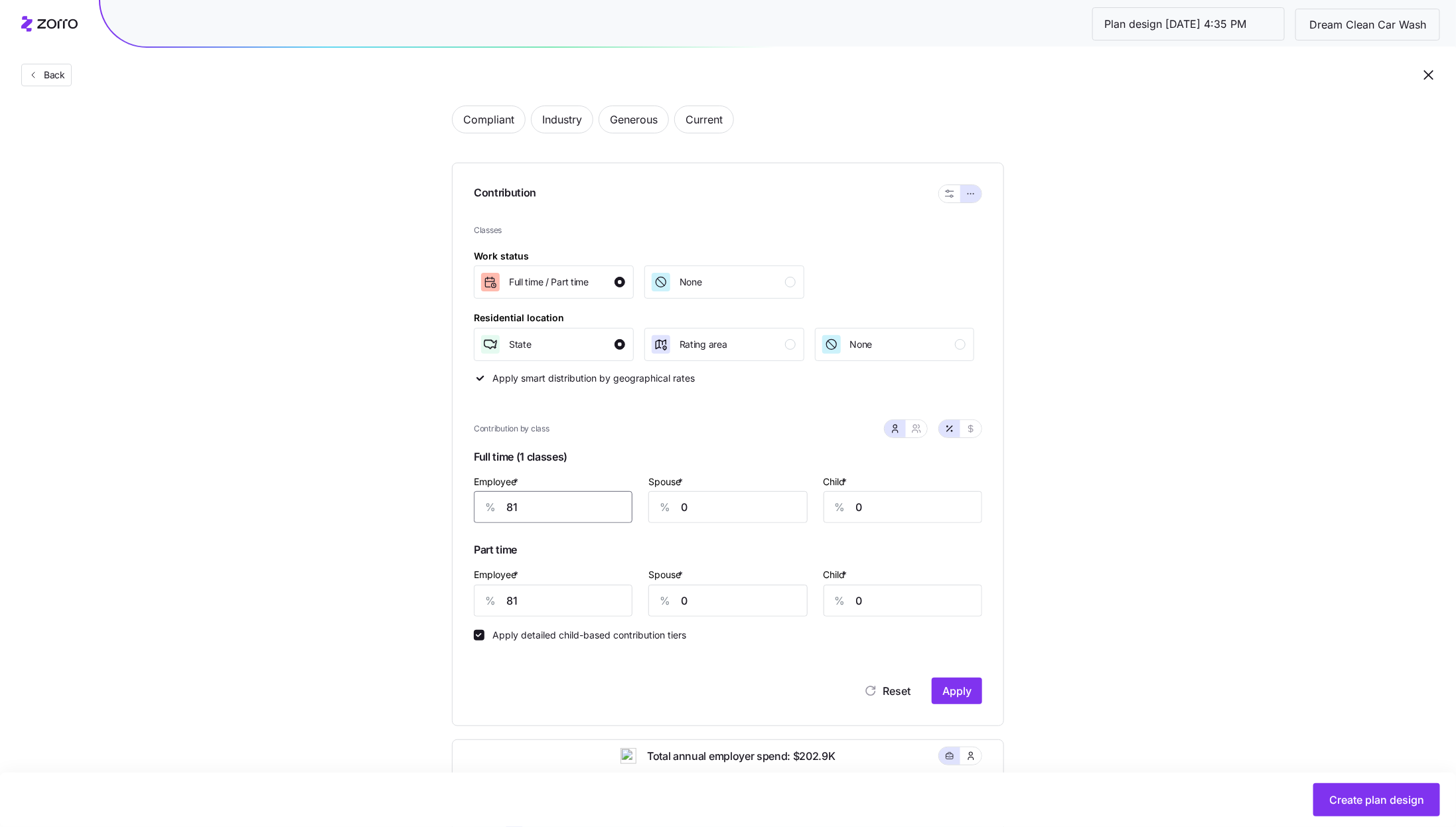
click at [578, 505] on input "81" at bounding box center [554, 507] width 159 height 32
type input "75"
click at [776, 279] on div "None" at bounding box center [723, 282] width 146 height 21
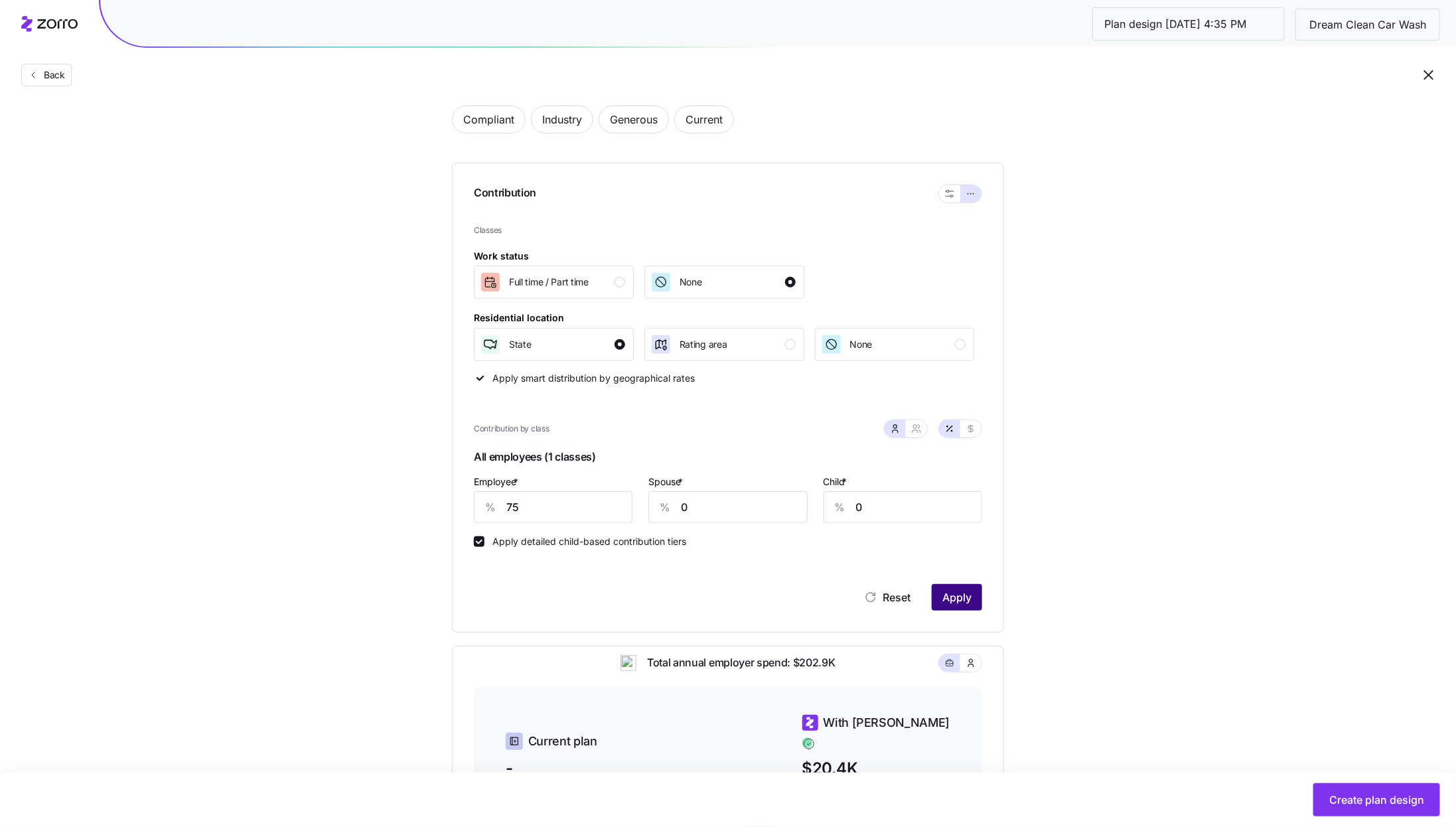
click at [952, 586] on button "Apply" at bounding box center [957, 598] width 51 height 27
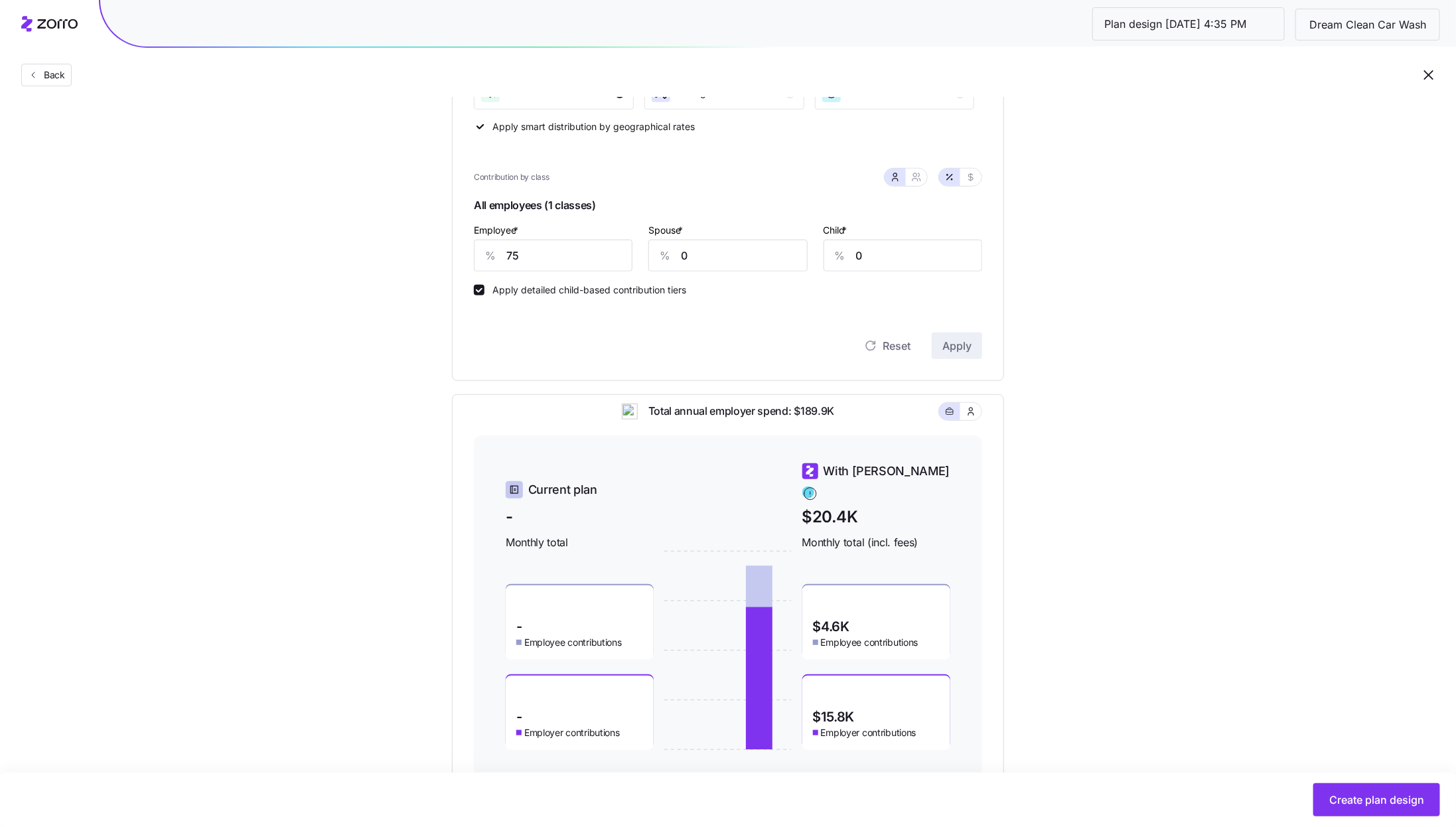
scroll to position [323, 0]
click at [554, 258] on input "75" at bounding box center [554, 254] width 159 height 32
type input "70"
click at [962, 350] on span "Apply" at bounding box center [957, 344] width 29 height 16
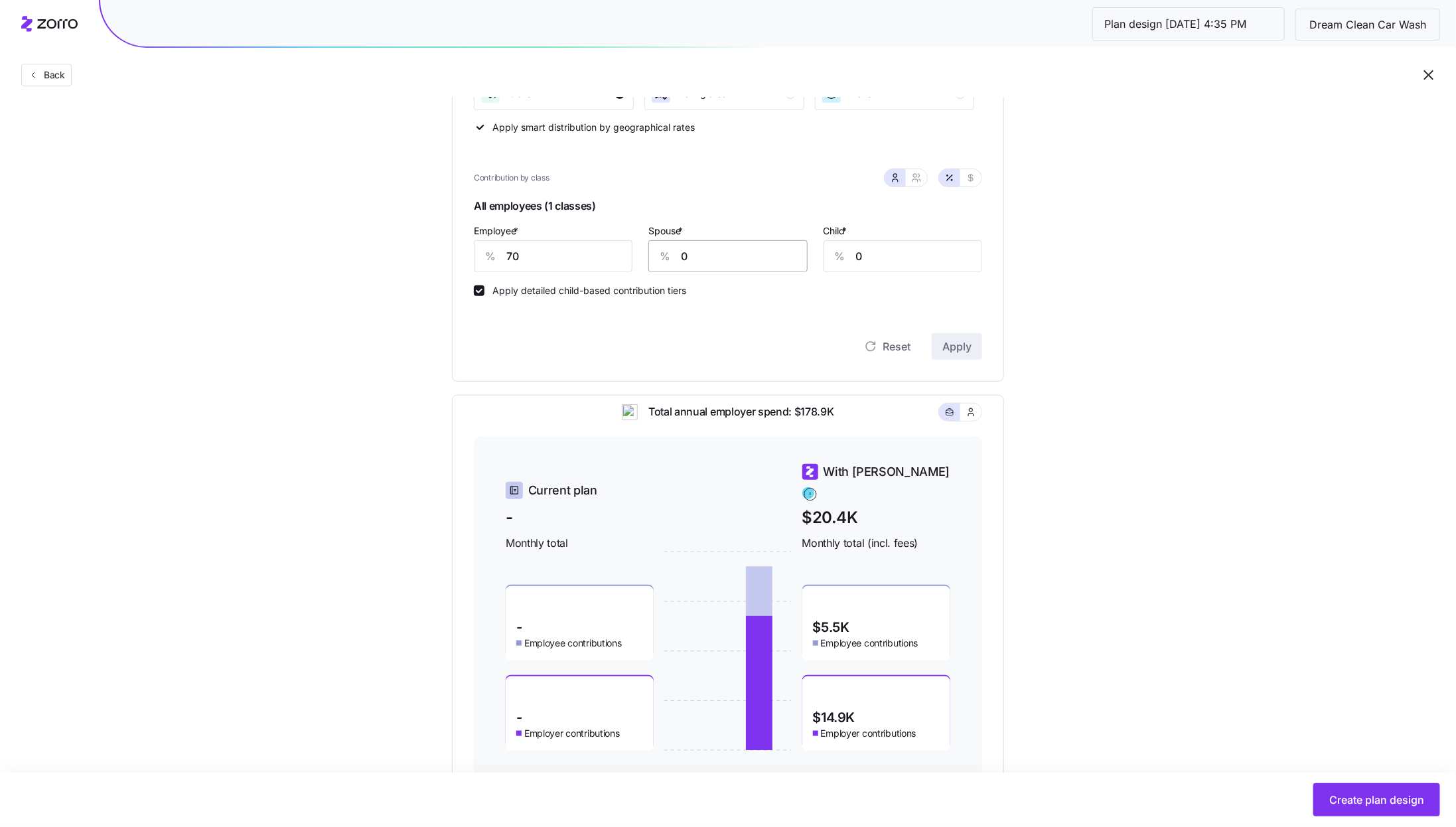
scroll to position [364, 0]
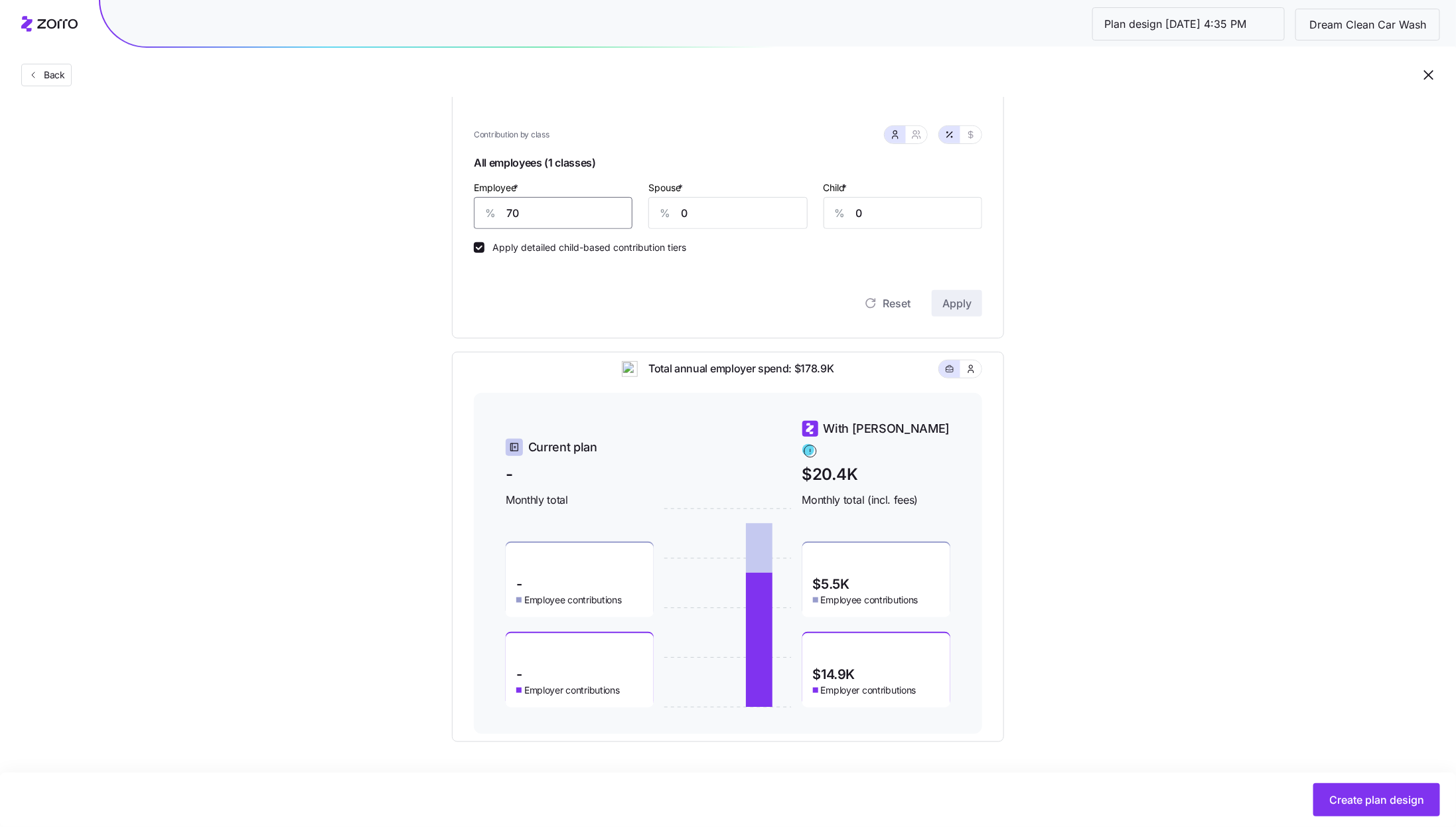
click at [571, 220] on input "70" at bounding box center [554, 213] width 159 height 32
type input "71"
click at [956, 305] on span "Apply" at bounding box center [957, 303] width 29 height 16
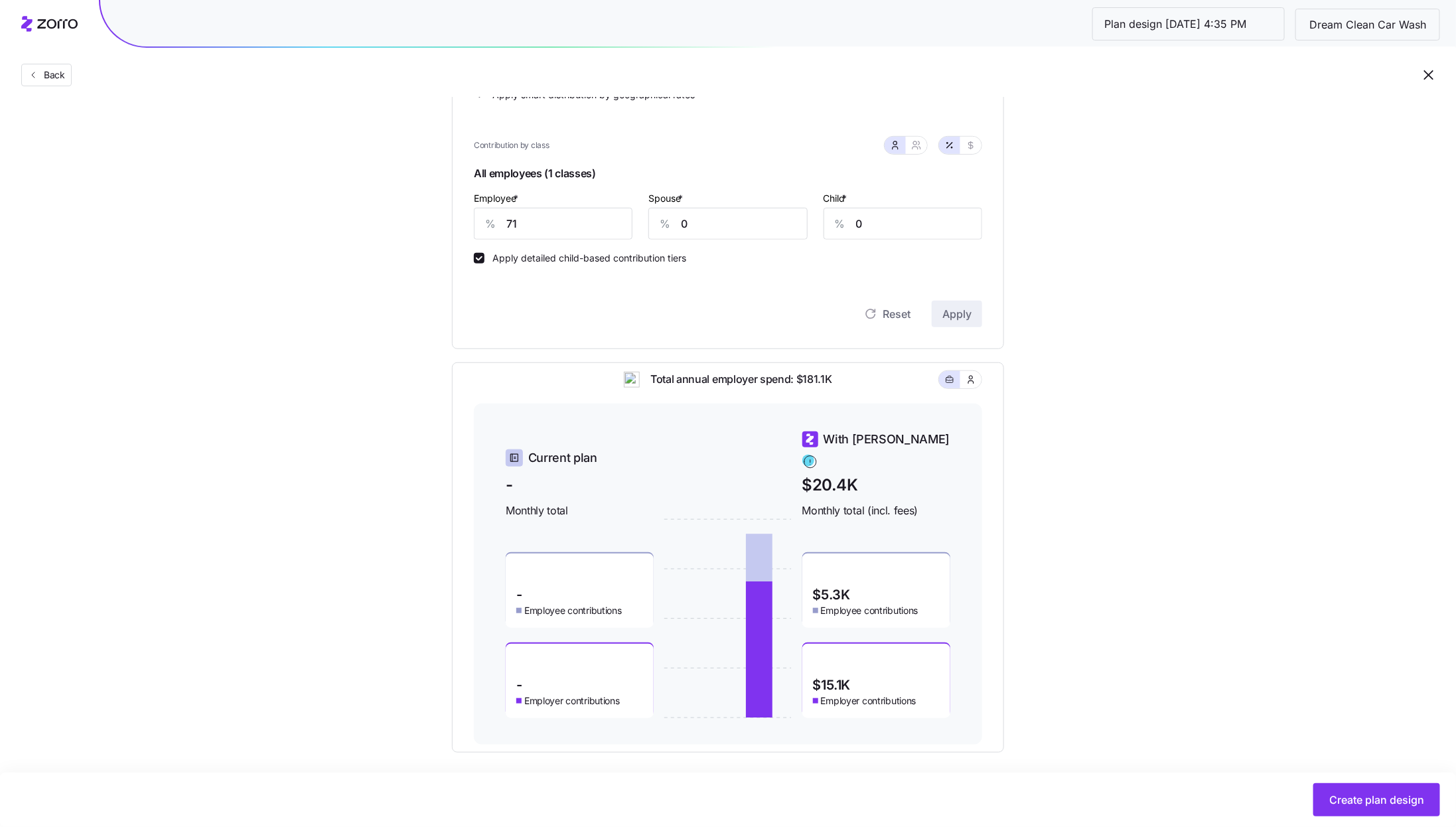
scroll to position [347, 0]
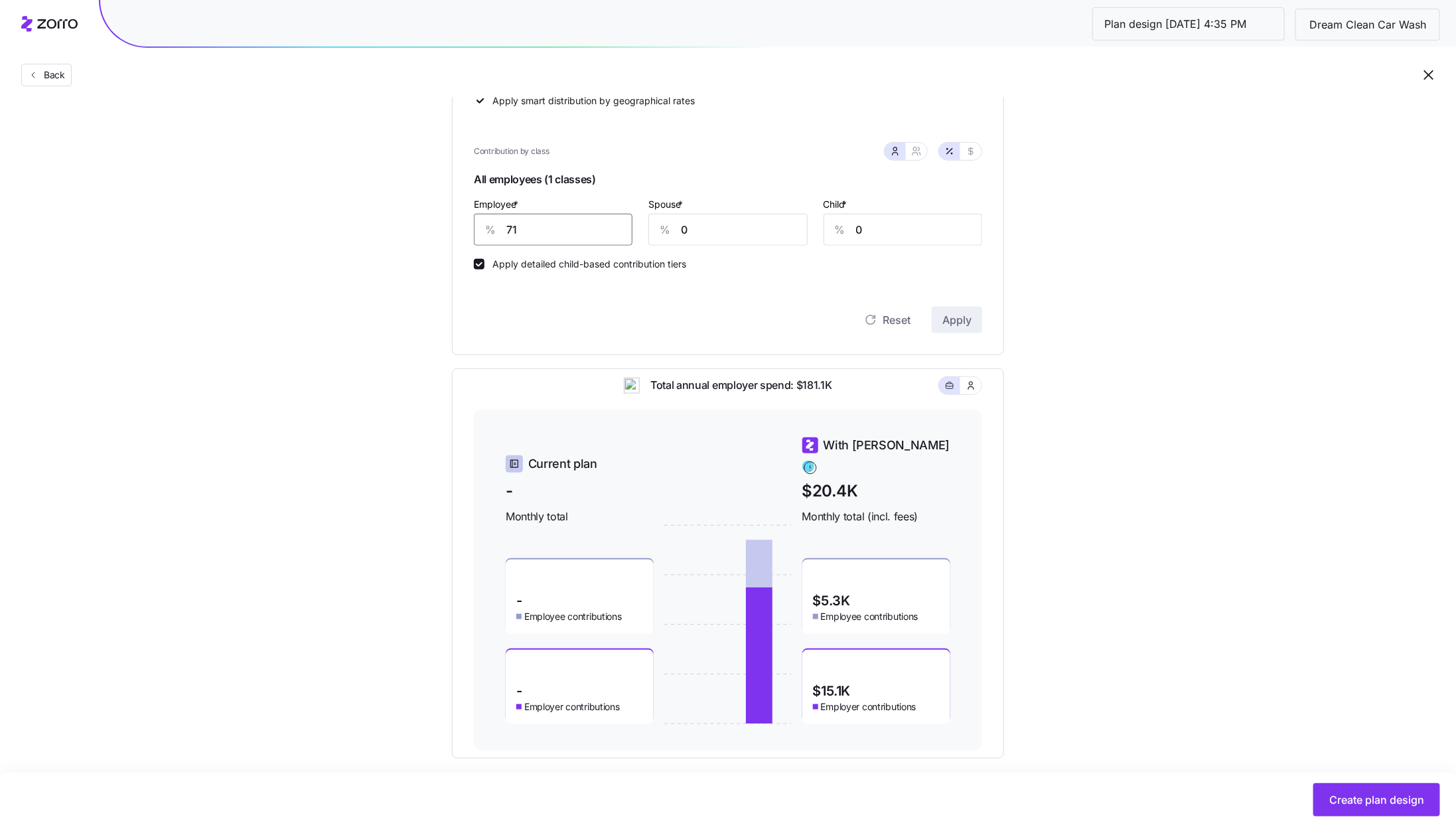
click at [542, 237] on input "71" at bounding box center [554, 229] width 159 height 32
type input "85"
click at [942, 318] on button "Apply" at bounding box center [957, 320] width 51 height 27
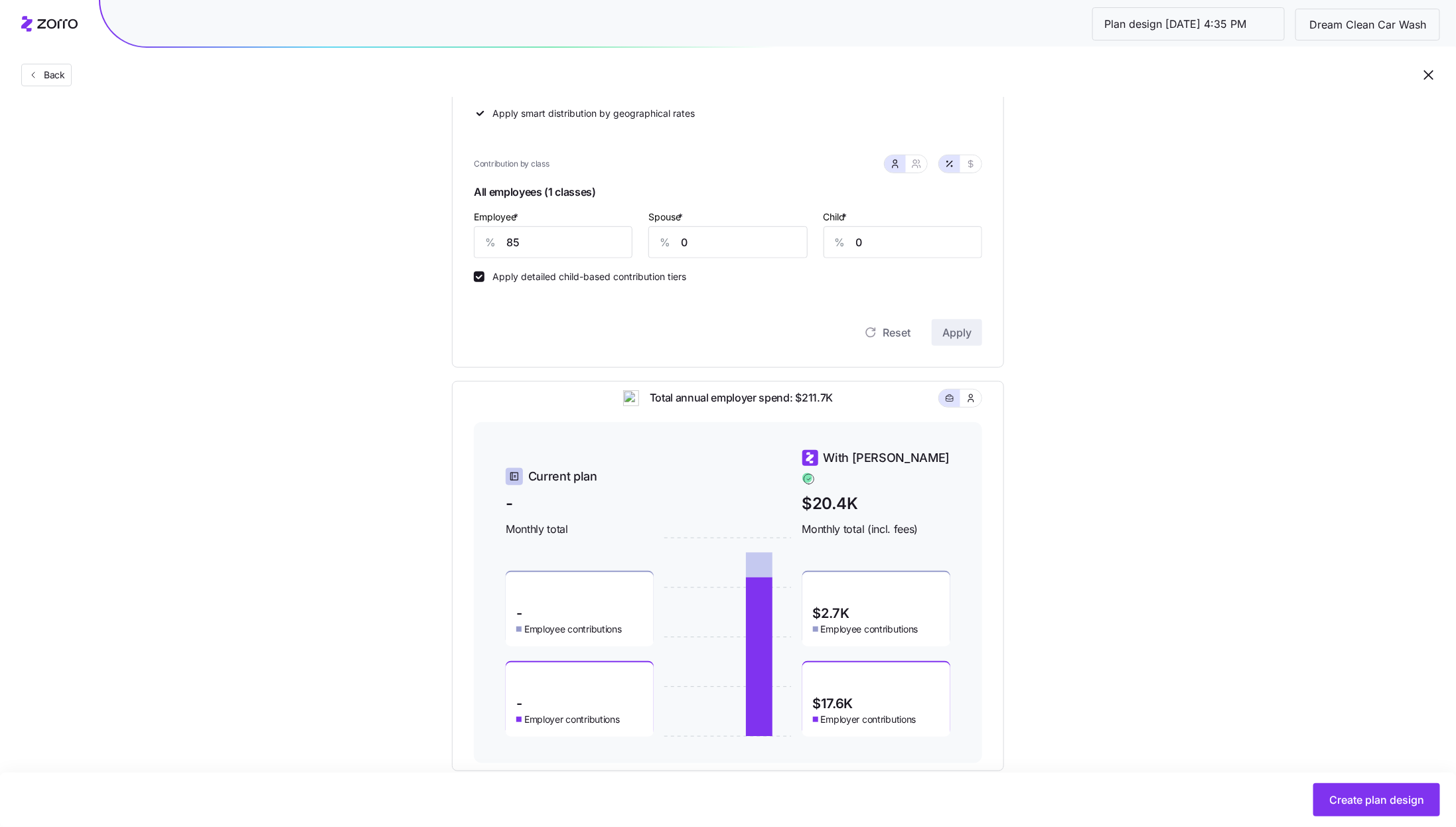
scroll to position [336, 0]
drag, startPoint x: 862, startPoint y: 494, endPoint x: 781, endPoint y: 494, distance: 81.0
click at [781, 494] on div "Current plan - Monthly total - Employee contributions - Employer contributions …" at bounding box center [728, 590] width 444 height 288
click at [1126, 493] on div "Set your contribution Compliant Industry Generous Current Contribution Classes …" at bounding box center [728, 275] width 1456 height 989
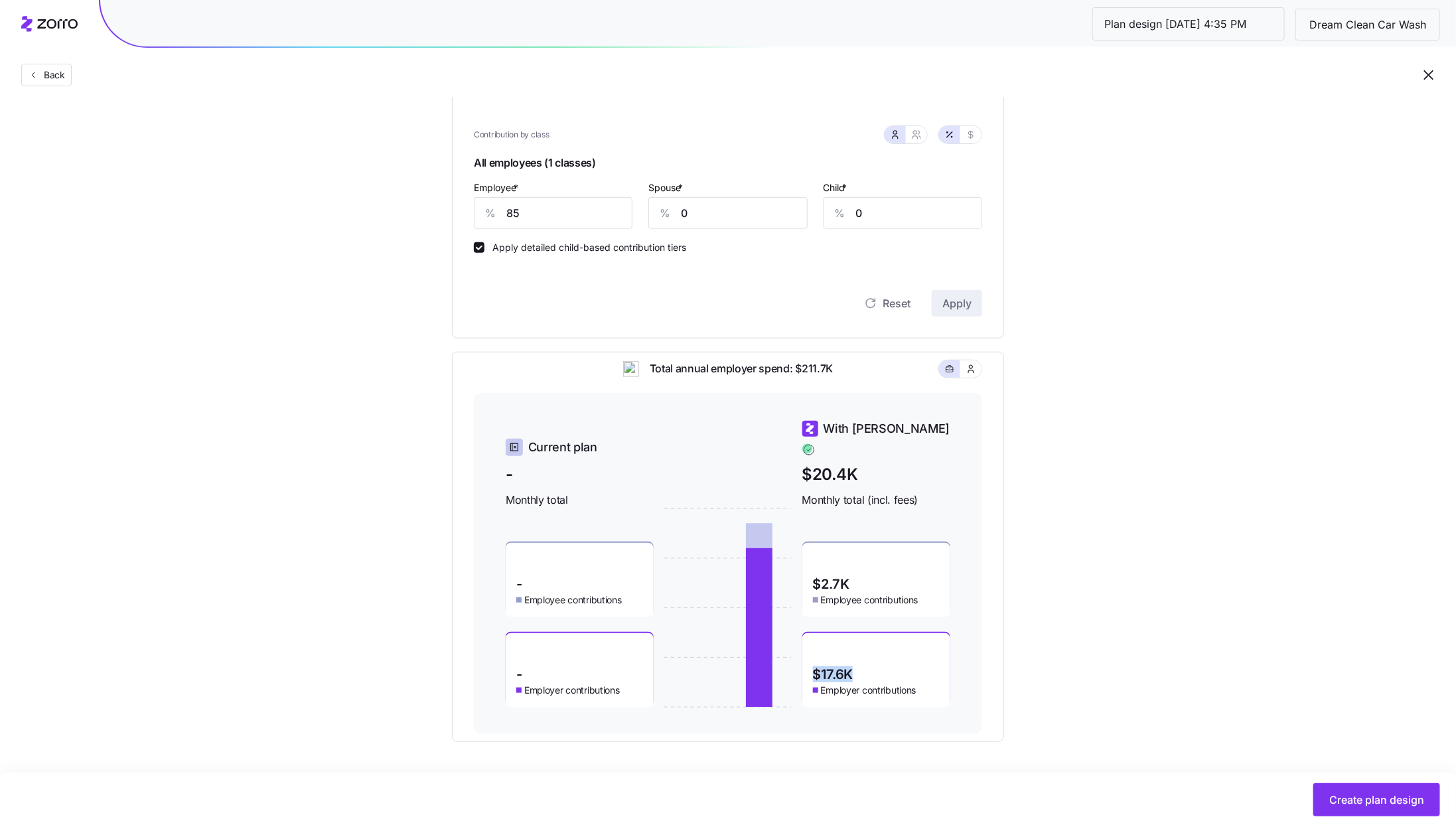
drag, startPoint x: 865, startPoint y: 660, endPoint x: 802, endPoint y: 660, distance: 63.0
click at [802, 660] on div "$17.6K Employer contributions" at bounding box center [876, 671] width 148 height 75
click at [1074, 652] on div "Set your contribution Compliant Industry Generous Current Contribution Classes …" at bounding box center [728, 247] width 1456 height 989
click at [537, 227] on input "85" at bounding box center [554, 213] width 159 height 32
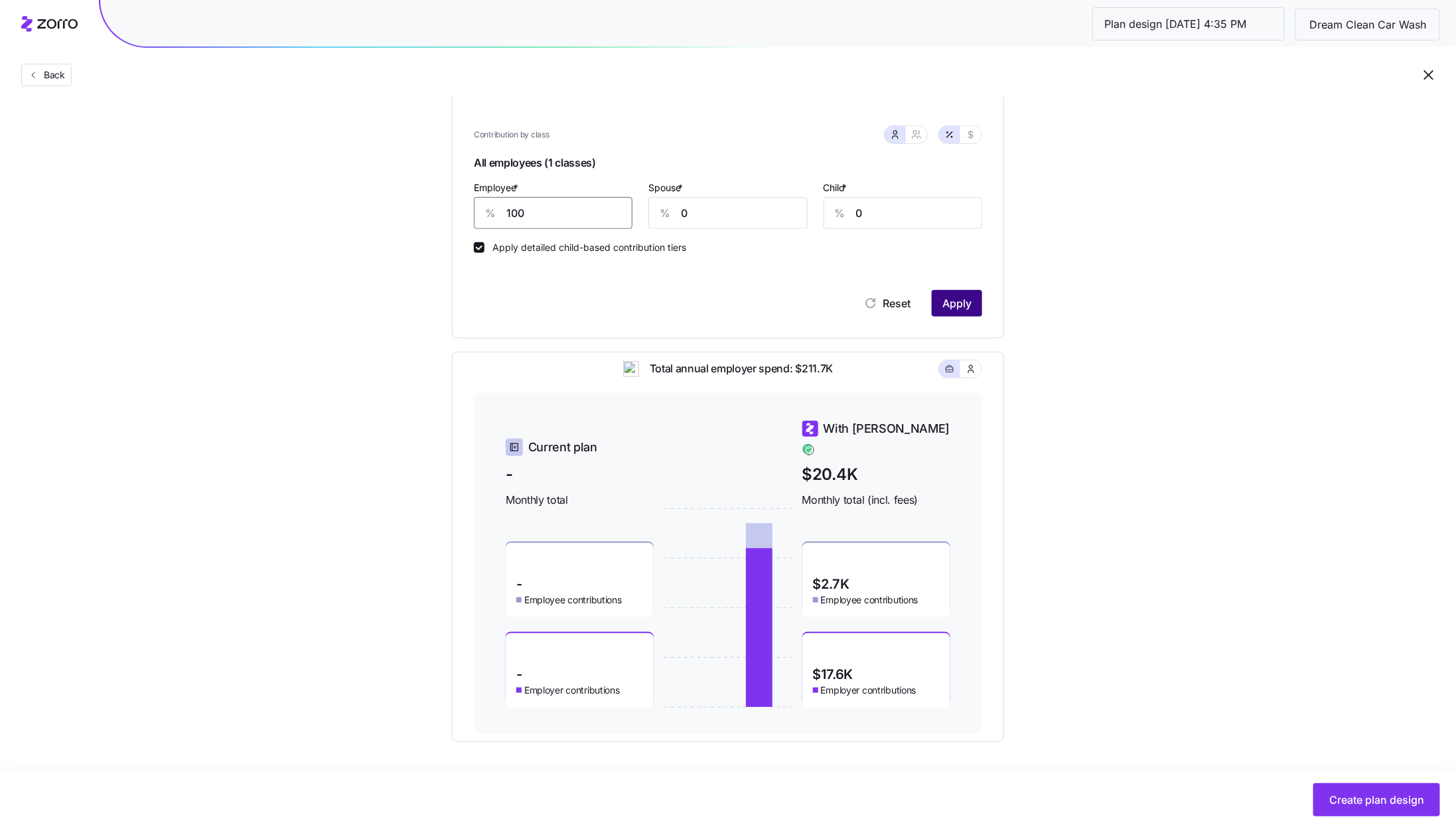
type input "100"
click at [958, 308] on span "Apply" at bounding box center [957, 303] width 29 height 16
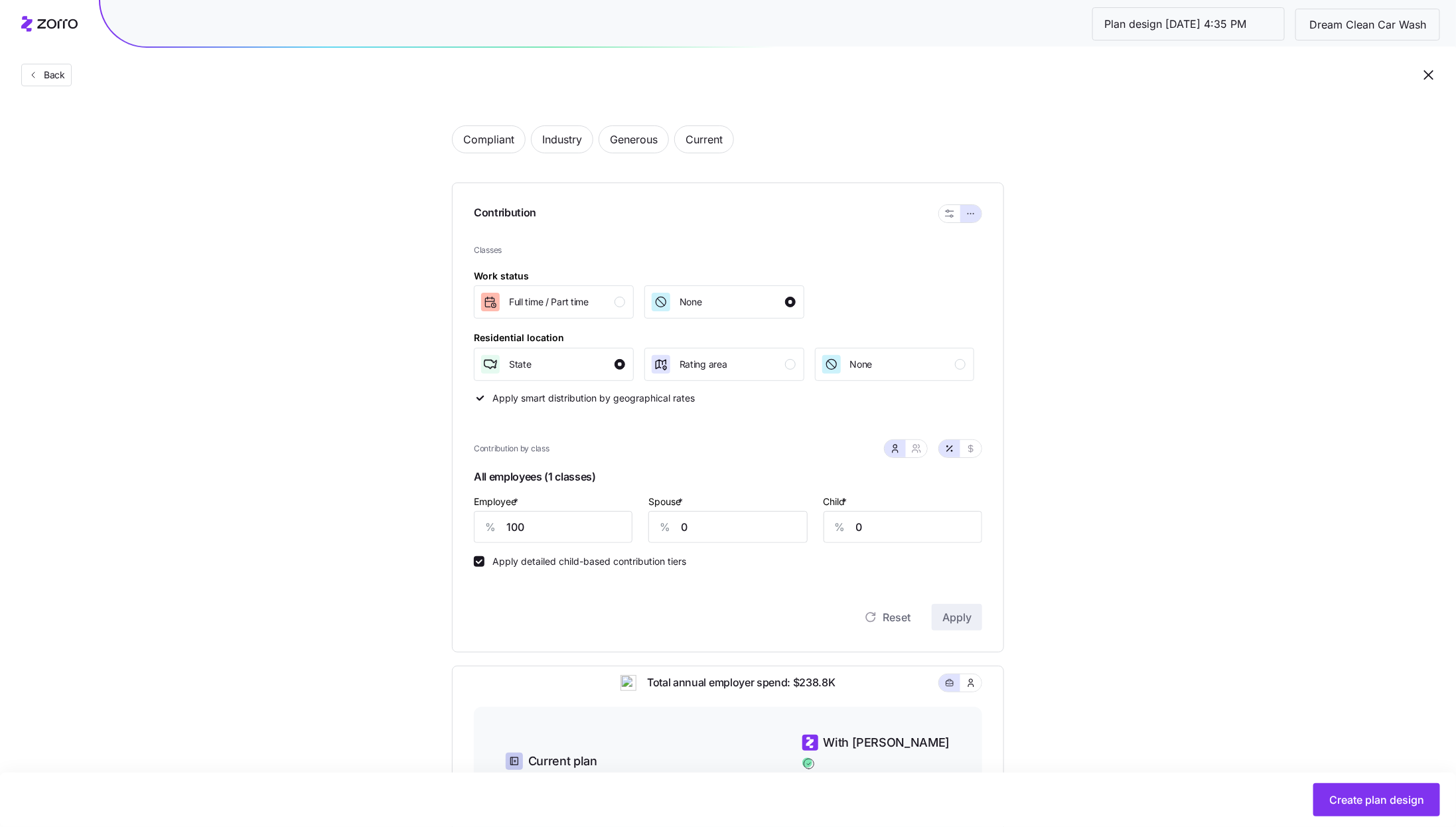
scroll to position [59, 0]
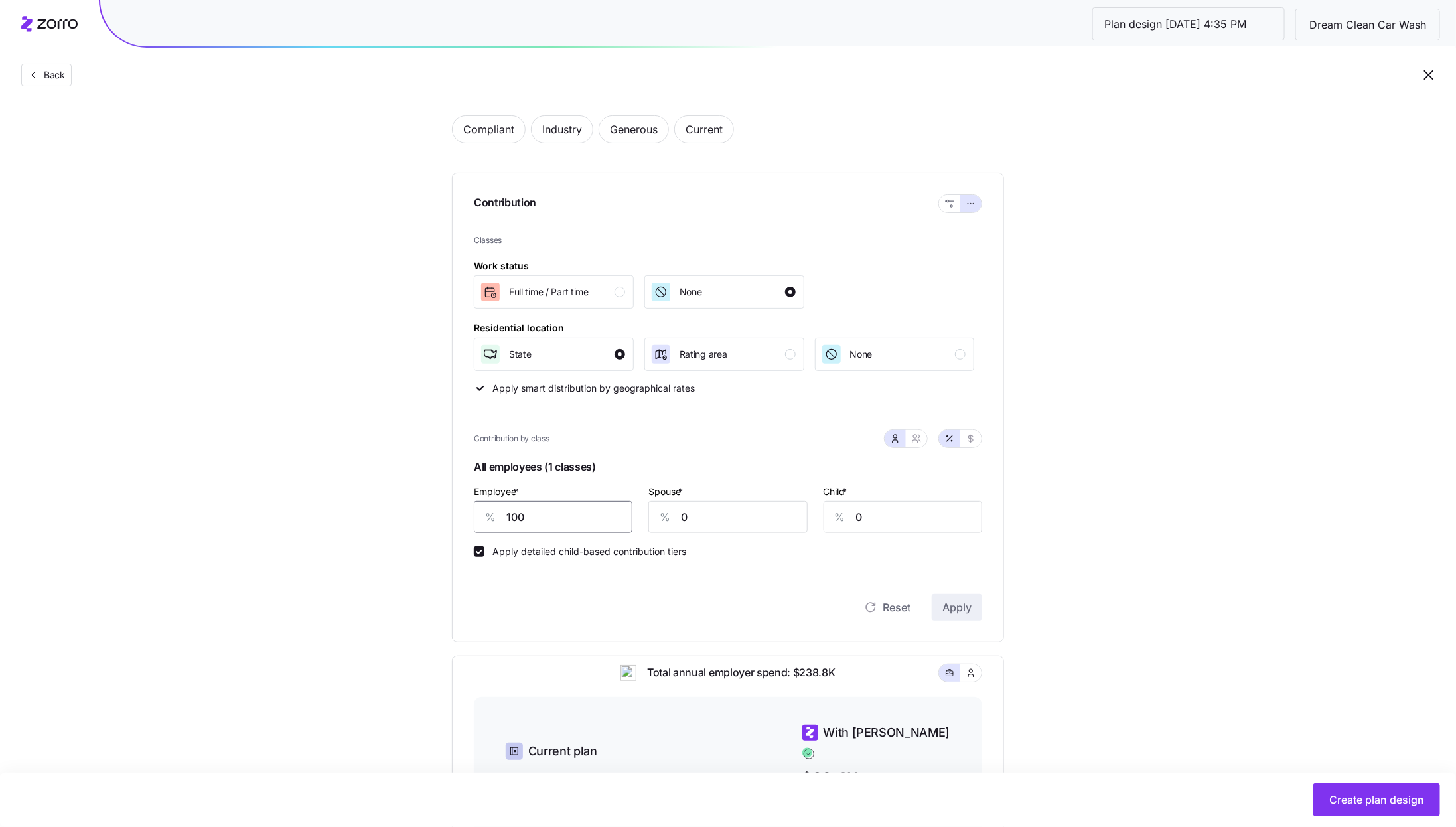
click at [578, 517] on input "100" at bounding box center [554, 517] width 159 height 32
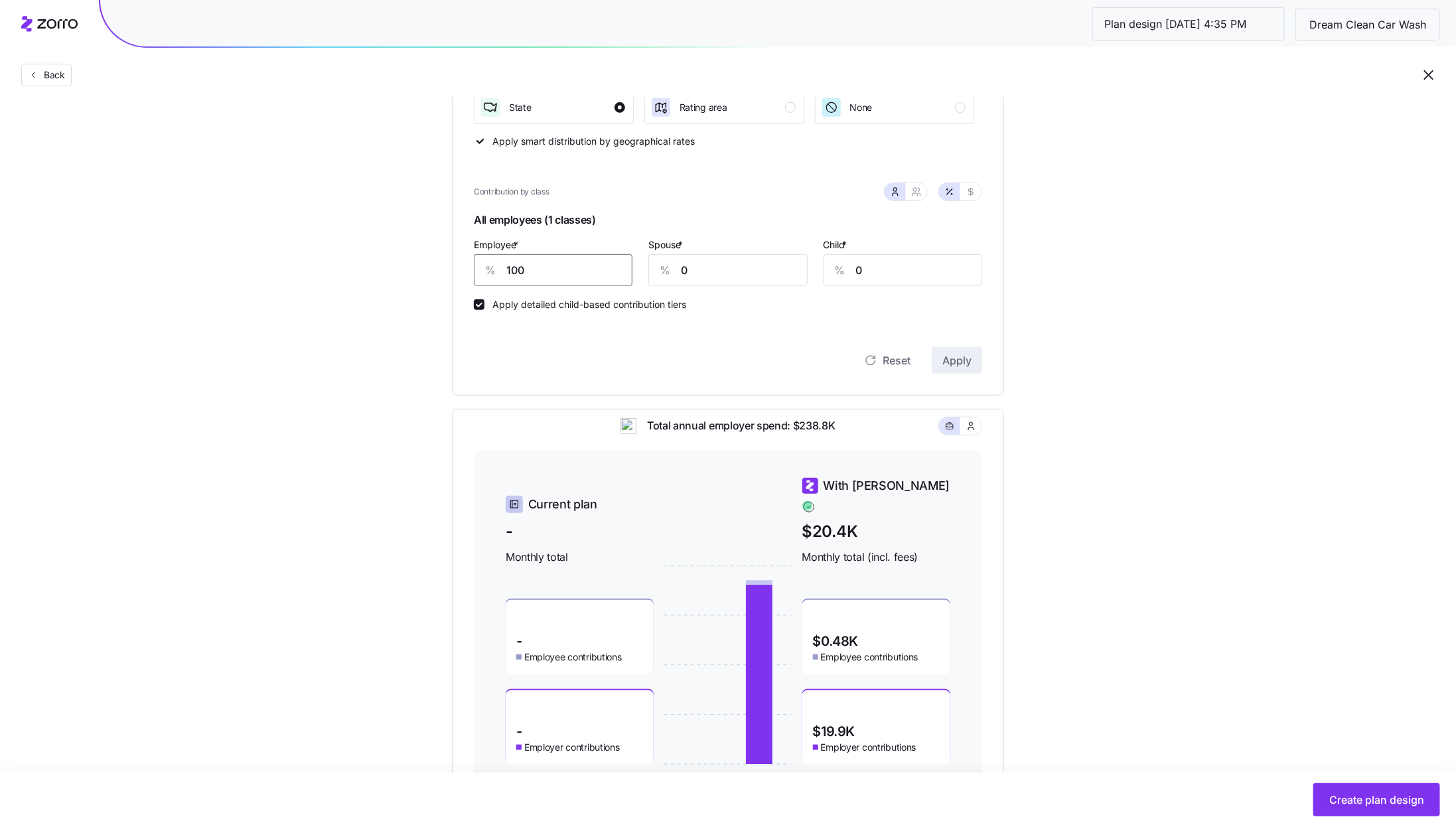
scroll to position [310, 0]
click at [552, 266] on input "100" at bounding box center [554, 267] width 159 height 32
type input "71"
click at [955, 366] on span "Apply" at bounding box center [957, 357] width 29 height 16
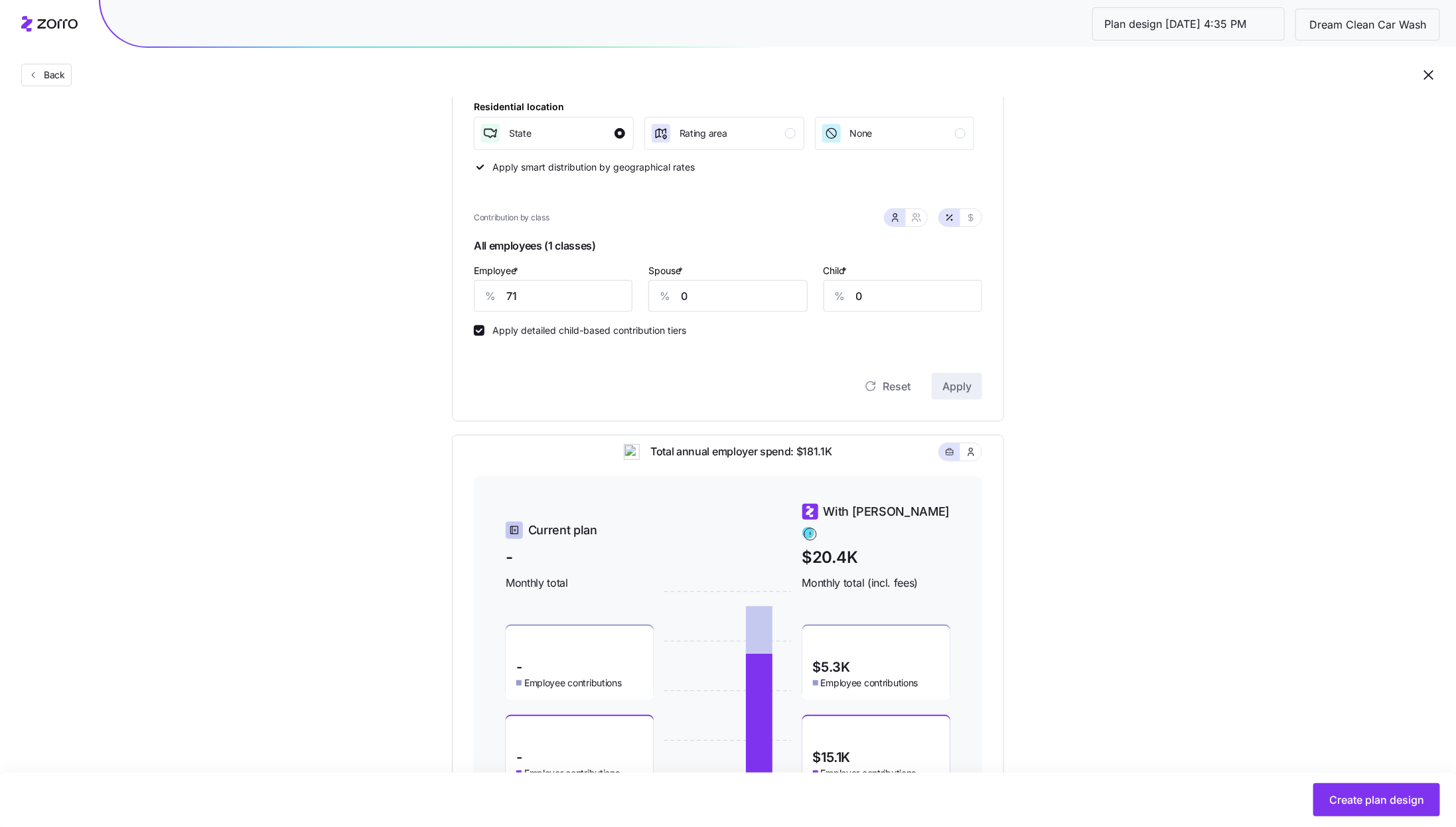
scroll to position [364, 0]
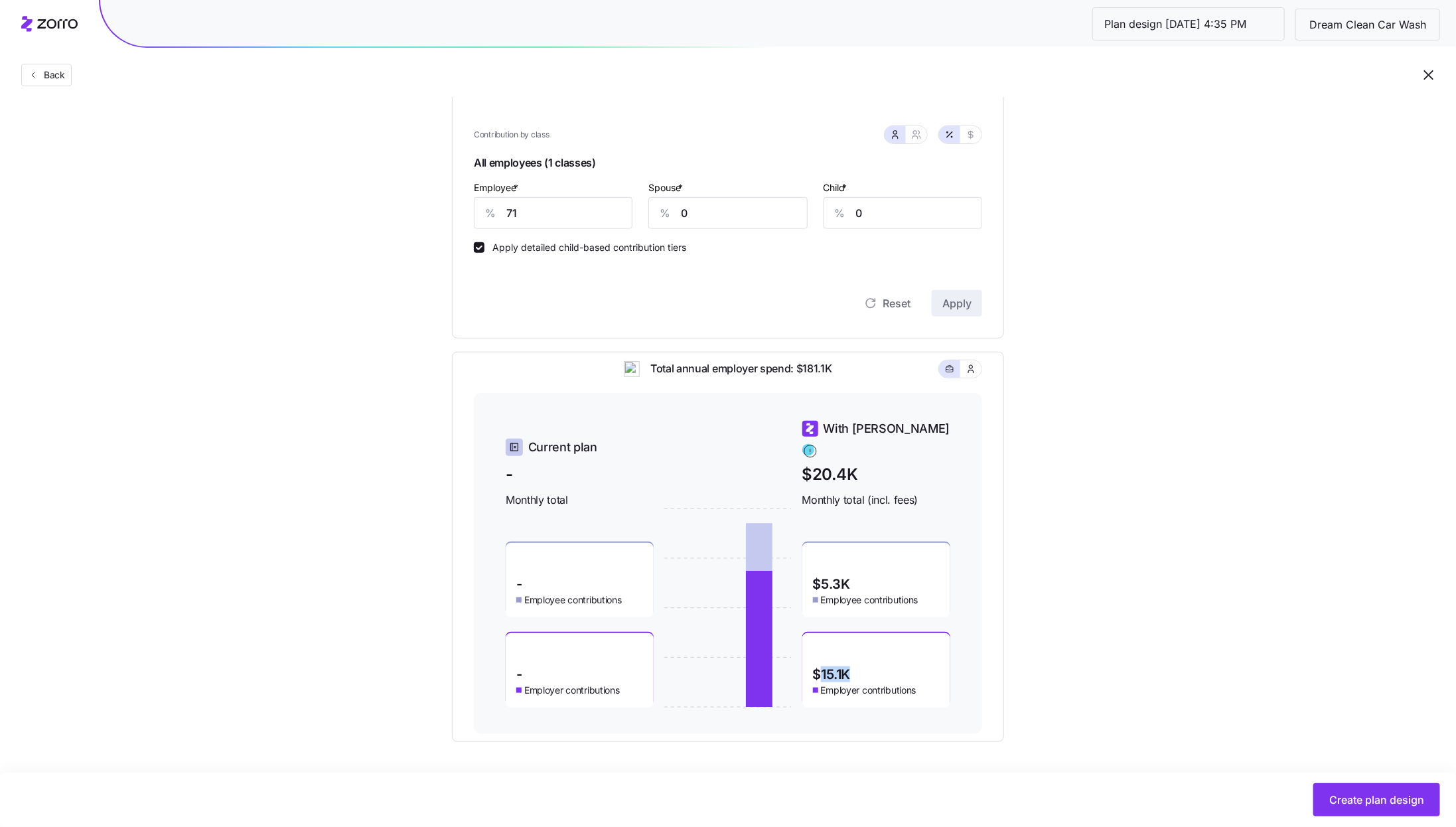
drag, startPoint x: 854, startPoint y: 662, endPoint x: 814, endPoint y: 662, distance: 40.0
click at [814, 662] on div "$15.1K Employer contributions" at bounding box center [876, 671] width 148 height 75
click at [1101, 632] on div "Set your contribution Compliant Industry Generous Current Contribution Classes …" at bounding box center [728, 247] width 1456 height 989
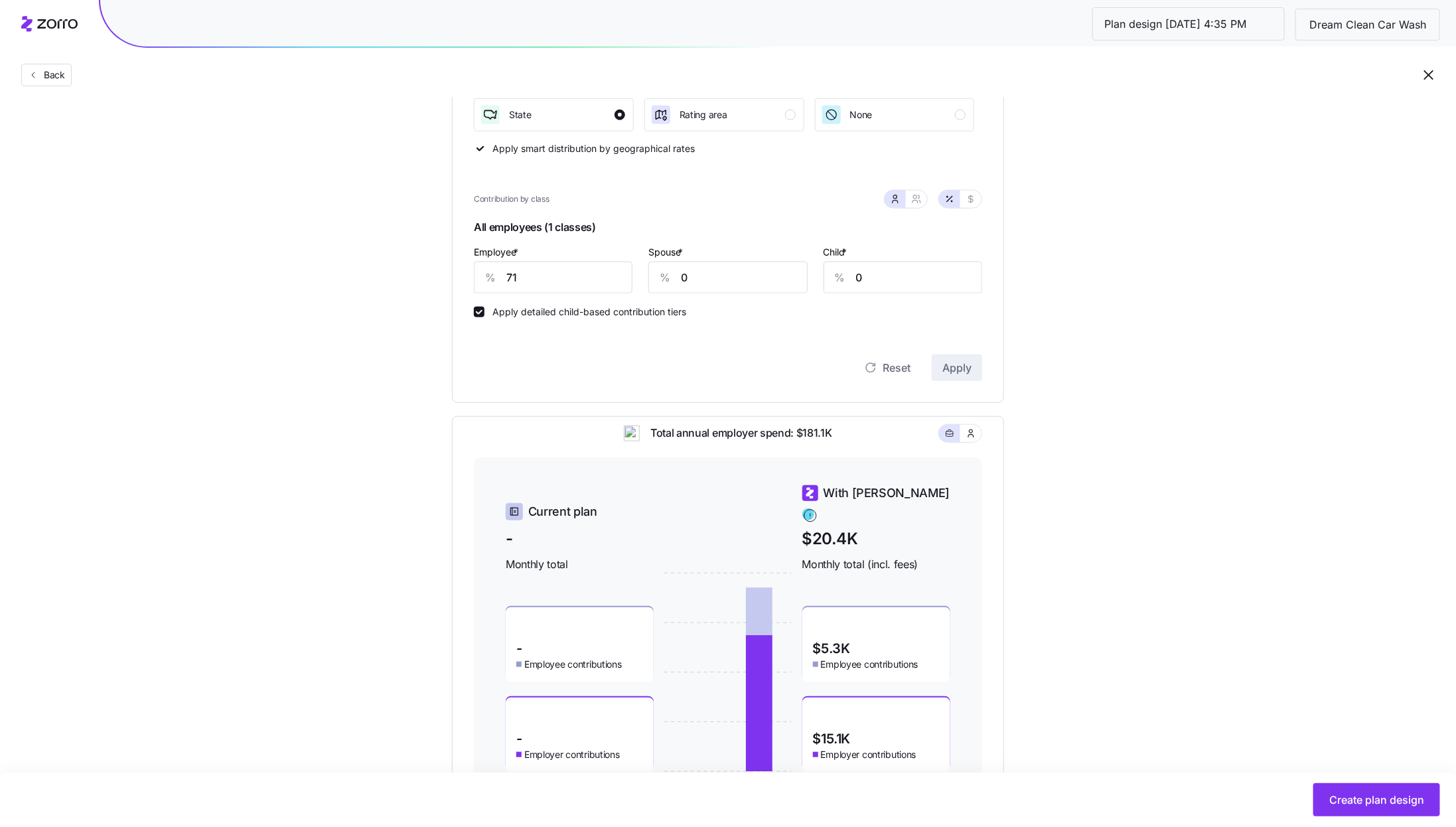
scroll to position [295, 0]
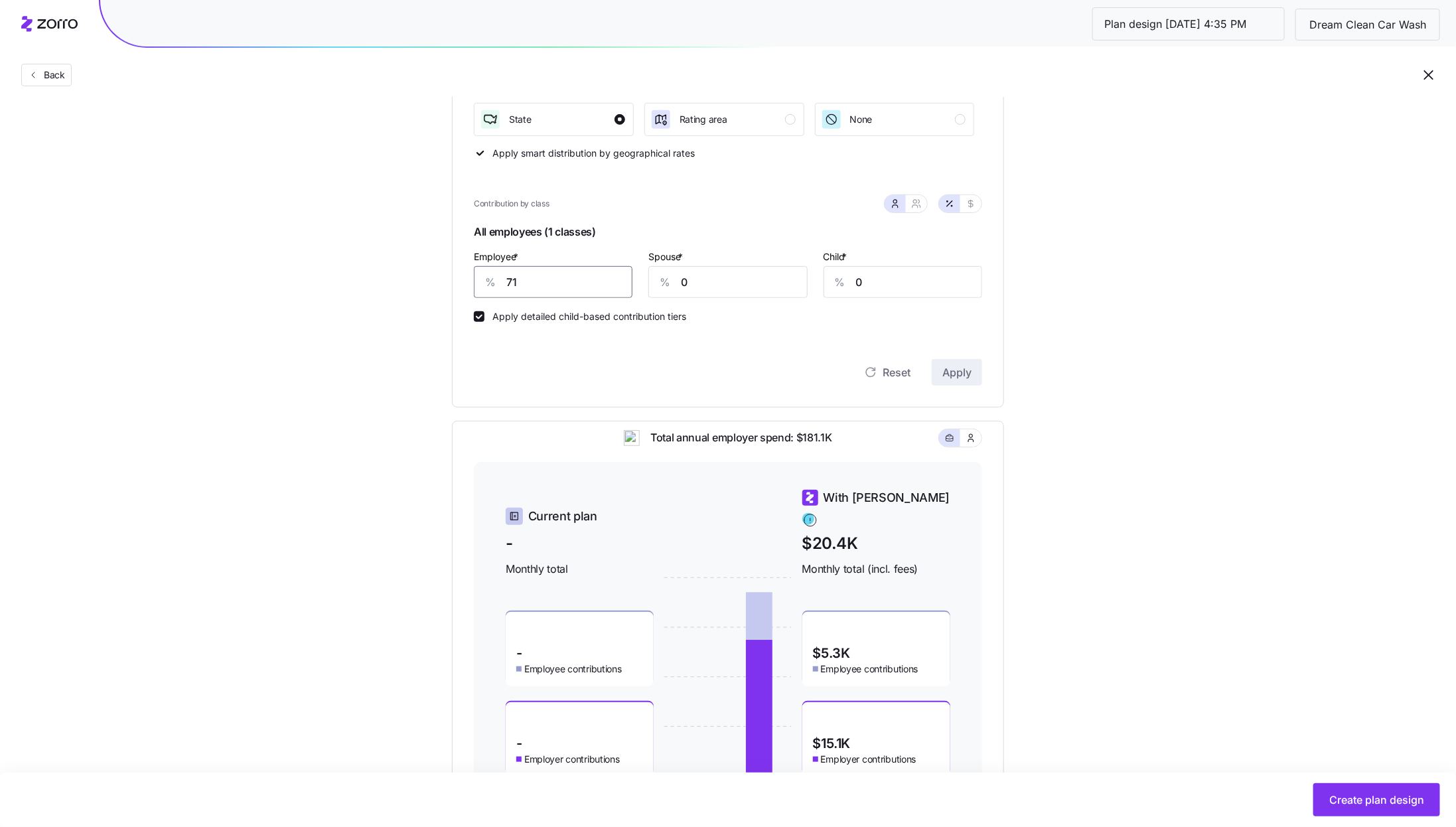
click at [528, 283] on input "71" at bounding box center [554, 282] width 159 height 32
type input "80"
click at [940, 374] on button "Apply" at bounding box center [957, 373] width 51 height 27
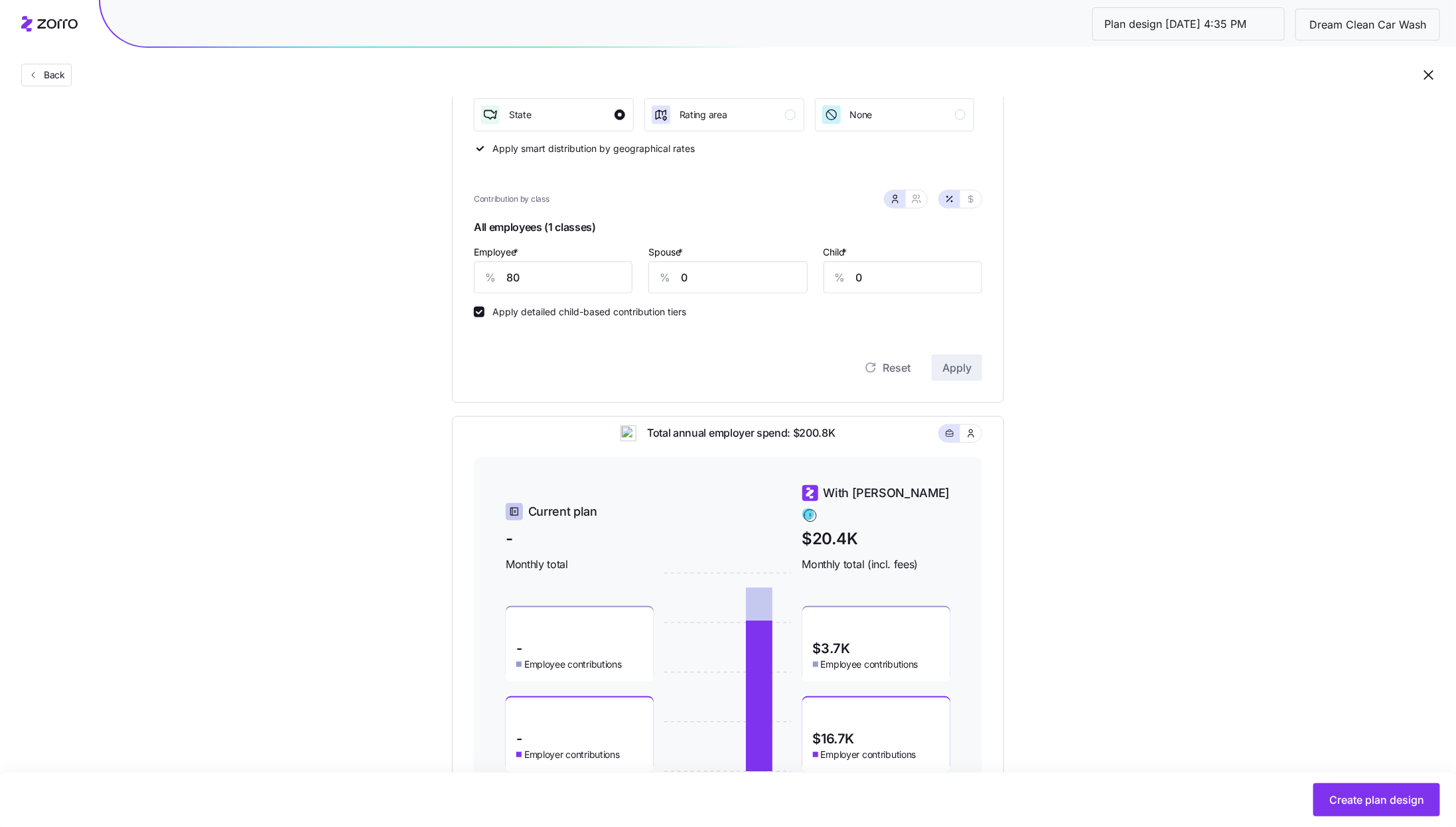
scroll to position [364, 0]
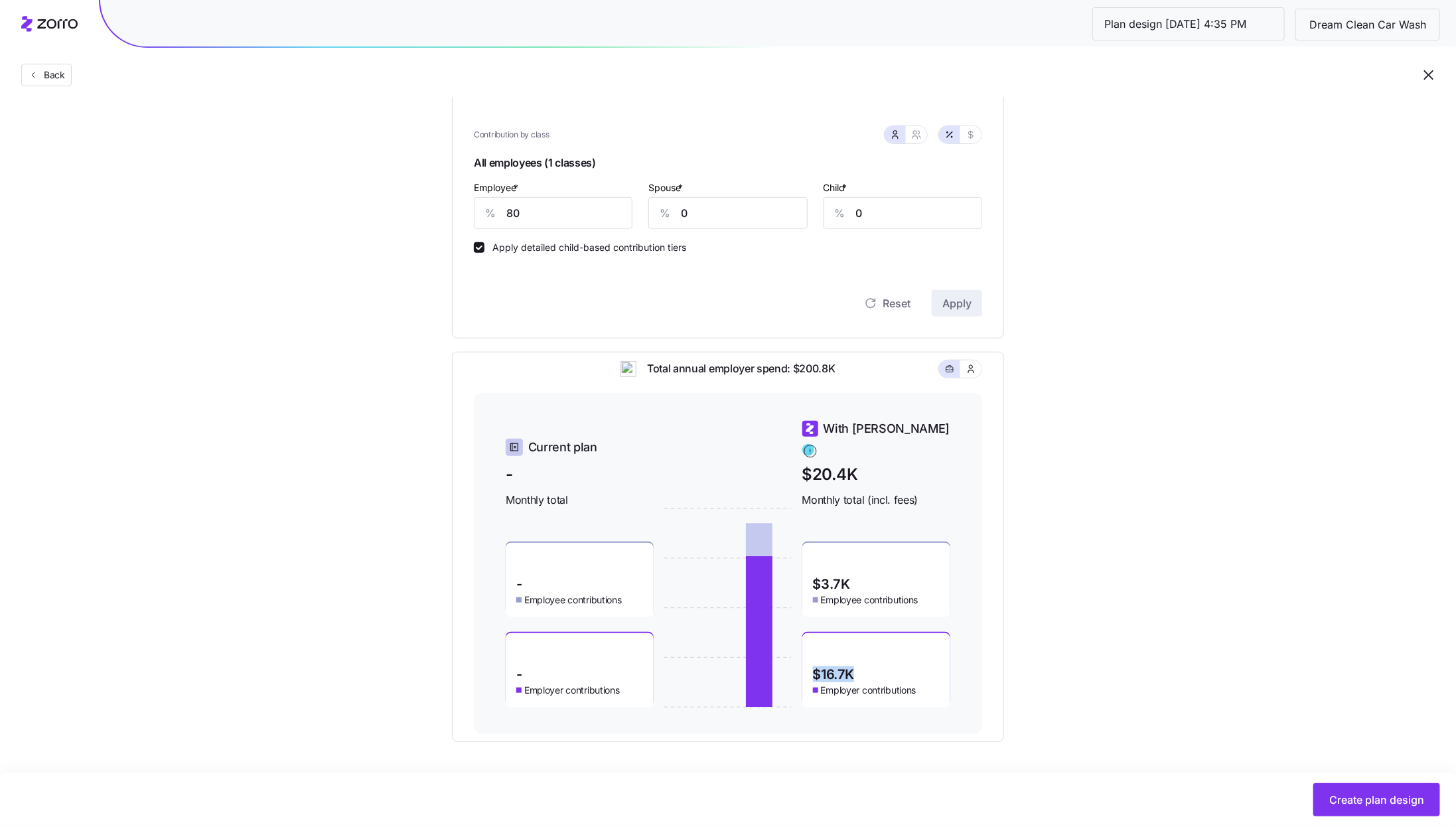
drag, startPoint x: 866, startPoint y: 661, endPoint x: 813, endPoint y: 659, distance: 53.0
click at [815, 660] on div "$16.7K Employer contributions" at bounding box center [876, 671] width 148 height 75
click at [1003, 660] on div "Total annual employer spend: $200.8K Current plan - Monthly total - Employee co…" at bounding box center [728, 546] width 552 height 390
click at [1377, 799] on span "Create plan design" at bounding box center [1376, 799] width 95 height 16
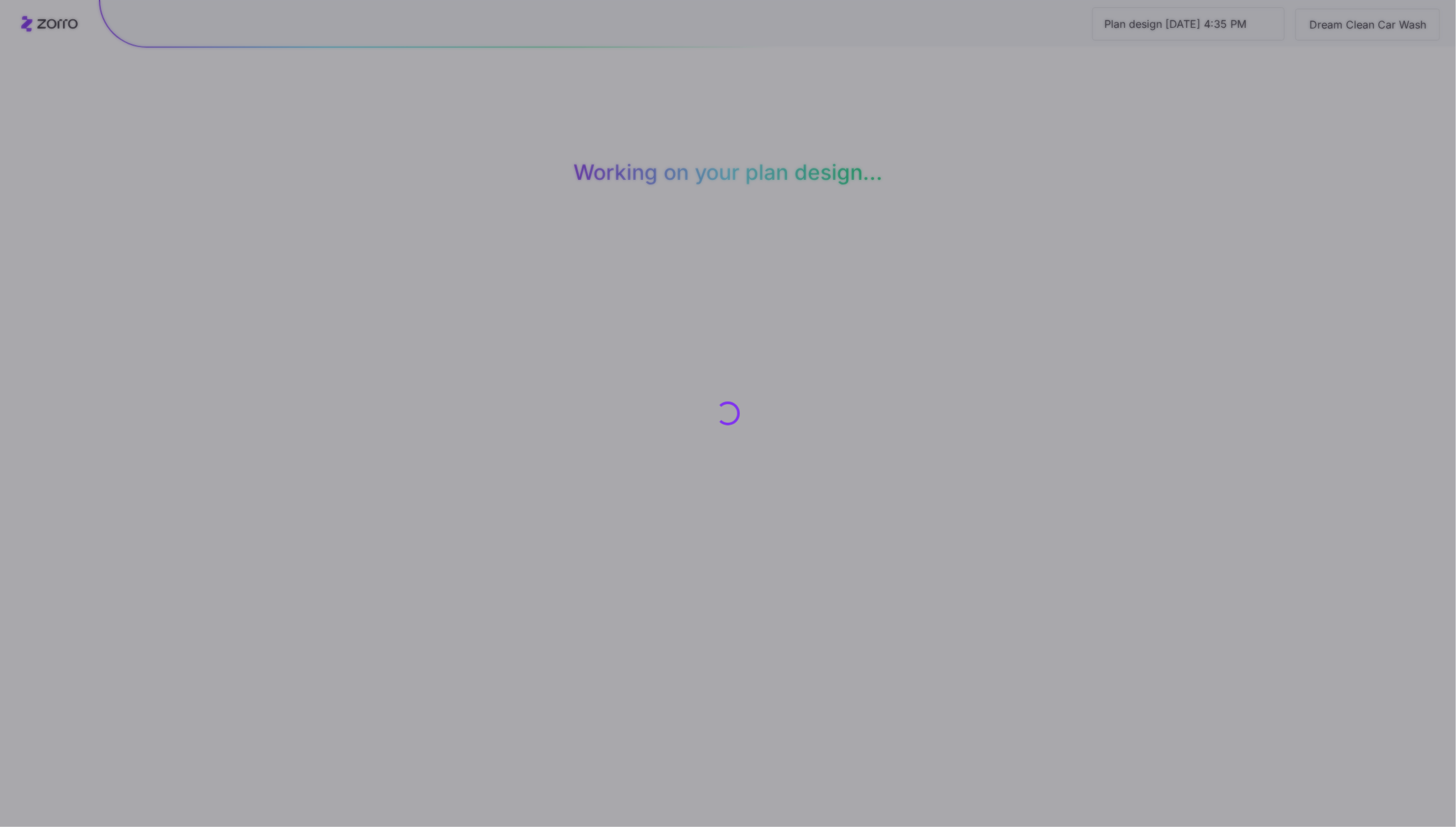
scroll to position [0, 0]
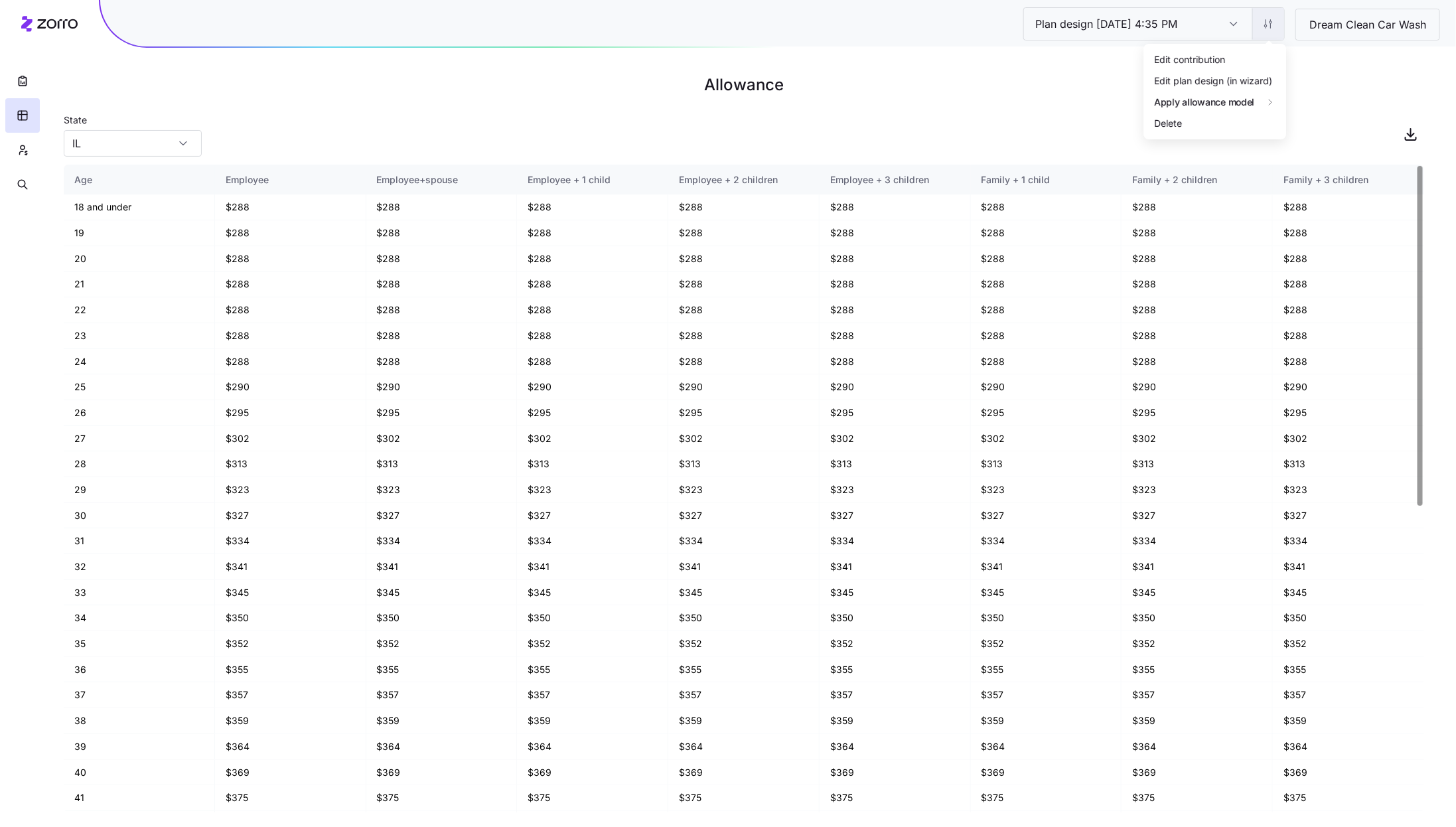
click at [1280, 34] on html "Plan design 10/13/2025 4:35 PM Plan design 10/13/2025 4:35 PM Dream Clean Car W…" at bounding box center [728, 413] width 1456 height 827
click at [1238, 63] on div "Edit contribution" at bounding box center [1216, 59] width 132 height 21
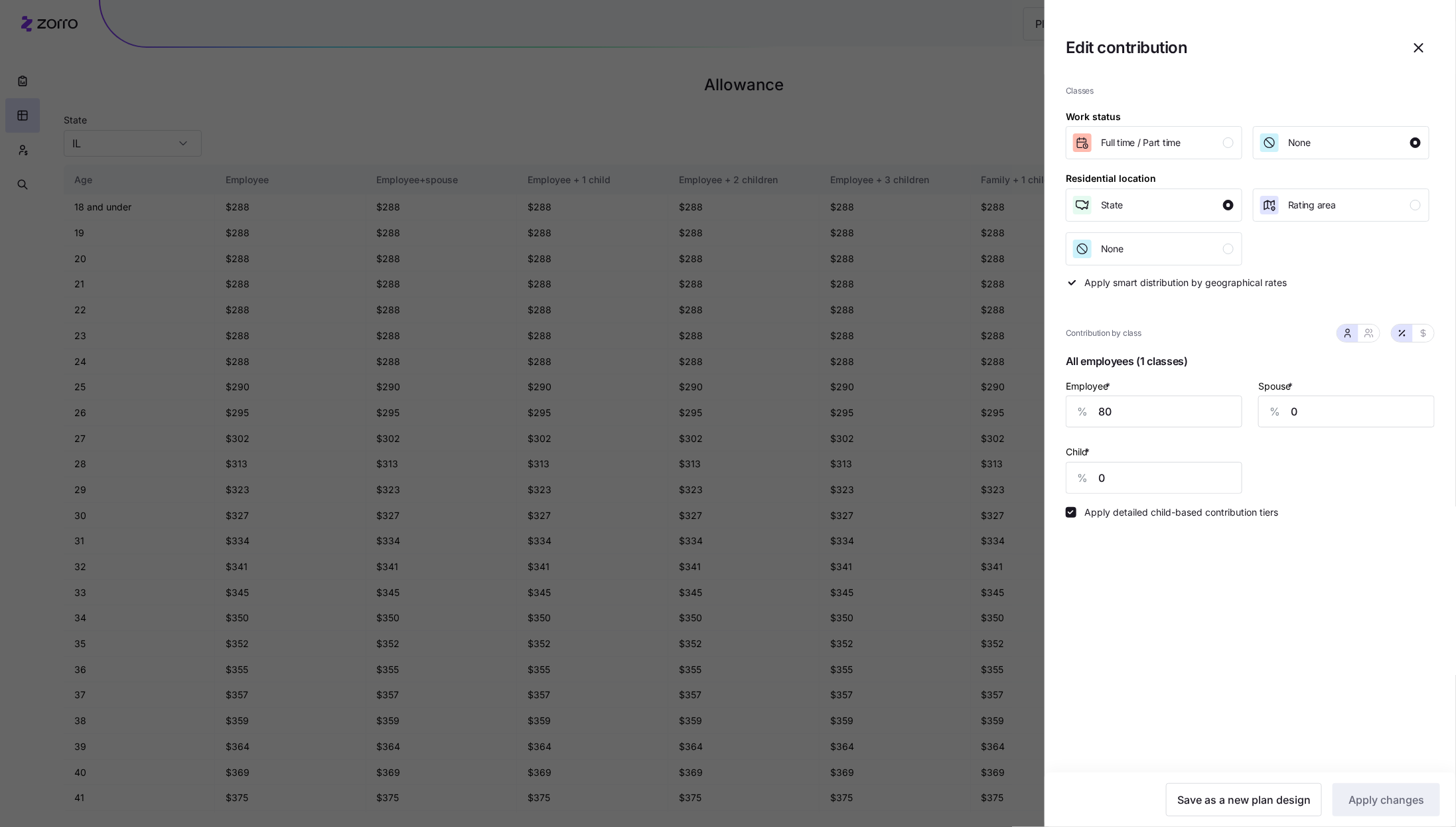
click at [1109, 396] on div "Employee * % 80" at bounding box center [1153, 402] width 176 height 51
click at [1109, 414] on input "80" at bounding box center [1153, 411] width 176 height 32
type input "71"
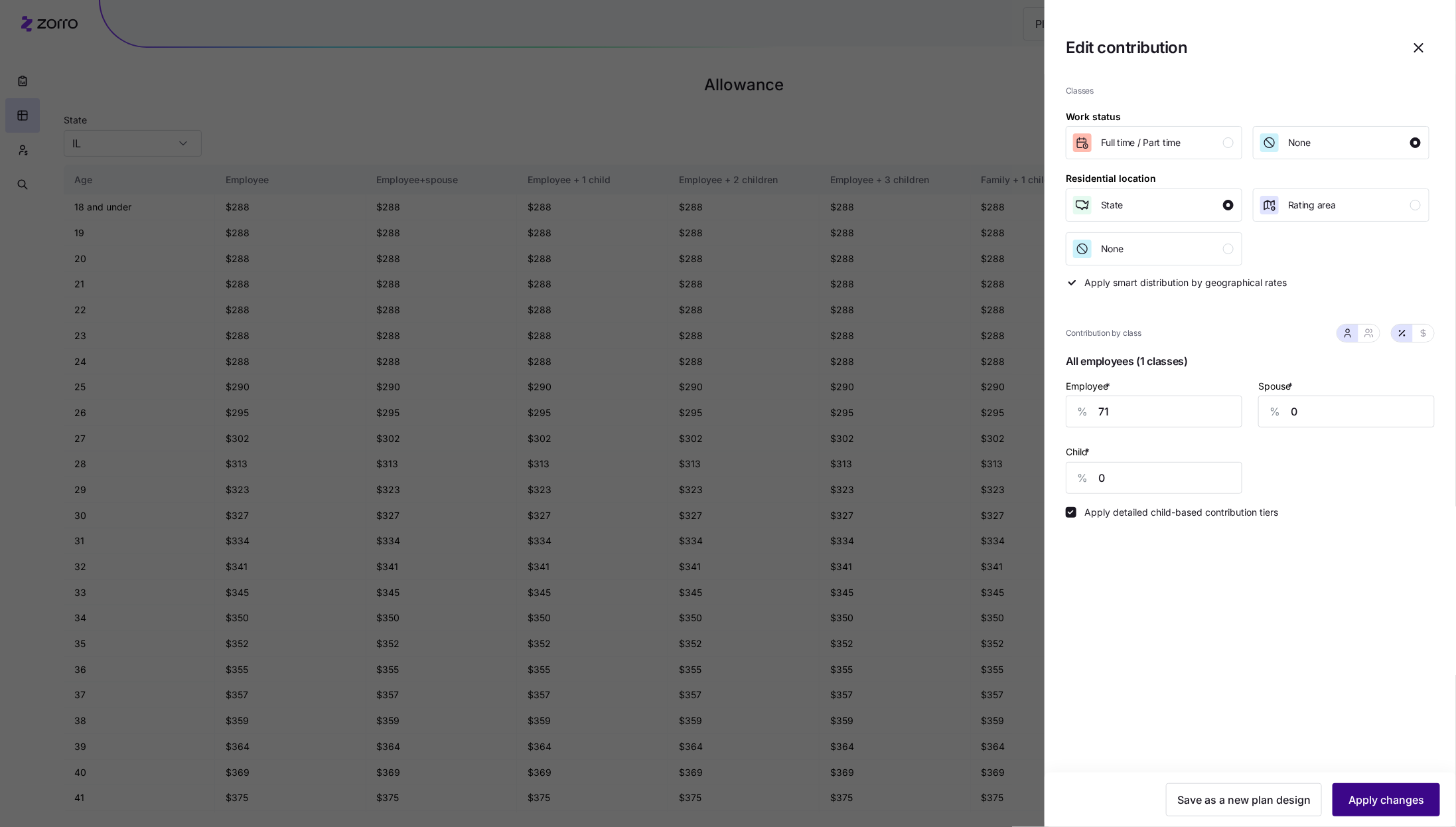
click at [1424, 795] on button "Apply changes" at bounding box center [1386, 799] width 107 height 34
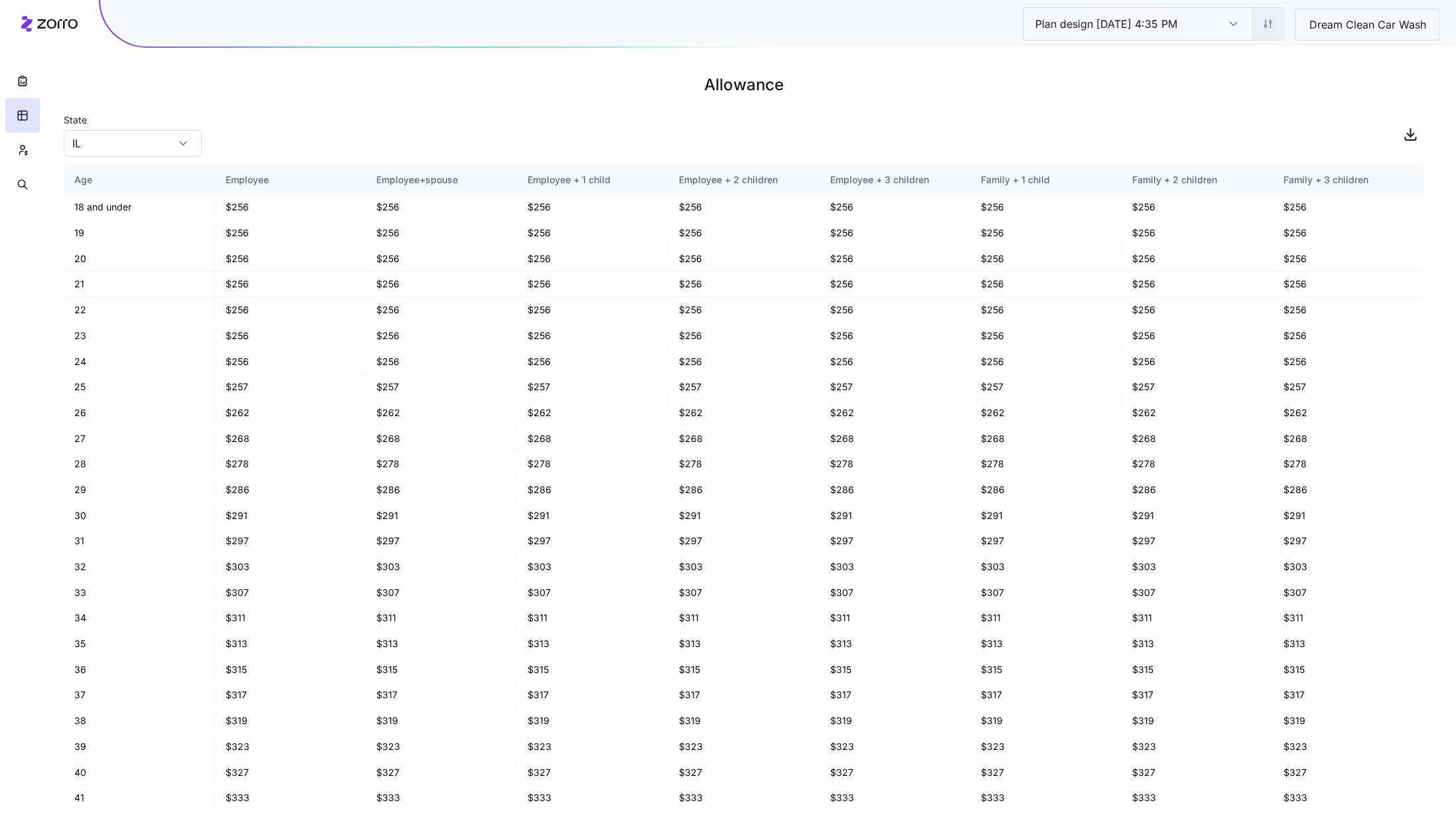
click at [1275, 23] on html "Plan design 10/13/2025 4:35 PM Plan design 10/13/2025 4:35 PM Dream Clean Car W…" at bounding box center [728, 413] width 1456 height 827
click at [1240, 56] on div "Edit contribution" at bounding box center [1216, 59] width 132 height 21
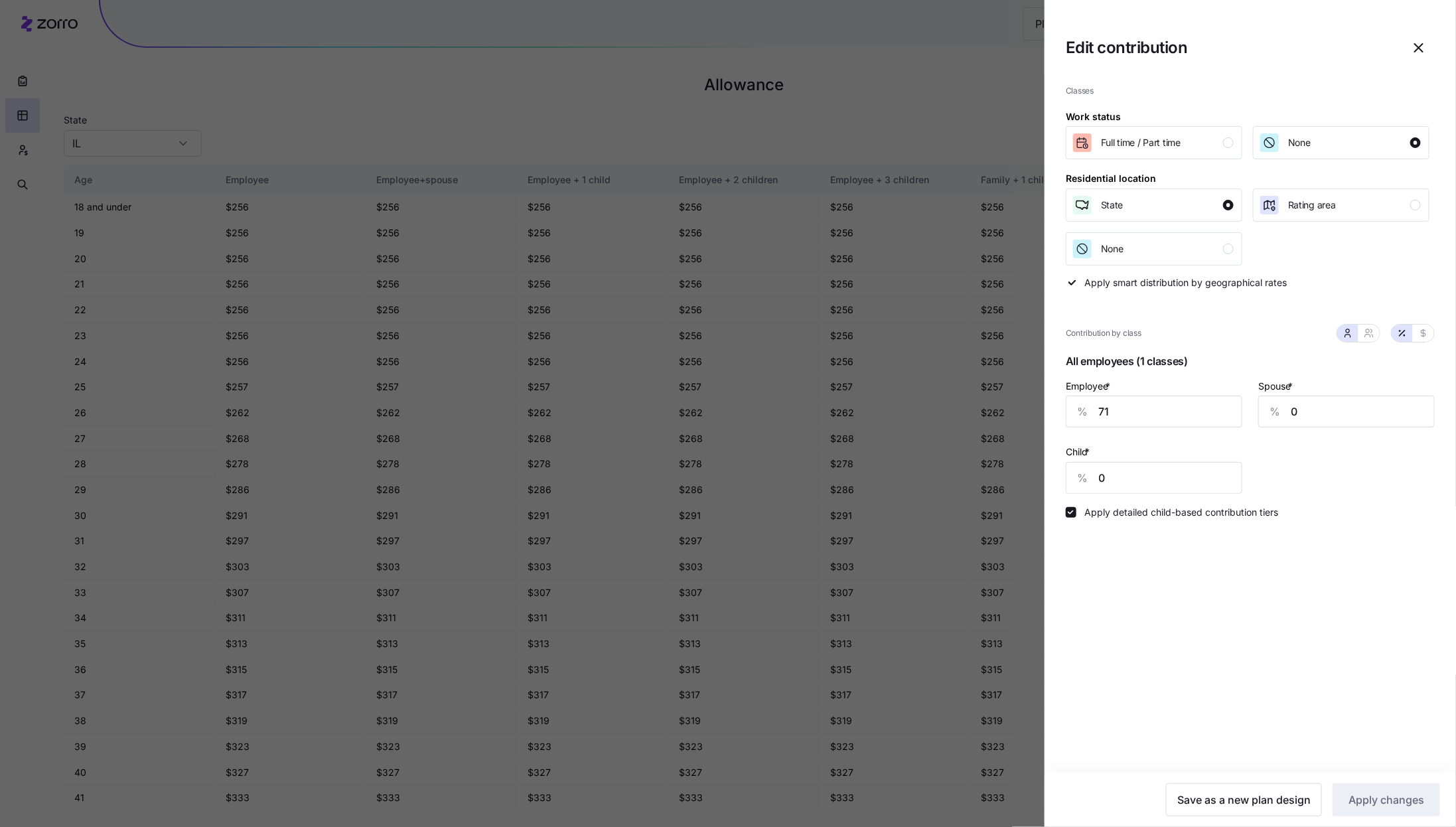
click at [1163, 632] on div "Classes Work status Full time / Part time None Residential location State Ratin…" at bounding box center [1249, 424] width 411 height 699
click at [872, 466] on div at bounding box center [728, 413] width 1456 height 827
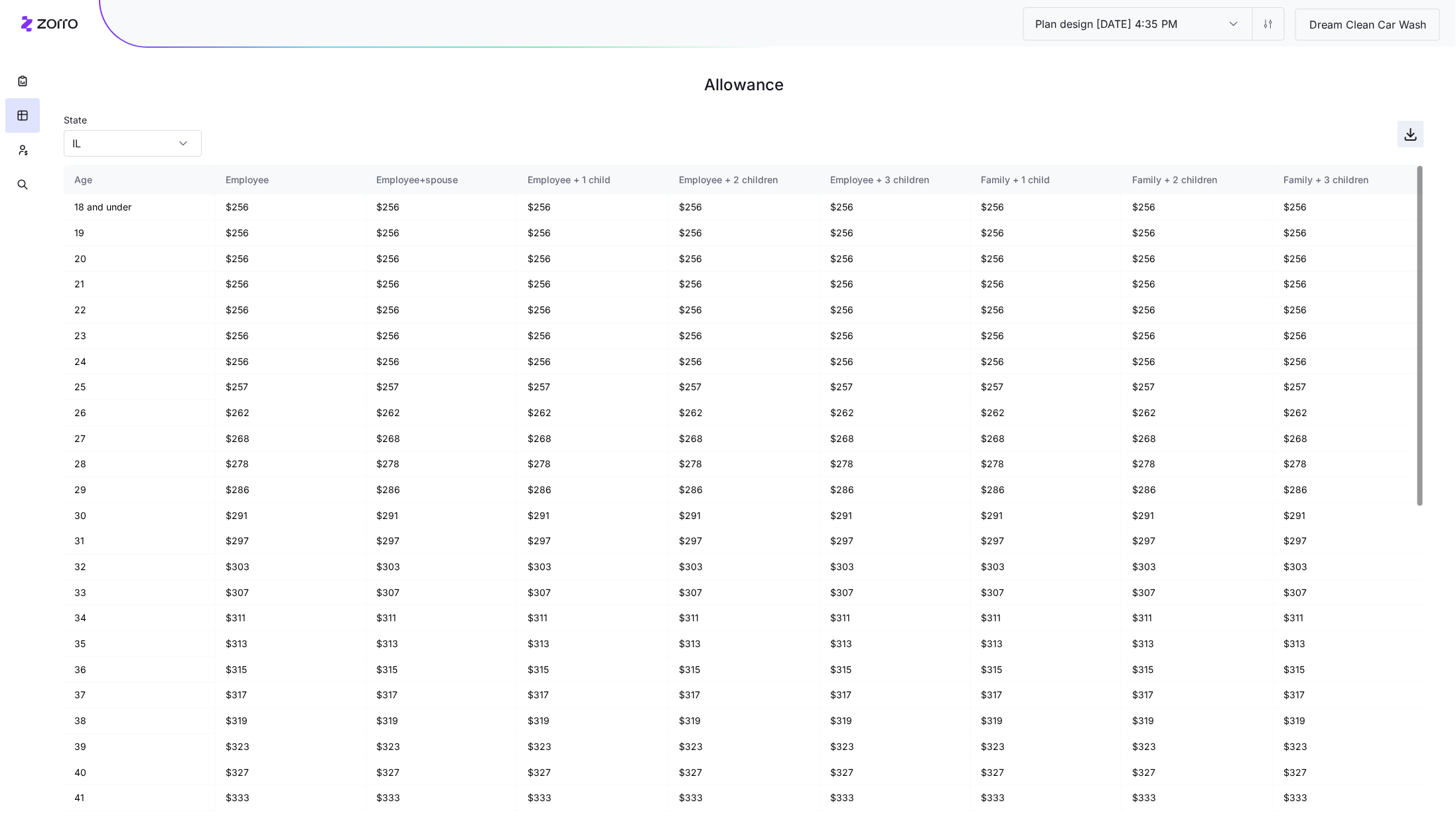
click at [1407, 142] on span "button" at bounding box center [1411, 134] width 25 height 25
click at [1085, 142] on div "State IL" at bounding box center [744, 133] width 1360 height 45
click at [1194, 26] on input "Plan design 10/13/2025 4:35 PM" at bounding box center [1120, 23] width 192 height 32
click at [1276, 29] on html "Plan design 10/13/2025 4:35 PM Plan design 10/13/2025 4:35 PM Dream Clean Car W…" at bounding box center [728, 413] width 1456 height 827
click at [1220, 55] on div "Edit contribution" at bounding box center [1190, 58] width 71 height 14
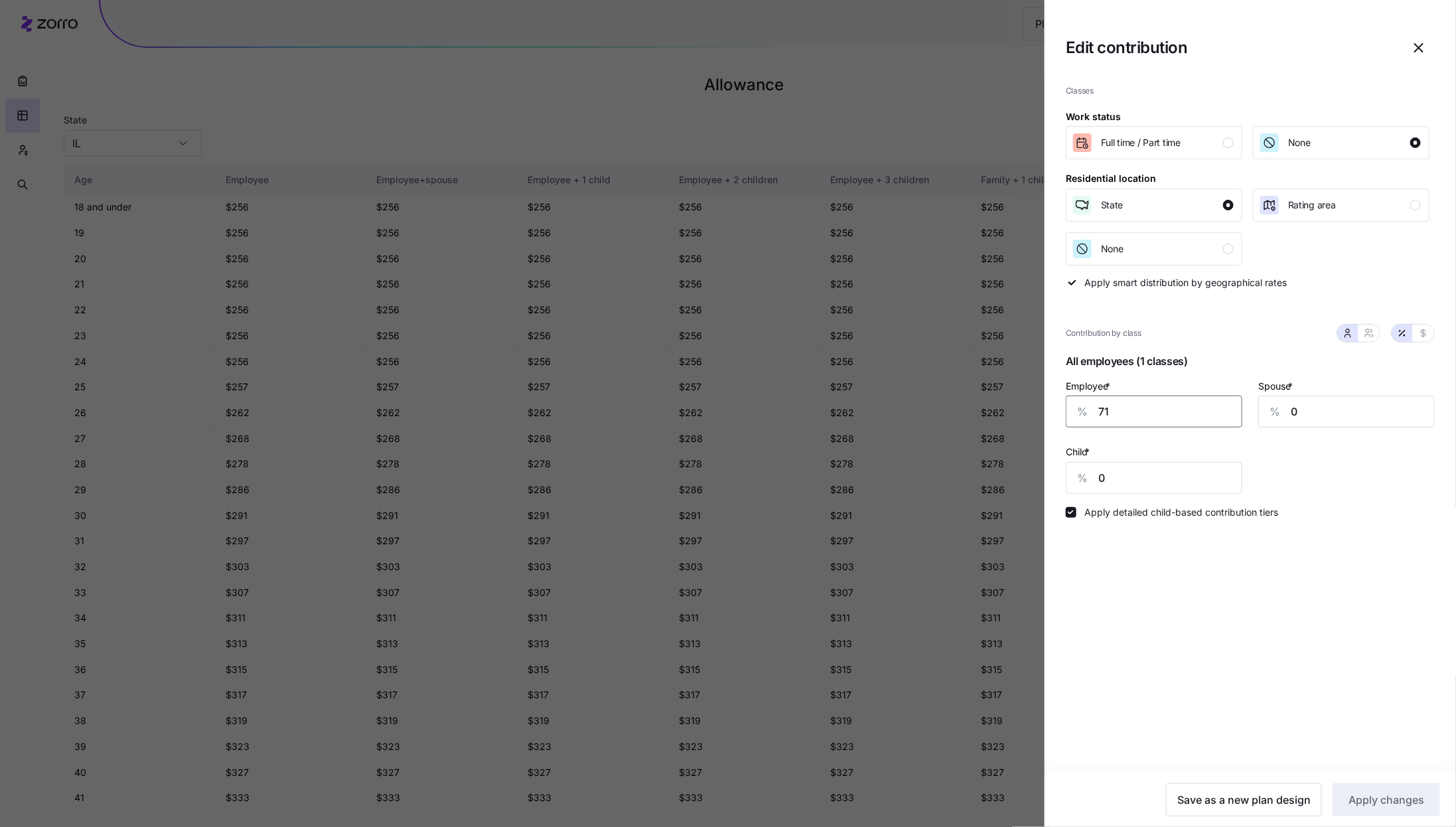
click at [1133, 405] on input "71" at bounding box center [1153, 411] width 176 height 32
type input "80"
click at [1387, 786] on button "Apply changes" at bounding box center [1386, 799] width 107 height 34
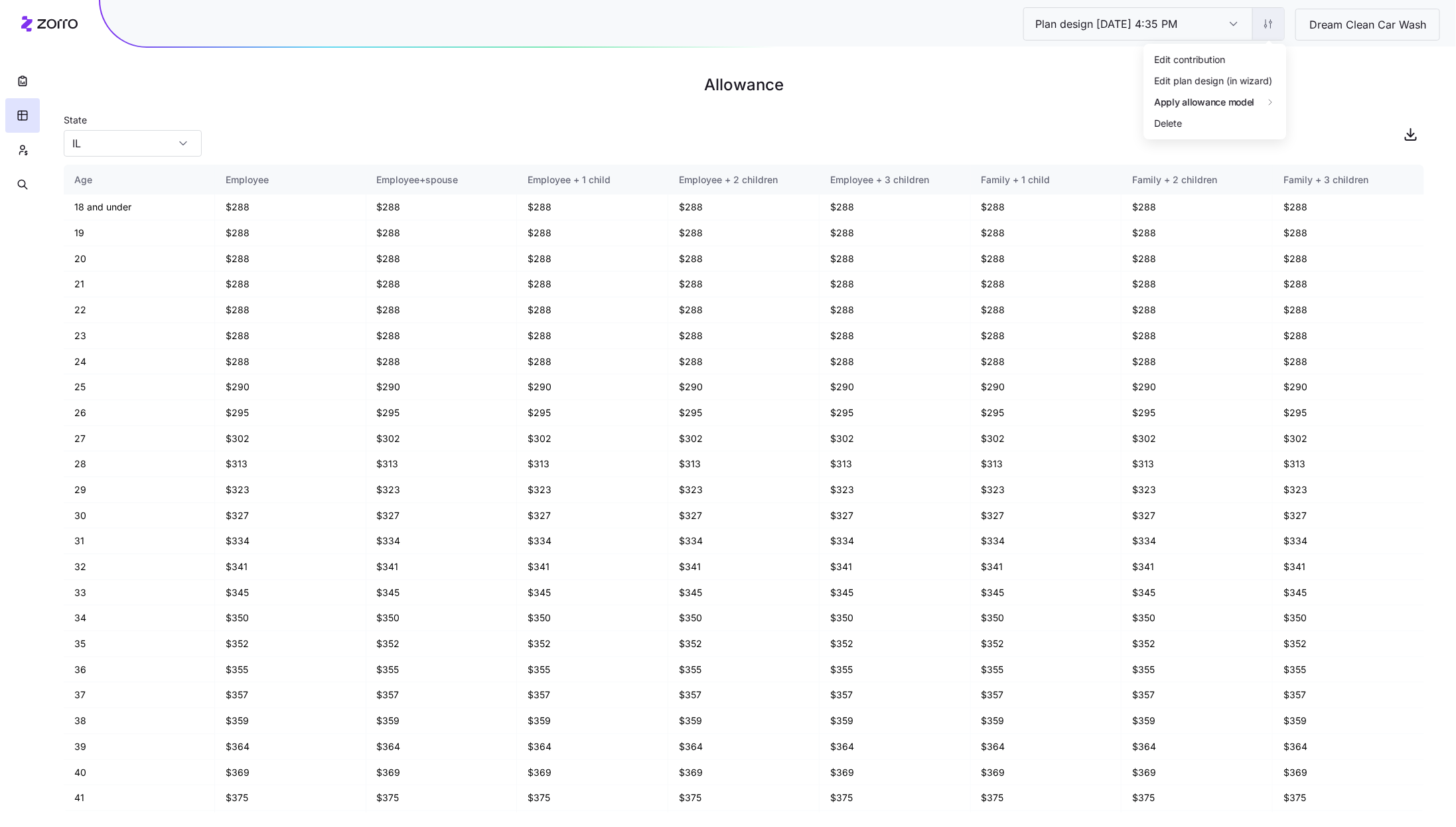
click at [1275, 33] on html "Plan design 10/13/2025 4:35 PM Plan design 10/13/2025 4:35 PM Dream Clean Car W…" at bounding box center [728, 413] width 1456 height 827
click at [1225, 55] on div "Edit contribution" at bounding box center [1190, 58] width 71 height 14
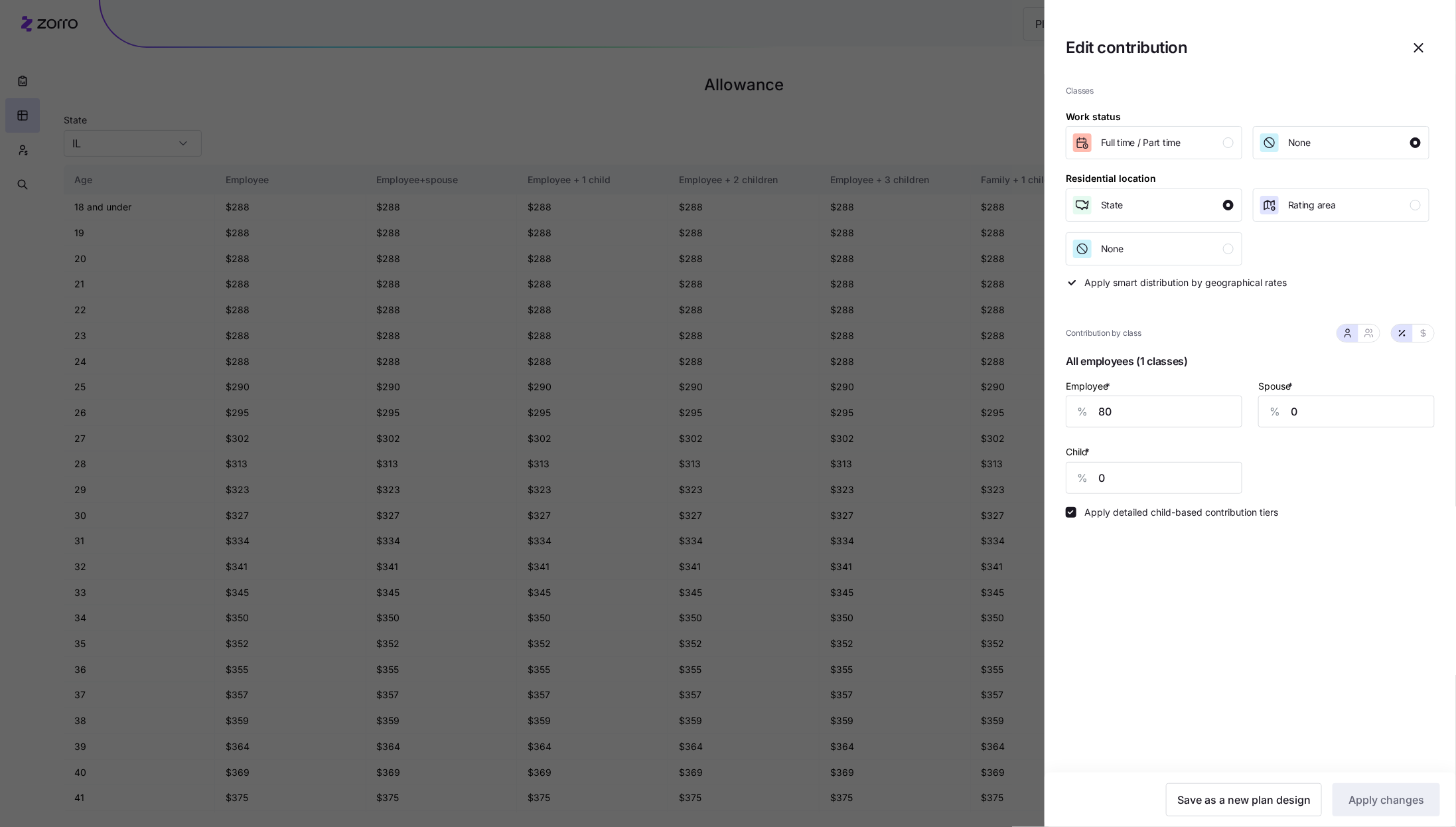
click at [898, 82] on div at bounding box center [728, 413] width 1456 height 827
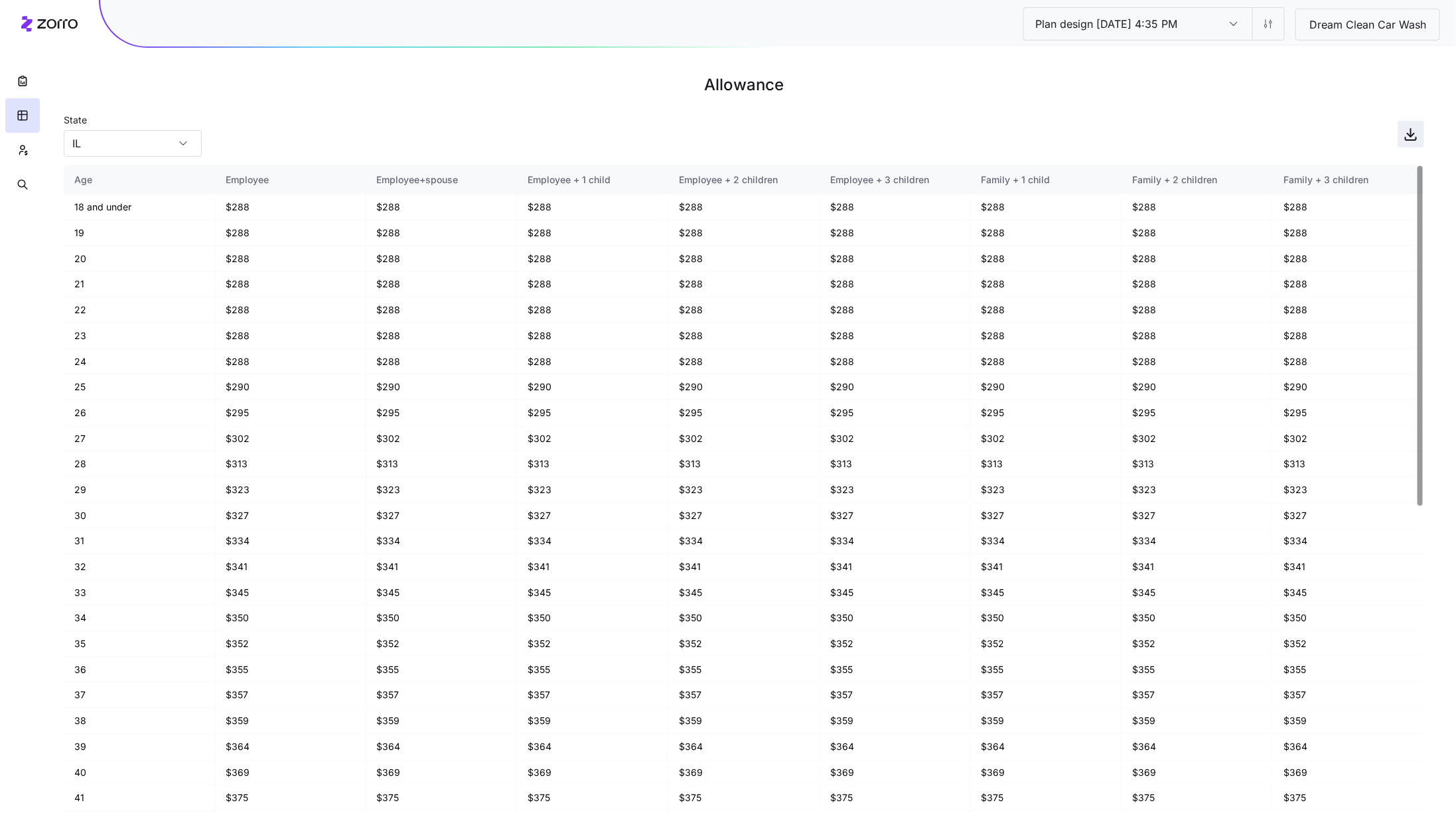
click at [1407, 128] on icon "button" at bounding box center [1410, 134] width 16 height 16
click at [901, 109] on main "Allowance State IL Age Employee Employee+spouse Employee + 1 child Employee + 2…" at bounding box center [728, 413] width 1456 height 827
click at [1266, 30] on html "Plan design 10/13/2025 4:35 PM Plan design 10/13/2025 4:35 PM Dream Clean Car W…" at bounding box center [728, 413] width 1456 height 827
click at [1223, 64] on div "Edit contribution" at bounding box center [1190, 58] width 71 height 14
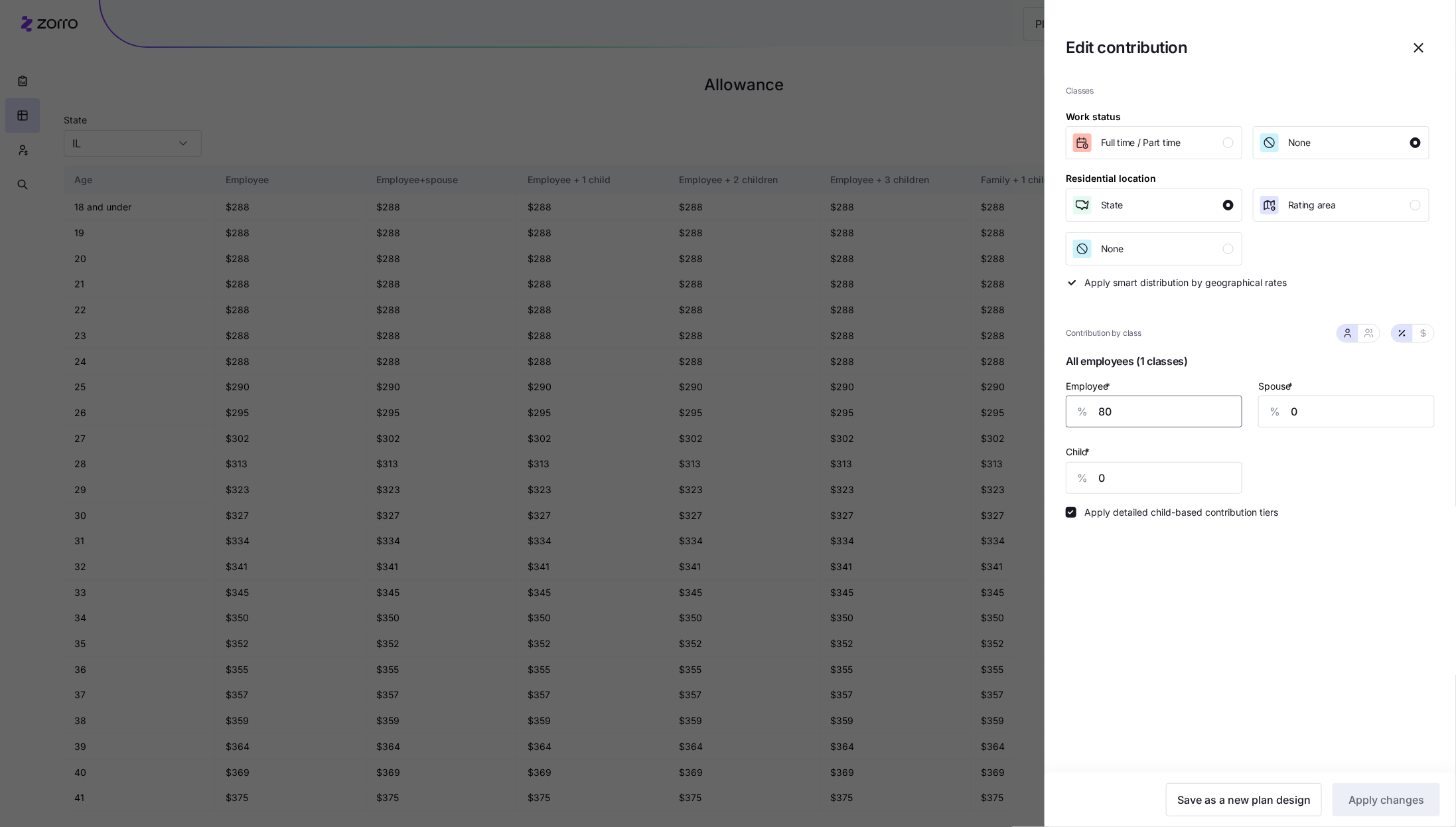
click at [1167, 413] on input "80" at bounding box center [1153, 411] width 176 height 32
type input "90"
click at [1390, 796] on span "Apply changes" at bounding box center [1386, 799] width 76 height 16
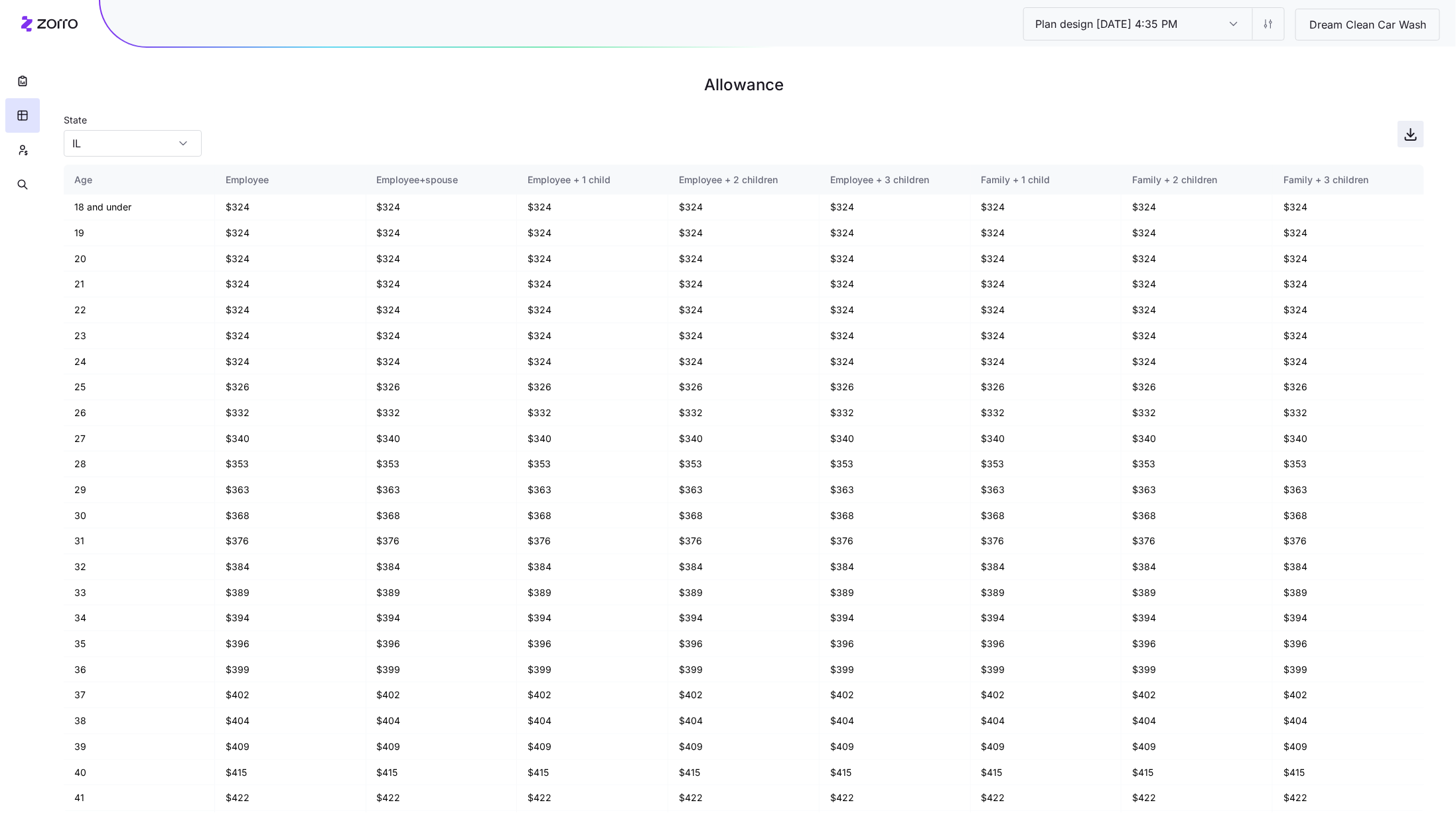
click at [1410, 137] on icon "button" at bounding box center [1410, 134] width 16 height 16
click at [852, 94] on h1 "Allowance" at bounding box center [744, 84] width 1360 height 32
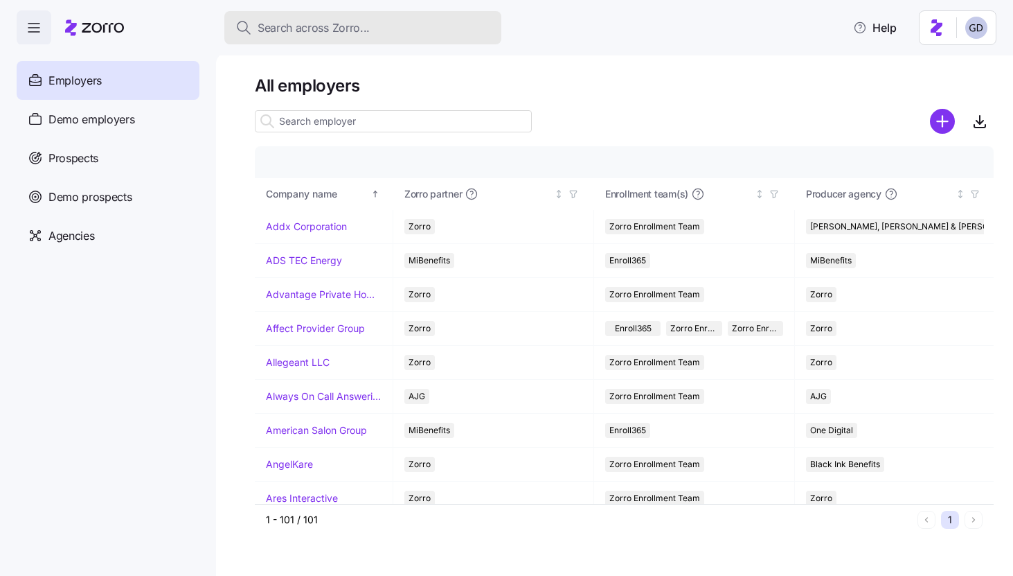
click at [346, 32] on span "Search across Zorro..." at bounding box center [314, 27] width 112 height 17
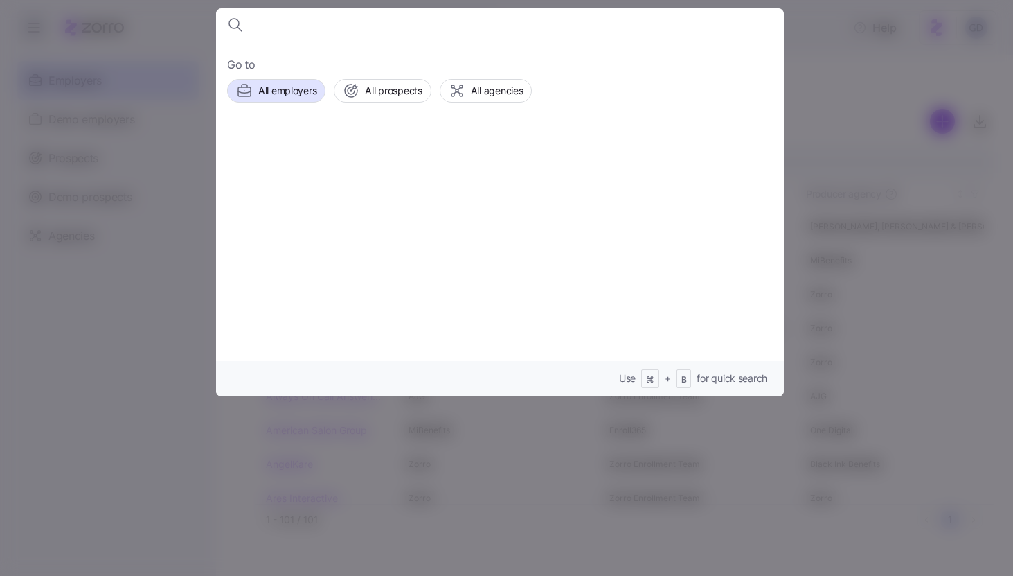
click at [303, 31] on input at bounding box center [432, 24] width 355 height 33
click at [294, 27] on input at bounding box center [432, 24] width 355 height 33
type input "Soave"
click at [389, 150] on span "Soave Automotive Group" at bounding box center [410, 158] width 129 height 17
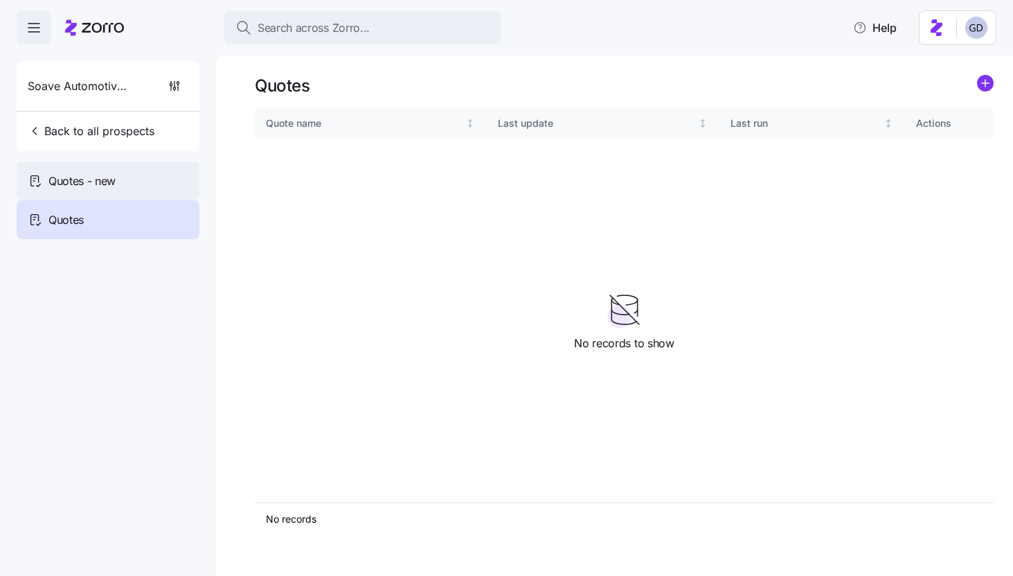
click at [82, 184] on span "Quotes - new" at bounding box center [81, 180] width 67 height 17
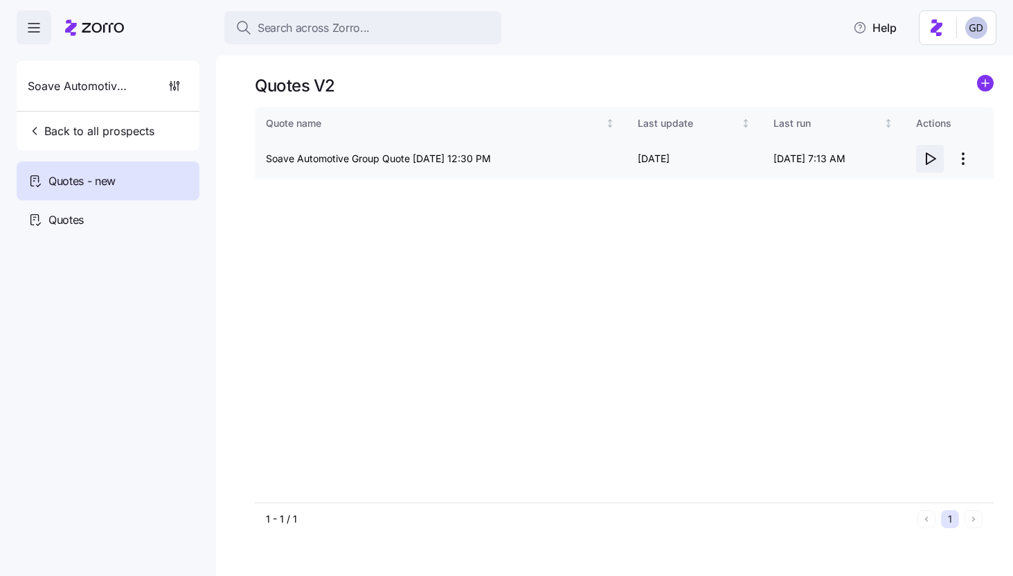
click at [928, 161] on icon "button" at bounding box center [930, 158] width 17 height 17
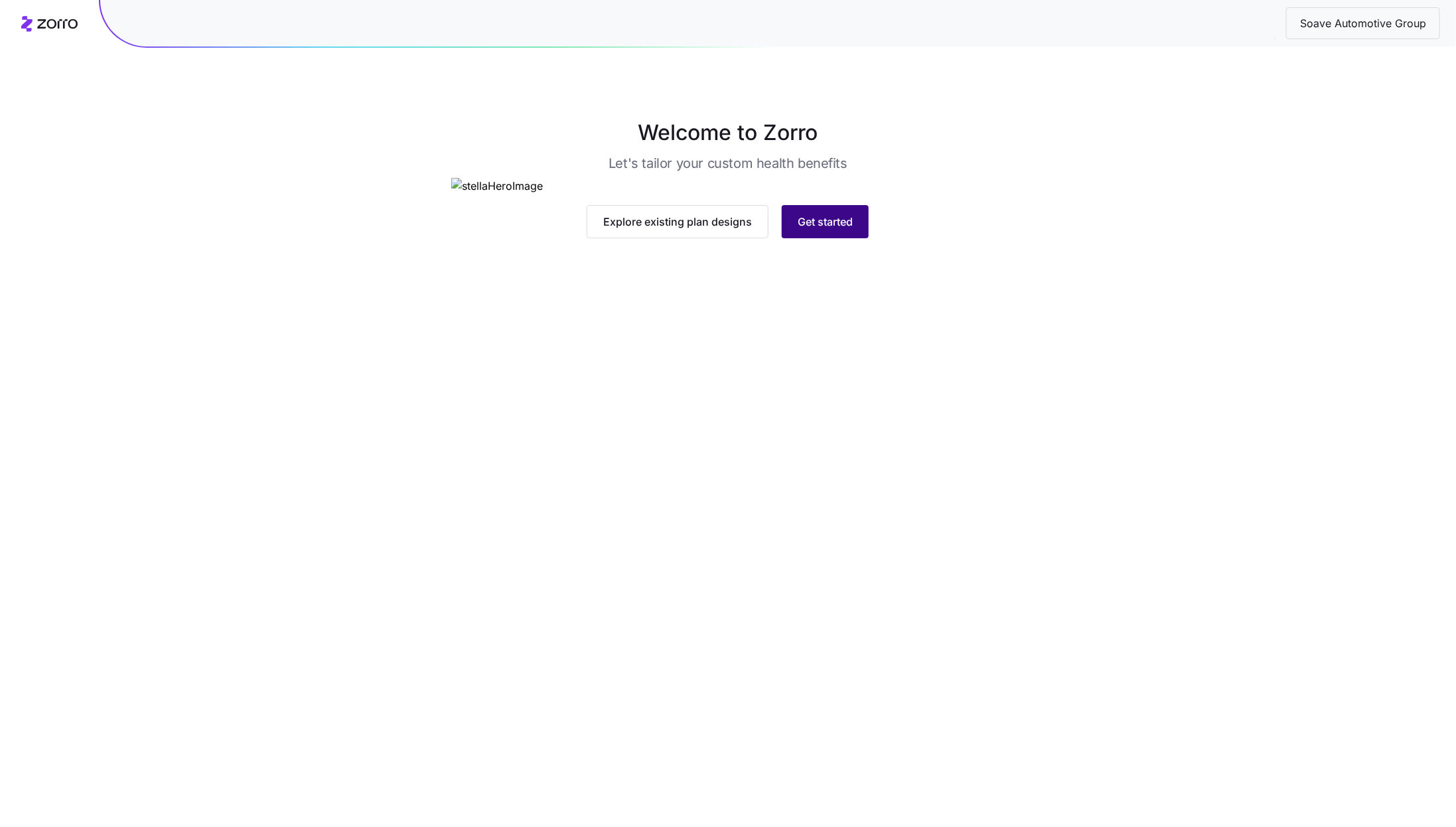
click at [835, 230] on span "Get started" at bounding box center [825, 221] width 55 height 16
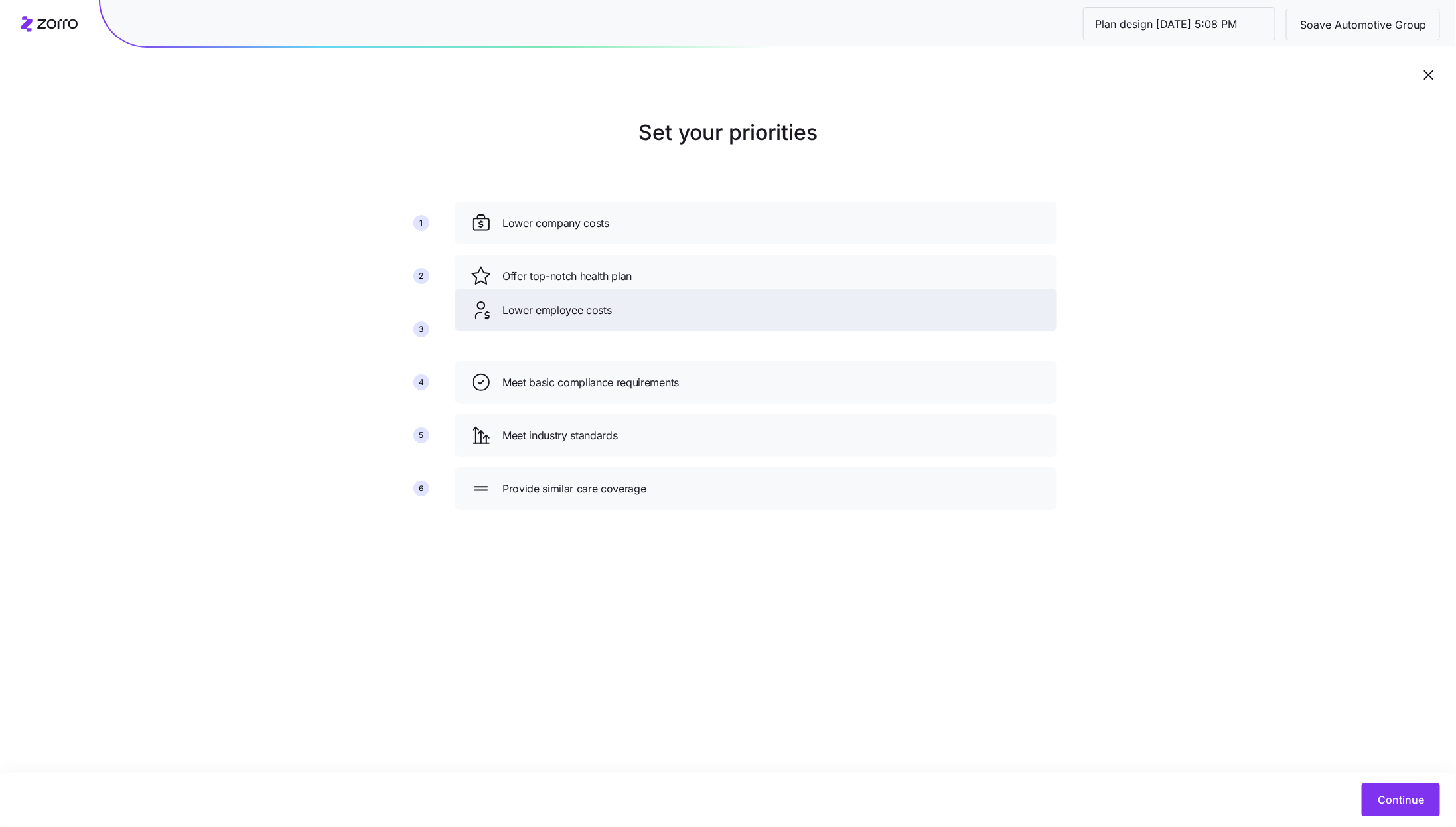
drag, startPoint x: 865, startPoint y: 341, endPoint x: 861, endPoint y: 278, distance: 63.1
click at [861, 288] on div "Lower employee costs" at bounding box center [756, 310] width 603 height 42
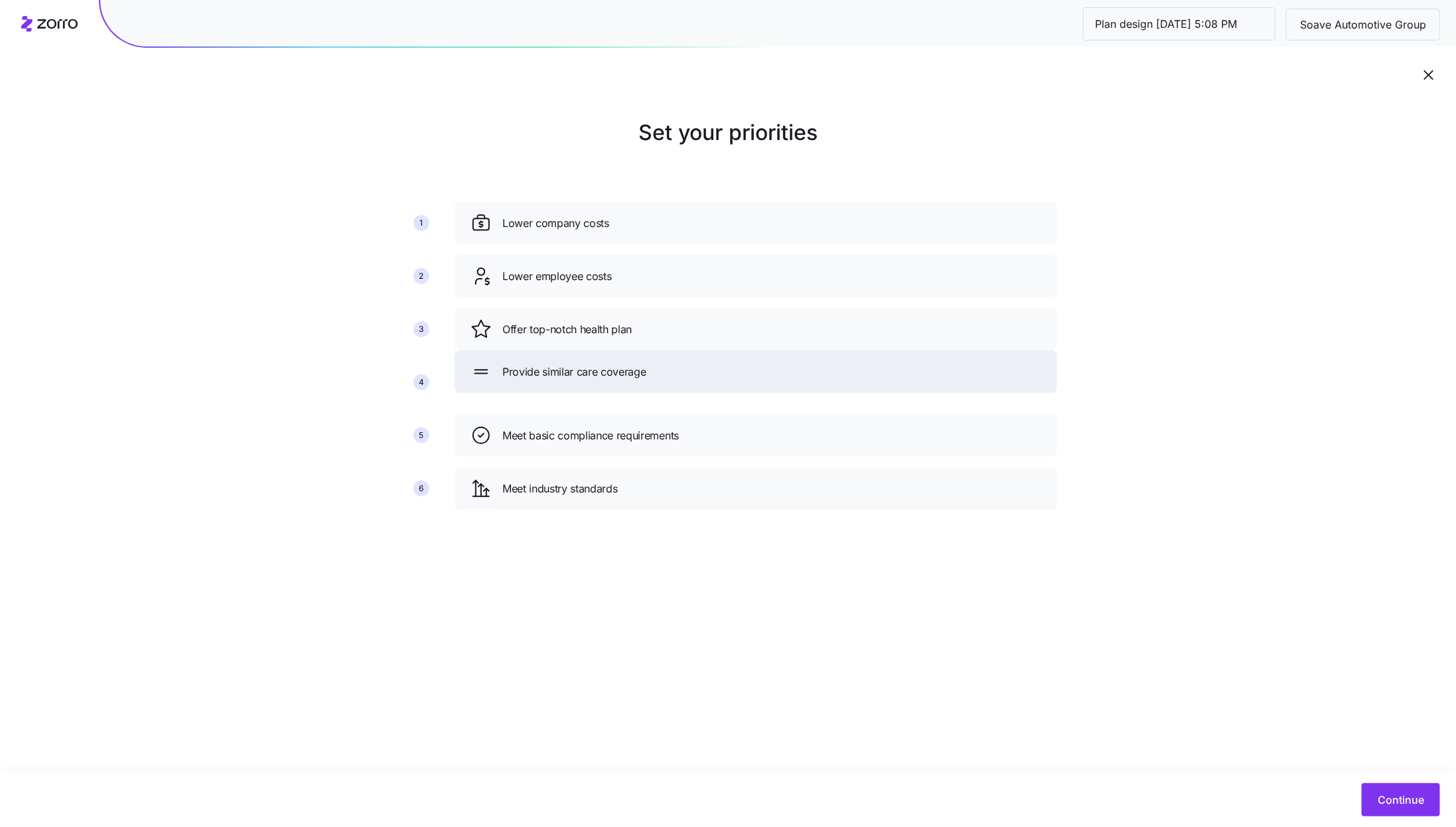
drag, startPoint x: 778, startPoint y: 486, endPoint x: 778, endPoint y: 346, distance: 140.0
click at [778, 361] on div "Provide similar care coverage" at bounding box center [756, 372] width 571 height 21
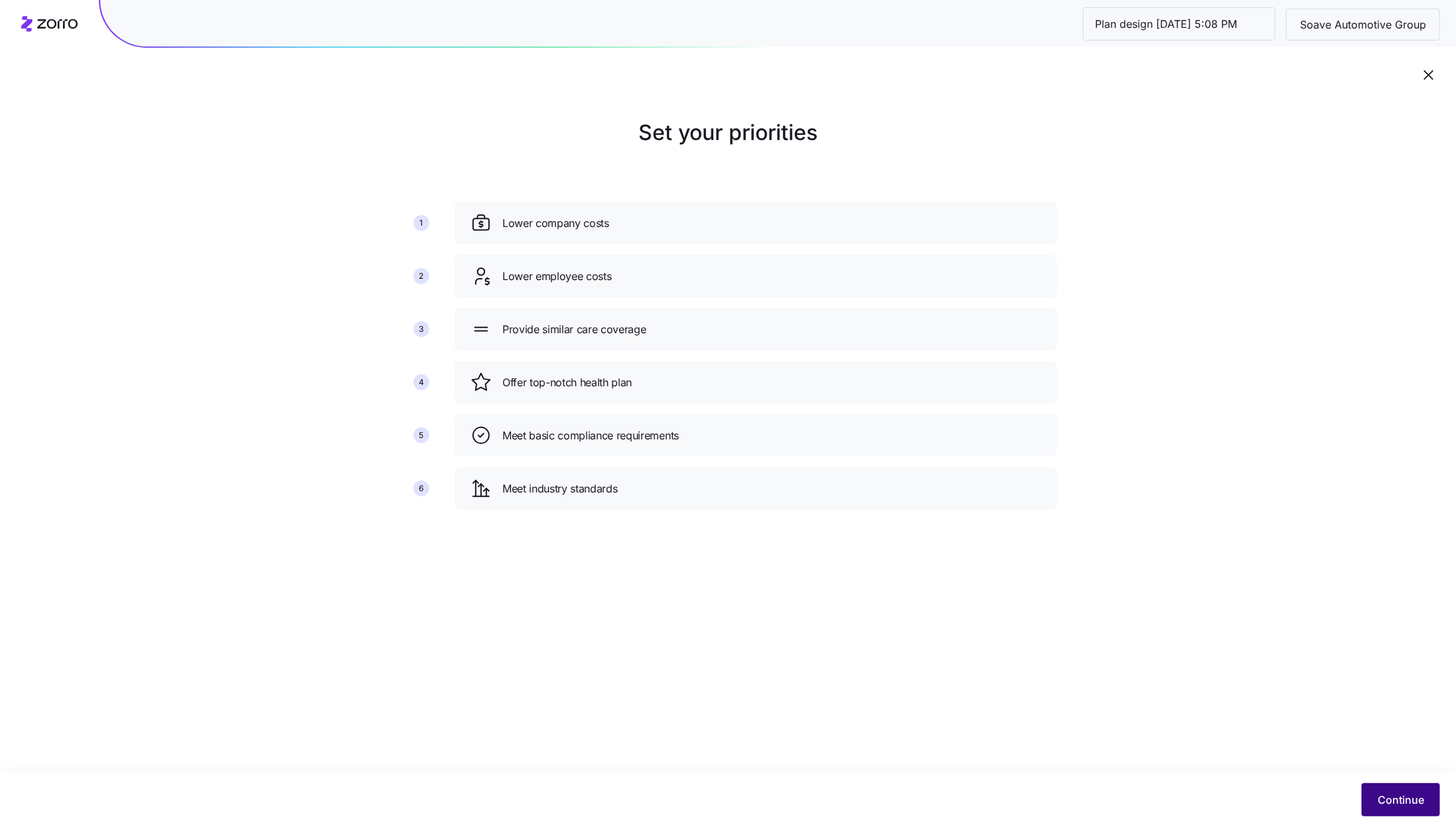
click at [1401, 788] on button "Continue" at bounding box center [1400, 799] width 79 height 34
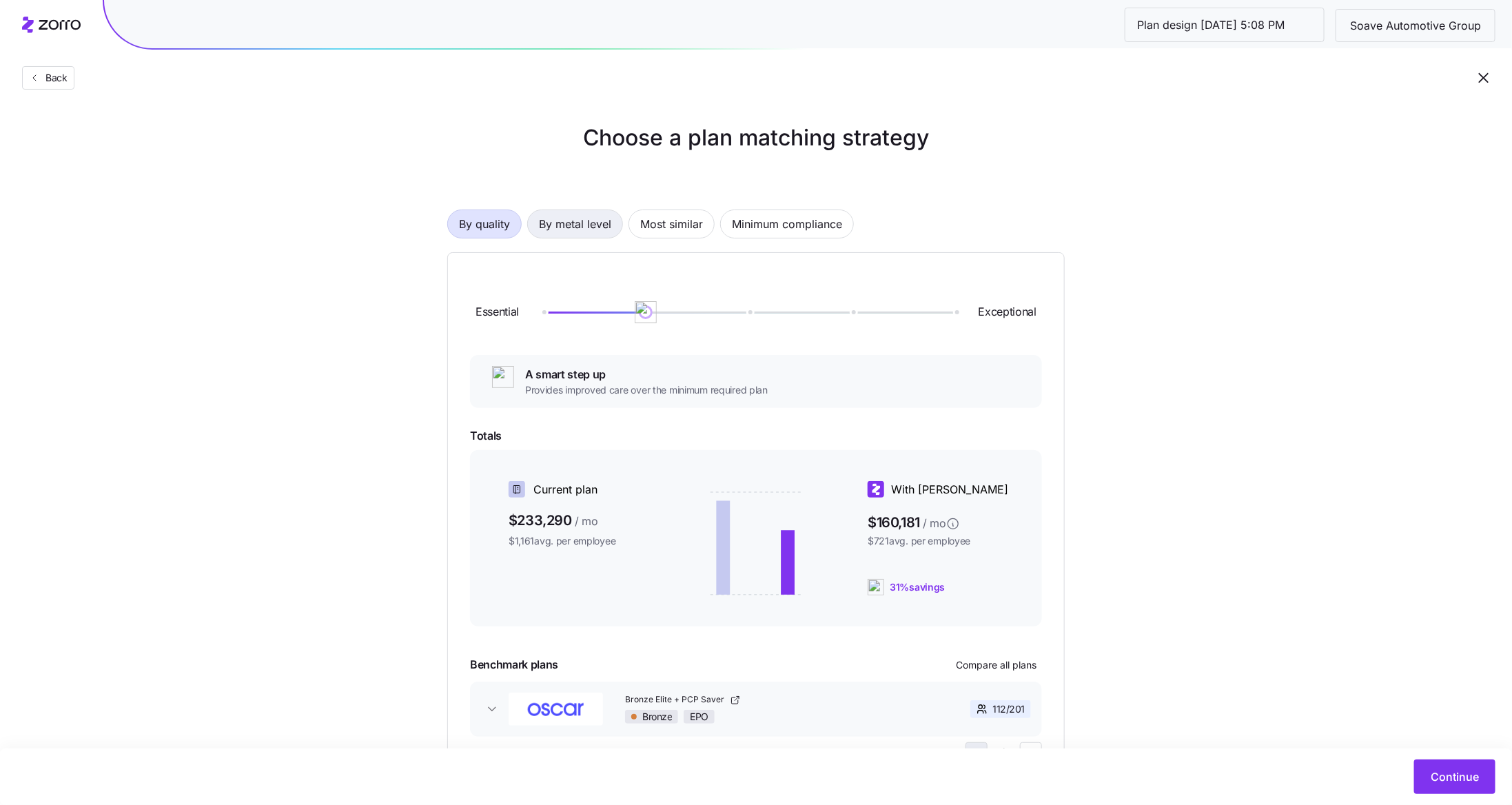
click at [582, 226] on span "By metal level" at bounding box center [575, 224] width 73 height 28
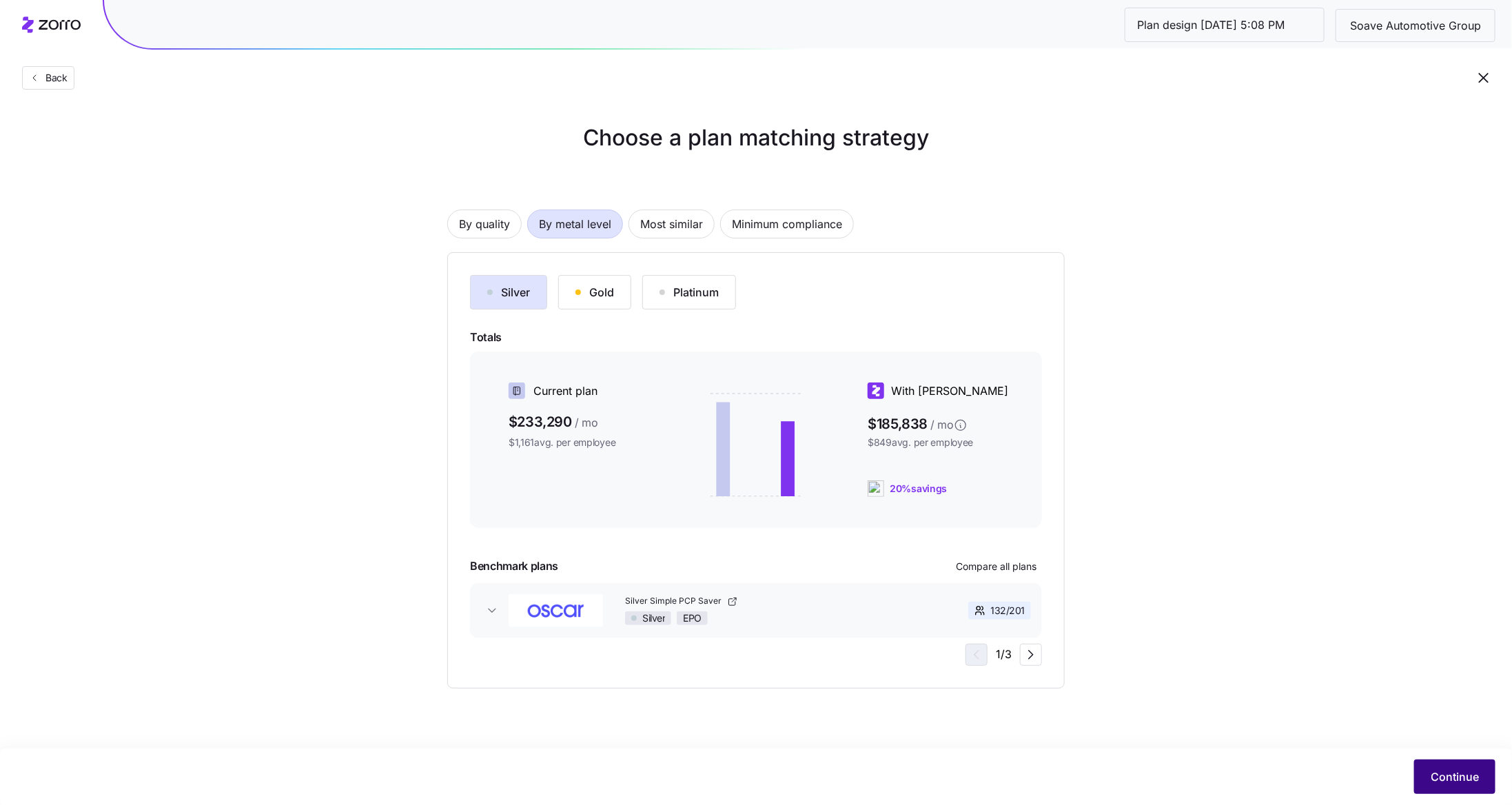
click at [1446, 777] on span "Continue" at bounding box center [1454, 776] width 48 height 17
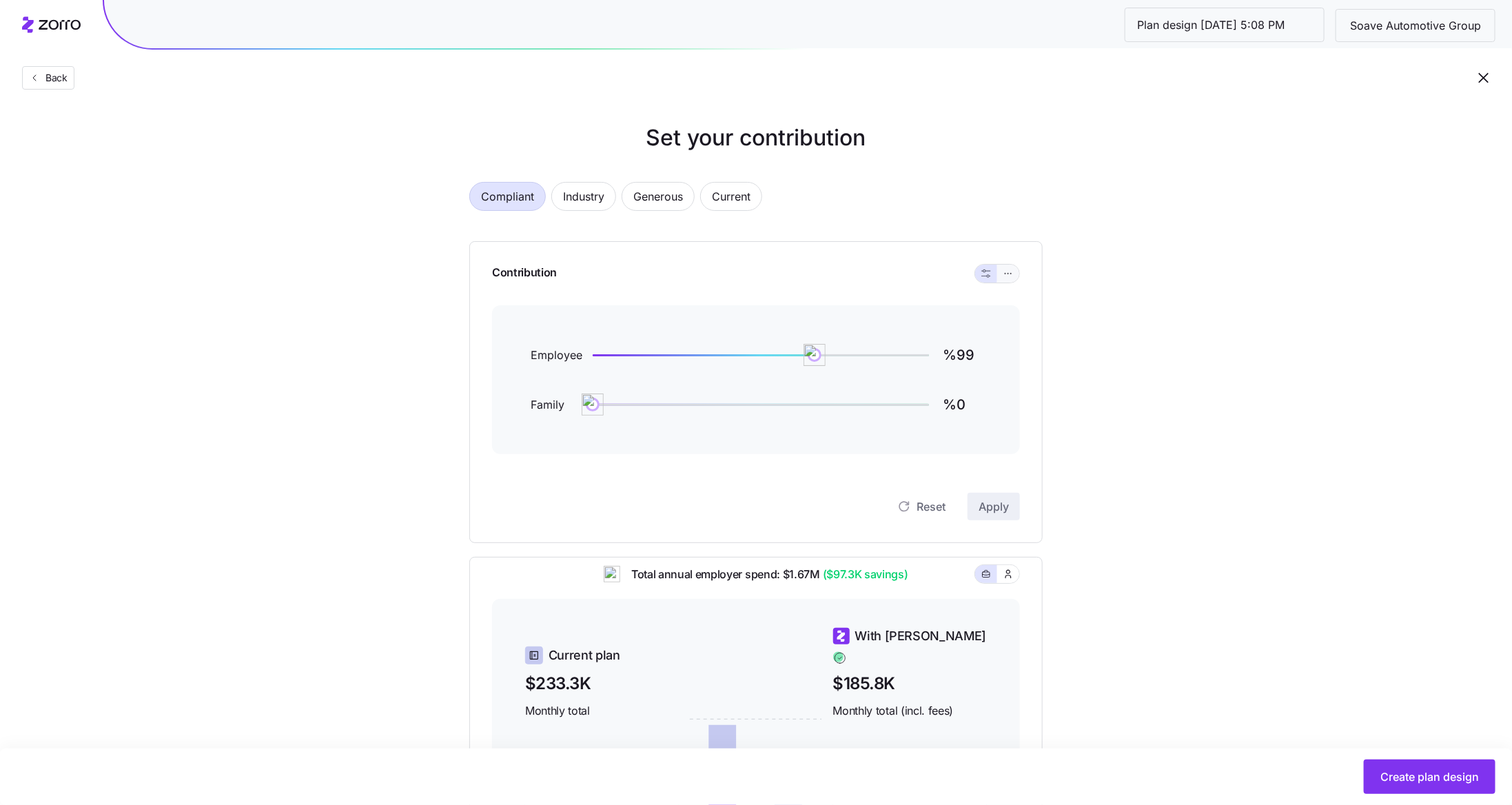
click at [1017, 278] on button "button" at bounding box center [1008, 274] width 22 height 18
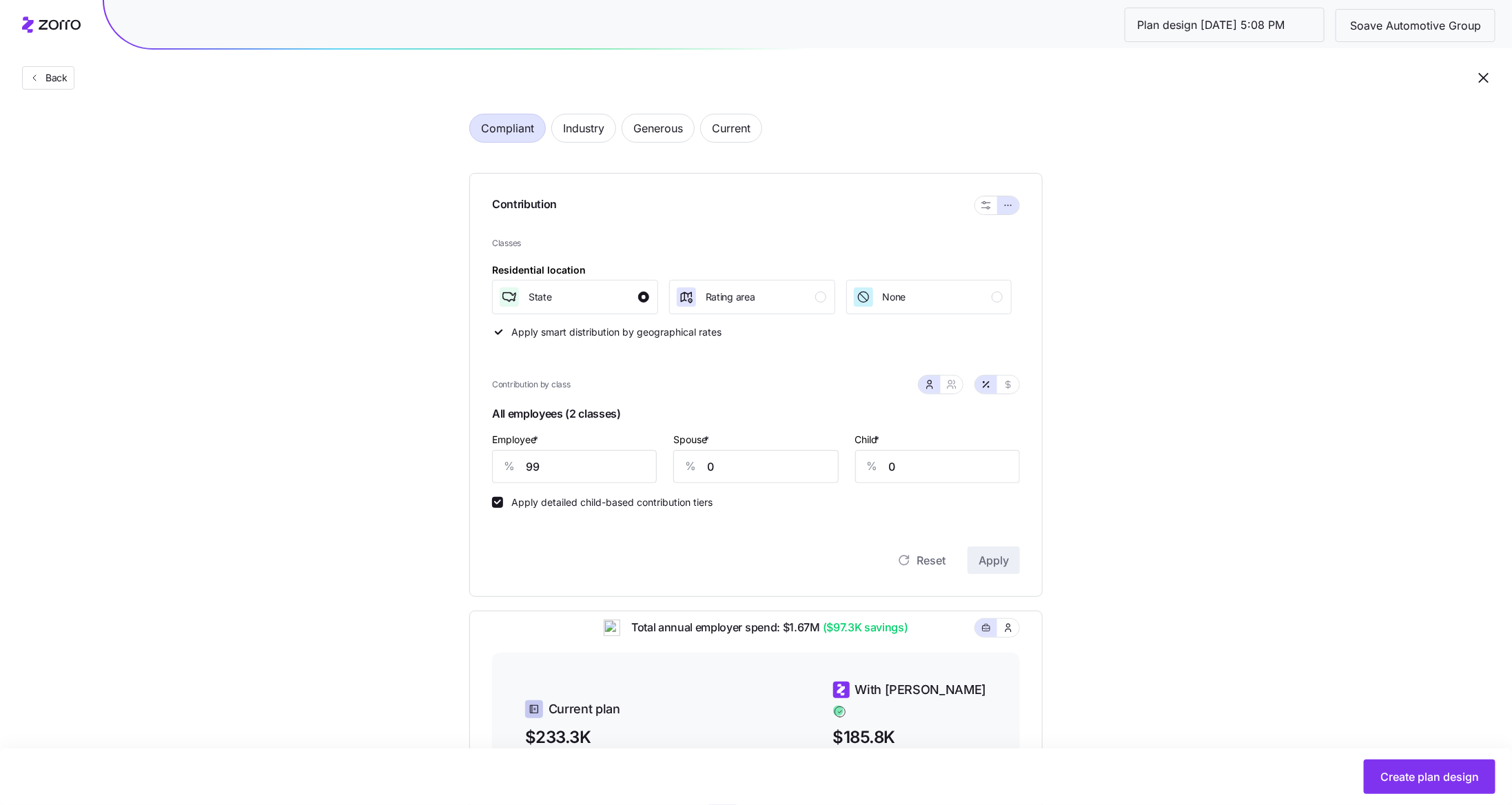
scroll to position [73, 0]
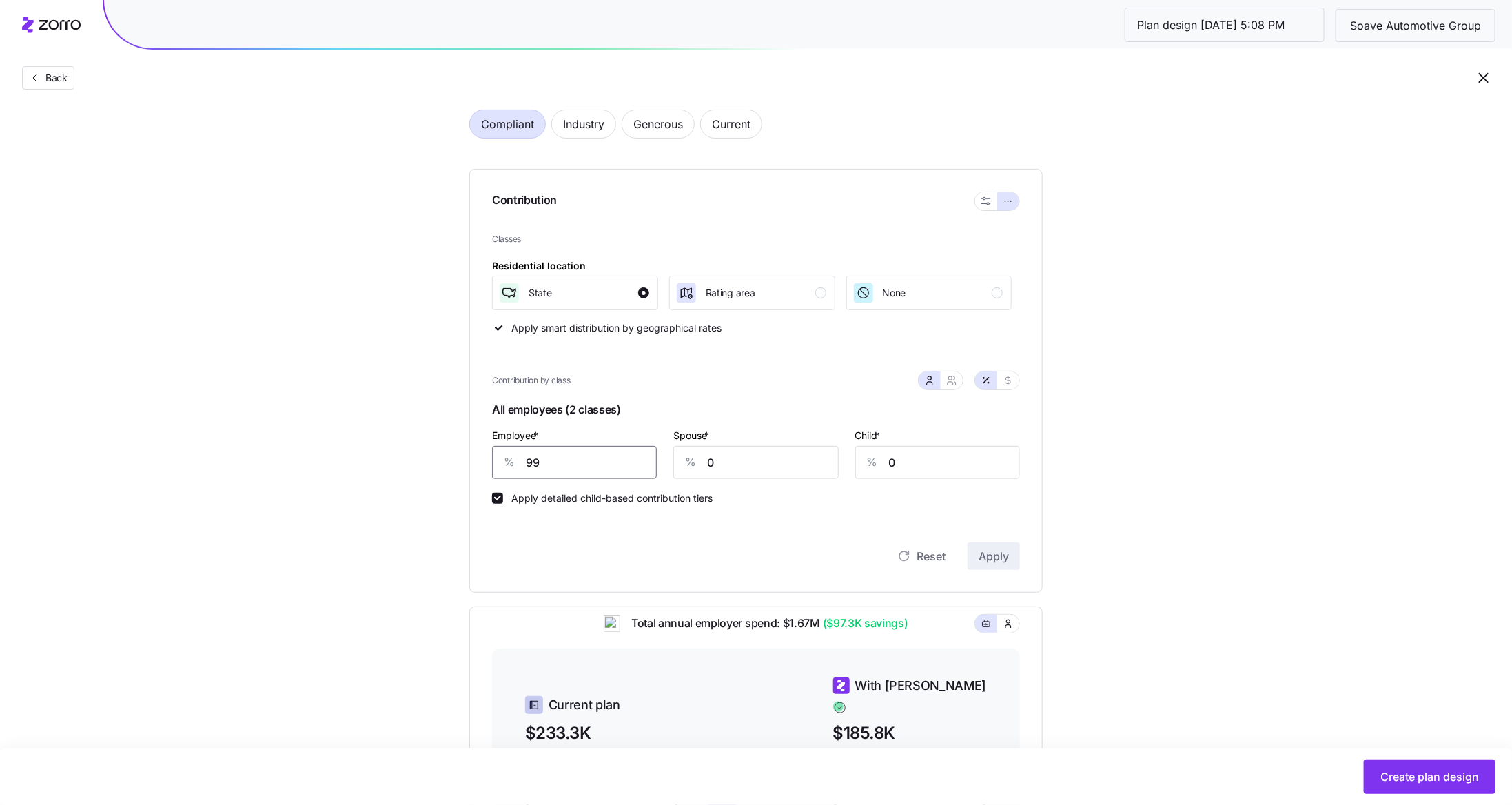
click at [562, 449] on input "99" at bounding box center [575, 462] width 165 height 33
type input "65"
click at [772, 470] on input "0" at bounding box center [756, 462] width 165 height 33
type input "12"
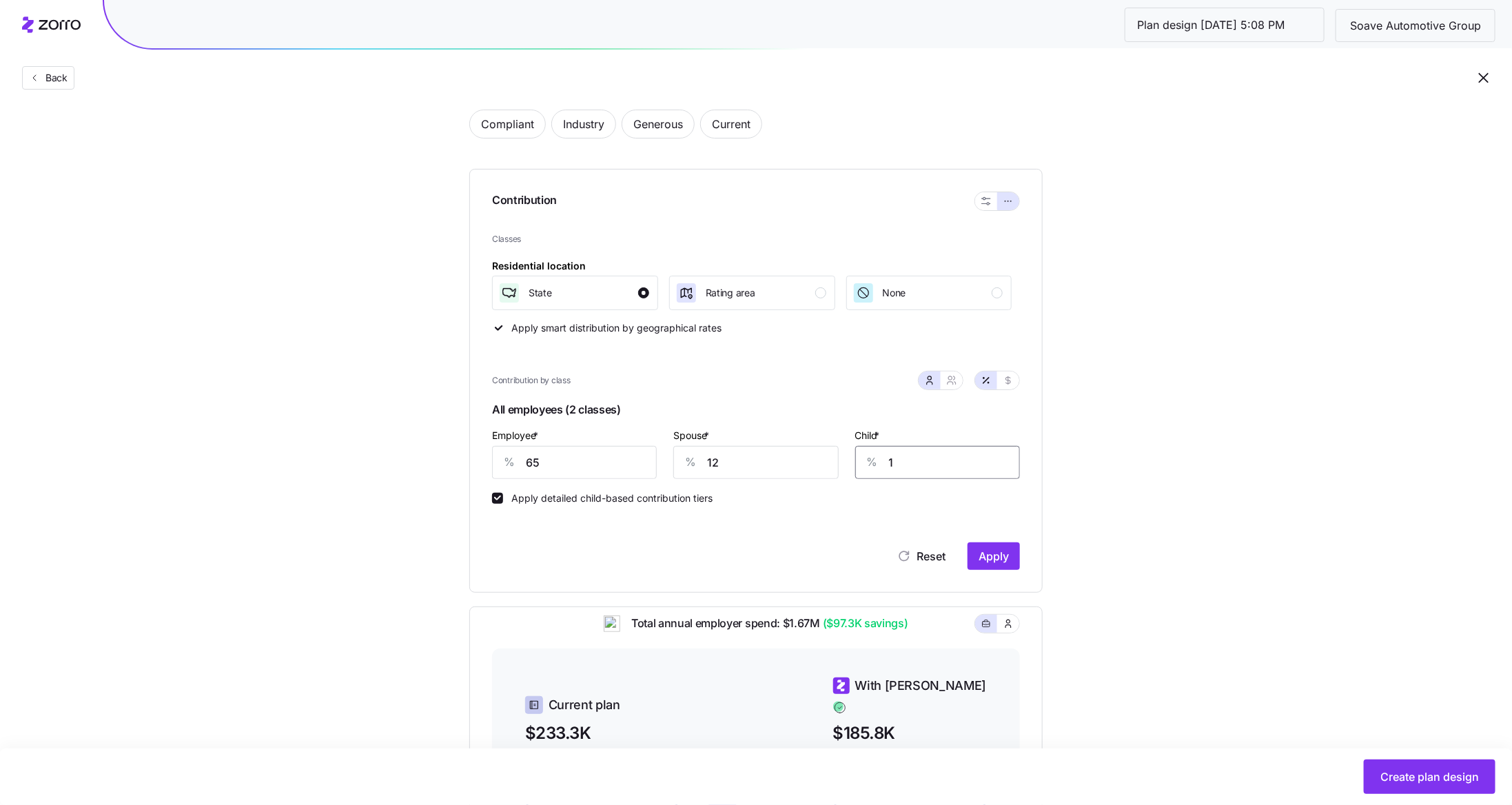
click at [920, 472] on input "1" at bounding box center [938, 462] width 165 height 33
type input "12"
click at [995, 550] on span "Apply" at bounding box center [994, 556] width 30 height 17
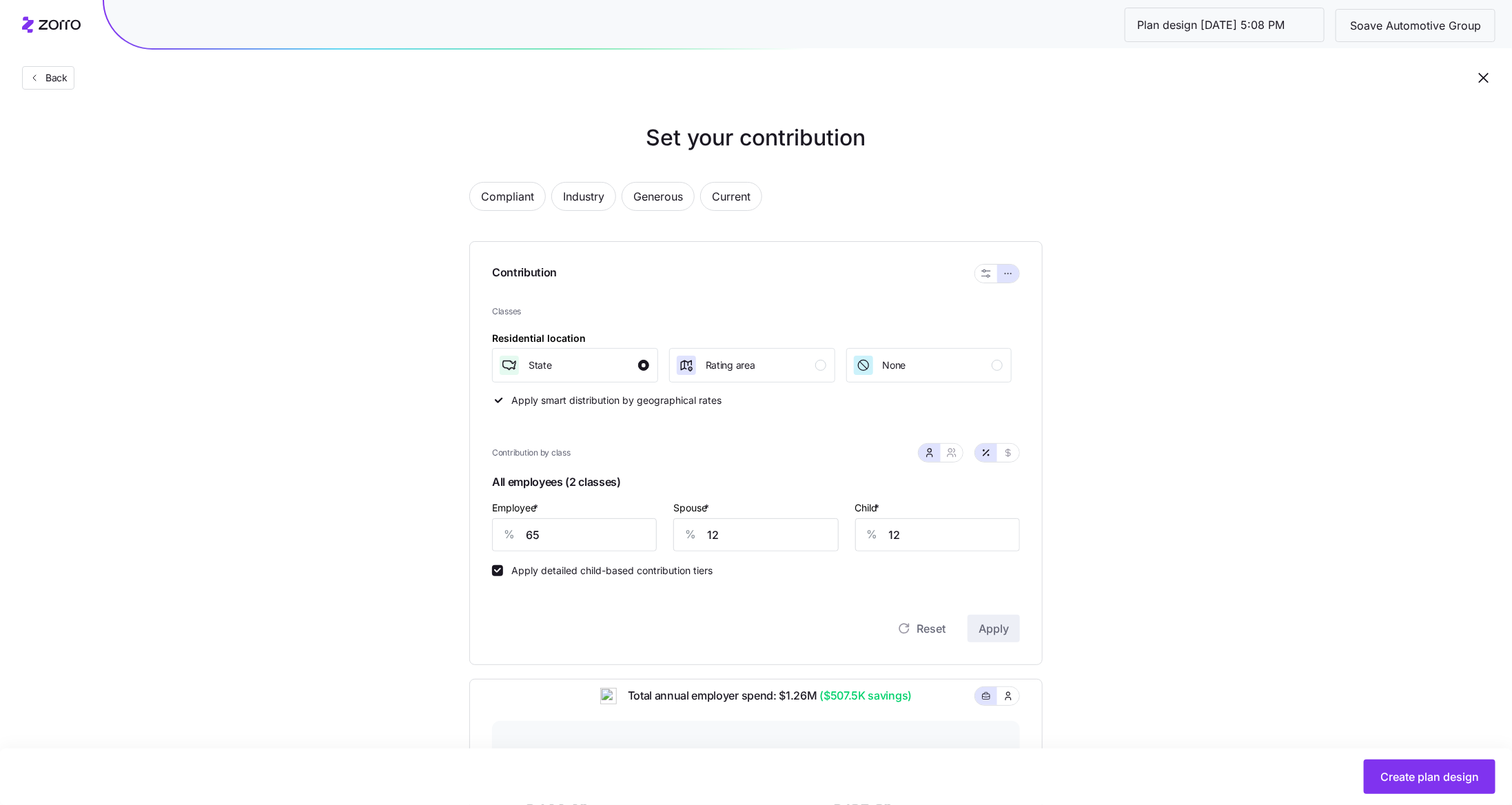
scroll to position [367, 0]
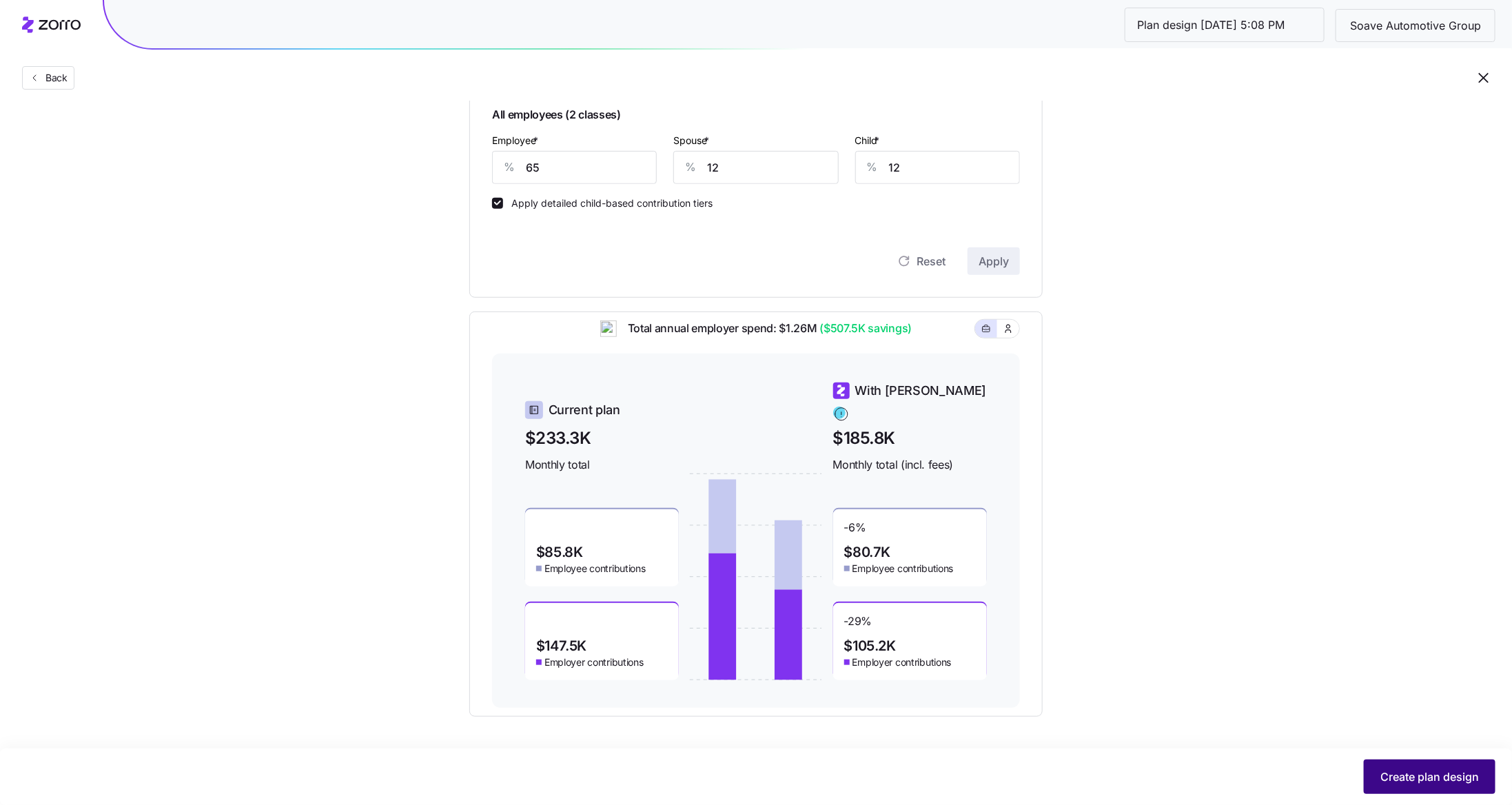
click at [1396, 761] on button "Create plan design" at bounding box center [1429, 776] width 131 height 35
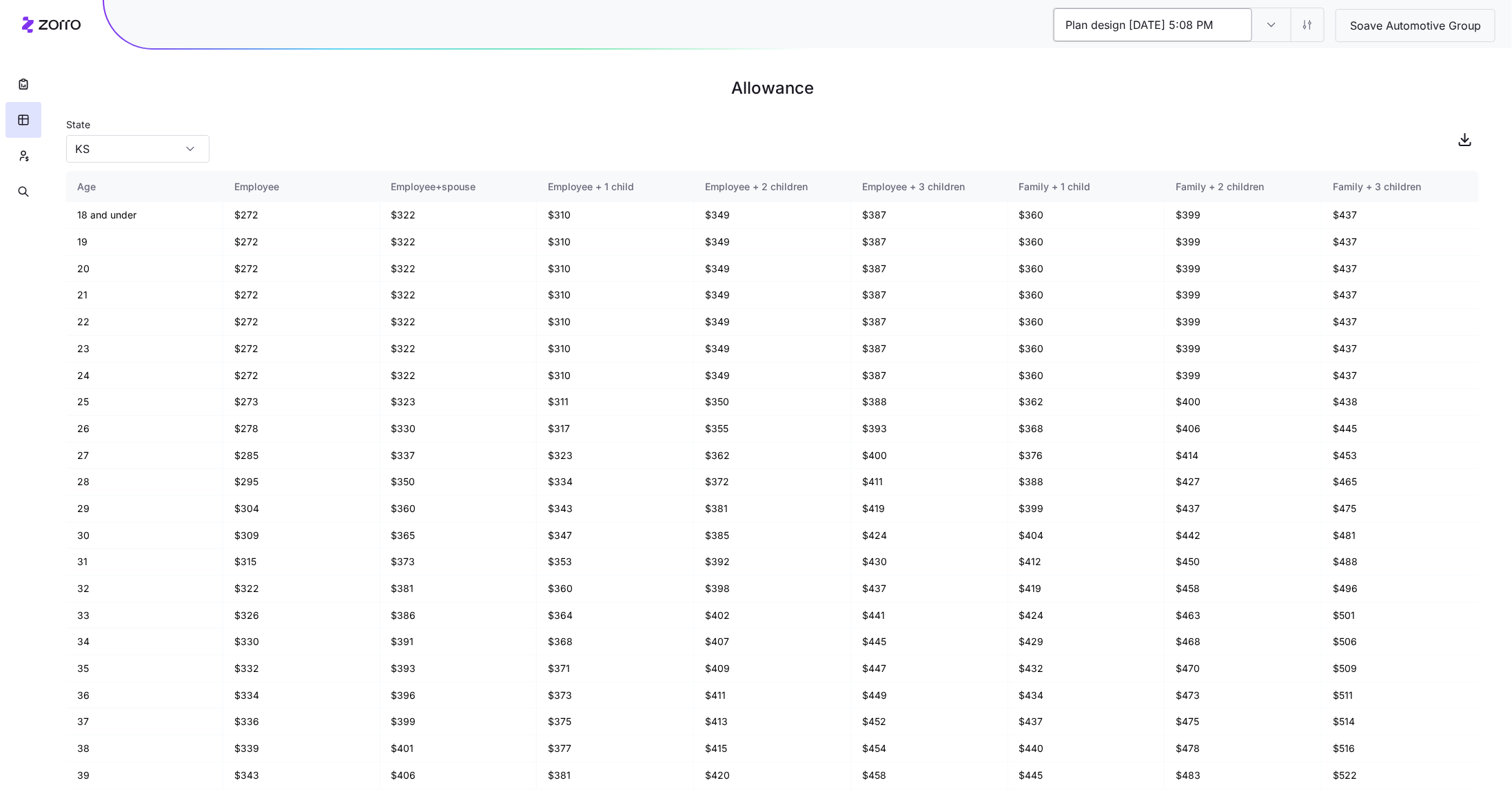
click at [1190, 23] on input "Plan design 10/13/2025 5:08 PM" at bounding box center [1153, 24] width 199 height 33
click at [1125, 26] on input "Plan design 10/13/2025 5:08 PM" at bounding box center [1153, 24] width 199 height 33
type input "Silver / Current"
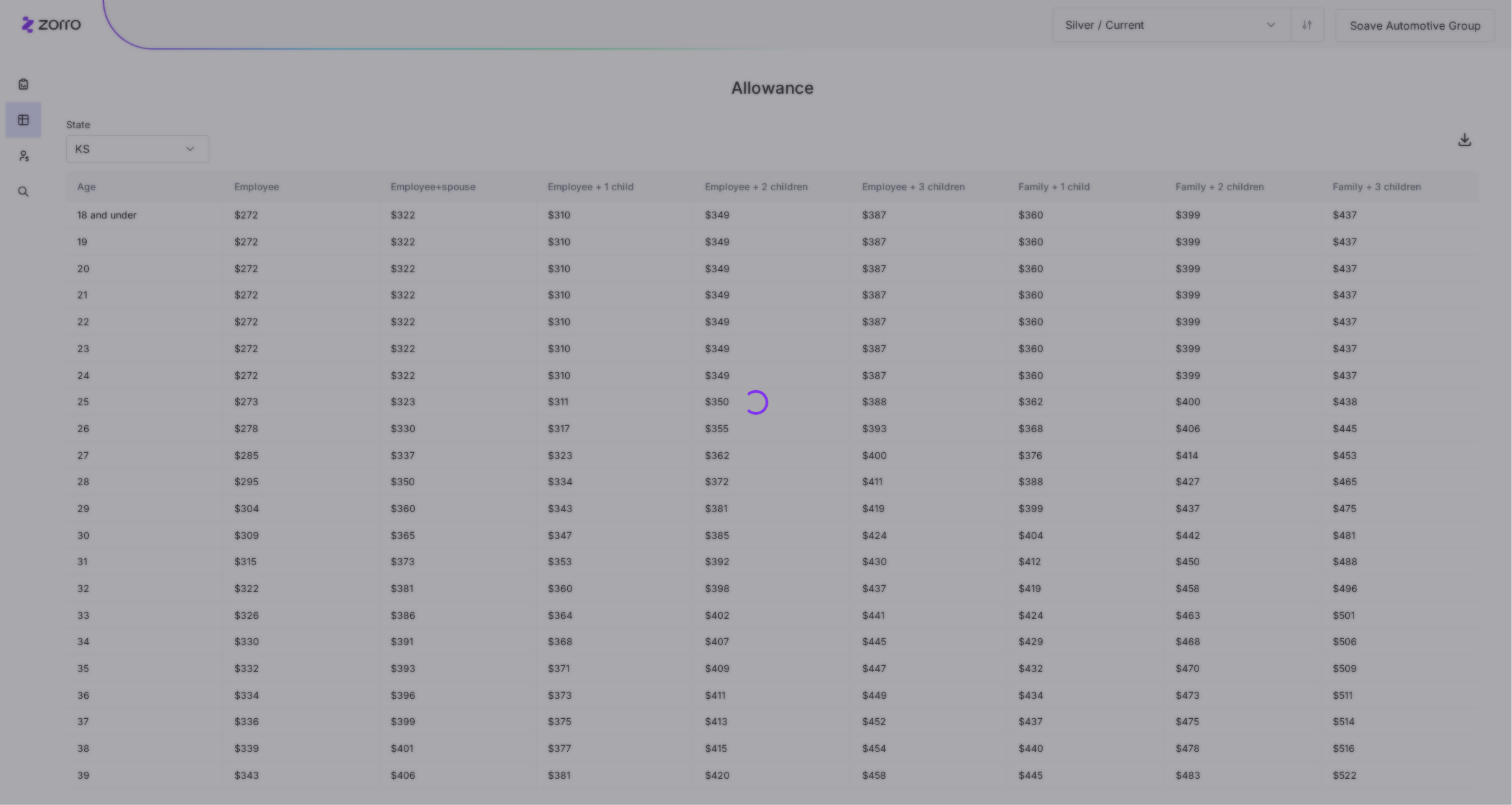
click at [1302, 76] on div "Silver / Current Plan design 10/13/2025 5:08 PM Soave Automotive Group Allowanc…" at bounding box center [756, 402] width 1512 height 805
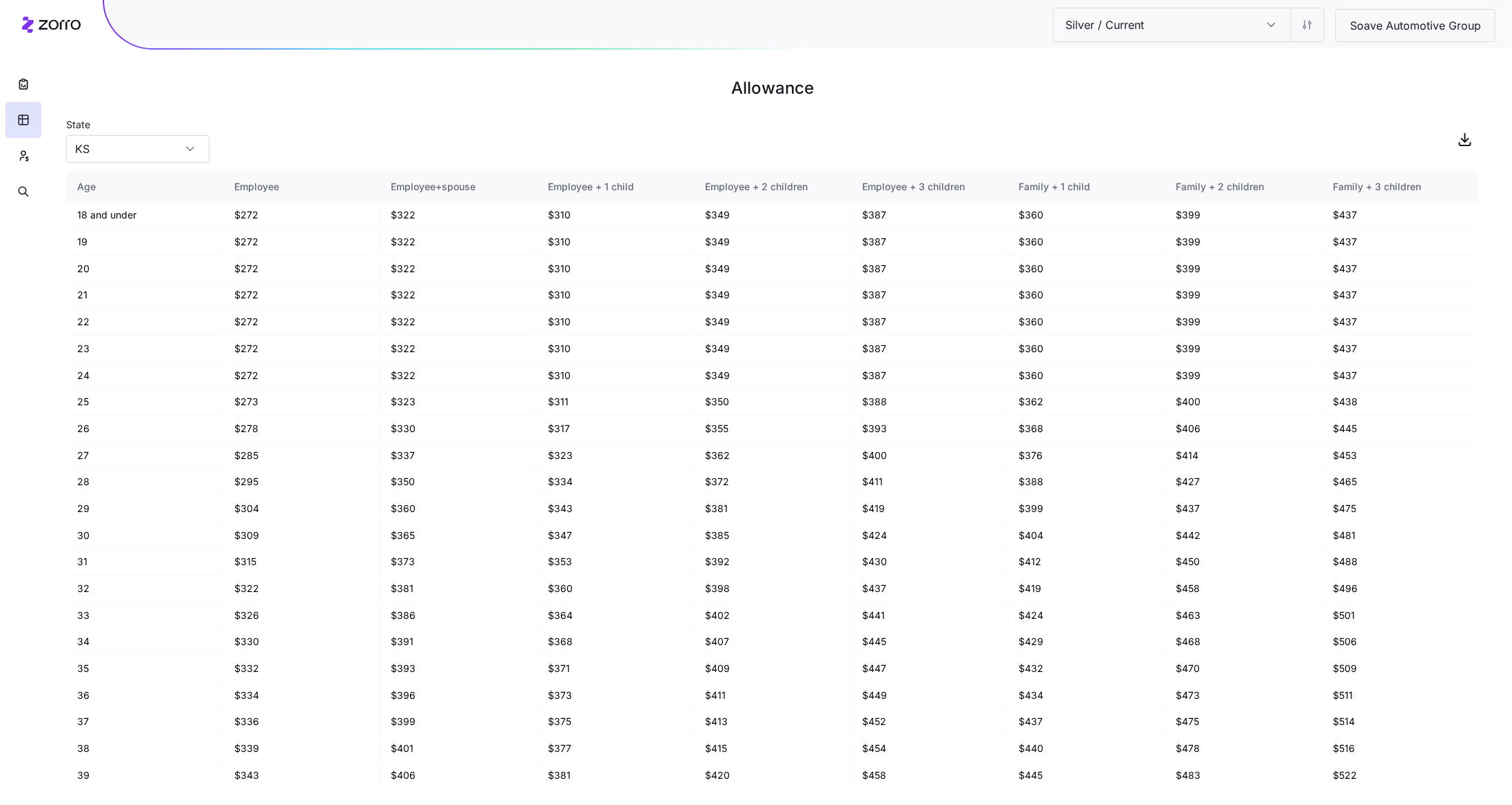
click at [1261, 19] on input "Silver / Current" at bounding box center [1271, 24] width 39 height 33
click at [1335, 81] on h1 "Allowance" at bounding box center [773, 88] width 1413 height 33
click at [1272, 30] on input "Silver / Current" at bounding box center [1271, 24] width 39 height 33
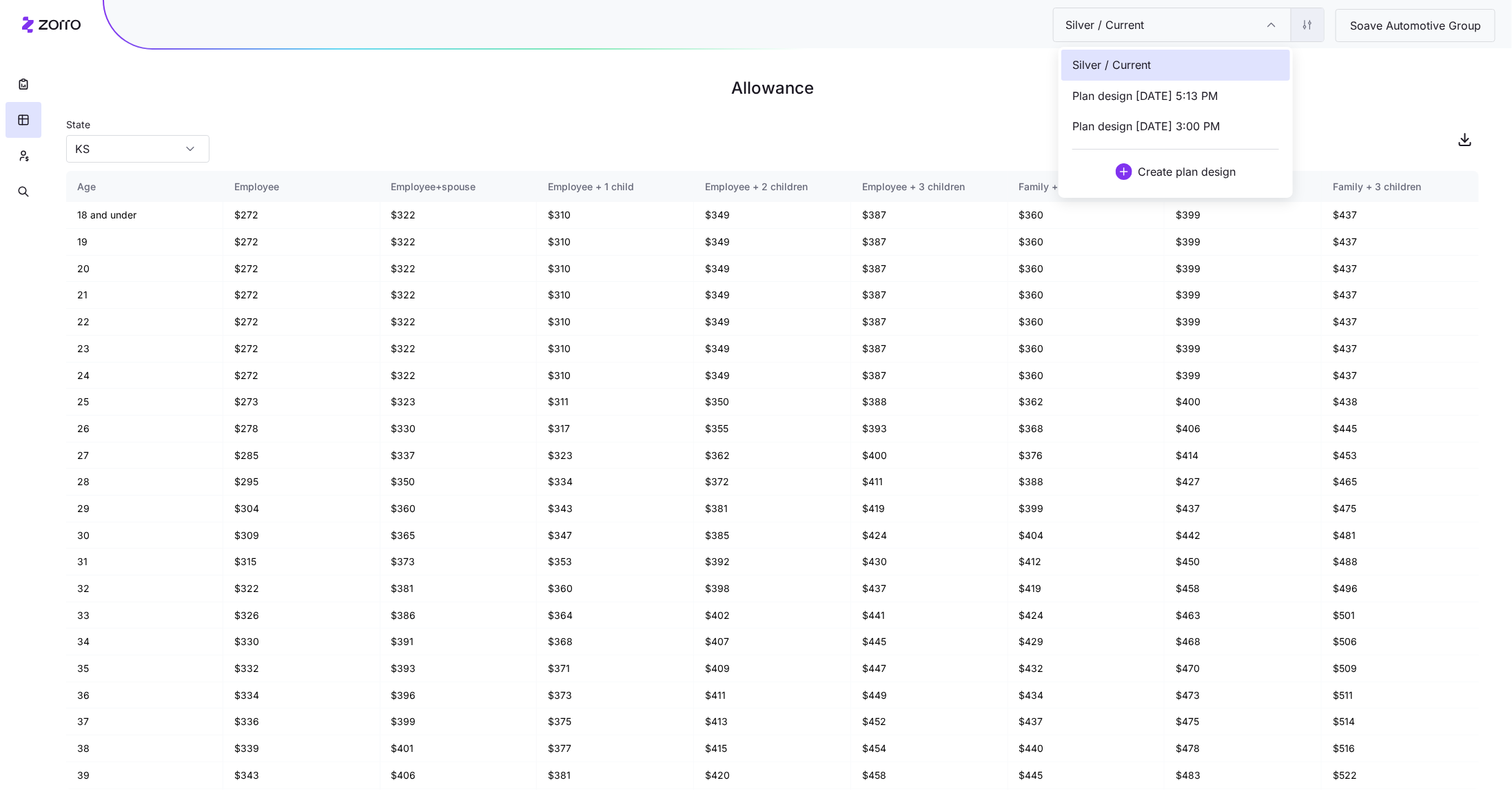
click at [1304, 30] on html "Silver / Current Silver / Current Soave Automotive Group Allowance State KS Age…" at bounding box center [756, 402] width 1512 height 805
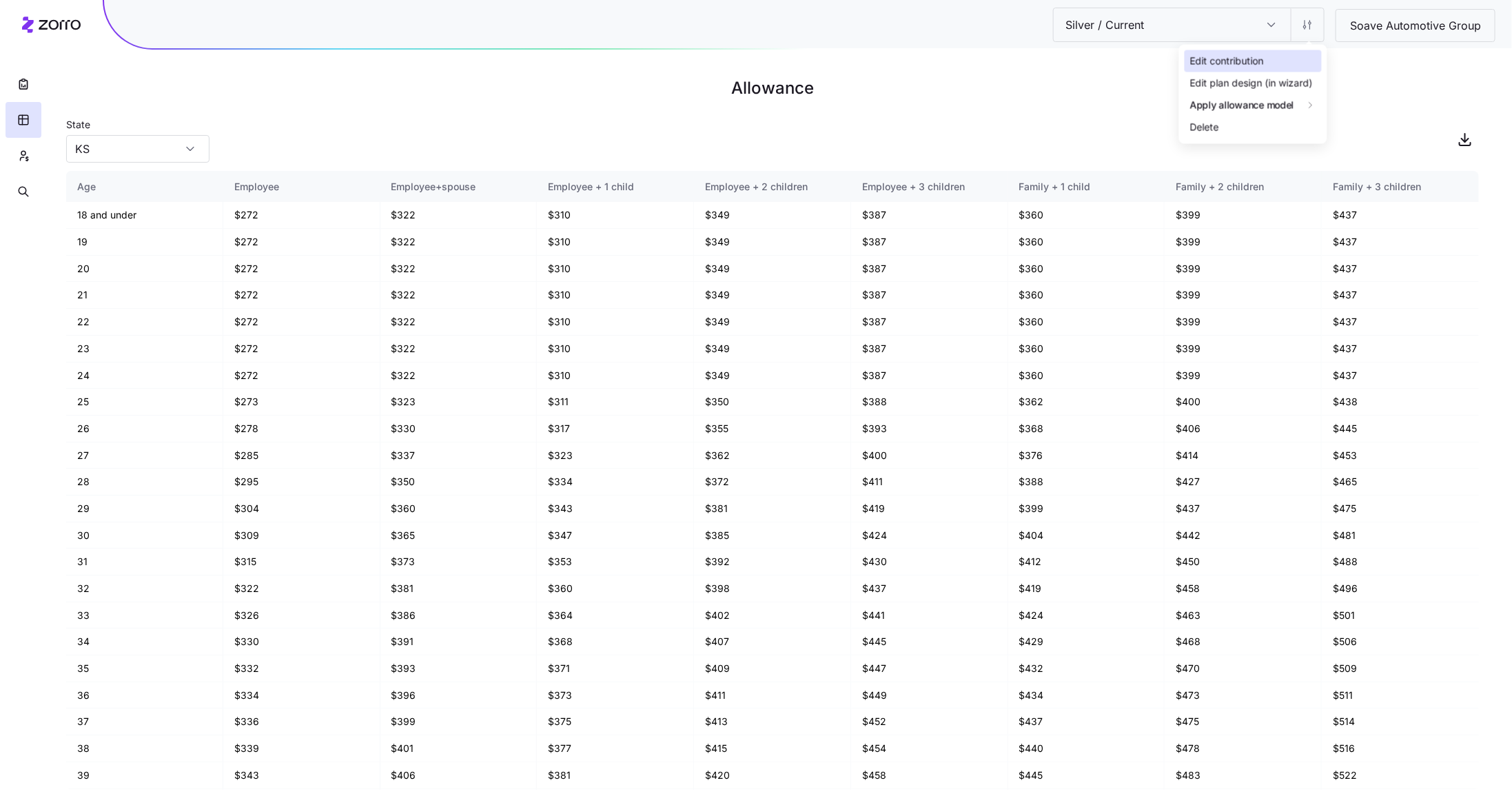
click at [1257, 55] on div "Edit contribution" at bounding box center [1227, 61] width 74 height 15
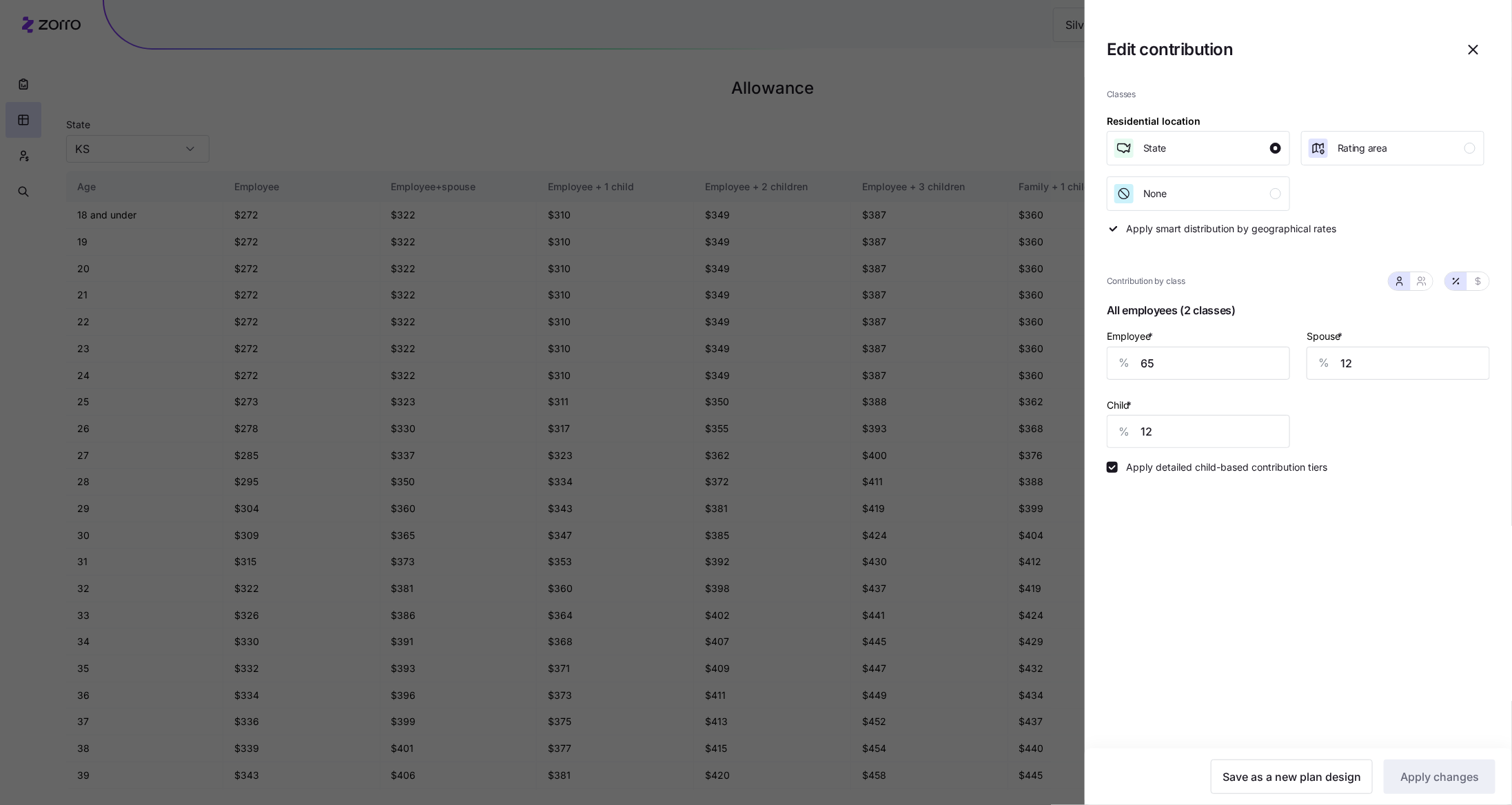
click at [1466, 37] on span "button" at bounding box center [1473, 50] width 32 height 32
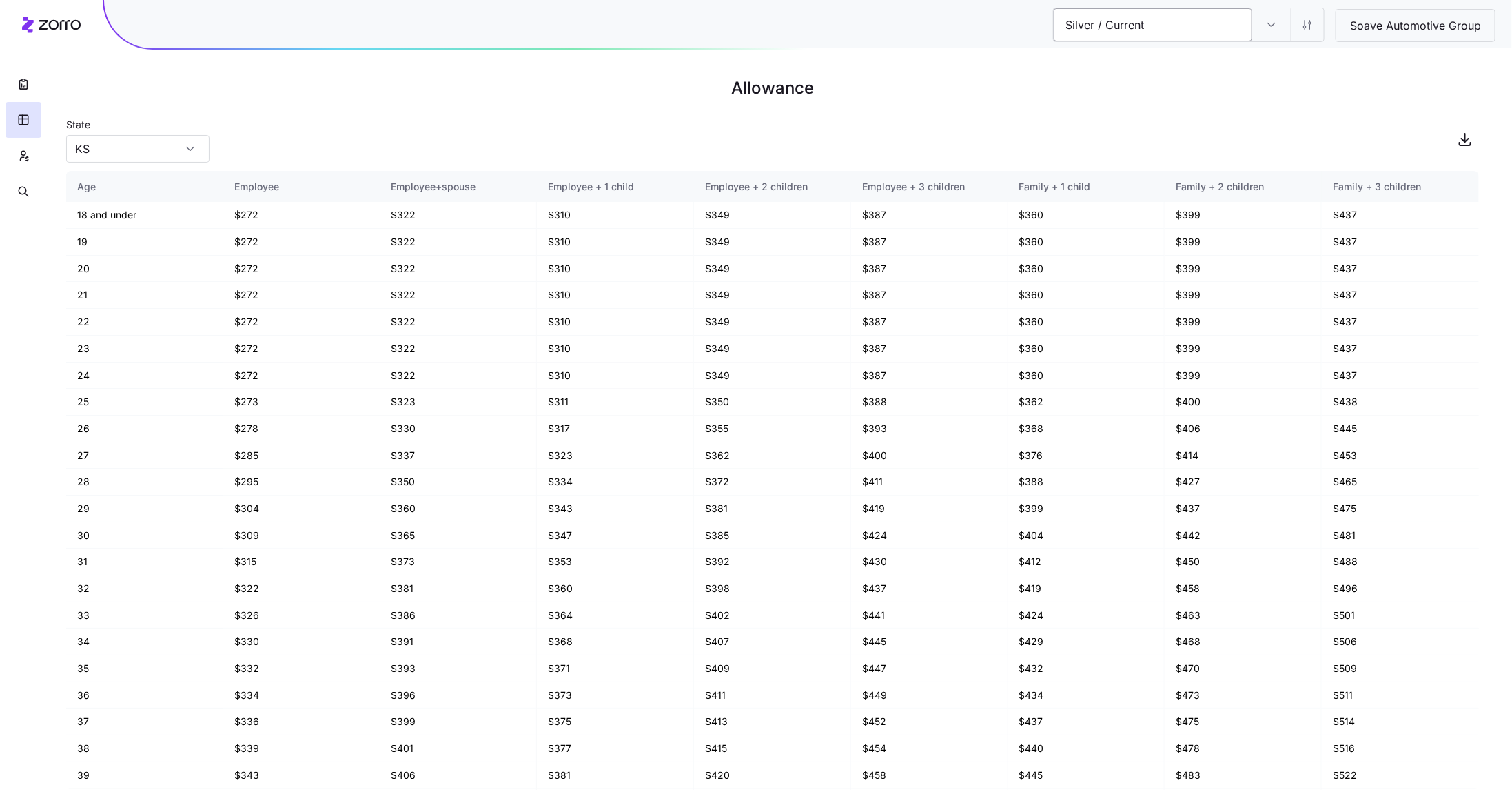
click at [1215, 26] on input "Silver / Current" at bounding box center [1153, 24] width 199 height 33
click at [1266, 26] on input "Silver / Current" at bounding box center [1271, 24] width 39 height 33
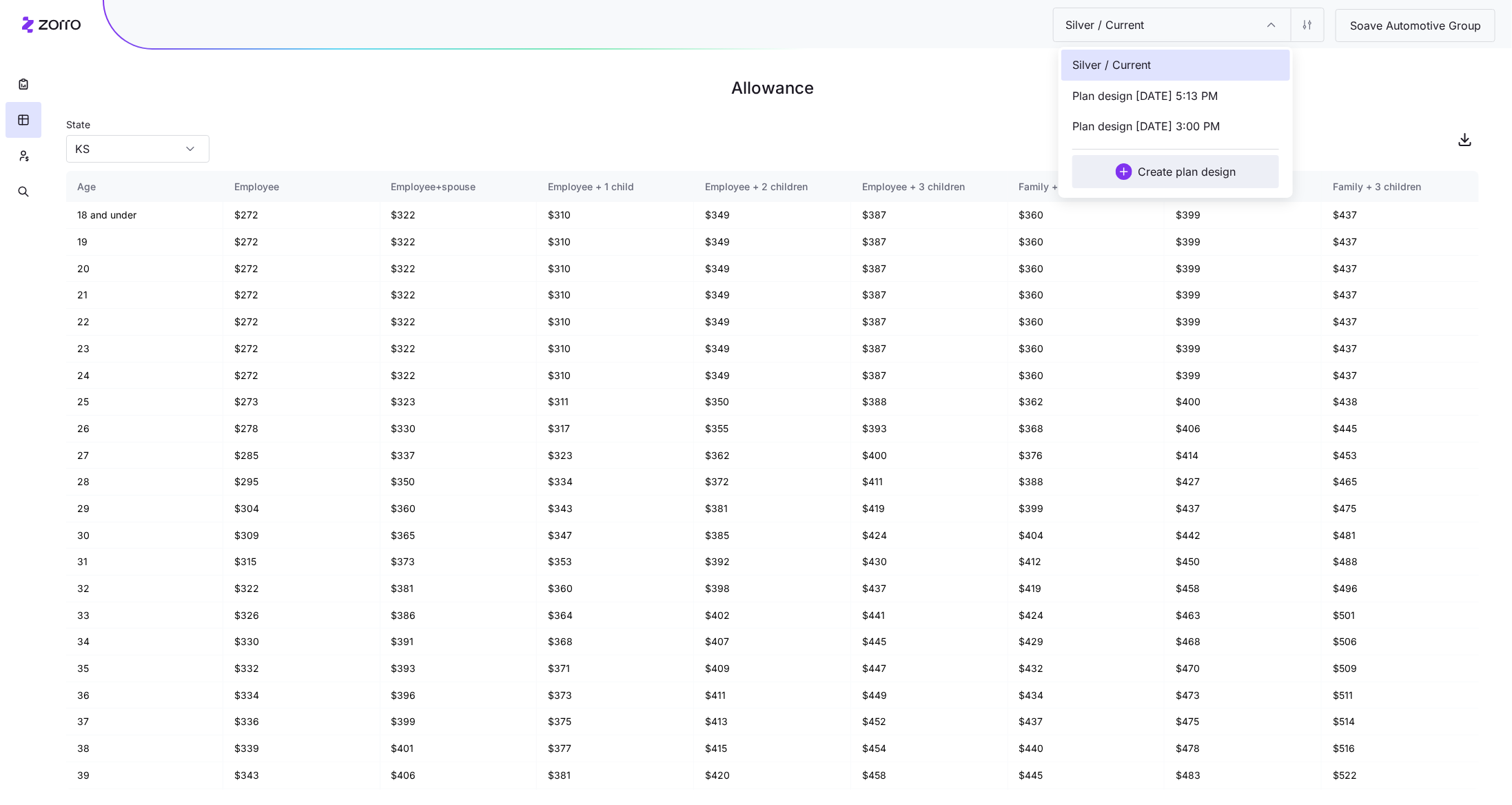
click at [1194, 171] on span "Create plan design" at bounding box center [1187, 171] width 97 height 17
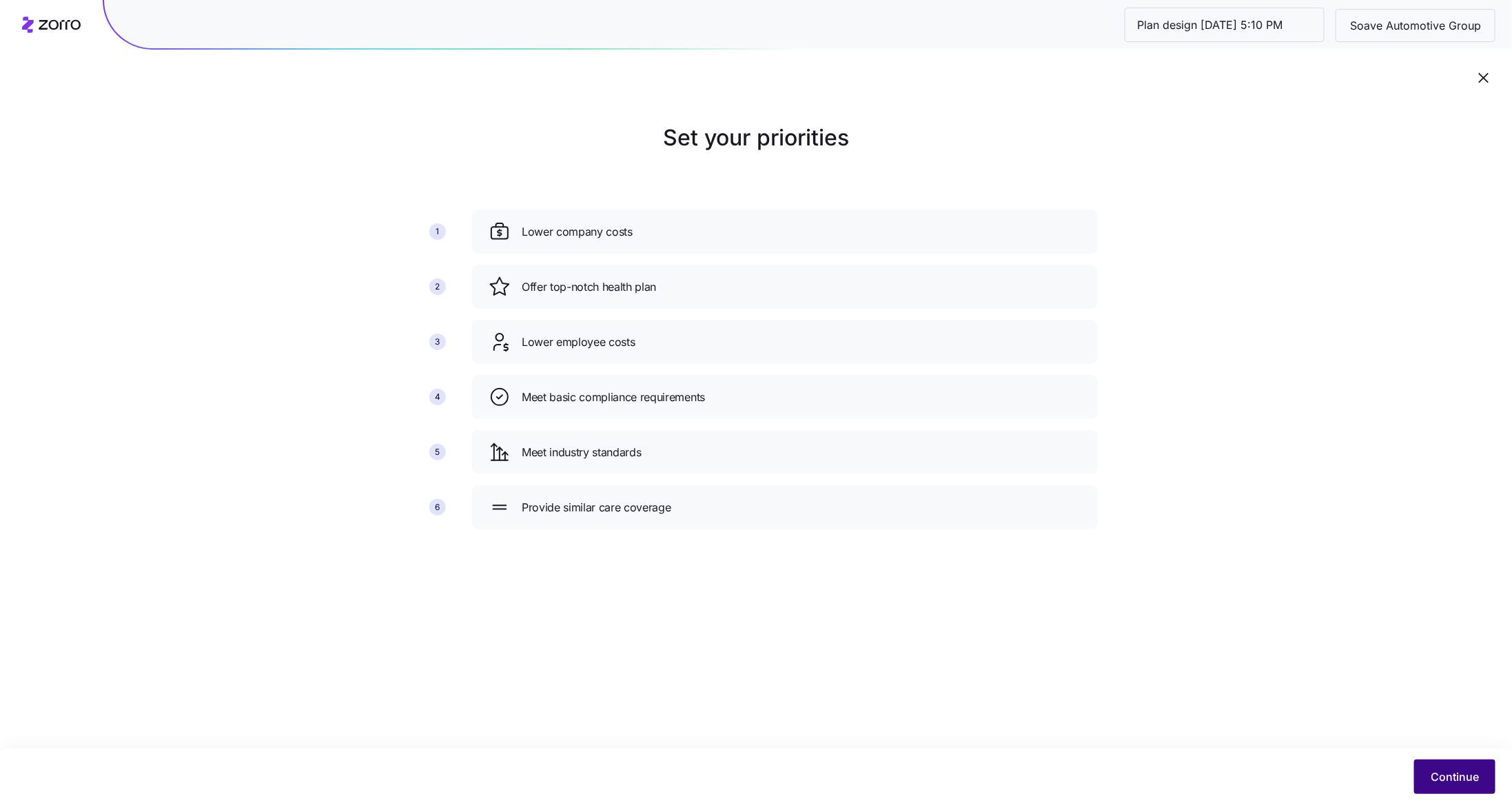
click at [1439, 766] on button "Continue" at bounding box center [1454, 776] width 82 height 35
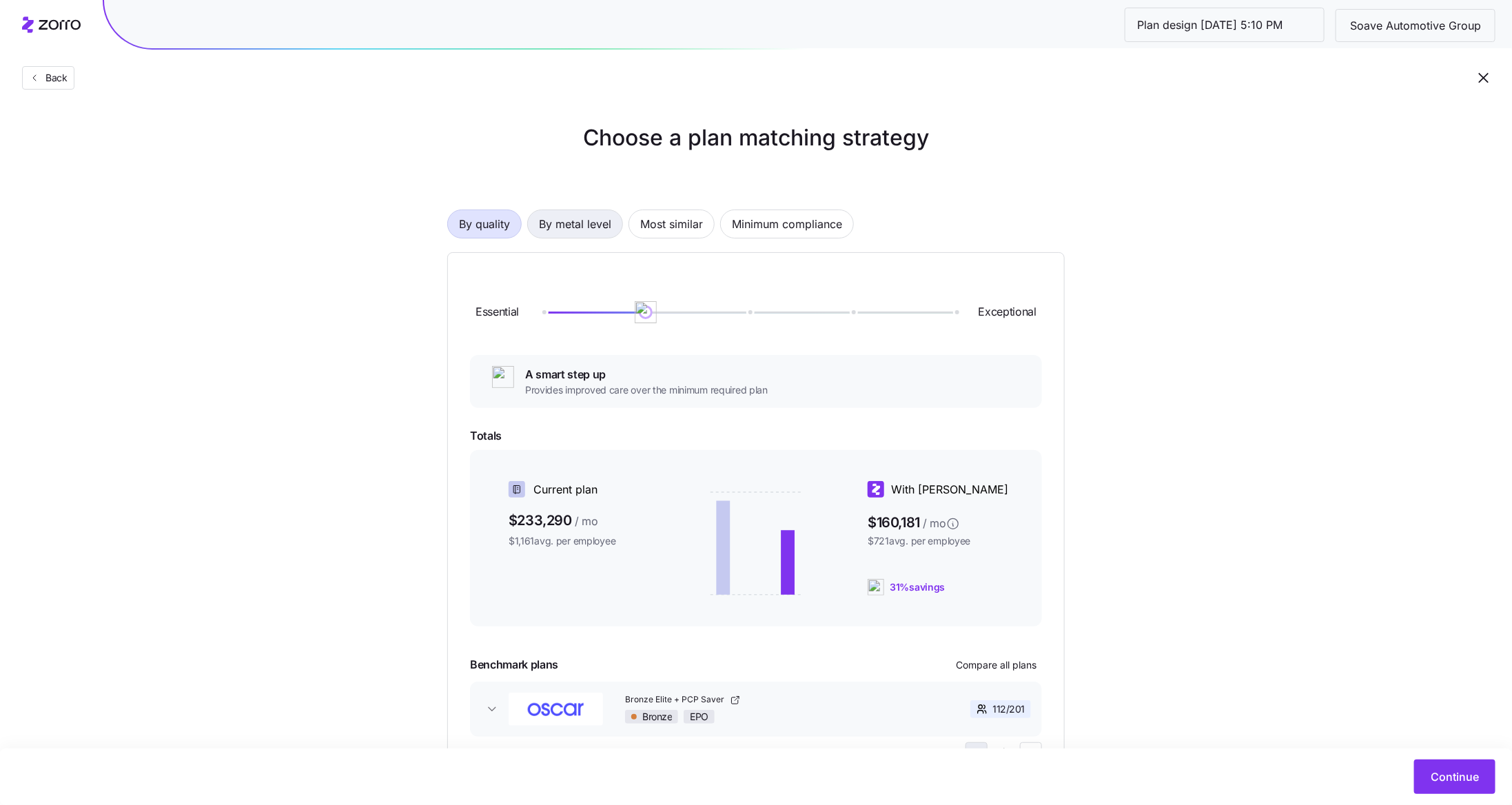
click at [561, 225] on span "By metal level" at bounding box center [575, 224] width 73 height 28
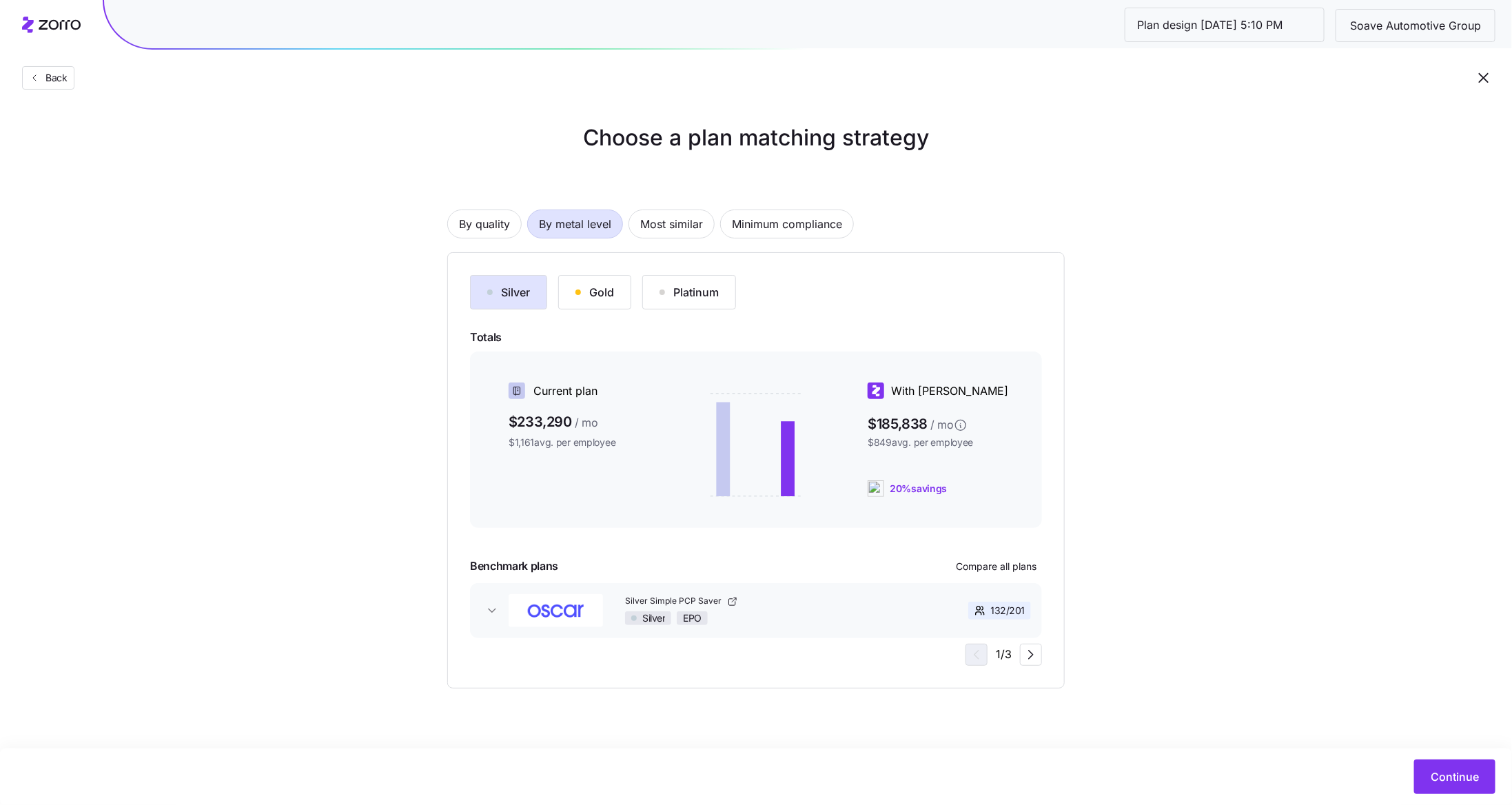
click at [582, 282] on button "Gold" at bounding box center [594, 292] width 73 height 35
click at [1422, 757] on div "Continue" at bounding box center [756, 776] width 1512 height 57
click at [1448, 768] on button "Continue" at bounding box center [1454, 776] width 82 height 35
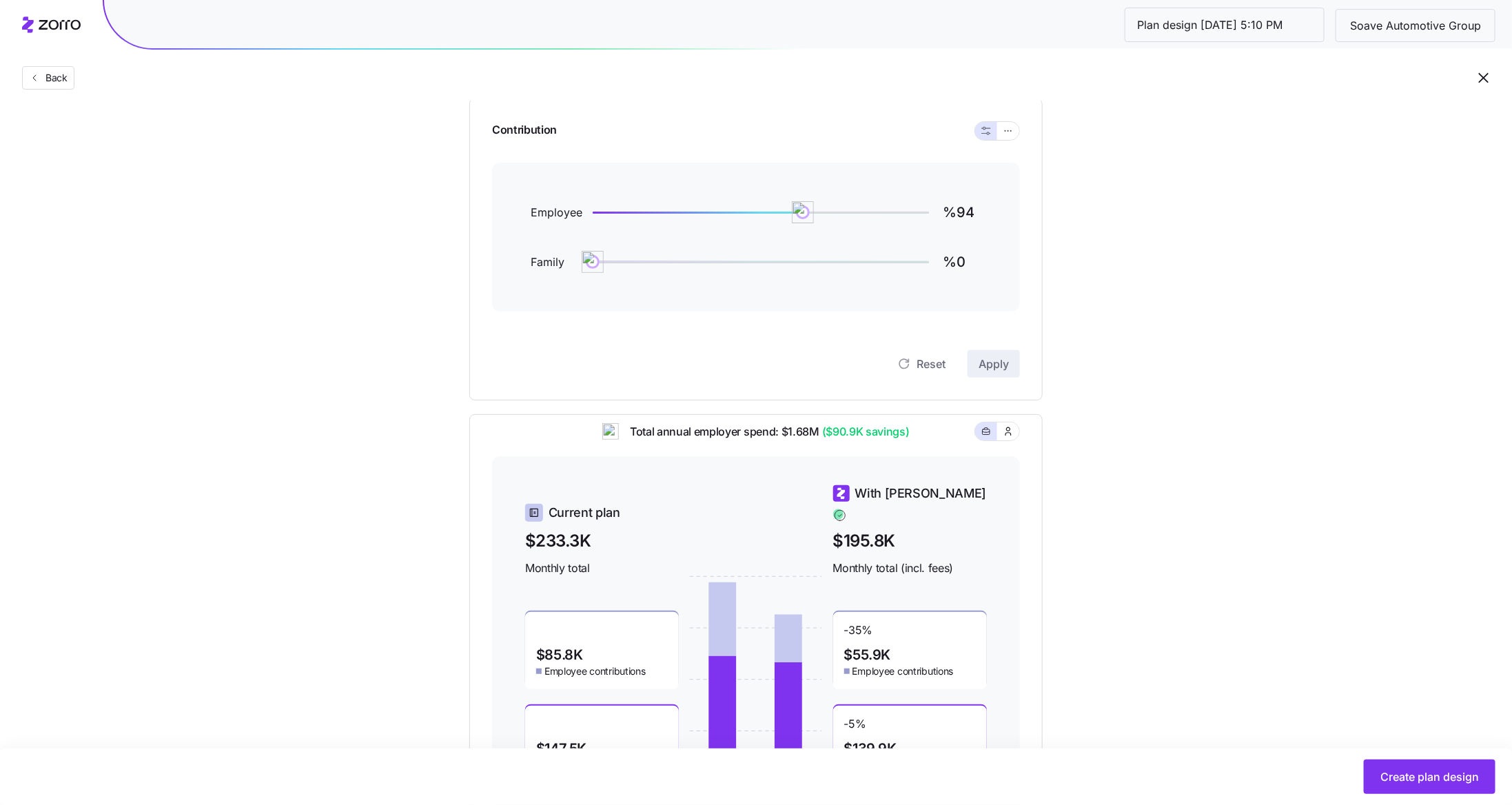
scroll to position [145, 0]
click at [1020, 129] on div "Contribution Employee %94 Family %0 Reset Apply" at bounding box center [756, 246] width 573 height 302
click at [1016, 129] on button "button" at bounding box center [1008, 128] width 22 height 18
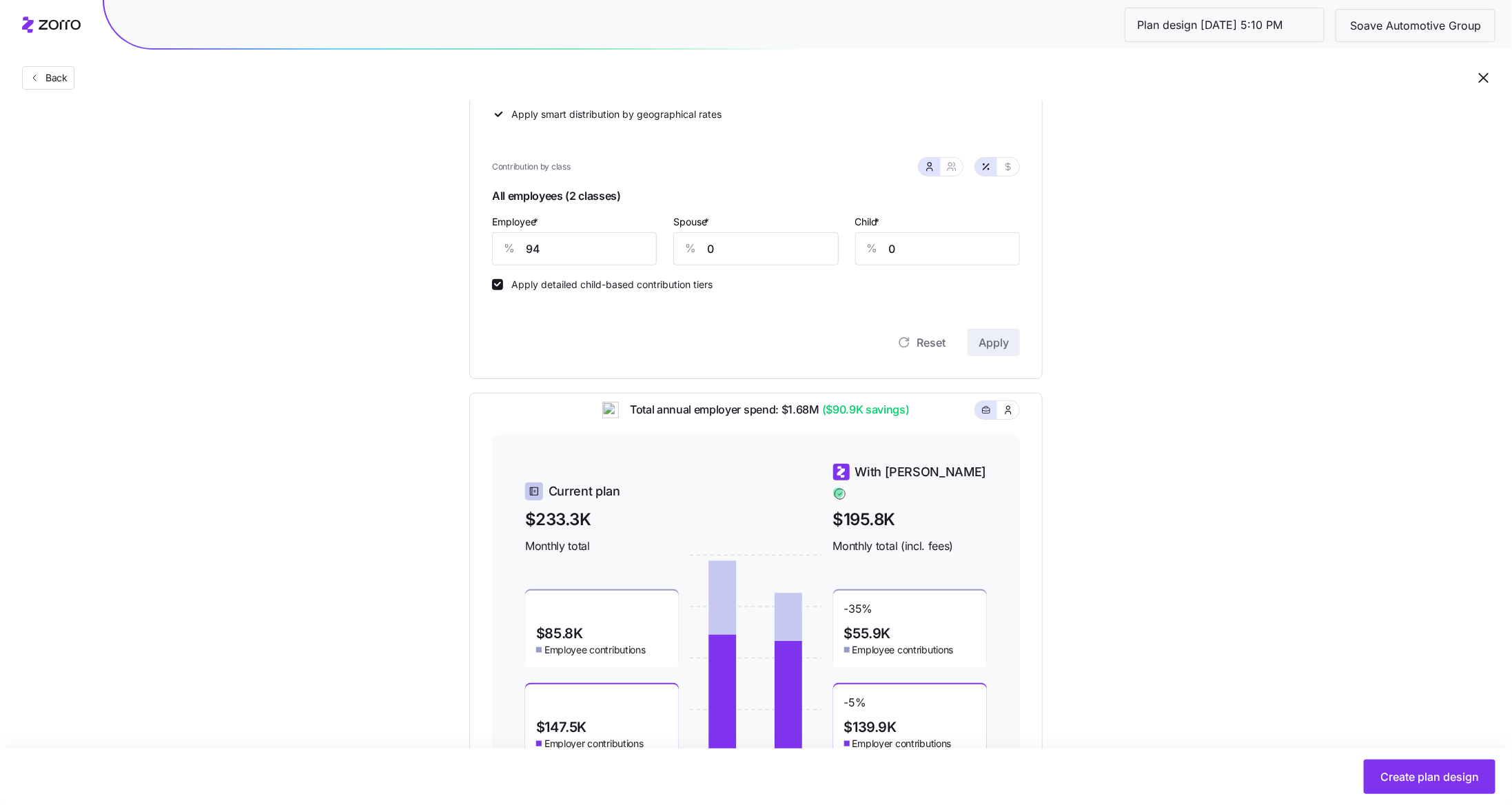
scroll to position [306, 0]
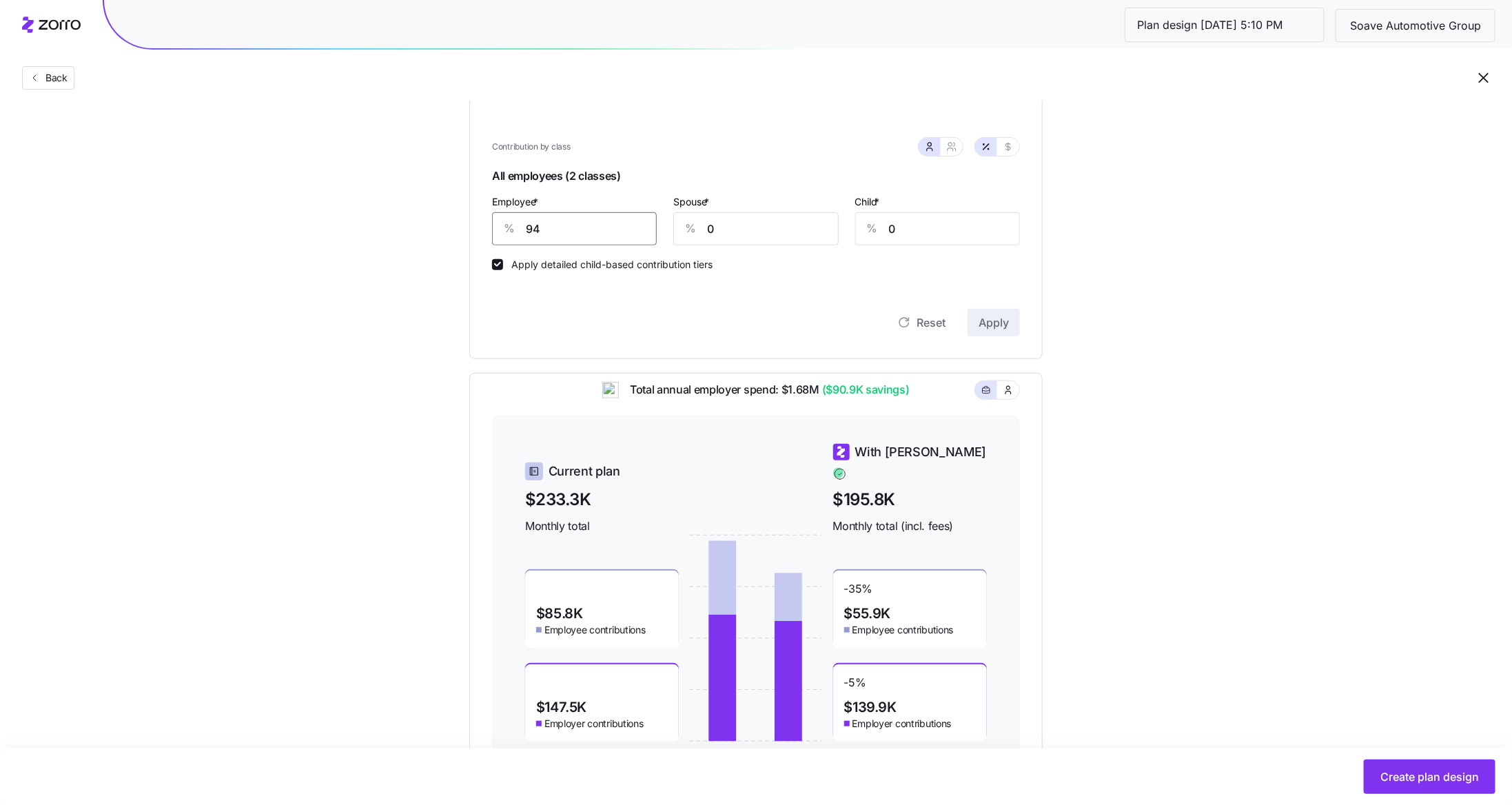
click at [559, 221] on input "94" at bounding box center [575, 228] width 165 height 33
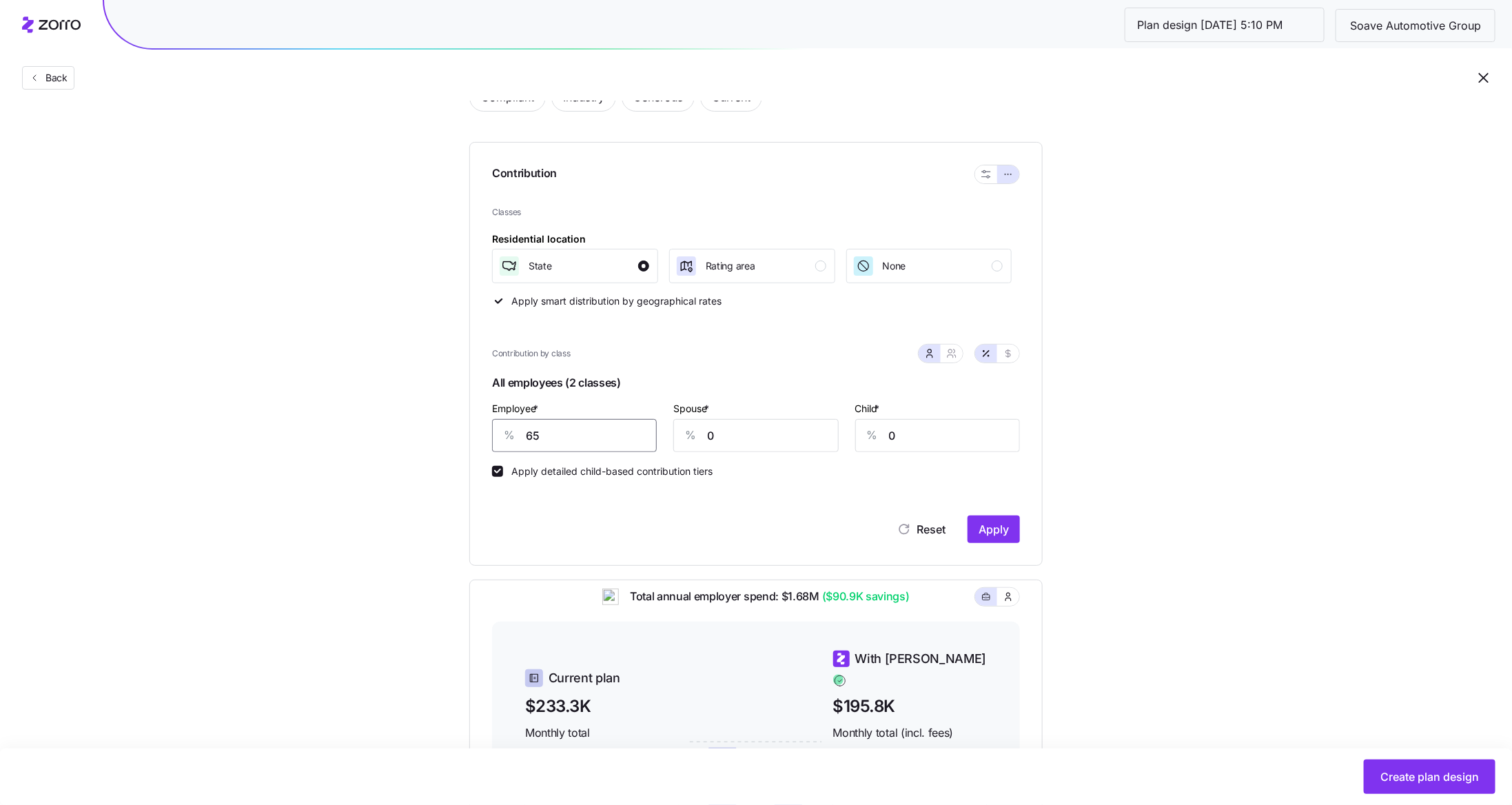
scroll to position [0, 0]
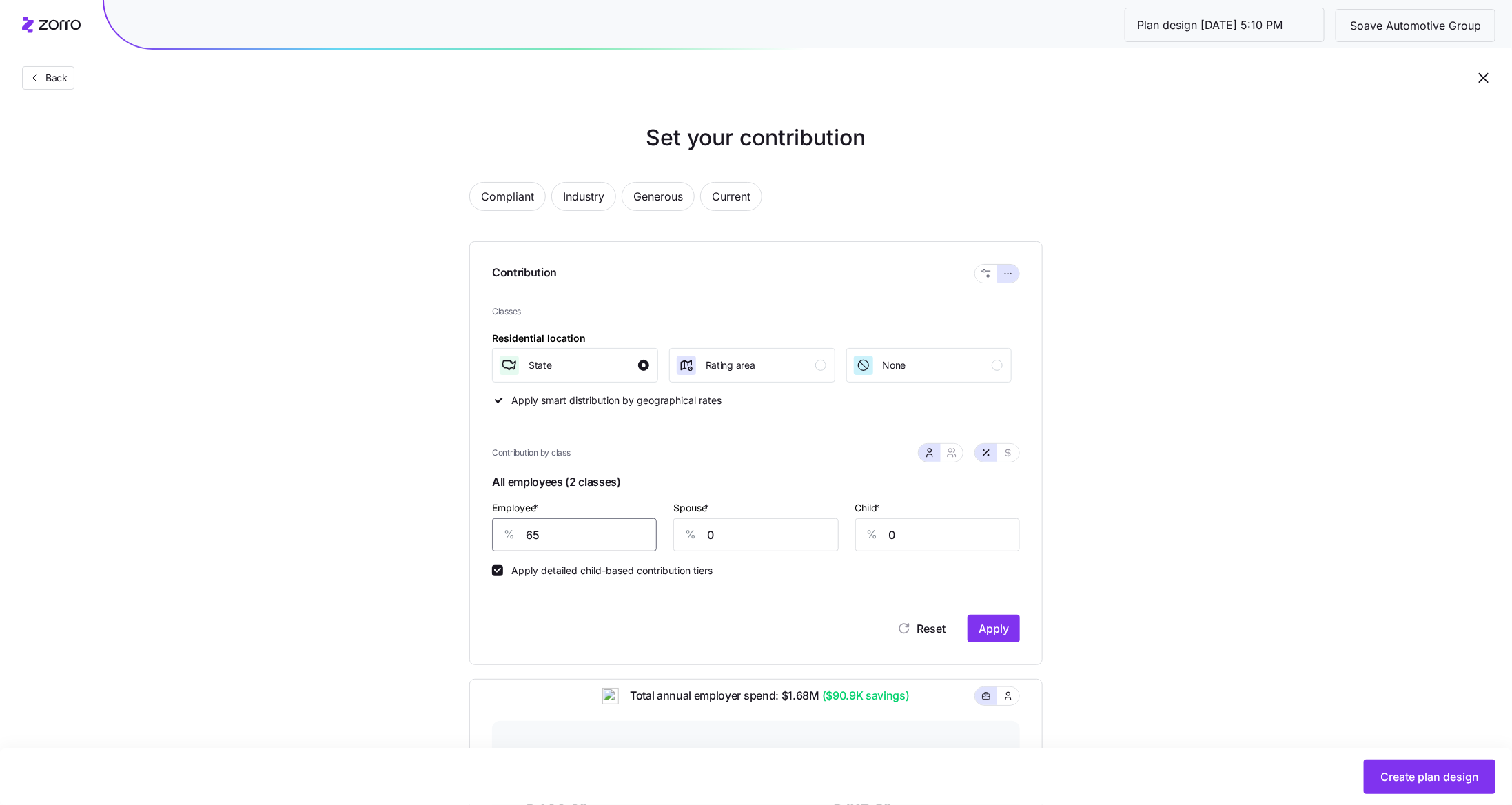
type input "65"
click at [45, 83] on span "Back" at bounding box center [54, 78] width 28 height 14
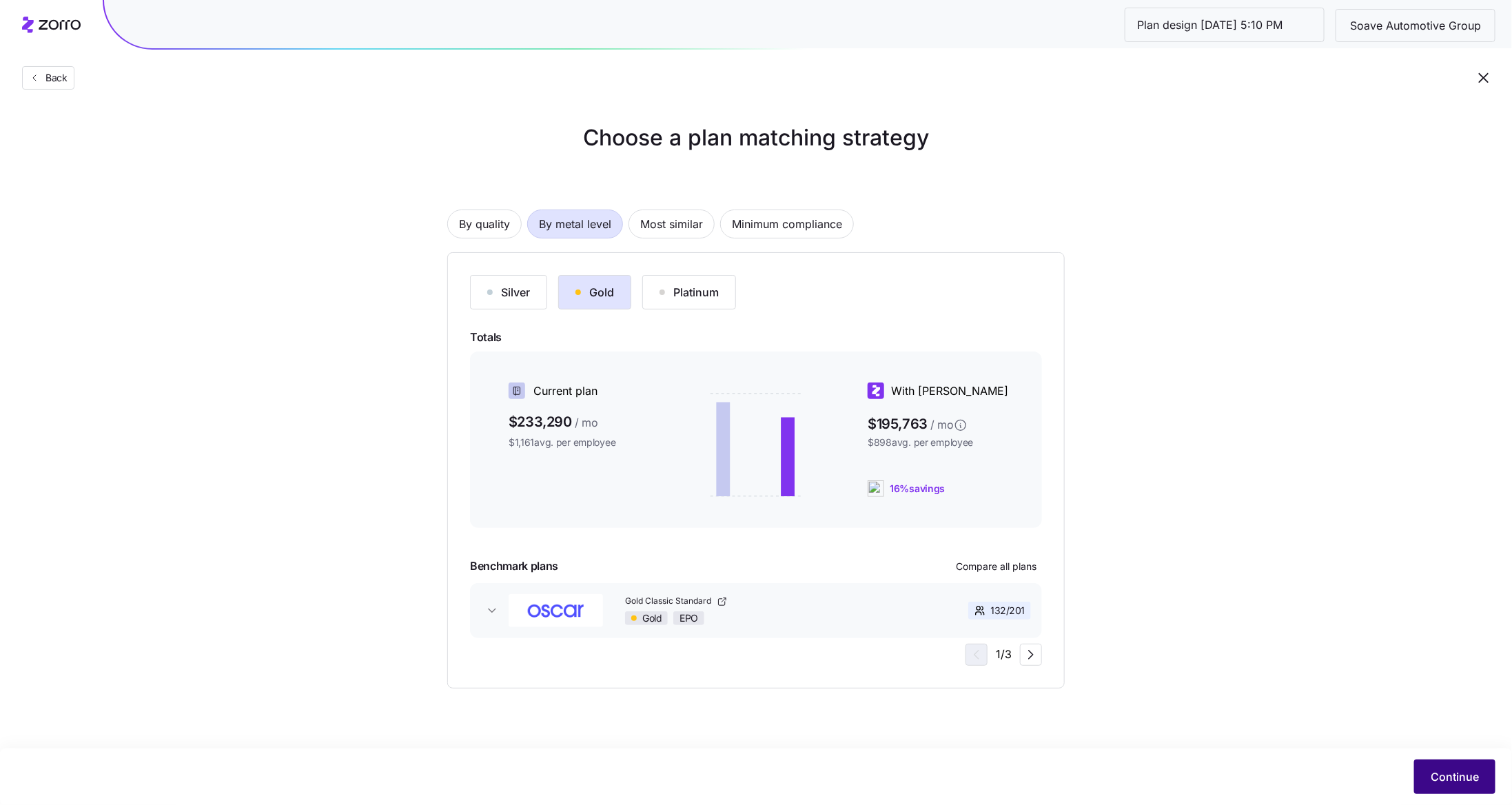
click at [1466, 786] on button "Continue" at bounding box center [1454, 776] width 82 height 35
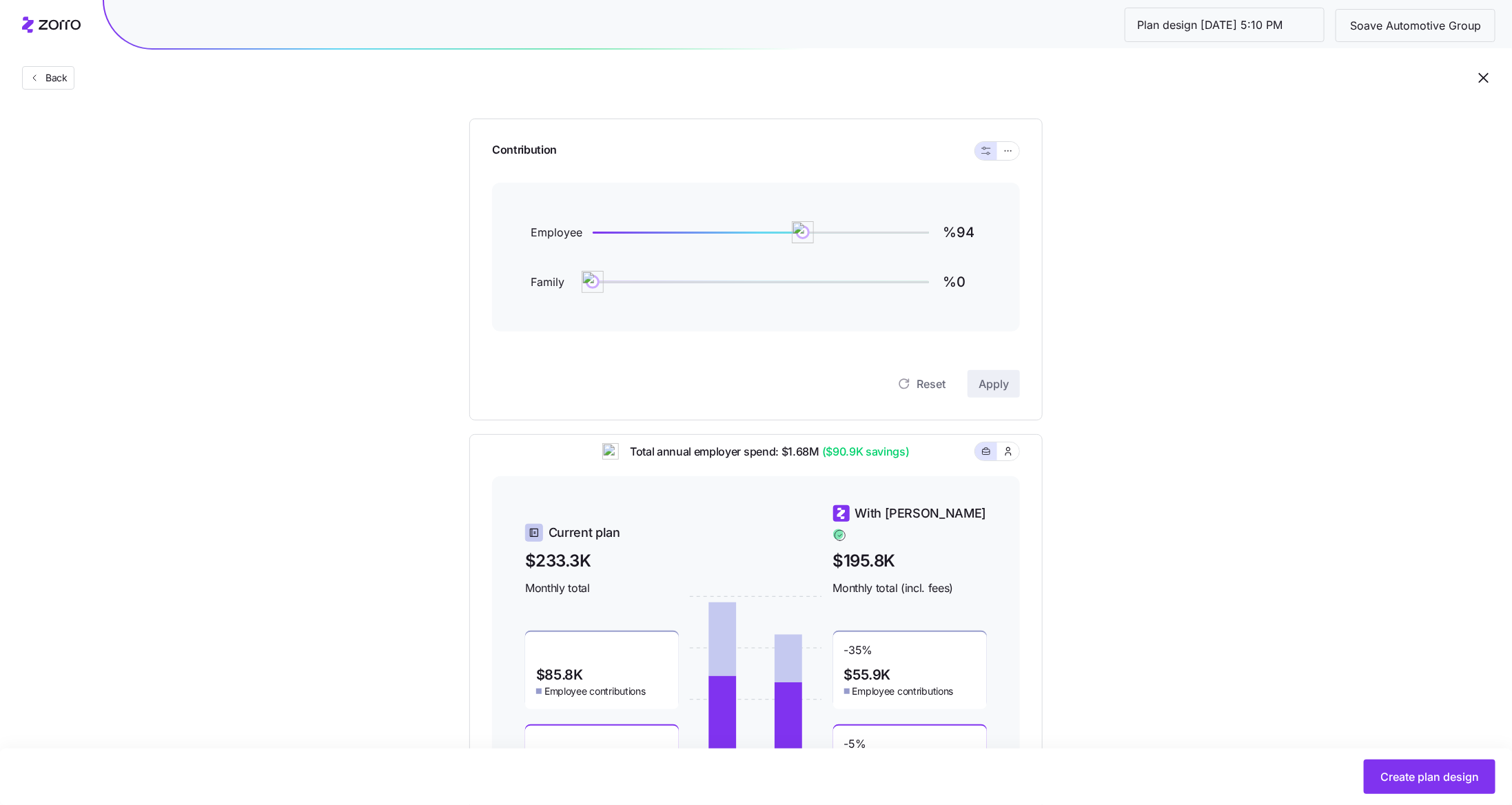
scroll to position [134, 0]
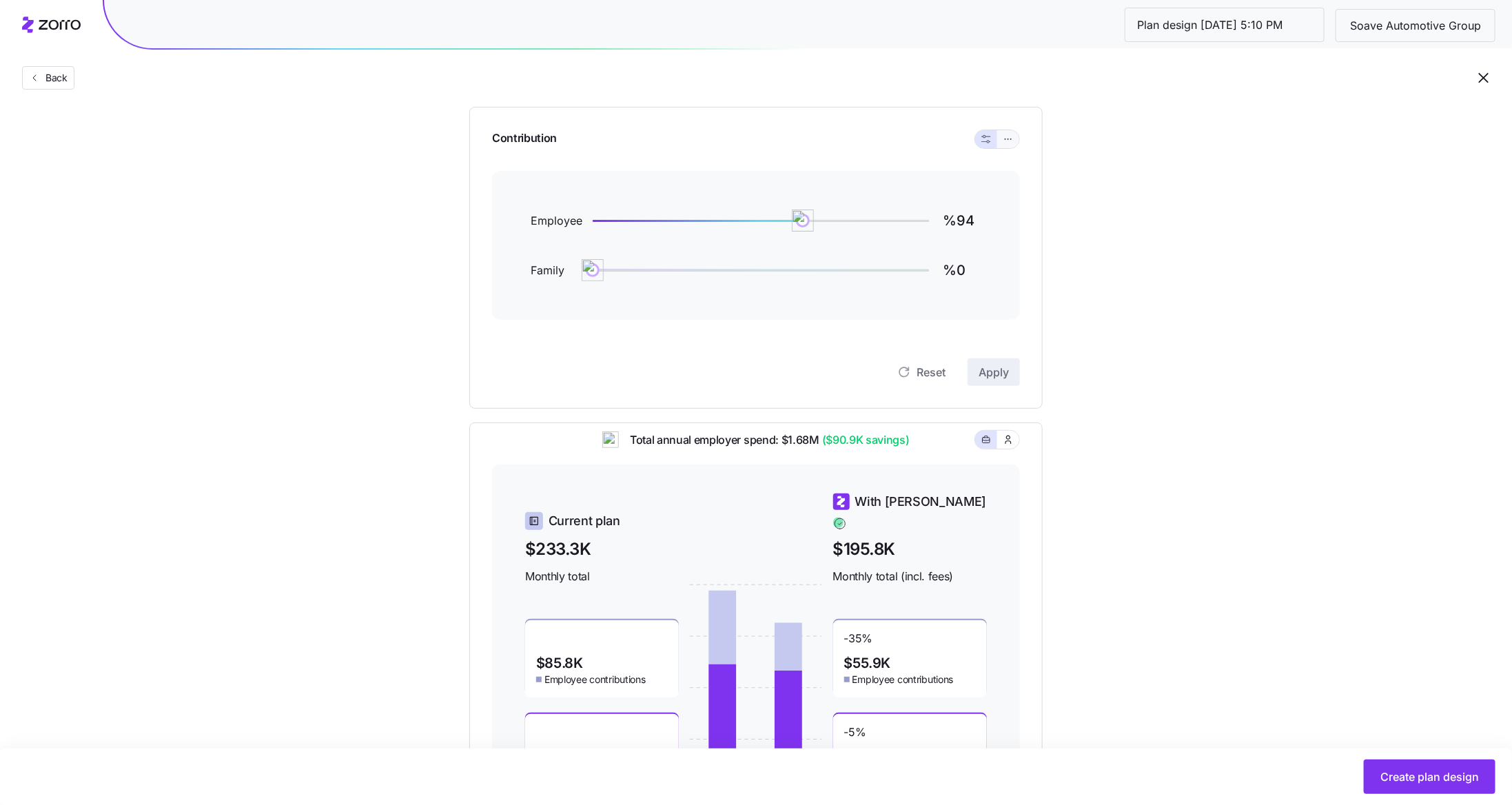
click at [1010, 138] on icon "button" at bounding box center [1009, 139] width 10 height 17
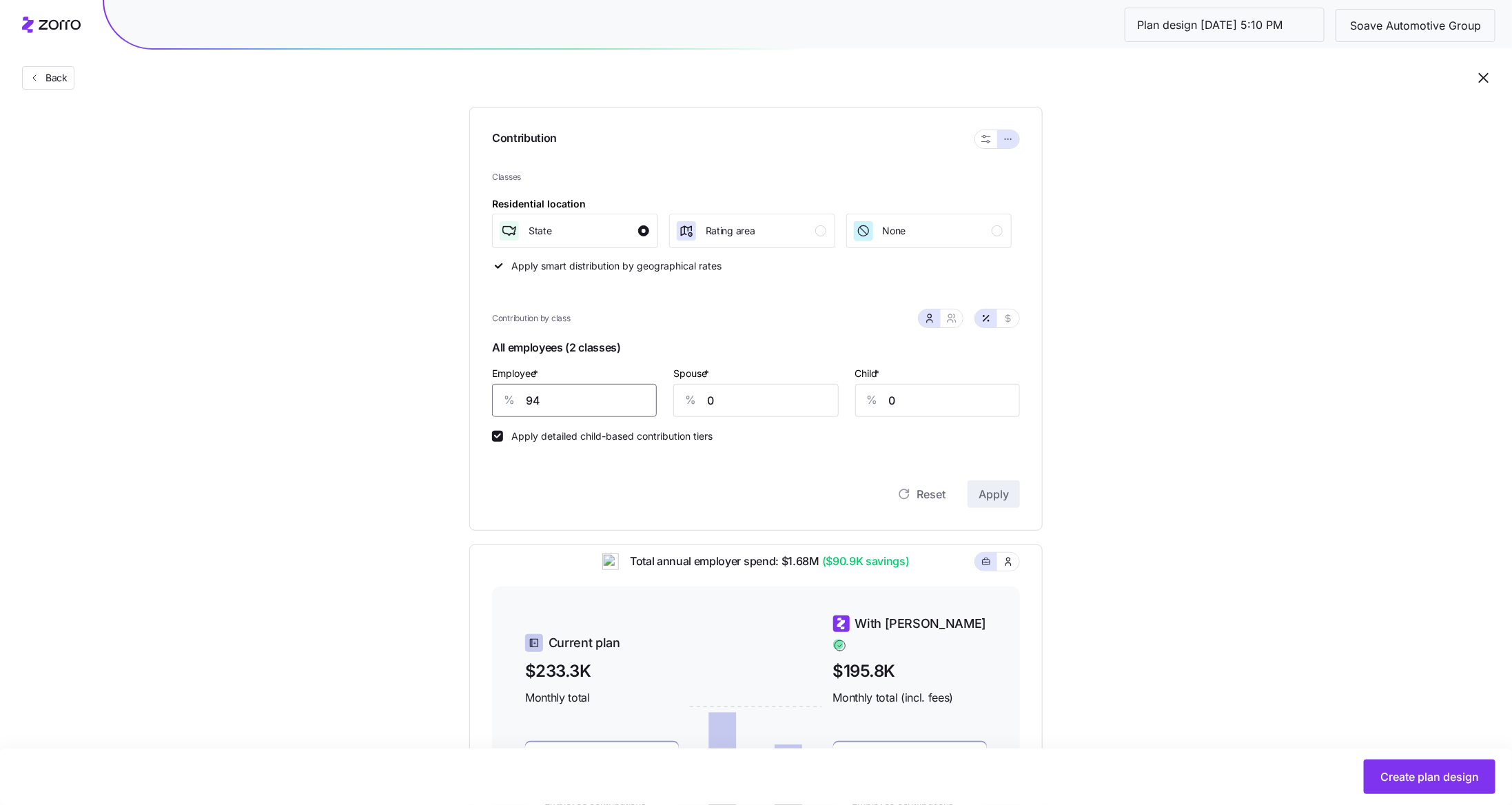
click at [605, 415] on input "94" at bounding box center [575, 400] width 165 height 33
type input "65"
type input "12"
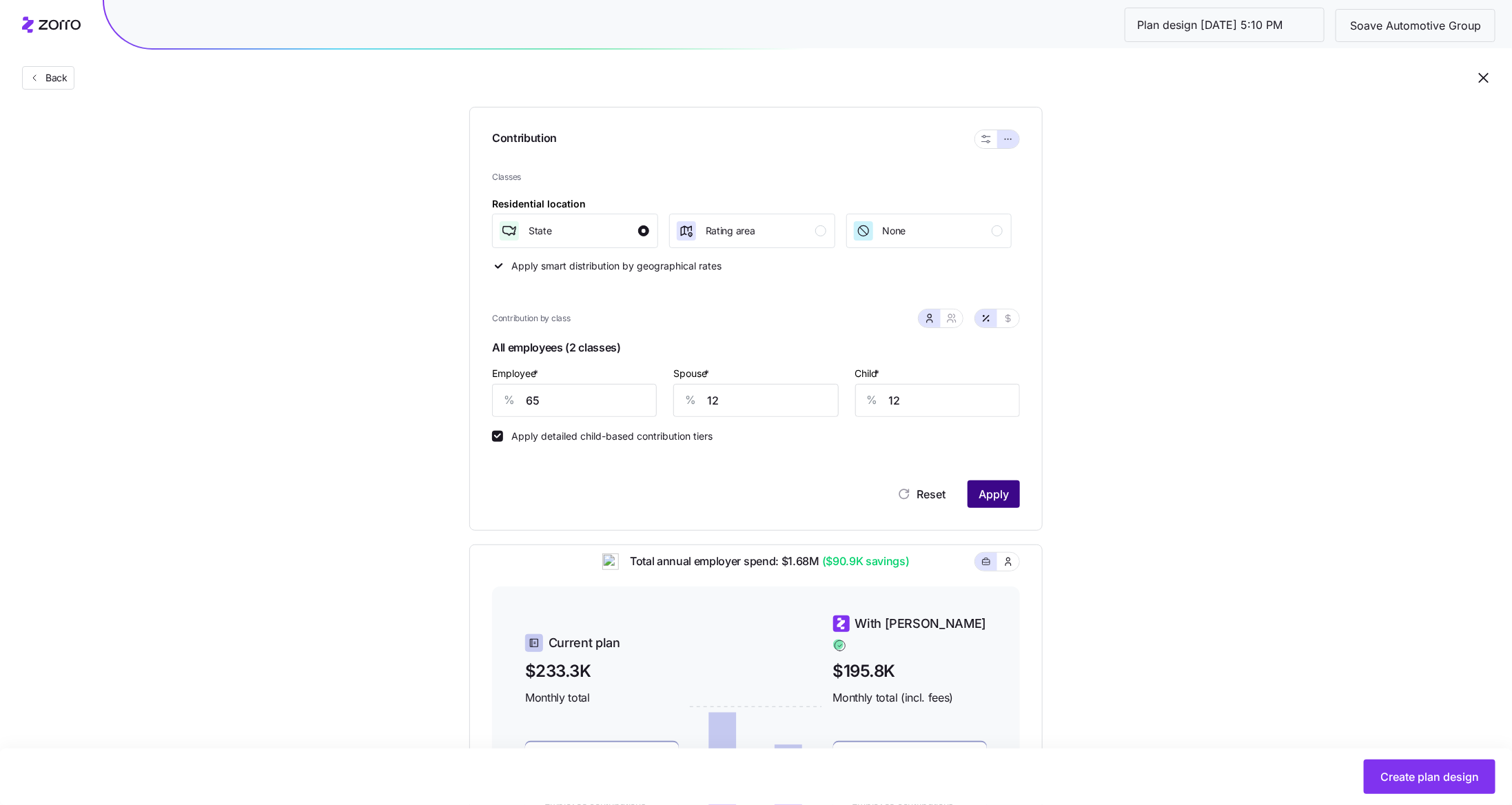
click at [1015, 500] on button "Apply" at bounding box center [994, 495] width 53 height 28
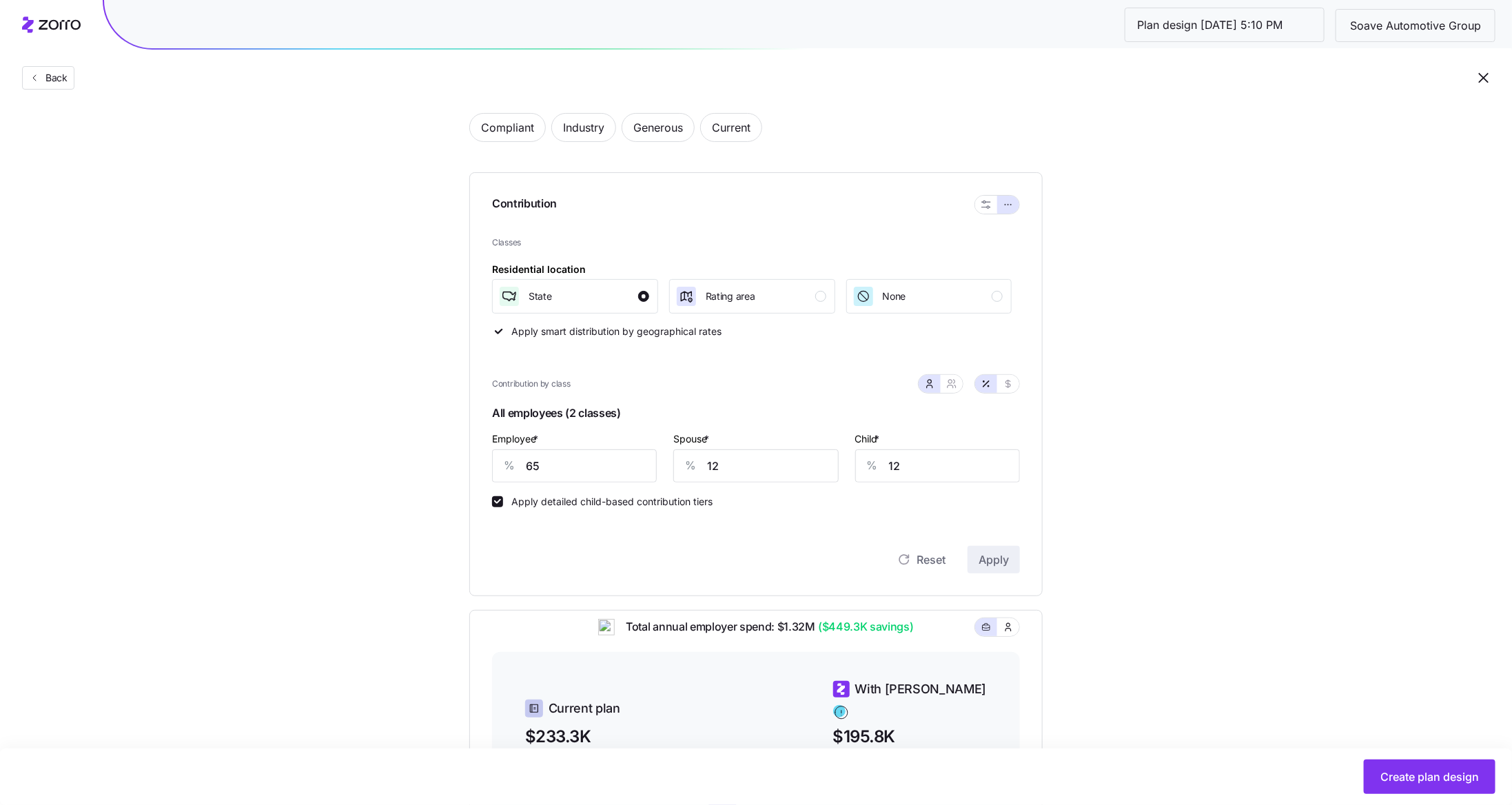
scroll to position [84, 0]
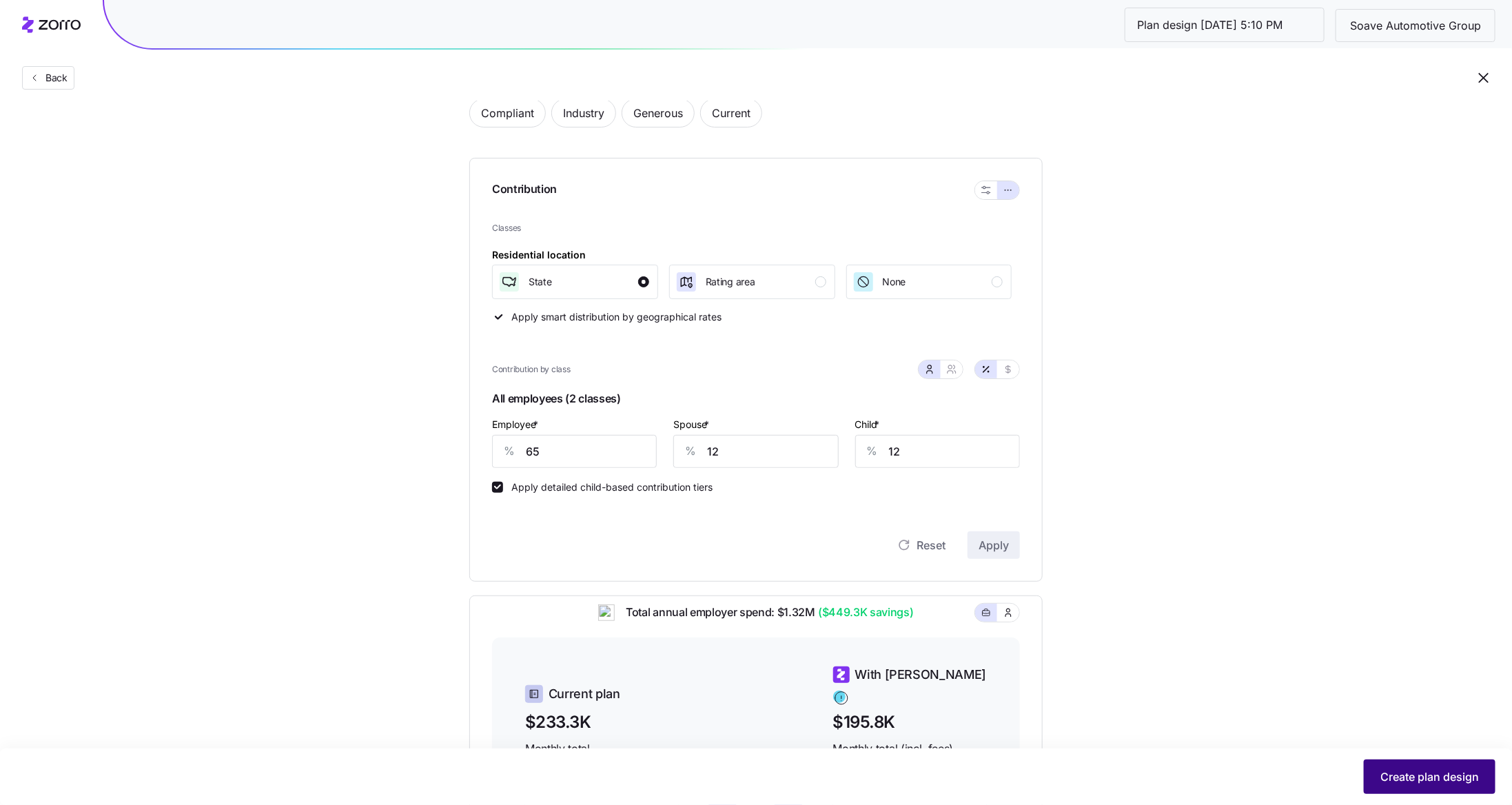
click at [1417, 787] on button "Create plan design" at bounding box center [1429, 776] width 131 height 35
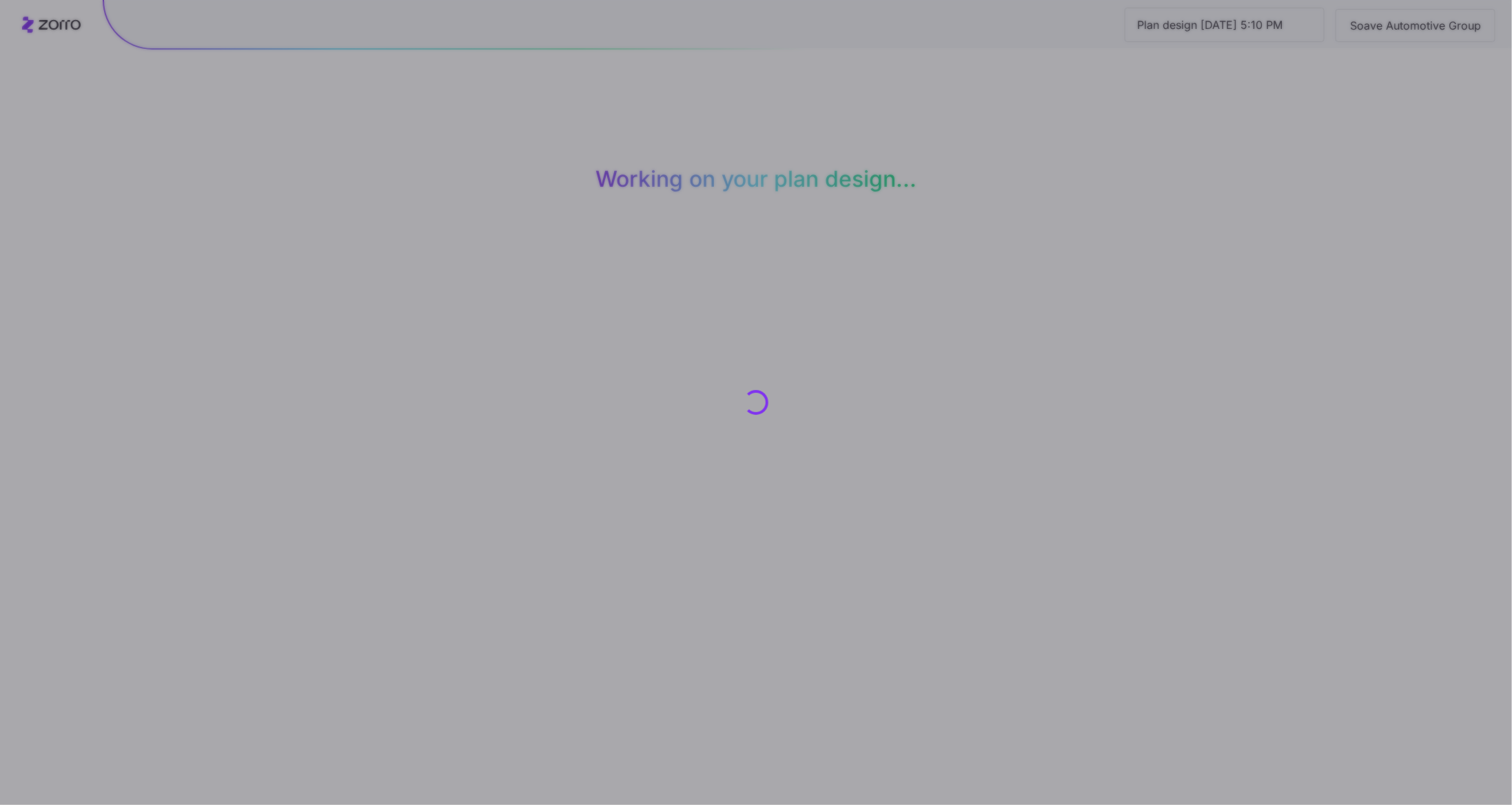
scroll to position [0, 0]
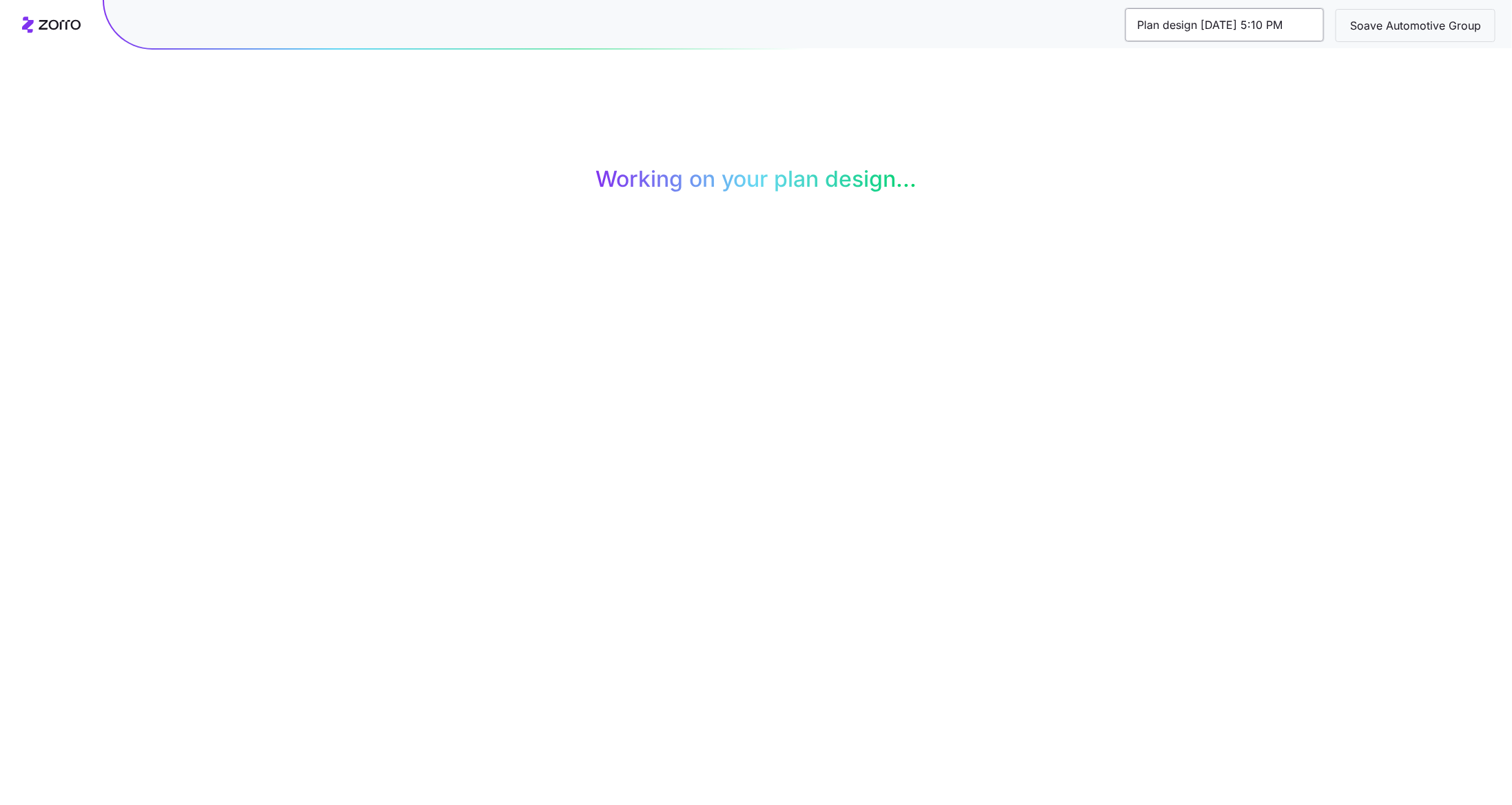
click at [1202, 28] on input "Plan design 10/13/2025 5:10 PM" at bounding box center [1225, 24] width 199 height 33
type input "C"
type input "Gold / Current"
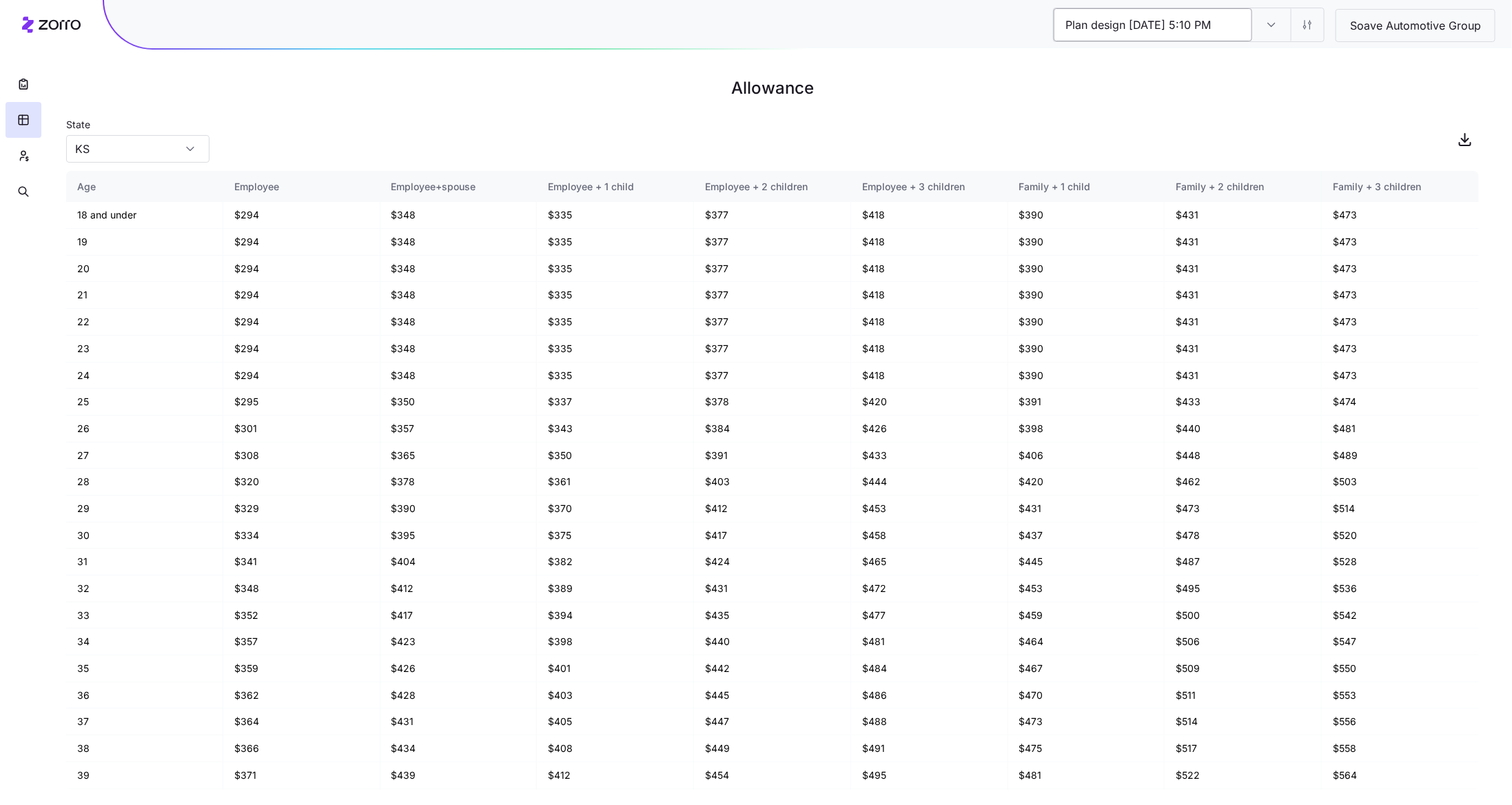
click at [1190, 21] on input "Plan design 10/13/2025 5:10 PM" at bounding box center [1153, 24] width 199 height 33
type input "Gold / Current"
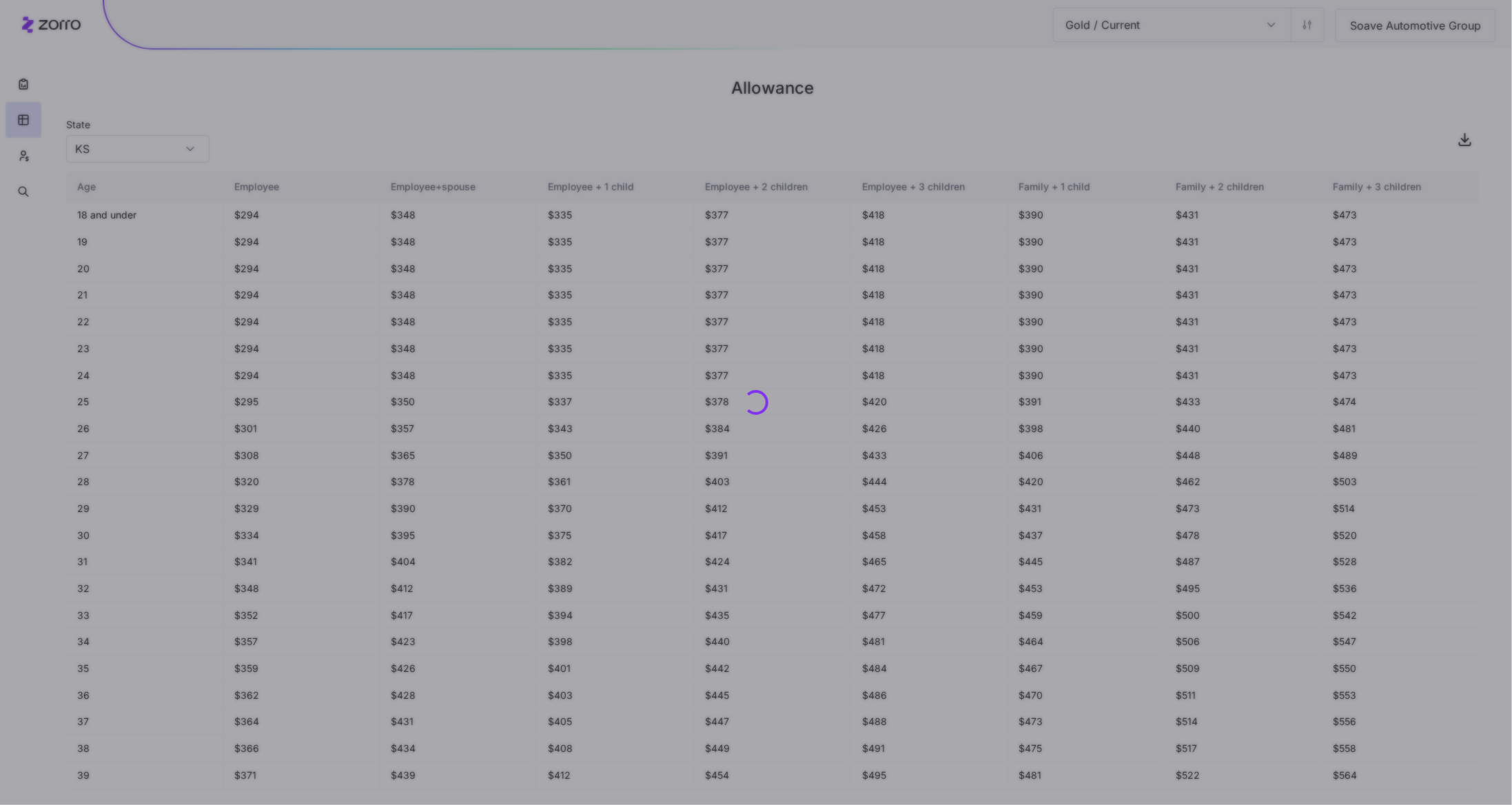
click at [1229, 80] on div "Gold / Current Plan design 10/13/2025 5:10 PM Soave Automotive Group Allowance …" at bounding box center [756, 402] width 1512 height 805
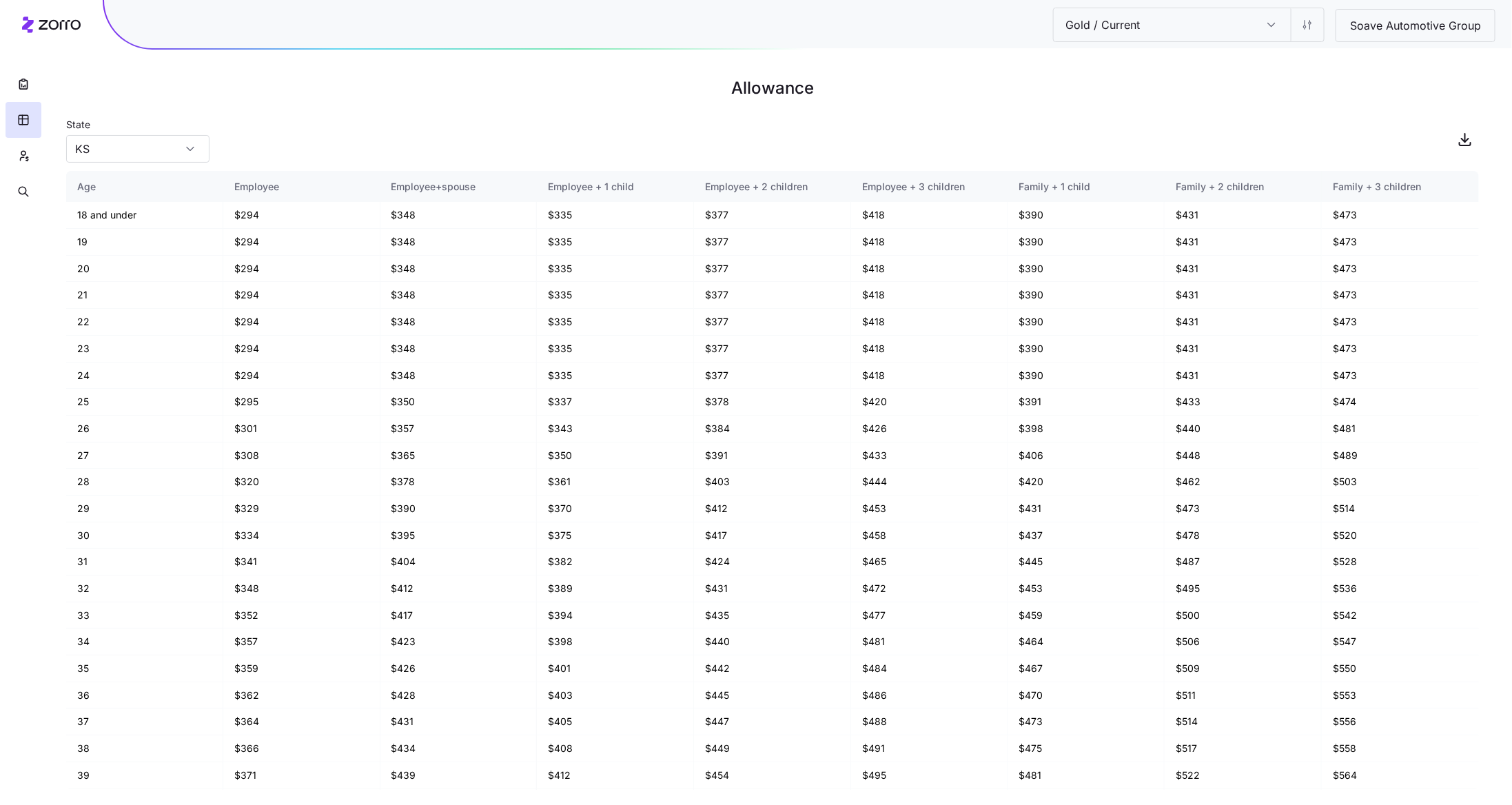
click at [1275, 31] on input "Gold / Current" at bounding box center [1271, 24] width 39 height 33
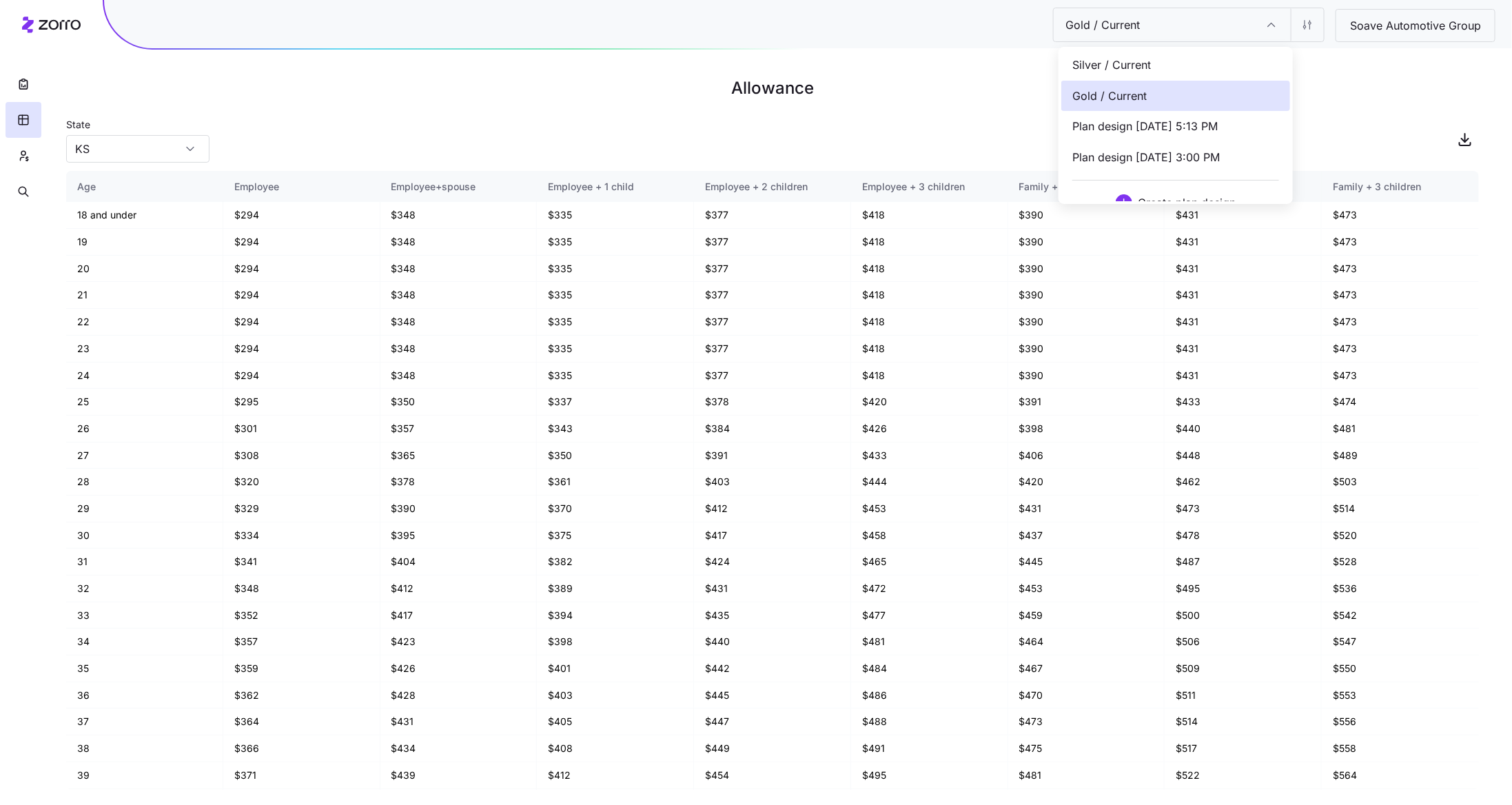
click at [1381, 102] on h1 "Allowance" at bounding box center [773, 88] width 1413 height 33
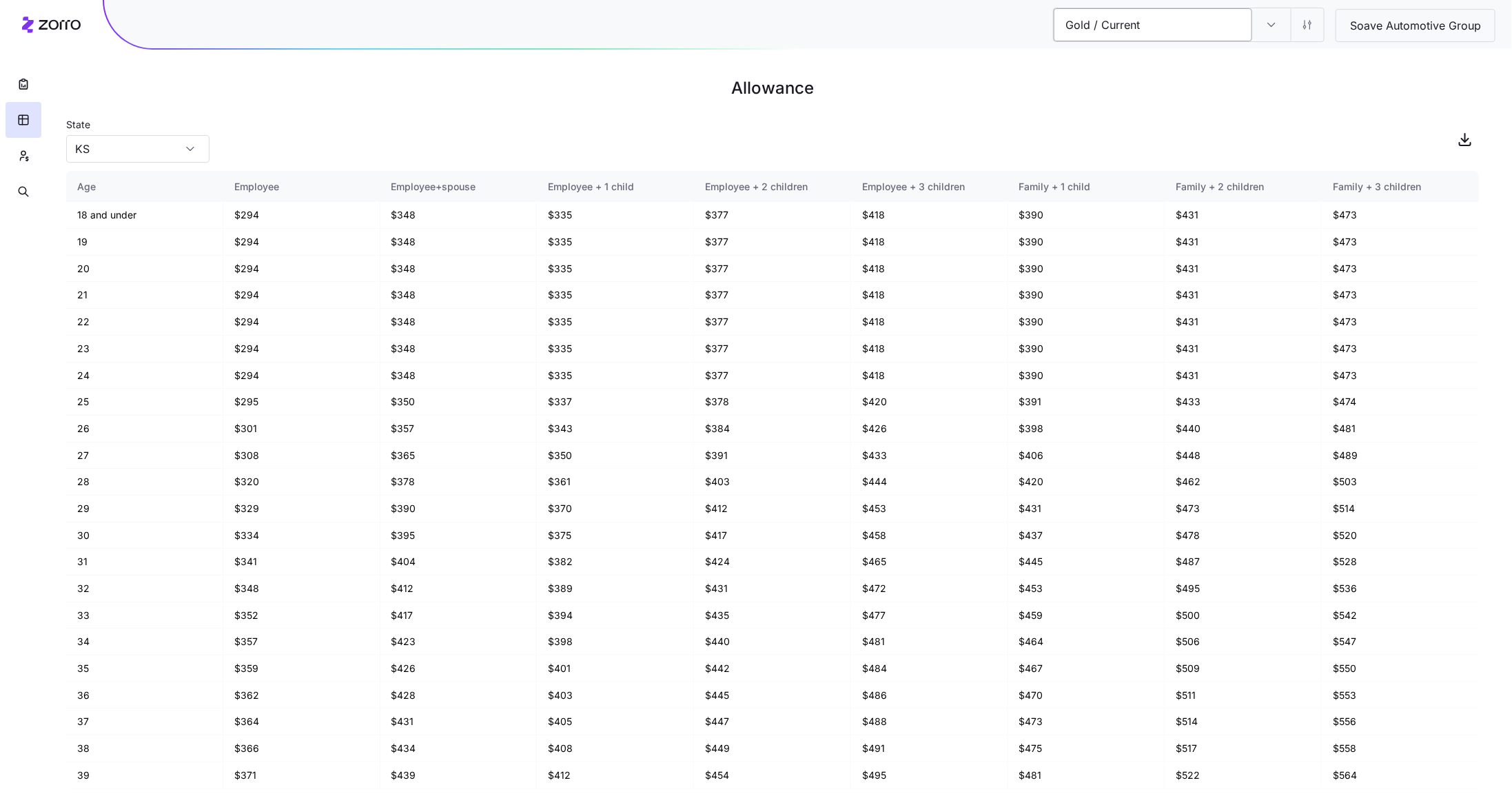
click at [1129, 26] on input "Gold / Current" at bounding box center [1153, 24] width 199 height 33
click at [1272, 28] on input "Gold / Current" at bounding box center [1271, 24] width 39 height 33
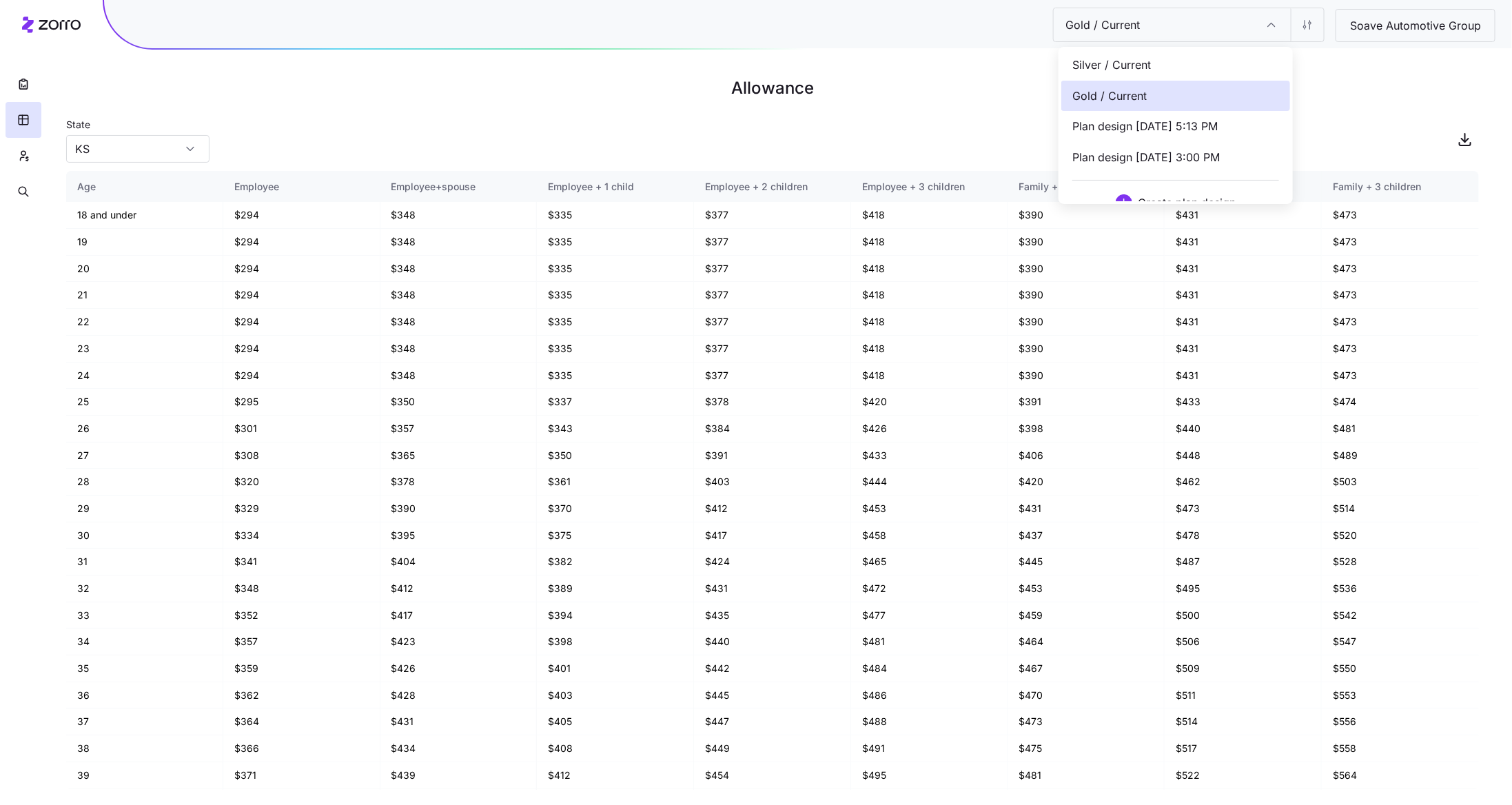
click at [1158, 69] on div "Silver / Current" at bounding box center [1176, 65] width 229 height 31
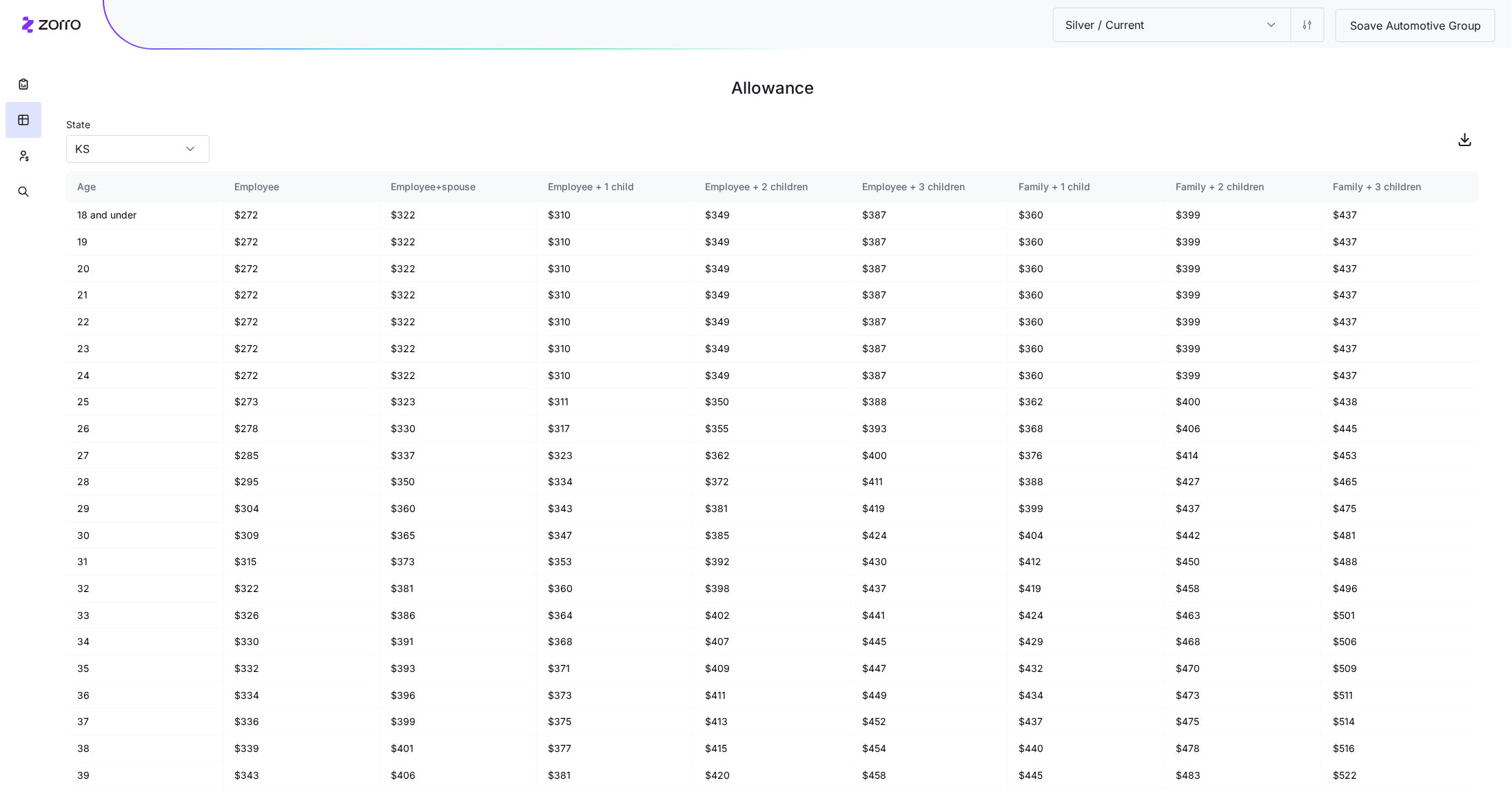
click at [1270, 21] on input "Silver / Current" at bounding box center [1271, 24] width 39 height 33
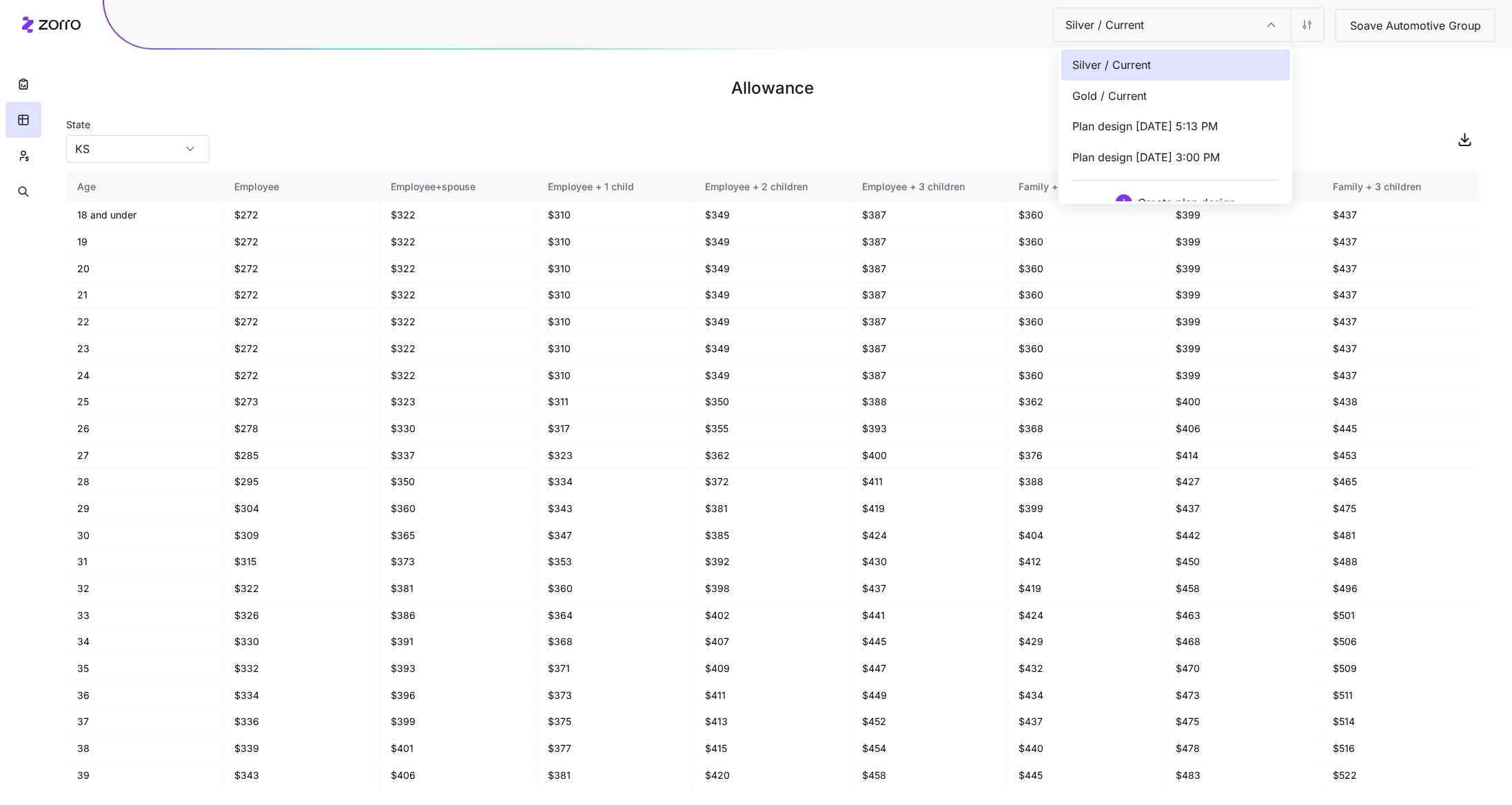
click at [1167, 88] on div "Gold / Current" at bounding box center [1176, 96] width 229 height 31
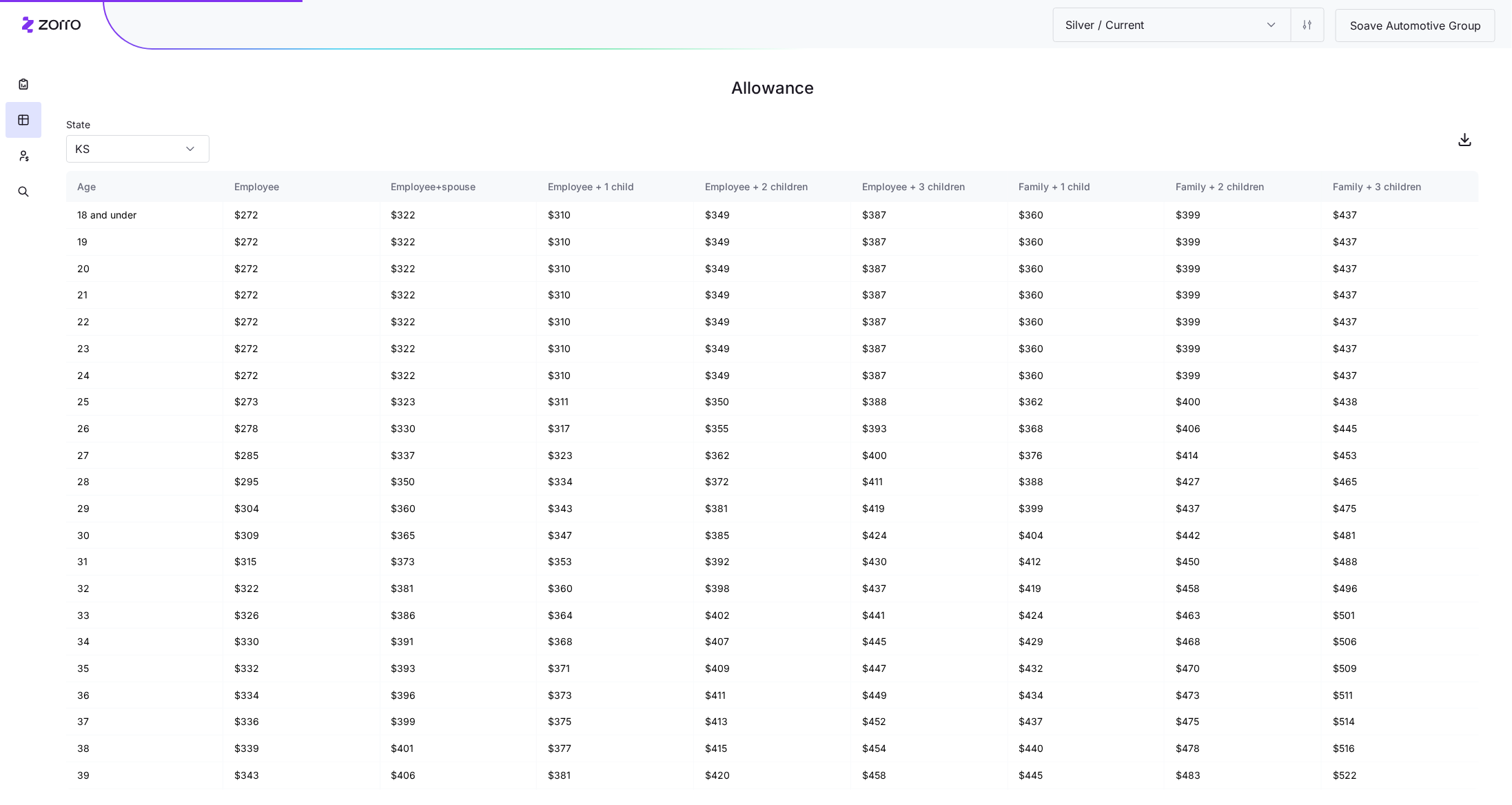
type input "Gold / Current"
click at [26, 85] on icon "button" at bounding box center [24, 85] width 14 height 14
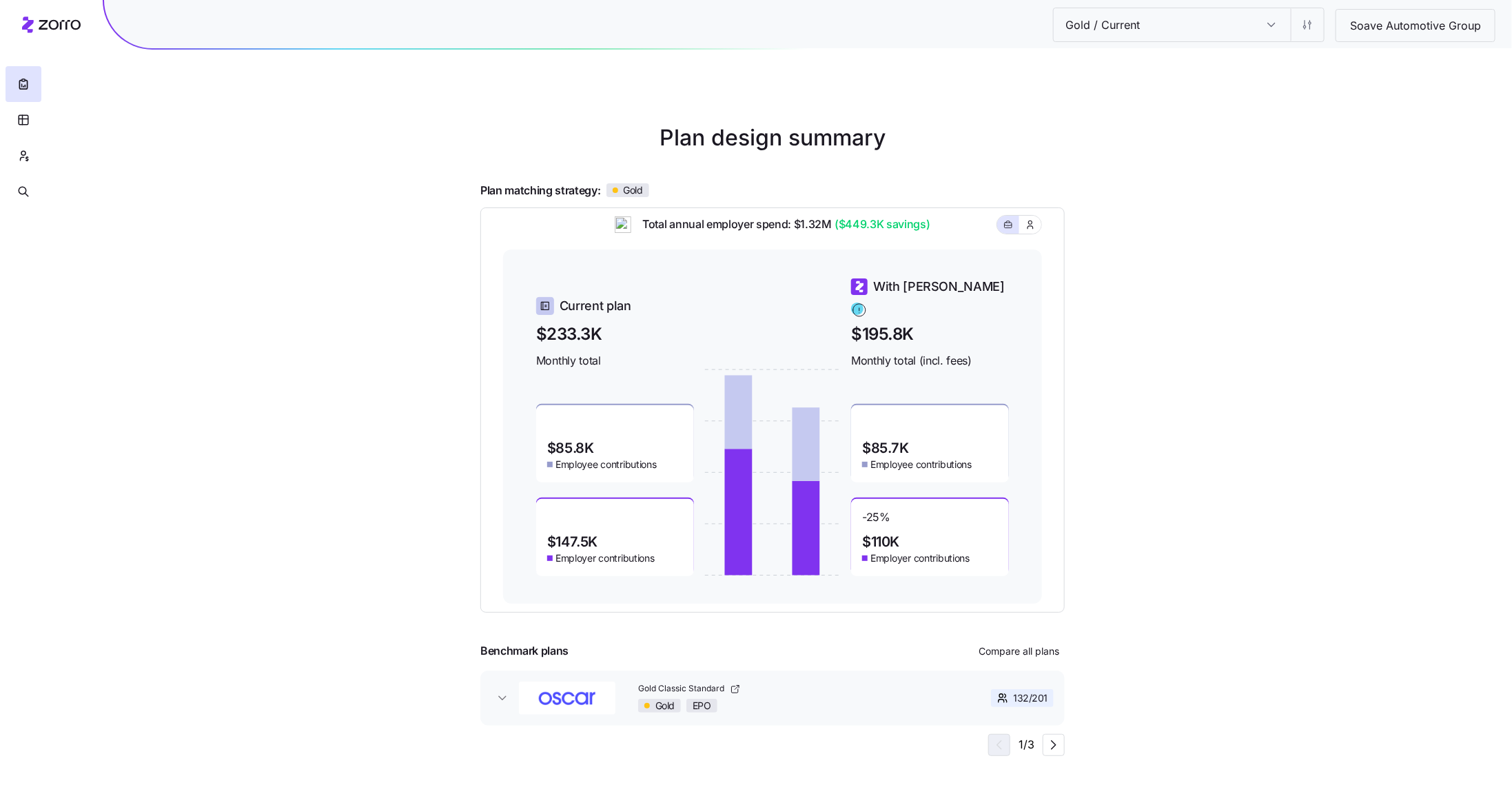
click at [1271, 30] on input "Gold / Current" at bounding box center [1271, 24] width 39 height 33
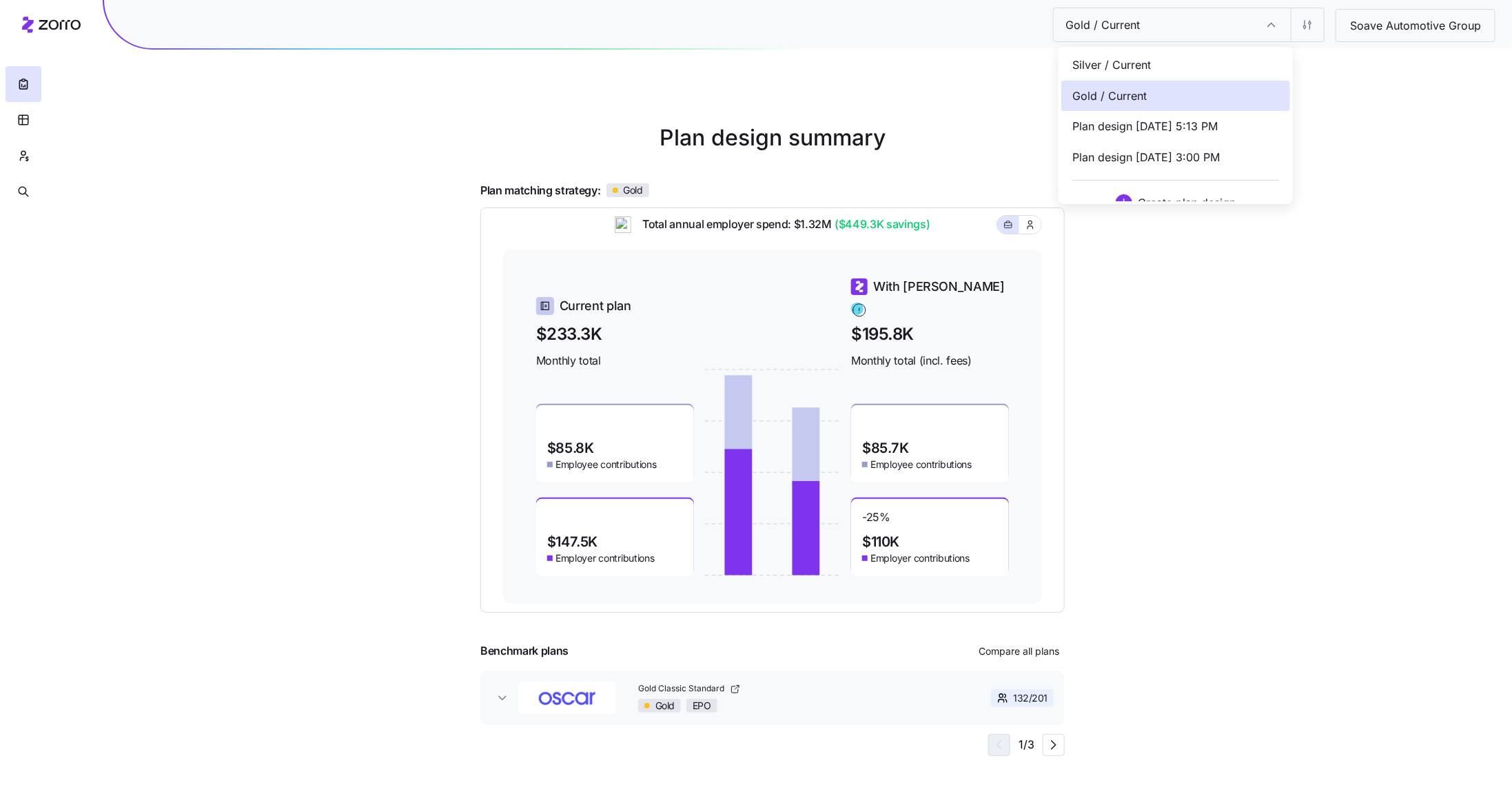
click at [1192, 57] on div "Silver / Current" at bounding box center [1176, 65] width 229 height 31
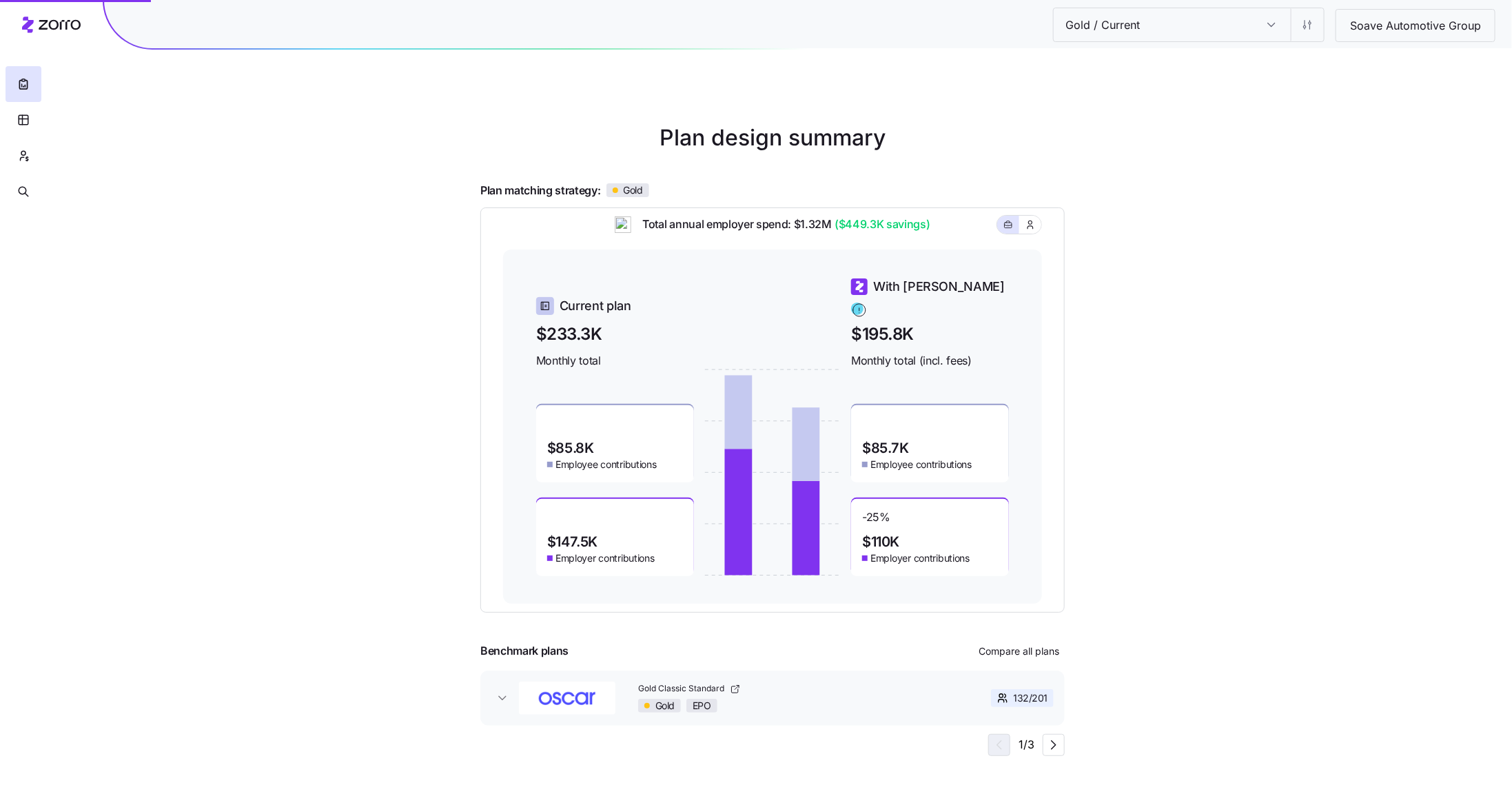
type input "Silver / Current"
click at [1271, 34] on input "Silver / Current" at bounding box center [1271, 24] width 39 height 33
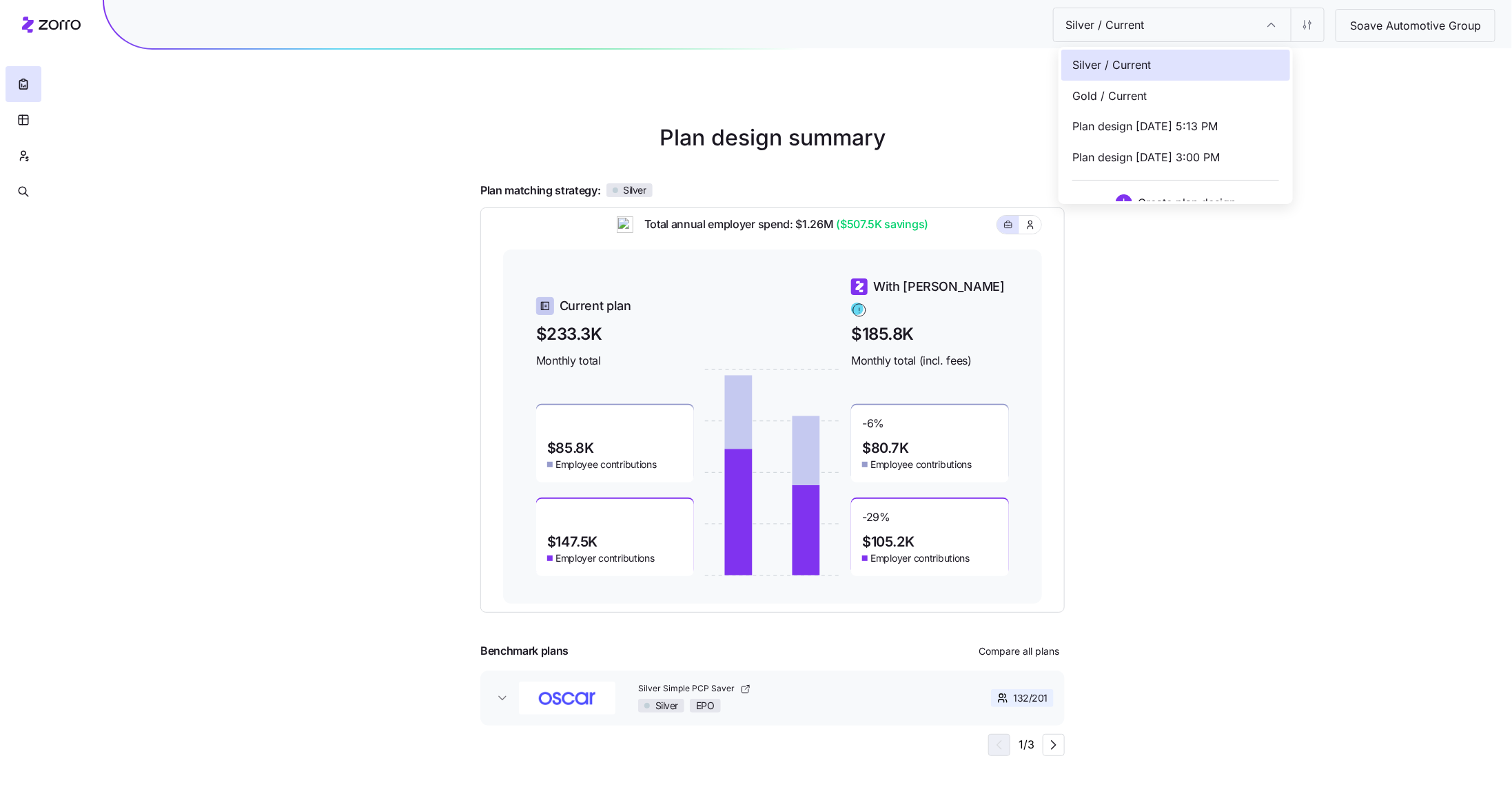
click at [1192, 86] on div "Gold / Current" at bounding box center [1176, 96] width 229 height 31
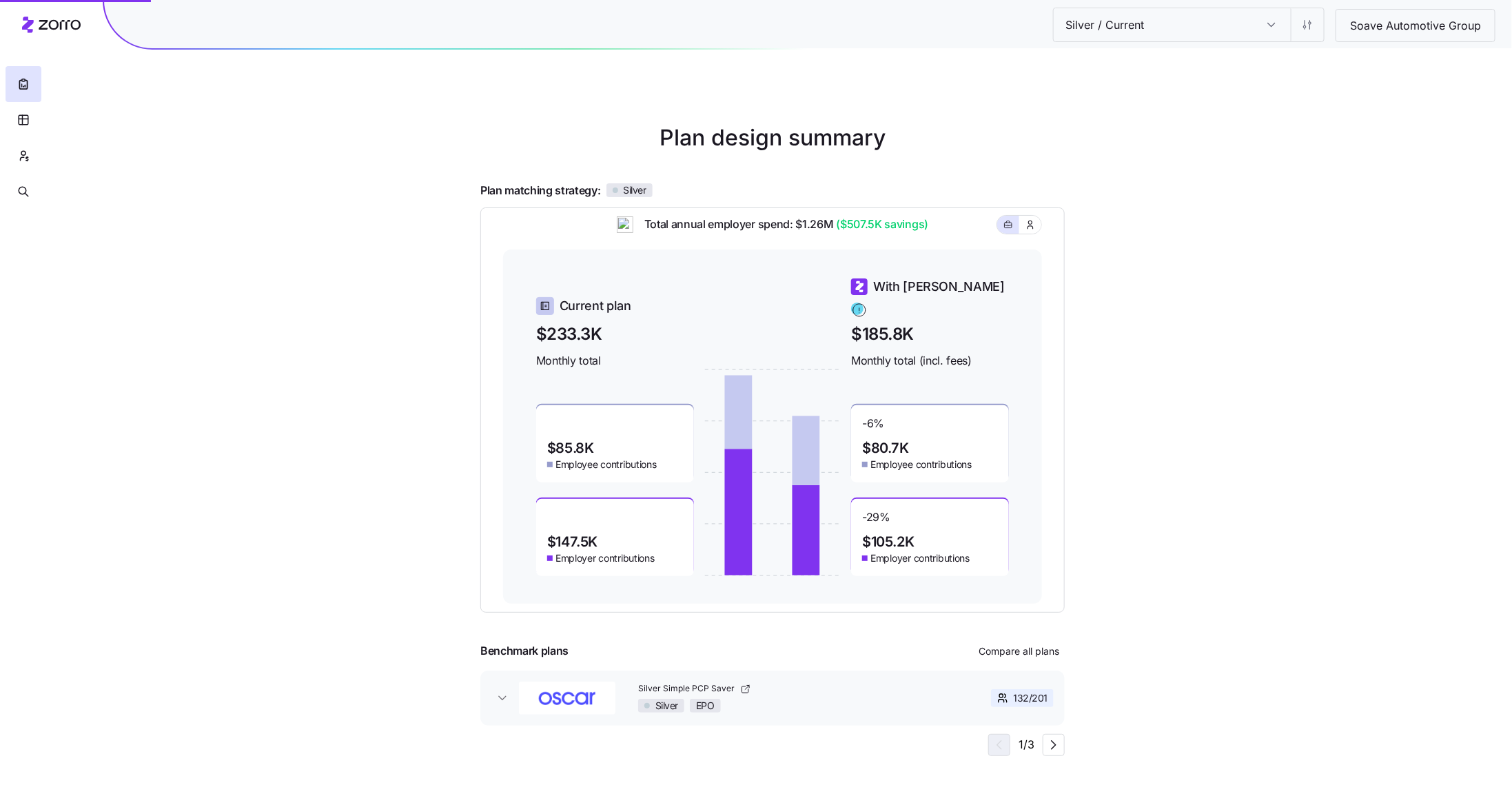
type input "Gold / Current"
click at [29, 119] on icon "button" at bounding box center [23, 120] width 12 height 14
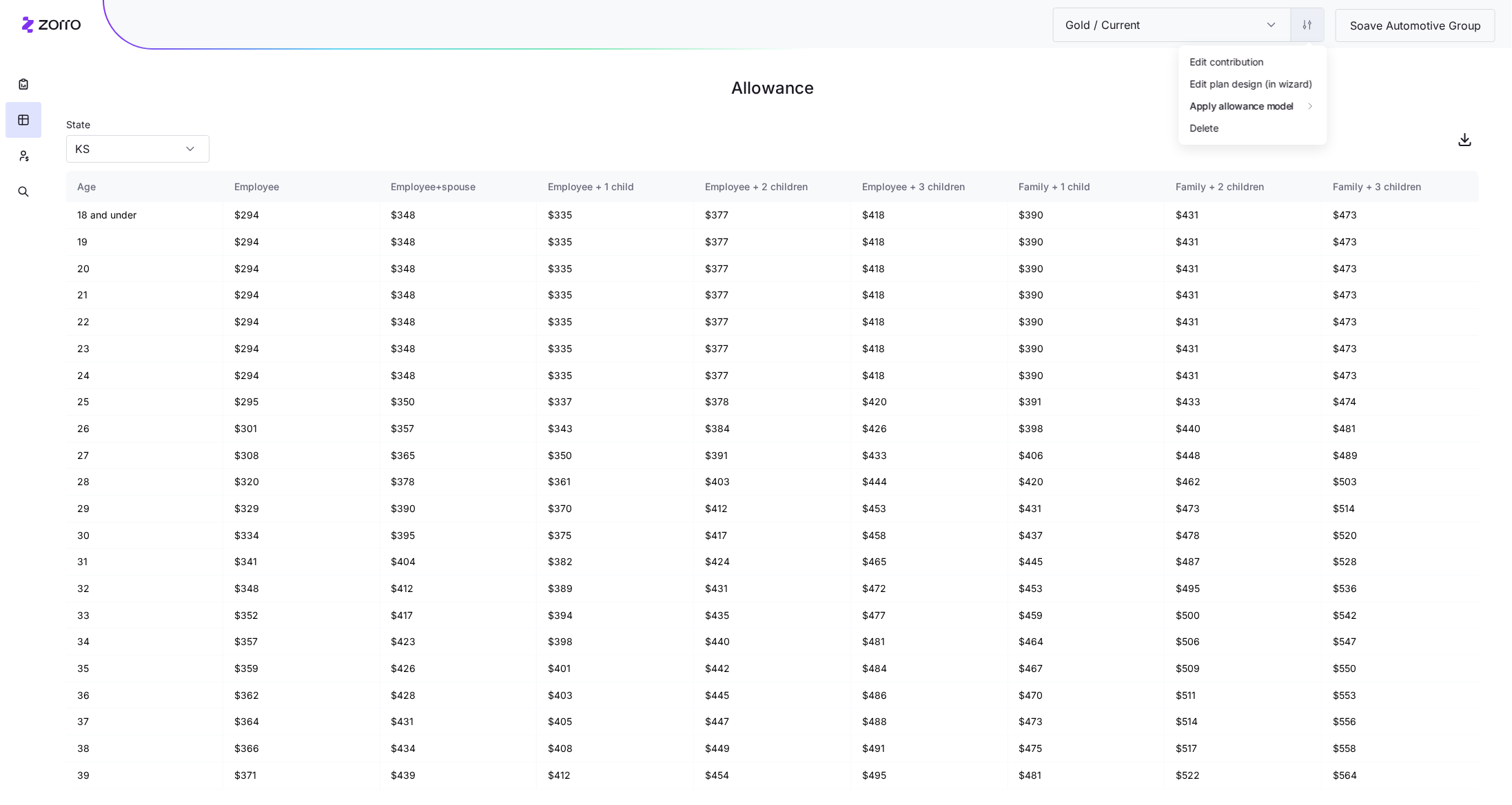
click at [1299, 23] on html "Gold / Current Gold / Current Soave Automotive Group Allowance State KS Age Emp…" at bounding box center [756, 402] width 1512 height 805
click at [1268, 87] on div "Edit plan design (in wizard)" at bounding box center [1250, 83] width 122 height 15
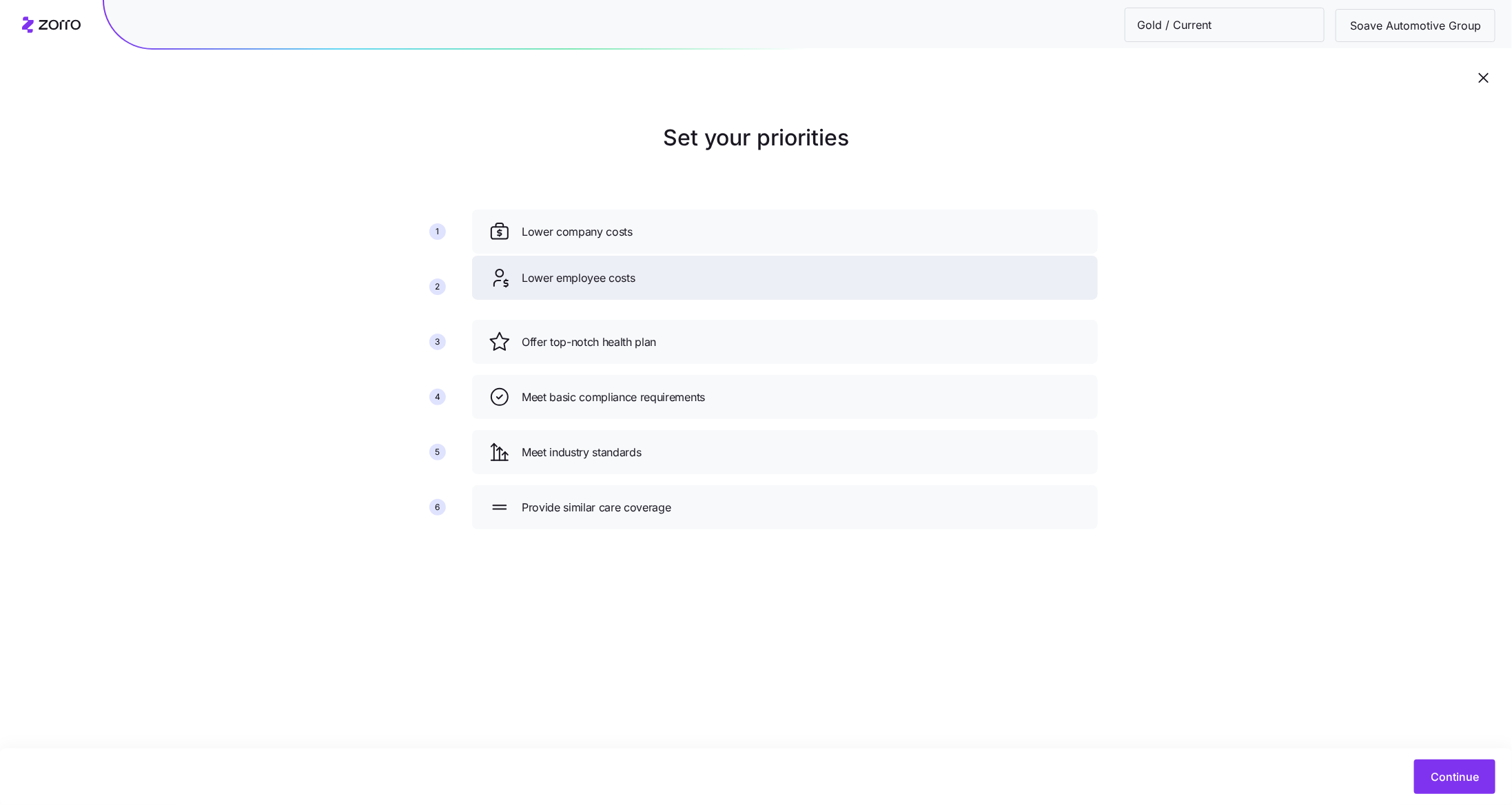
drag, startPoint x: 661, startPoint y: 351, endPoint x: 661, endPoint y: 282, distance: 69.0
click at [661, 281] on div "Lower employee costs" at bounding box center [785, 278] width 593 height 22
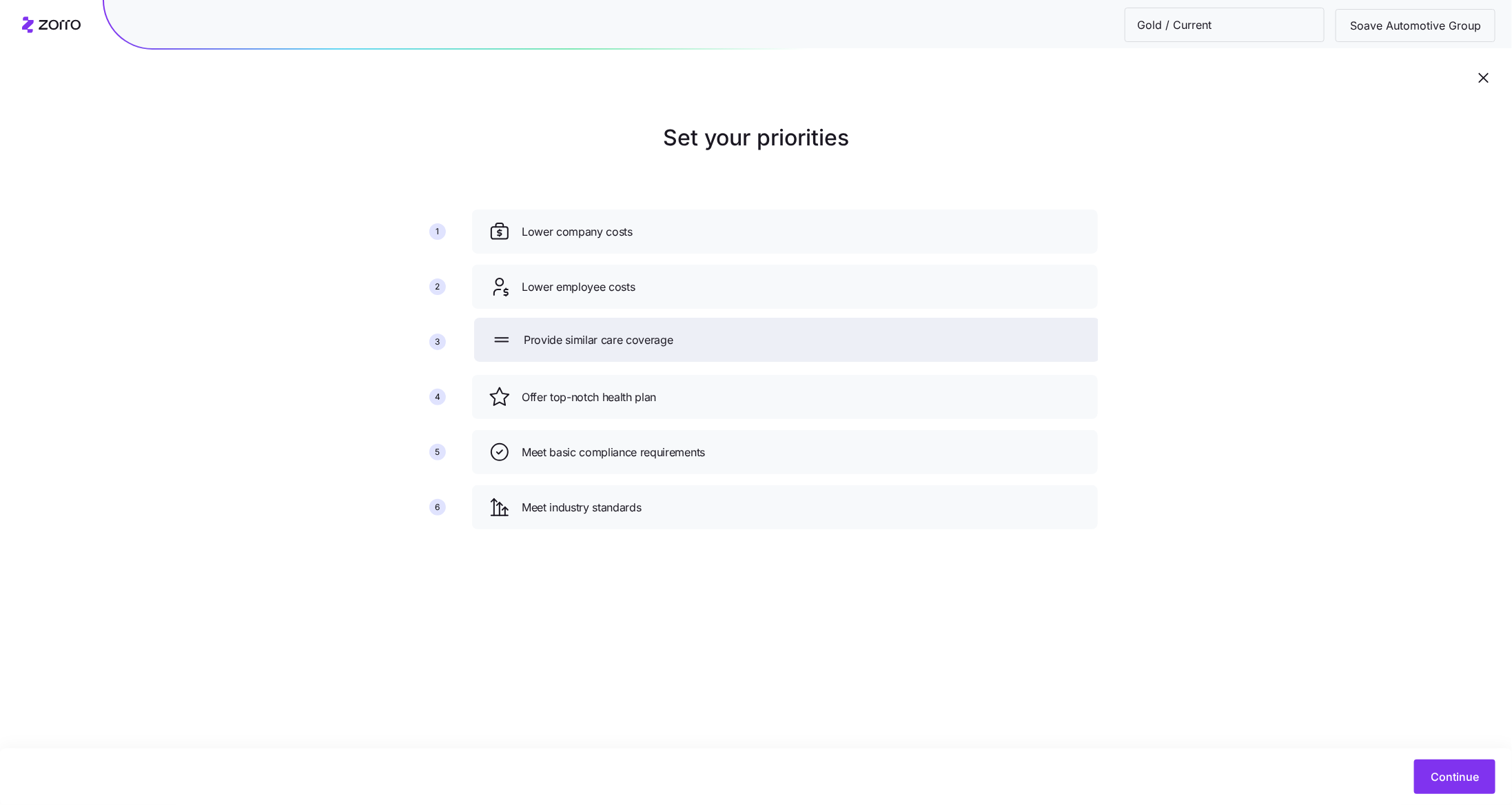
drag, startPoint x: 643, startPoint y: 502, endPoint x: 644, endPoint y: 325, distance: 177.0
click at [644, 331] on span "Provide similar care coverage" at bounding box center [598, 339] width 149 height 17
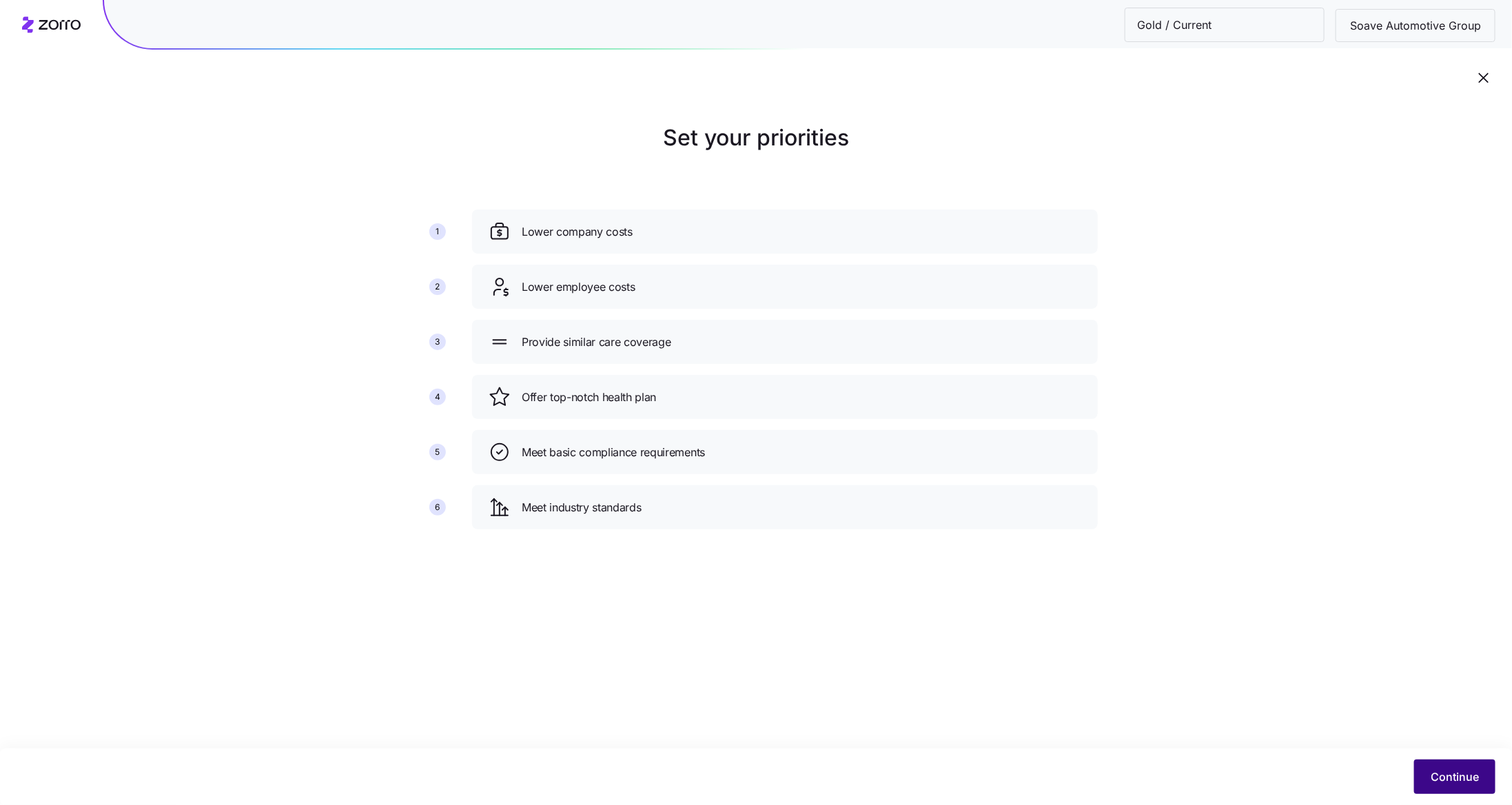
click at [1488, 769] on button "Continue" at bounding box center [1454, 776] width 82 height 35
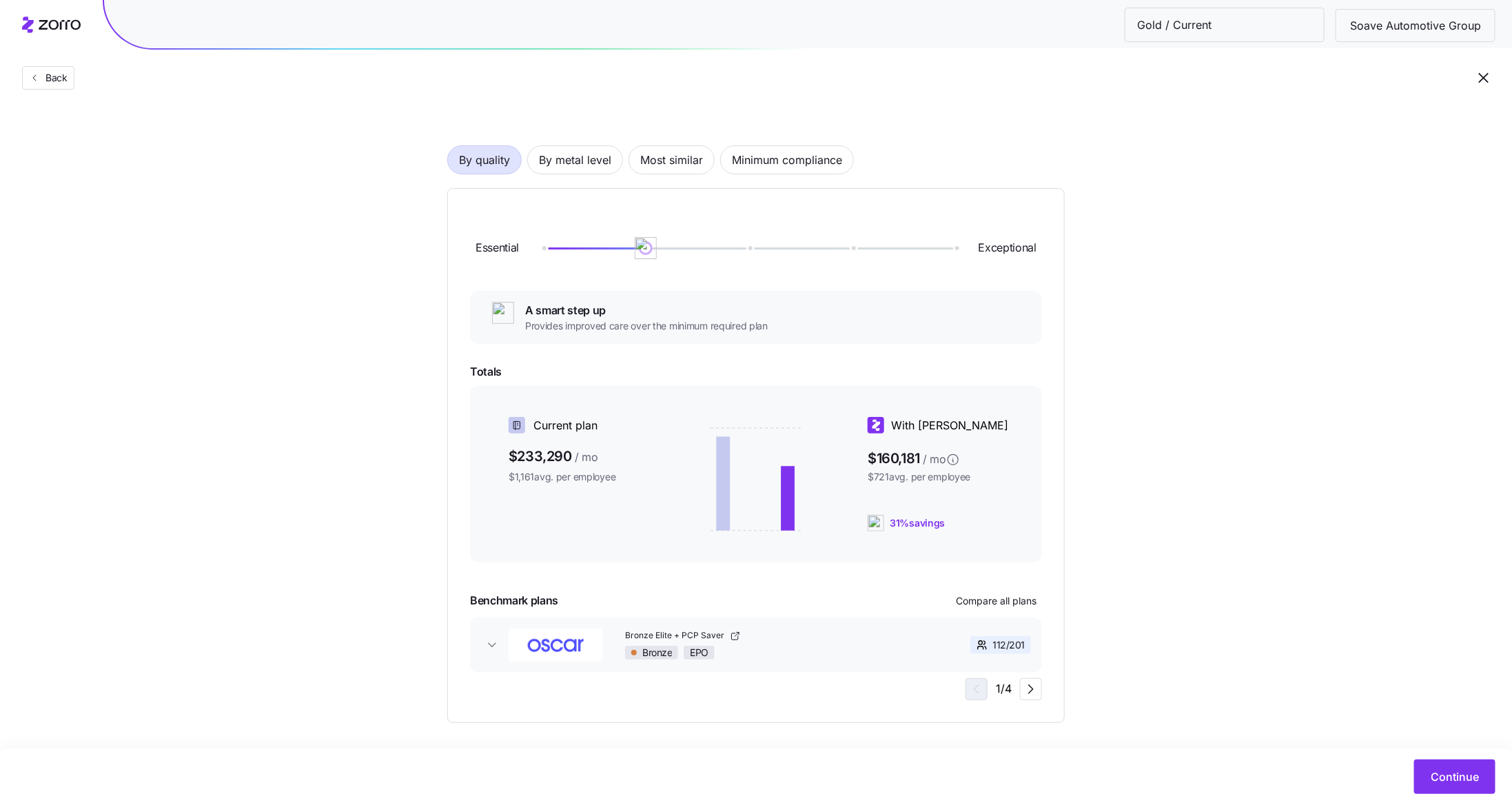
scroll to position [69, 0]
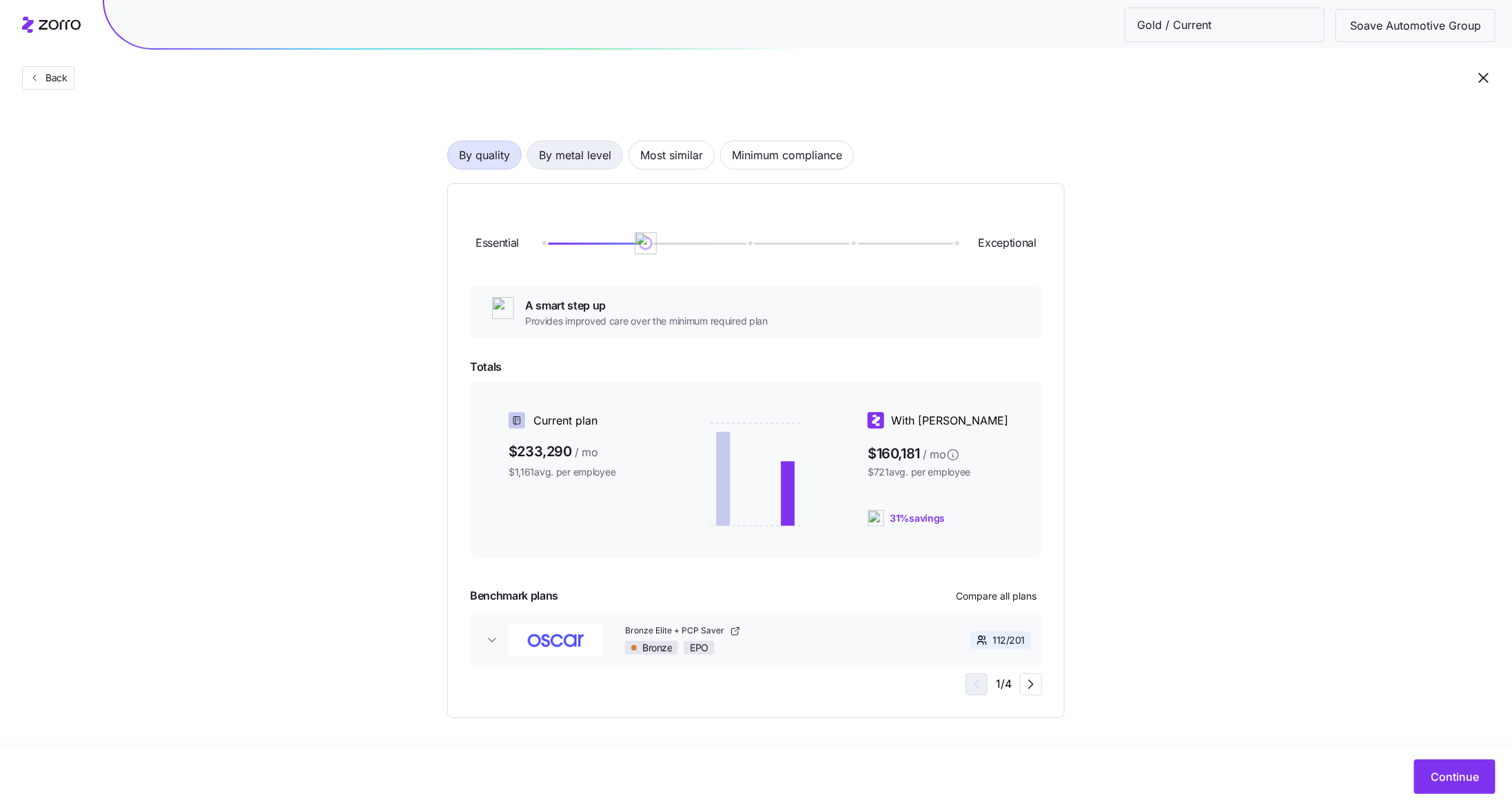
click at [539, 148] on span "By metal level" at bounding box center [575, 155] width 73 height 28
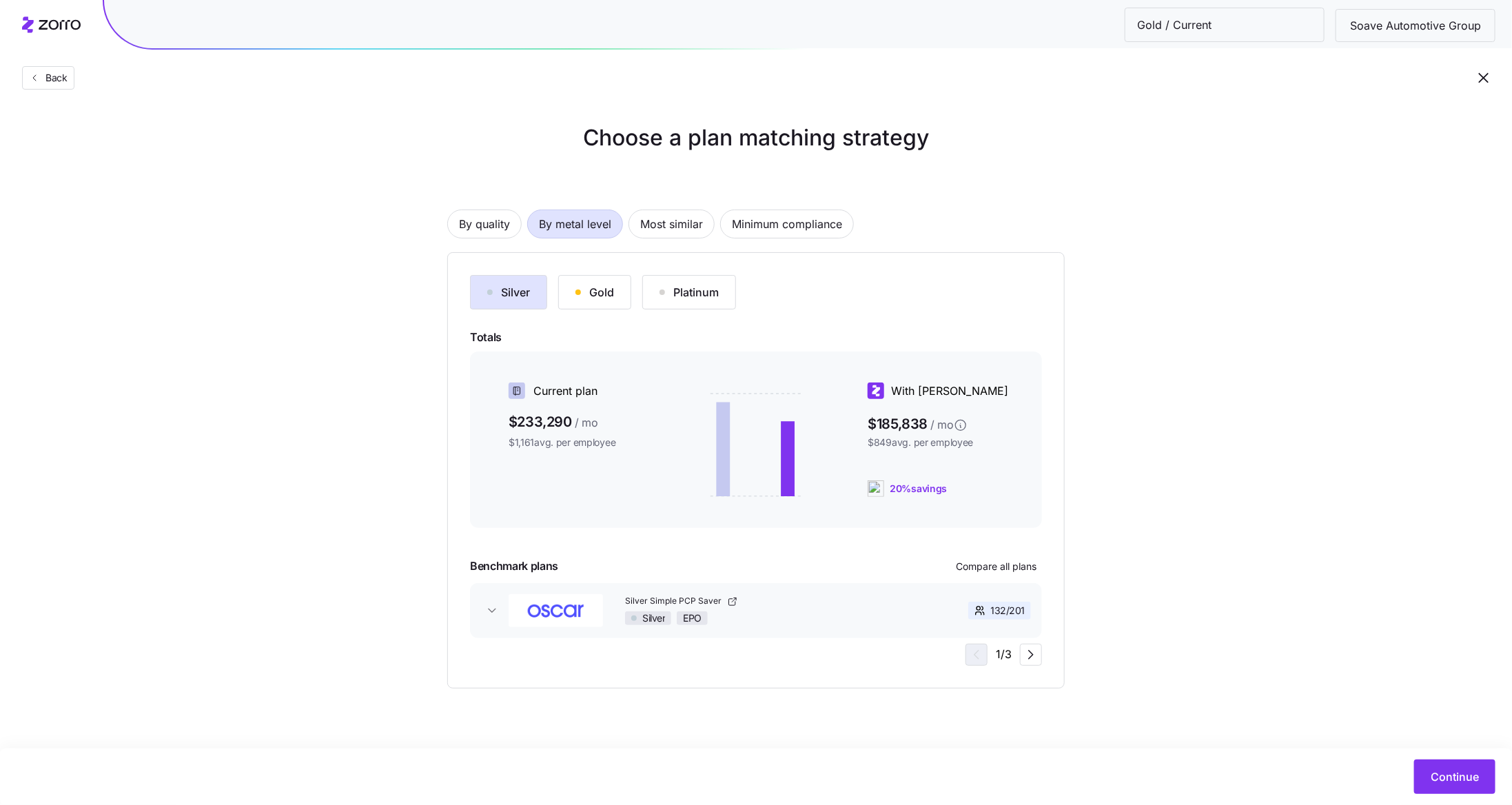
scroll to position [0, 0]
click at [1003, 568] on span "Compare all plans" at bounding box center [996, 566] width 81 height 14
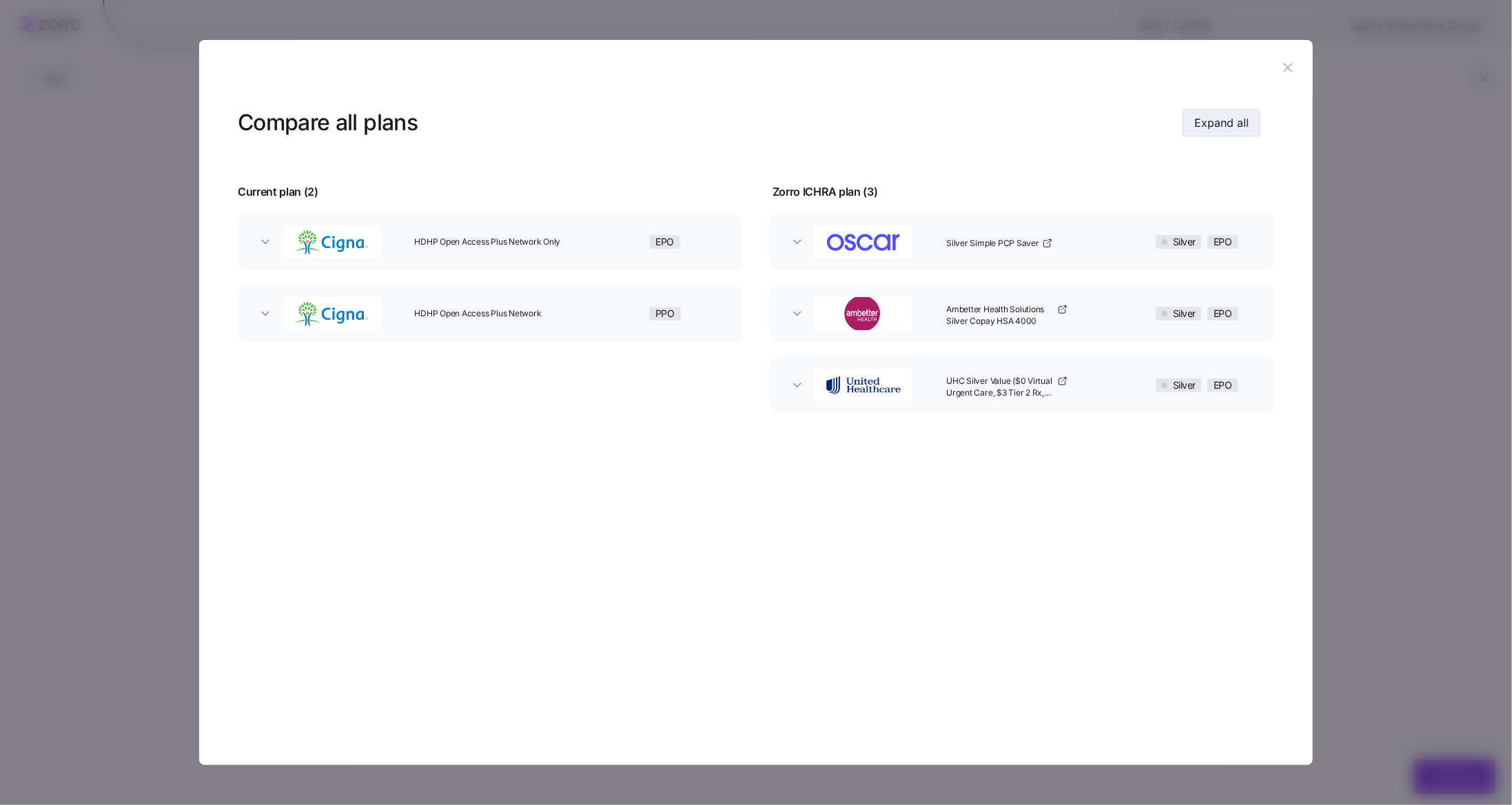
click at [1236, 131] on button "Expand all" at bounding box center [1222, 122] width 78 height 28
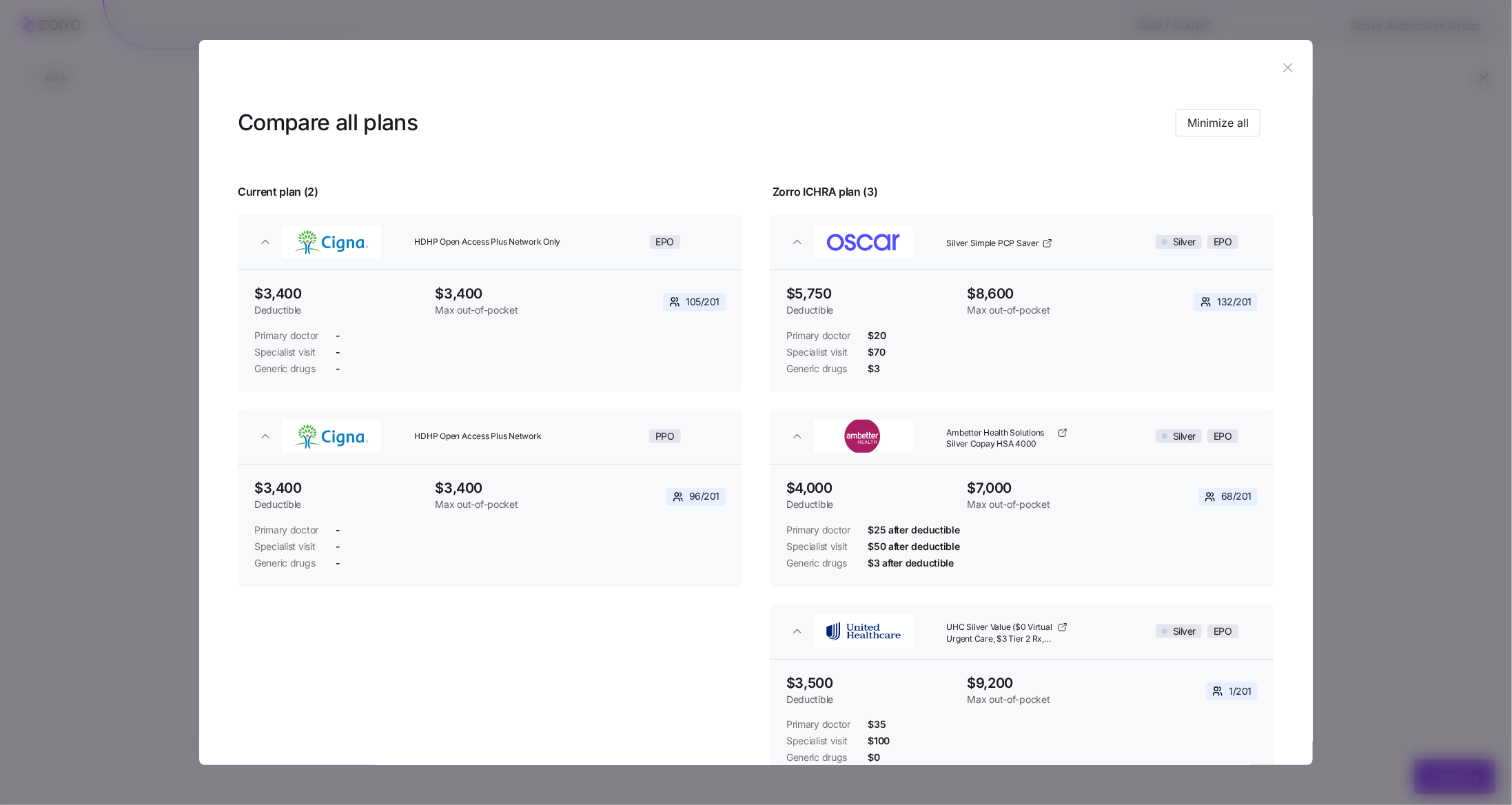
click at [1283, 69] on icon "button" at bounding box center [1287, 68] width 9 height 9
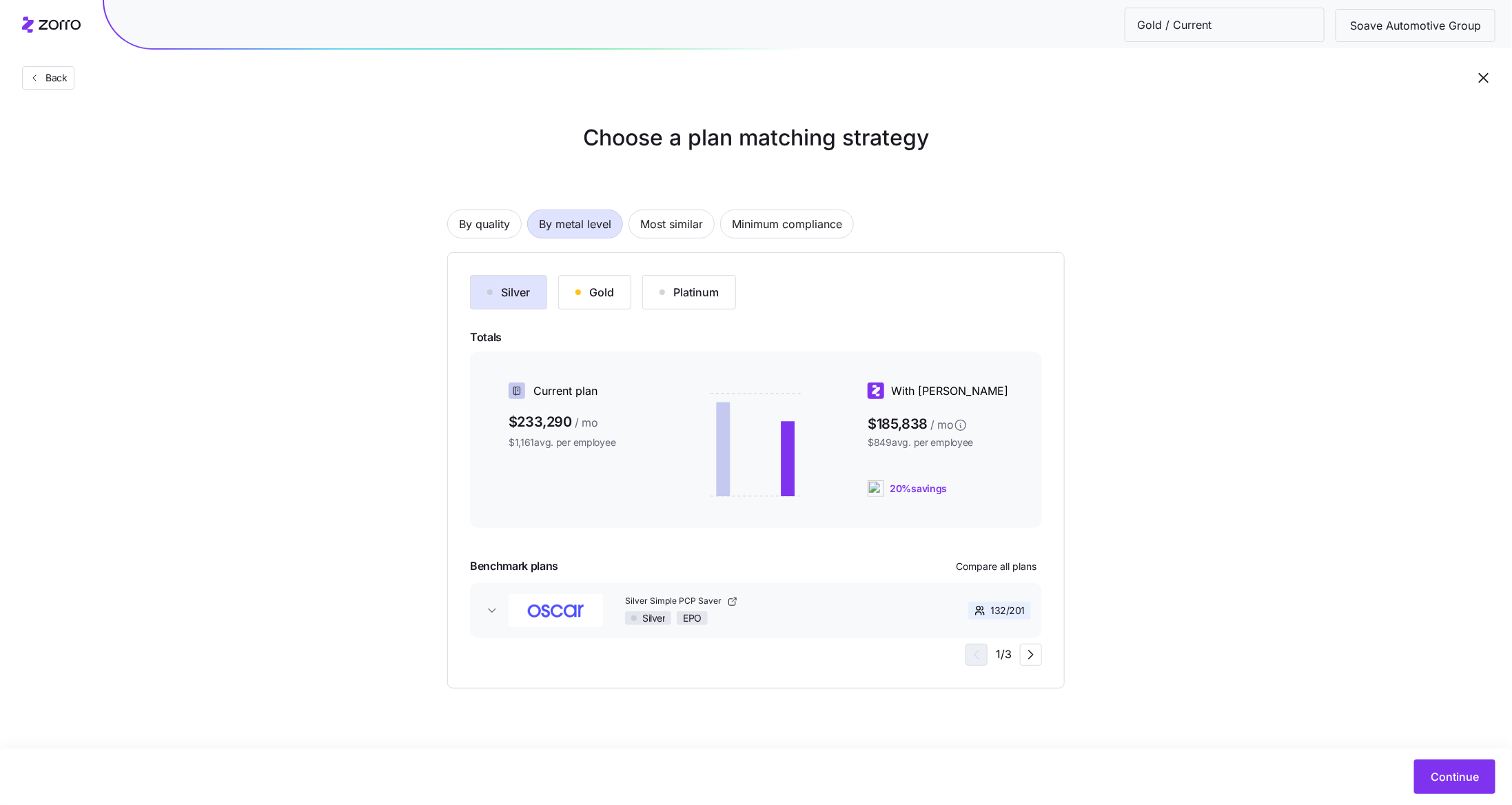
click at [583, 301] on button "Gold" at bounding box center [594, 292] width 73 height 35
click at [1441, 779] on span "Continue" at bounding box center [1454, 776] width 48 height 17
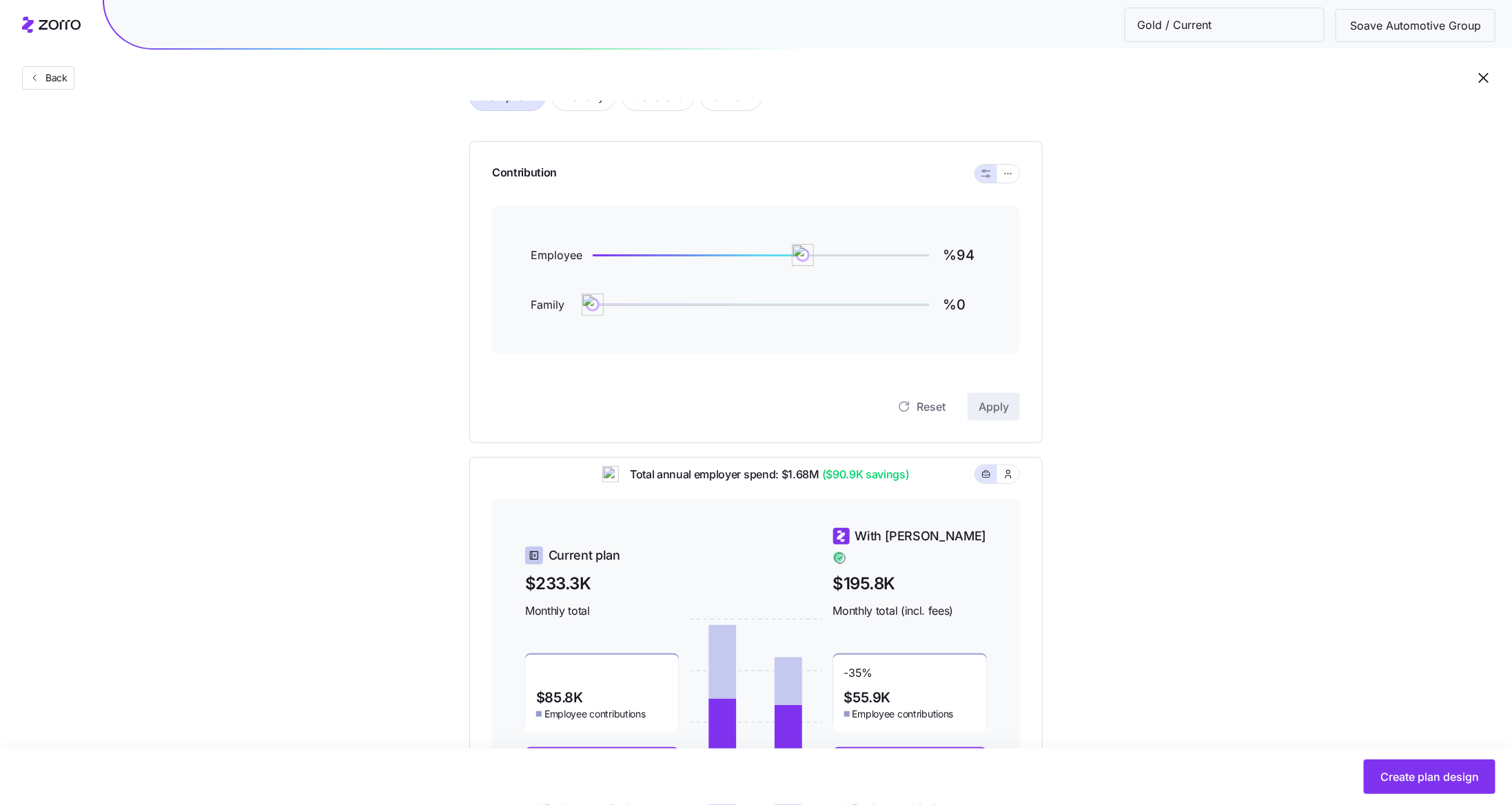
scroll to position [88, 0]
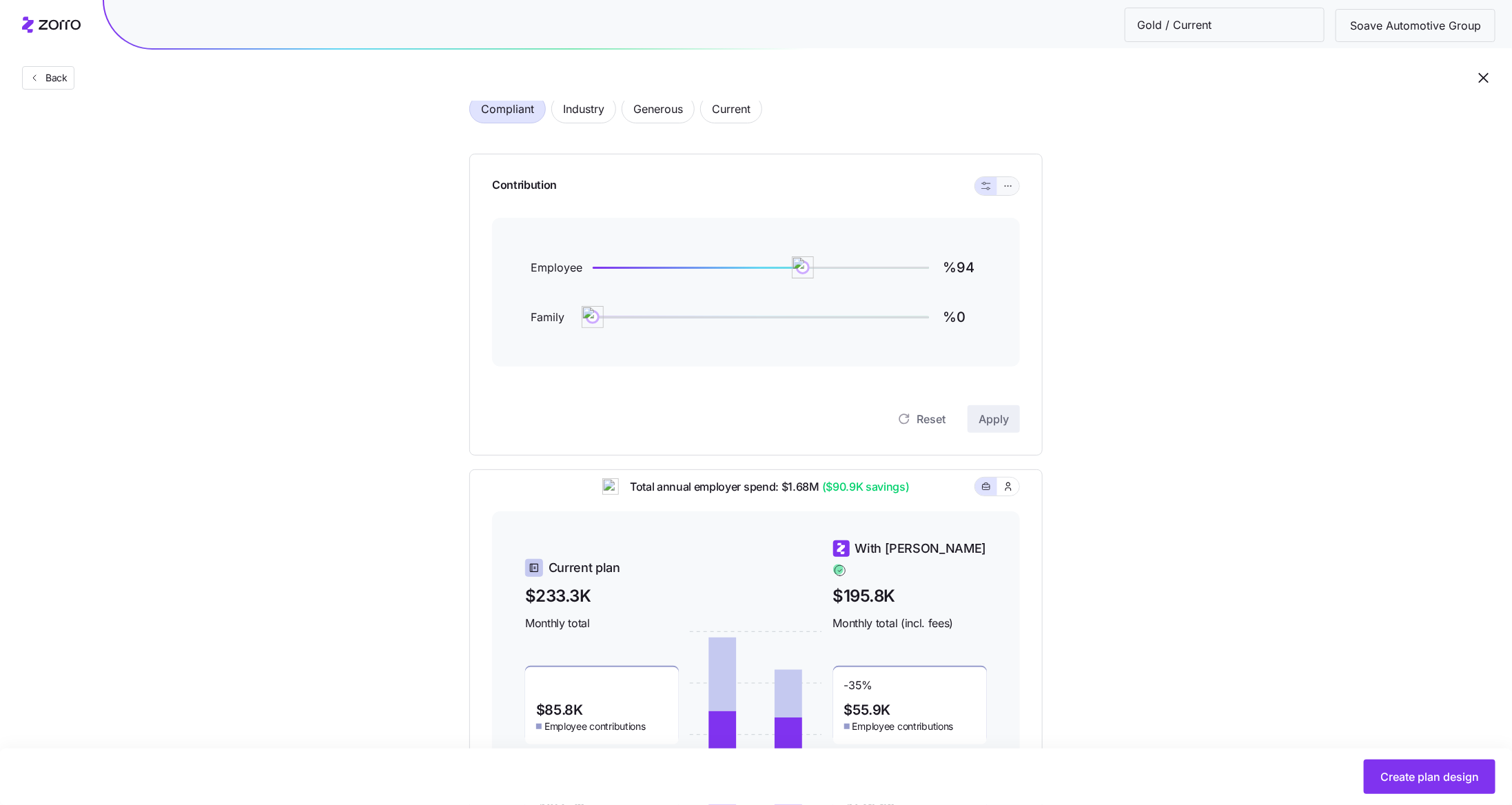
click at [1002, 189] on button "button" at bounding box center [1008, 186] width 22 height 18
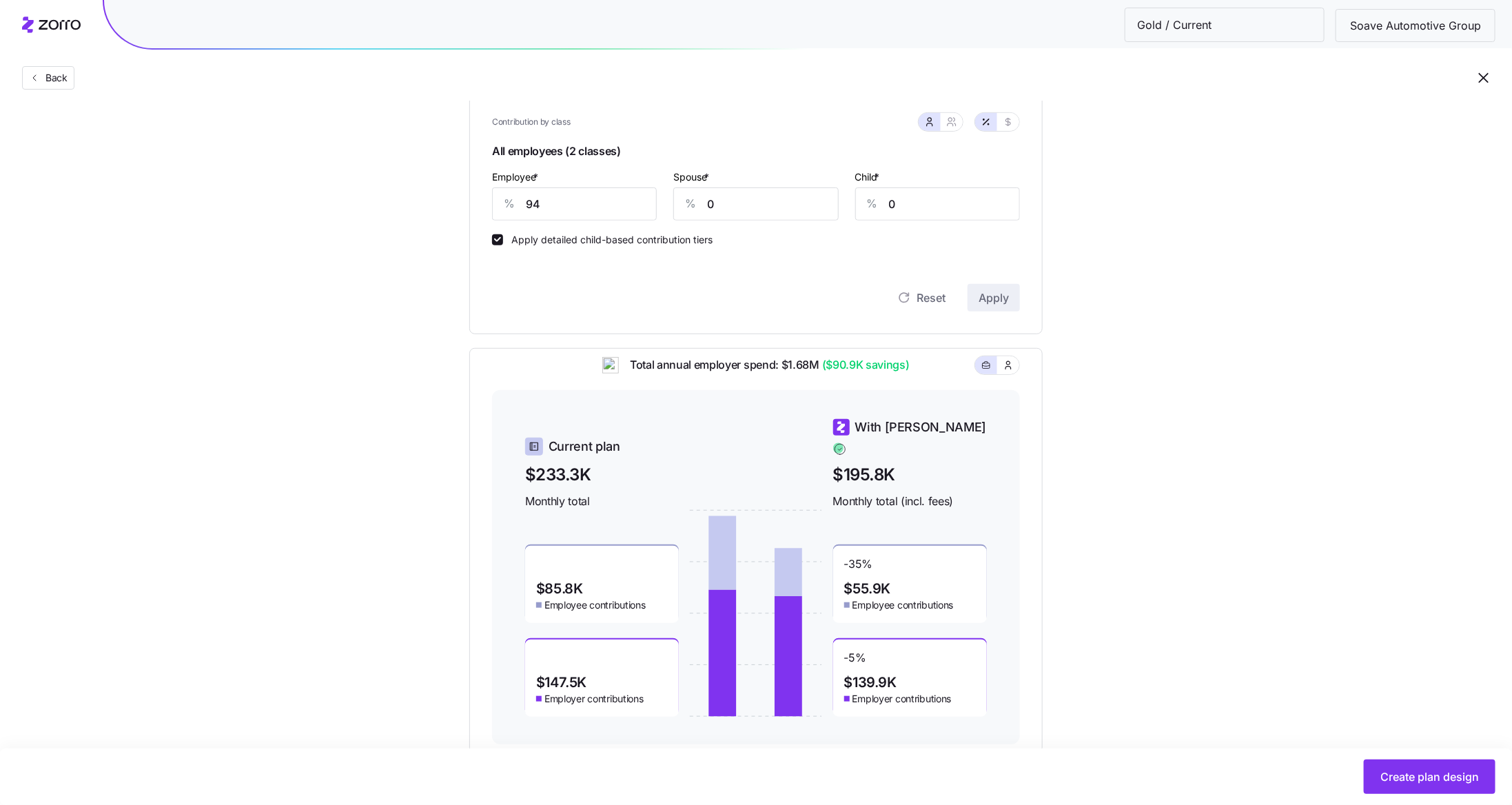
scroll to position [335, 0]
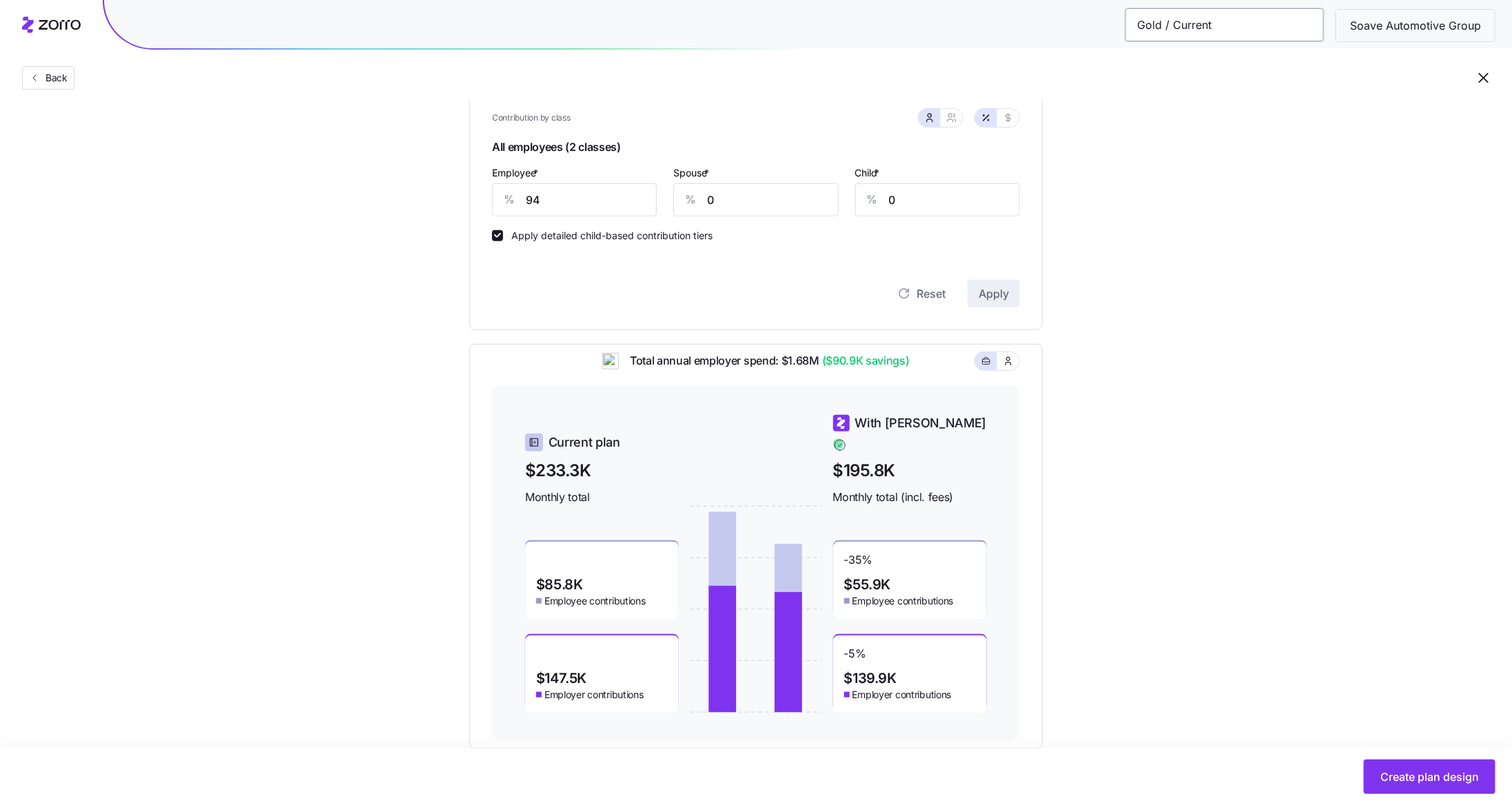
click at [1311, 27] on input "Gold / Current" at bounding box center [1225, 24] width 199 height 33
click at [1315, 55] on div "Back" at bounding box center [756, 50] width 1512 height 101
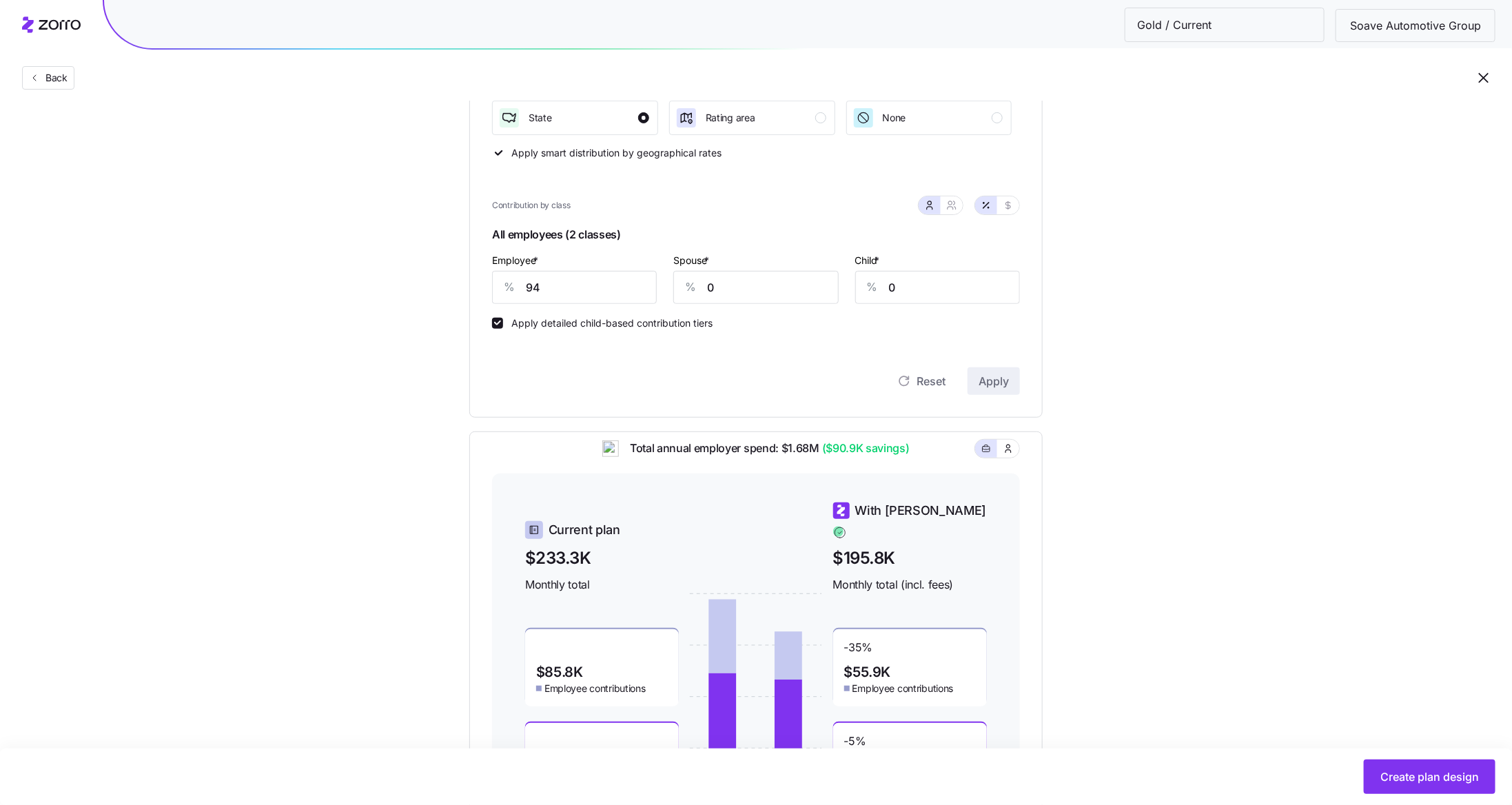
scroll to position [117, 0]
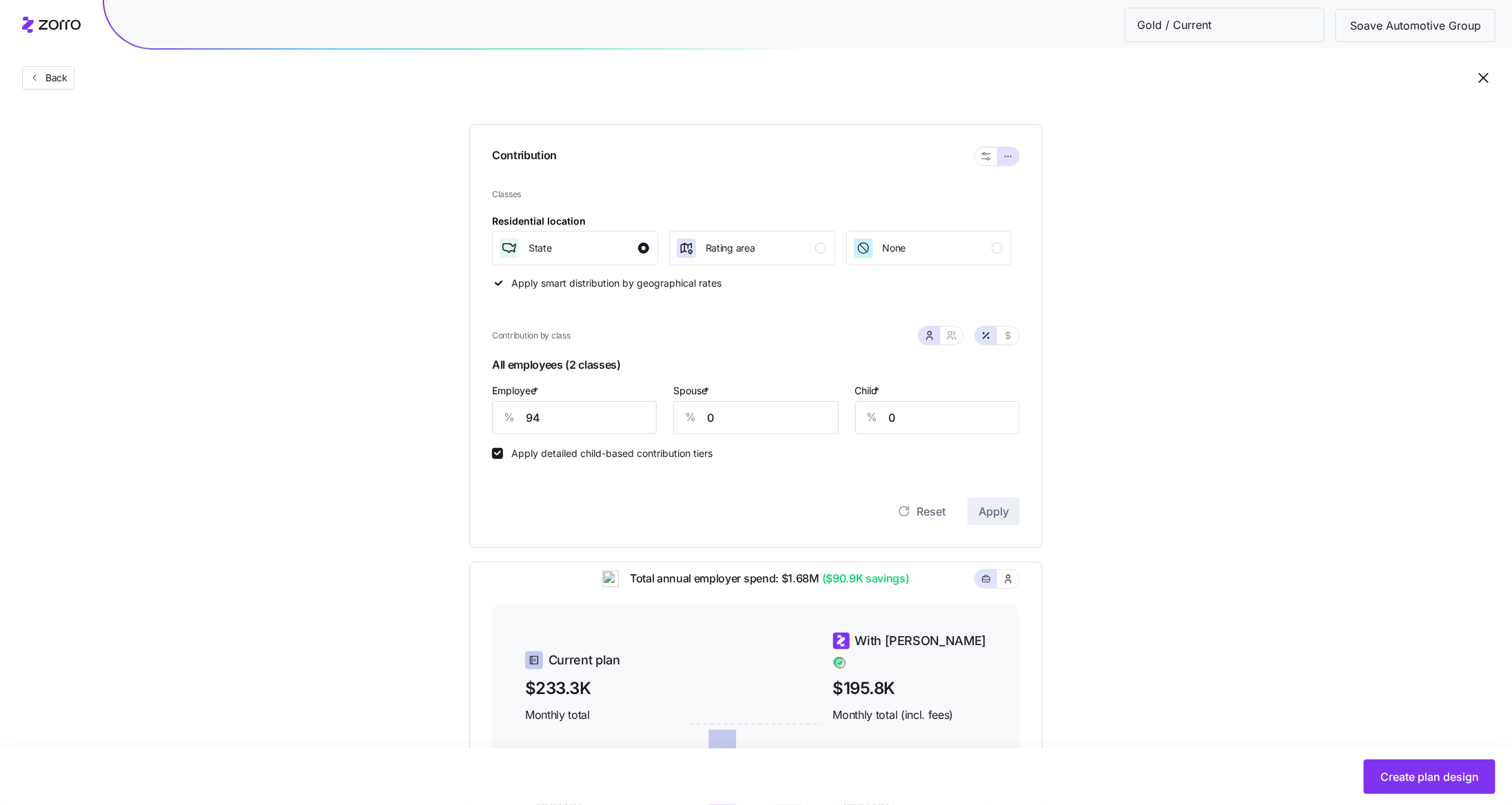
click at [1488, 84] on icon "button" at bounding box center [1483, 78] width 17 height 17
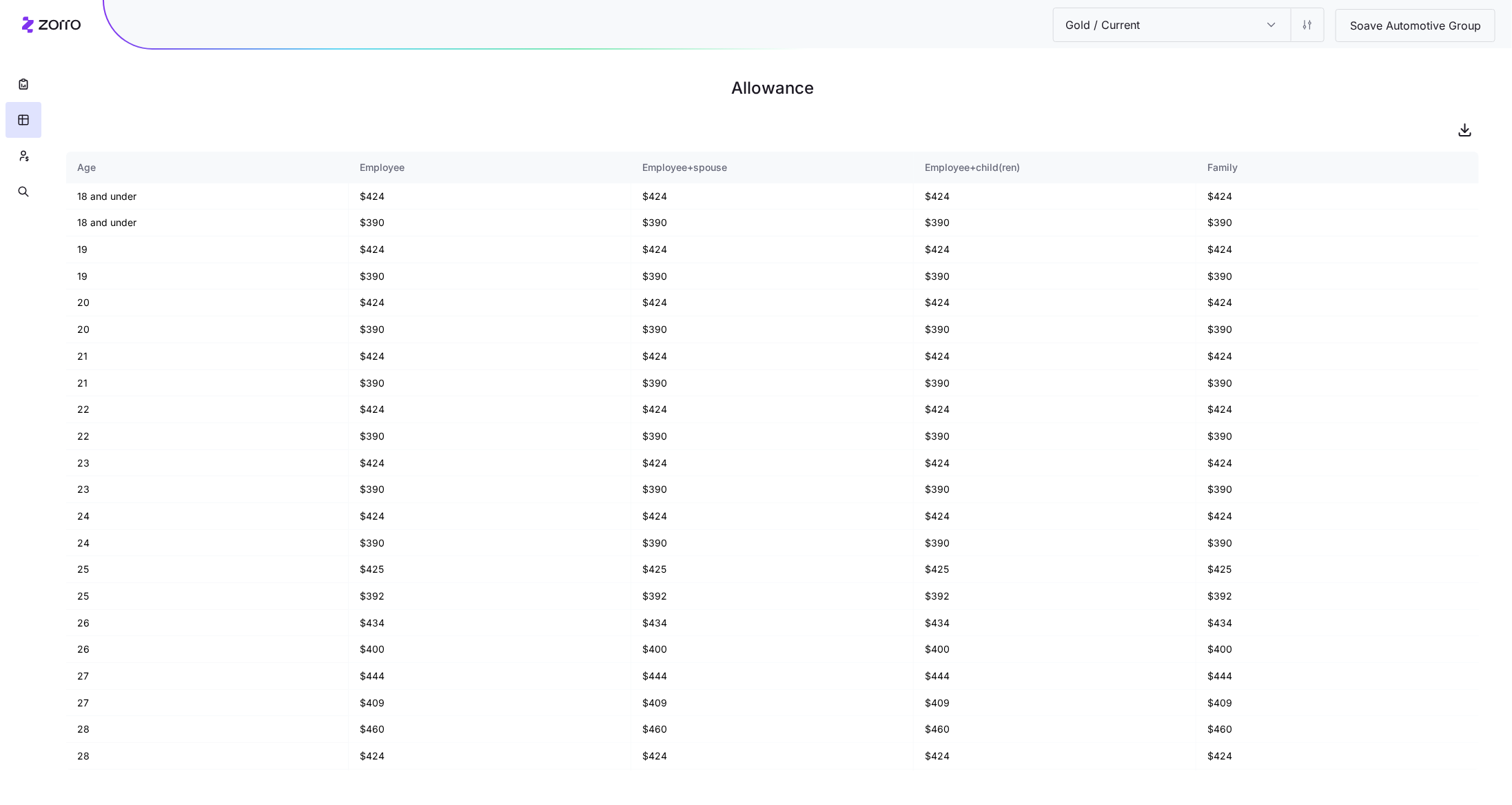
click at [1265, 25] on input "Gold / Current" at bounding box center [1271, 24] width 39 height 33
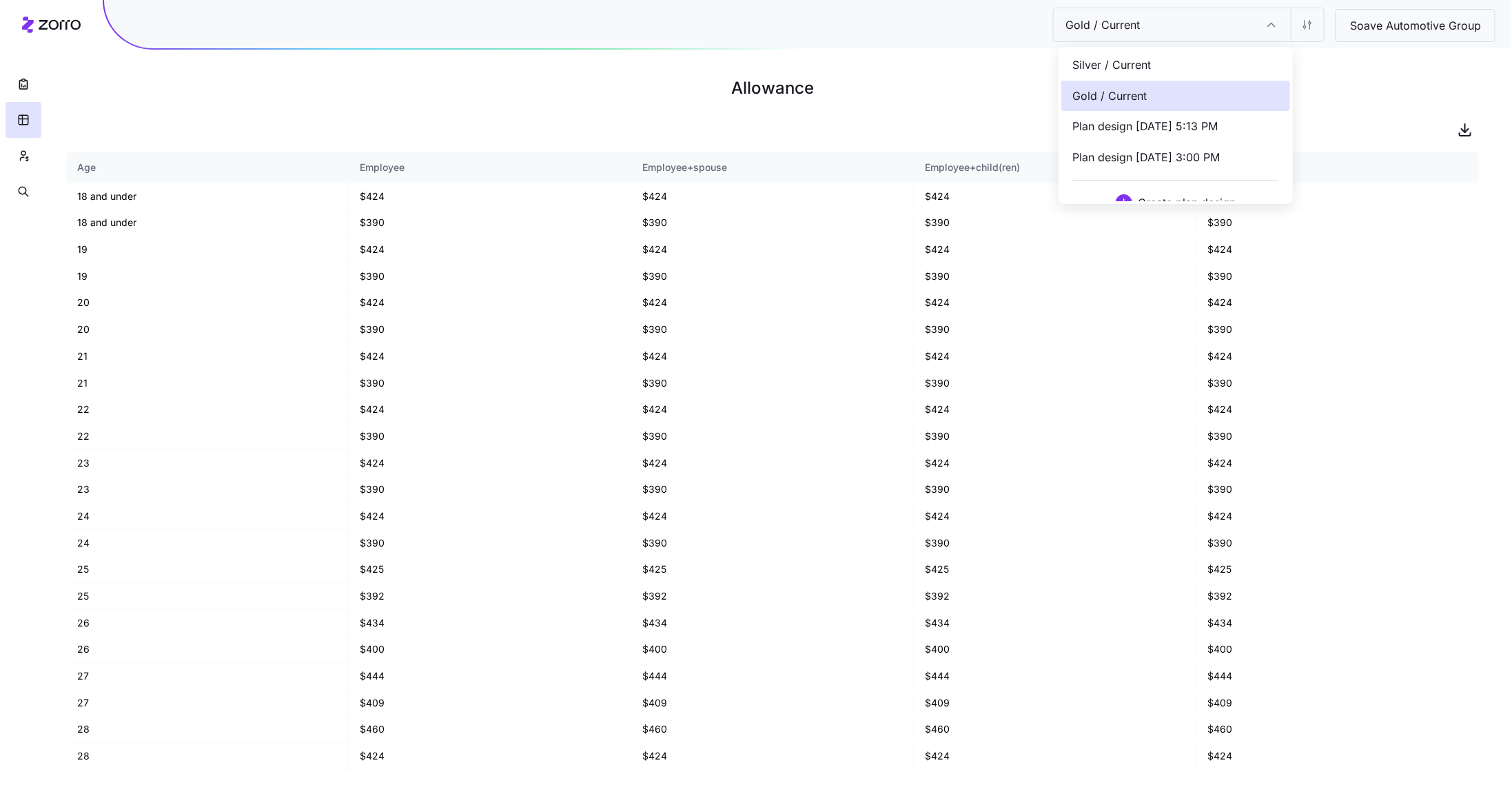
click at [1166, 82] on div "Gold / Current" at bounding box center [1176, 96] width 229 height 31
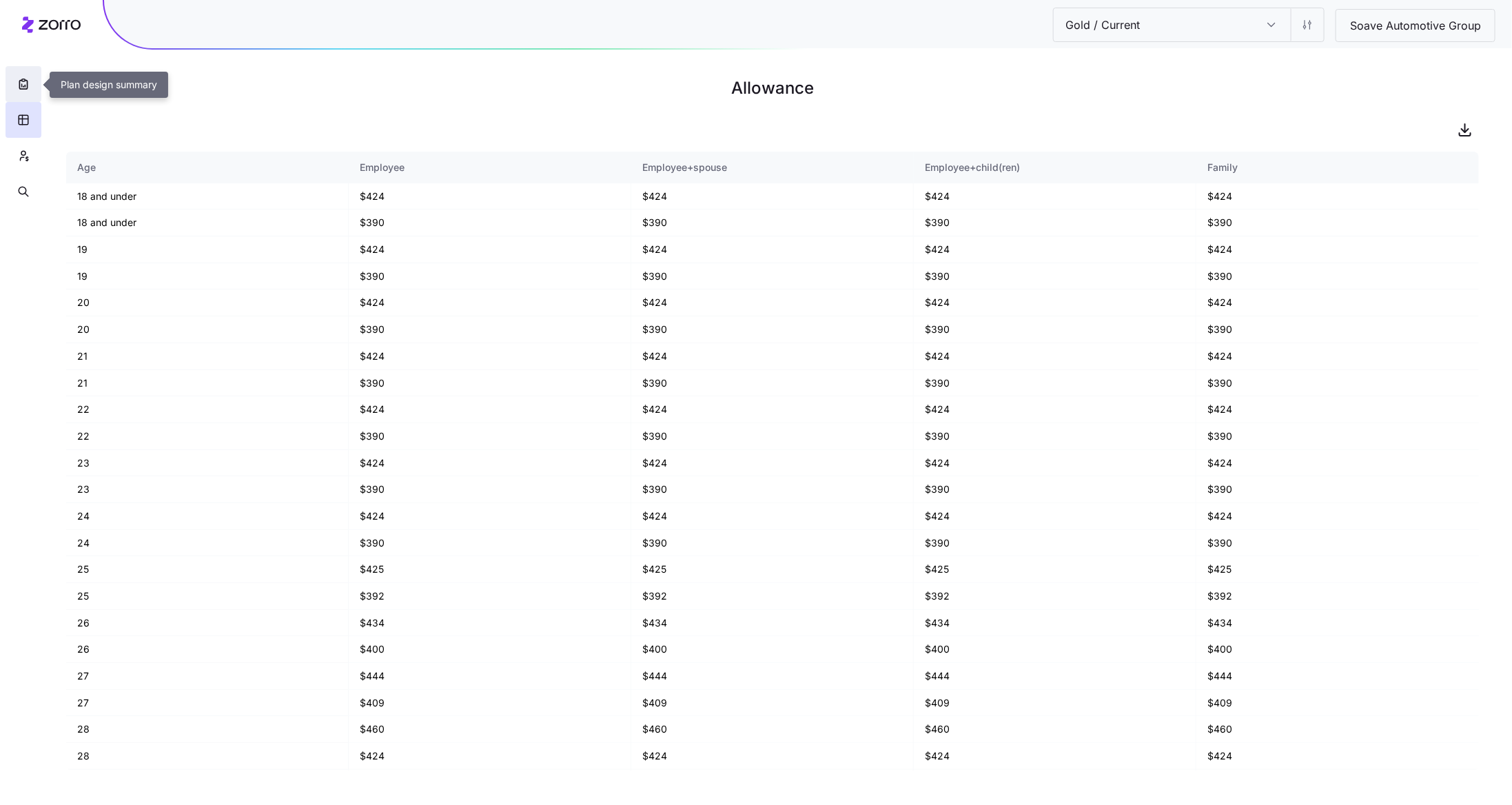
click at [22, 83] on icon "button" at bounding box center [24, 85] width 14 height 14
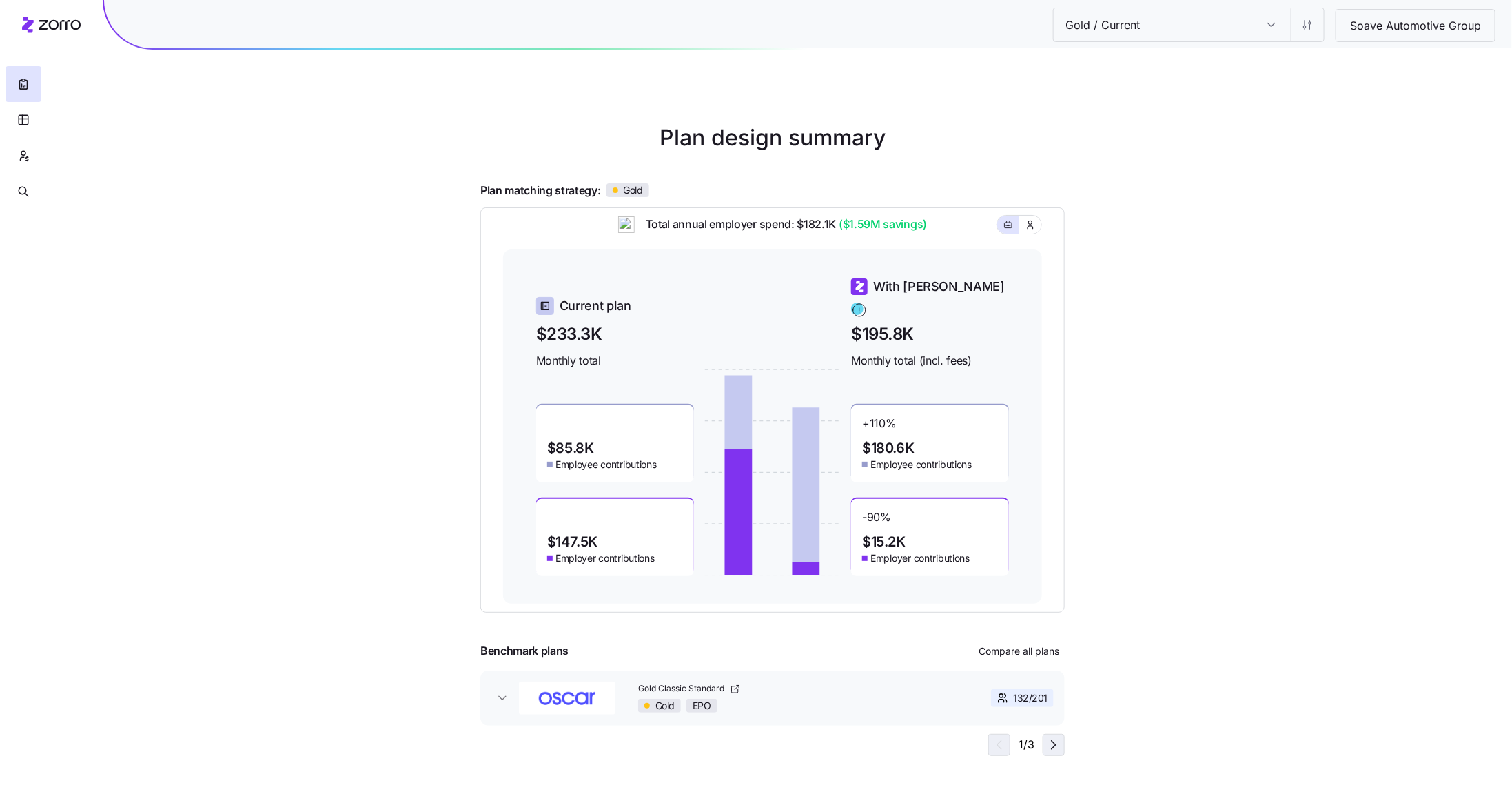
click at [1053, 752] on icon "button" at bounding box center [1053, 745] width 17 height 17
click at [1245, 373] on div "Gold / Current Gold / Current Soave Automotive Group Plan design summary Plan m…" at bounding box center [756, 402] width 1512 height 805
click at [1297, 35] on html "Gold / Current Gold / Current Soave Automotive Group Plan design summary Plan m…" at bounding box center [756, 402] width 1512 height 805
click at [1252, 59] on div "Edit contribution" at bounding box center [1227, 61] width 74 height 15
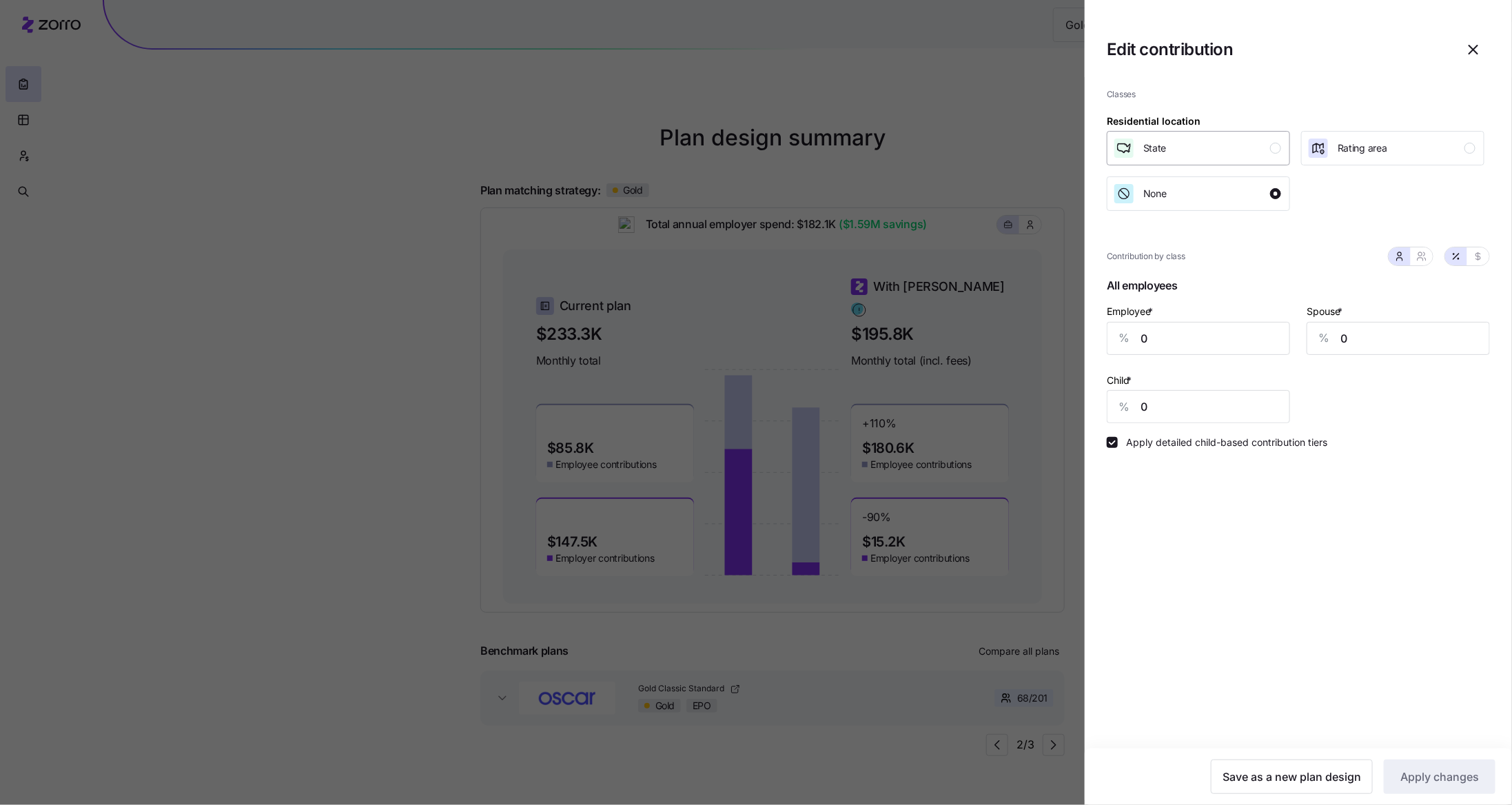
click at [1252, 146] on div "State" at bounding box center [1197, 148] width 168 height 22
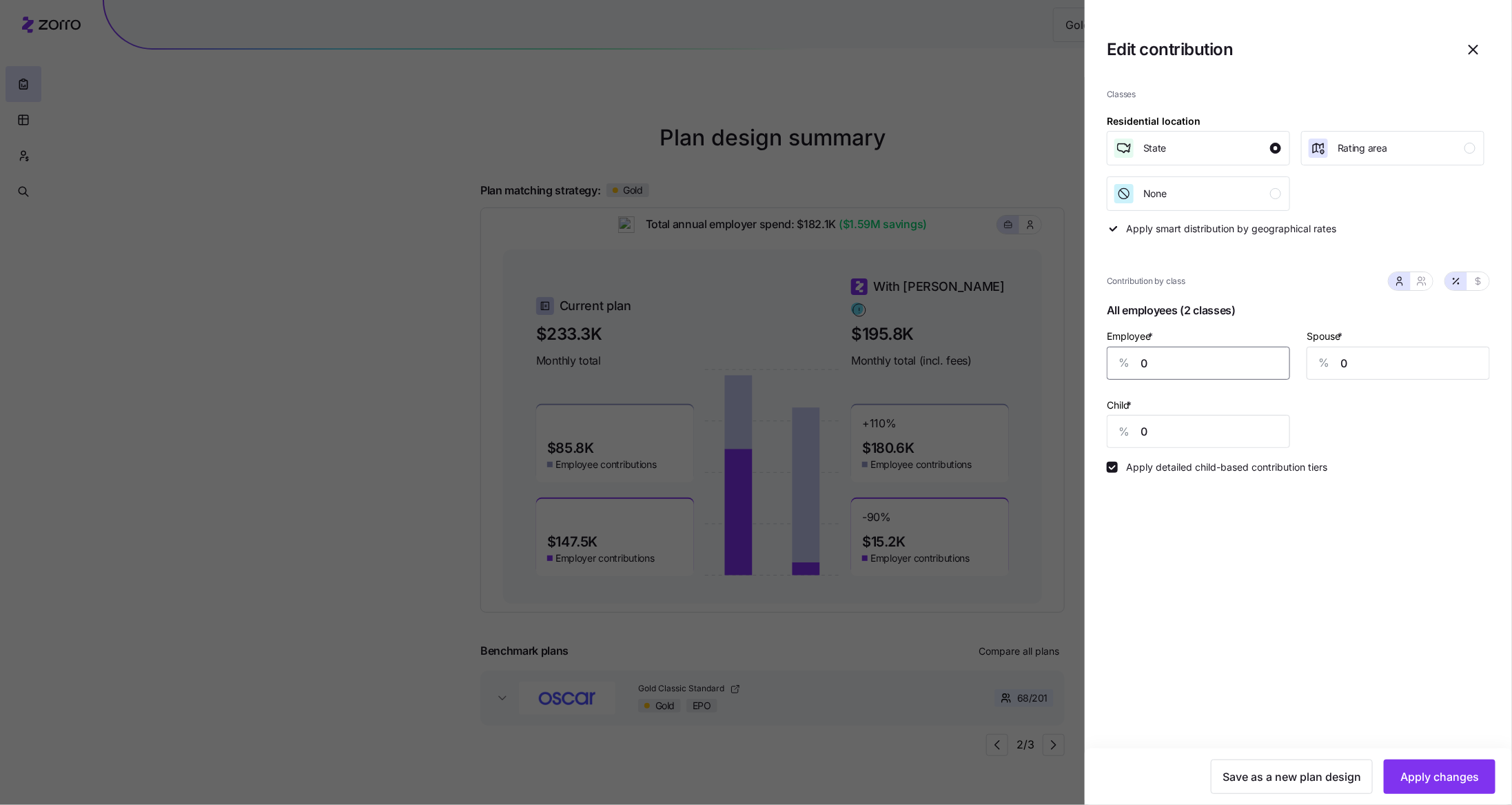
click at [1216, 367] on input "0" at bounding box center [1198, 362] width 183 height 33
type input "65"
type input "12"
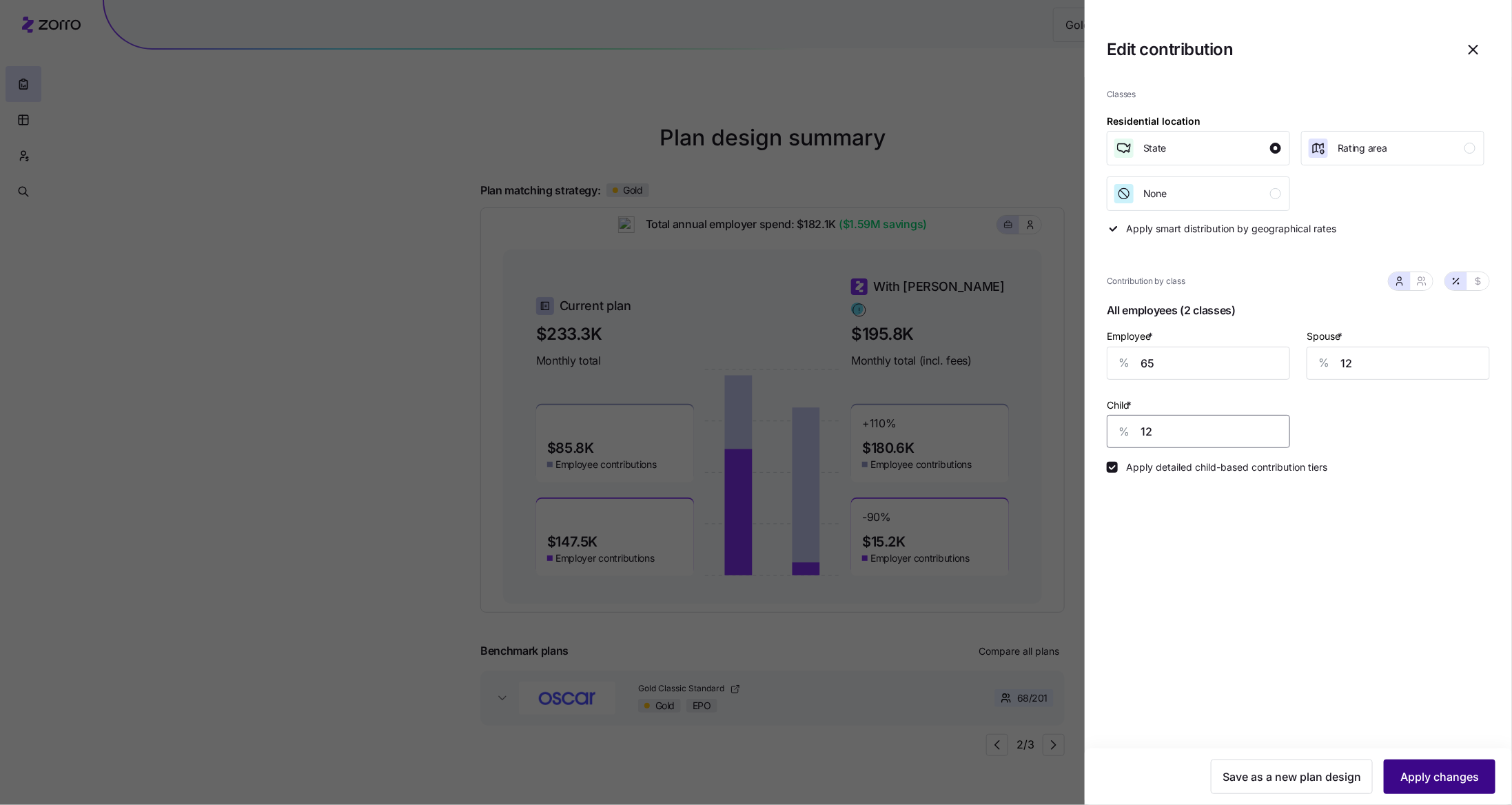
type input "12"
click at [1472, 790] on button "Apply changes" at bounding box center [1439, 776] width 111 height 35
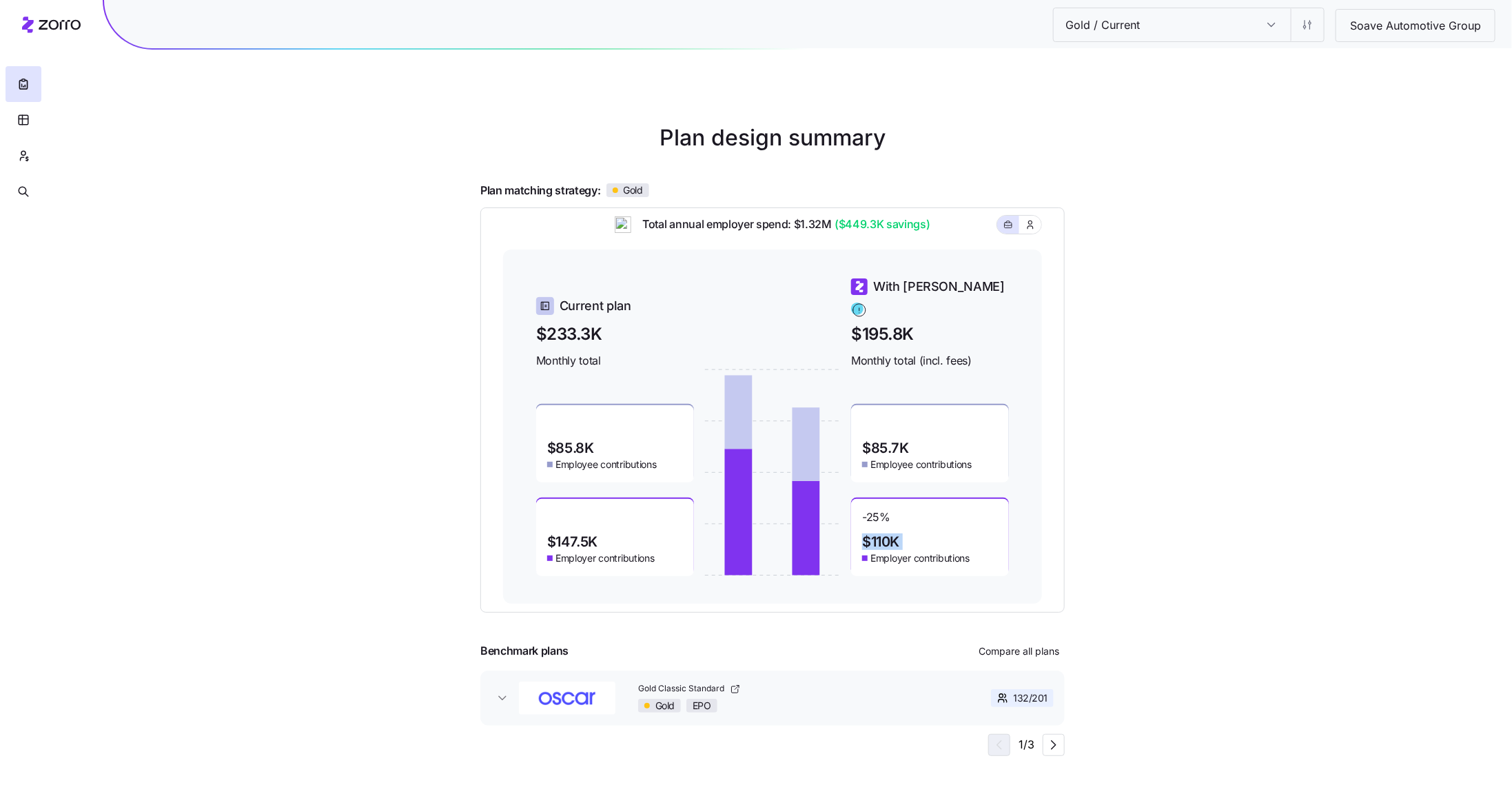
drag, startPoint x: 916, startPoint y: 528, endPoint x: 858, endPoint y: 529, distance: 58.0
click at [857, 529] on div "-25 % $110K Employer contributions" at bounding box center [929, 538] width 158 height 78
click at [1088, 542] on main "Plan design summary Plan matching strategy: Gold Total annual employer spend: $…" at bounding box center [755, 402] width 683 height 805
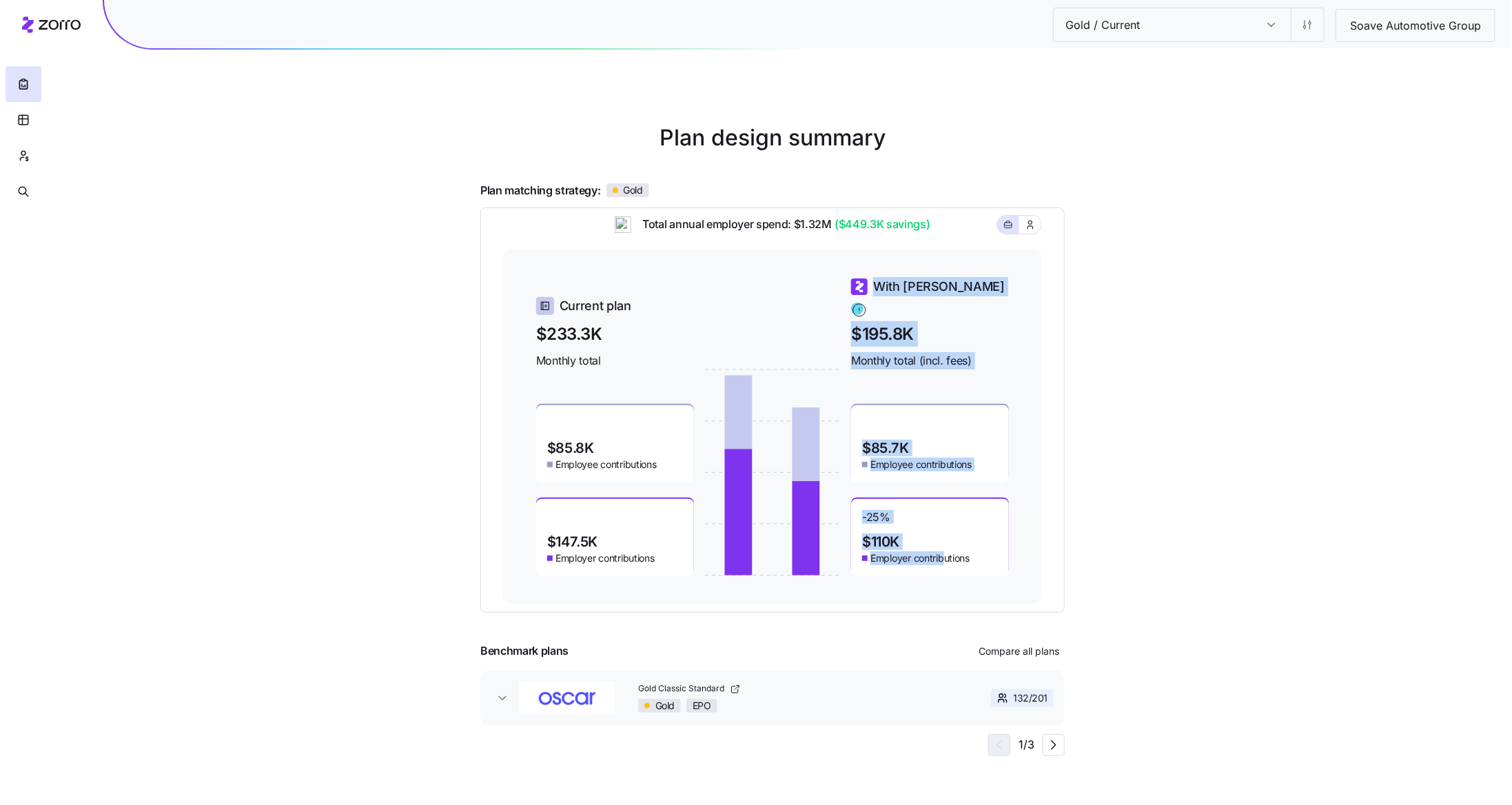
drag, startPoint x: 945, startPoint y: 543, endPoint x: 841, endPoint y: 539, distance: 104.1
click at [840, 539] on div "Current plan $233.3K Monthly total $85.8K Employee contributions $147.5K Employ…" at bounding box center [772, 426] width 472 height 300
click at [937, 539] on div "-25 % $110K Employer contributions" at bounding box center [929, 538] width 158 height 78
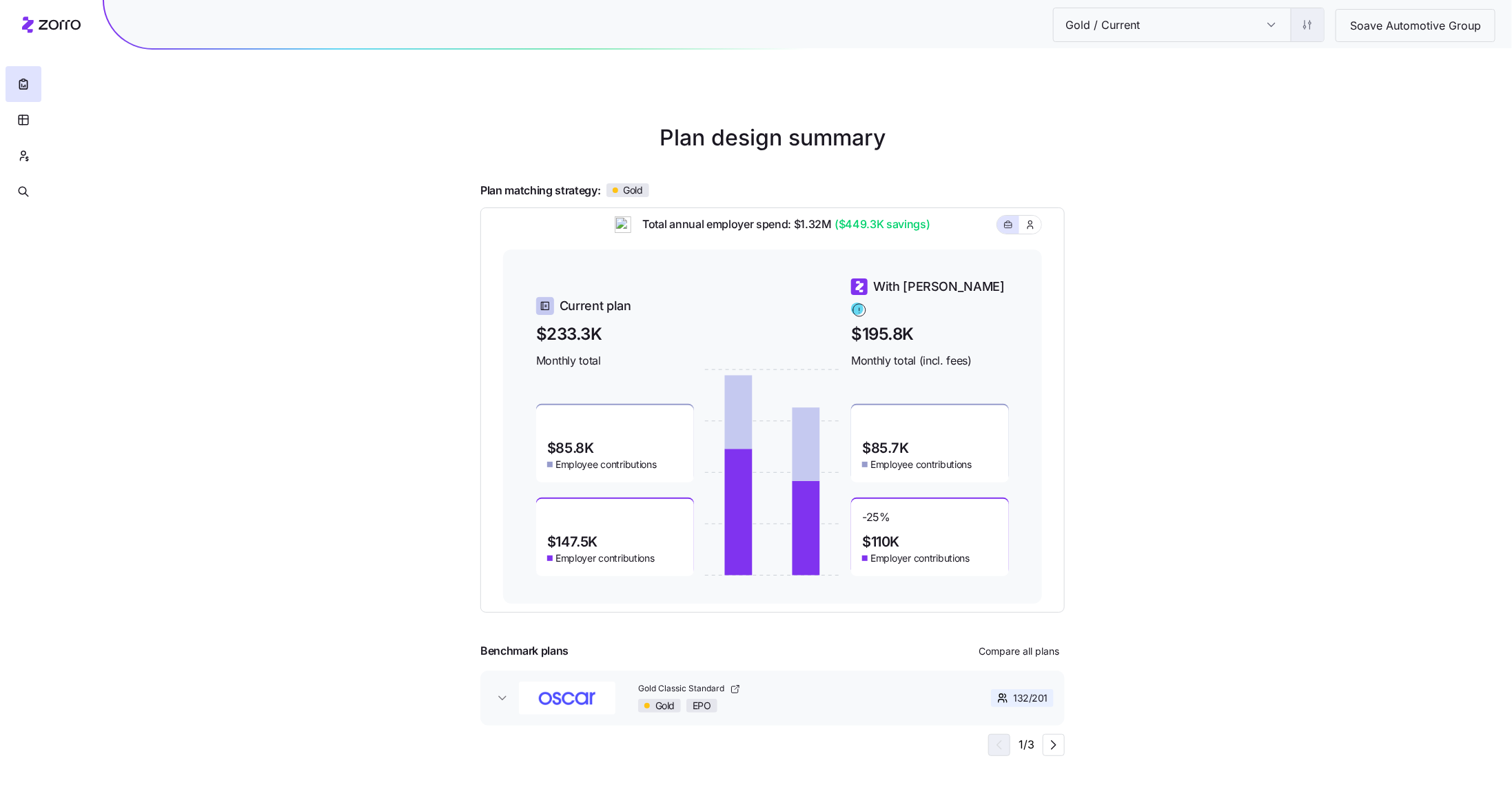
click at [1315, 36] on html "Gold / Current Gold / Current Soave Automotive Group Plan design summary Plan m…" at bounding box center [756, 402] width 1512 height 805
drag, startPoint x: 1071, startPoint y: 91, endPoint x: 1091, endPoint y: 66, distance: 32.0
click at [1071, 91] on html "Gold / Current Gold / Current Soave Automotive Group Plan design summary Plan m…" at bounding box center [756, 402] width 1512 height 805
click at [1156, 30] on input "Gold / Current" at bounding box center [1153, 24] width 199 height 33
click at [1238, 24] on input "Gold / Current" at bounding box center [1153, 24] width 199 height 33
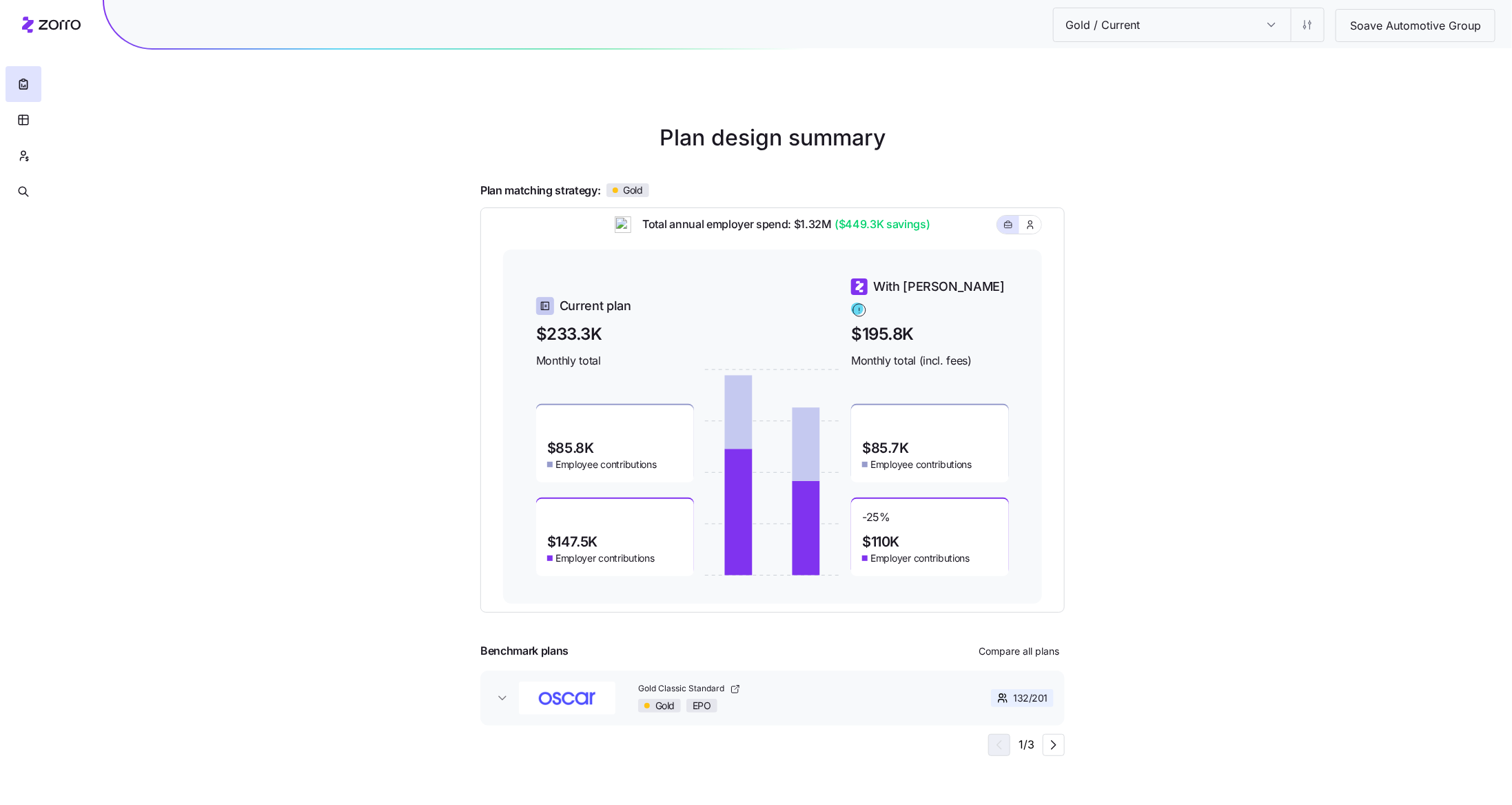
click at [1279, 26] on input "Gold / Current" at bounding box center [1271, 24] width 39 height 33
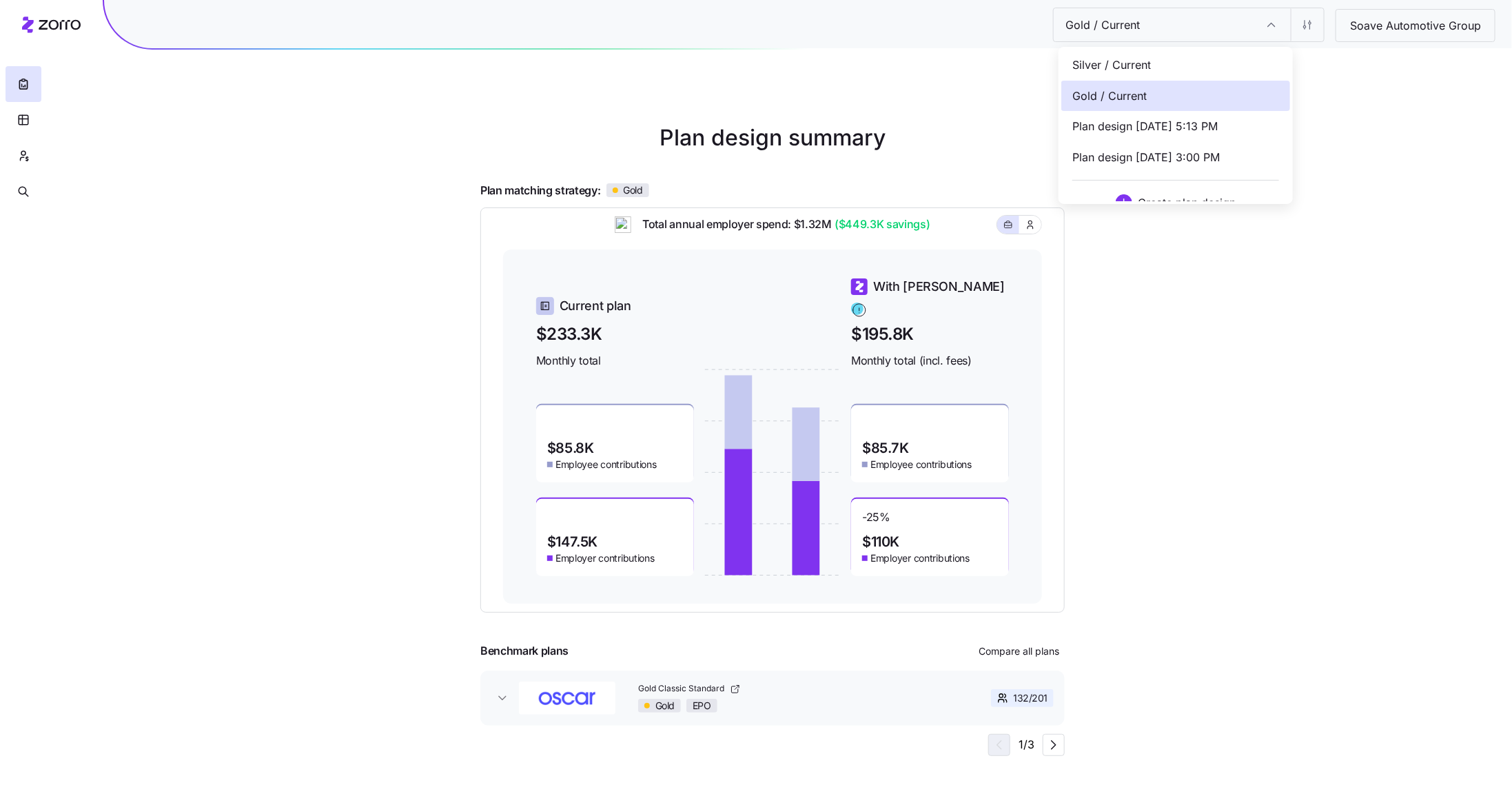
click at [1330, 69] on div "Gold / Current Gold / Current Soave Automotive Group Plan design summary Plan m…" at bounding box center [756, 402] width 1512 height 805
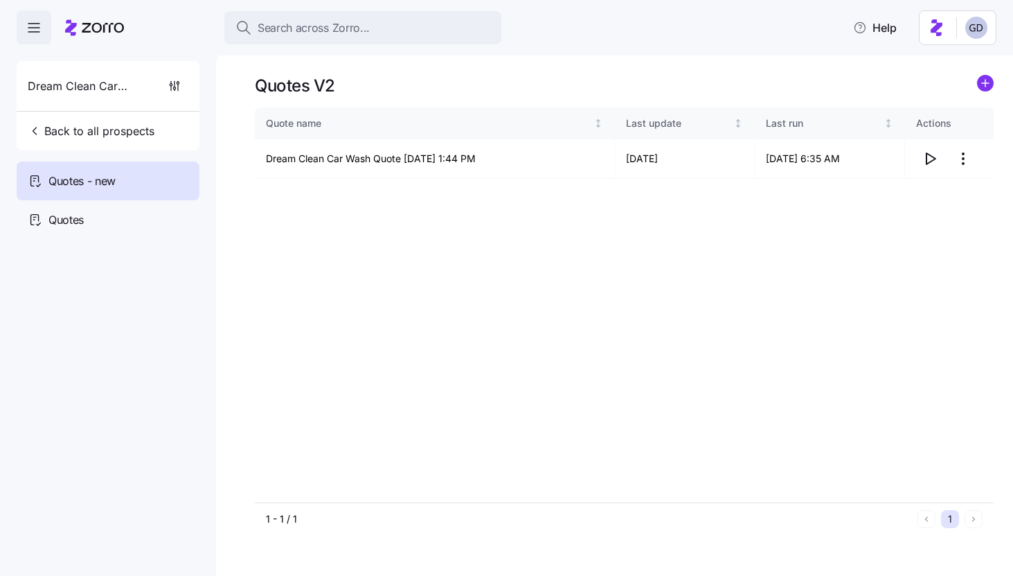
click at [362, 39] on button "Search across Zorro..." at bounding box center [362, 27] width 277 height 33
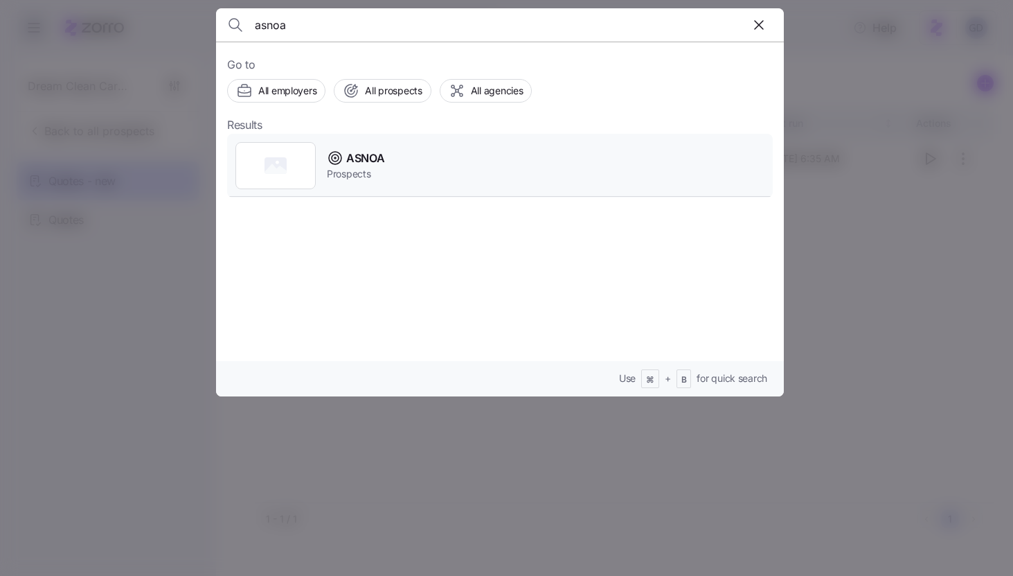
type input "asnoa"
click at [368, 162] on span "ASNOA" at bounding box center [365, 158] width 38 height 17
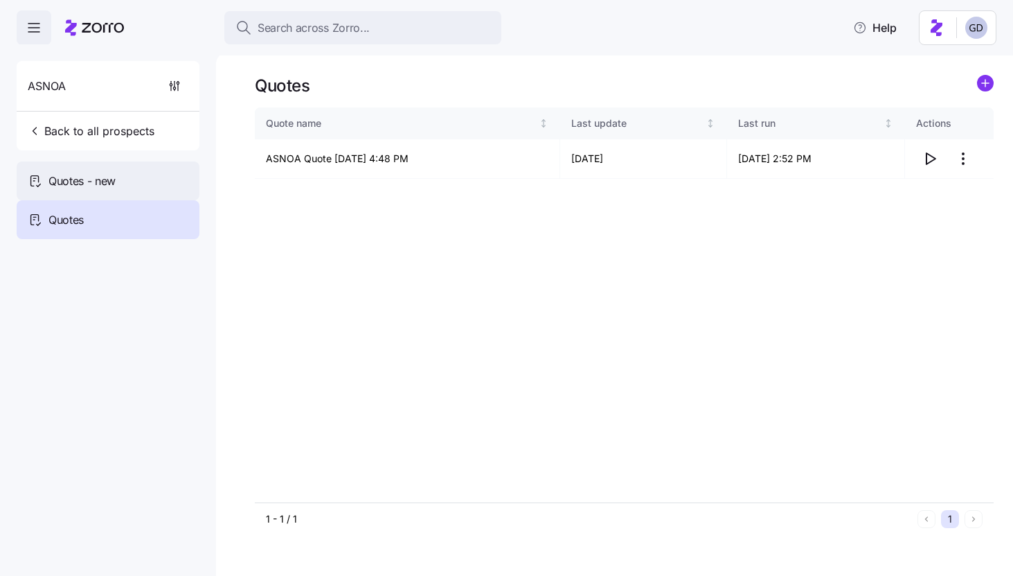
click at [78, 171] on div "Quotes - new" at bounding box center [108, 180] width 183 height 39
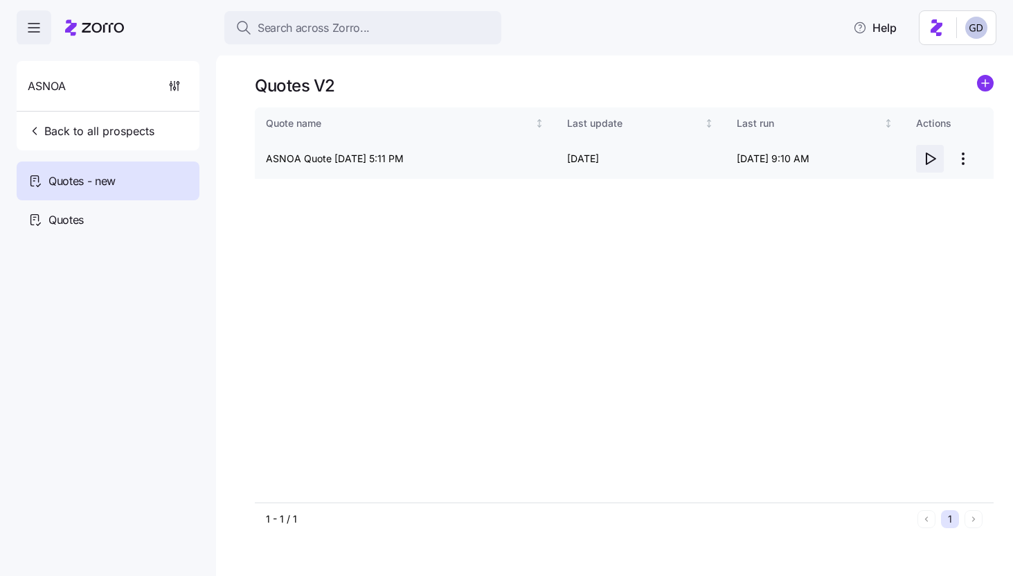
click at [930, 158] on icon "button" at bounding box center [930, 158] width 17 height 17
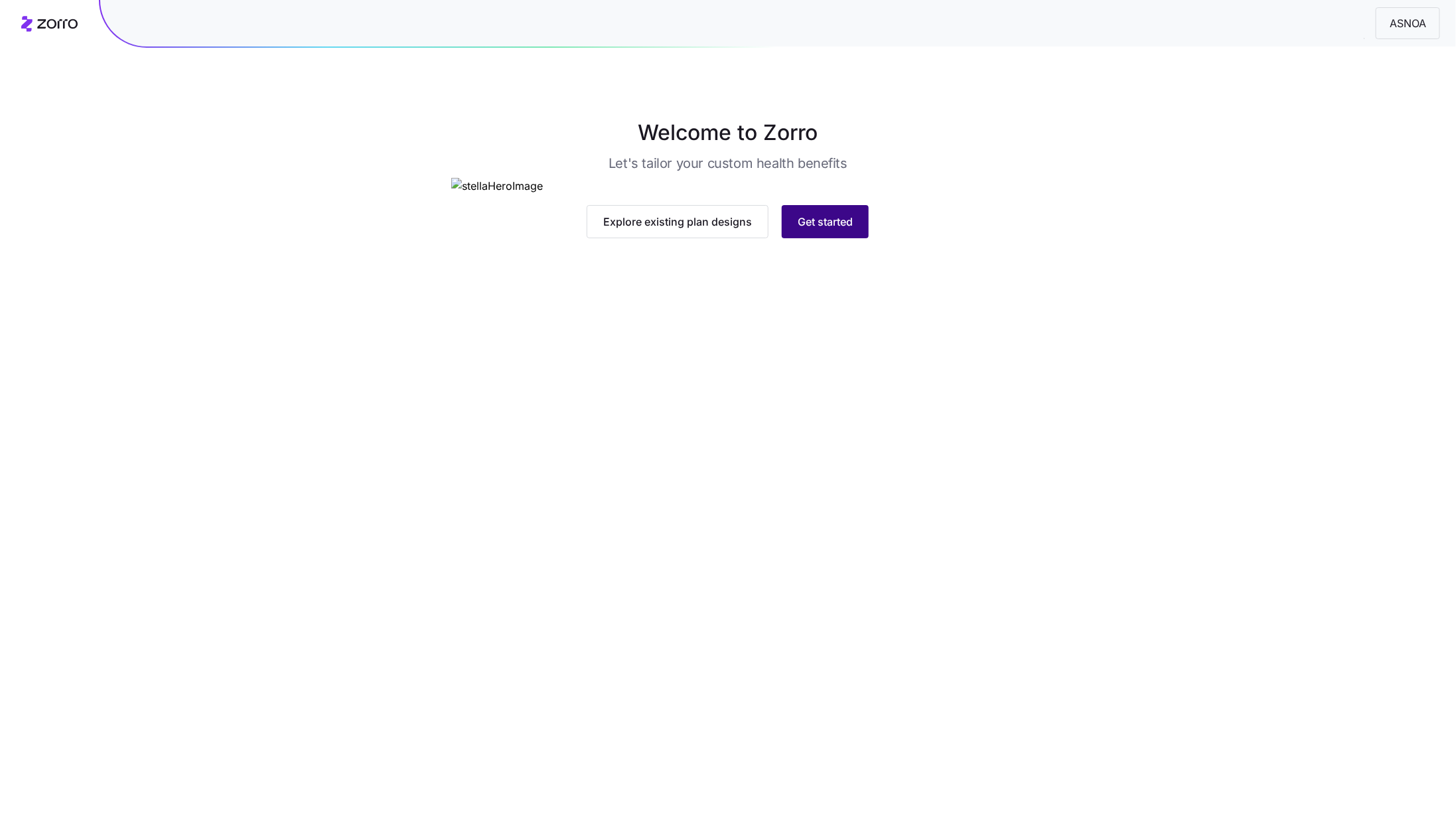
click at [830, 230] on span "Get started" at bounding box center [825, 221] width 55 height 16
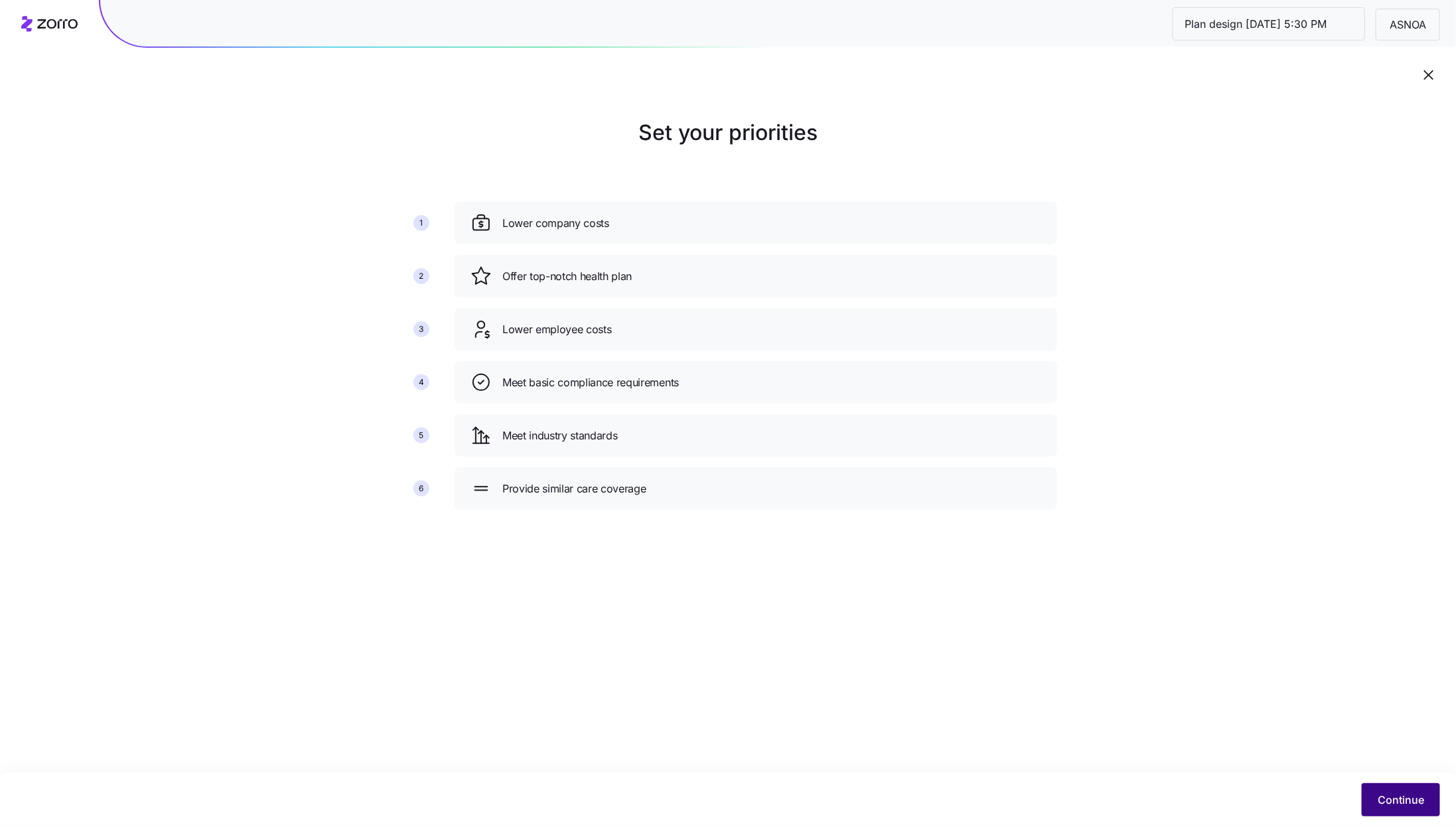
click at [1431, 809] on button "Continue" at bounding box center [1400, 799] width 79 height 34
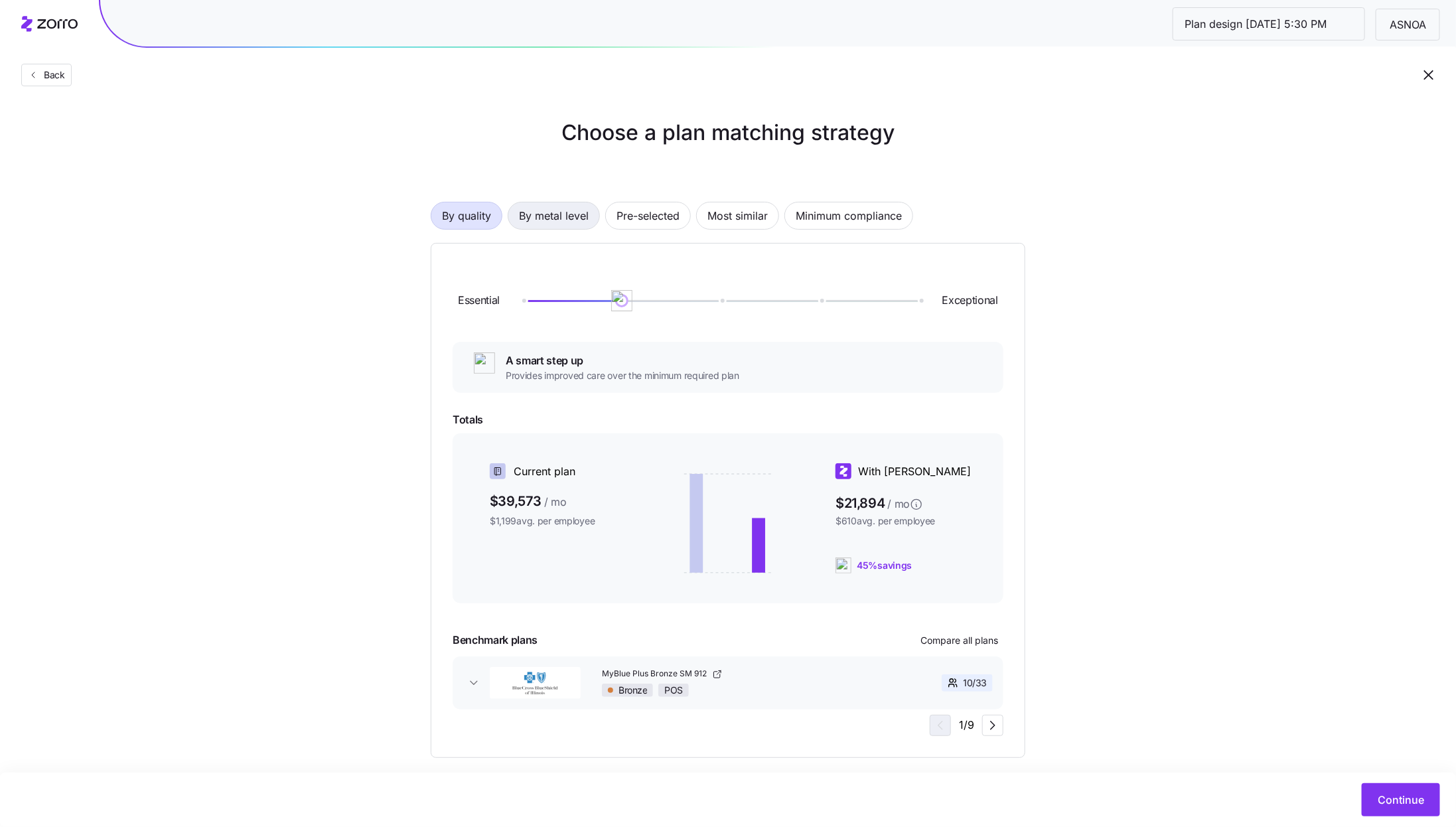
click at [552, 221] on span "By metal level" at bounding box center [554, 216] width 70 height 27
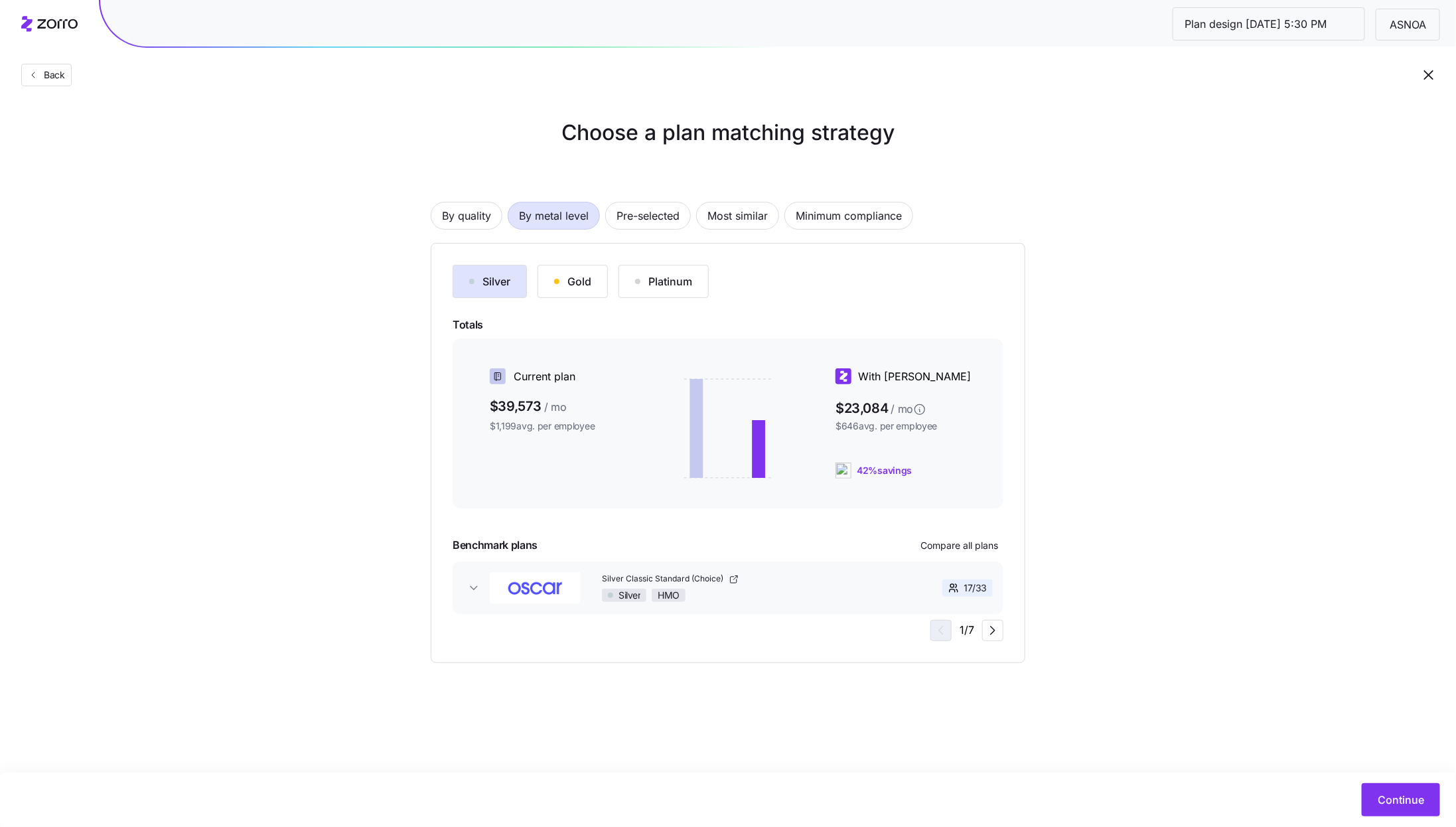
click at [567, 282] on div "Gold" at bounding box center [572, 281] width 37 height 16
click at [1399, 788] on button "Continue" at bounding box center [1400, 799] width 79 height 34
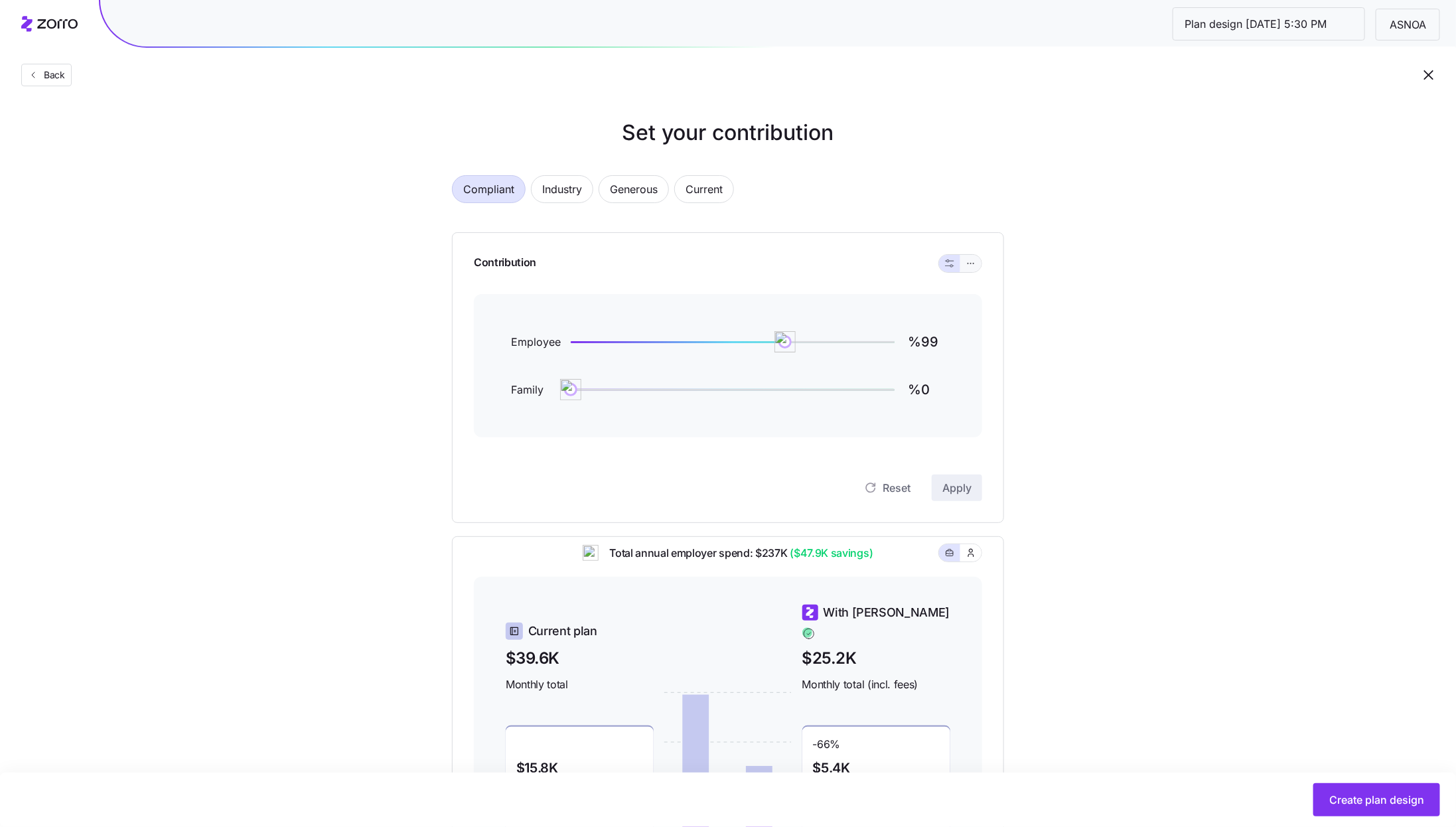
click at [974, 261] on icon "button" at bounding box center [971, 264] width 10 height 16
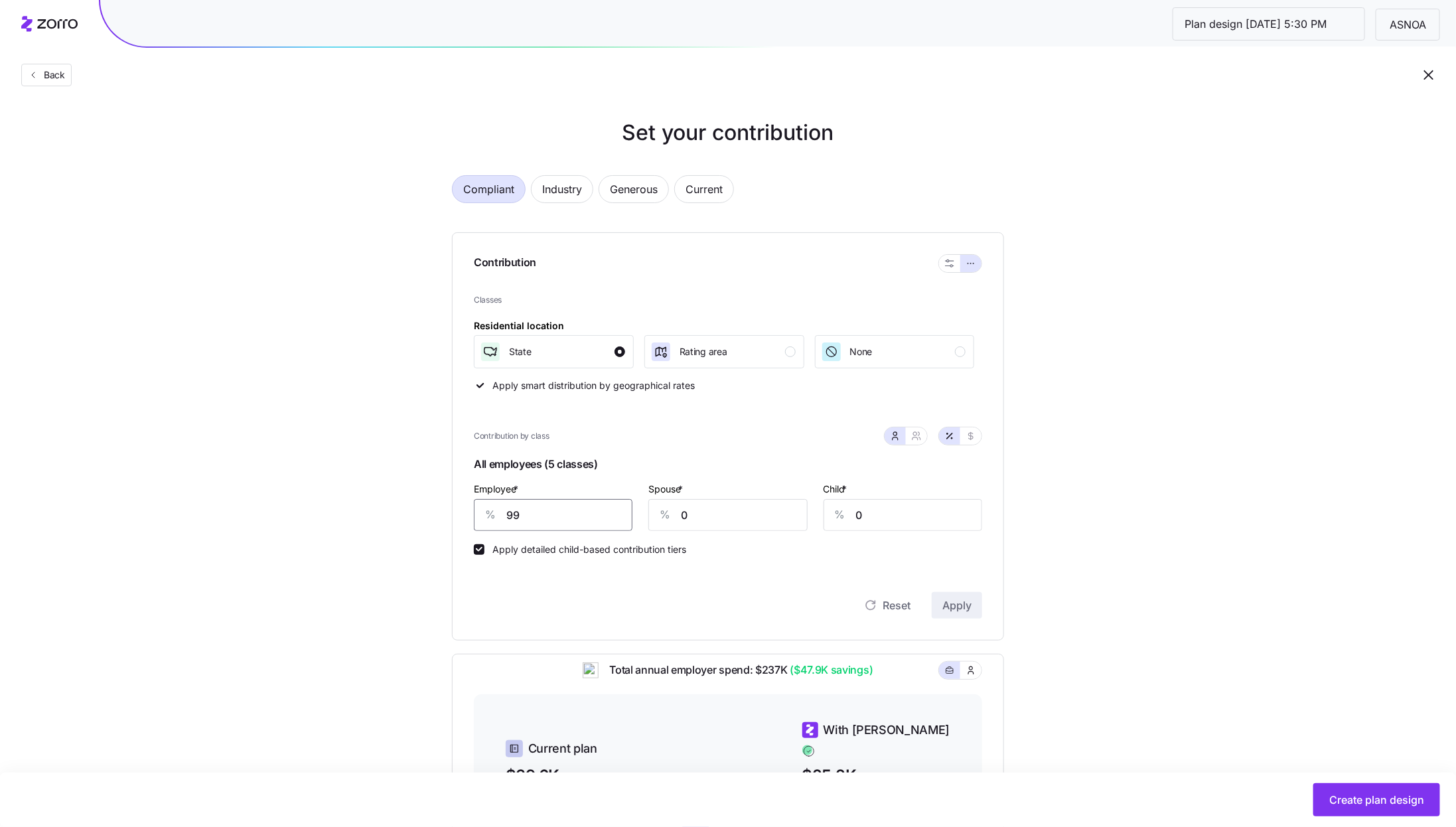
click at [548, 514] on input "99" at bounding box center [554, 515] width 159 height 32
type input "100"
click at [987, 604] on div "Contribution Classes Residential location State Rating area None Apply smart di…" at bounding box center [728, 436] width 552 height 408
click at [955, 604] on span "Apply" at bounding box center [957, 605] width 29 height 16
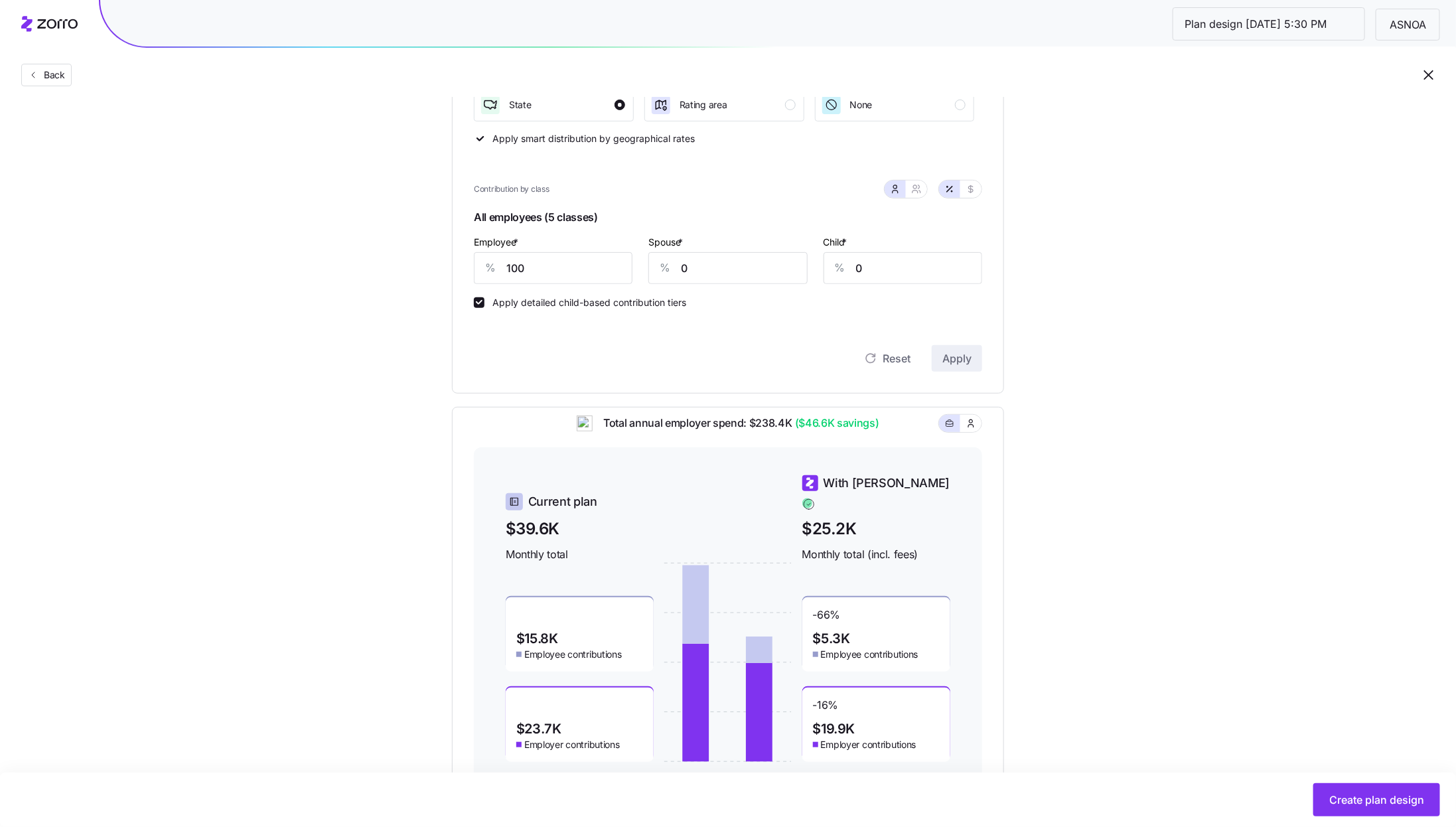
scroll to position [249, 0]
click at [915, 182] on button "button" at bounding box center [916, 187] width 11 height 11
type input "50"
type input "58"
